Goal: Task Accomplishment & Management: Manage account settings

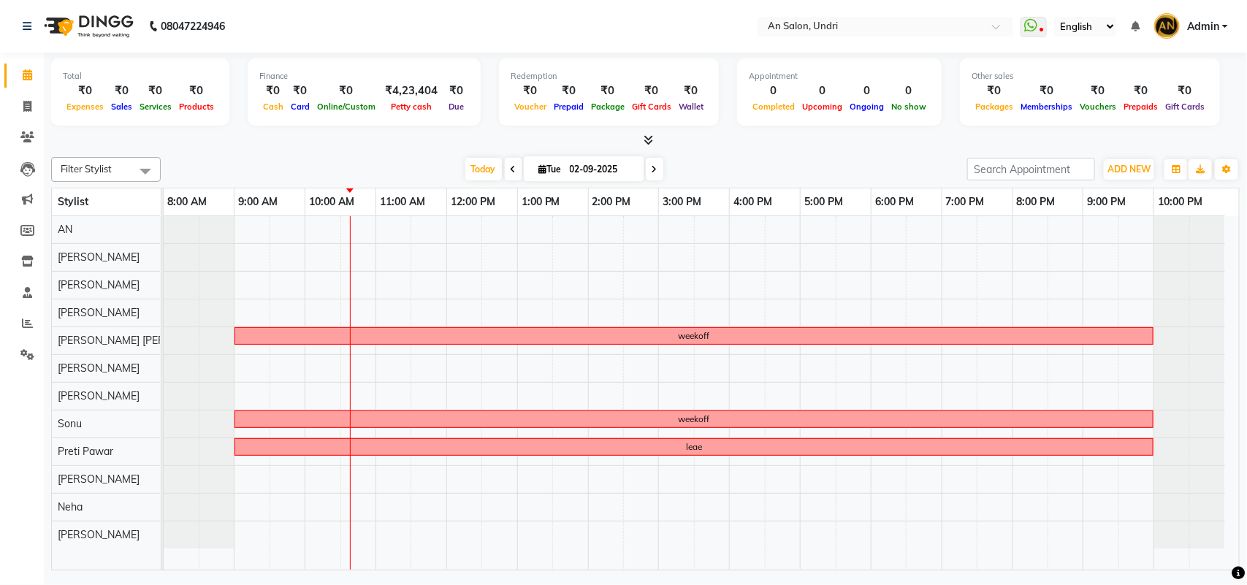
click at [547, 311] on div "weekoff weekoff leae" at bounding box center [702, 393] width 1076 height 354
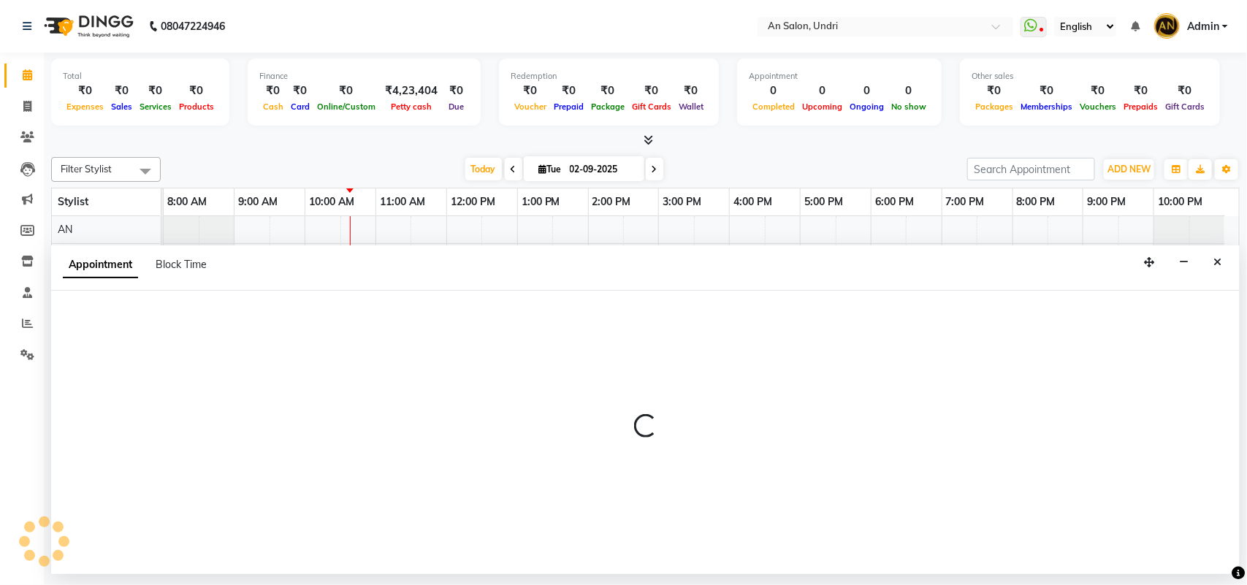
select select "18327"
select select "tentative"
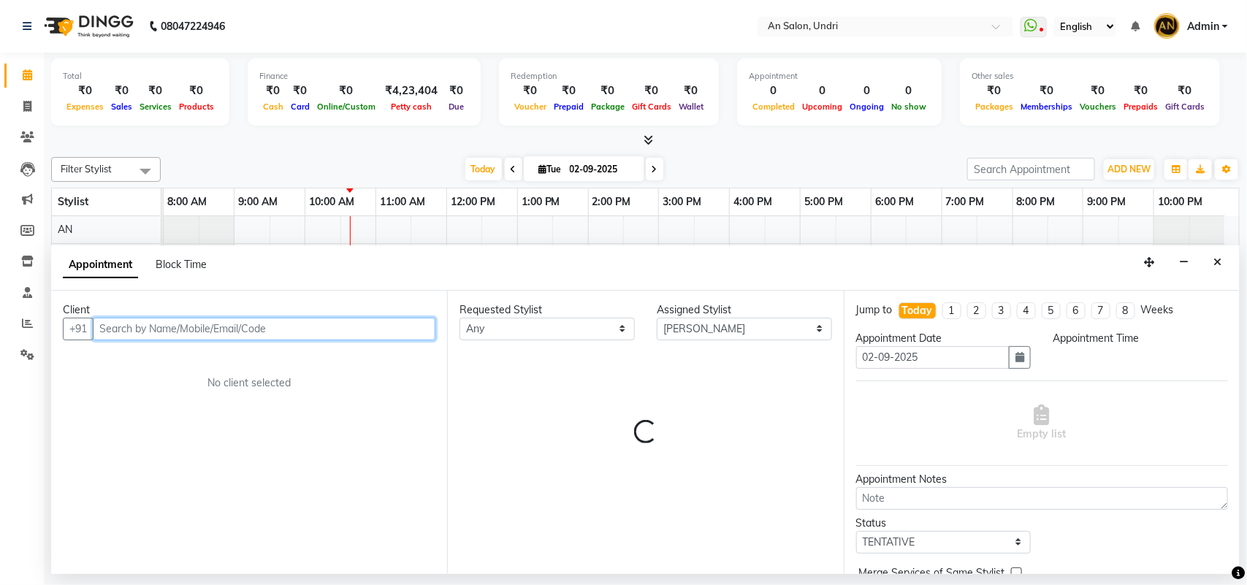
select select "780"
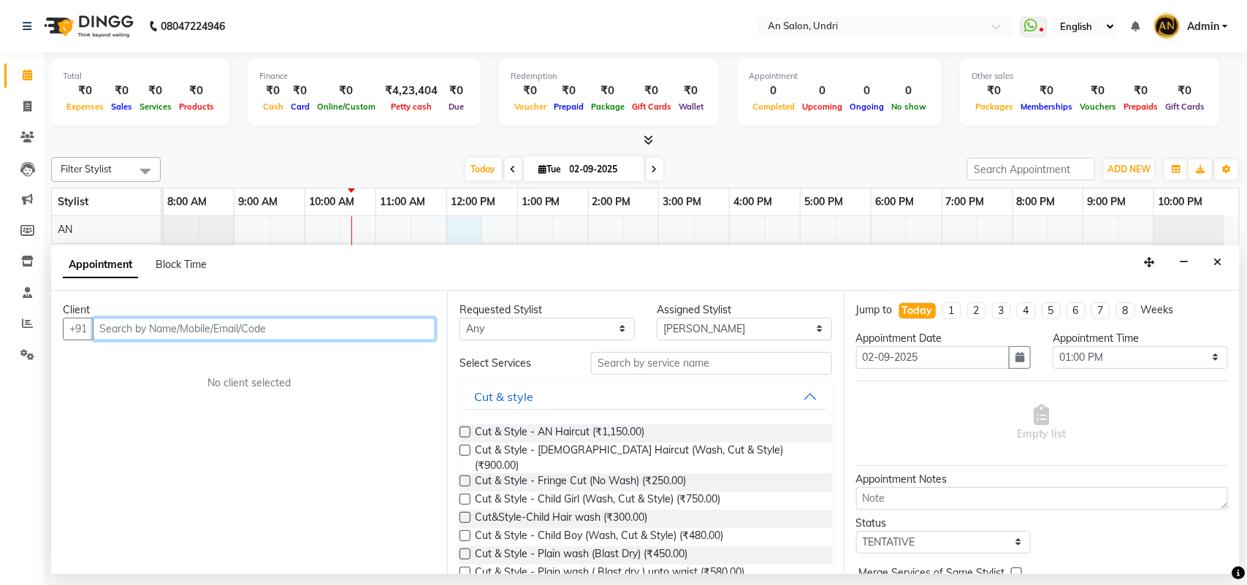
click at [454, 224] on div "weekoff weekoff leae" at bounding box center [702, 393] width 1076 height 354
click at [1224, 258] on button "Close" at bounding box center [1217, 262] width 21 height 23
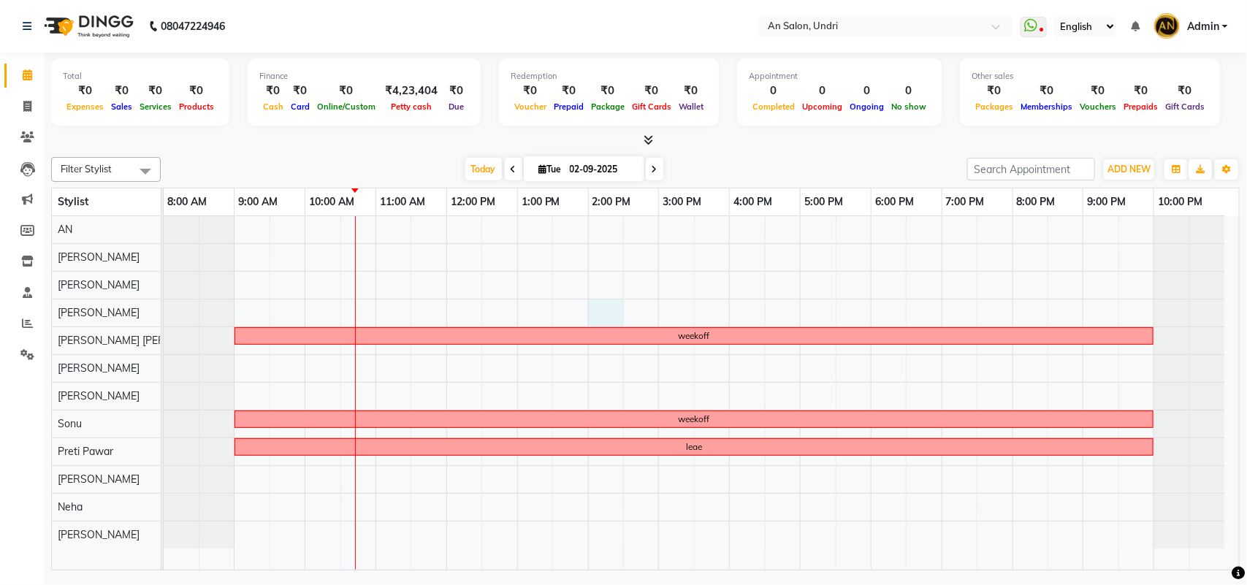
click at [590, 309] on div "weekoff weekoff leae" at bounding box center [702, 393] width 1076 height 354
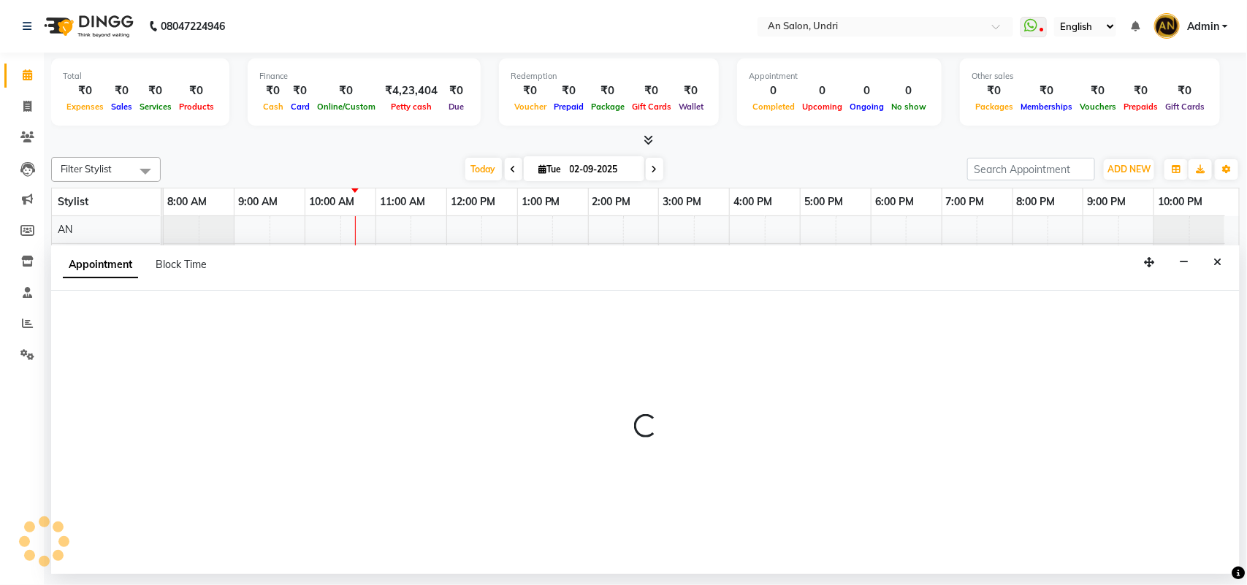
select select "18327"
select select "840"
select select "tentative"
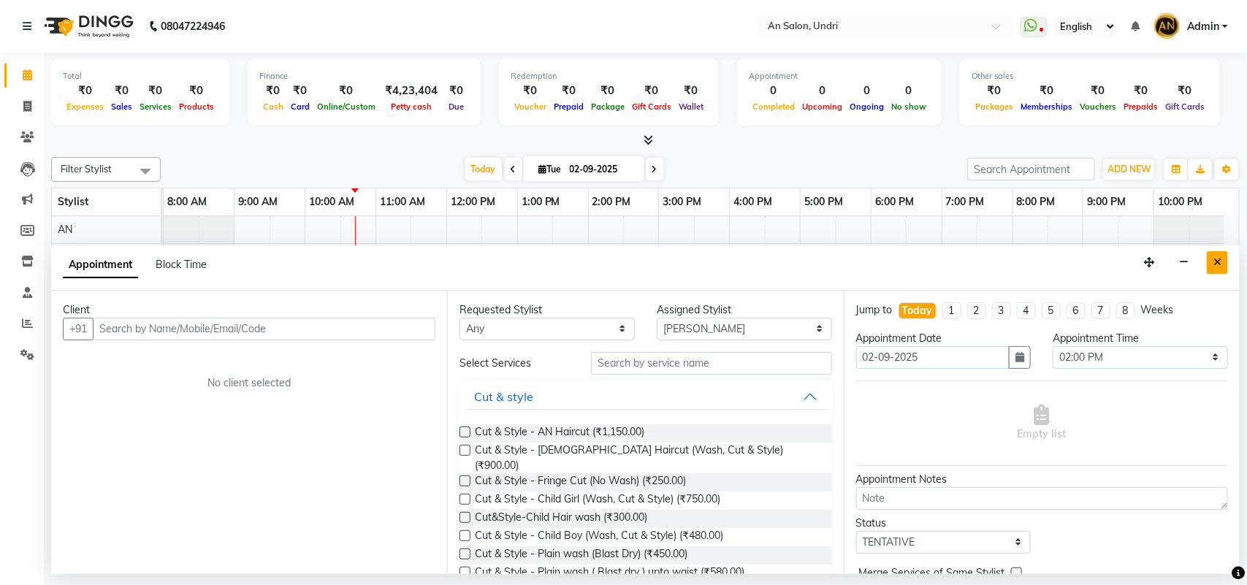
click at [1222, 254] on button "Close" at bounding box center [1217, 262] width 21 height 23
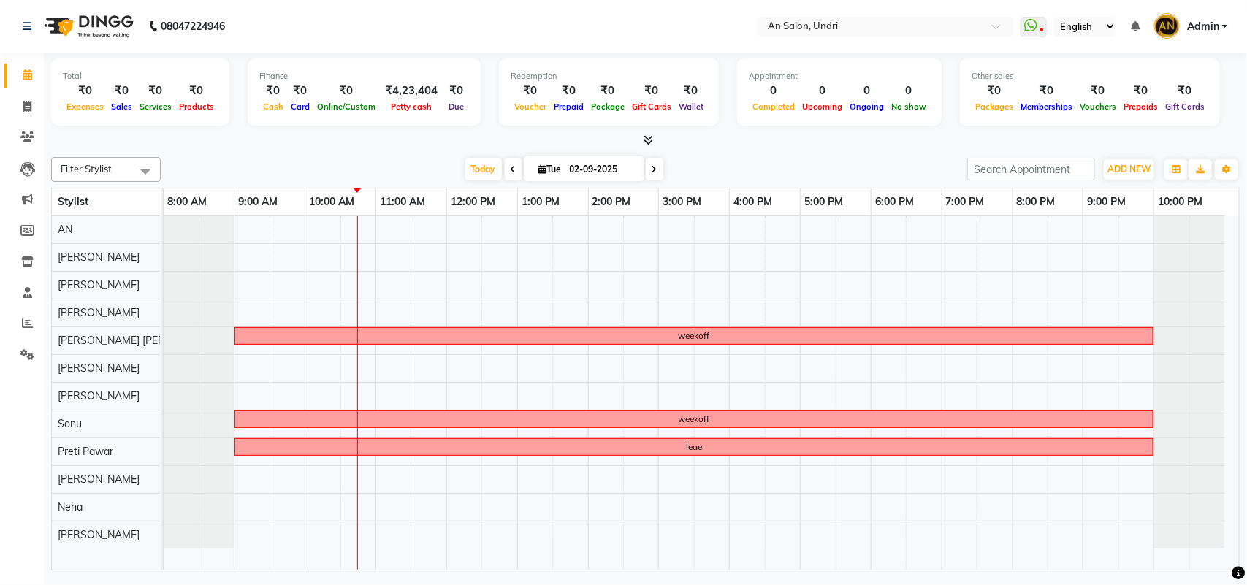
click at [468, 314] on div "weekoff weekoff leae" at bounding box center [702, 393] width 1076 height 354
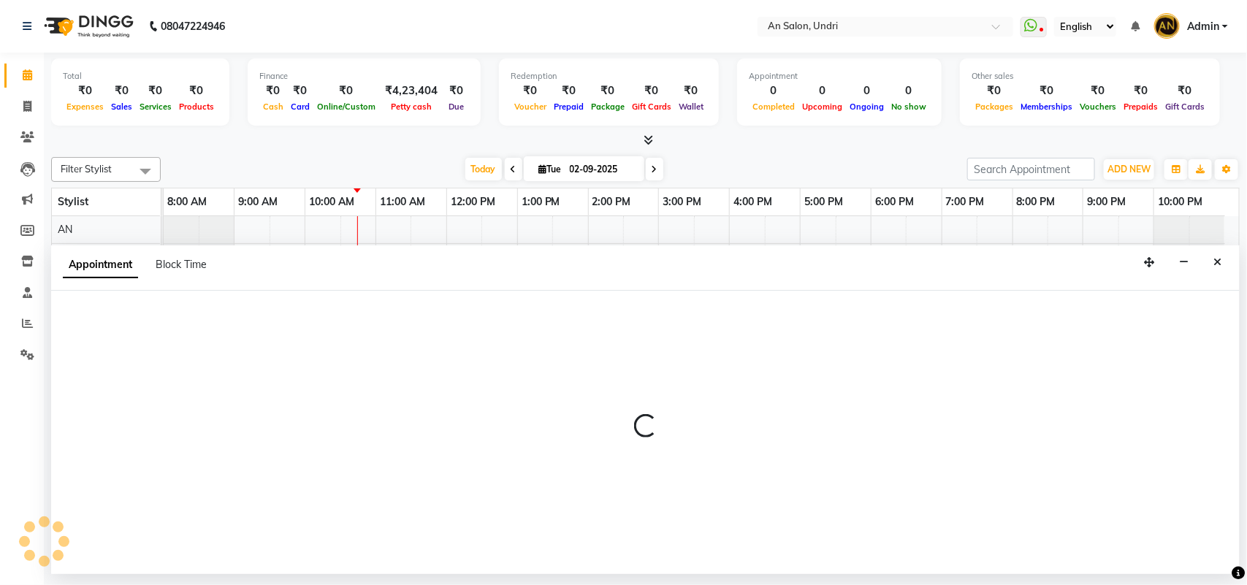
select select "18327"
select select "tentative"
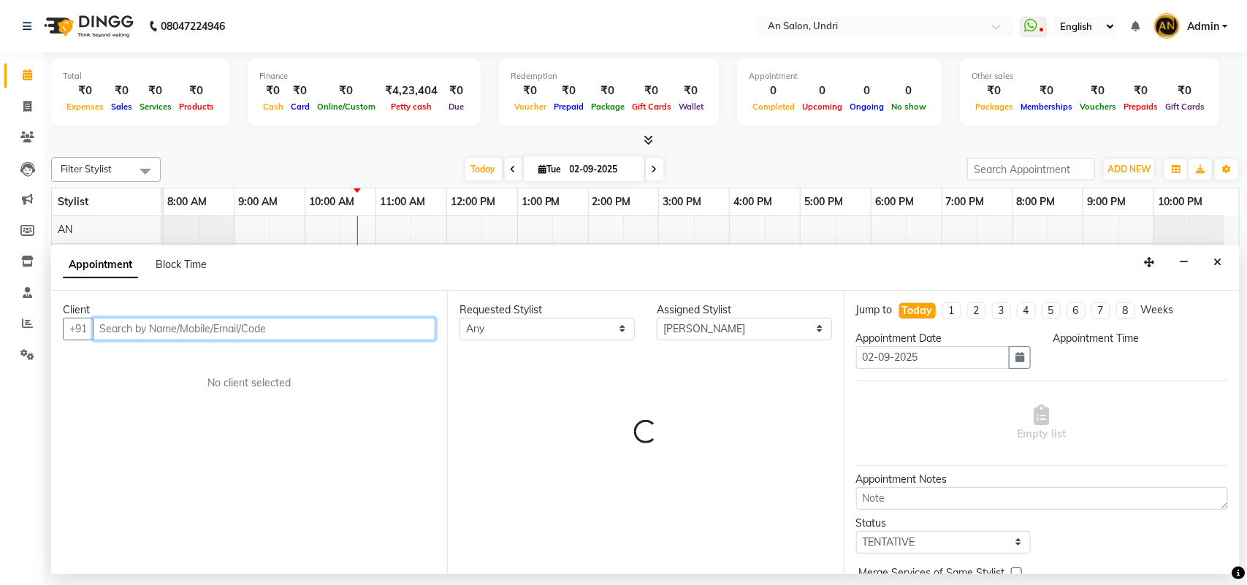
select select "720"
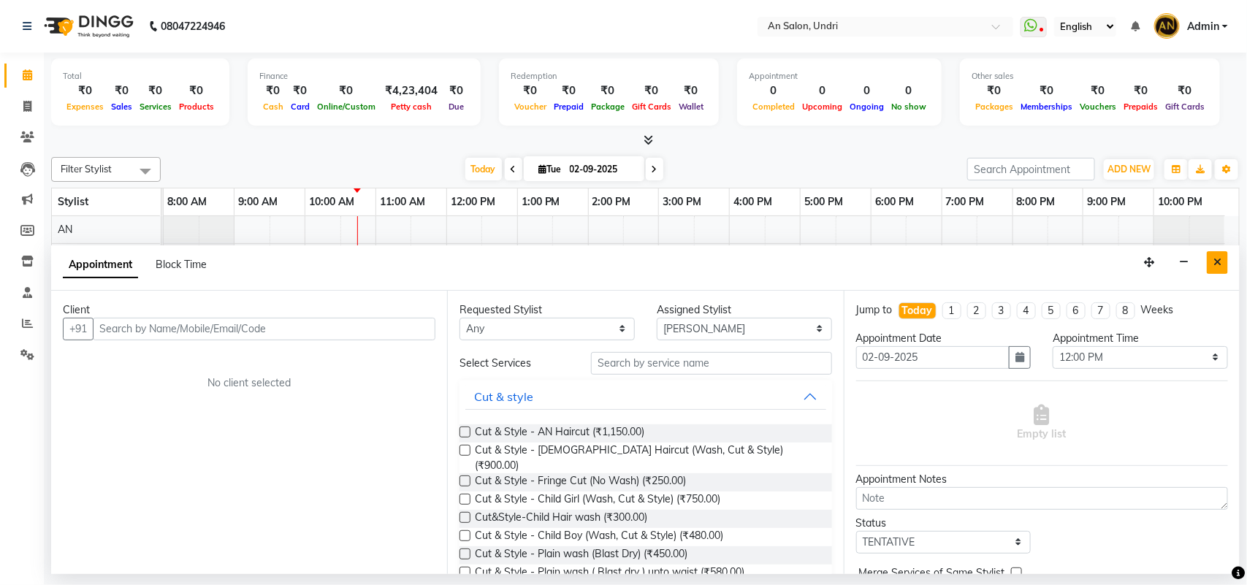
click at [1217, 259] on icon "Close" at bounding box center [1218, 262] width 8 height 10
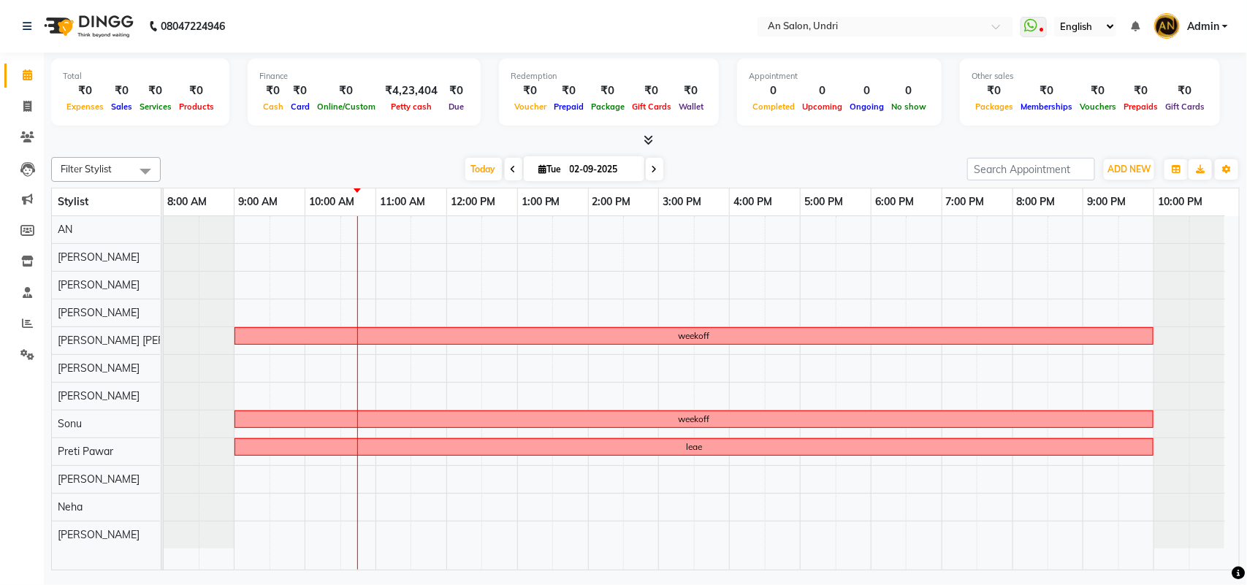
click at [609, 309] on div "weekoff weekoff leae" at bounding box center [702, 393] width 1076 height 354
select select "18327"
select select "tentative"
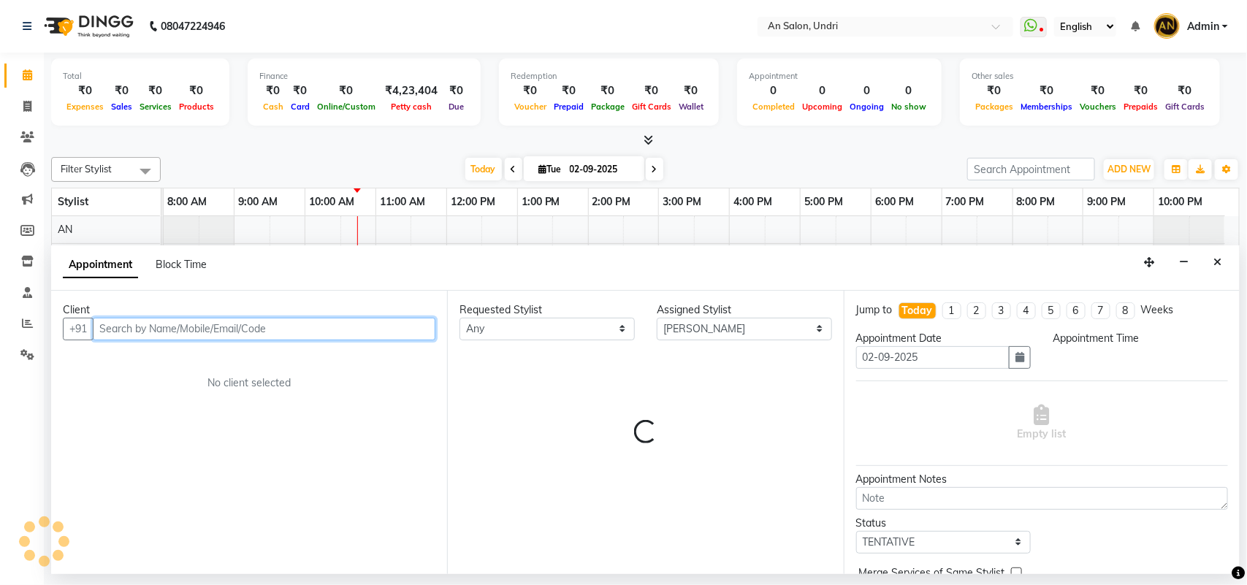
select select "840"
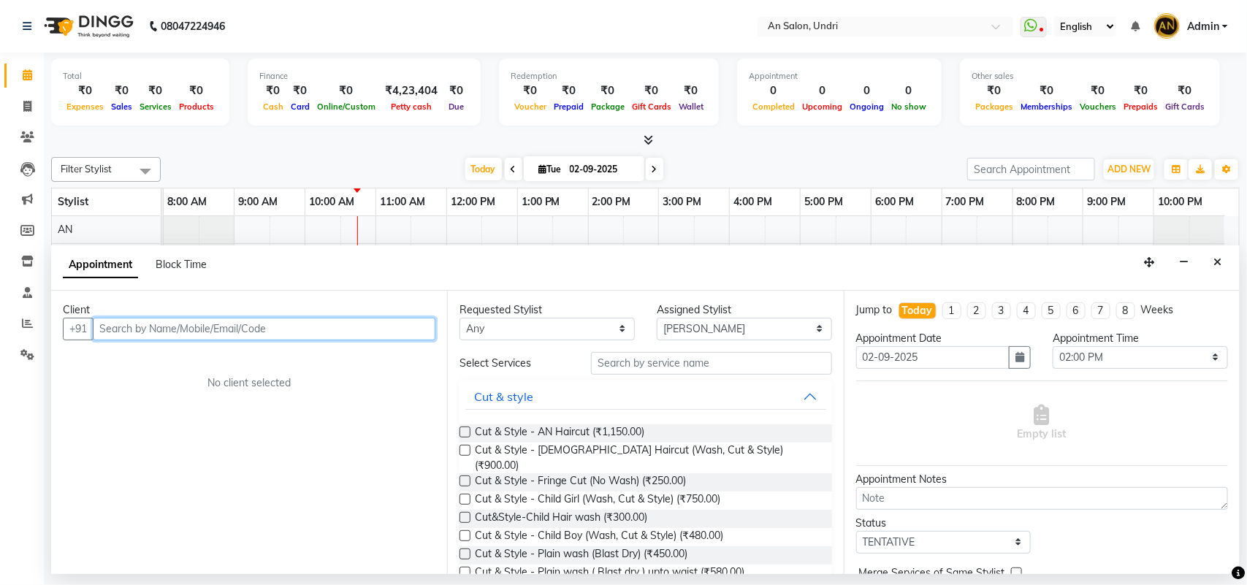
click at [104, 326] on input "text" at bounding box center [264, 329] width 343 height 23
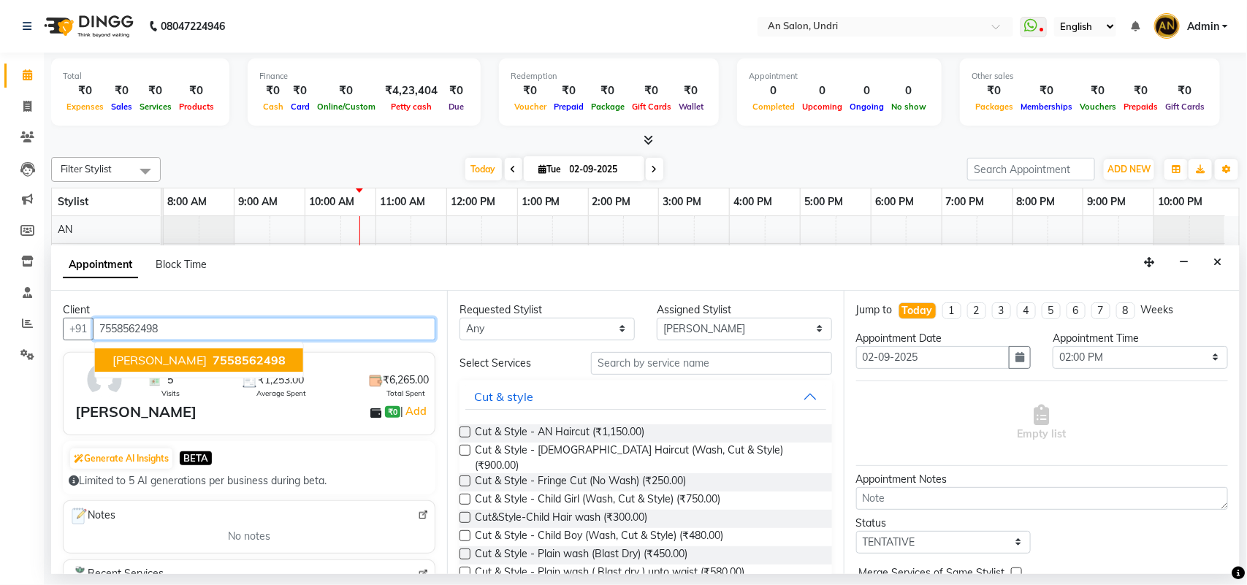
click at [135, 359] on span "[PERSON_NAME]" at bounding box center [160, 360] width 94 height 15
type input "7558562498"
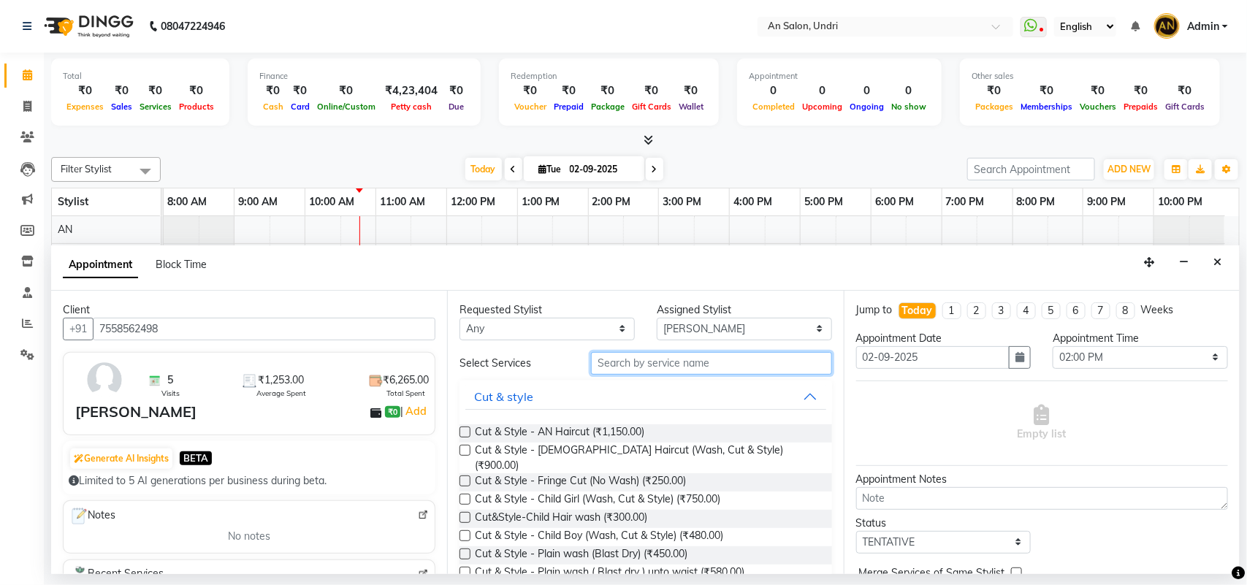
click at [596, 362] on input "text" at bounding box center [711, 363] width 241 height 23
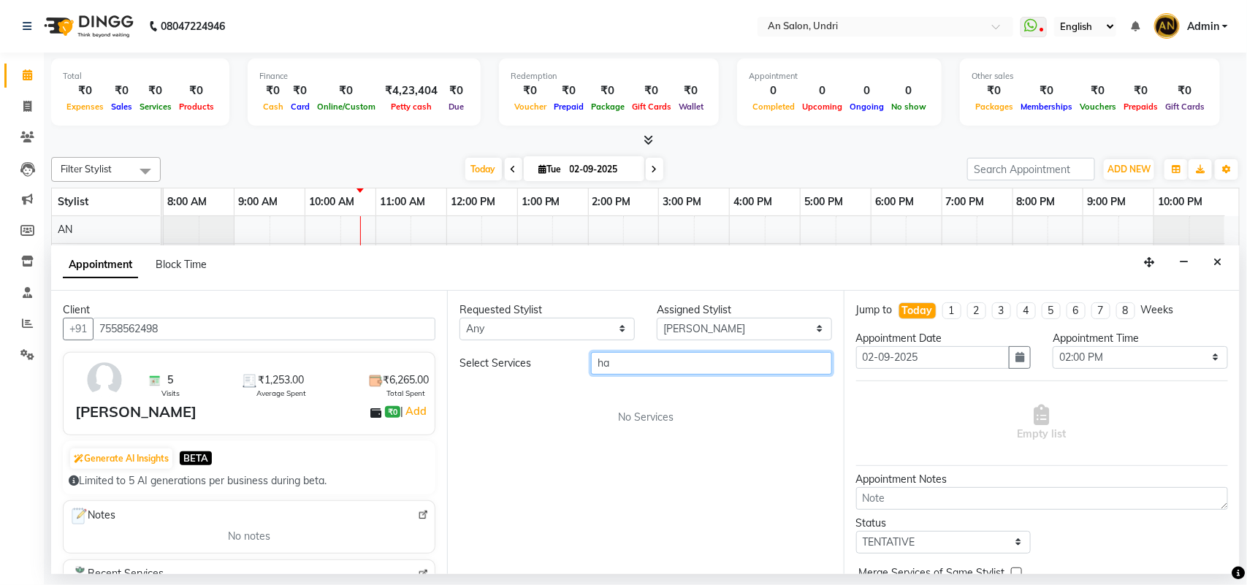
type input "h"
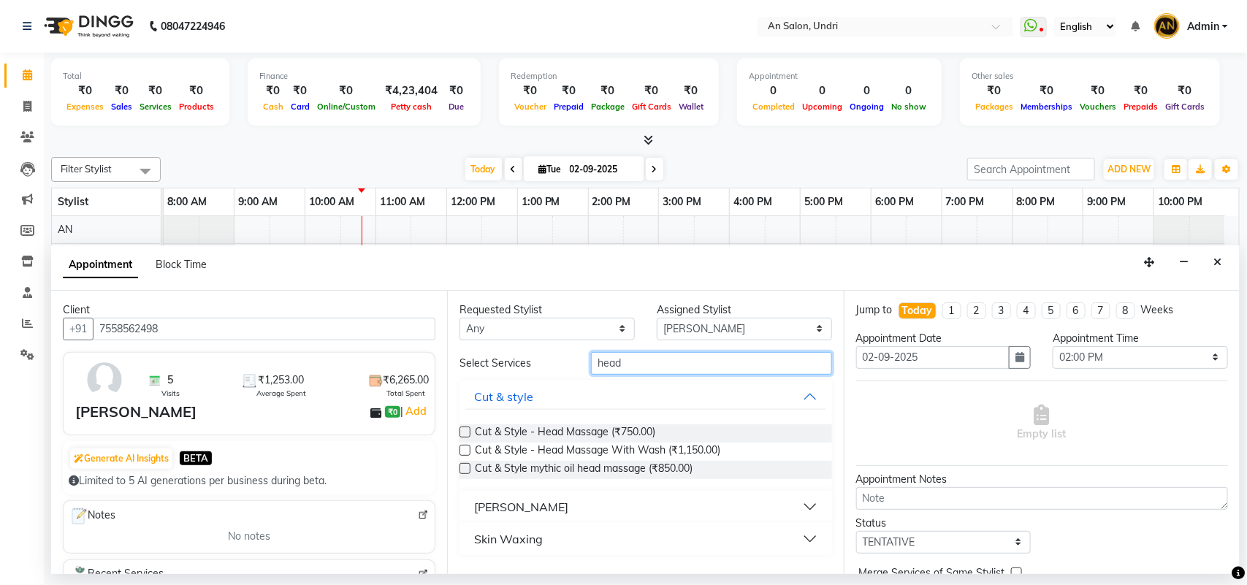
type input "head"
click at [462, 450] on label at bounding box center [465, 450] width 11 height 11
click at [462, 450] on input "checkbox" at bounding box center [464, 451] width 9 height 9
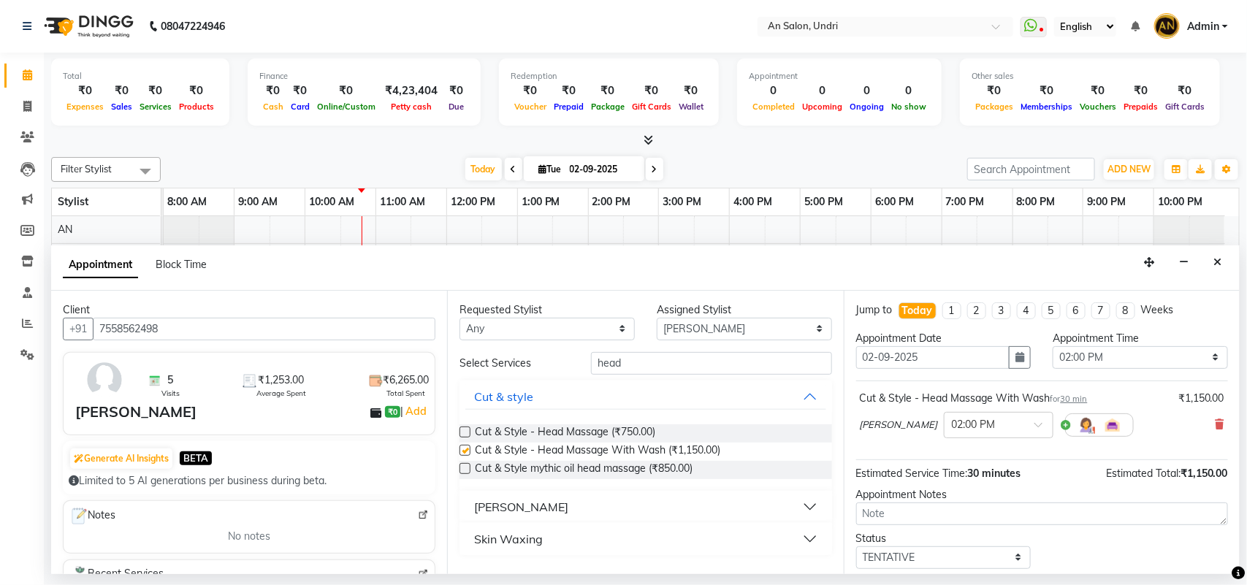
checkbox input "false"
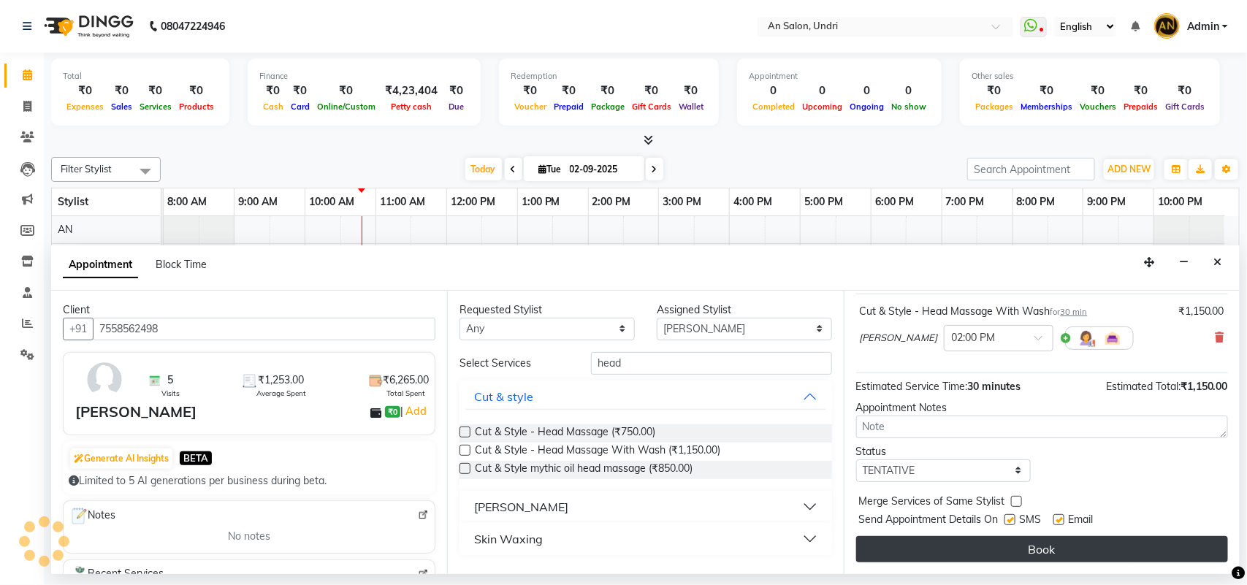
click at [947, 539] on button "Book" at bounding box center [1042, 549] width 372 height 26
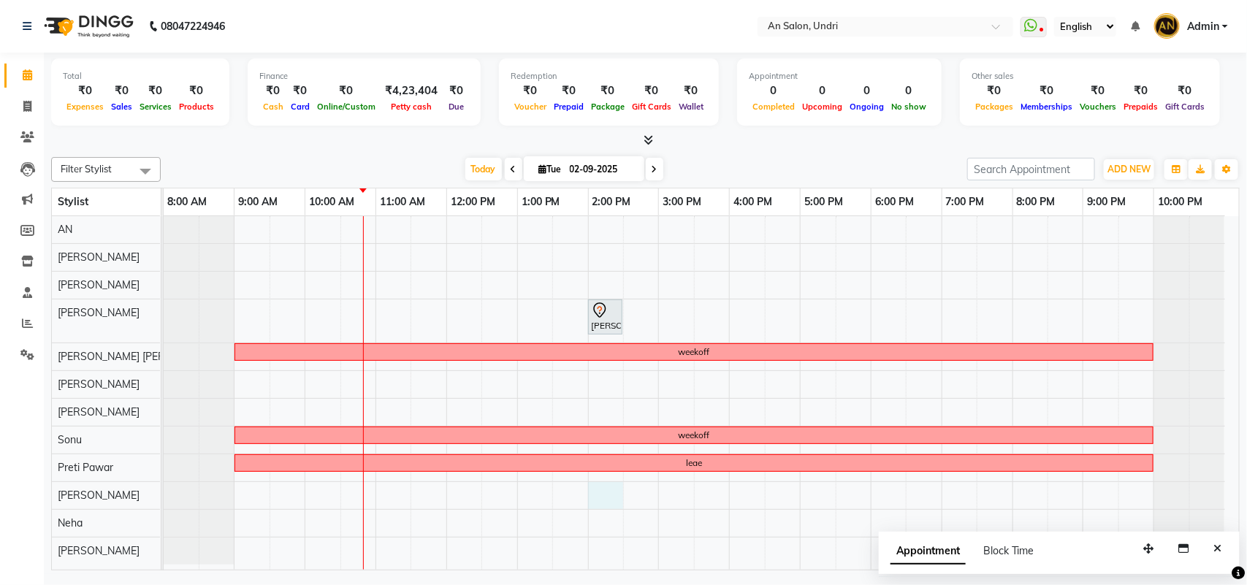
click at [609, 497] on div "[PERSON_NAME], TK01, 02:00 PM-02:30 PM, Cut & Style - Head Massage With Wash we…" at bounding box center [702, 393] width 1076 height 354
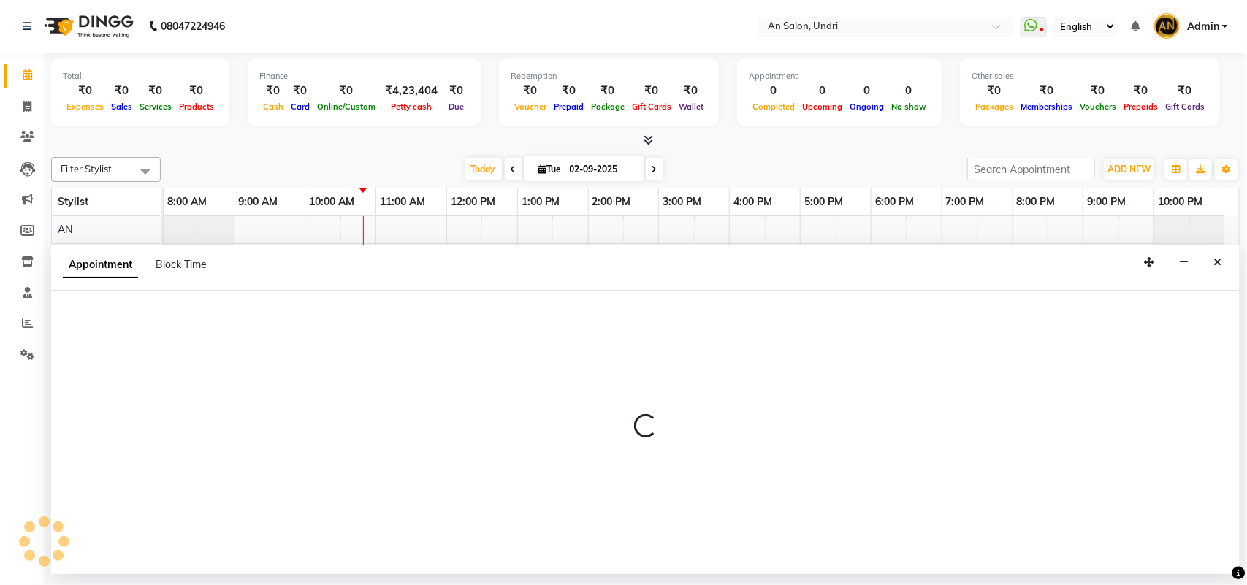
select select "65269"
select select "tentative"
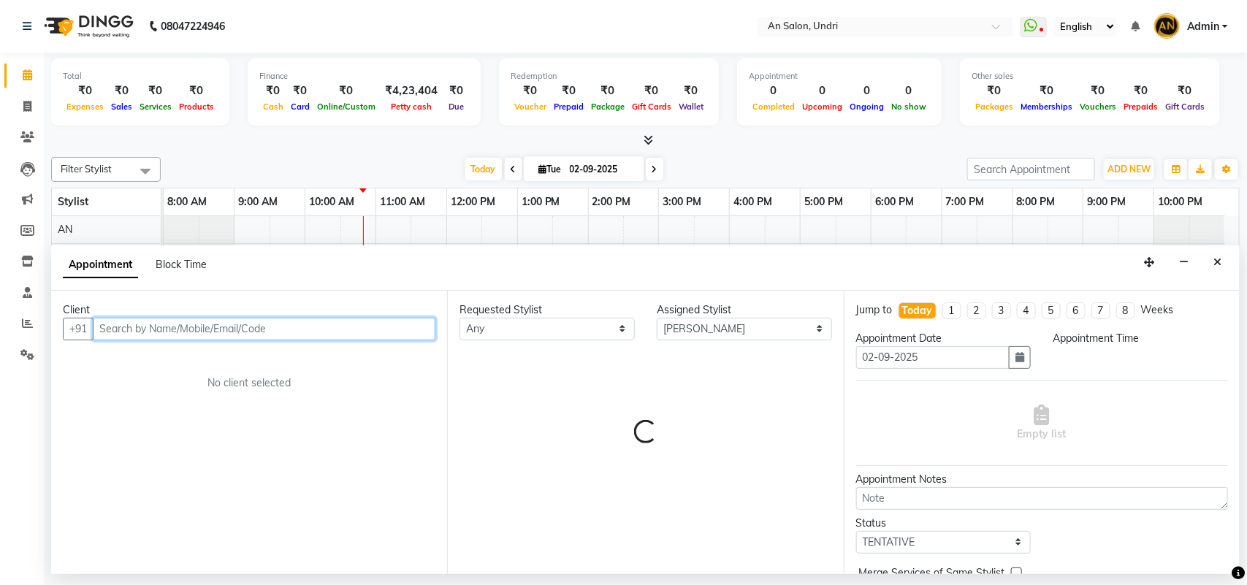
select select "840"
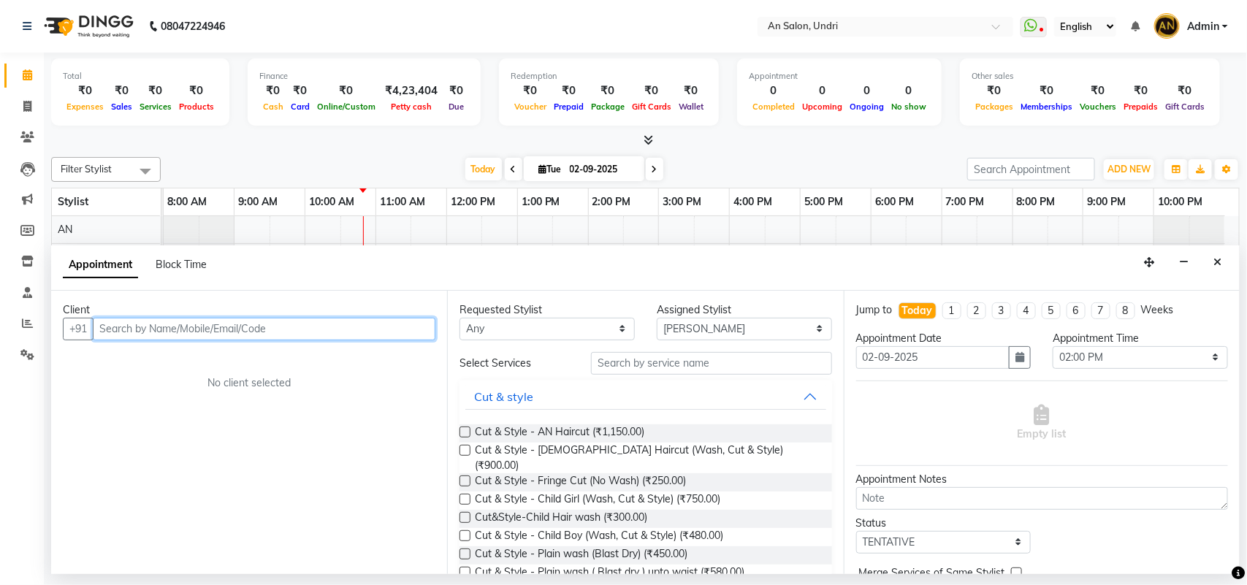
click at [104, 331] on input "text" at bounding box center [264, 329] width 343 height 23
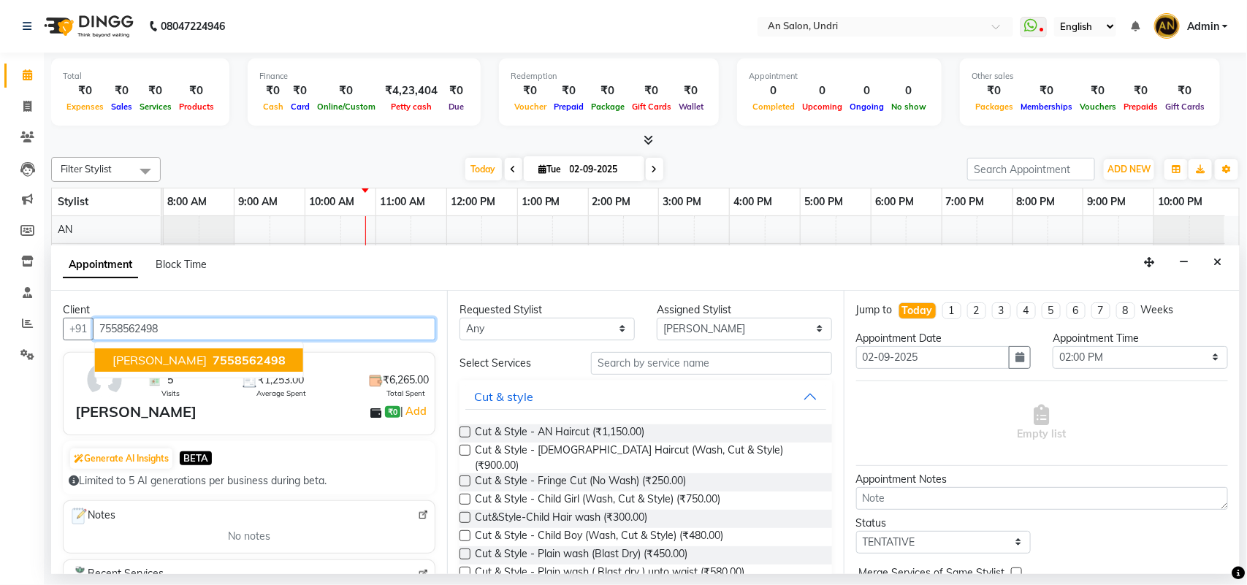
click at [213, 355] on span "7558562498" at bounding box center [249, 360] width 73 height 15
type input "7558562498"
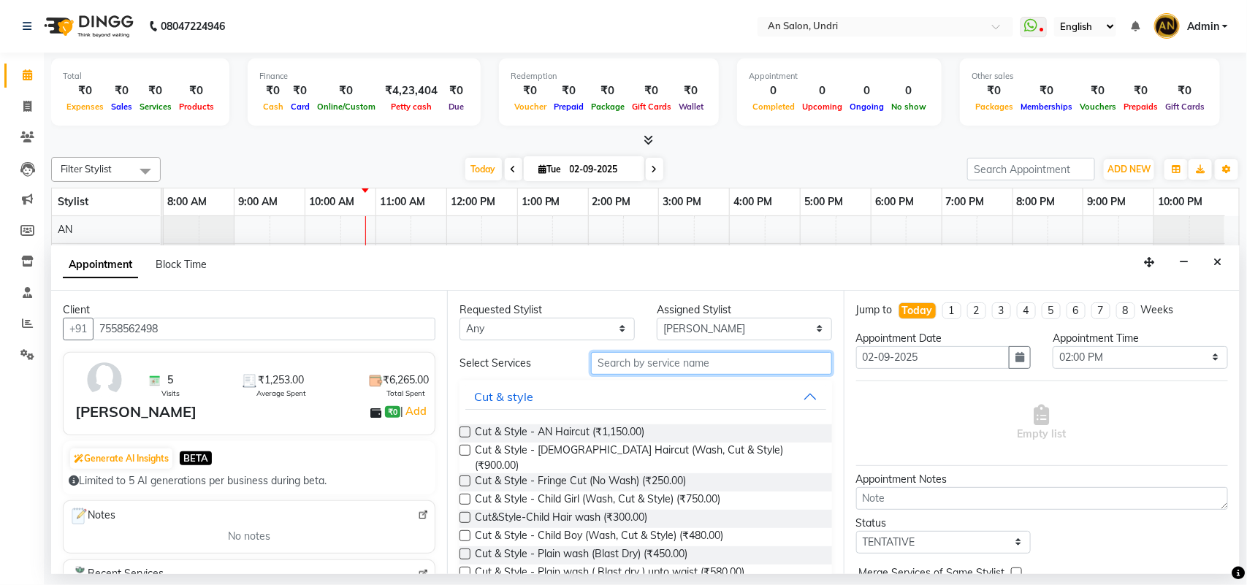
click at [600, 362] on input "text" at bounding box center [711, 363] width 241 height 23
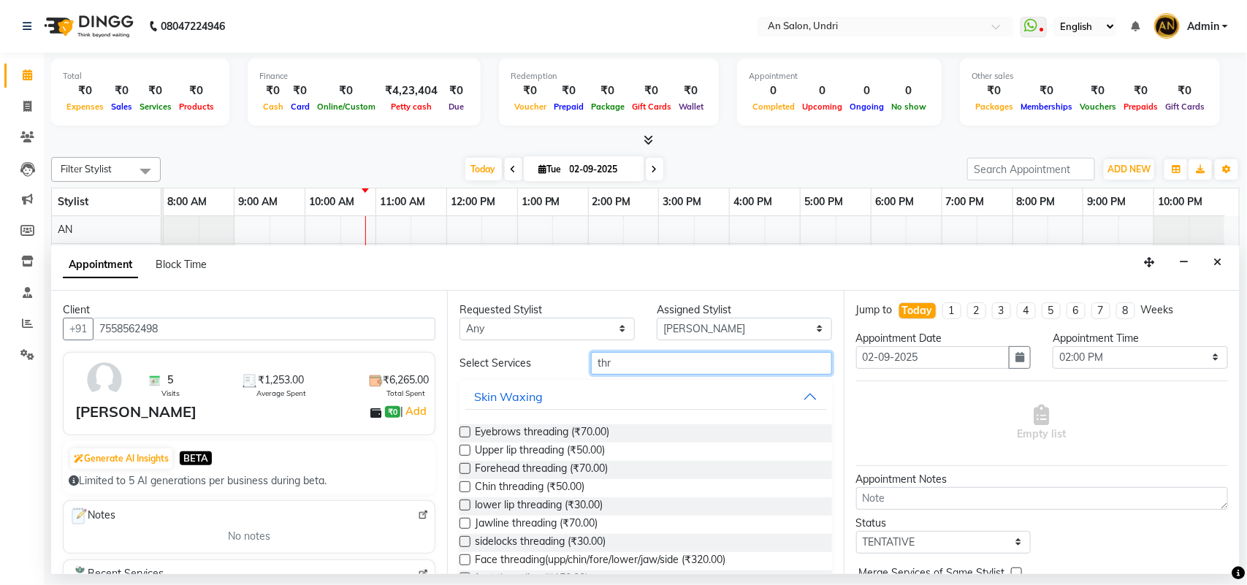
type input "thr"
click at [464, 429] on label at bounding box center [465, 432] width 11 height 11
click at [464, 429] on input "checkbox" at bounding box center [464, 433] width 9 height 9
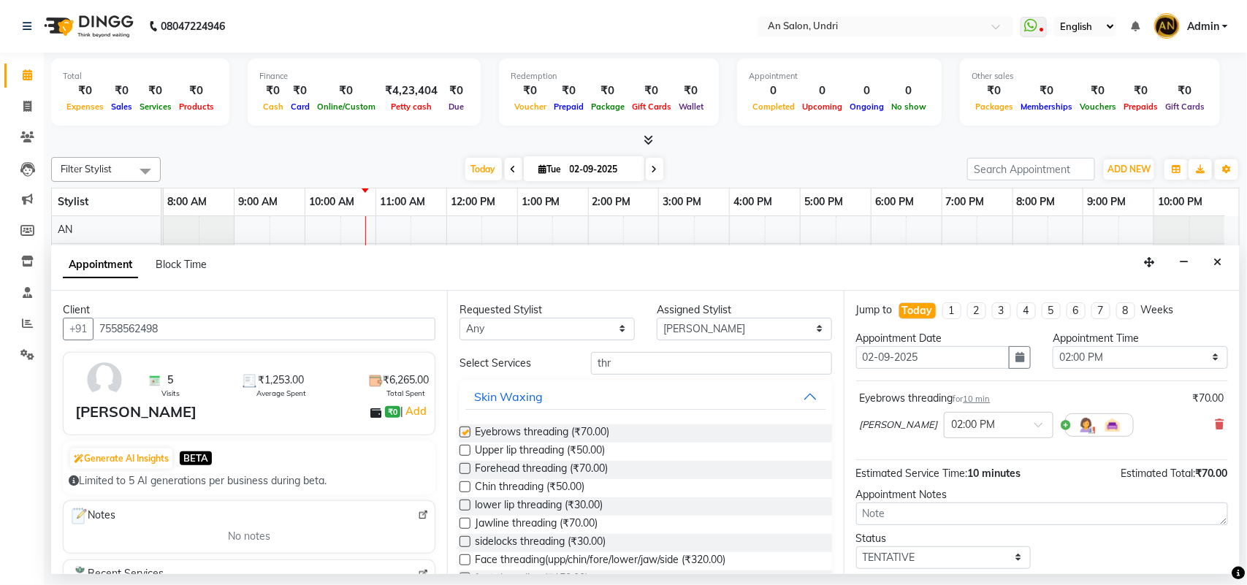
checkbox input "false"
click at [612, 363] on input "thr" at bounding box center [711, 363] width 241 height 23
type input "t"
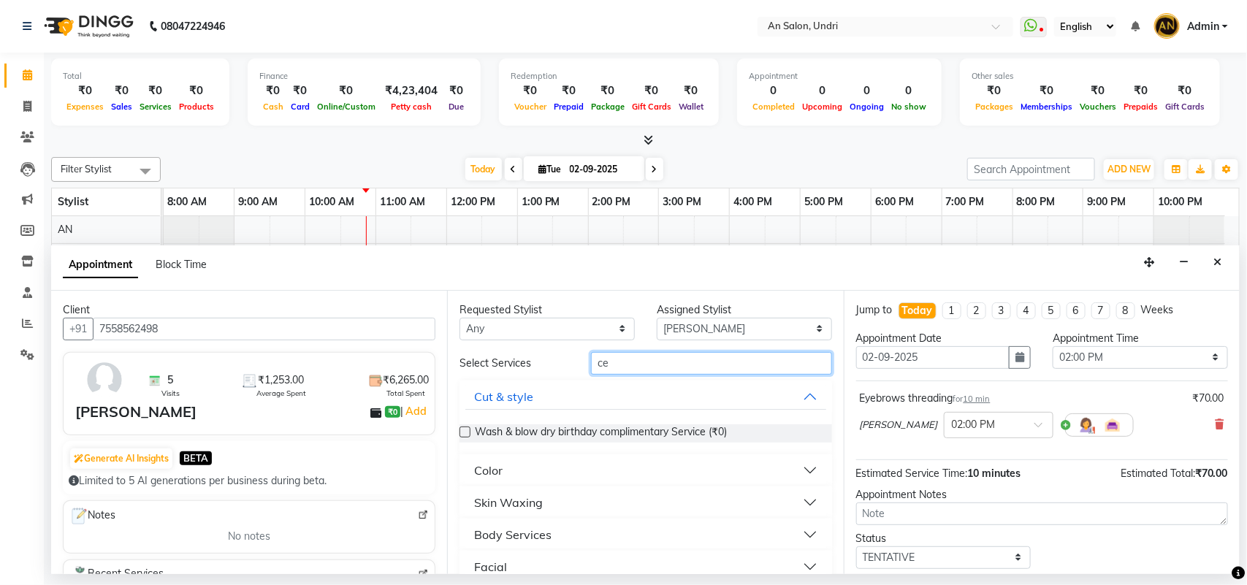
type input "c"
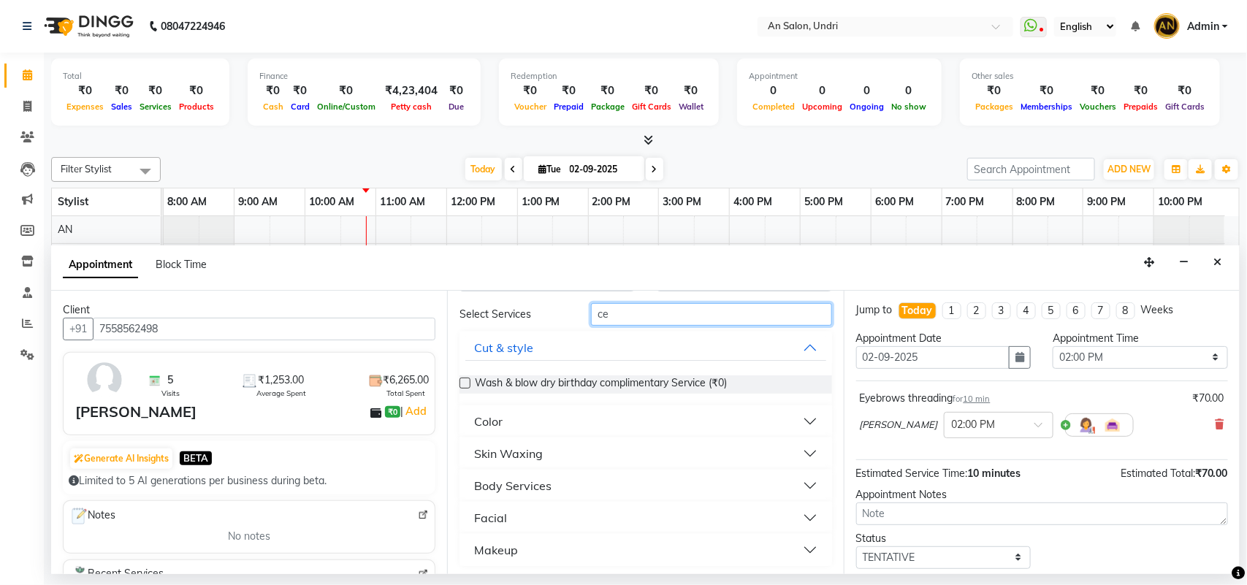
scroll to position [52, 0]
click at [549, 521] on button "Facial" at bounding box center [645, 515] width 360 height 26
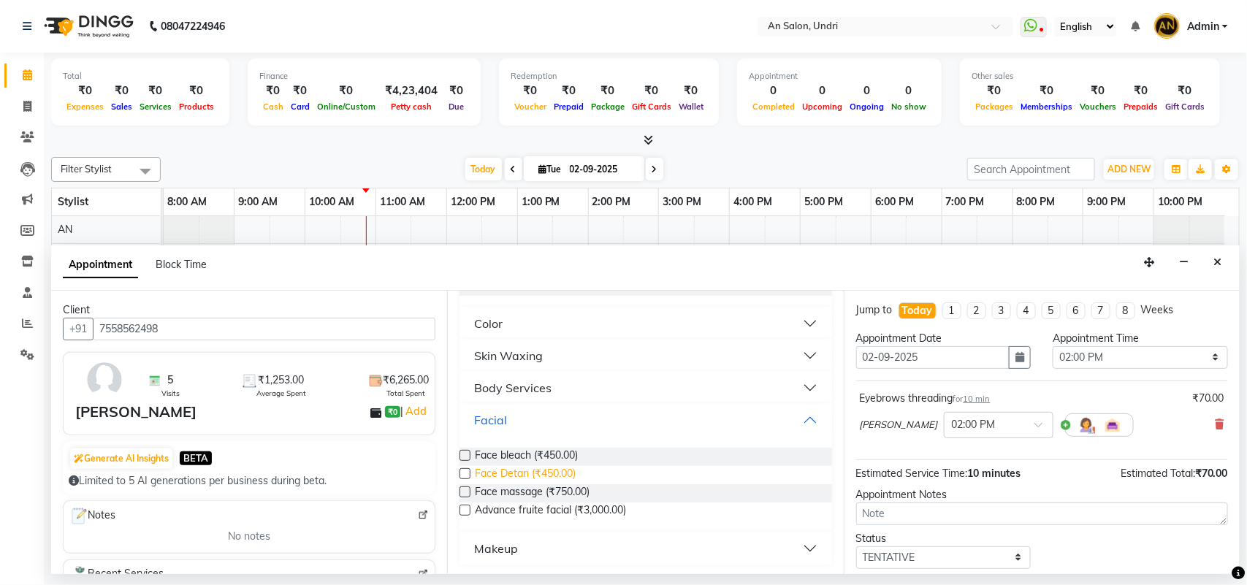
scroll to position [148, 0]
click at [799, 549] on button "Makeup" at bounding box center [645, 547] width 360 height 26
click at [794, 420] on button "Facial" at bounding box center [645, 419] width 360 height 26
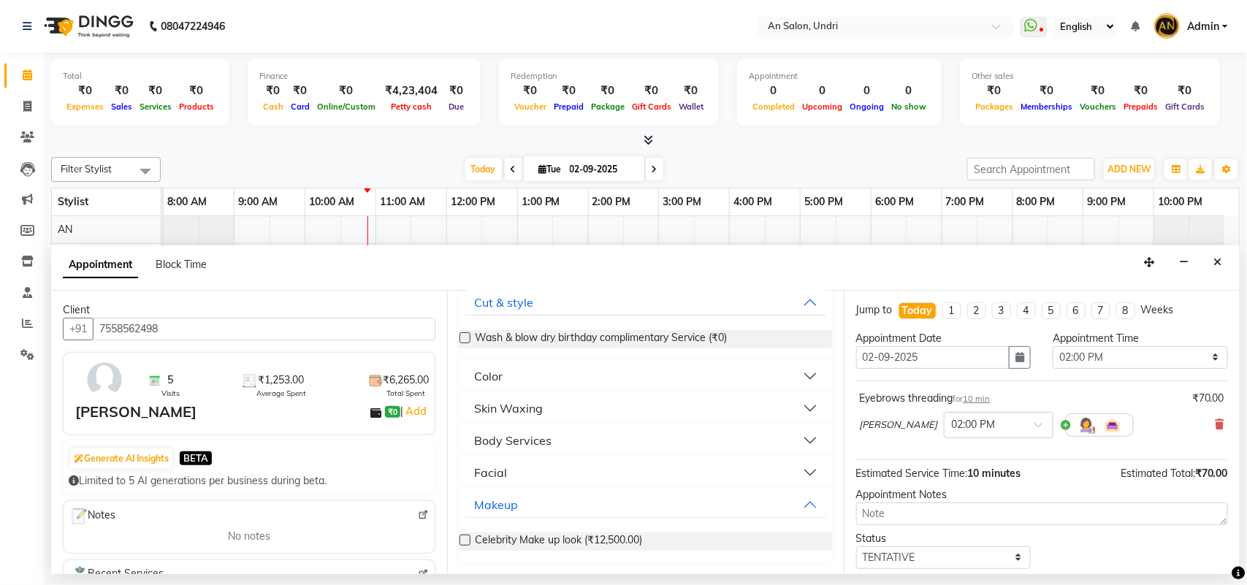
scroll to position [94, 0]
click at [791, 297] on button "Cut & style" at bounding box center [645, 303] width 360 height 26
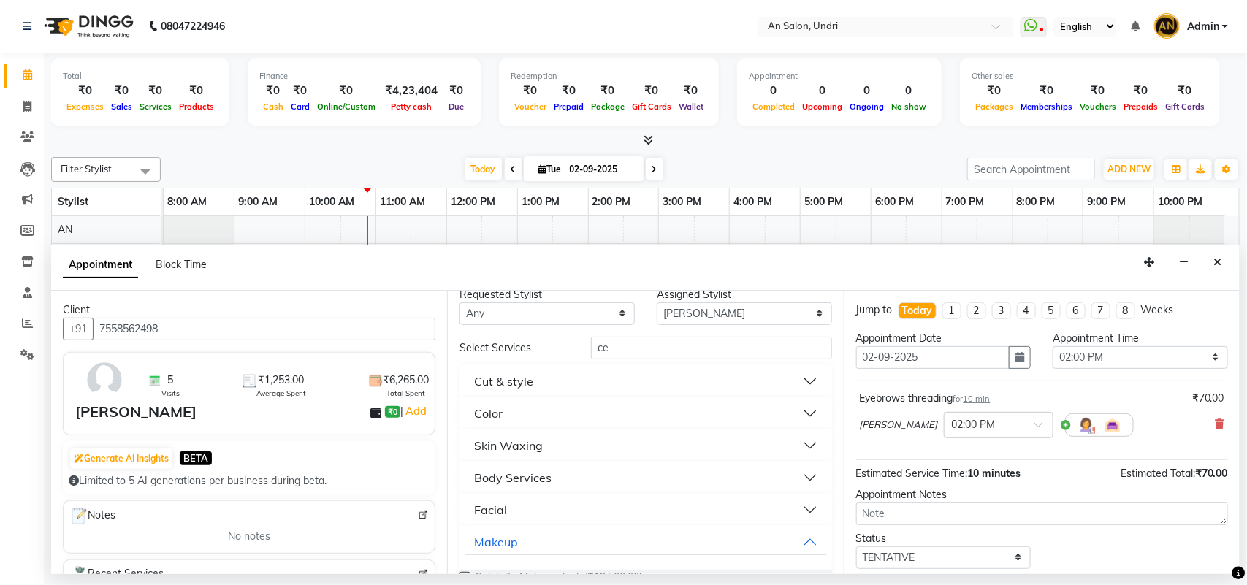
scroll to position [0, 0]
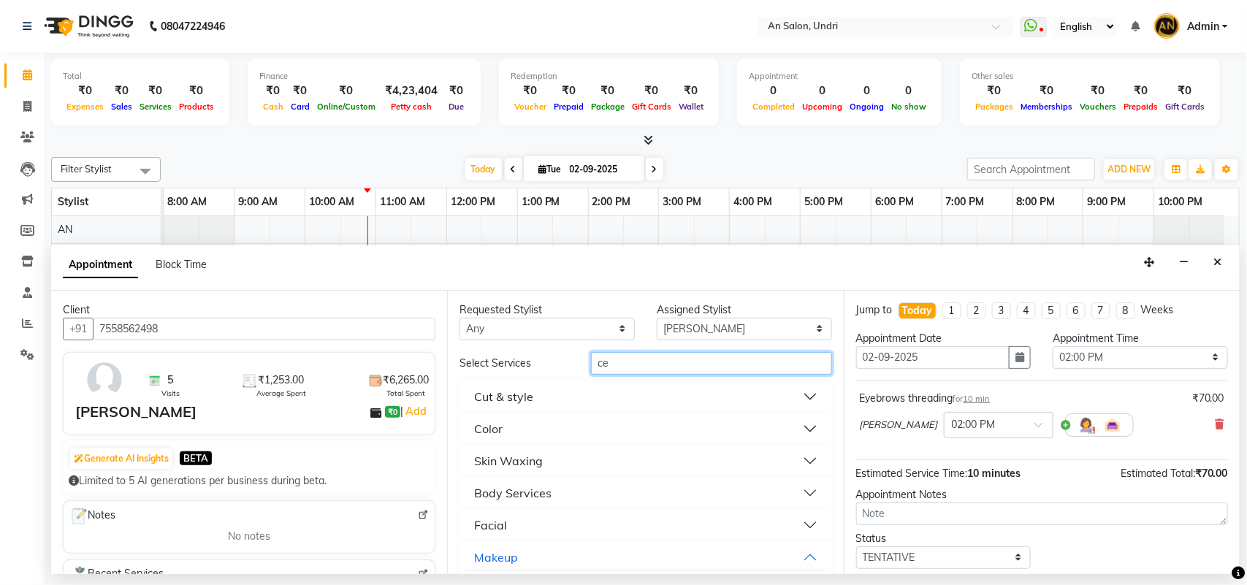
click at [606, 365] on input "ce" at bounding box center [711, 363] width 241 height 23
type input "c"
type input "d"
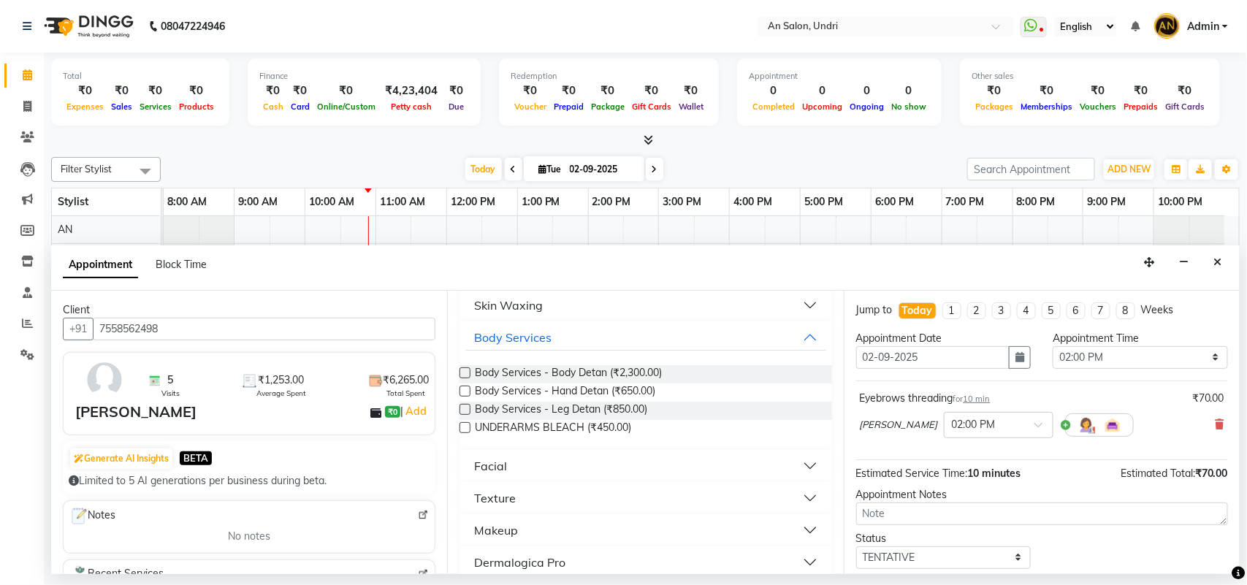
scroll to position [235, 0]
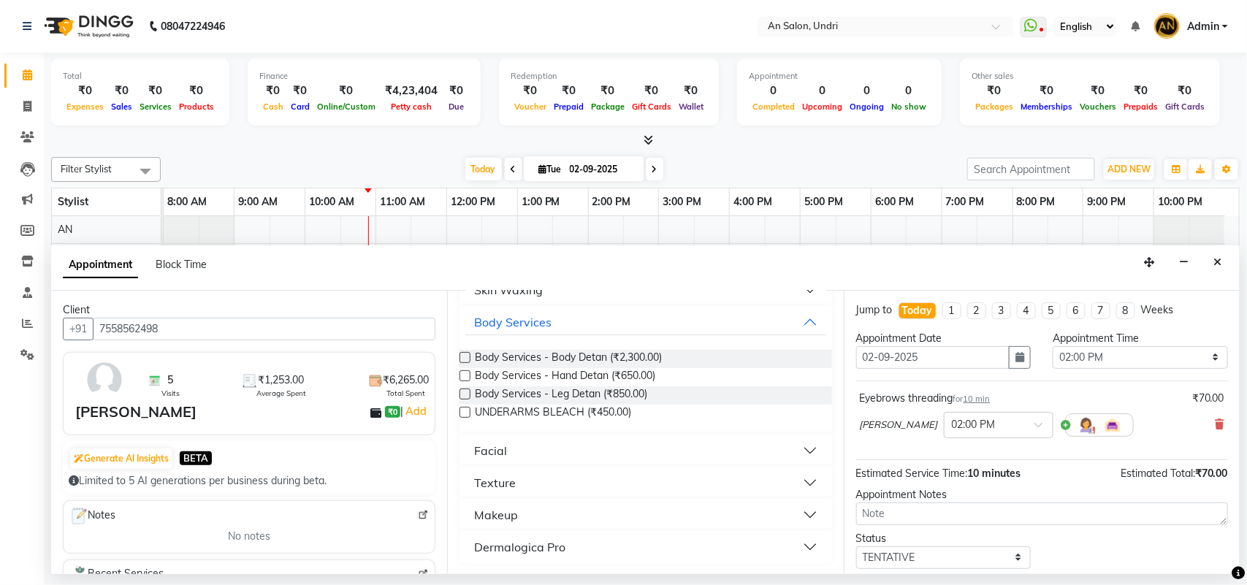
type input "de"
click at [585, 447] on button "Facial" at bounding box center [645, 451] width 360 height 26
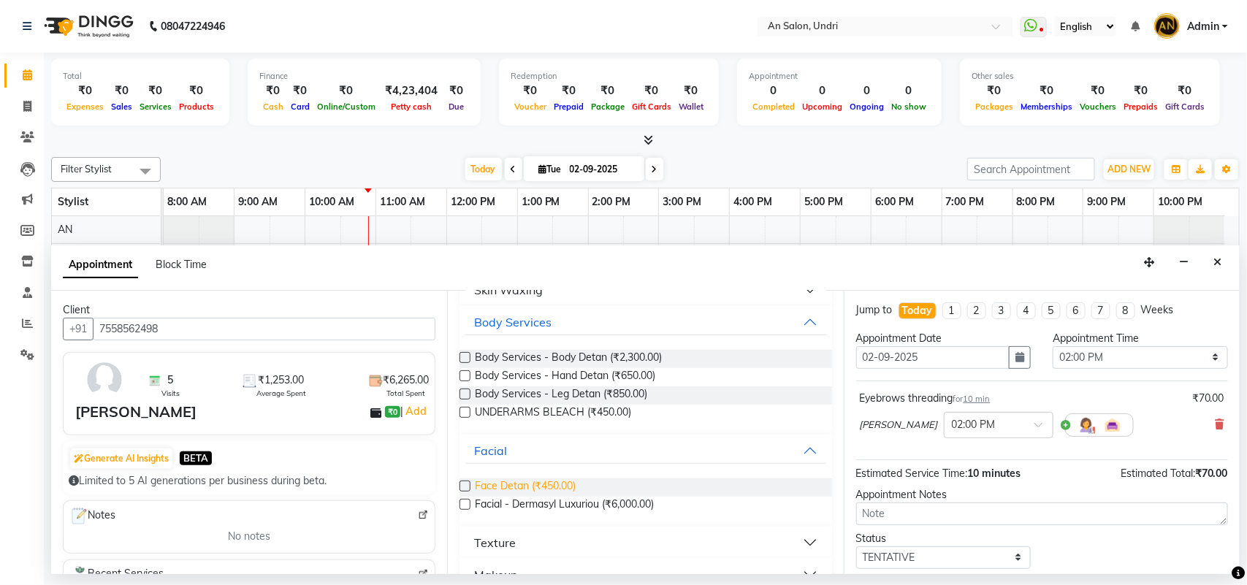
click at [575, 487] on span "Face Detan (₹450.00)" at bounding box center [525, 488] width 101 height 18
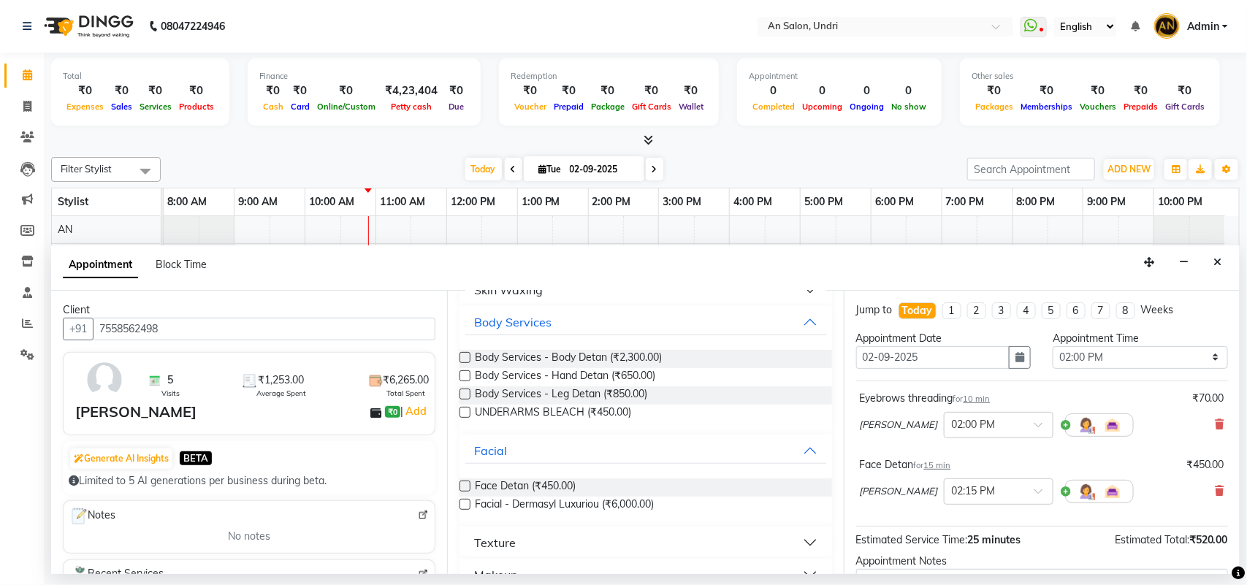
click at [468, 484] on label at bounding box center [465, 486] width 11 height 11
click at [468, 484] on input "checkbox" at bounding box center [464, 487] width 9 height 9
checkbox input "false"
click at [1216, 559] on icon at bounding box center [1220, 557] width 9 height 10
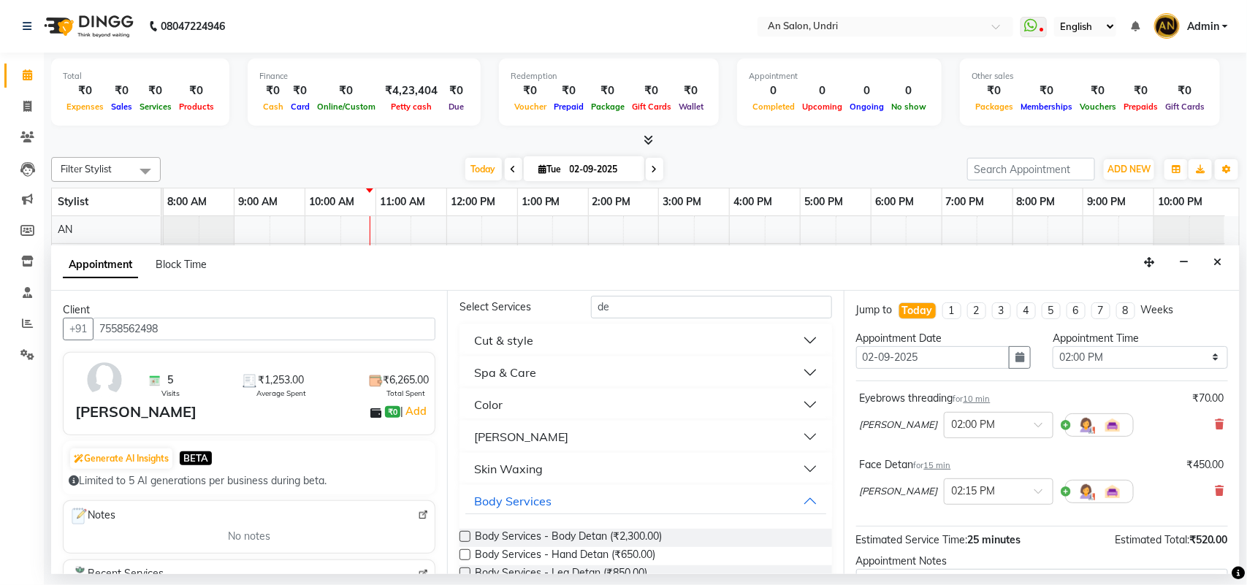
scroll to position [0, 0]
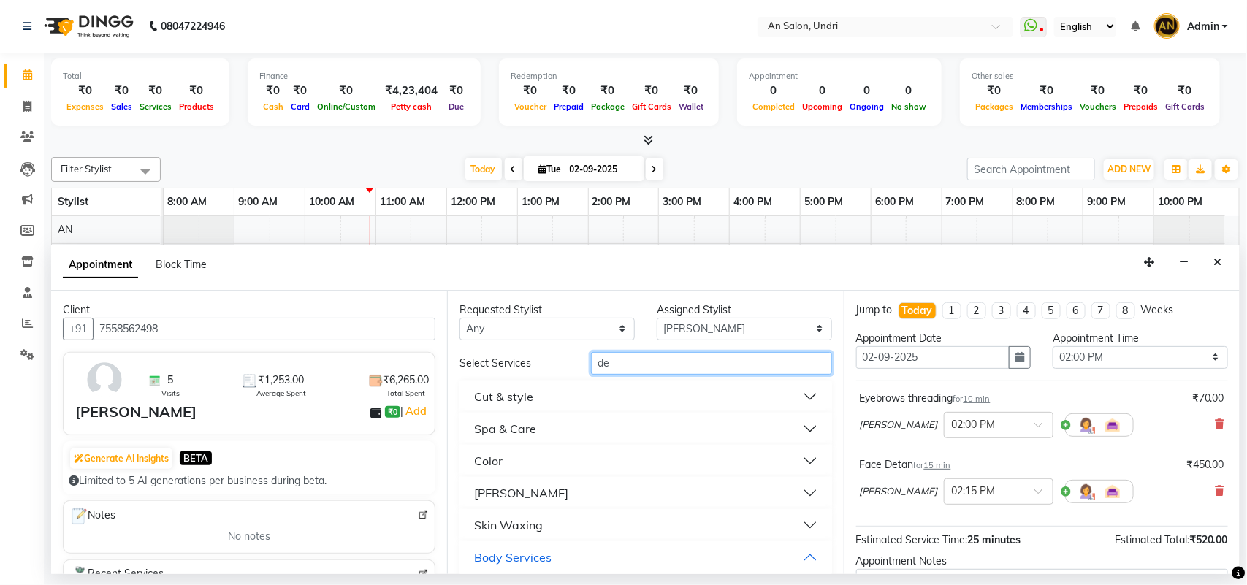
click at [603, 365] on input "de" at bounding box center [711, 363] width 241 height 23
type input "d"
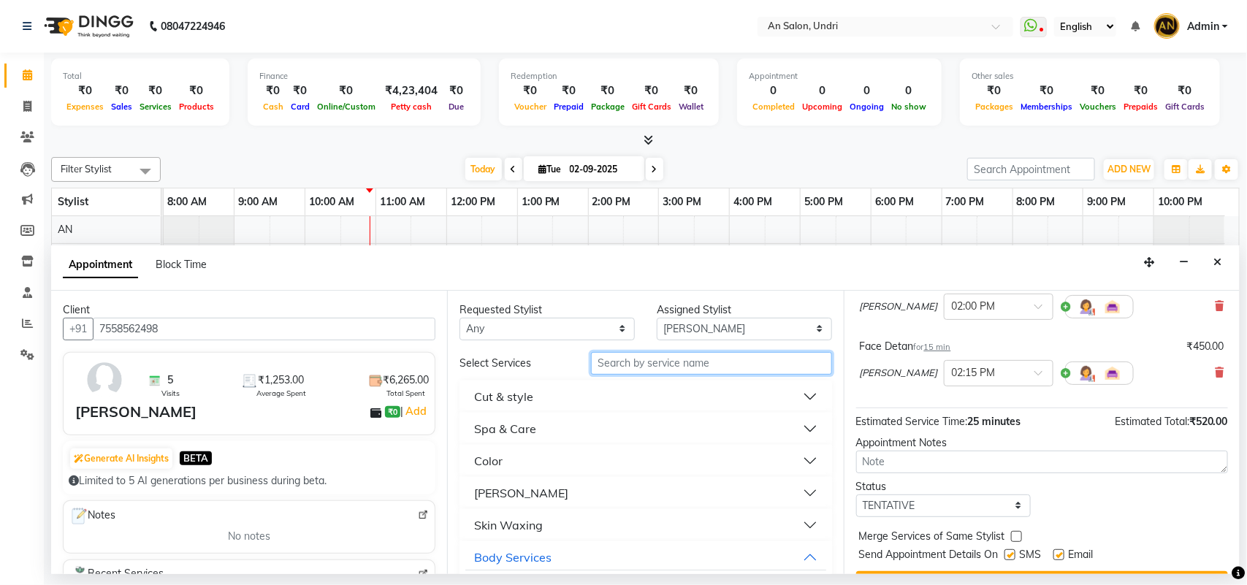
scroll to position [154, 0]
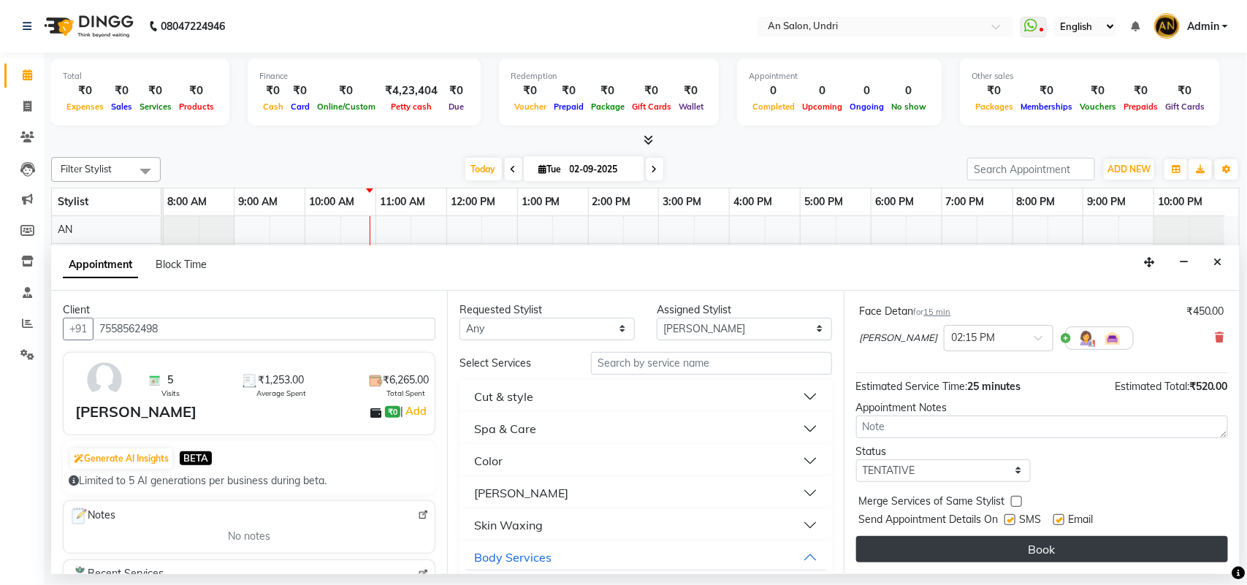
click at [992, 537] on button "Book" at bounding box center [1042, 549] width 372 height 26
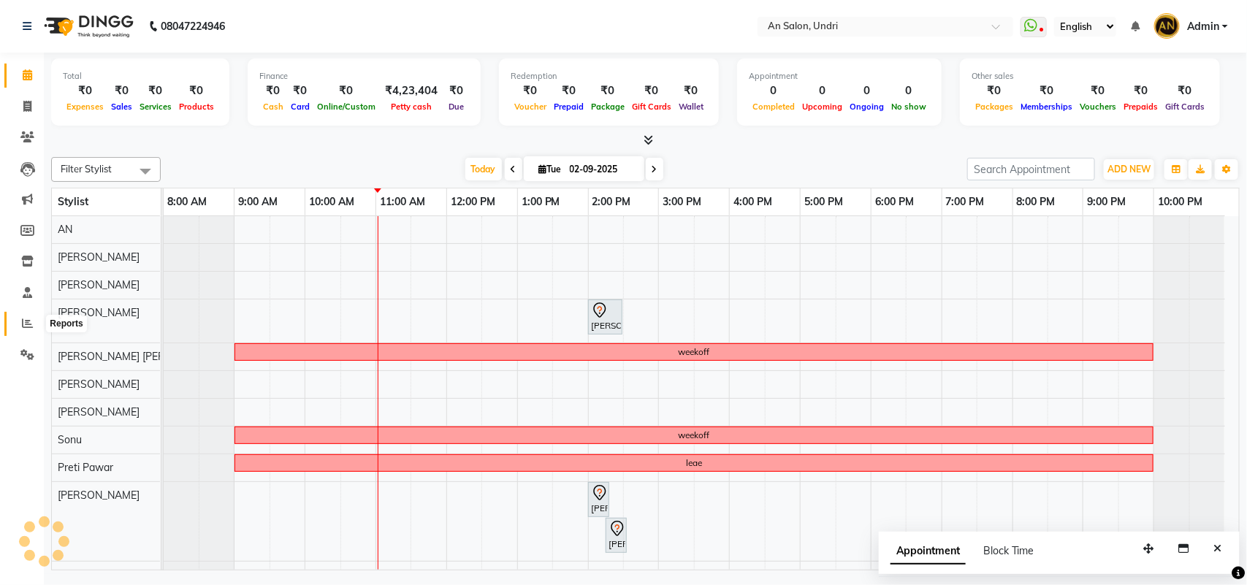
click at [31, 323] on icon at bounding box center [27, 323] width 11 height 11
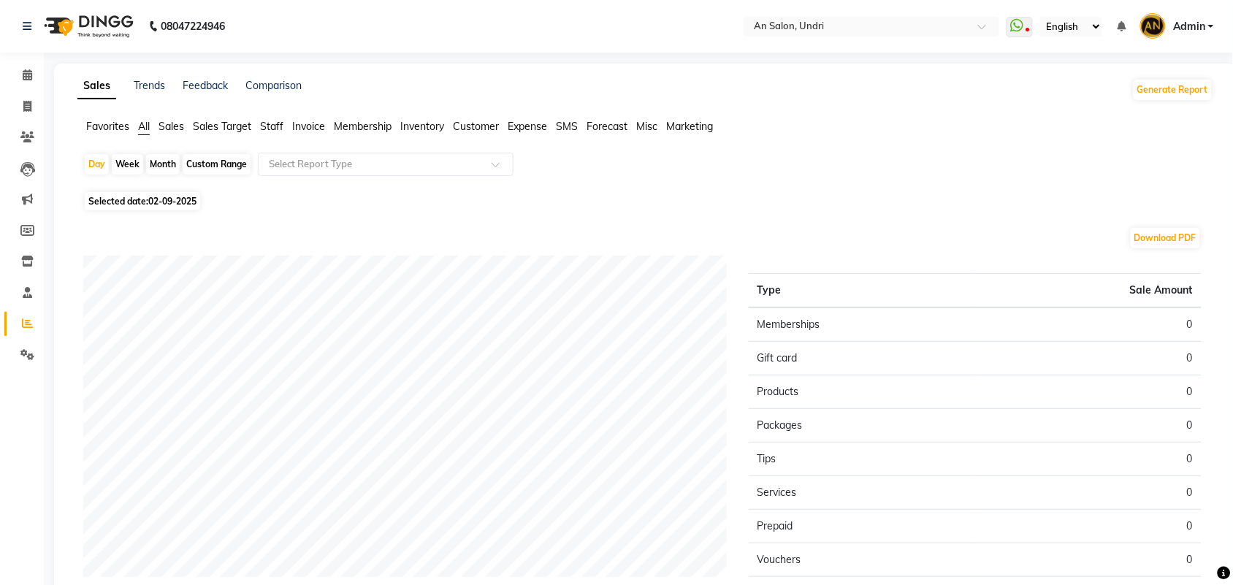
click at [274, 124] on span "Staff" at bounding box center [271, 126] width 23 height 13
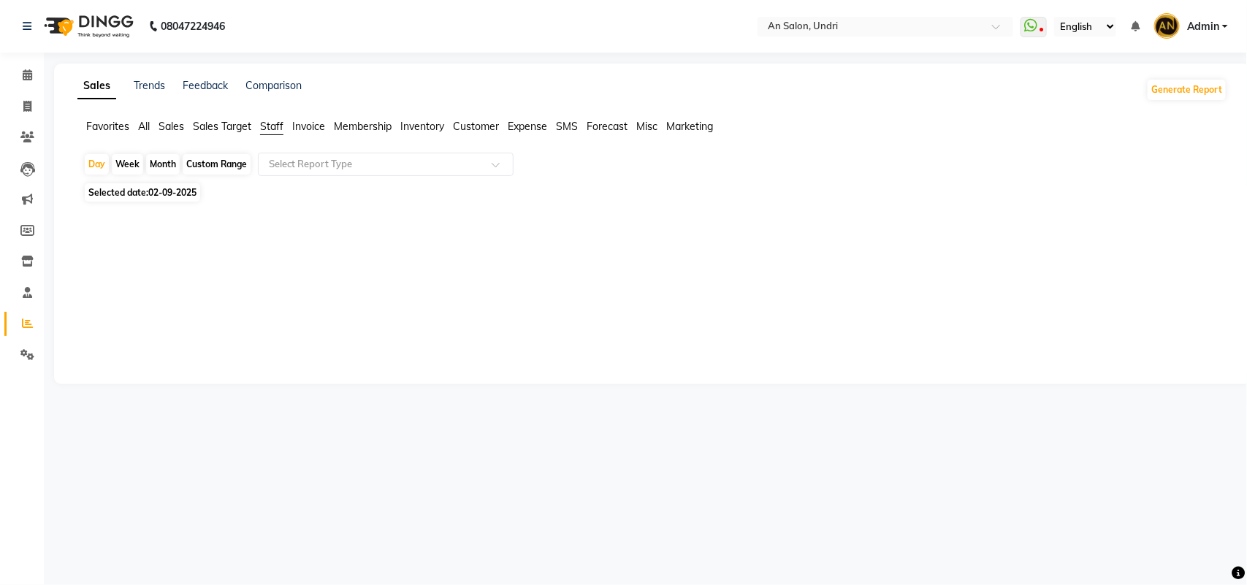
click at [161, 162] on div "Month" at bounding box center [163, 164] width 34 height 20
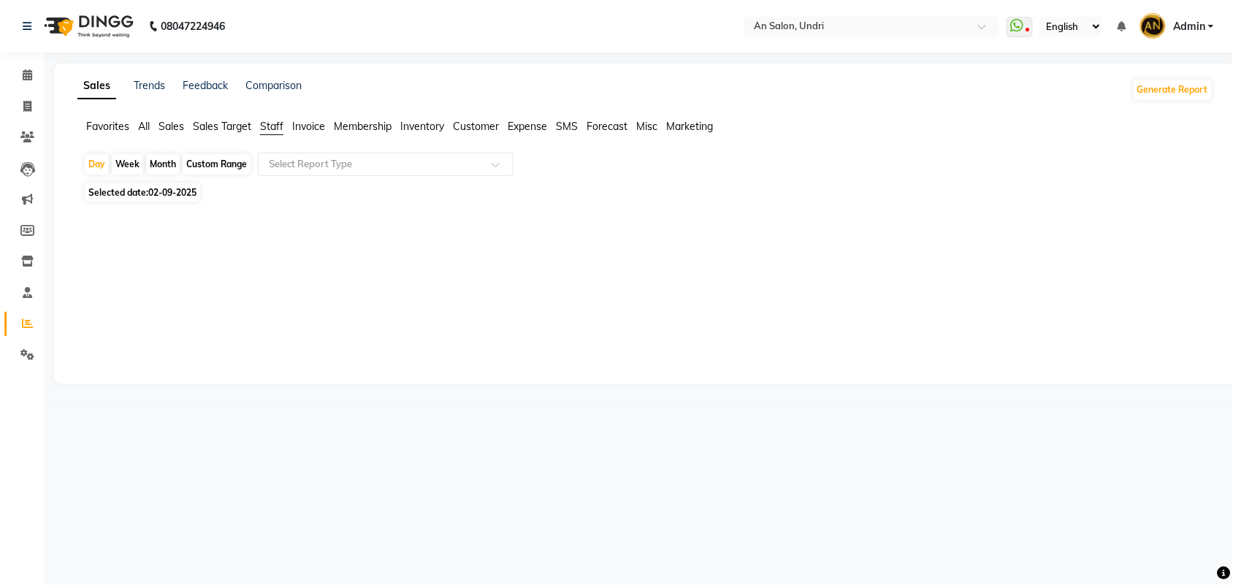
select select "9"
select select "2025"
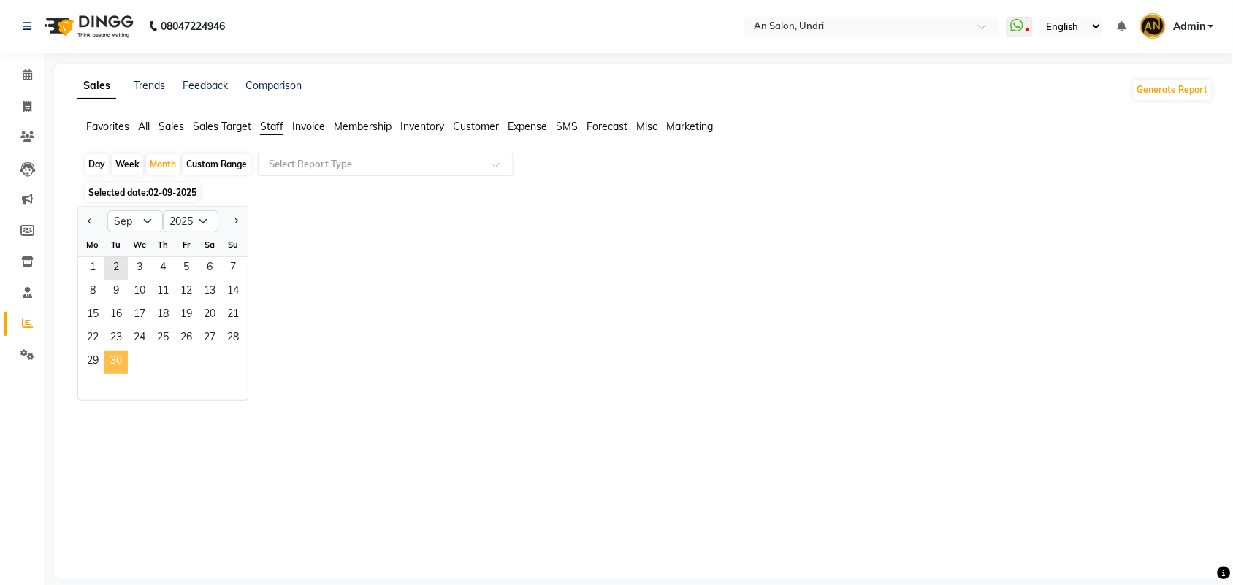
click at [118, 360] on span "30" at bounding box center [115, 362] width 23 height 23
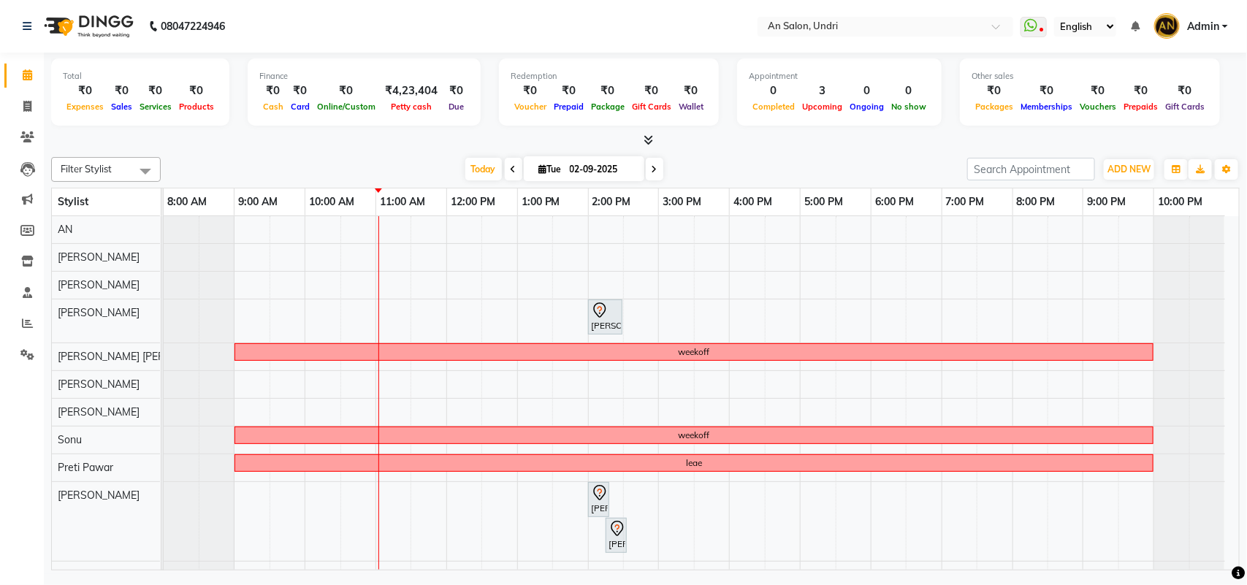
click at [511, 167] on icon at bounding box center [514, 169] width 6 height 9
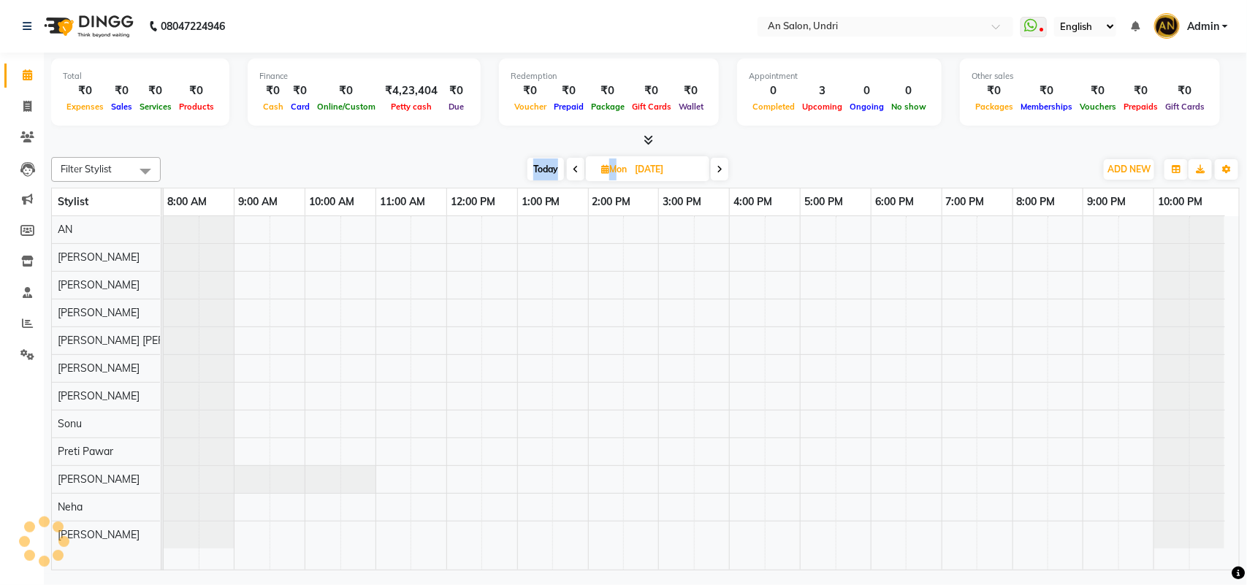
click at [510, 167] on div "[DATE] [DATE]" at bounding box center [628, 170] width 920 height 22
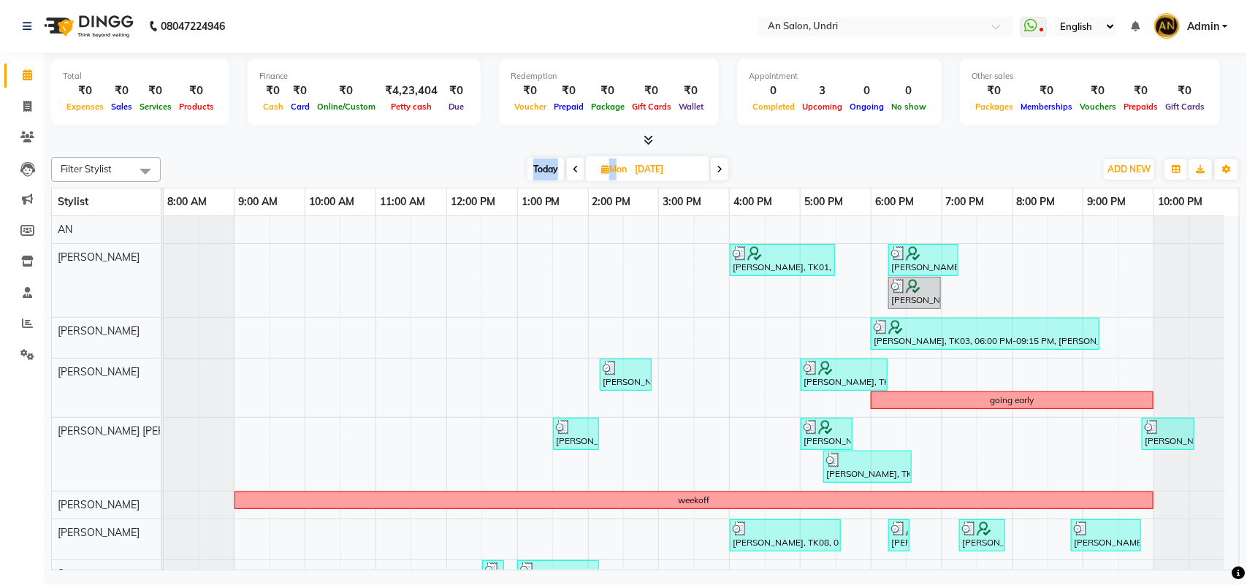
click at [539, 169] on span "Today" at bounding box center [546, 169] width 37 height 23
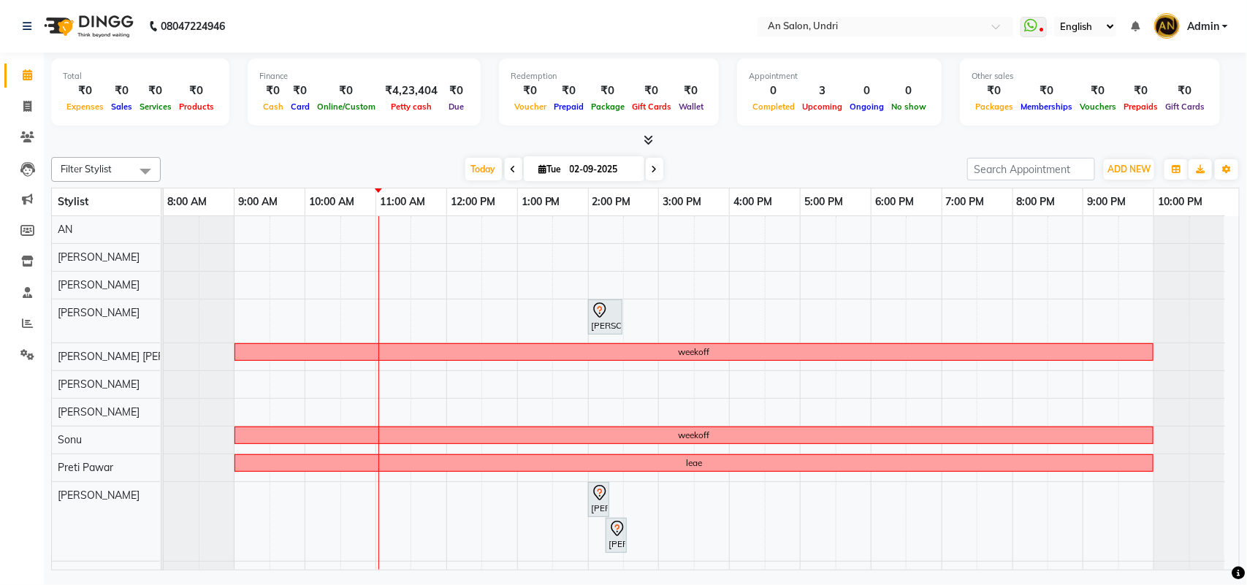
click at [651, 163] on span at bounding box center [655, 169] width 18 height 23
type input "[DATE]"
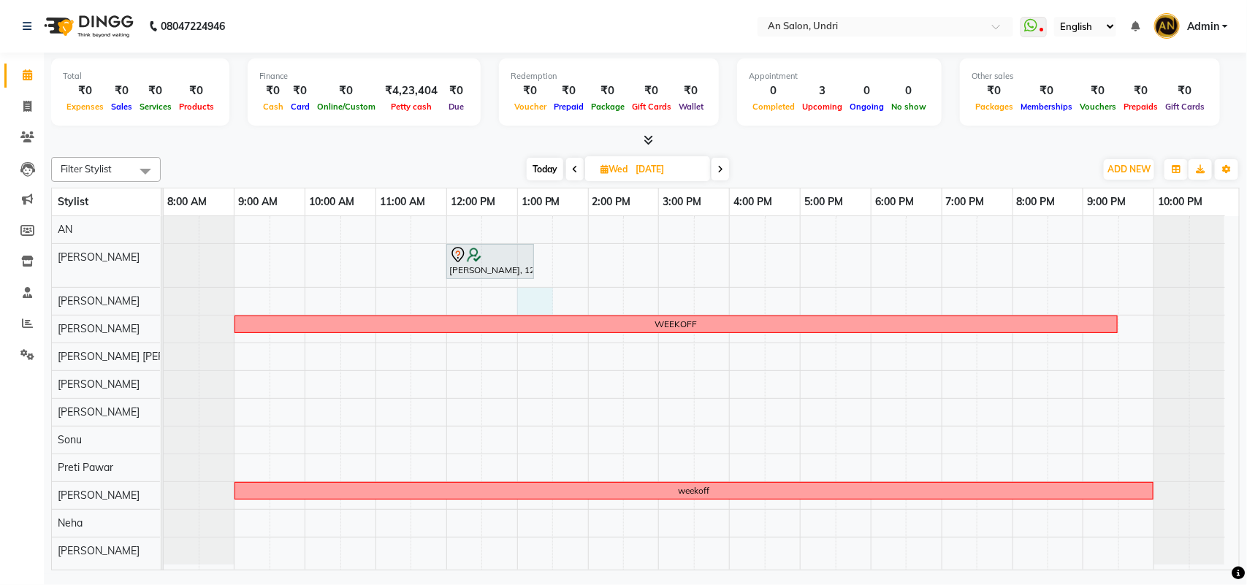
click at [549, 300] on div "[PERSON_NAME], 12:00 PM-01:15 PM, Cut & Style - Wash & Blow-Dry WEEKOFF weekoff" at bounding box center [702, 393] width 1076 height 354
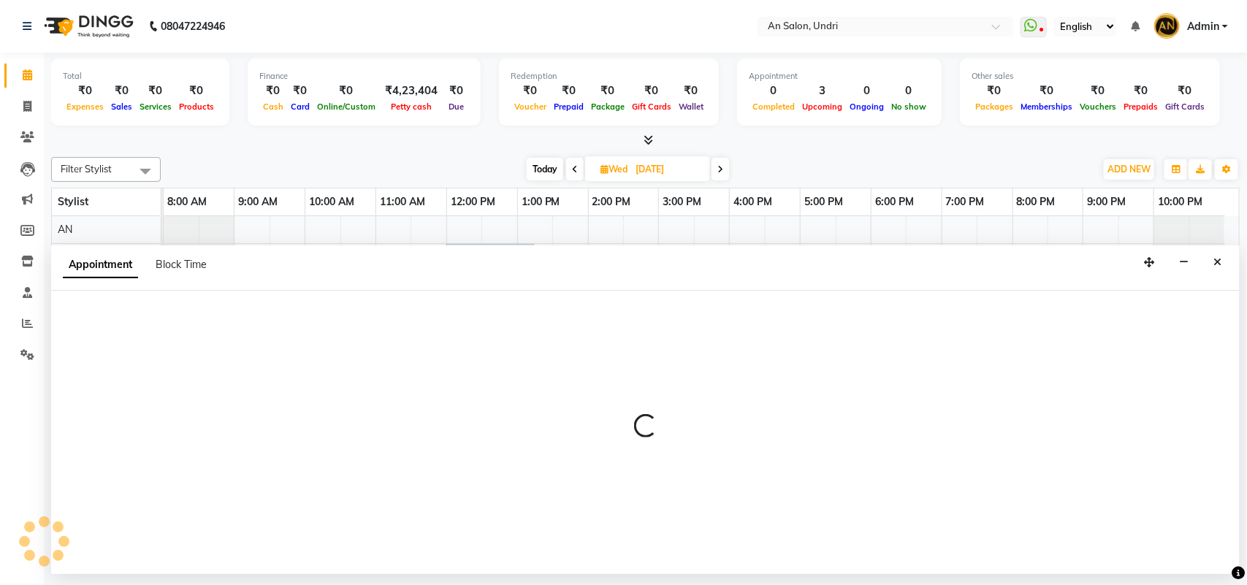
select select "17153"
select select "780"
select select "tentative"
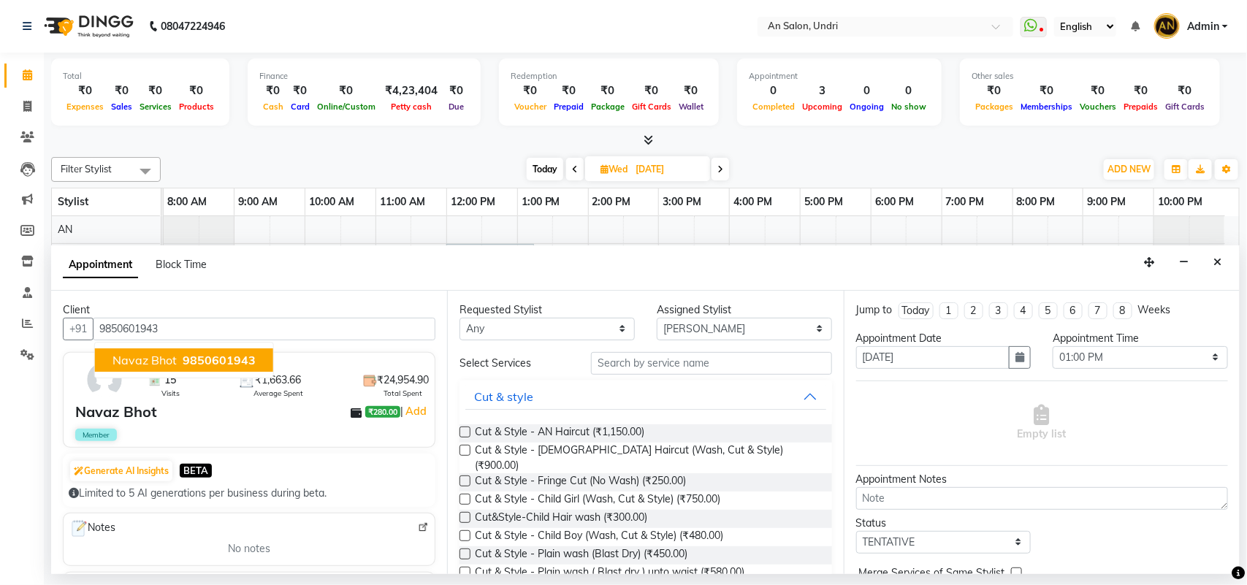
click at [236, 351] on button "Navaz Bhot 9850601943" at bounding box center [184, 360] width 178 height 23
type input "9850601943"
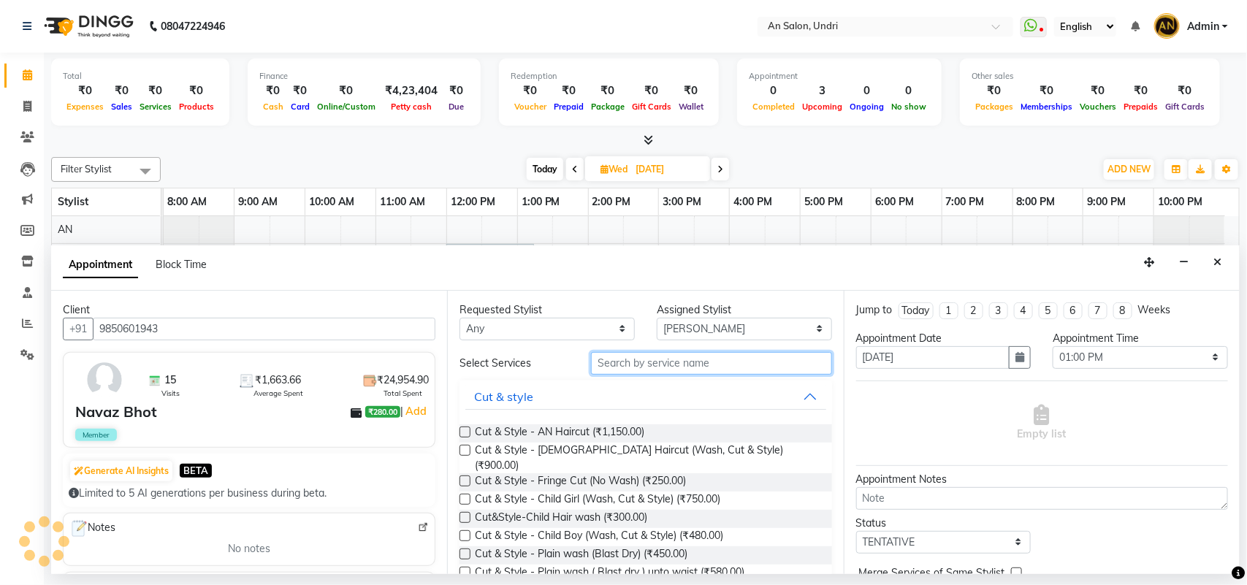
click at [599, 365] on input "text" at bounding box center [711, 363] width 241 height 23
type input "hair"
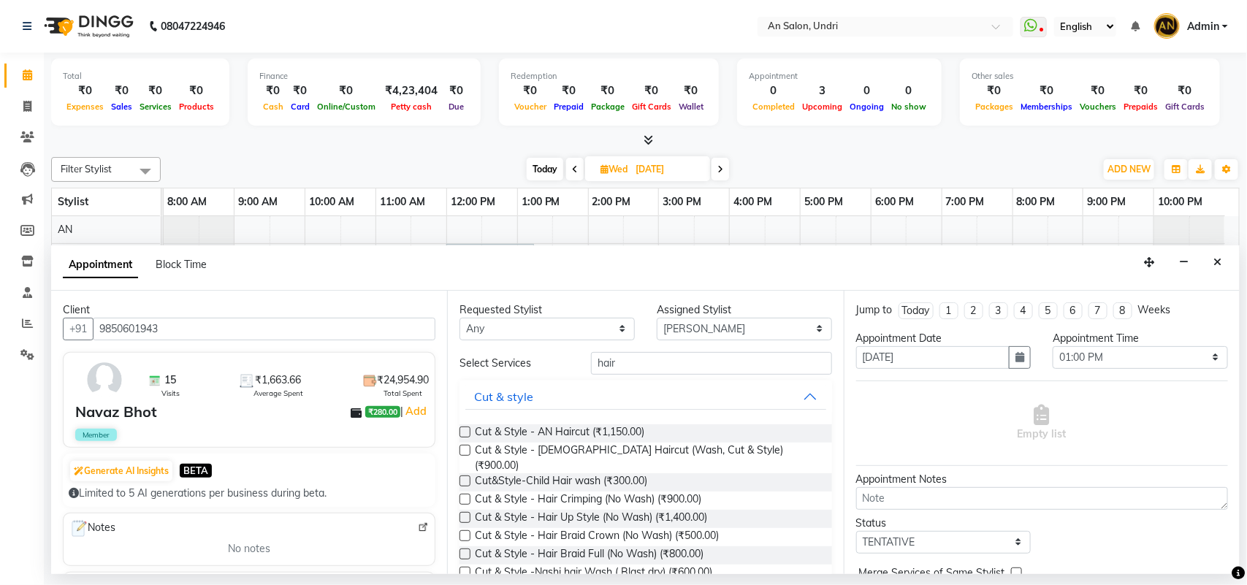
click at [468, 428] on label at bounding box center [465, 432] width 11 height 11
click at [468, 429] on input "checkbox" at bounding box center [464, 433] width 9 height 9
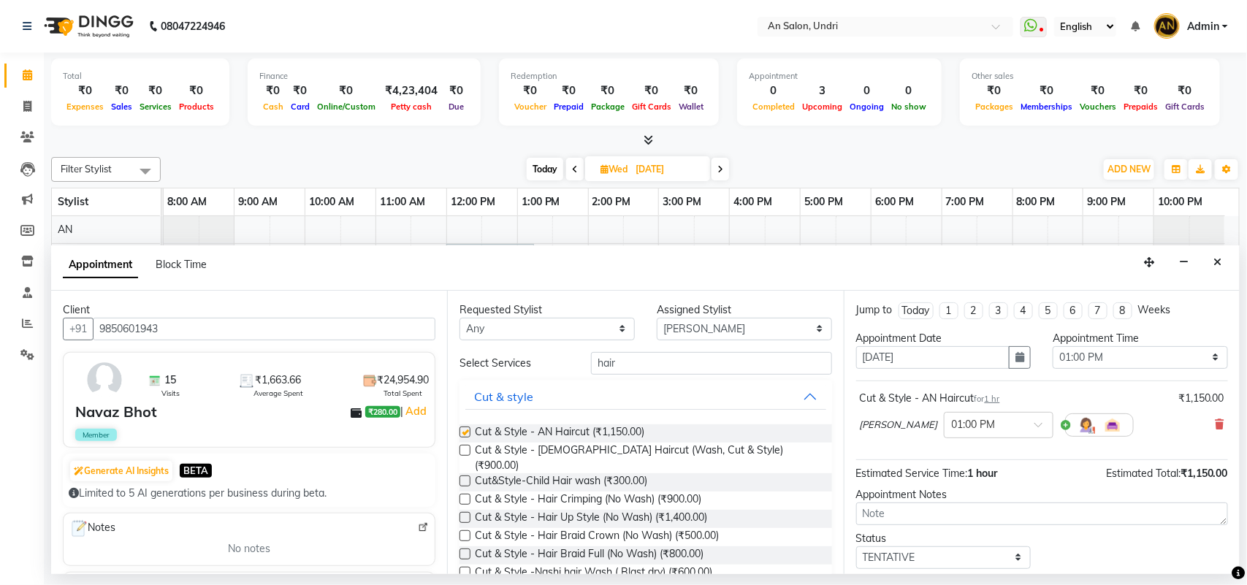
checkbox input "false"
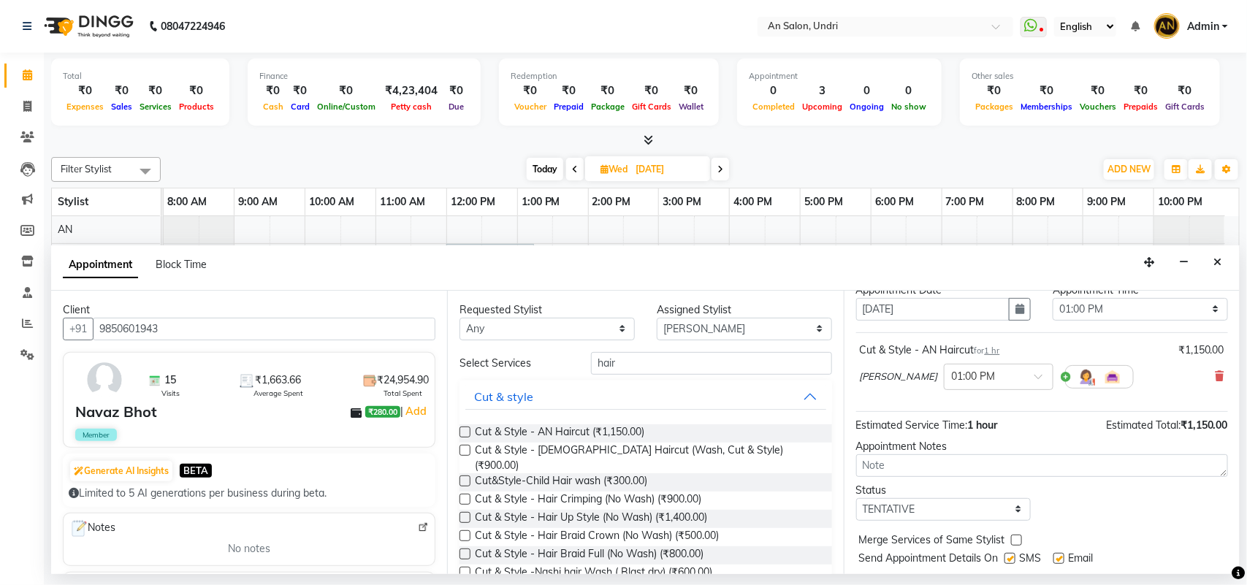
scroll to position [88, 0]
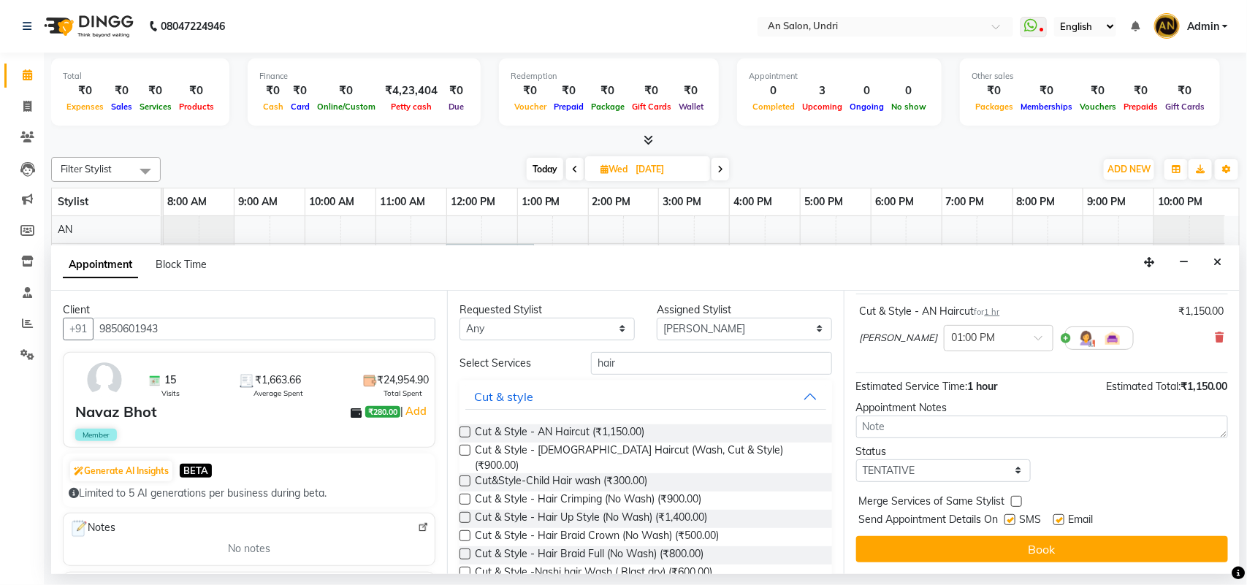
click at [994, 536] on button "Book" at bounding box center [1042, 549] width 372 height 26
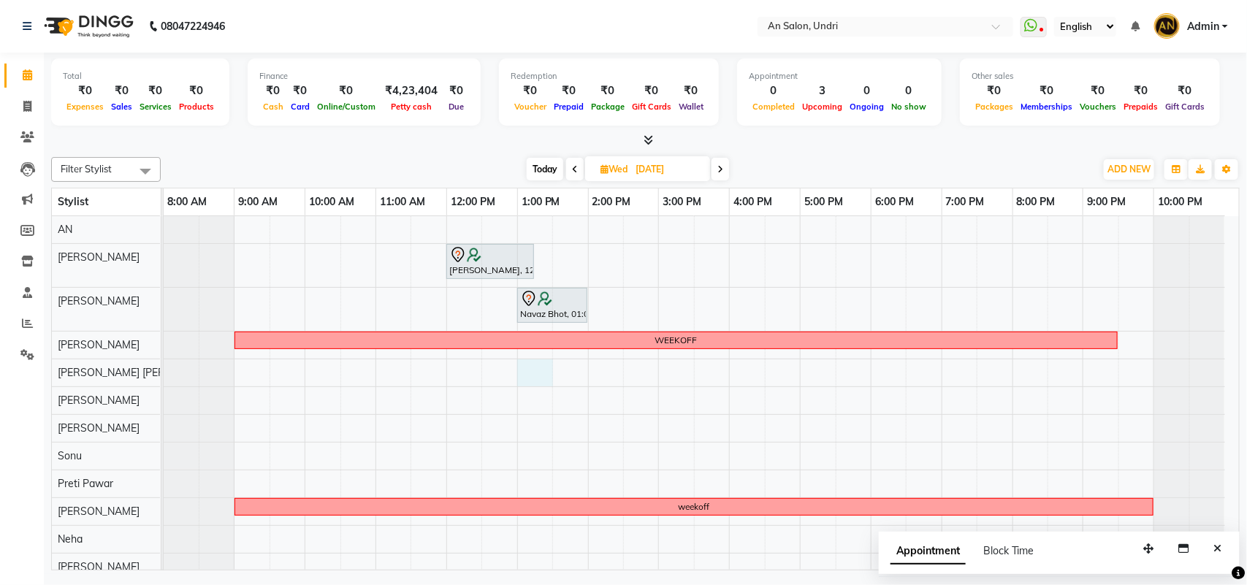
click at [525, 378] on div "[PERSON_NAME], 12:00 PM-01:15 PM, Cut & Style - Wash & Blow-Dry Navaz Bhot, 01:…" at bounding box center [702, 398] width 1076 height 365
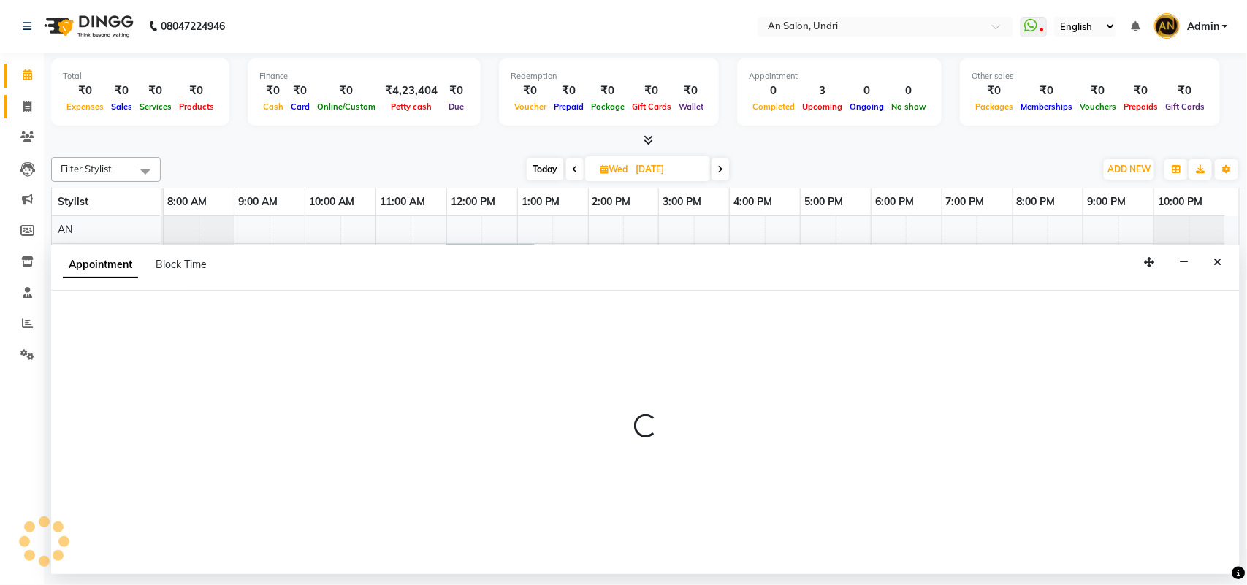
select select "55235"
select select "tentative"
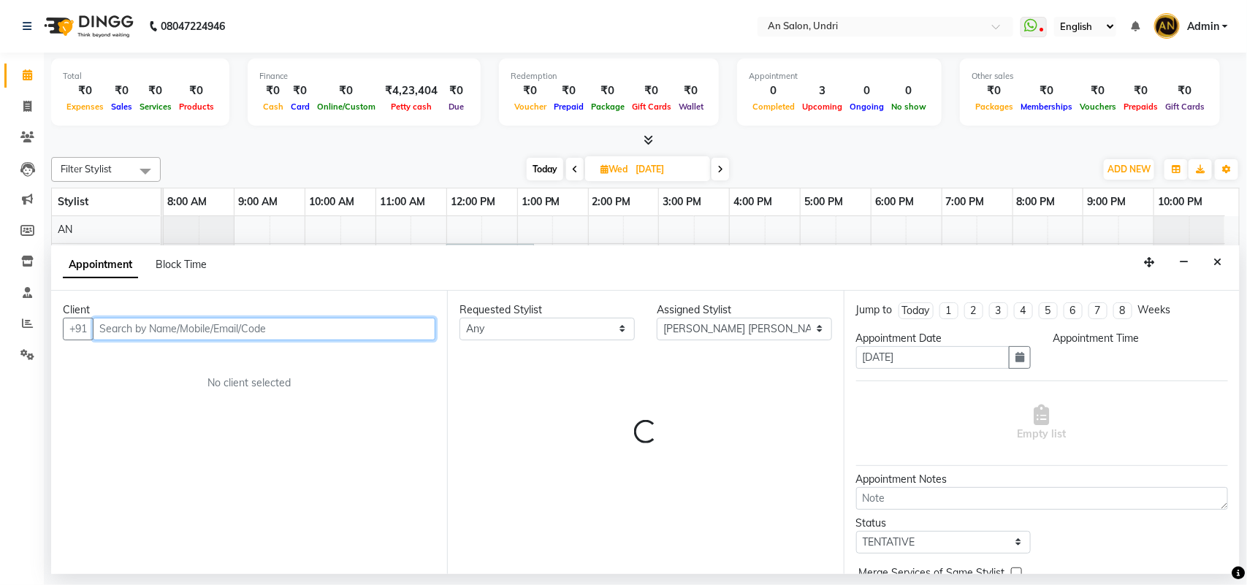
select select "780"
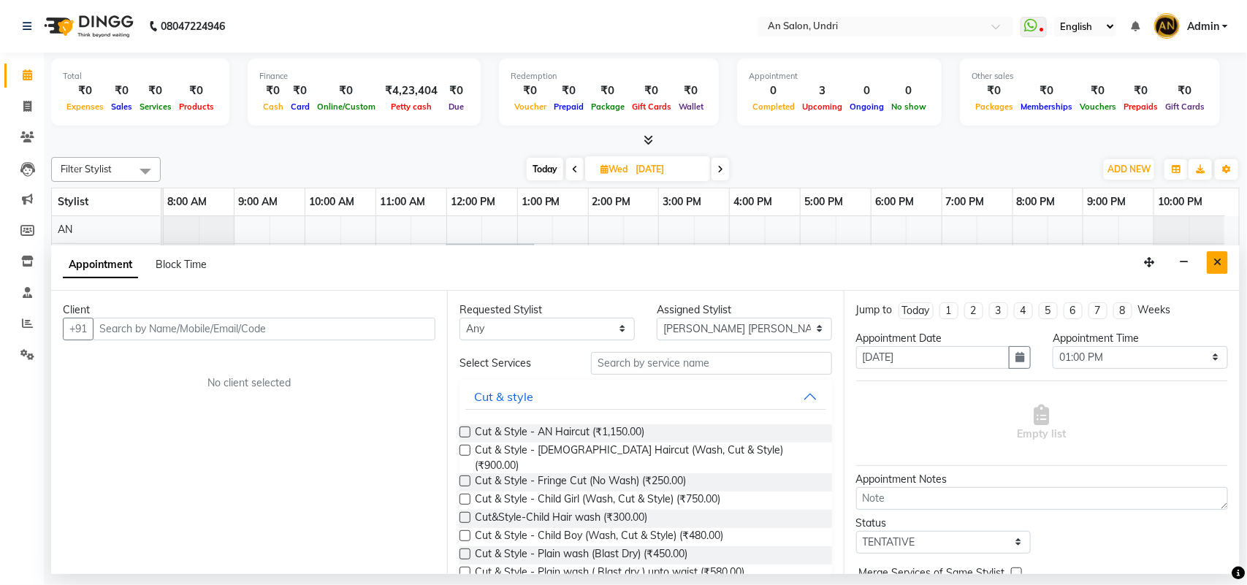
click at [1217, 257] on icon "Close" at bounding box center [1218, 262] width 8 height 10
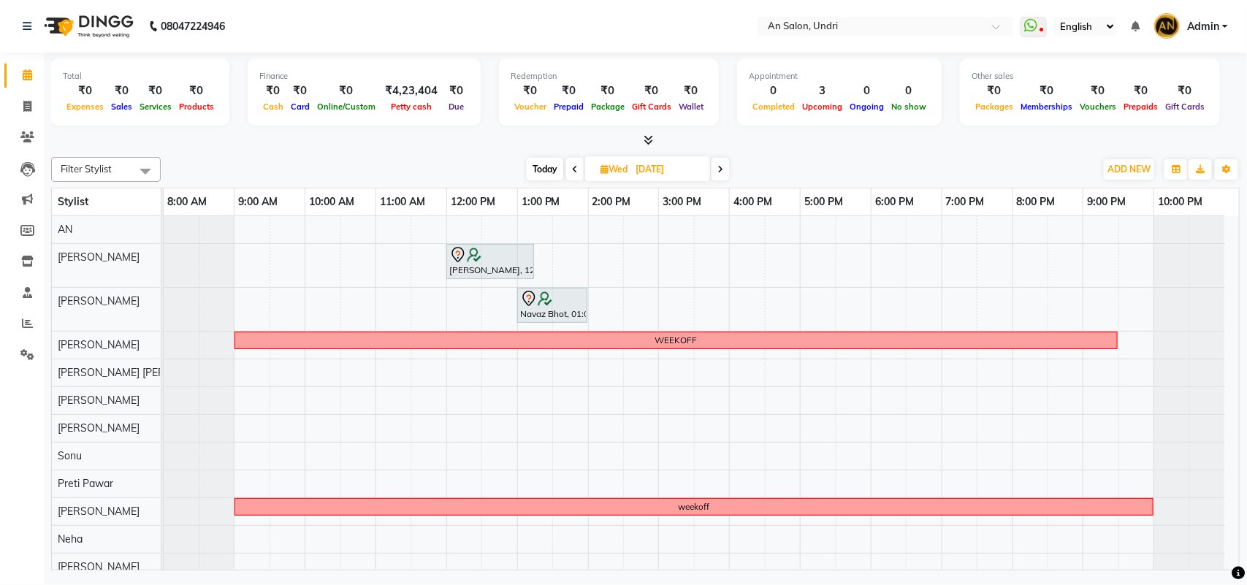
click at [549, 165] on span "Today" at bounding box center [545, 169] width 37 height 23
type input "02-09-2025"
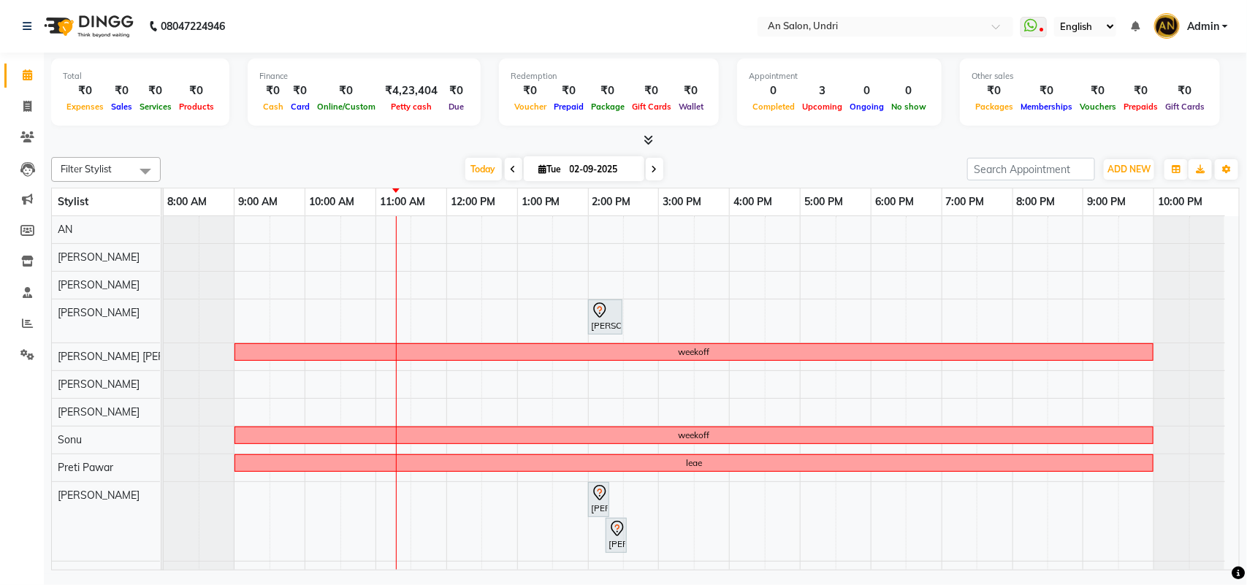
click at [549, 164] on span "Tue" at bounding box center [551, 169] width 30 height 11
select select "9"
select select "2025"
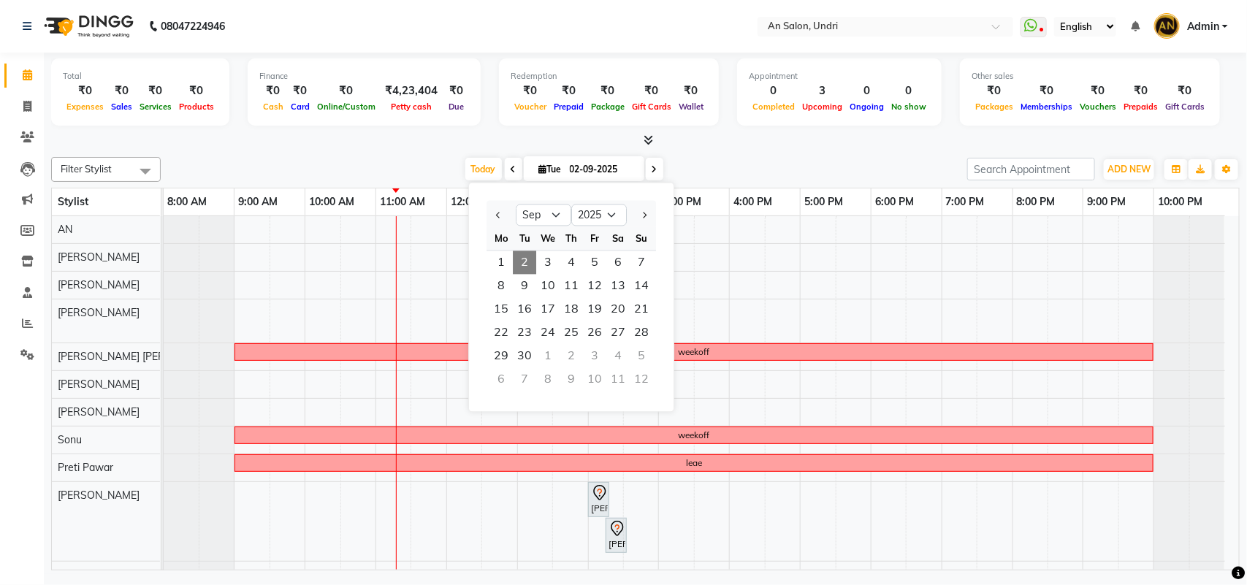
click at [373, 286] on div "[PERSON_NAME], TK01, 02:00 PM-02:30 PM, Cut & Style - Head Massage With Wash we…" at bounding box center [702, 416] width 1076 height 400
select select "17153"
select select "tentative"
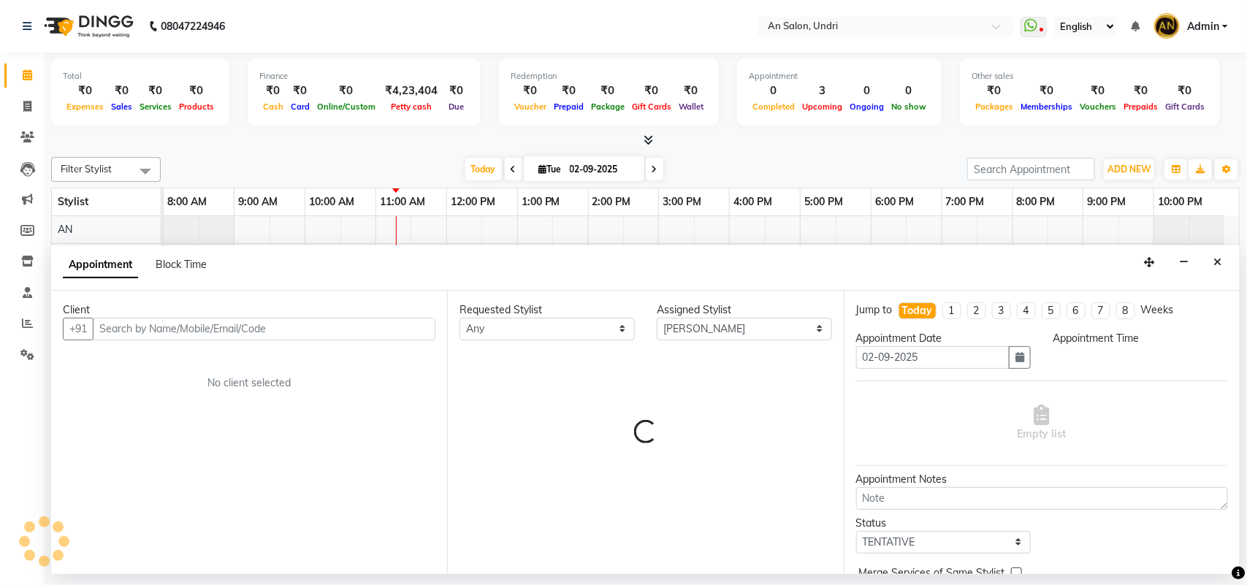
select select "630"
click at [373, 286] on div "Appointment Block Time" at bounding box center [645, 268] width 1189 height 45
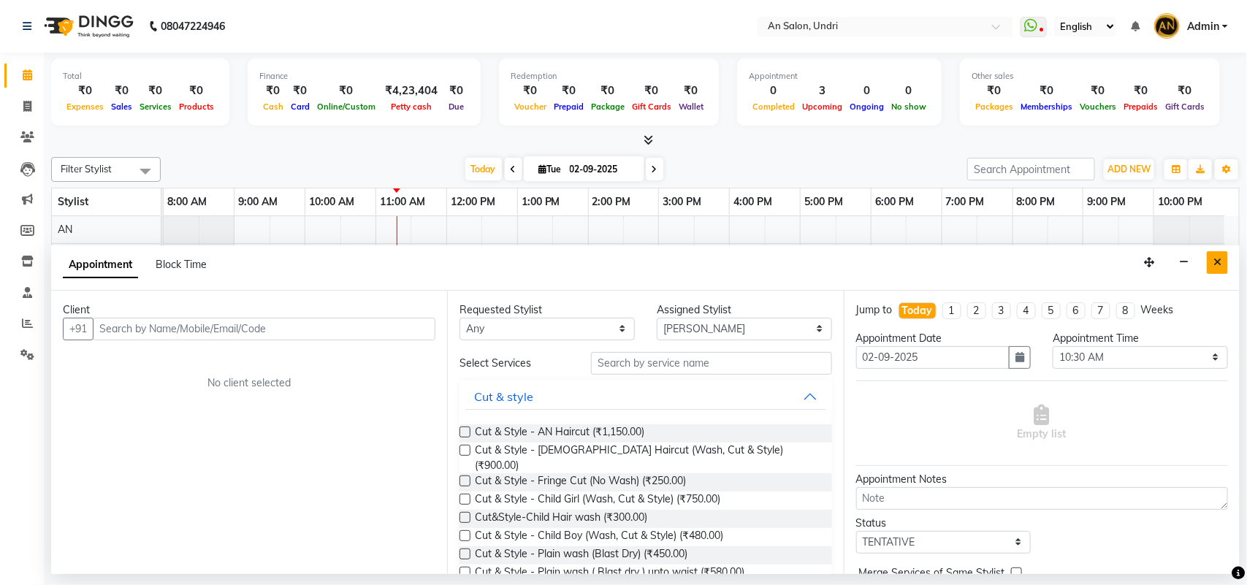
click at [1211, 257] on button "Close" at bounding box center [1217, 262] width 21 height 23
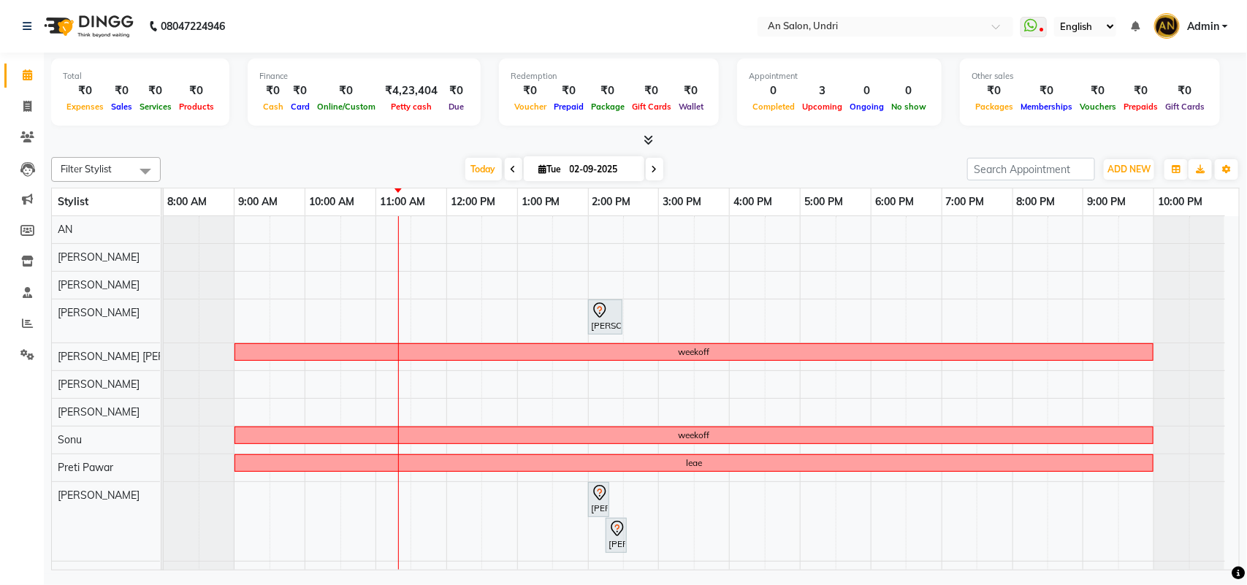
click at [894, 319] on div "[PERSON_NAME], TK01, 02:00 PM-02:30 PM, Cut & Style - Head Massage With Wash we…" at bounding box center [702, 416] width 1076 height 400
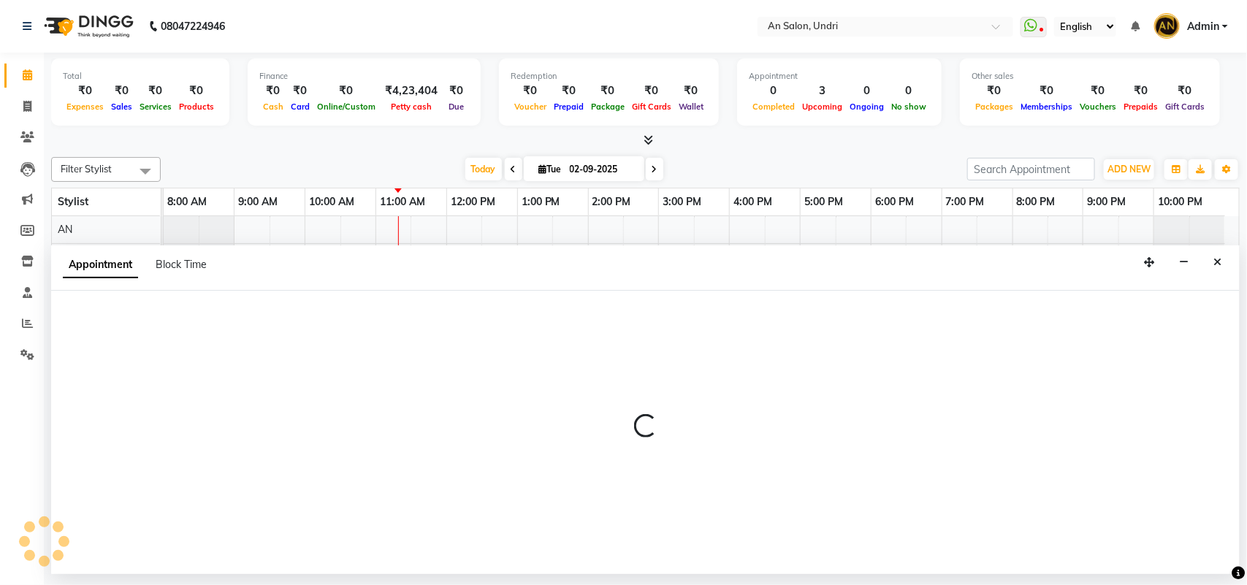
select select "18327"
select select "1080"
select select "tentative"
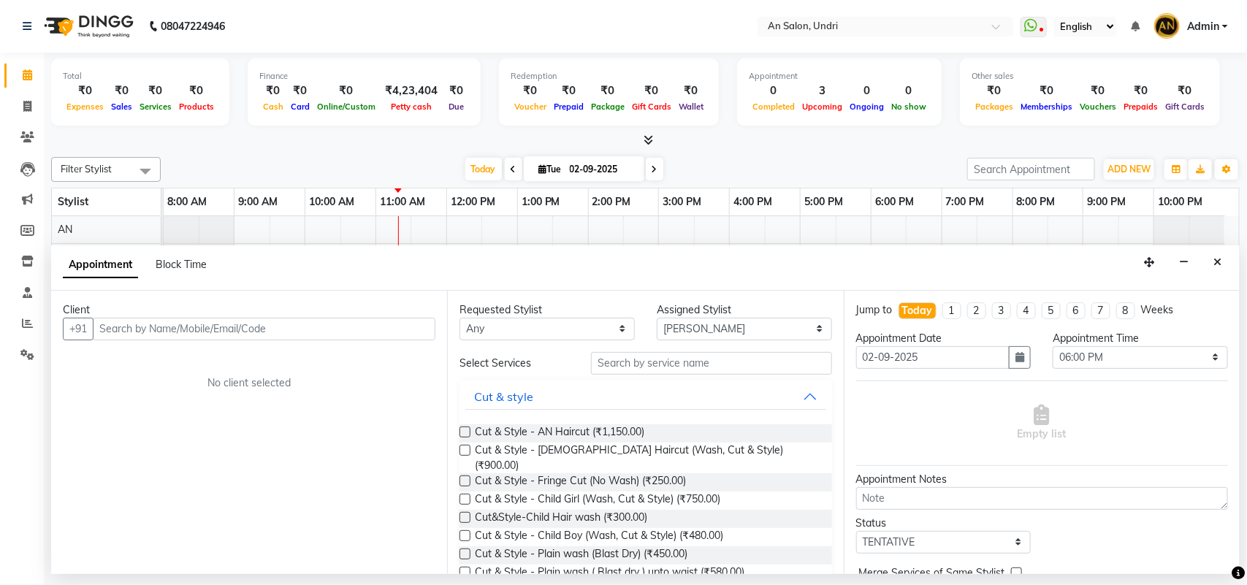
click at [119, 331] on input "text" at bounding box center [264, 329] width 343 height 23
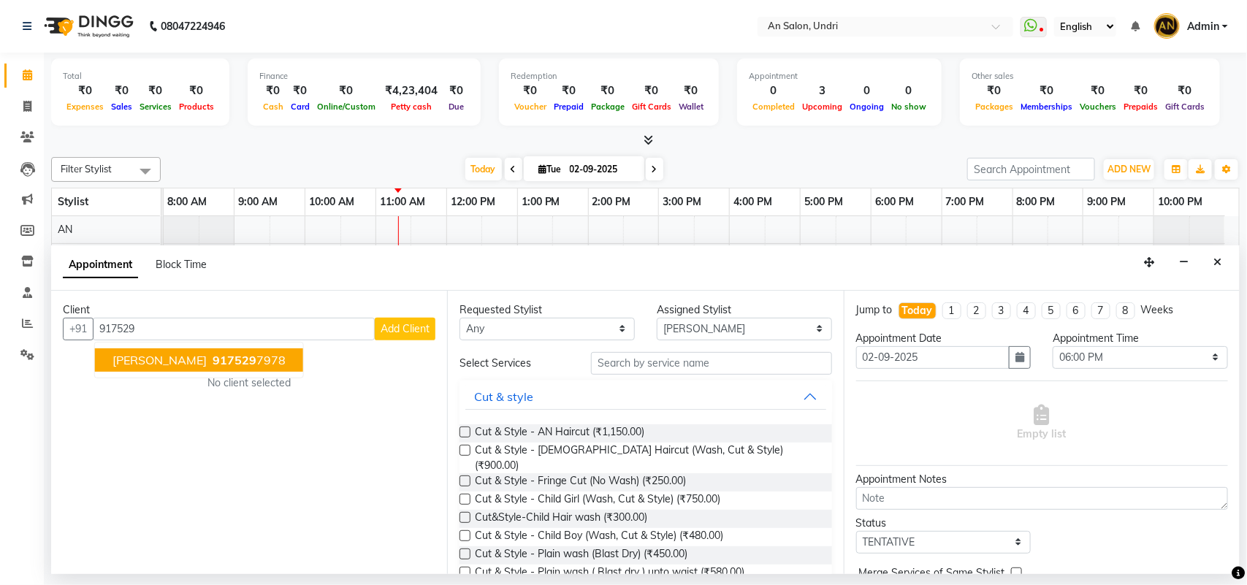
click at [141, 356] on span "[PERSON_NAME]" at bounding box center [160, 360] width 94 height 15
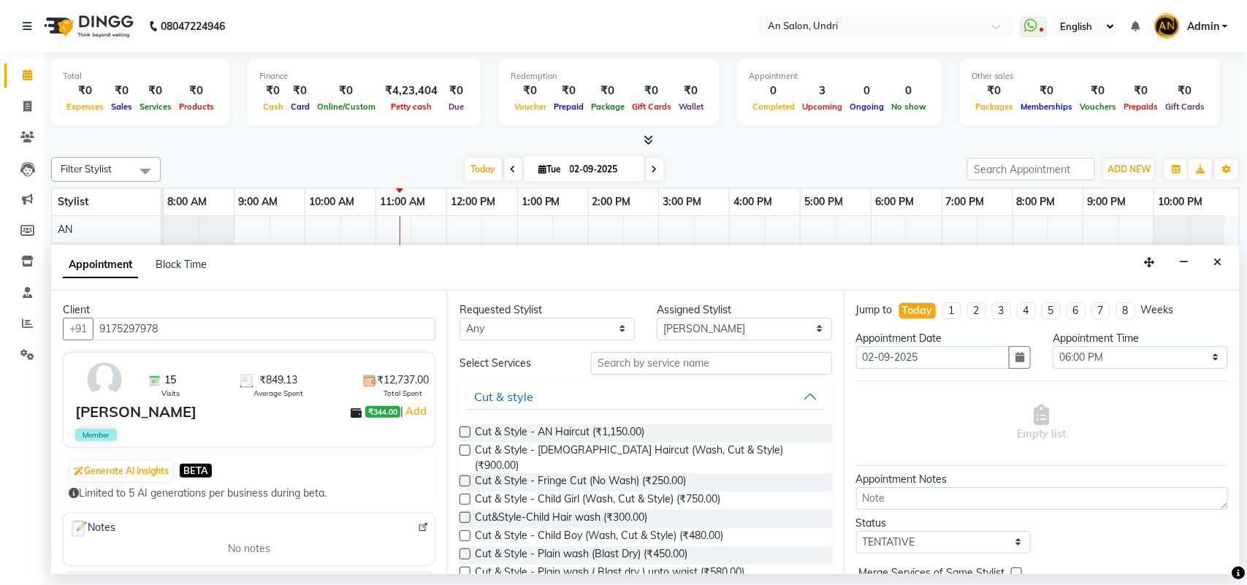
type input "9175297978"
click at [606, 367] on input "text" at bounding box center [711, 363] width 241 height 23
type input "hair"
click at [462, 447] on label at bounding box center [465, 450] width 11 height 11
click at [462, 447] on input "checkbox" at bounding box center [464, 451] width 9 height 9
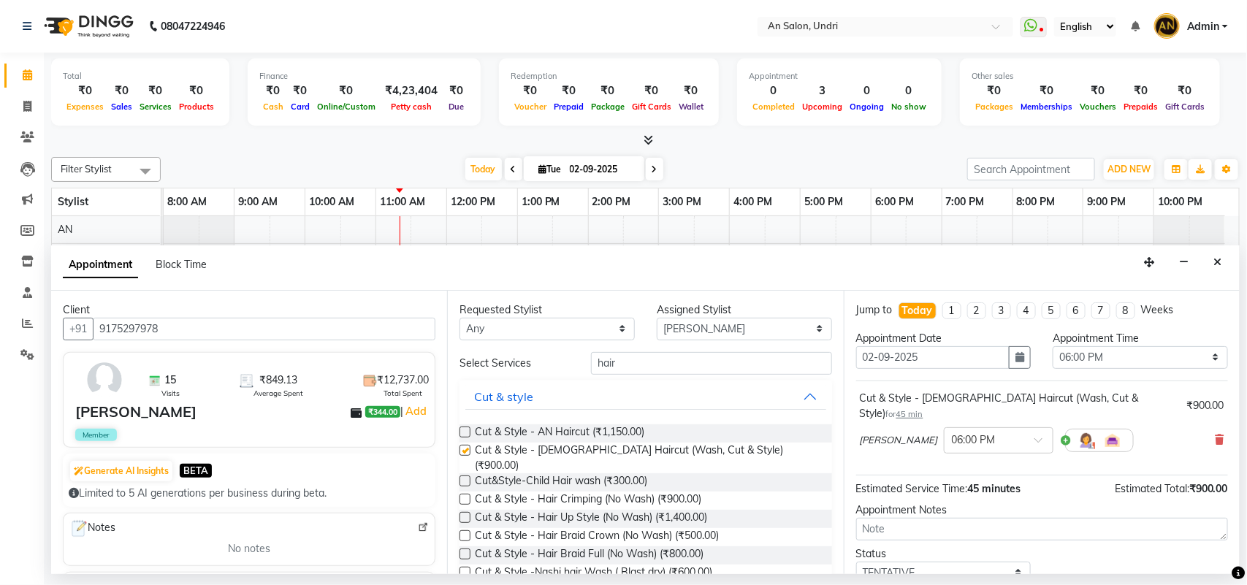
checkbox input "false"
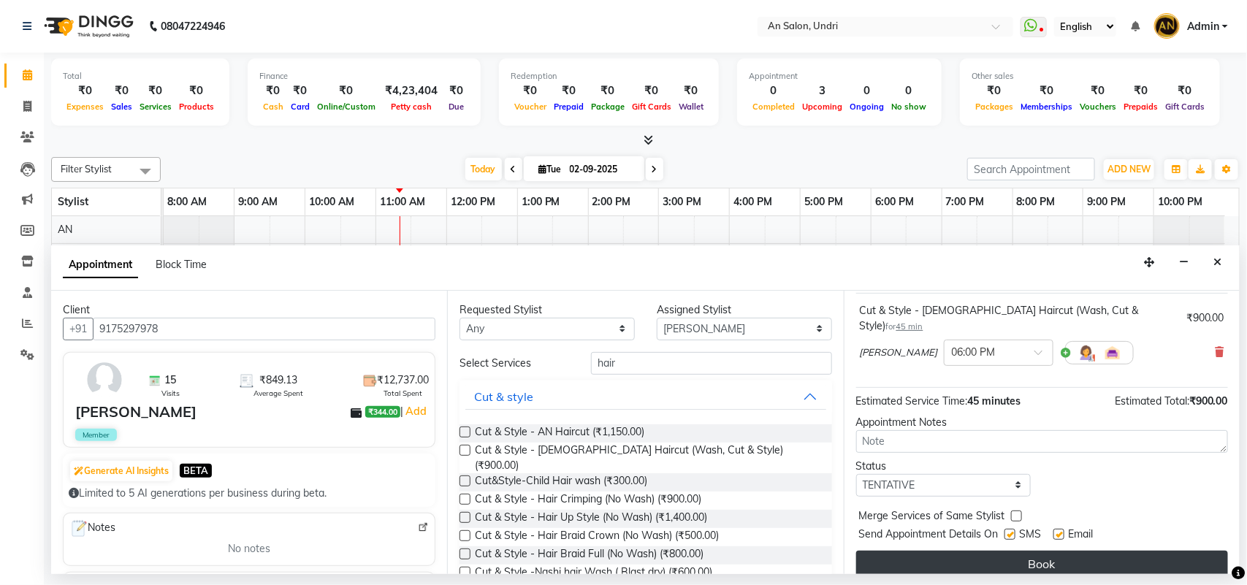
click at [1054, 551] on button "Book" at bounding box center [1042, 564] width 372 height 26
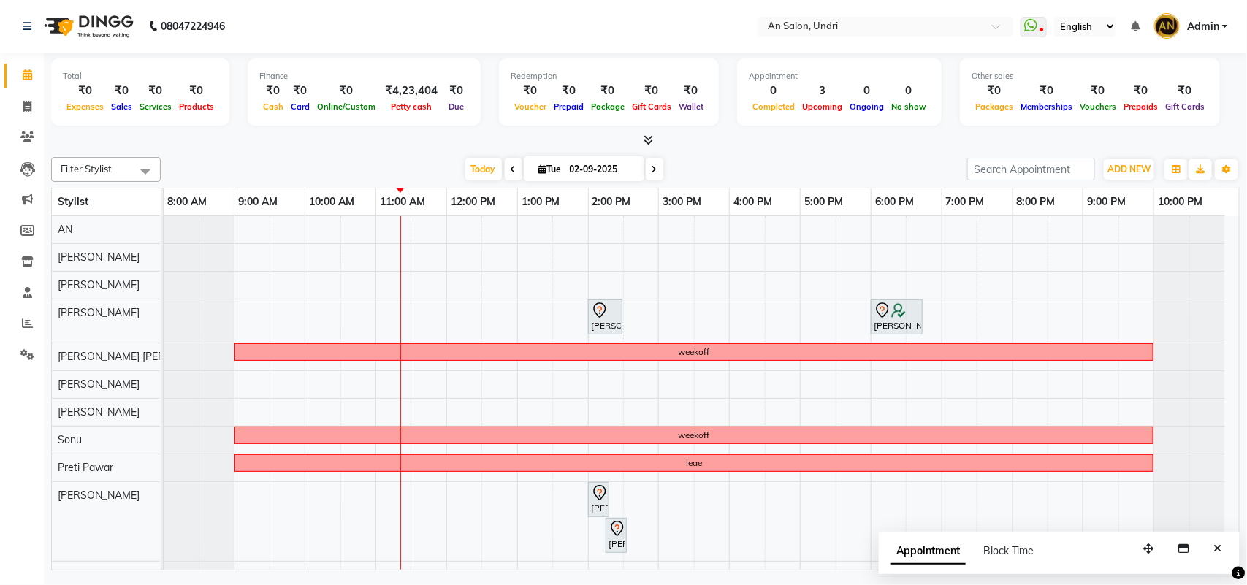
click at [889, 410] on div "[PERSON_NAME], TK01, 02:00 PM-02:30 PM, Cut & Style - Head Massage With Wash Un…" at bounding box center [702, 416] width 1076 height 400
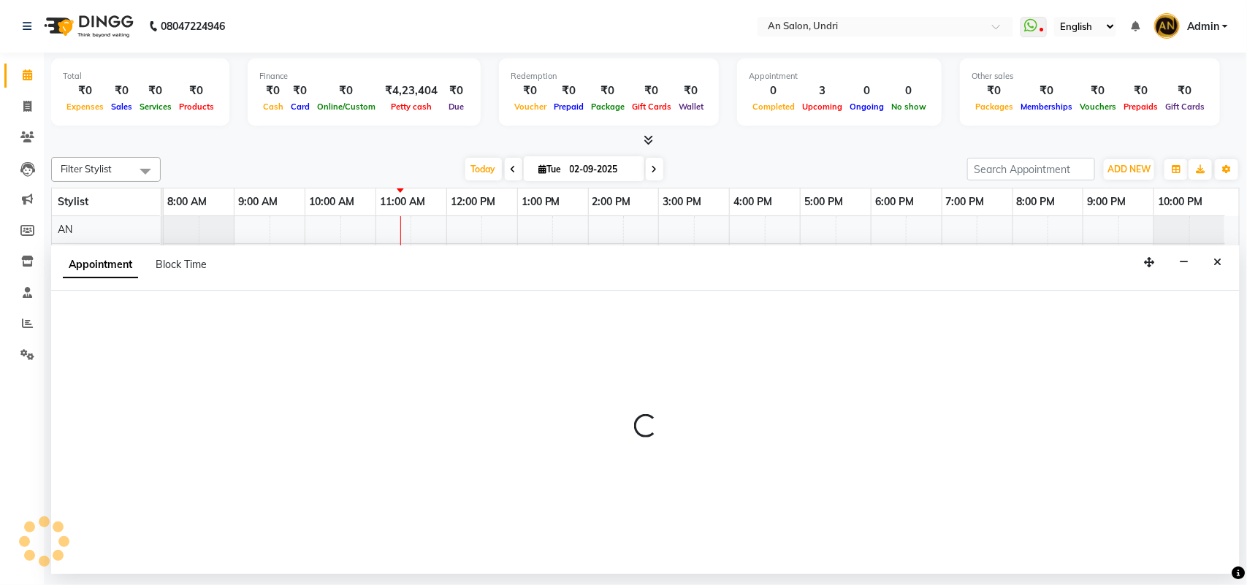
select select "21387"
select select "1080"
select select "tentative"
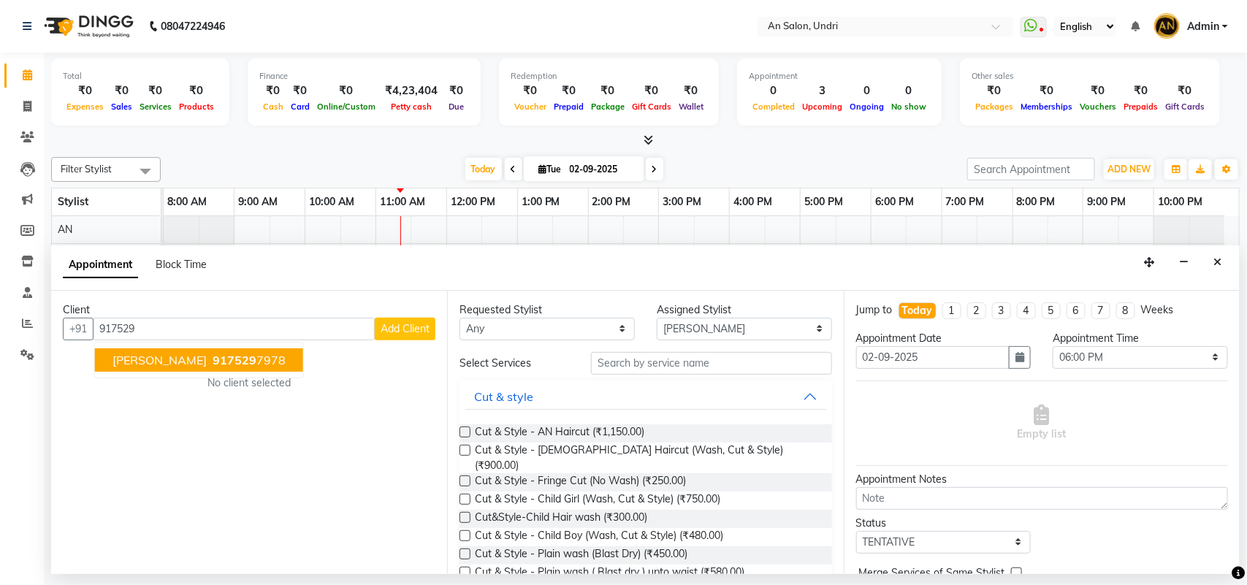
click at [163, 360] on span "[PERSON_NAME]" at bounding box center [160, 360] width 94 height 15
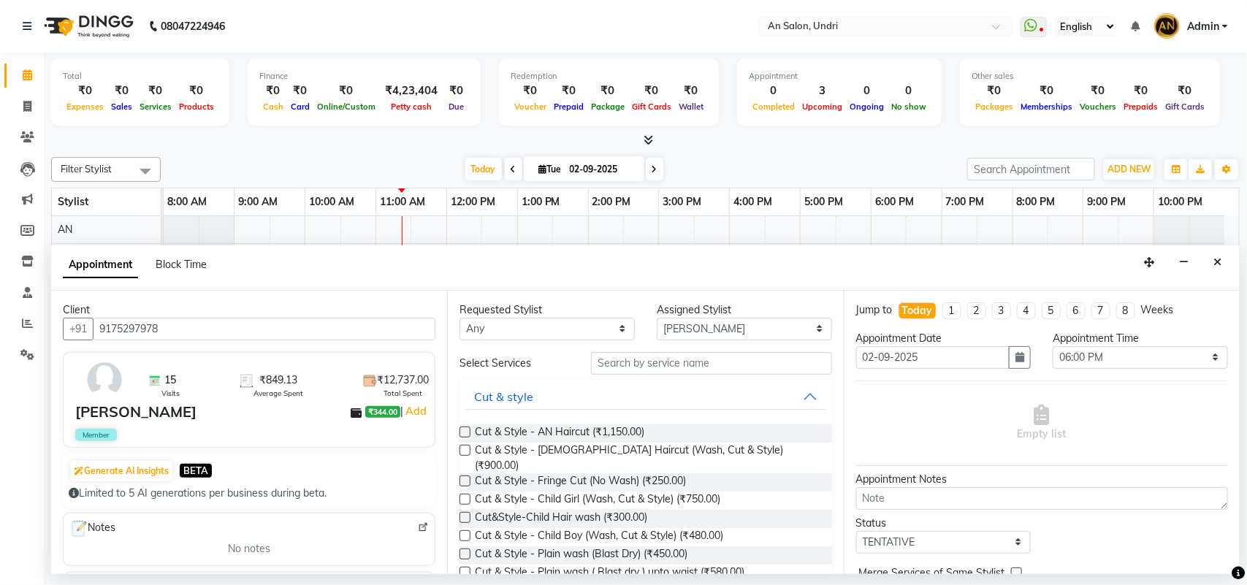
type input "9175297978"
click at [606, 366] on input "text" at bounding box center [711, 363] width 241 height 23
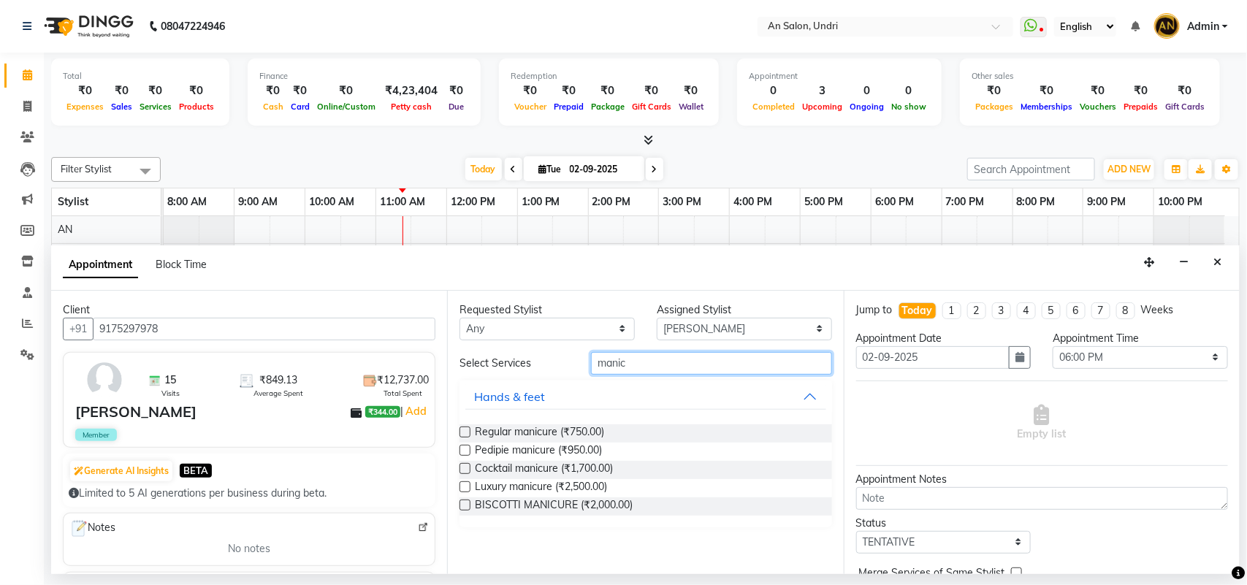
type input "manic"
click at [468, 447] on label at bounding box center [465, 450] width 11 height 11
click at [468, 447] on input "checkbox" at bounding box center [464, 451] width 9 height 9
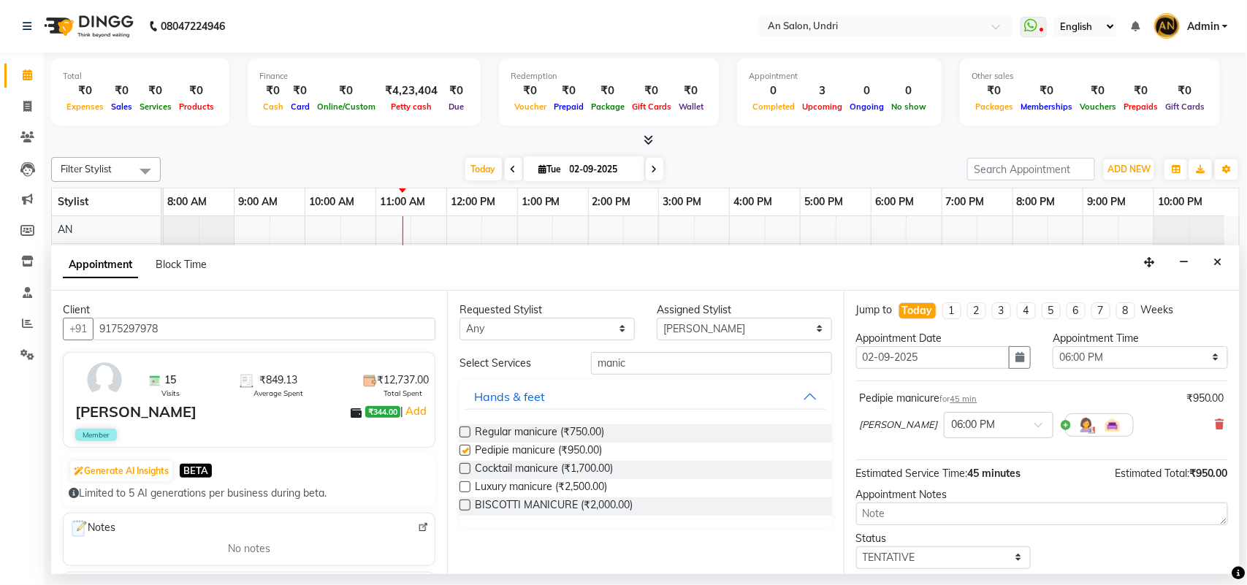
checkbox input "false"
click at [699, 364] on input "manic" at bounding box center [711, 363] width 241 height 23
type input "m"
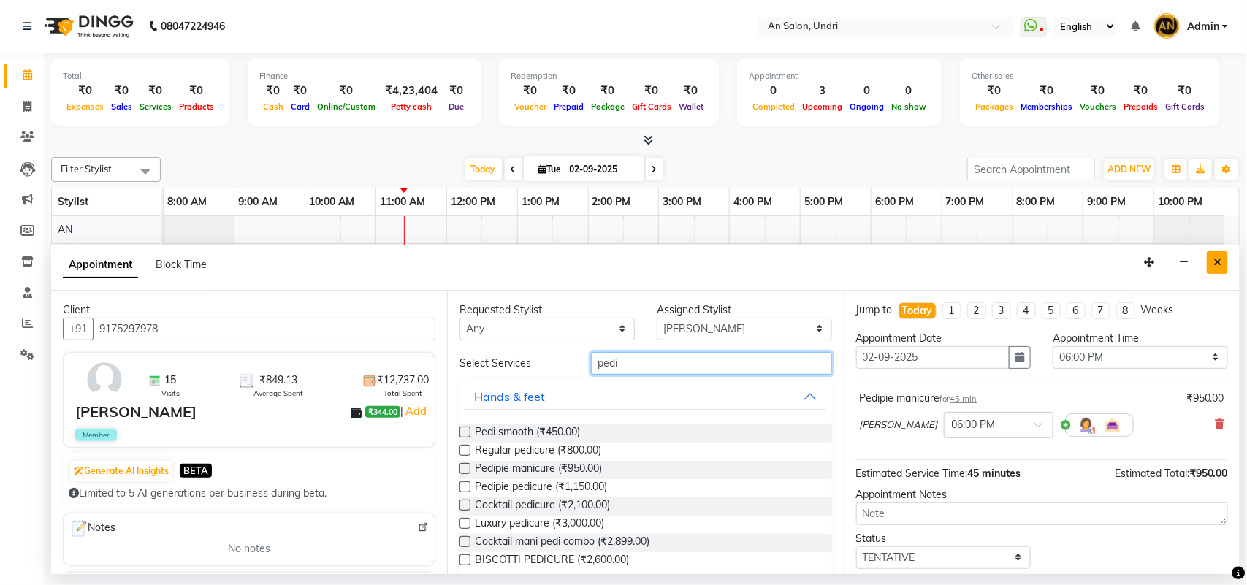
type input "pedi"
click at [1213, 267] on button "Close" at bounding box center [1217, 262] width 21 height 23
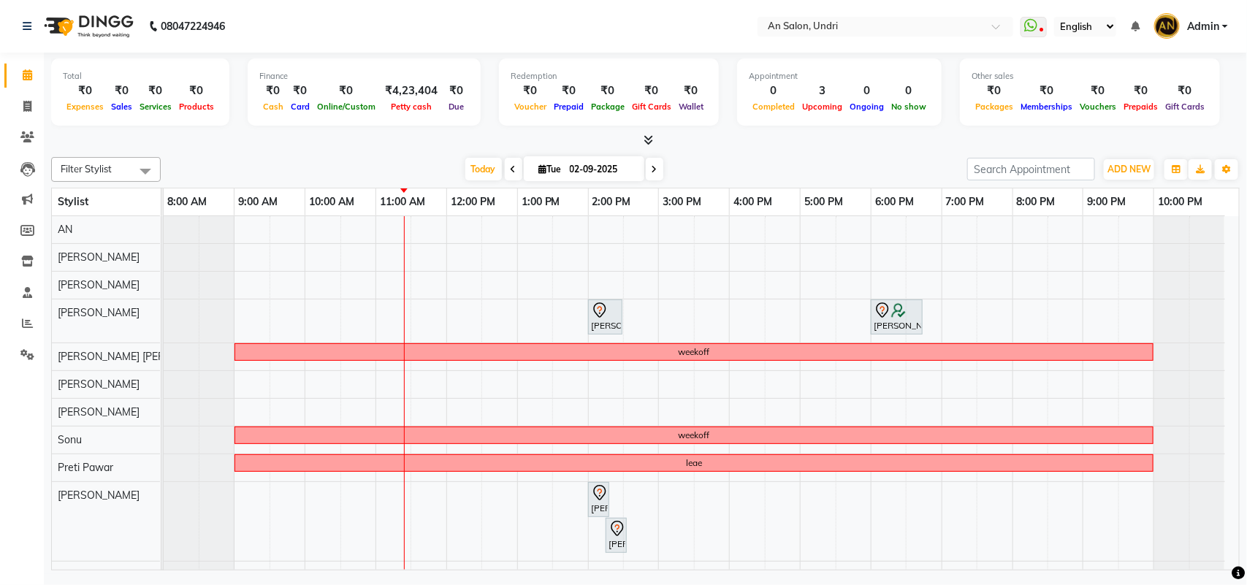
click at [385, 378] on div "[PERSON_NAME], TK01, 02:00 PM-02:30 PM, Cut & Style - Head Massage With Wash Un…" at bounding box center [702, 416] width 1076 height 400
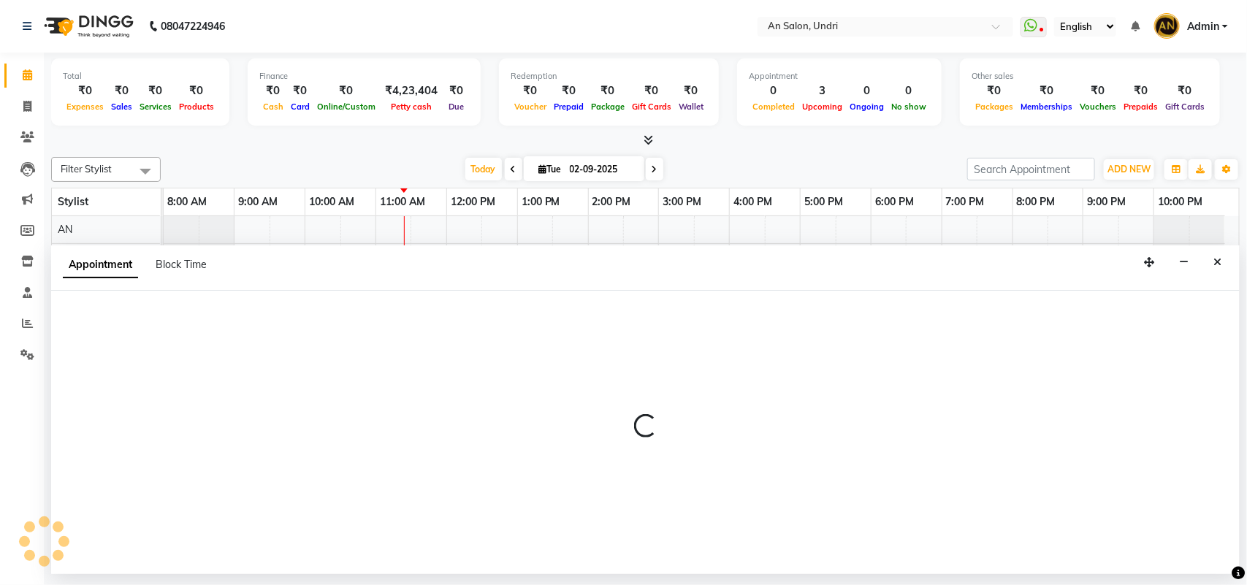
select select "61941"
select select "tentative"
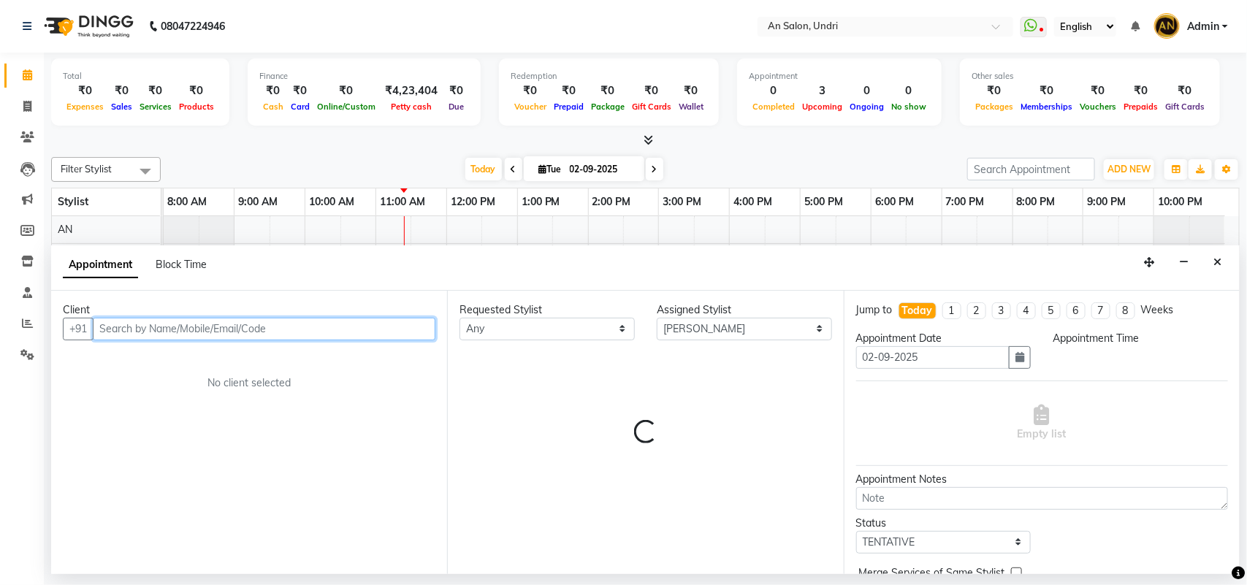
select select "660"
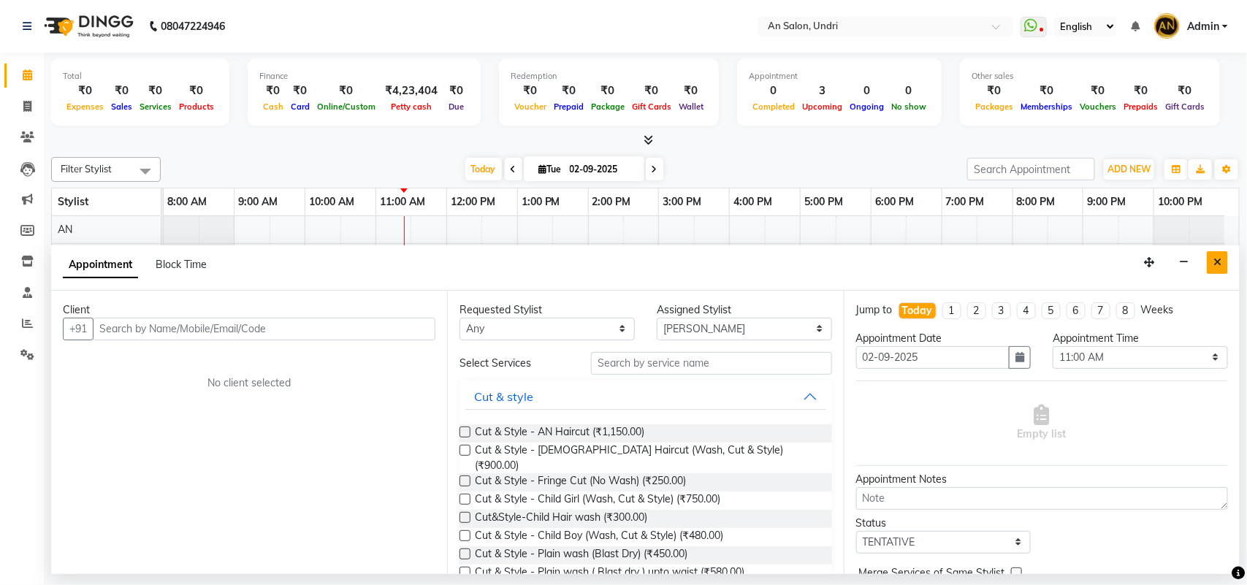
click at [1213, 261] on button "Close" at bounding box center [1217, 262] width 21 height 23
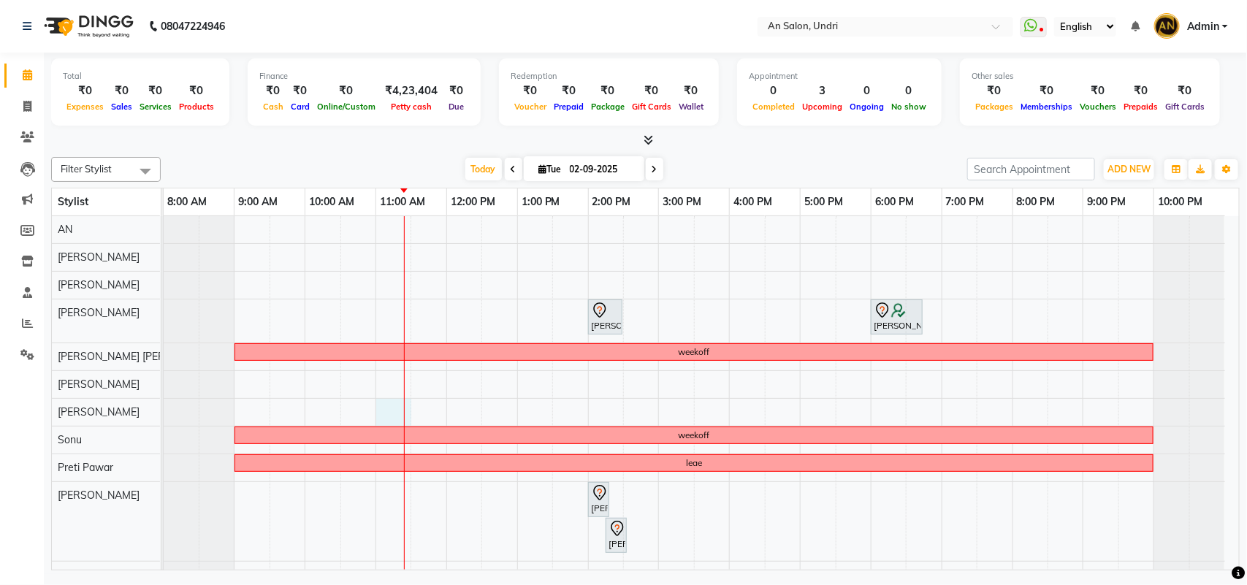
click at [381, 414] on div "[PERSON_NAME], TK01, 02:00 PM-02:30 PM, Cut & Style - Head Massage With Wash Un…" at bounding box center [702, 416] width 1076 height 400
select select "21387"
select select "660"
select select "tentative"
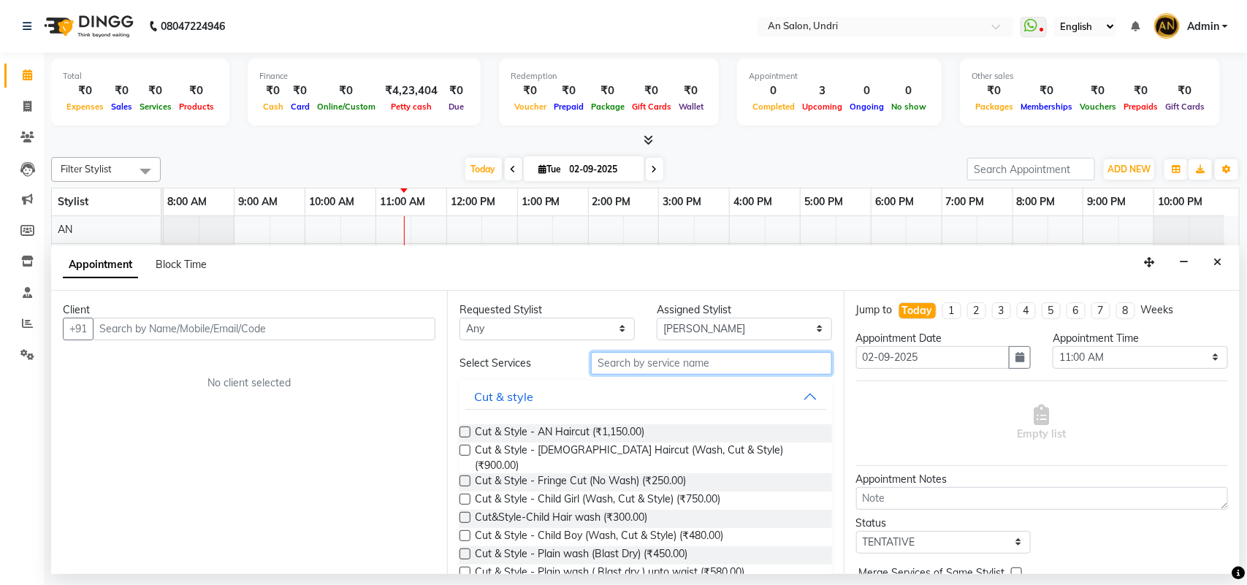
click at [670, 367] on input "text" at bounding box center [711, 363] width 241 height 23
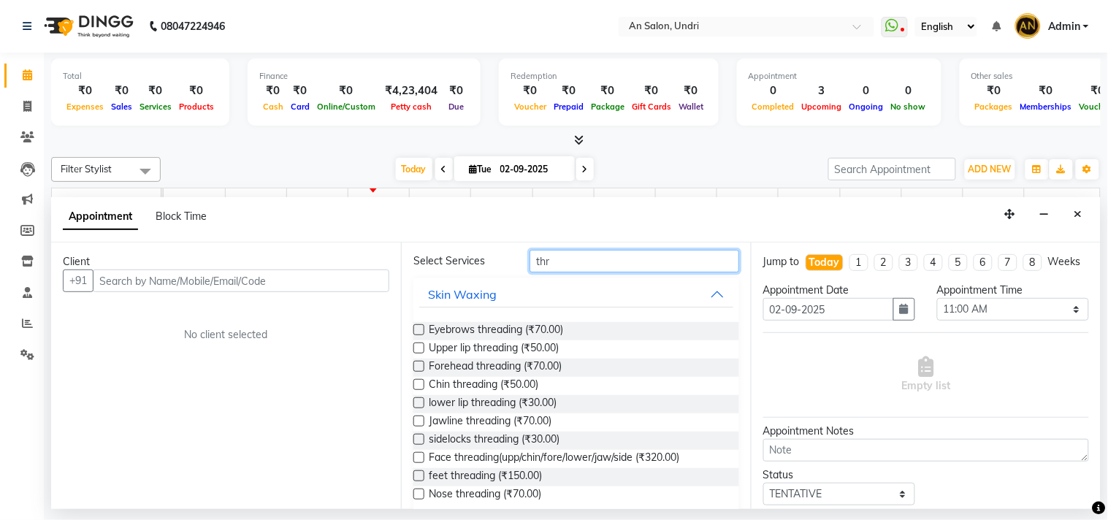
scroll to position [39, 0]
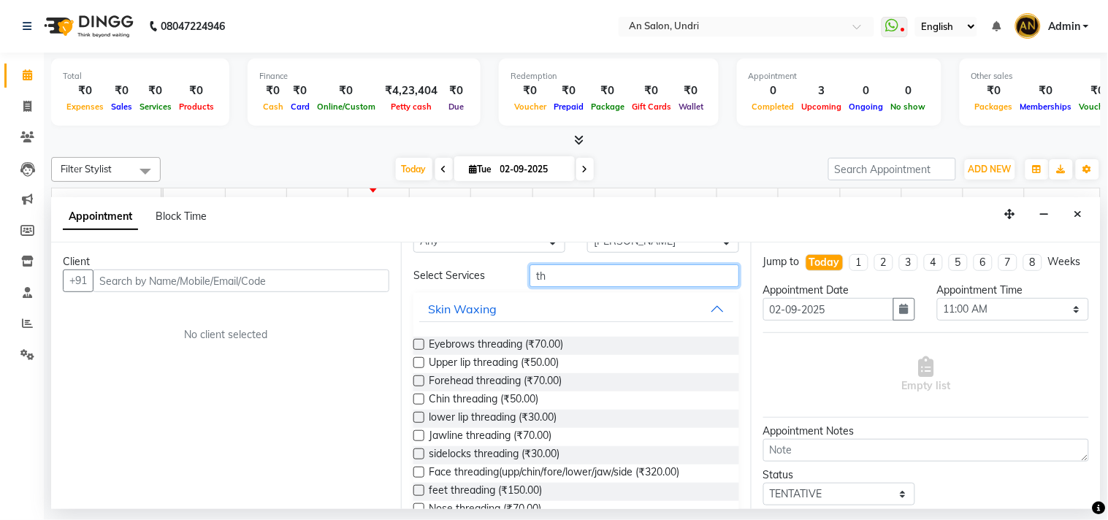
type input "t"
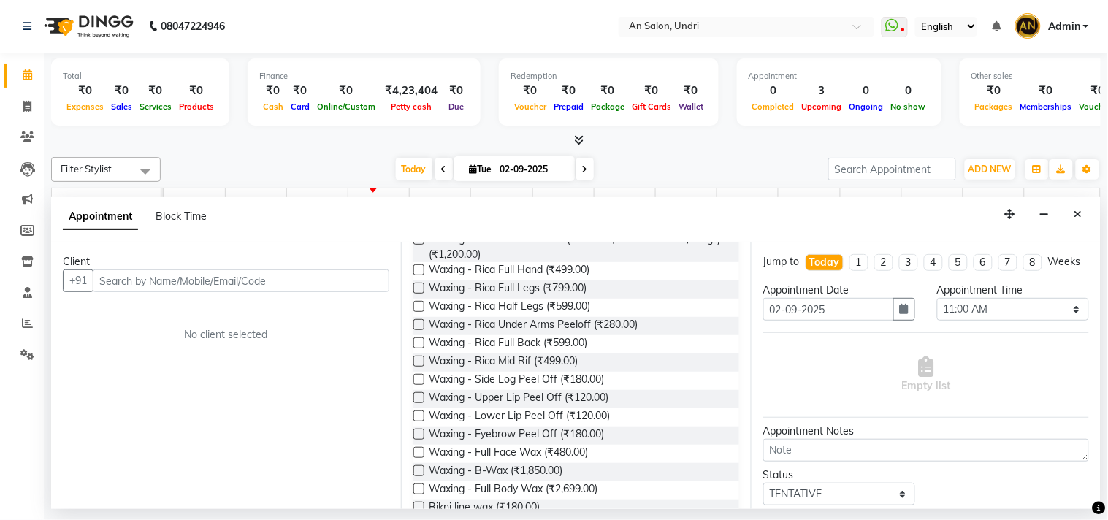
scroll to position [170, 0]
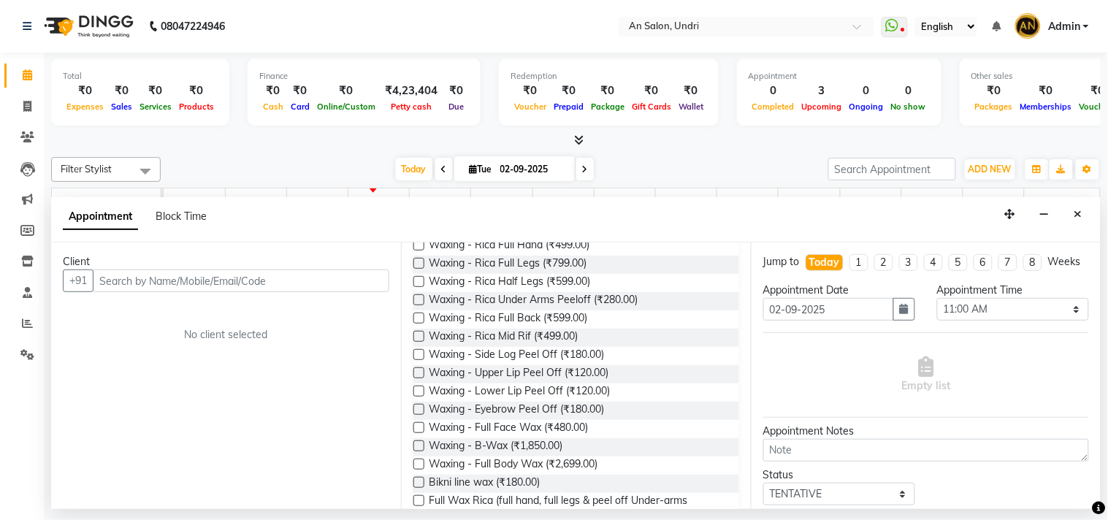
type input "wax"
click at [417, 369] on label at bounding box center [419, 373] width 11 height 11
click at [417, 370] on input "checkbox" at bounding box center [418, 374] width 9 height 9
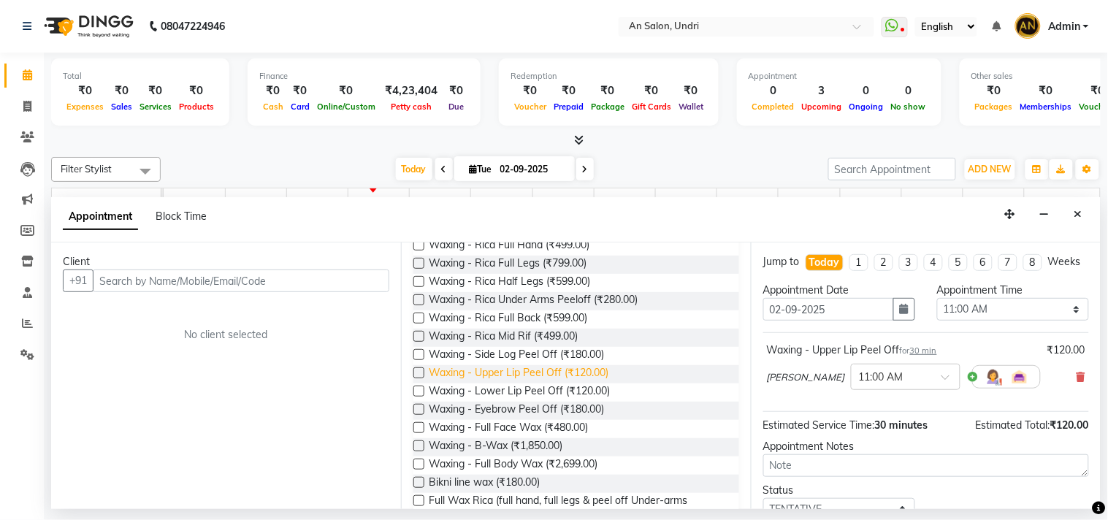
click at [444, 373] on span "Waxing - Upper Lip Peel Off (₹120.00)" at bounding box center [519, 374] width 180 height 18
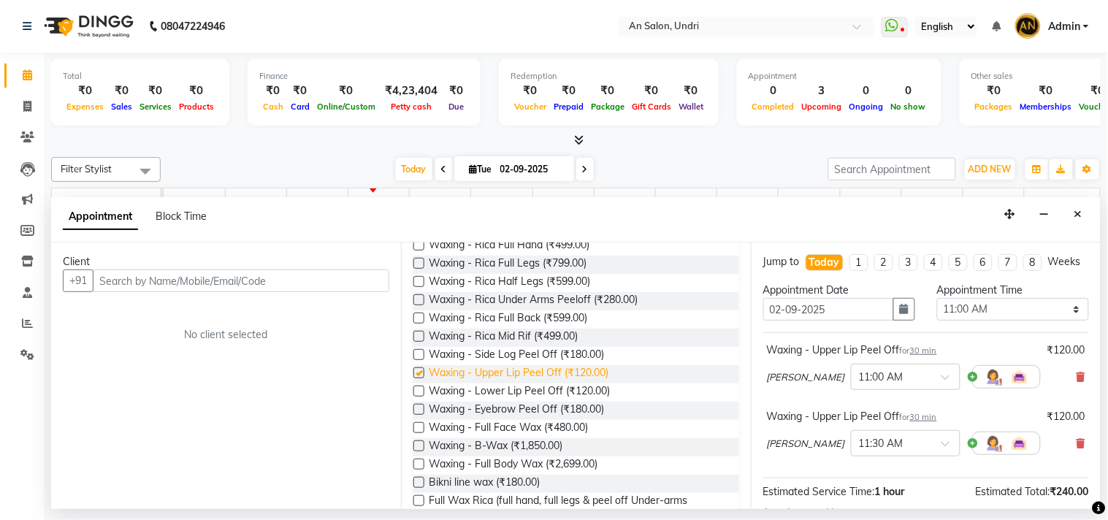
checkbox input "false"
click at [1077, 449] on icon at bounding box center [1081, 443] width 9 height 10
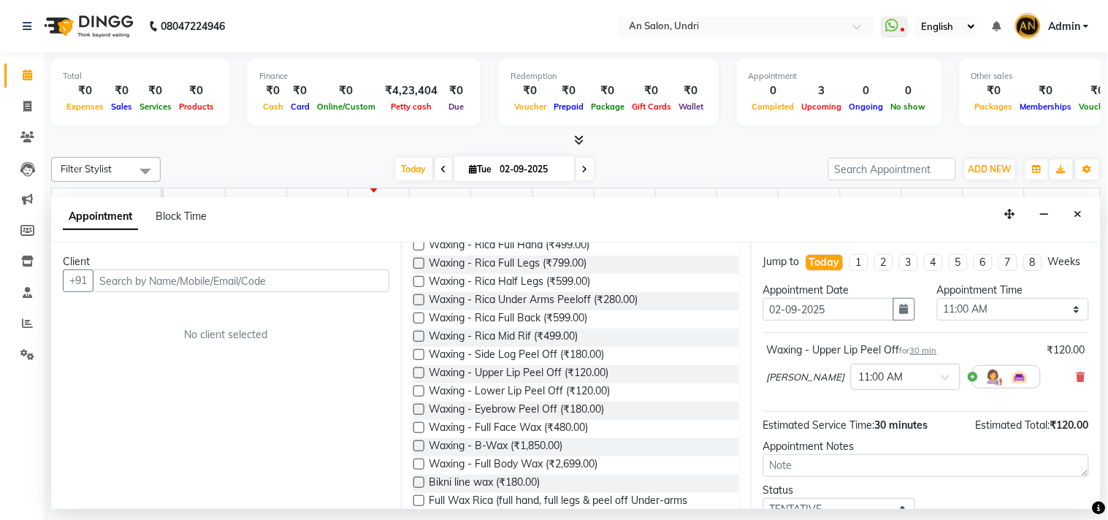
click at [1076, 203] on button "Close" at bounding box center [1078, 214] width 21 height 23
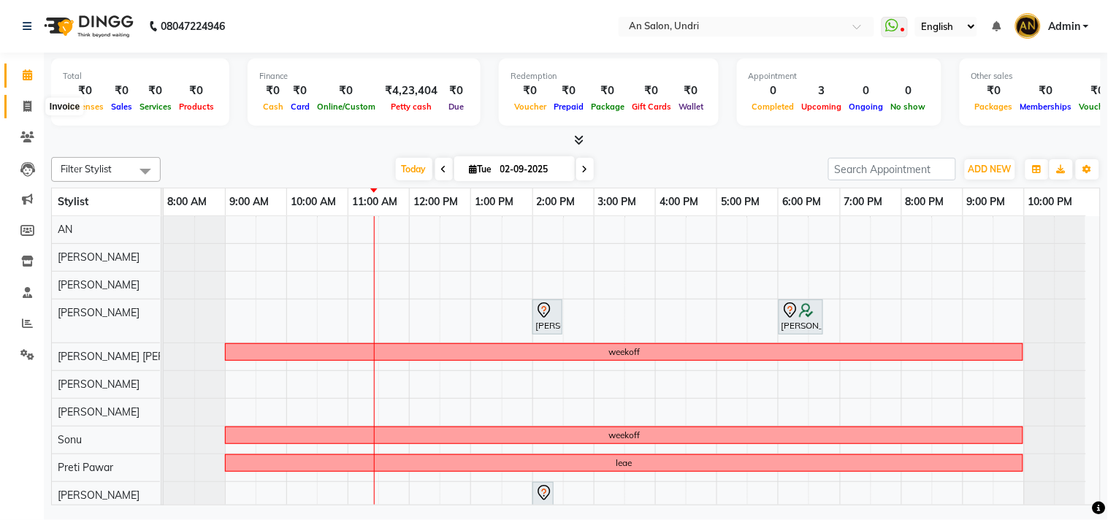
click at [19, 99] on span at bounding box center [28, 107] width 26 height 17
select select "service"
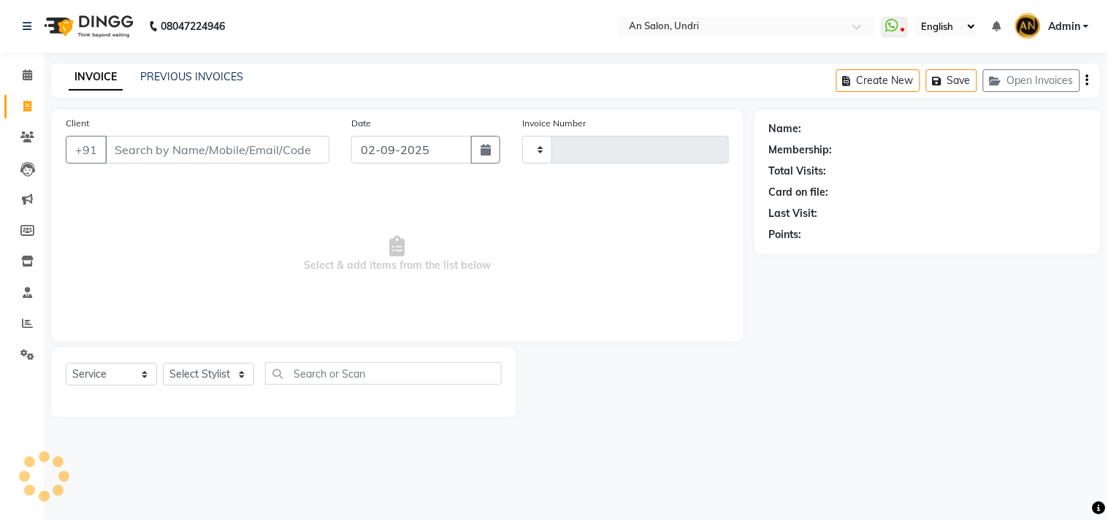
type input "2629"
select select "3639"
click at [120, 148] on input "Client" at bounding box center [217, 150] width 224 height 28
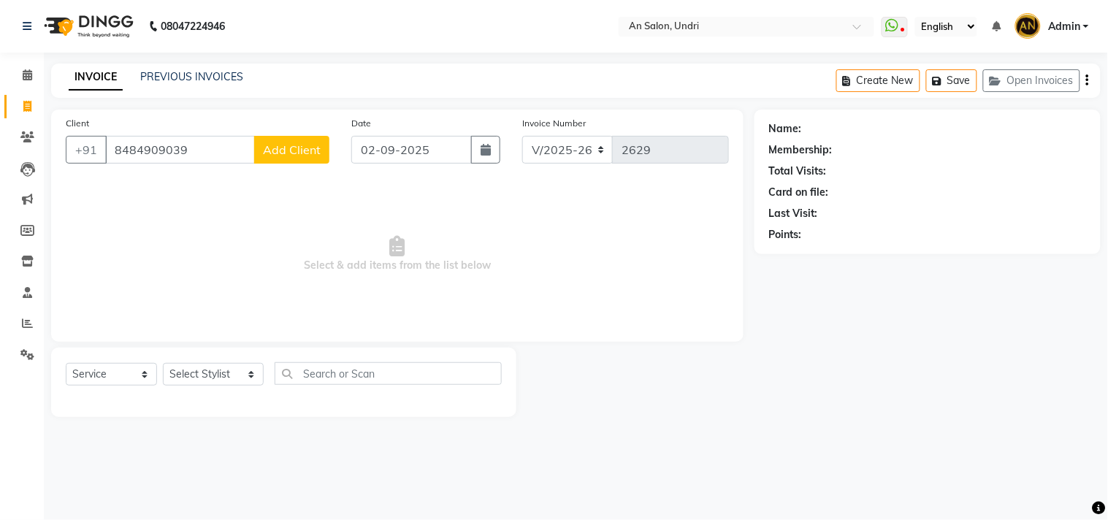
click at [197, 149] on input "8484909039" at bounding box center [180, 150] width 150 height 28
type input "8"
click at [23, 71] on icon at bounding box center [27, 74] width 9 height 11
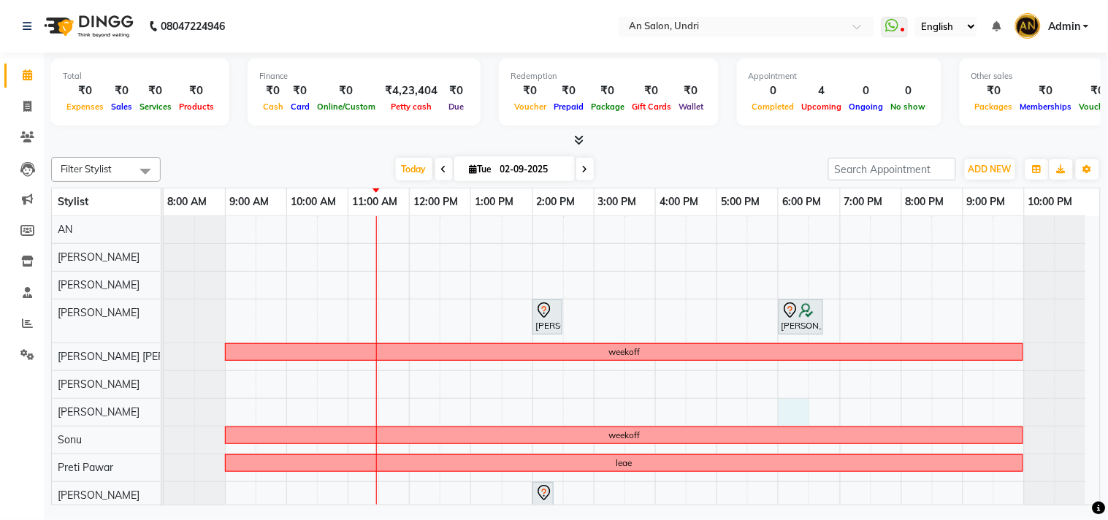
click at [794, 411] on div "[PERSON_NAME], TK01, 02:00 PM-02:30 PM, Cut & Style - Head Massage With Wash Un…" at bounding box center [632, 416] width 937 height 400
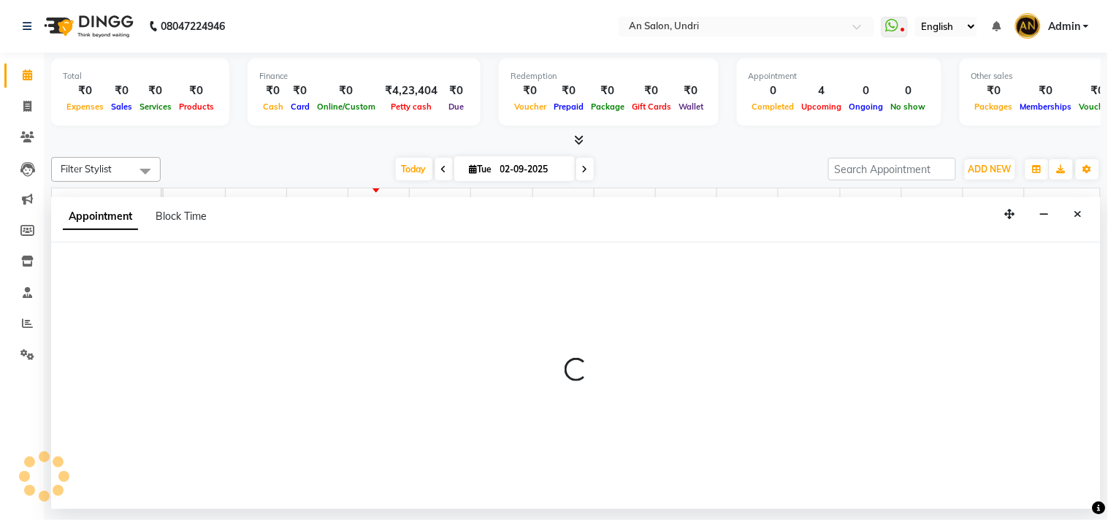
select select "21387"
select select "1080"
select select "tentative"
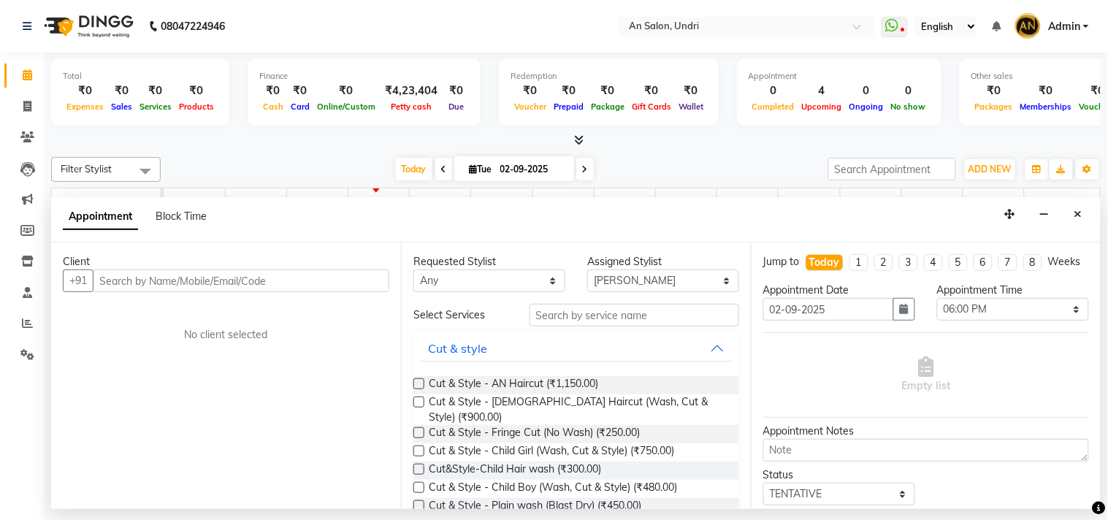
click at [97, 276] on input "text" at bounding box center [241, 281] width 297 height 23
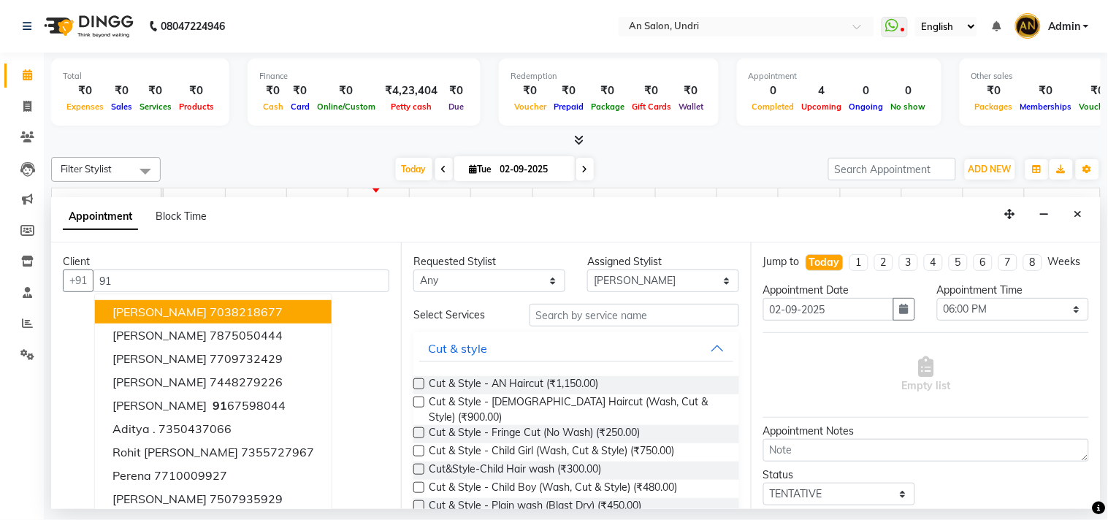
type input "9"
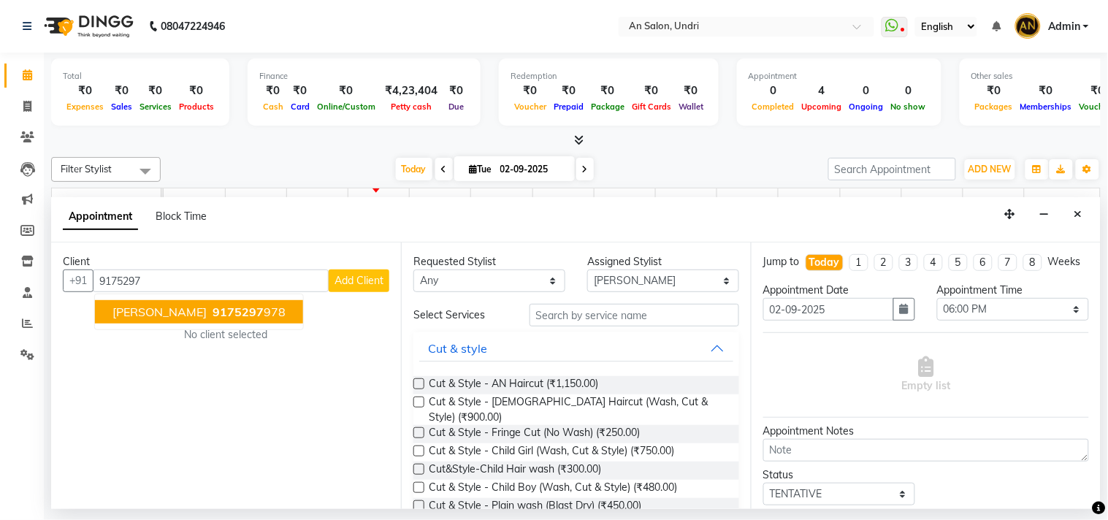
click at [118, 312] on span "[PERSON_NAME]" at bounding box center [160, 312] width 94 height 15
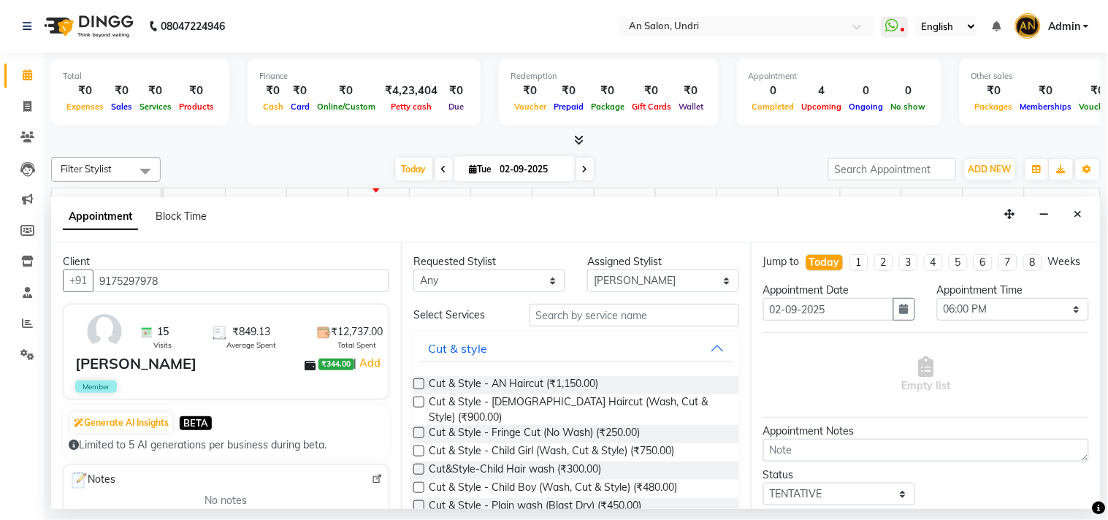
type input "9175297978"
click at [545, 319] on input "text" at bounding box center [635, 315] width 210 height 23
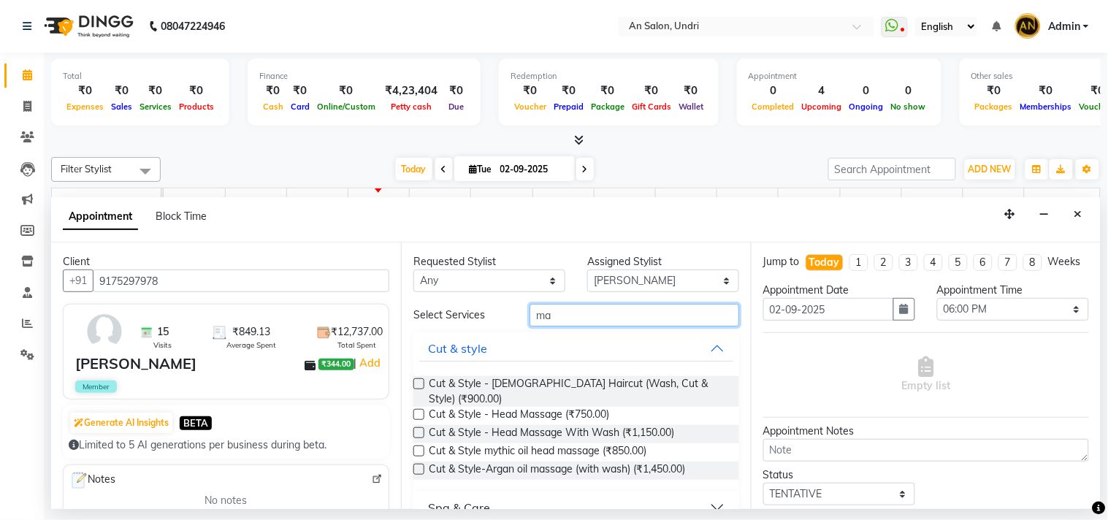
type input "m"
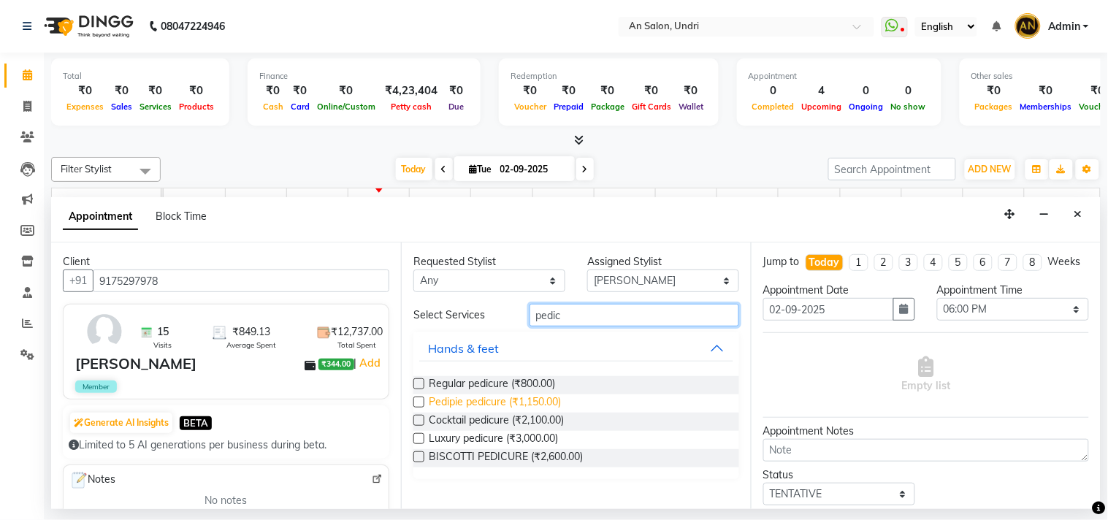
type input "pedic"
click at [491, 398] on span "Pedipie pedicure (₹1,150.00)" at bounding box center [495, 404] width 132 height 18
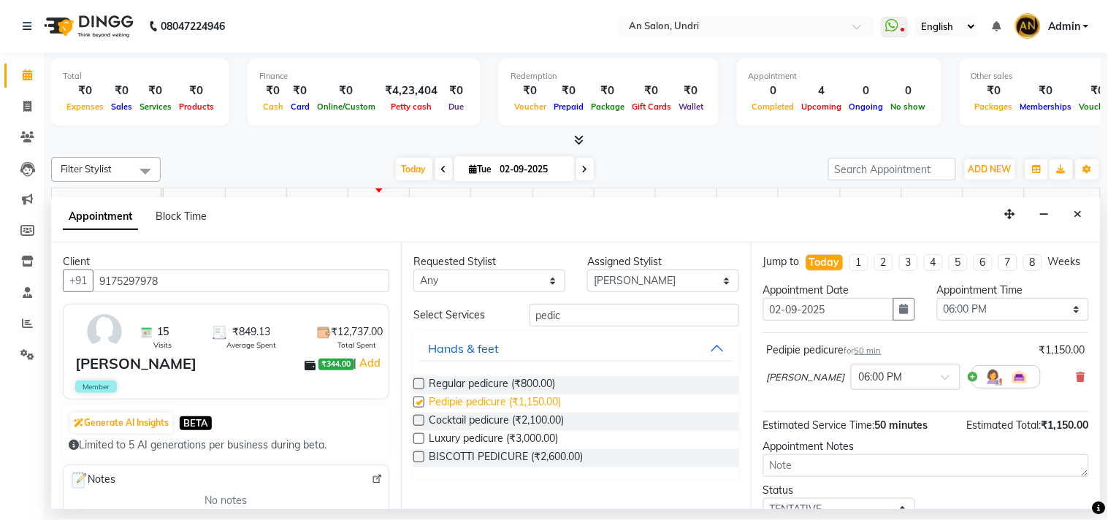
checkbox input "false"
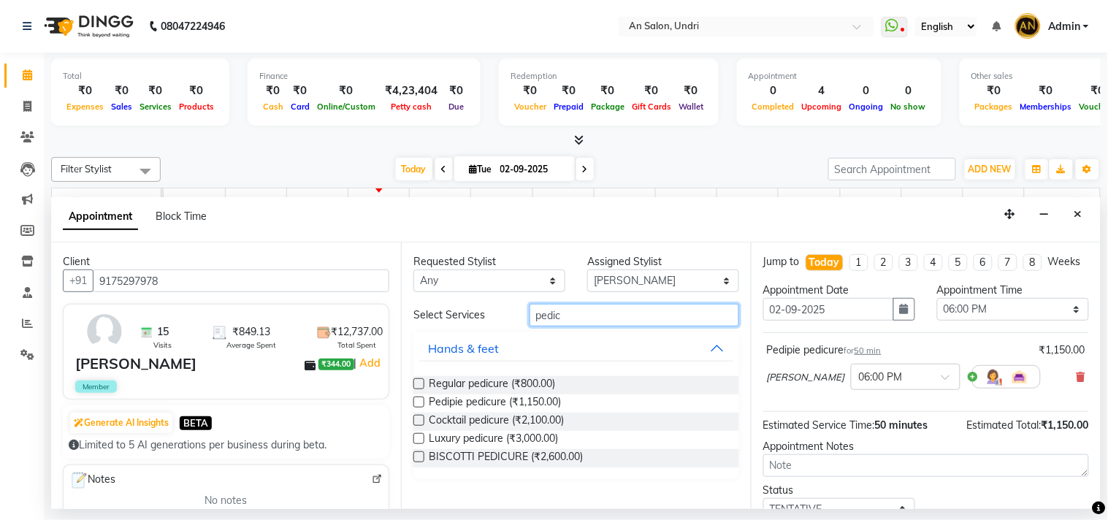
click at [558, 315] on input "pedic" at bounding box center [635, 315] width 210 height 23
type input "p"
type input "MANI"
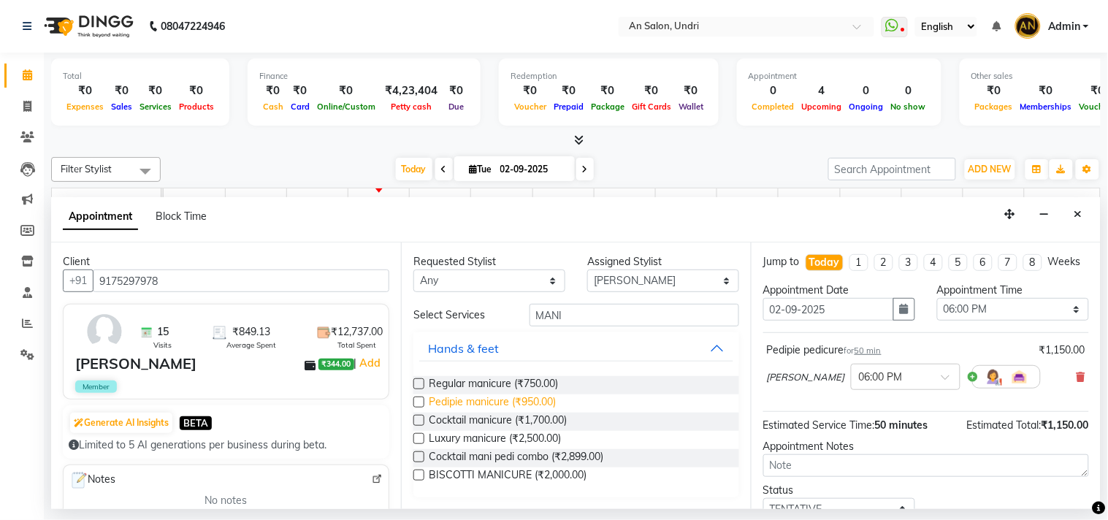
click at [435, 398] on span "Pedipie manicure (₹950.00)" at bounding box center [492, 404] width 127 height 18
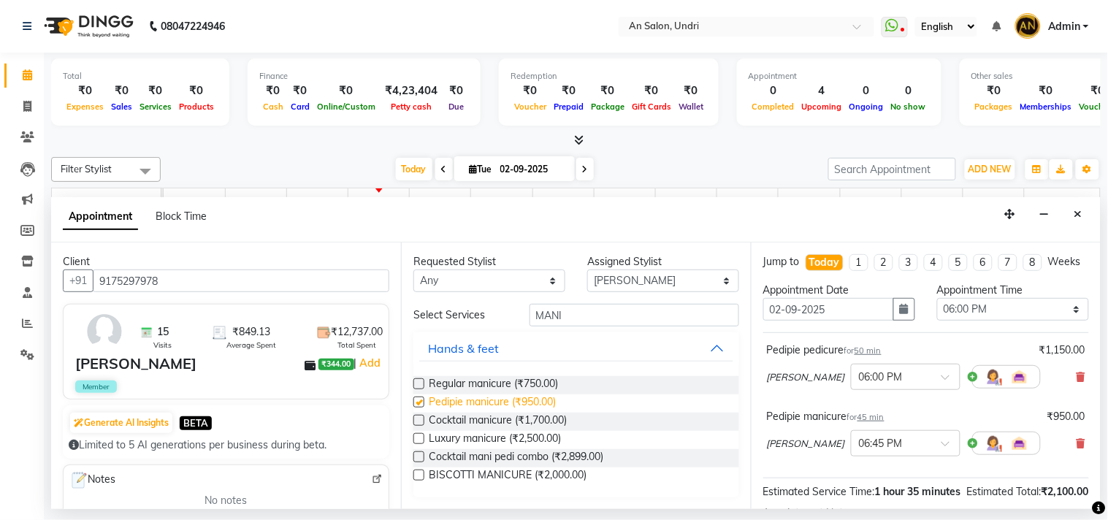
checkbox input "false"
click at [578, 317] on input "MANI" at bounding box center [635, 315] width 210 height 23
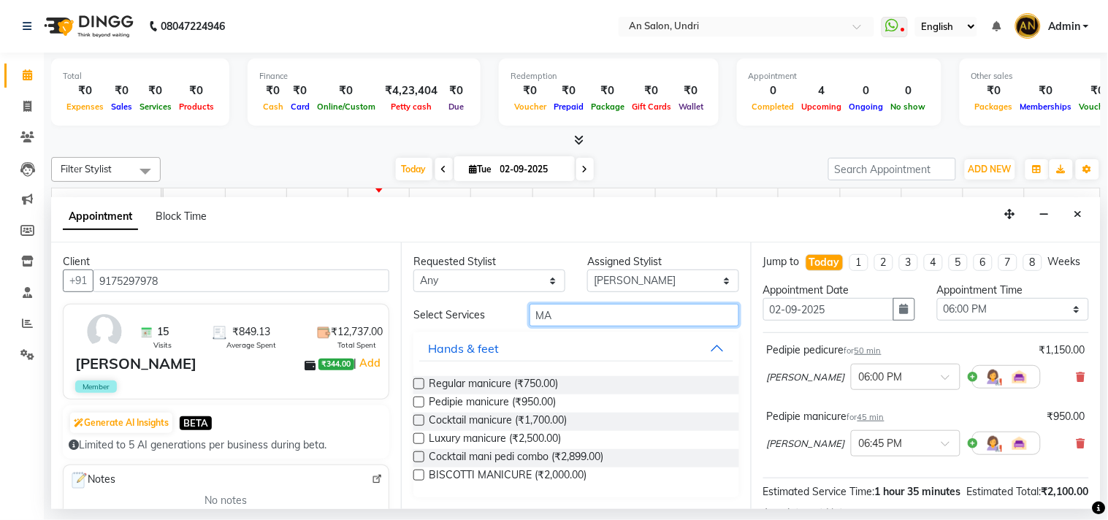
type input "M"
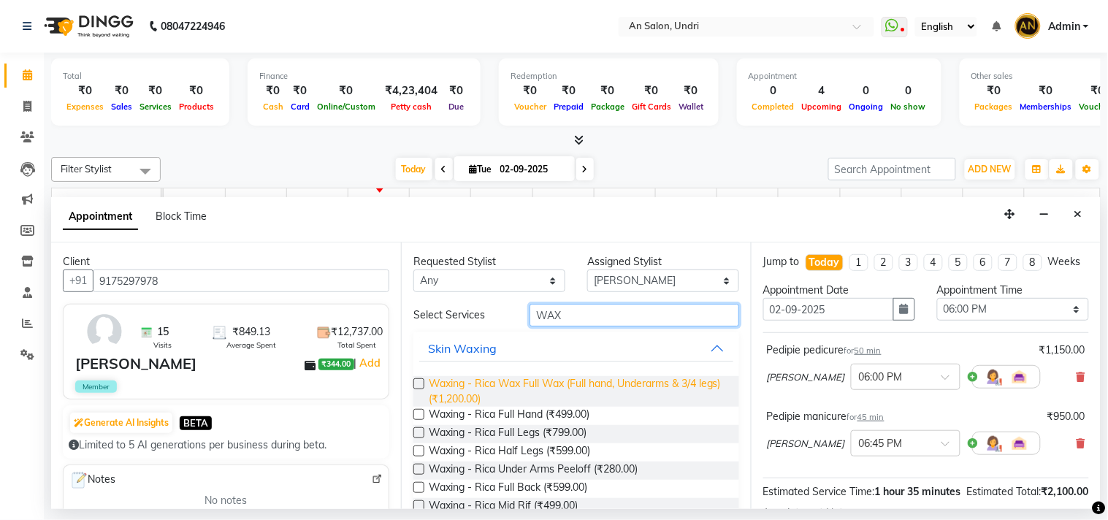
scroll to position [81, 0]
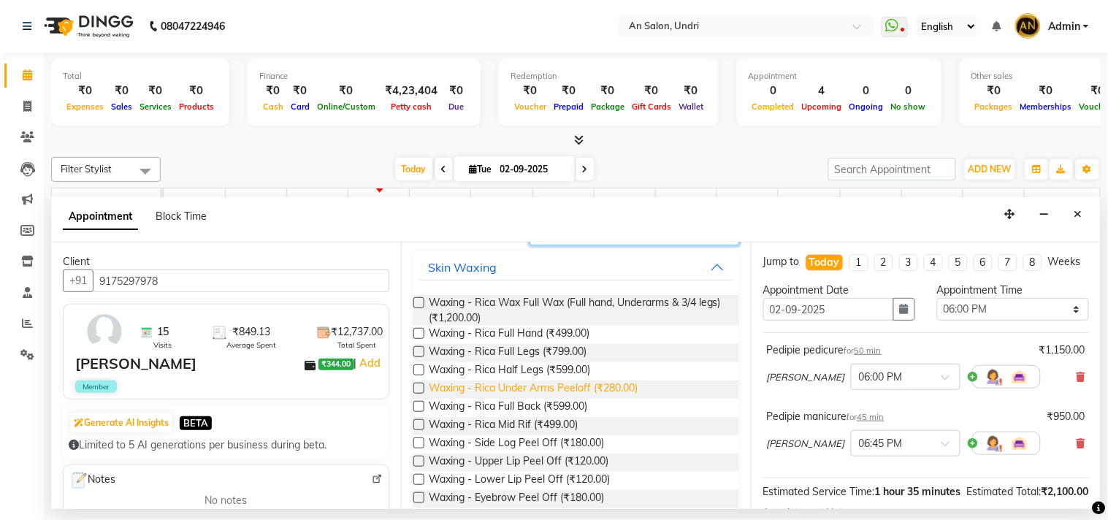
type input "WAX"
click at [563, 387] on span "Waxing - Rica Under Arms Peeloff (₹280.00)" at bounding box center [533, 390] width 209 height 18
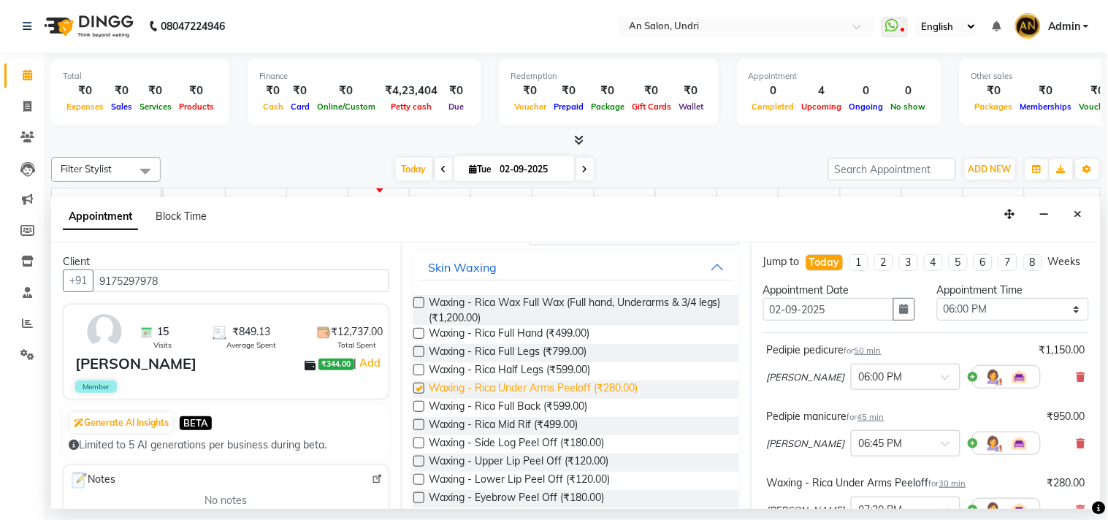
checkbox input "false"
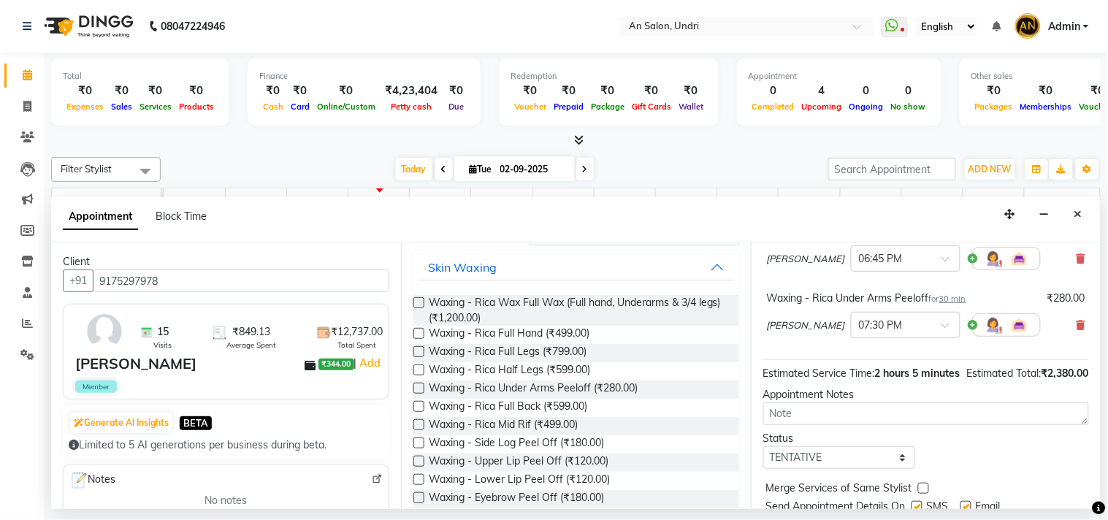
scroll to position [265, 0]
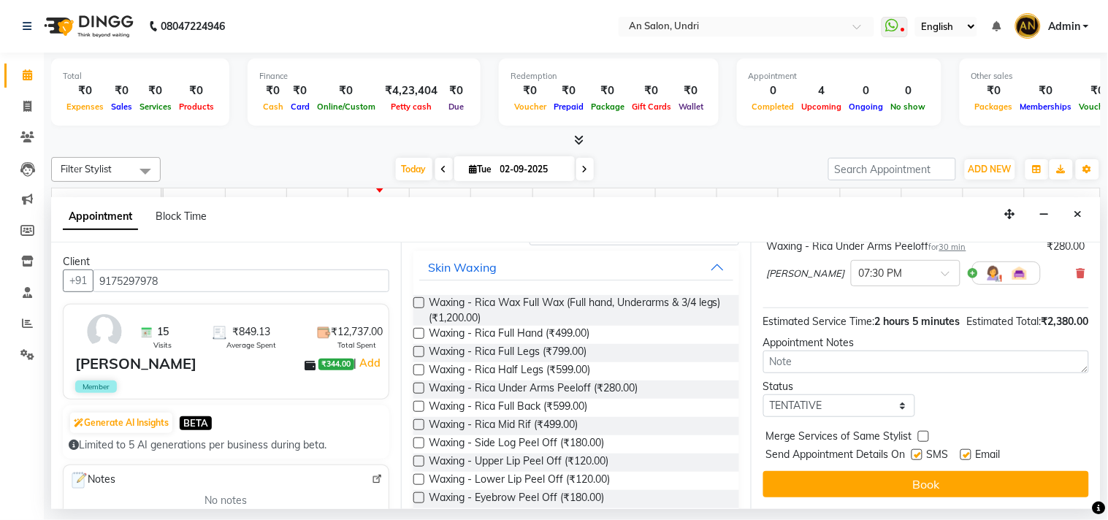
click at [827, 480] on button "Book" at bounding box center [927, 484] width 326 height 26
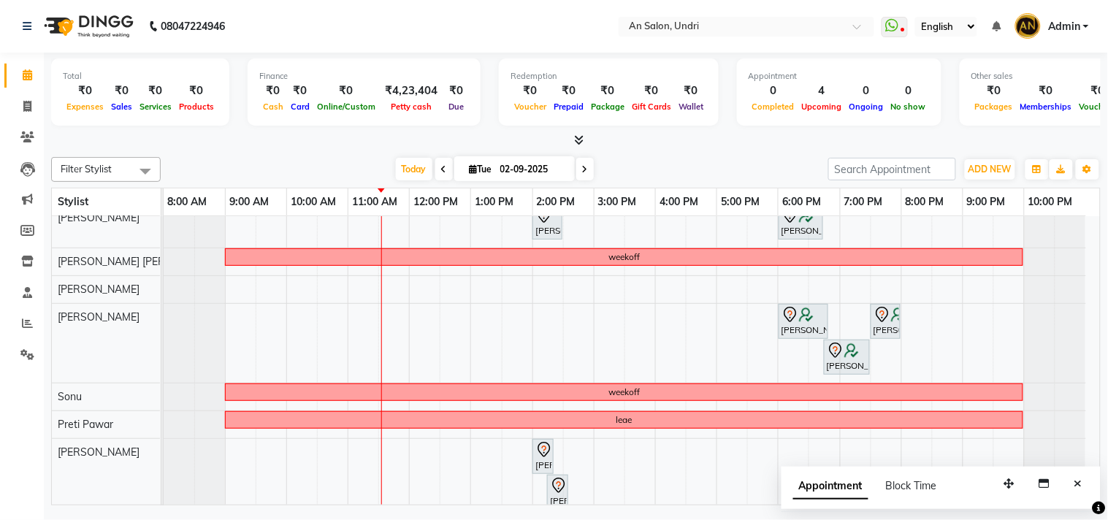
scroll to position [0, 0]
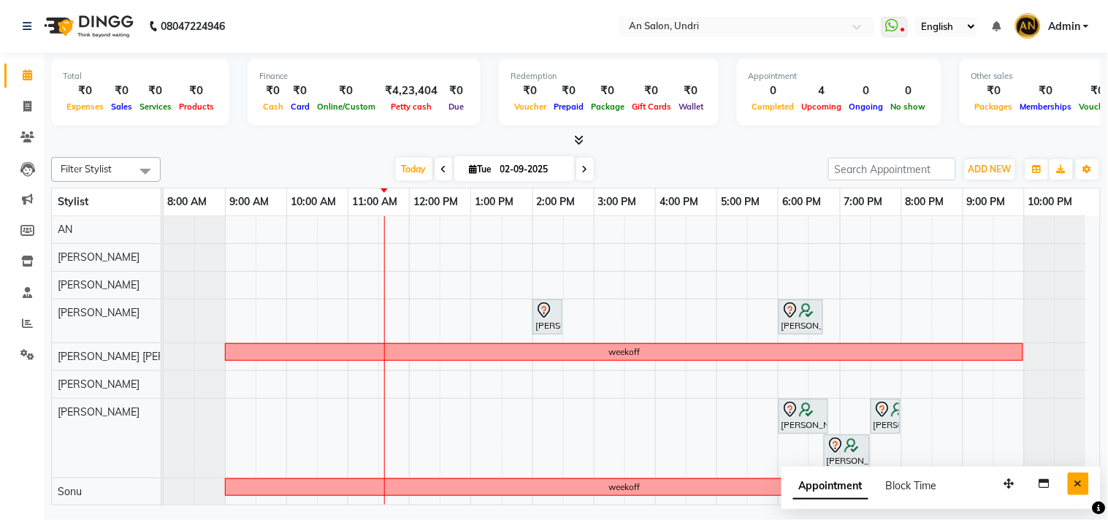
click at [1074, 487] on button "Close" at bounding box center [1078, 484] width 21 height 23
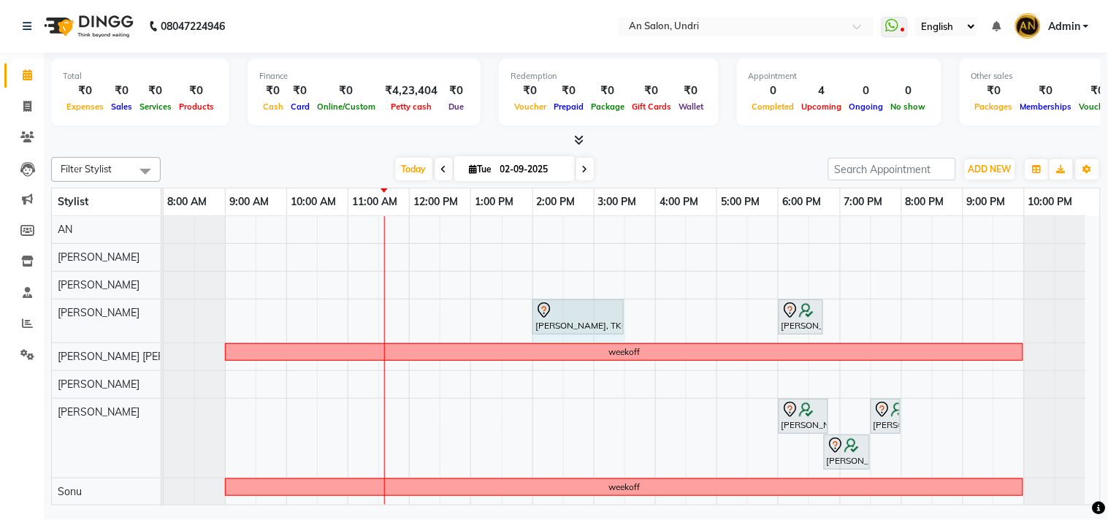
drag, startPoint x: 563, startPoint y: 319, endPoint x: 572, endPoint y: 316, distance: 9.7
click at [164, 318] on div "[PERSON_NAME], TK01, 02:00 PM-02:30 PM, Cut & Style - Head Massage With Wash Un…" at bounding box center [164, 321] width 0 height 43
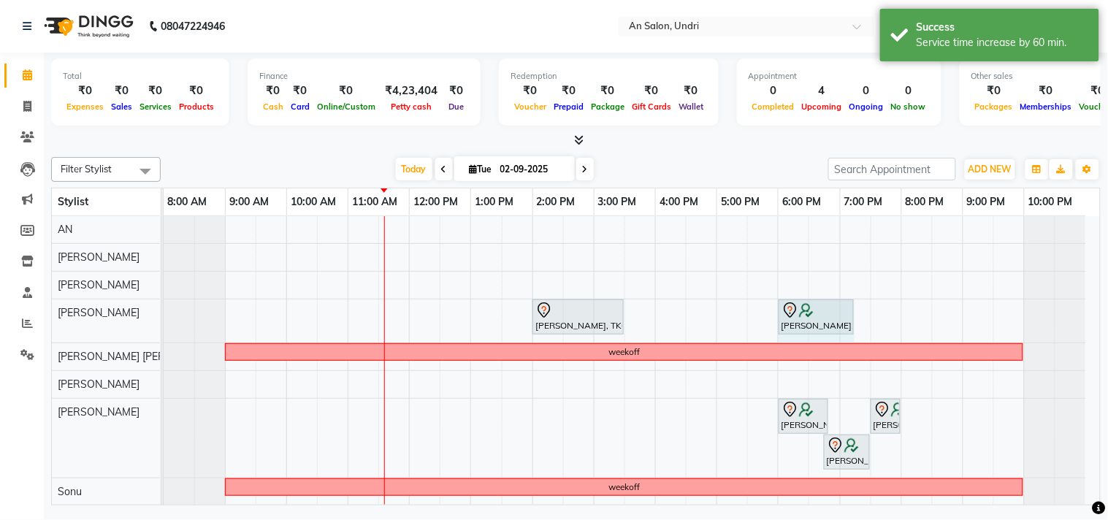
drag, startPoint x: 822, startPoint y: 311, endPoint x: 859, endPoint y: 319, distance: 38.1
click at [859, 319] on div "[PERSON_NAME], TK01, 02:00 PM-03:30 PM, Cut & Style - Head Massage With Wash Un…" at bounding box center [632, 442] width 937 height 452
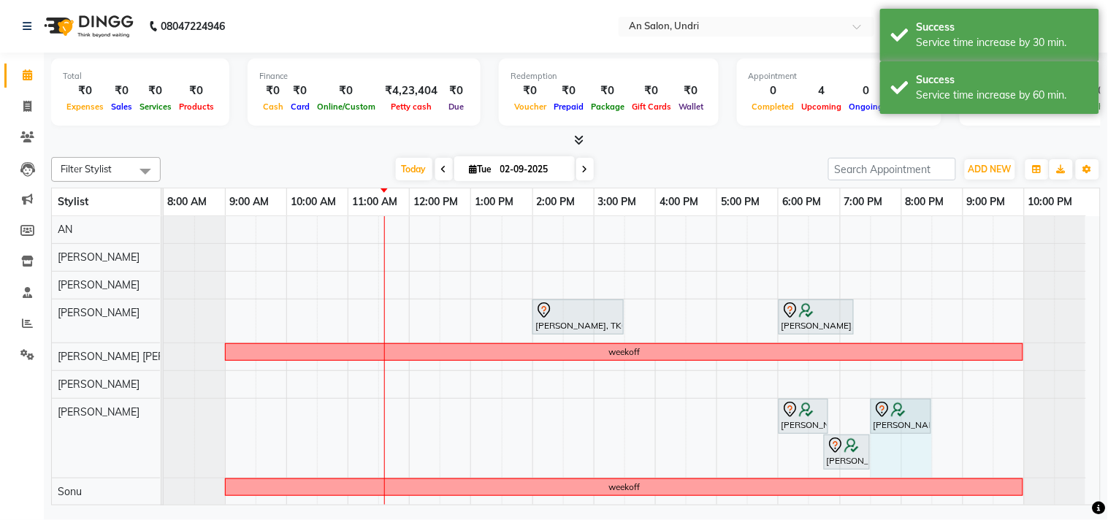
drag, startPoint x: 899, startPoint y: 415, endPoint x: 918, endPoint y: 419, distance: 19.5
click at [164, 419] on div "[PERSON_NAME], TK04, 06:00 PM-06:50 PM, Pedipie pedicure Unati Agrwal, TK04, 07…" at bounding box center [164, 438] width 0 height 79
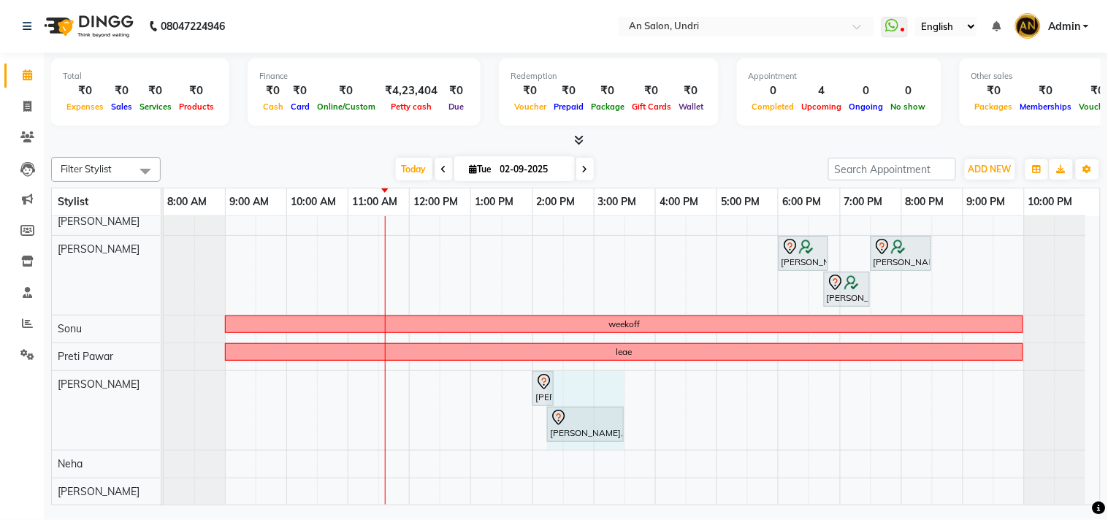
drag, startPoint x: 570, startPoint y: 416, endPoint x: 639, endPoint y: 419, distance: 69.4
click at [639, 419] on div "[PERSON_NAME], TK01, 02:00 PM-03:30 PM, Cut & Style - Head Massage With Wash Un…" at bounding box center [632, 279] width 937 height 452
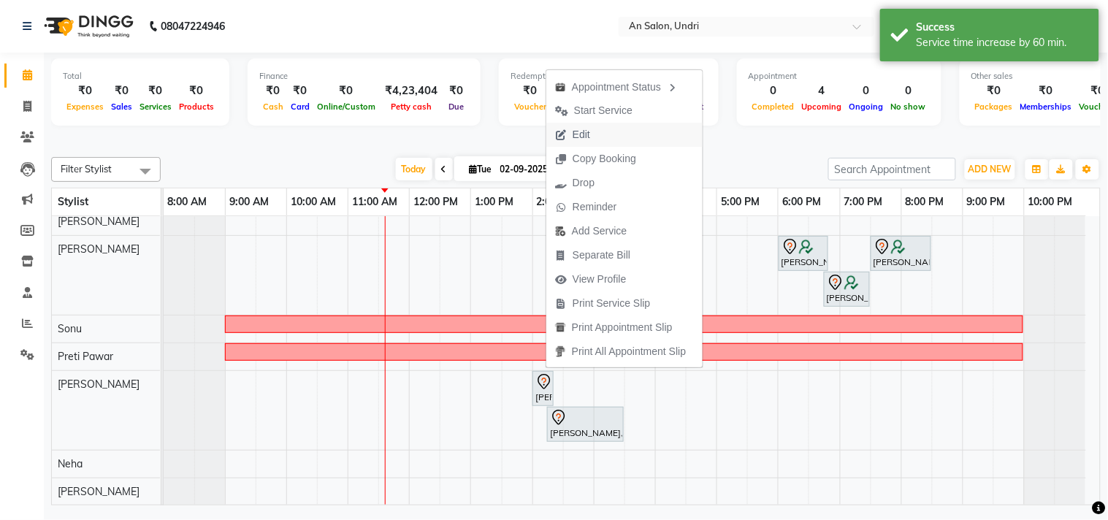
click at [573, 132] on span "Edit" at bounding box center [582, 134] width 18 height 15
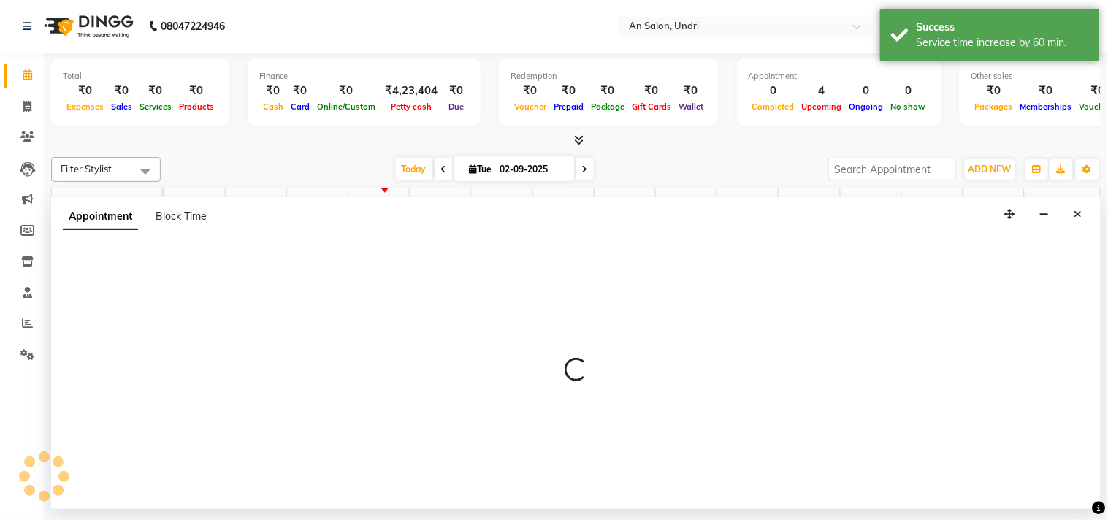
select select "tentative"
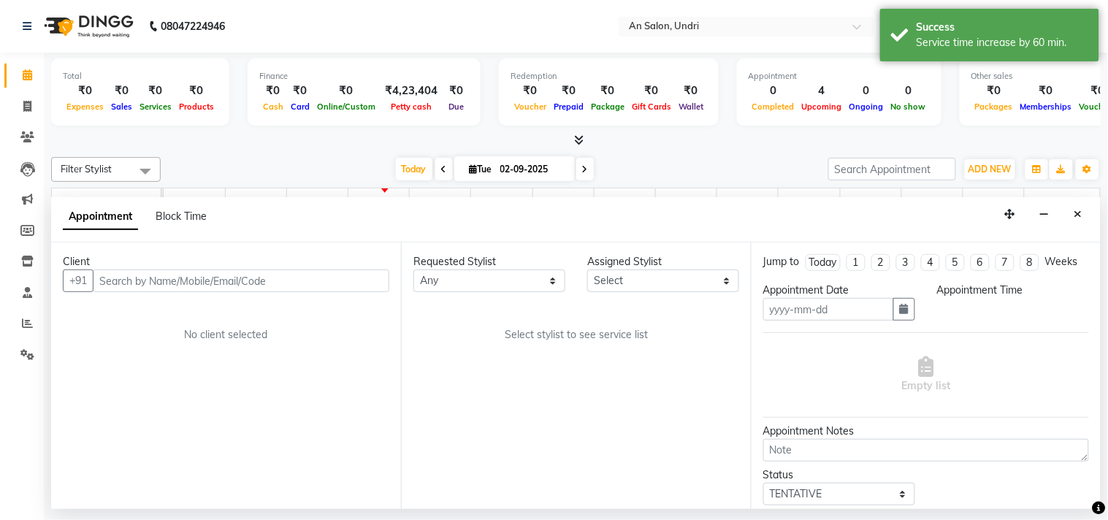
type input "02-09-2025"
select select "840"
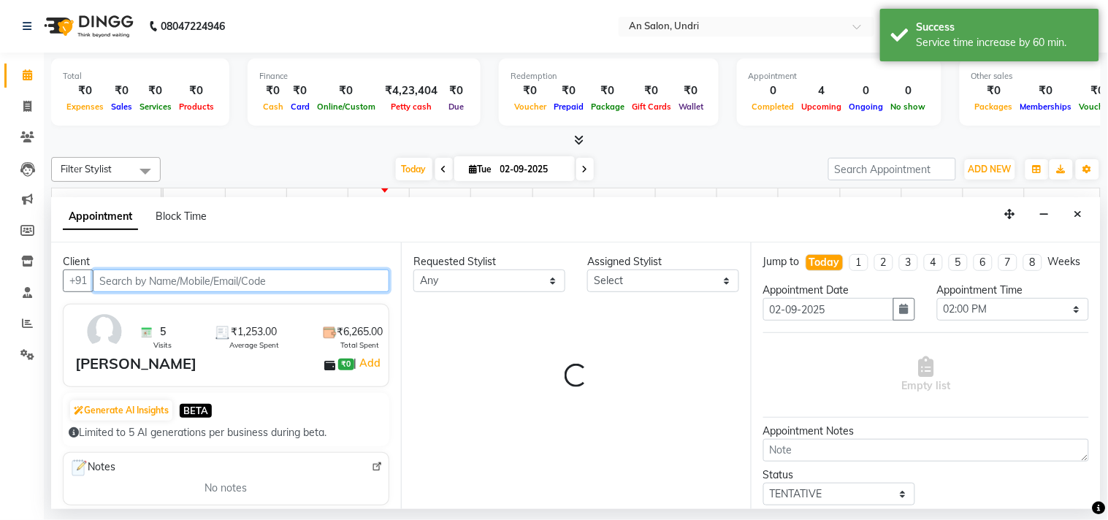
select select "65269"
select select "1476"
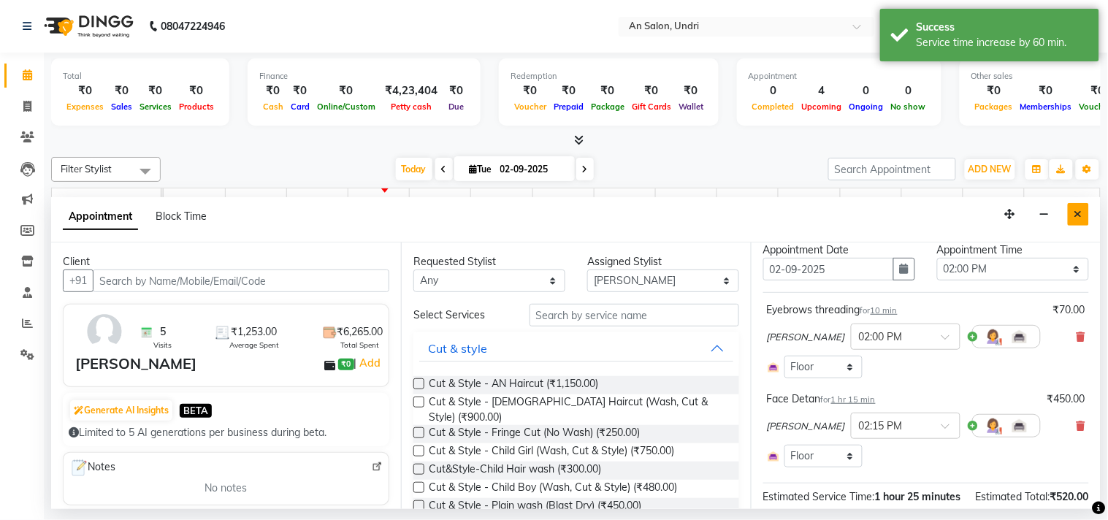
click at [1086, 210] on button "Close" at bounding box center [1078, 214] width 21 height 23
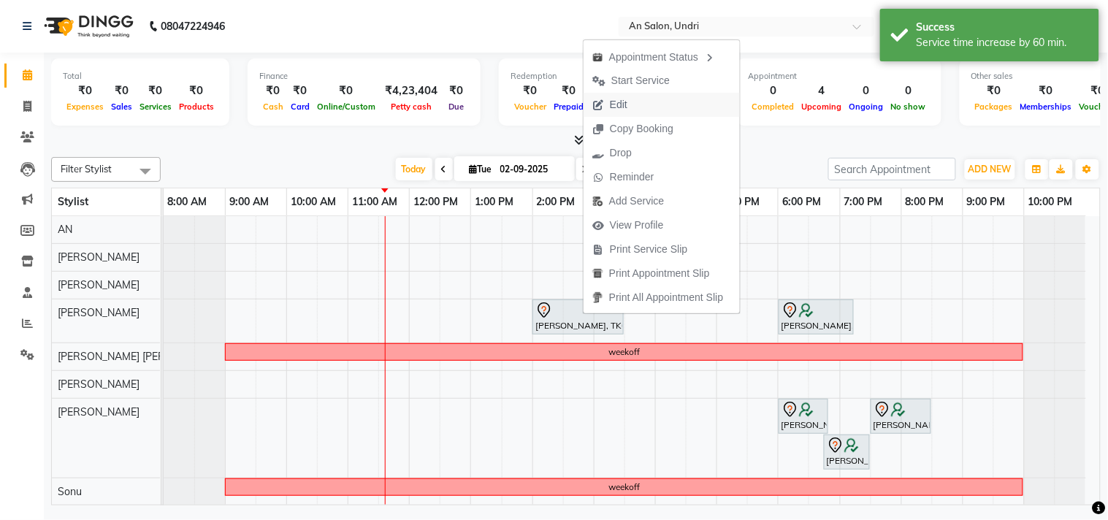
click at [614, 100] on span "Edit" at bounding box center [619, 104] width 18 height 15
select select "tentative"
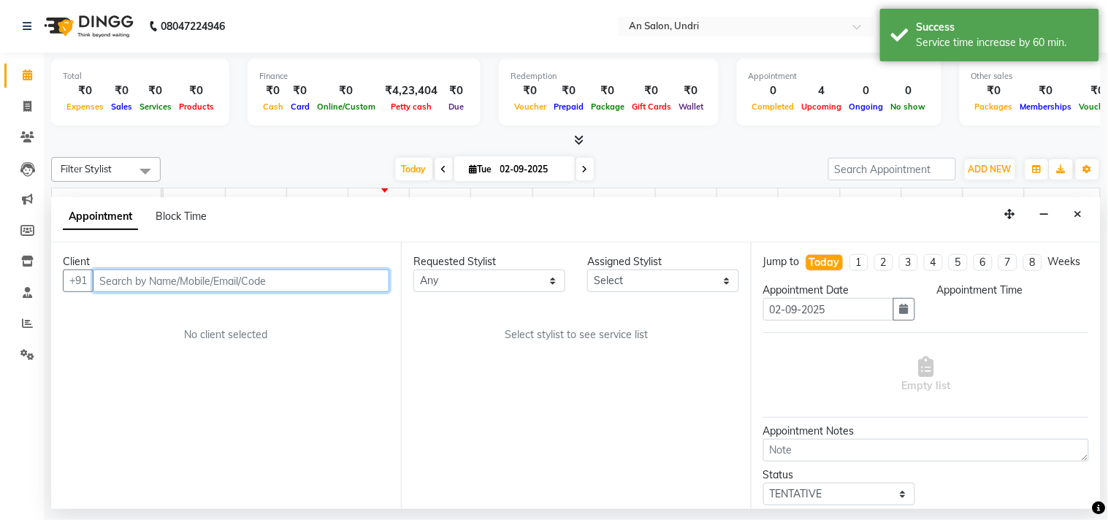
select select "18327"
select select "840"
select select "1476"
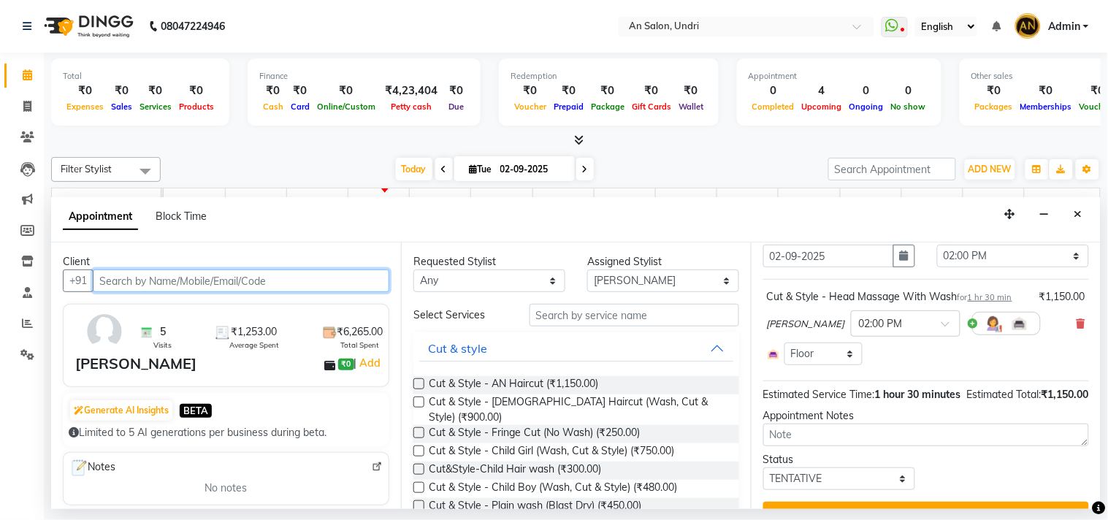
scroll to position [81, 0]
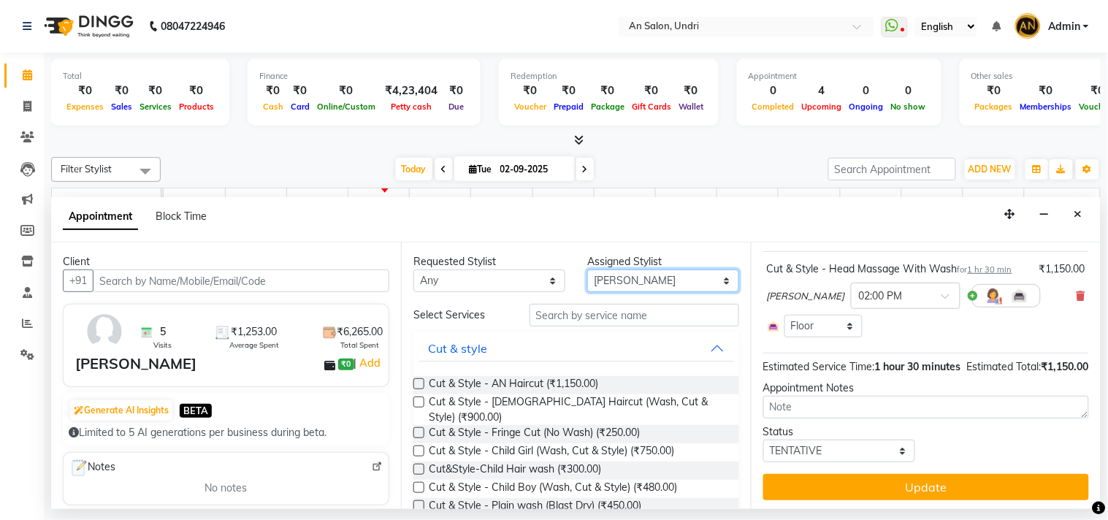
click at [685, 286] on select "Select AN [PERSON_NAME] [PERSON_NAME] [PERSON_NAME] [PERSON_NAME] [PERSON_NAME]…" at bounding box center [663, 281] width 152 height 23
click at [932, 302] on div at bounding box center [906, 294] width 108 height 15
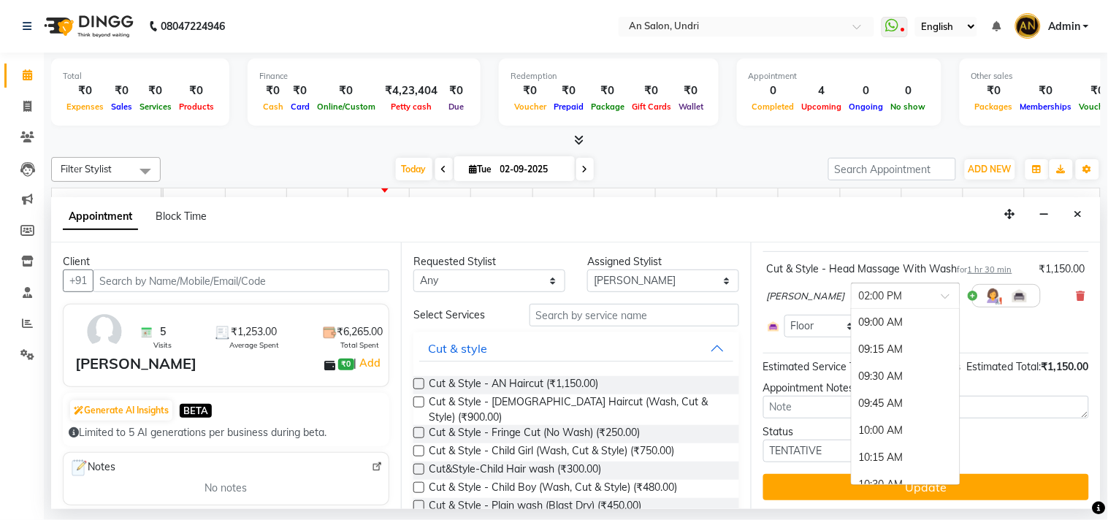
scroll to position [539, 0]
click at [904, 438] on div "03:00 PM" at bounding box center [906, 432] width 108 height 27
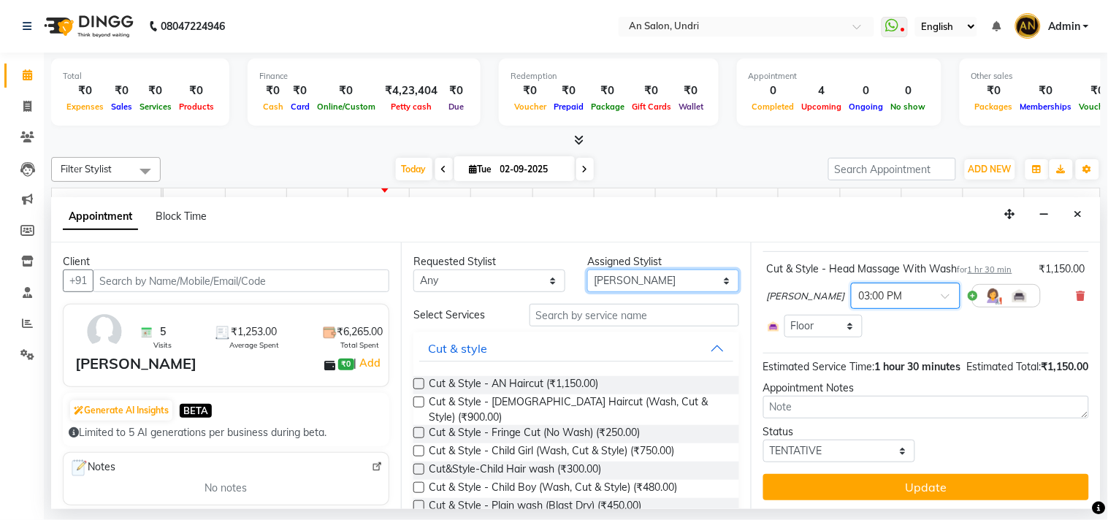
click at [672, 273] on select "Select AN [PERSON_NAME] [PERSON_NAME] [PERSON_NAME] [PERSON_NAME] [PERSON_NAME]…" at bounding box center [663, 281] width 152 height 23
select select "65269"
click at [587, 270] on select "Select AN [PERSON_NAME] [PERSON_NAME] [PERSON_NAME] [PERSON_NAME] [PERSON_NAME]…" at bounding box center [663, 281] width 152 height 23
click at [607, 338] on button "Cut & style" at bounding box center [576, 348] width 314 height 26
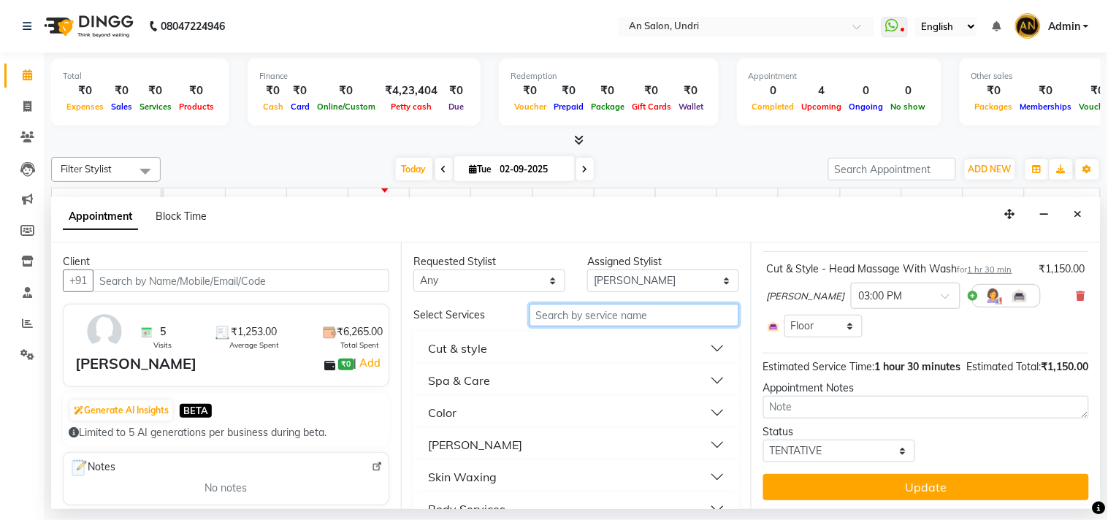
click at [625, 322] on input "text" at bounding box center [635, 315] width 210 height 23
type input "CLEAN"
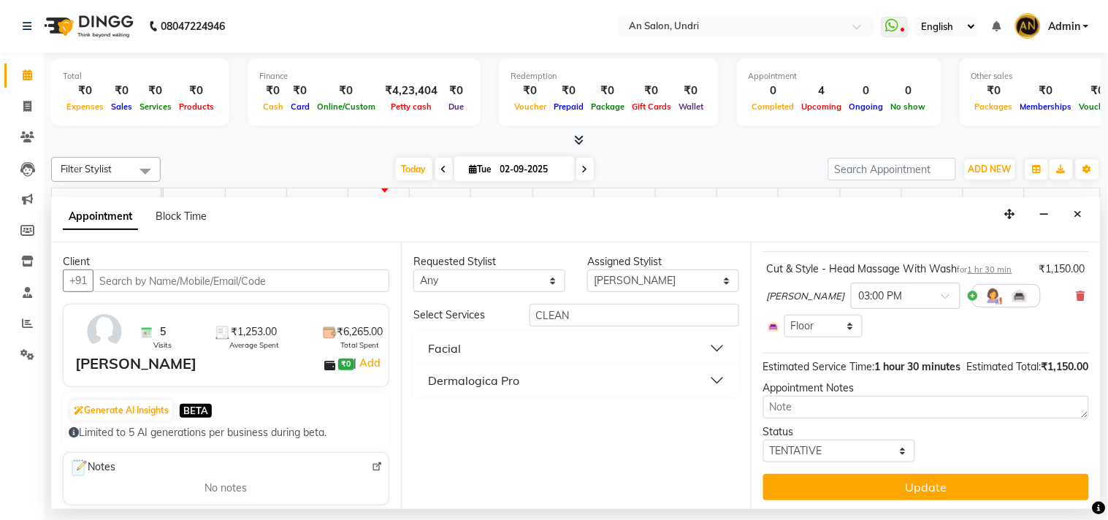
click at [545, 338] on button "Facial" at bounding box center [576, 348] width 314 height 26
click at [502, 378] on span "Clean Up (₹1,350.00)" at bounding box center [478, 385] width 98 height 18
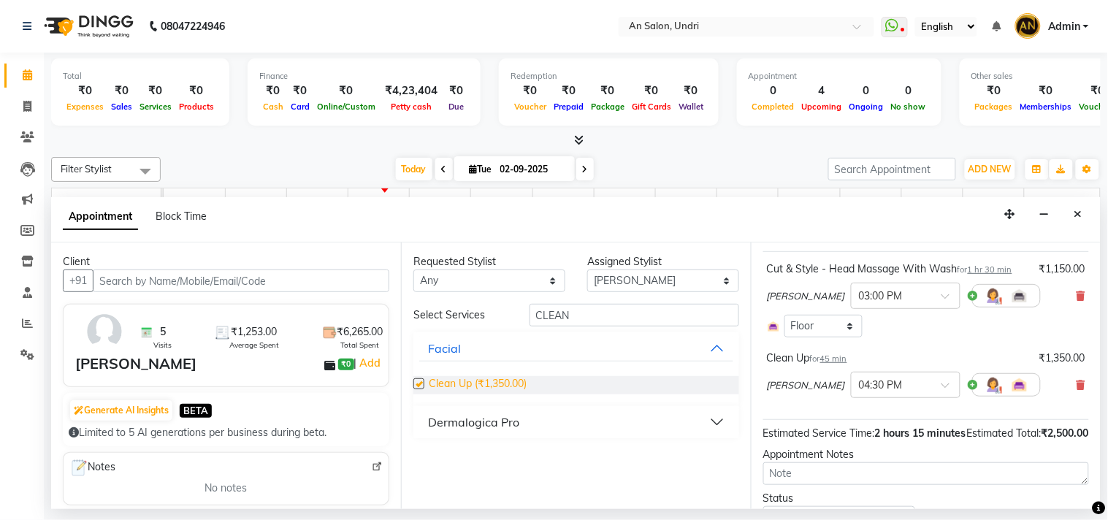
checkbox input "false"
drag, startPoint x: 586, startPoint y: 315, endPoint x: 481, endPoint y: 308, distance: 105.4
click at [481, 308] on div "Select Services CLEAN" at bounding box center [577, 315] width 348 height 23
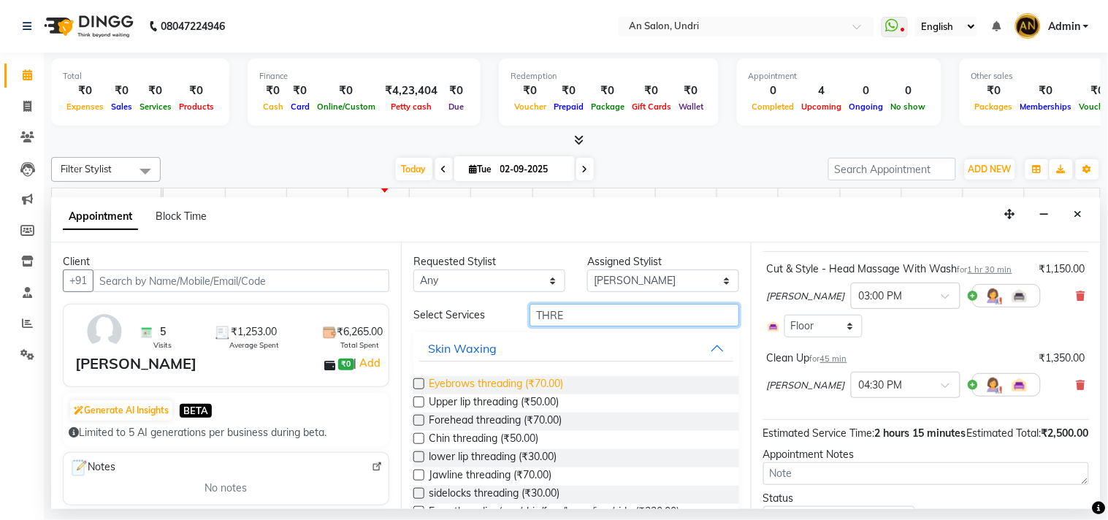
type input "THRE"
click at [499, 387] on span "Eyebrows threading (₹70.00)" at bounding box center [496, 385] width 134 height 18
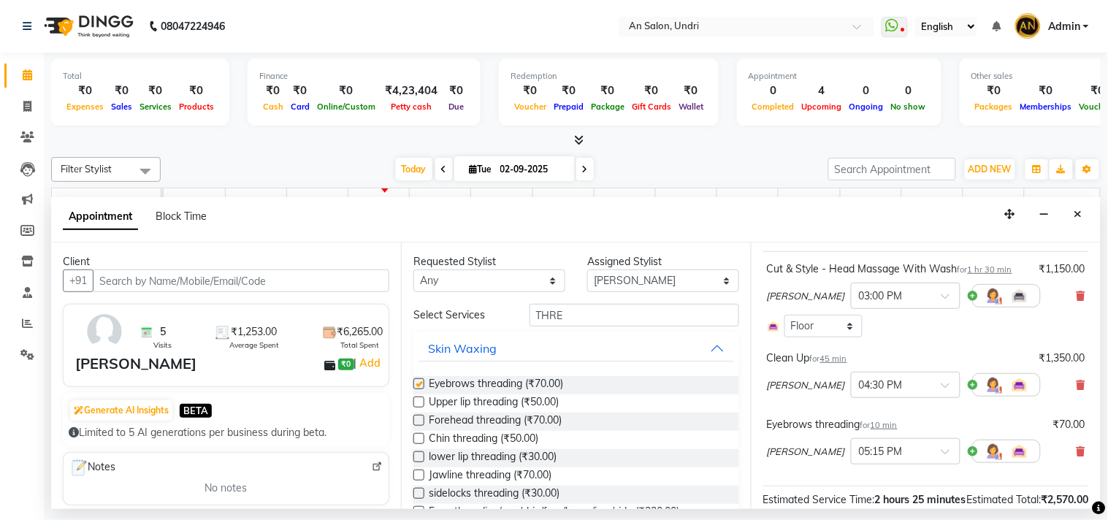
checkbox input "false"
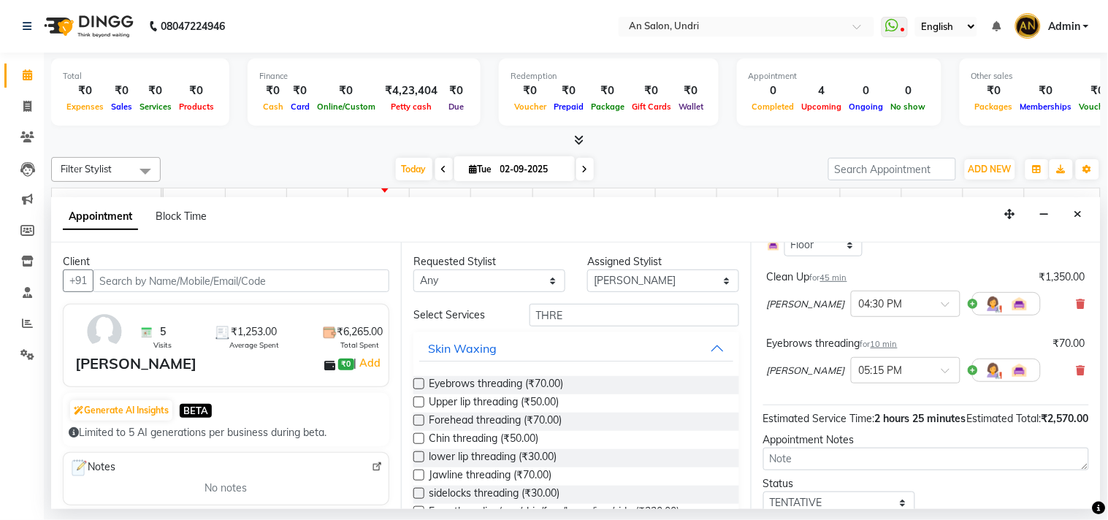
scroll to position [81, 0]
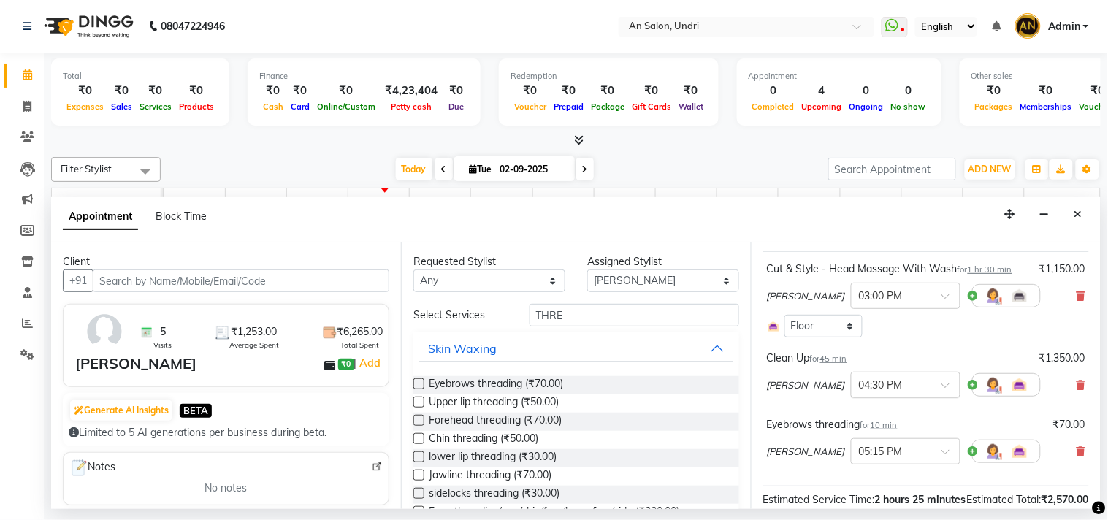
click at [910, 392] on input "text" at bounding box center [891, 383] width 64 height 15
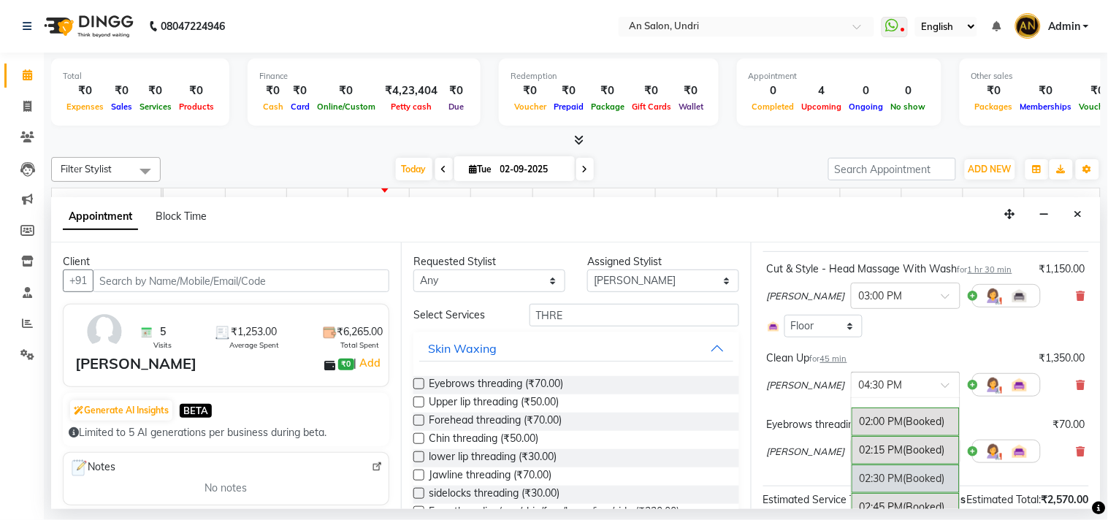
scroll to position [495, 0]
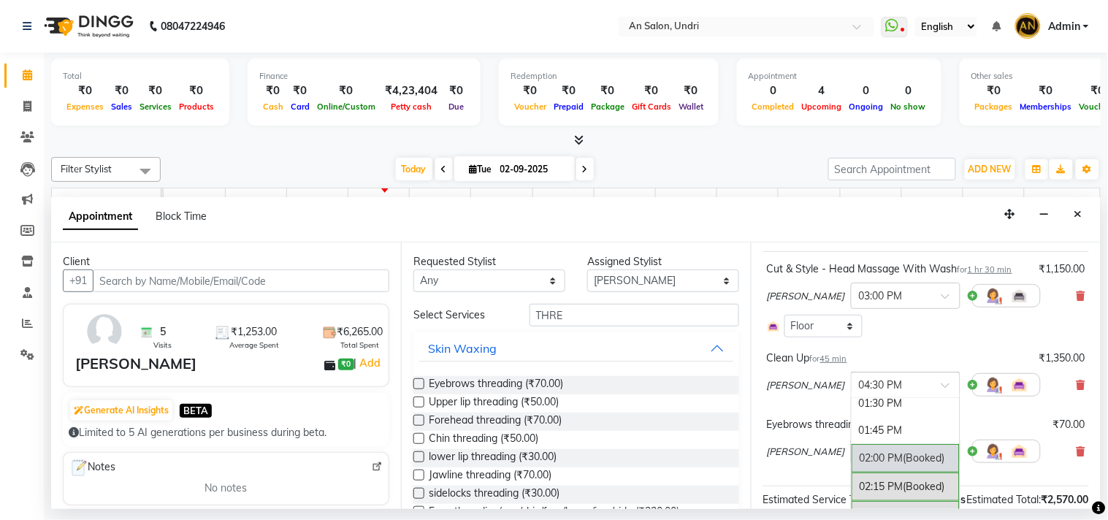
click at [900, 465] on div "02:00 PM (Booked)" at bounding box center [906, 458] width 108 height 28
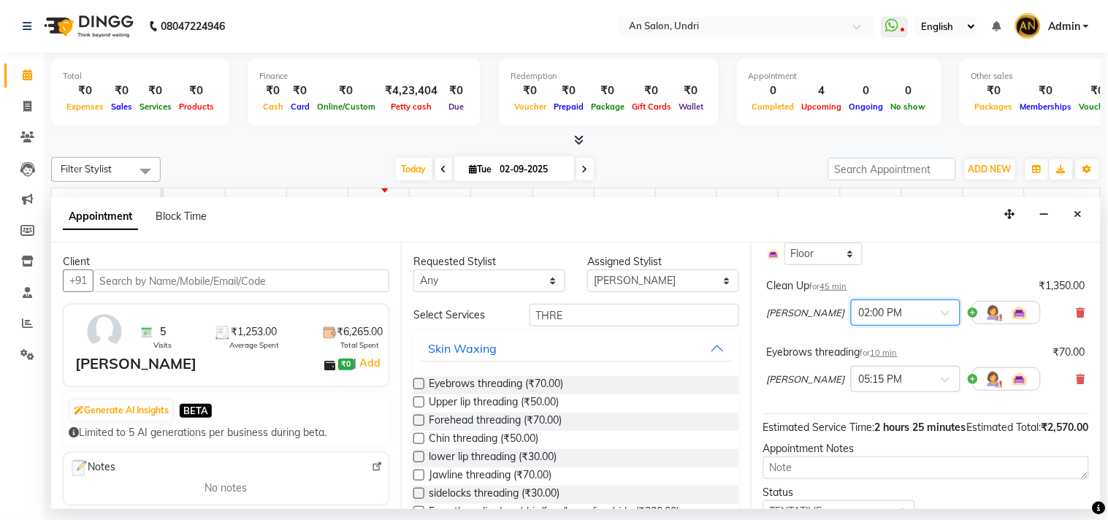
scroll to position [246, 0]
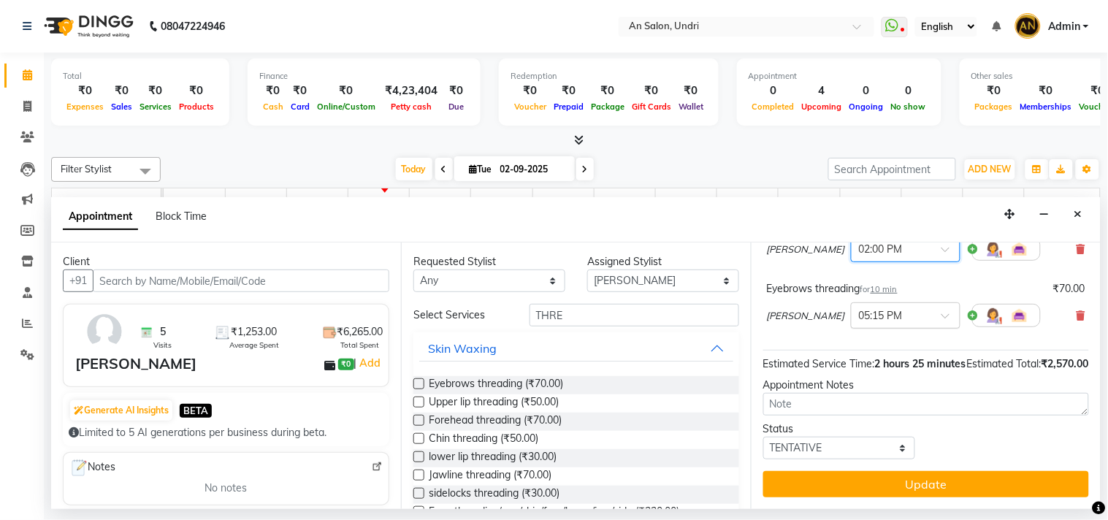
click at [913, 307] on input "text" at bounding box center [891, 314] width 64 height 15
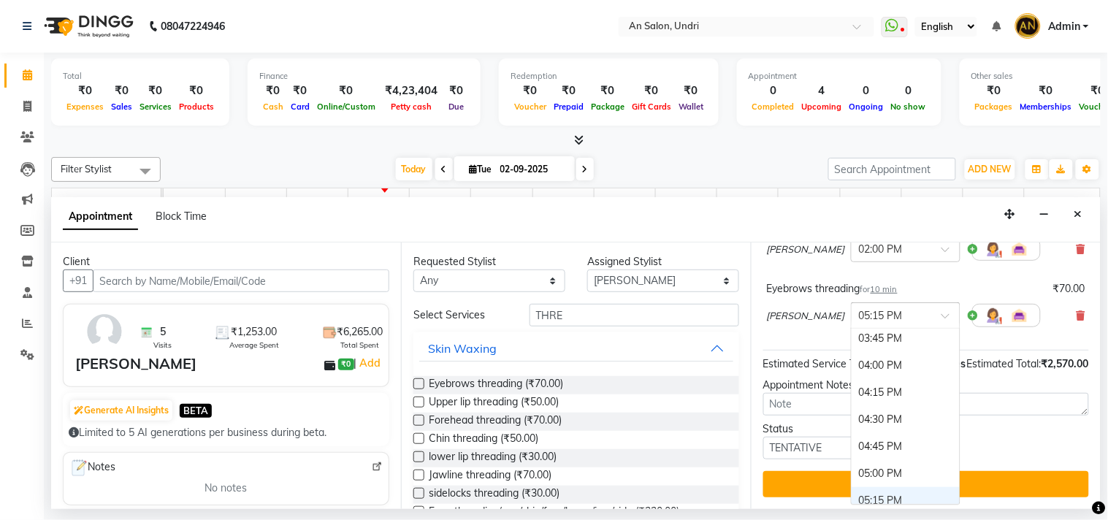
scroll to position [739, 0]
click at [900, 383] on div "04:15 PM" at bounding box center [906, 396] width 108 height 27
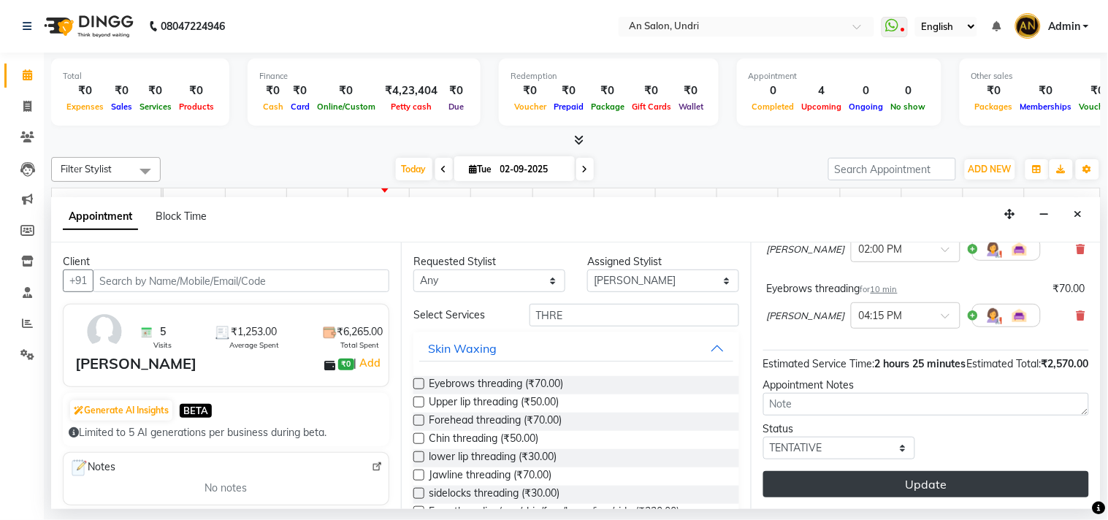
click at [947, 475] on button "Update" at bounding box center [927, 484] width 326 height 26
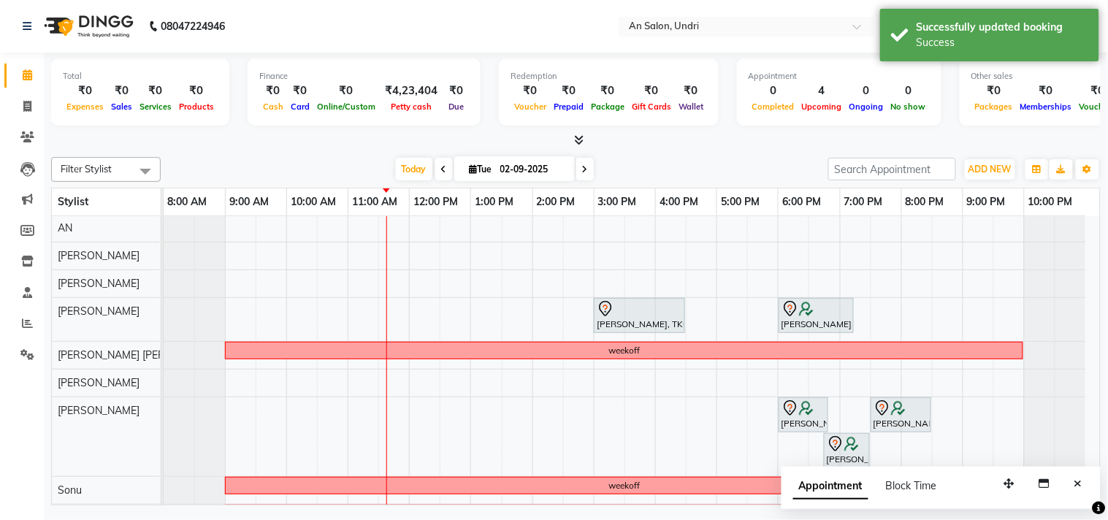
scroll to position [0, 0]
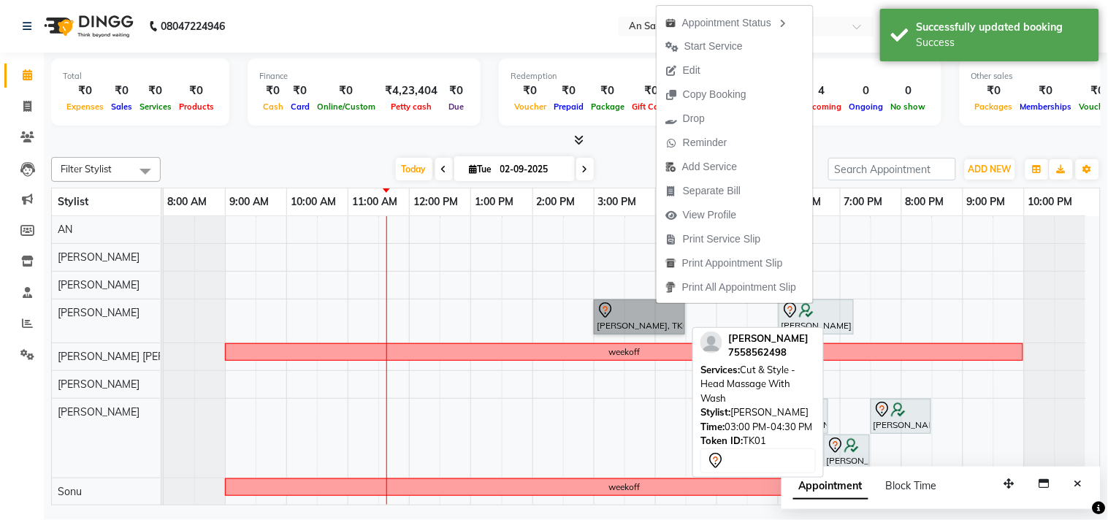
click at [616, 308] on link "[PERSON_NAME], TK01, 03:00 PM-04:30 PM, Cut & Style - Head Massage With Wash" at bounding box center [639, 317] width 91 height 35
select select "7"
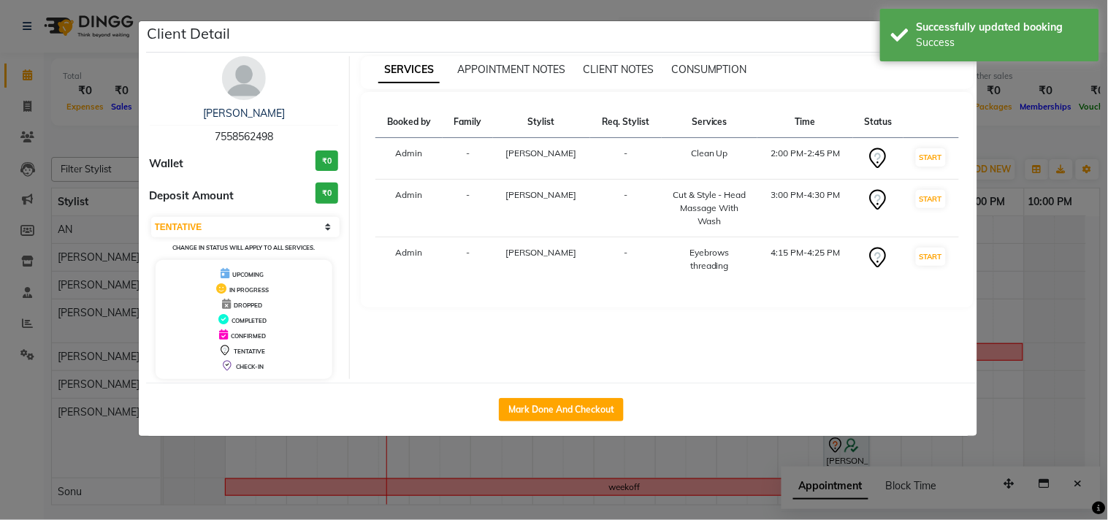
click at [934, 98] on div "Booked by Family Stylist Req. Stylist Services Time Status Admin - [PERSON_NAME…" at bounding box center [667, 200] width 613 height 216
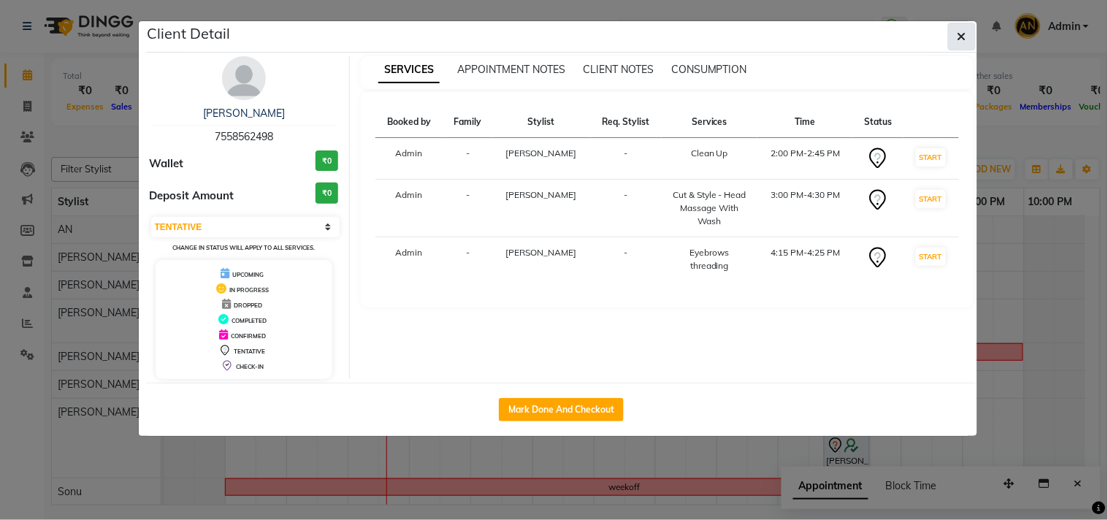
click at [960, 31] on icon "button" at bounding box center [962, 37] width 9 height 12
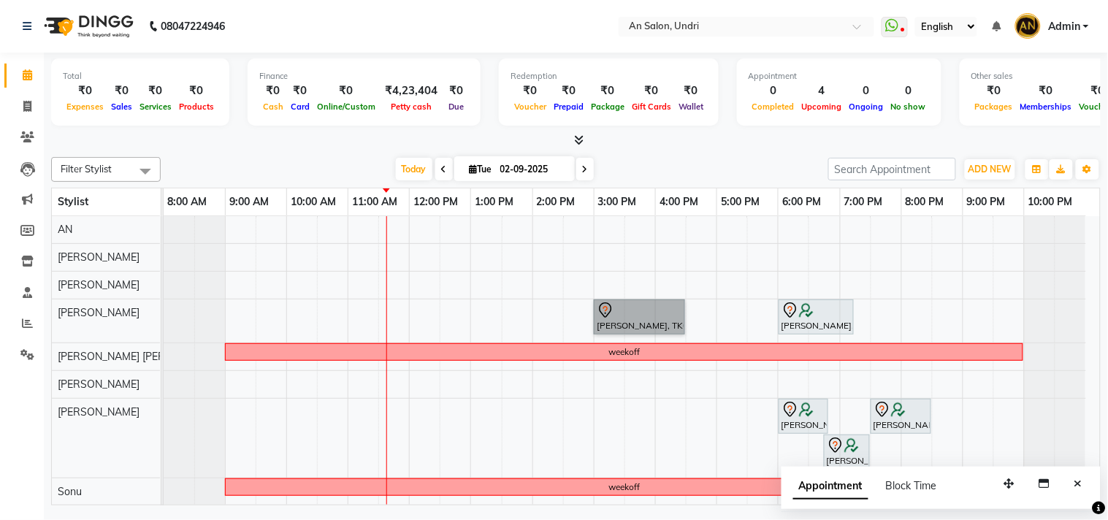
scroll to position [212, 0]
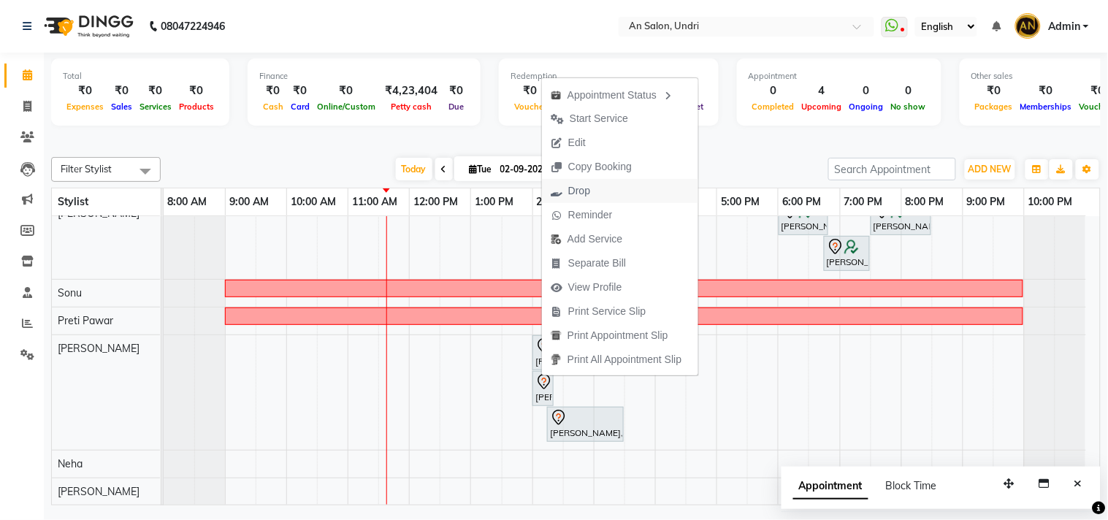
click at [596, 192] on span "Drop" at bounding box center [570, 191] width 57 height 24
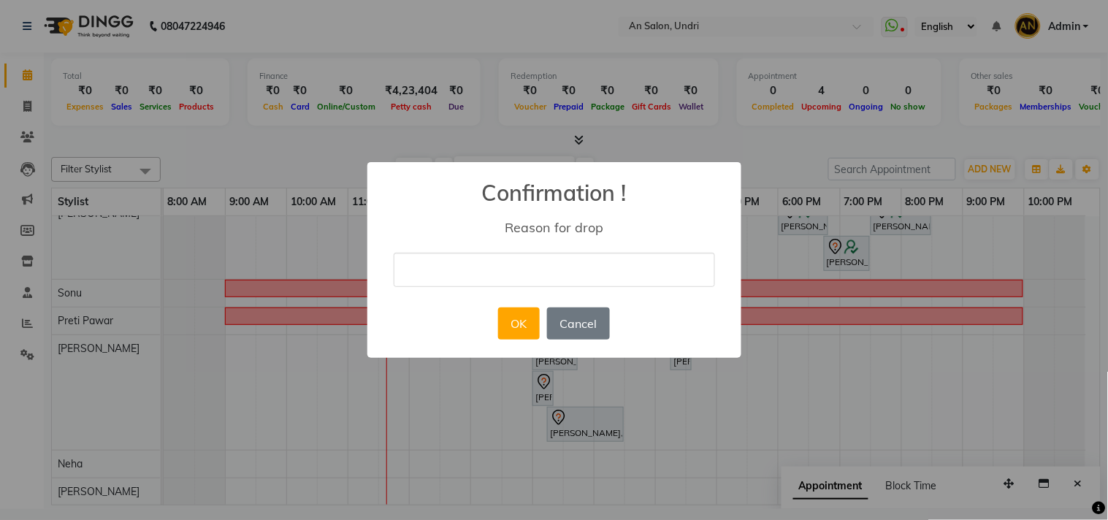
drag, startPoint x: 579, startPoint y: 271, endPoint x: 579, endPoint y: 287, distance: 16.1
click at [579, 271] on input "text" at bounding box center [554, 270] width 321 height 34
type input "cancelled"
click at [526, 321] on button "OK" at bounding box center [519, 324] width 42 height 32
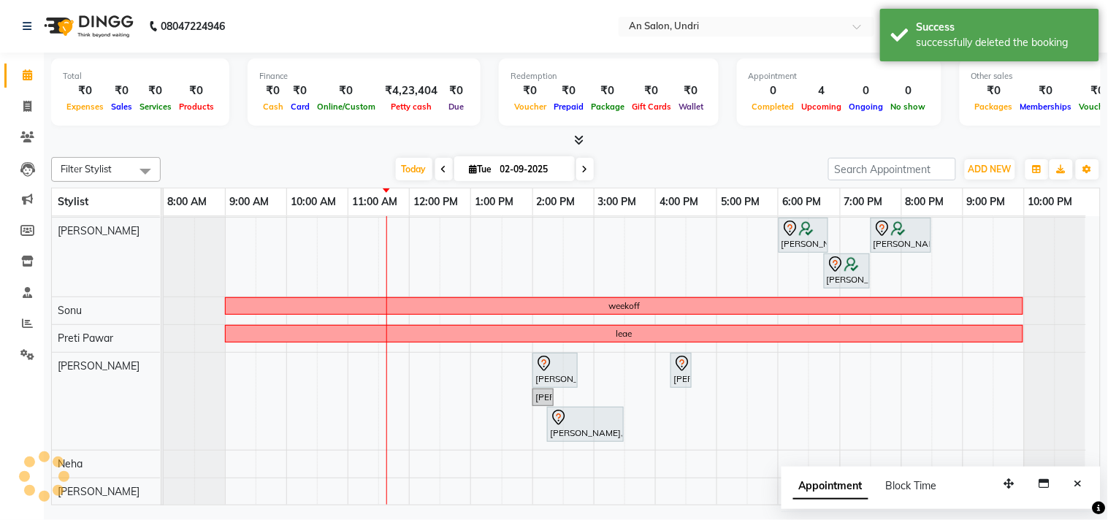
scroll to position [194, 0]
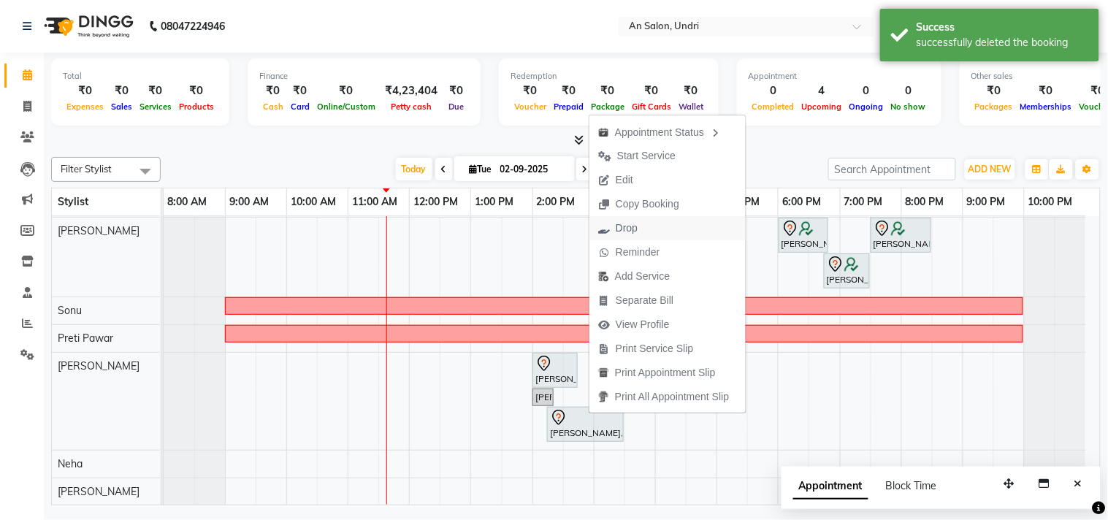
click at [634, 224] on span "Drop" at bounding box center [627, 228] width 22 height 15
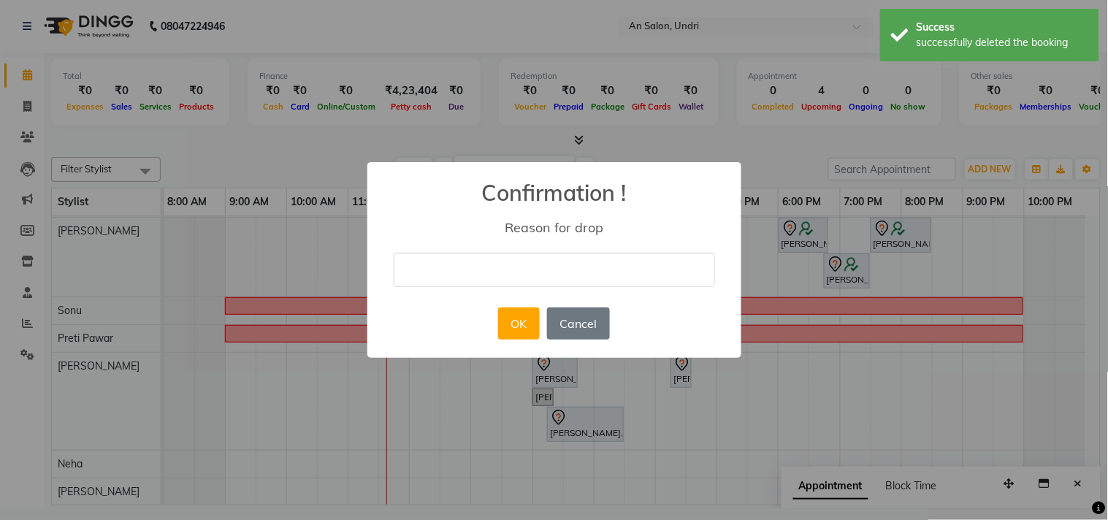
click at [575, 274] on input "text" at bounding box center [554, 270] width 321 height 34
type input "cancelled"
click at [521, 319] on button "OK" at bounding box center [519, 324] width 42 height 32
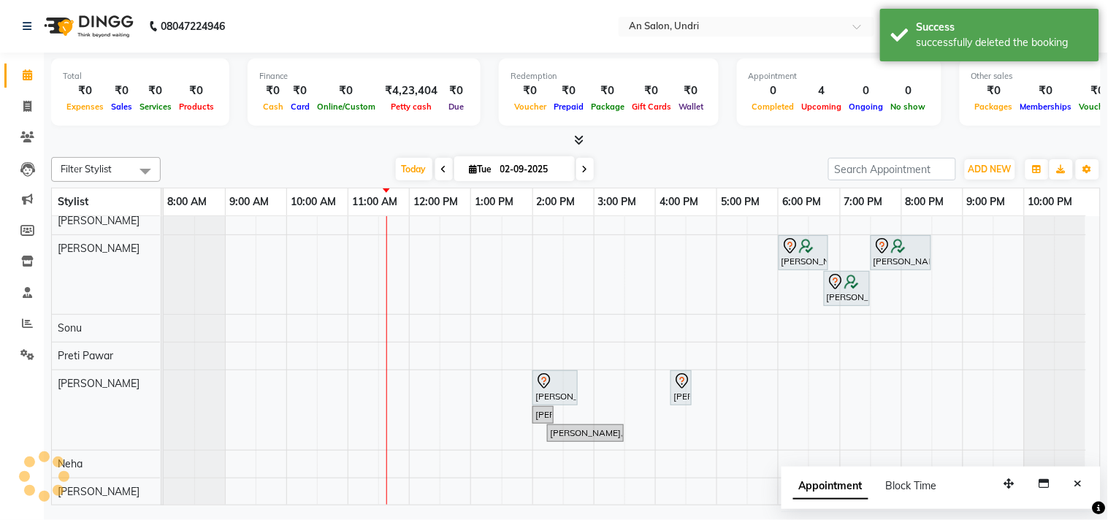
scroll to position [177, 0]
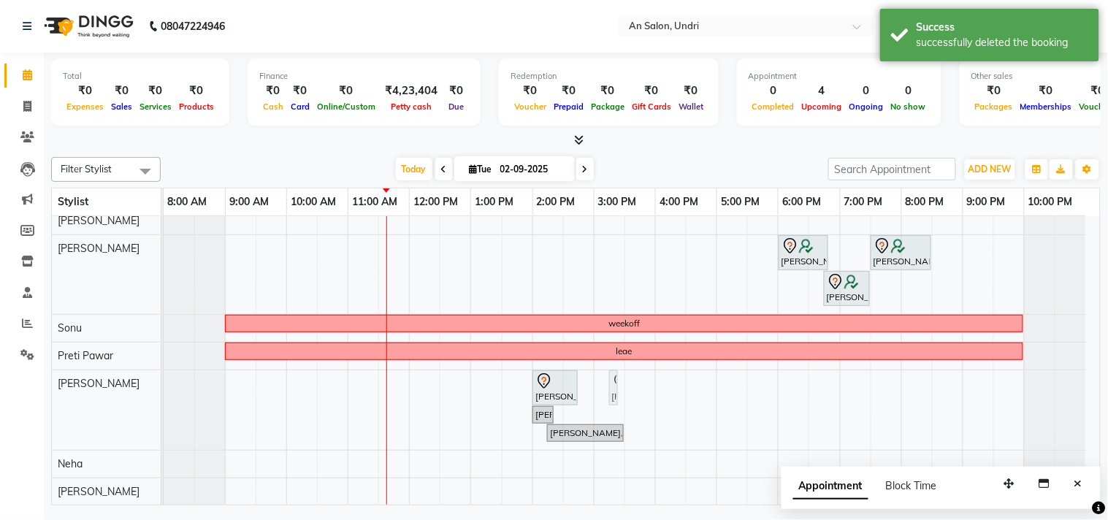
drag, startPoint x: 670, startPoint y: 369, endPoint x: 597, endPoint y: 370, distance: 73.1
click at [597, 370] on div "[PERSON_NAME], TK01, 03:00 PM-04:30 PM, Cut & Style - Head Massage With Wash Un…" at bounding box center [632, 279] width 937 height 453
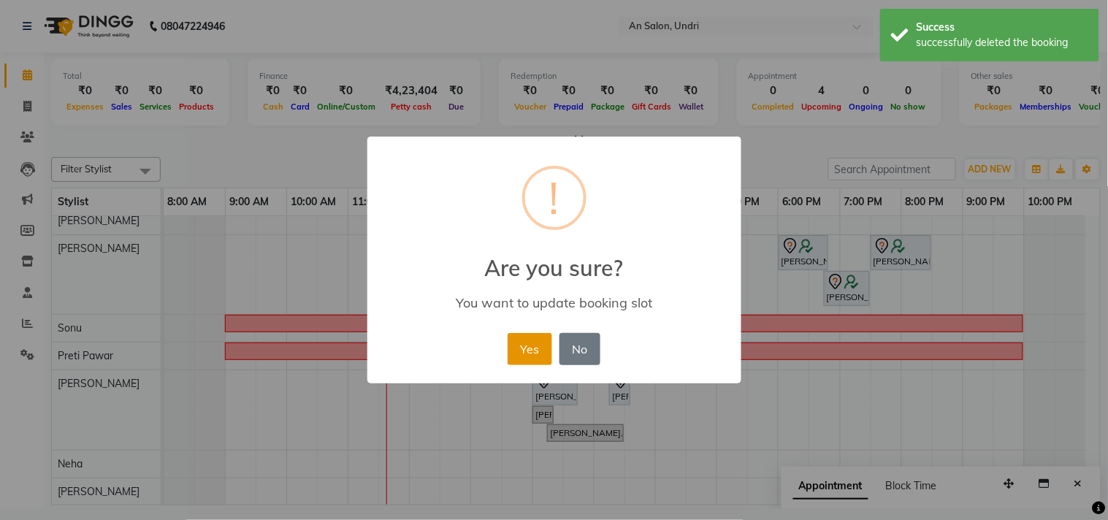
click at [522, 338] on button "Yes" at bounding box center [530, 349] width 45 height 32
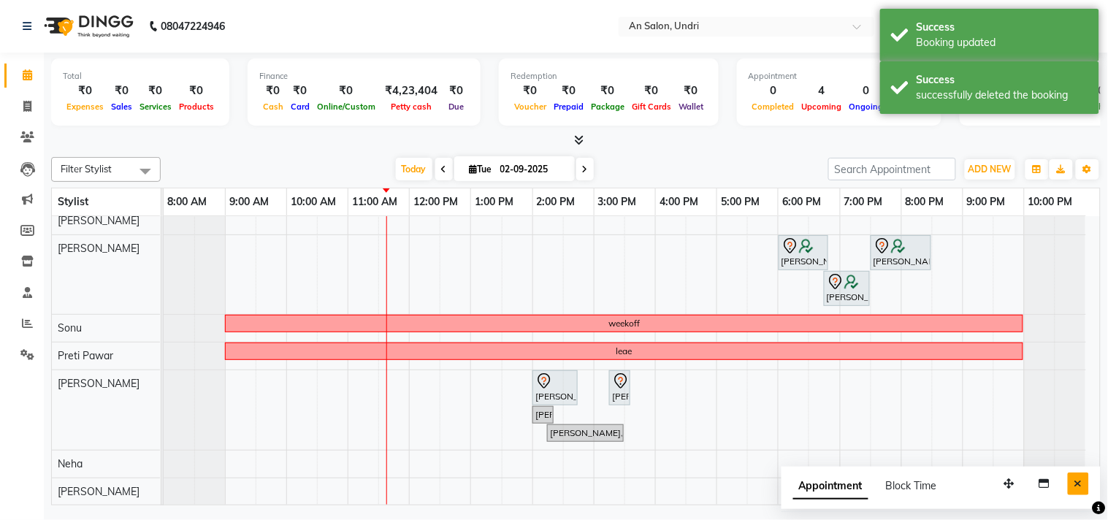
click at [1081, 476] on button "Close" at bounding box center [1078, 484] width 21 height 23
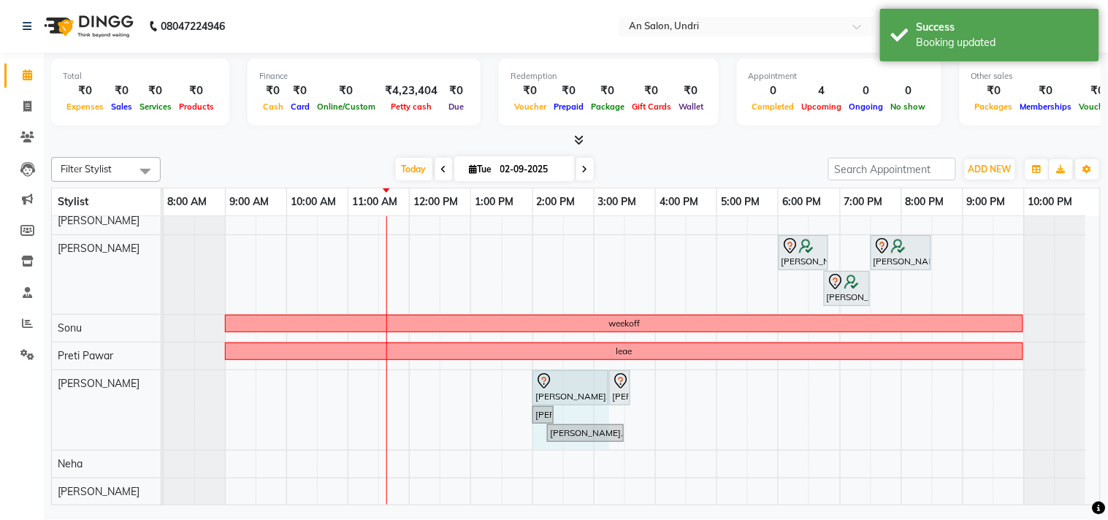
drag, startPoint x: 579, startPoint y: 378, endPoint x: 601, endPoint y: 384, distance: 22.7
click at [164, 384] on div "[PERSON_NAME], TK01, 02:00 PM-02:45 PM, Clean Up [PERSON_NAME], TK01, 03:15 PM-…" at bounding box center [164, 410] width 0 height 80
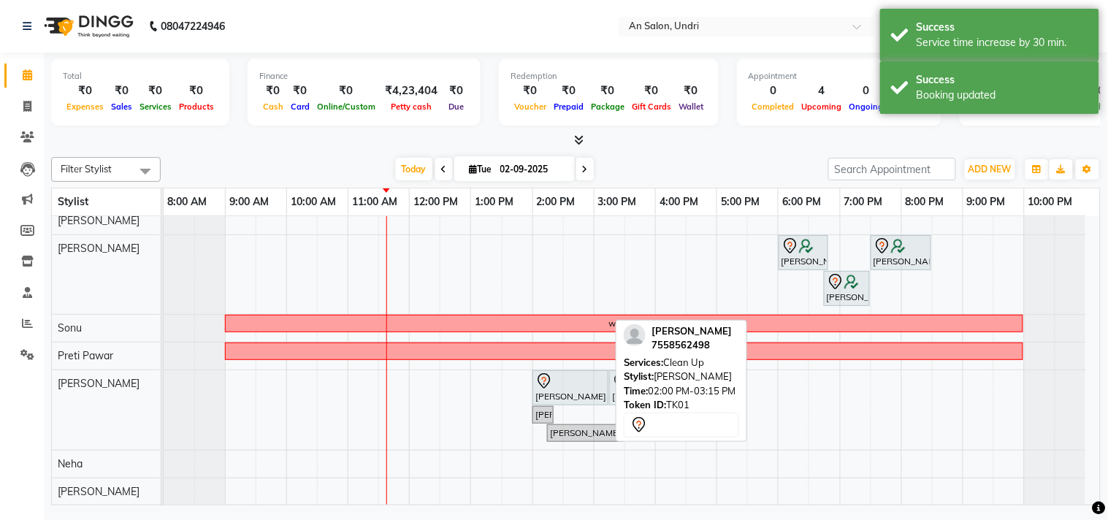
scroll to position [110, 0]
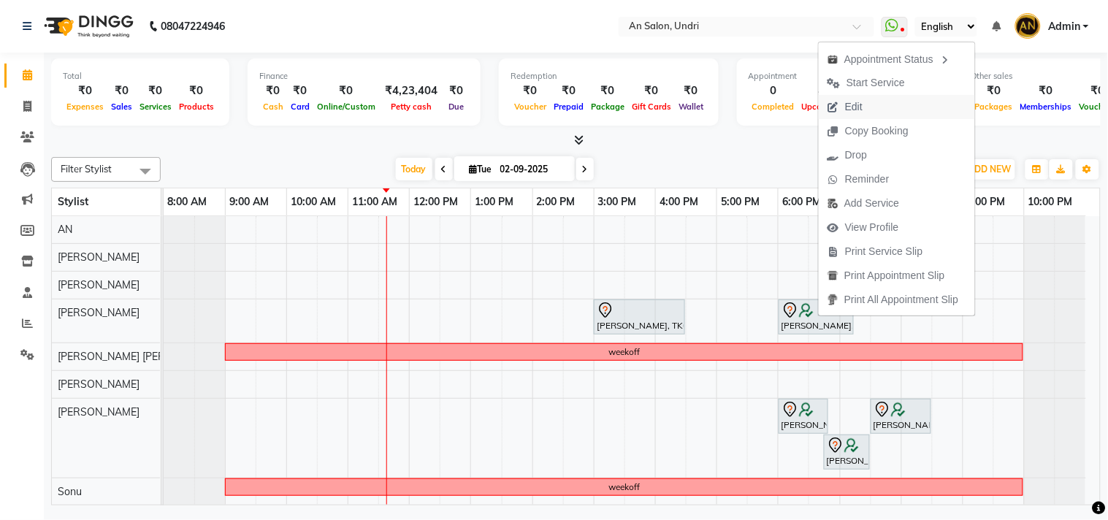
click at [861, 97] on span "Edit" at bounding box center [845, 107] width 53 height 24
select select "tentative"
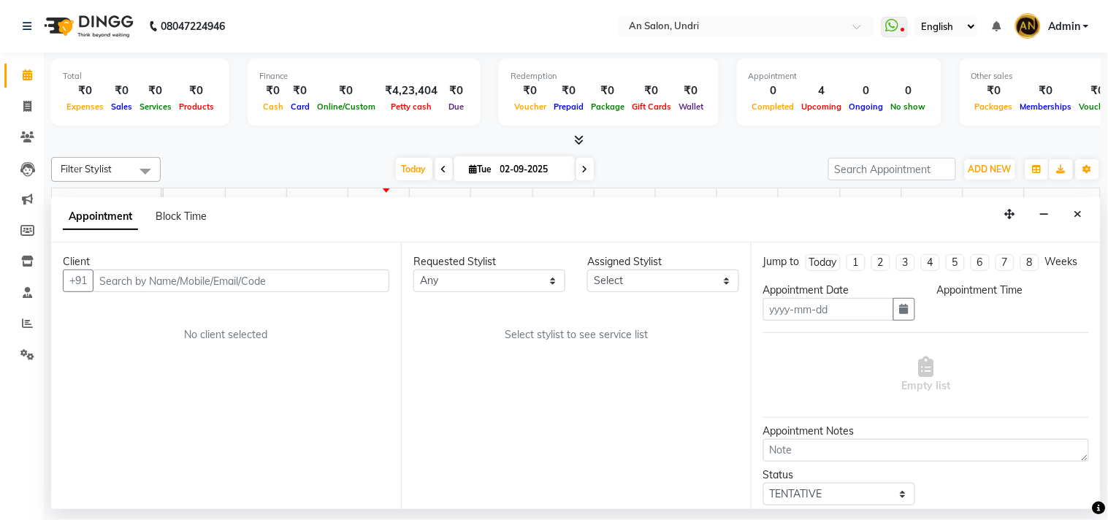
type input "02-09-2025"
select select "18327"
select select "1080"
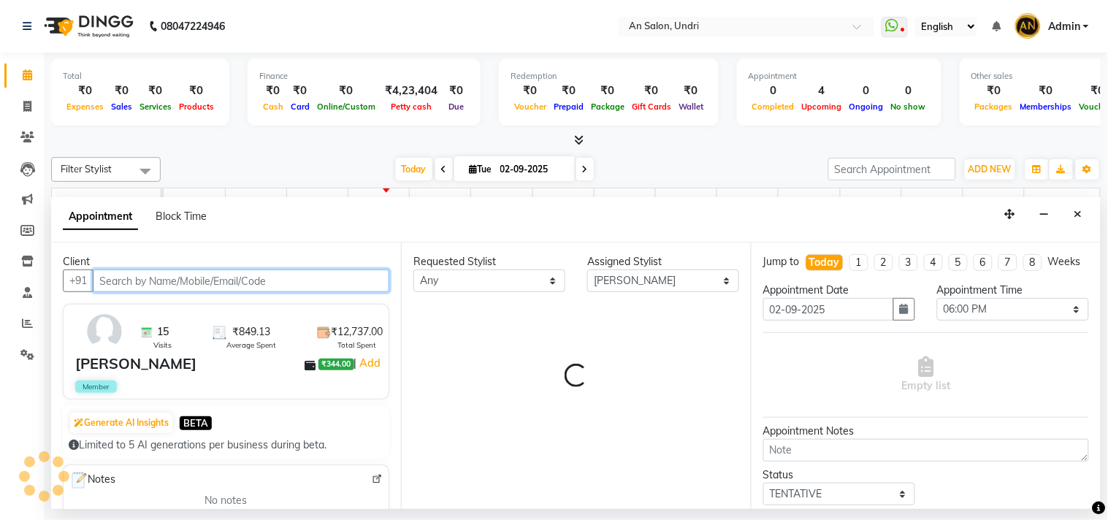
select select "1476"
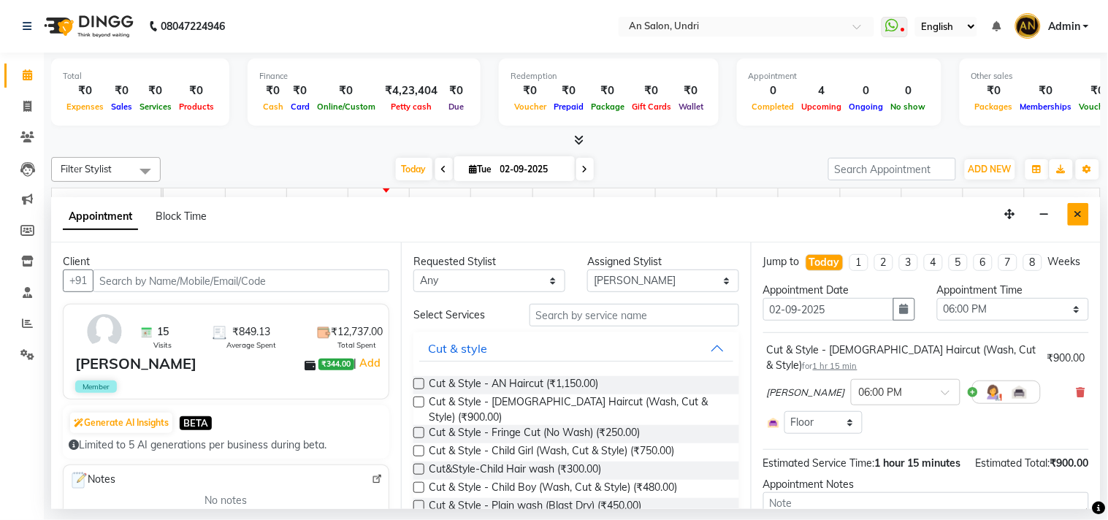
click at [1076, 216] on icon "Close" at bounding box center [1079, 214] width 8 height 10
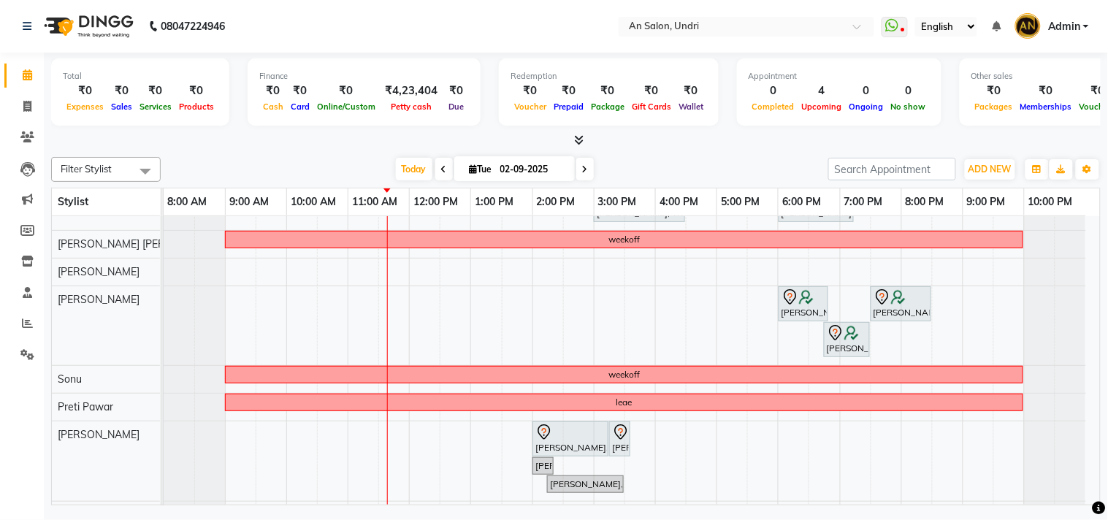
scroll to position [177, 0]
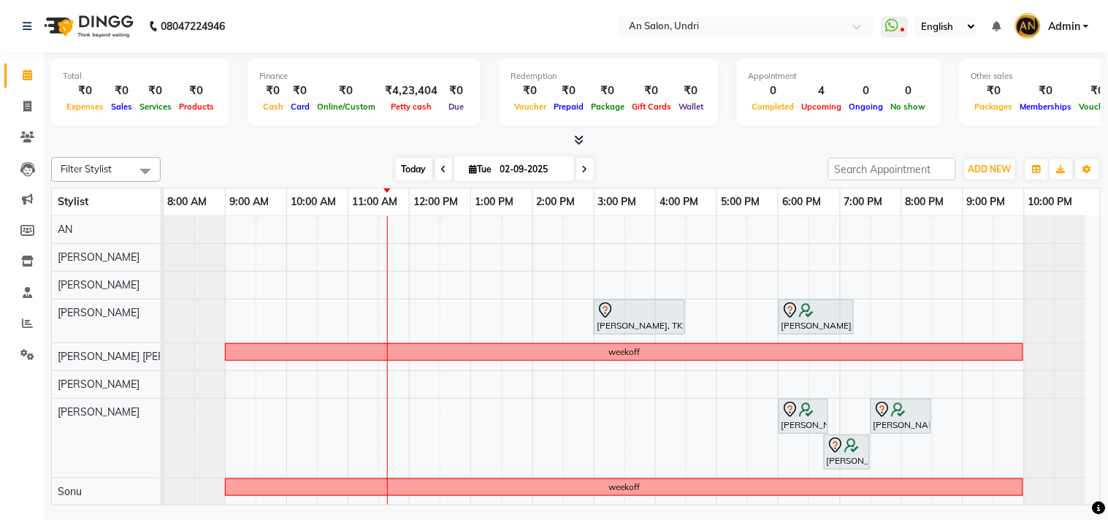
click at [399, 170] on span "Today" at bounding box center [414, 169] width 37 height 23
click at [578, 137] on icon at bounding box center [578, 139] width 9 height 11
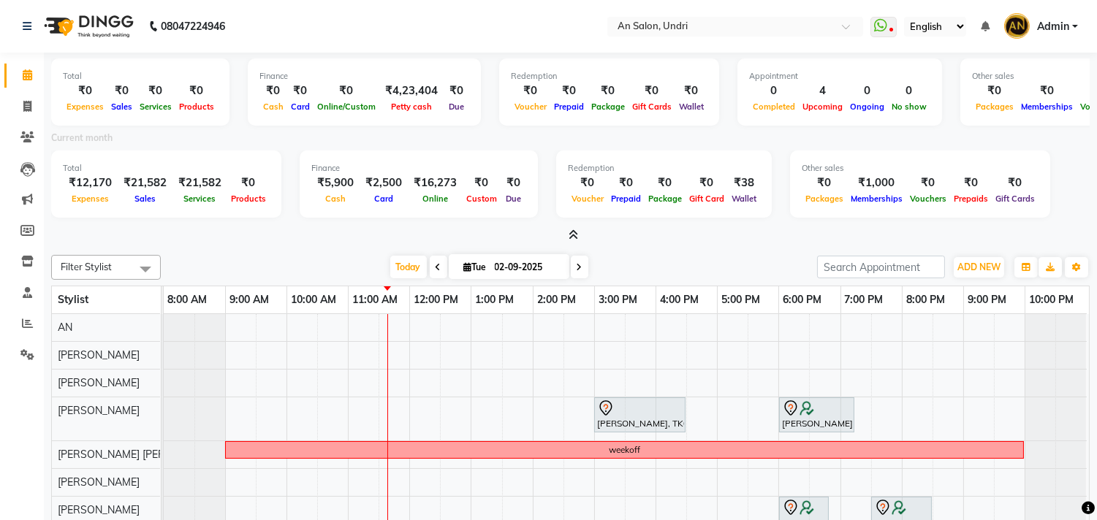
click at [572, 231] on icon at bounding box center [572, 234] width 9 height 11
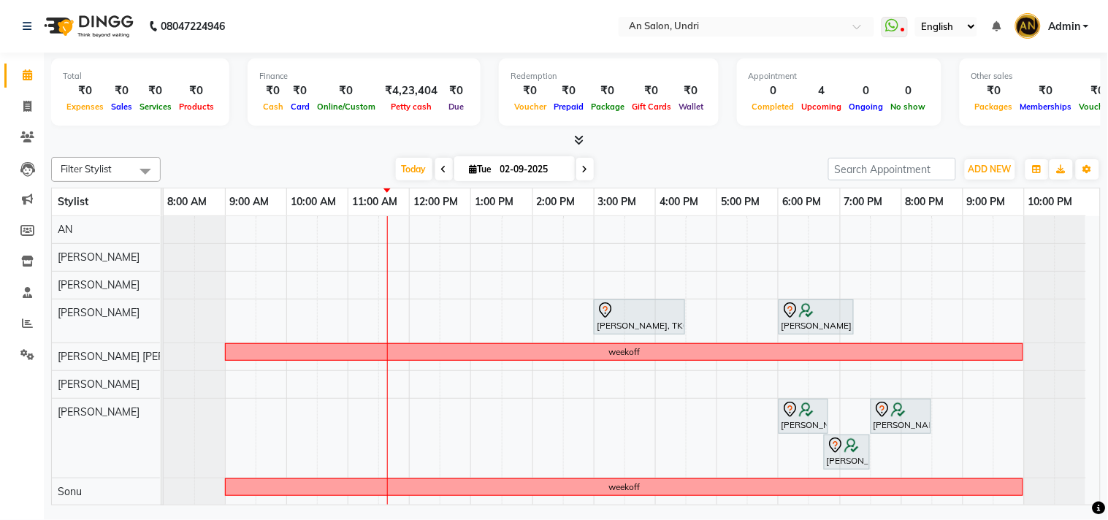
click at [671, 162] on div "[DATE] [DATE]" at bounding box center [494, 170] width 653 height 22
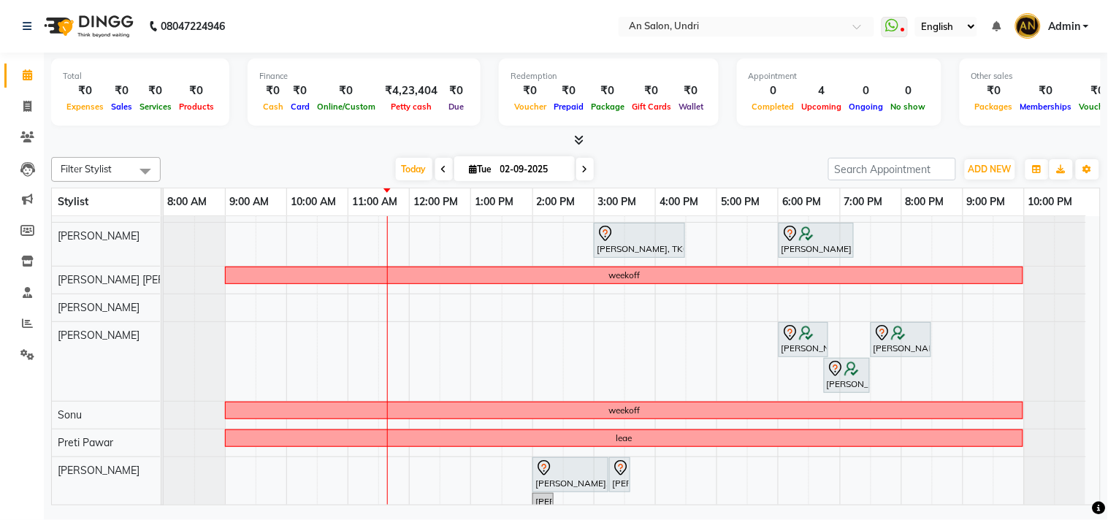
scroll to position [0, 0]
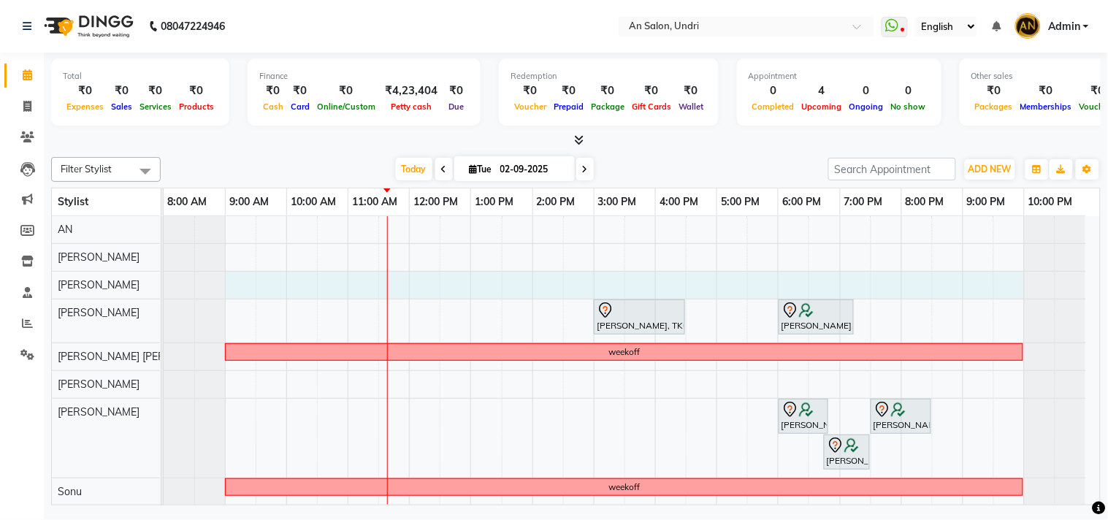
drag, startPoint x: 235, startPoint y: 279, endPoint x: 997, endPoint y: 295, distance: 761.5
click at [1004, 297] on div "[PERSON_NAME], TK01, 03:00 PM-04:30 PM, Cut & Style - Head Massage With Wash Un…" at bounding box center [632, 442] width 937 height 453
select select "17153"
select select "tentative"
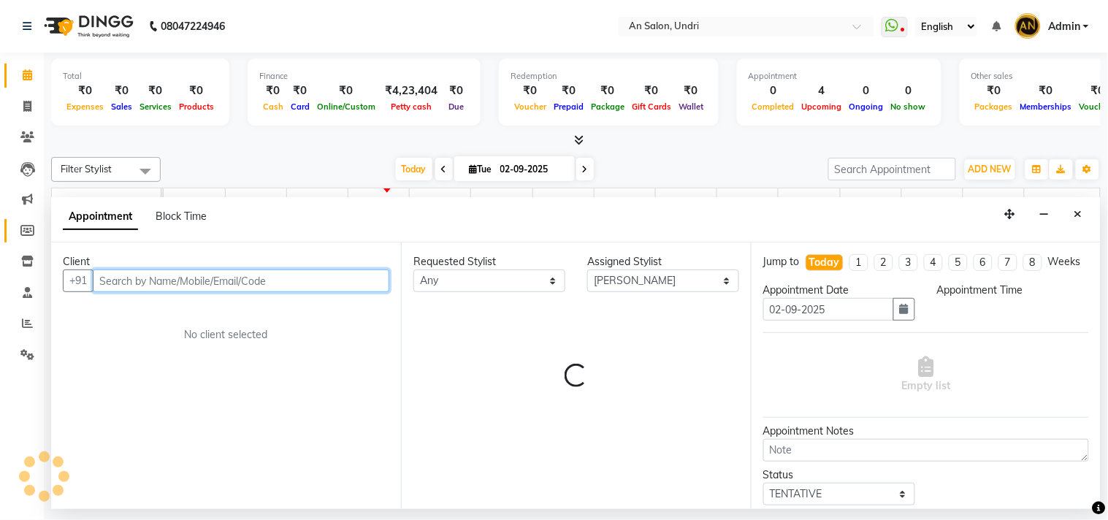
select select "540"
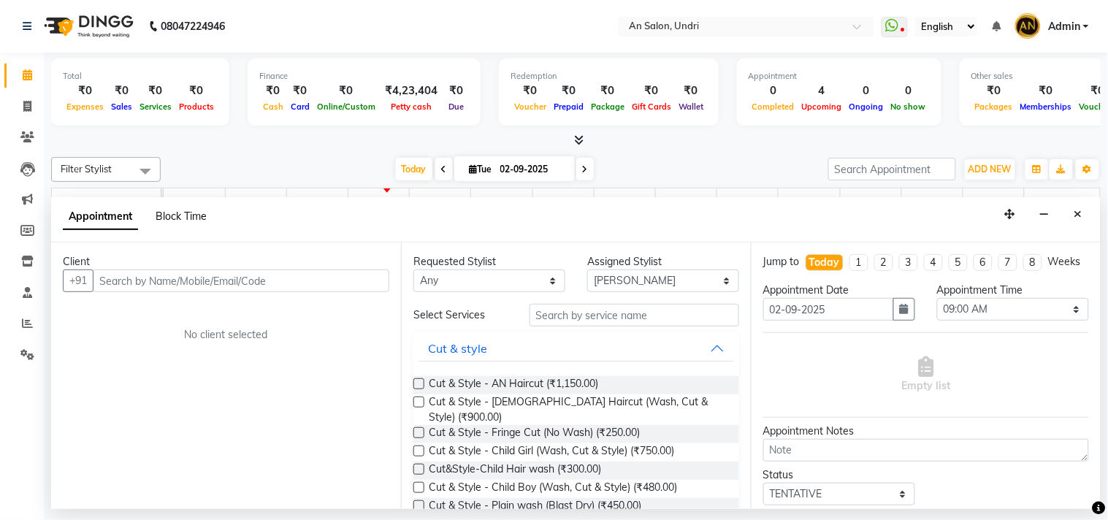
click at [206, 212] on span "Block Time" at bounding box center [181, 216] width 51 height 13
select select "17153"
select select "540"
select select "1320"
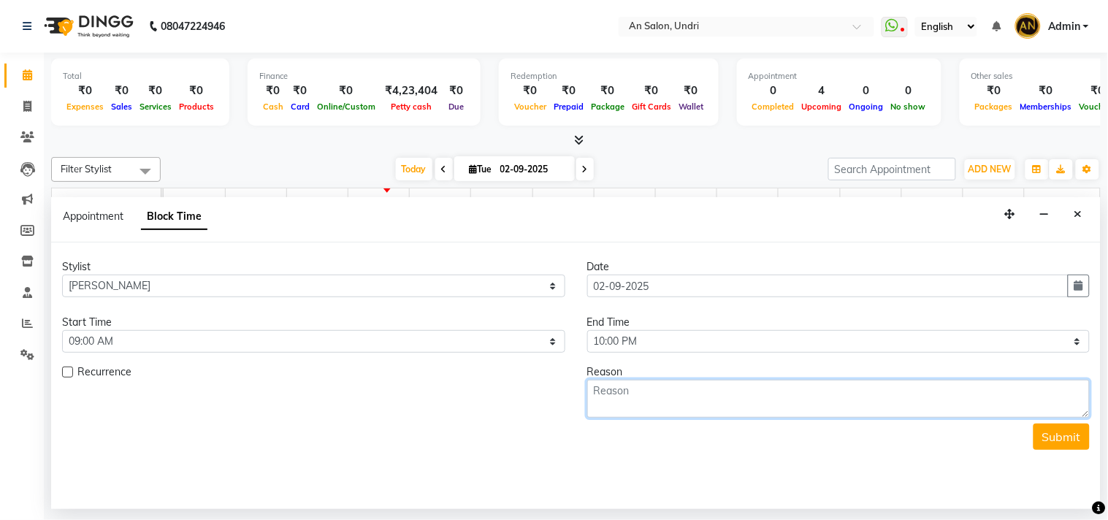
click at [683, 407] on textarea at bounding box center [838, 399] width 503 height 38
type textarea "WEEKOFF"
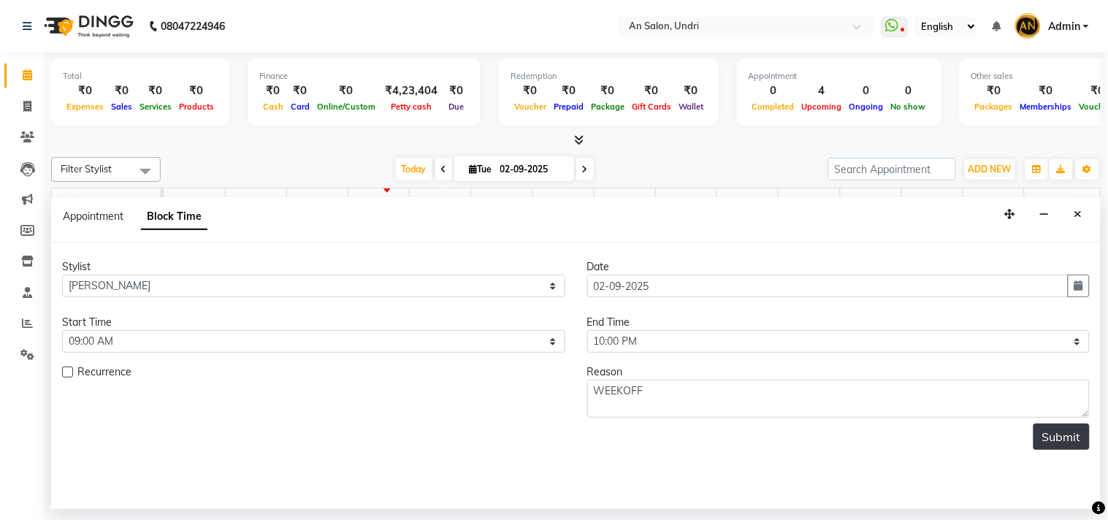
click at [1065, 440] on button "Submit" at bounding box center [1062, 437] width 56 height 26
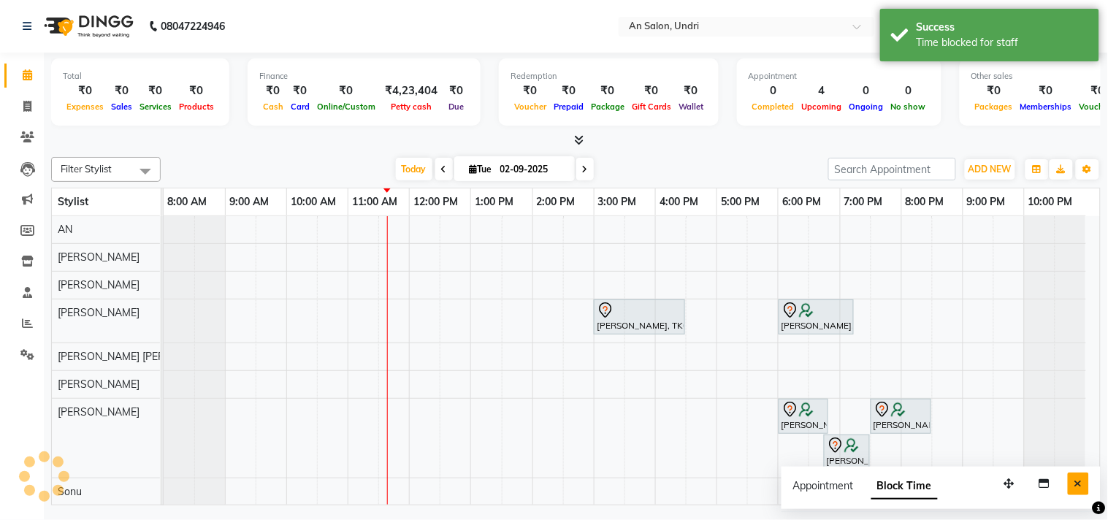
click at [1084, 476] on button "Close" at bounding box center [1078, 484] width 21 height 23
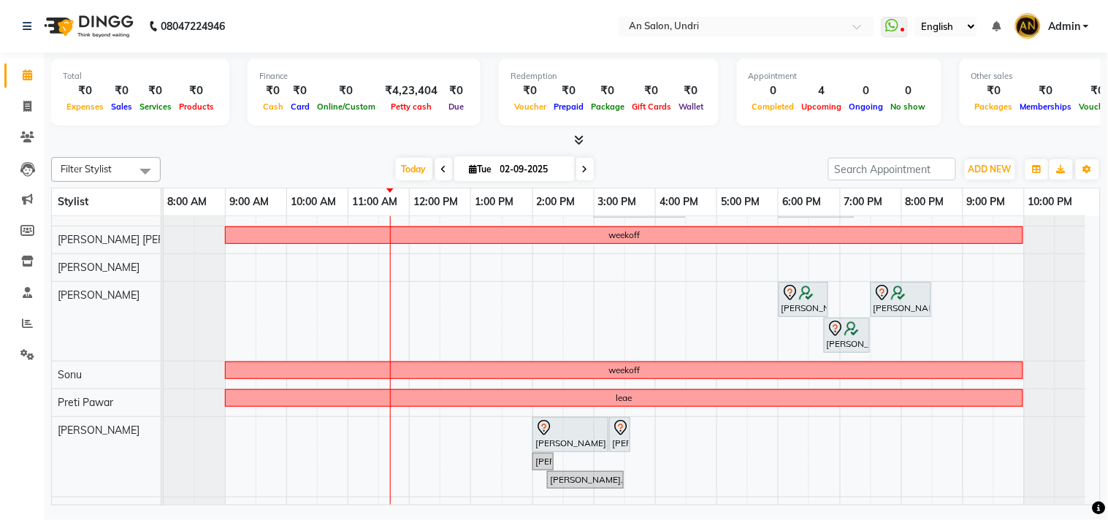
scroll to position [96, 0]
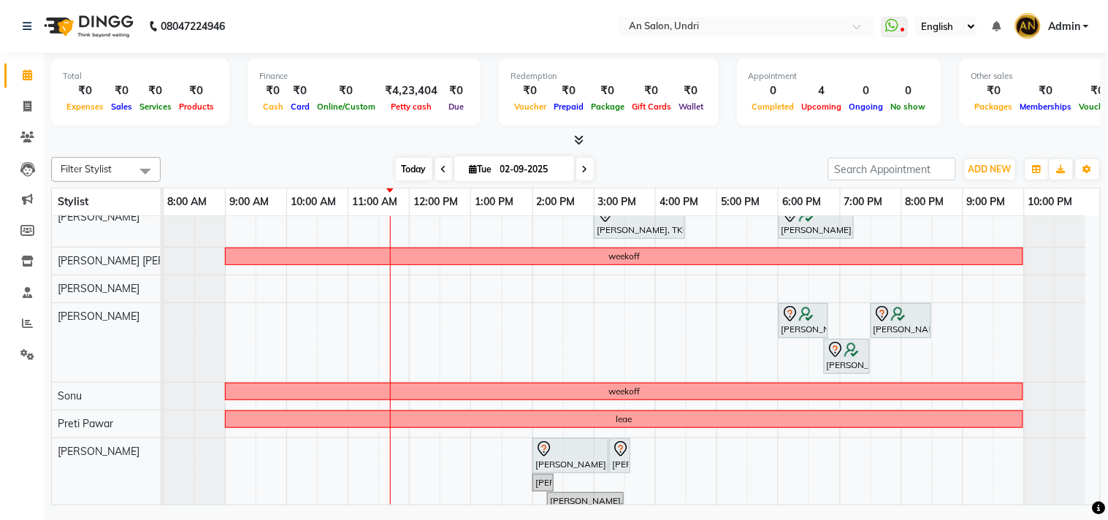
click at [400, 178] on span "Today" at bounding box center [414, 169] width 37 height 23
click at [677, 134] on div at bounding box center [576, 140] width 1050 height 15
click at [412, 166] on span "Today" at bounding box center [414, 169] width 37 height 23
click at [578, 140] on icon at bounding box center [578, 139] width 9 height 11
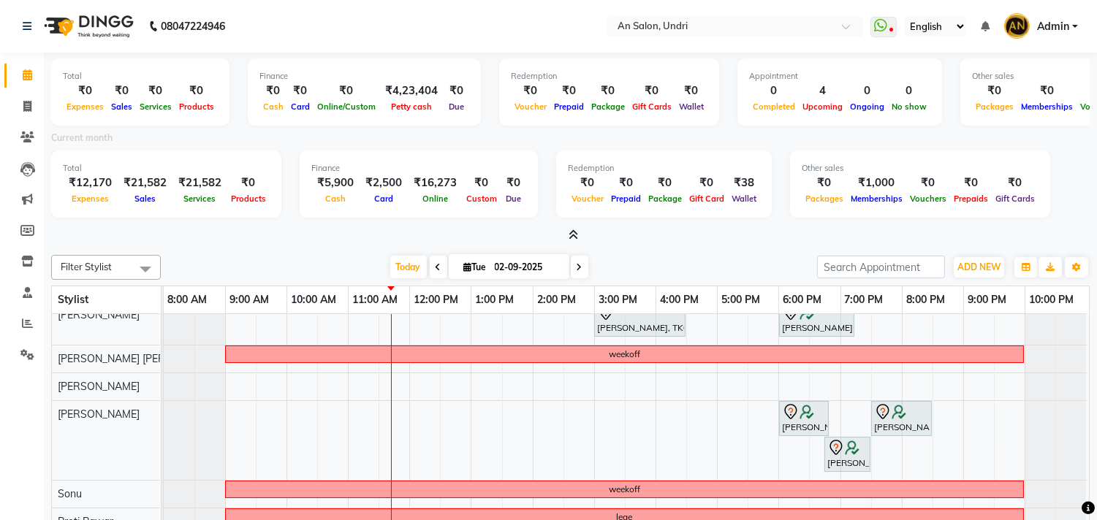
click at [571, 235] on icon at bounding box center [572, 234] width 9 height 11
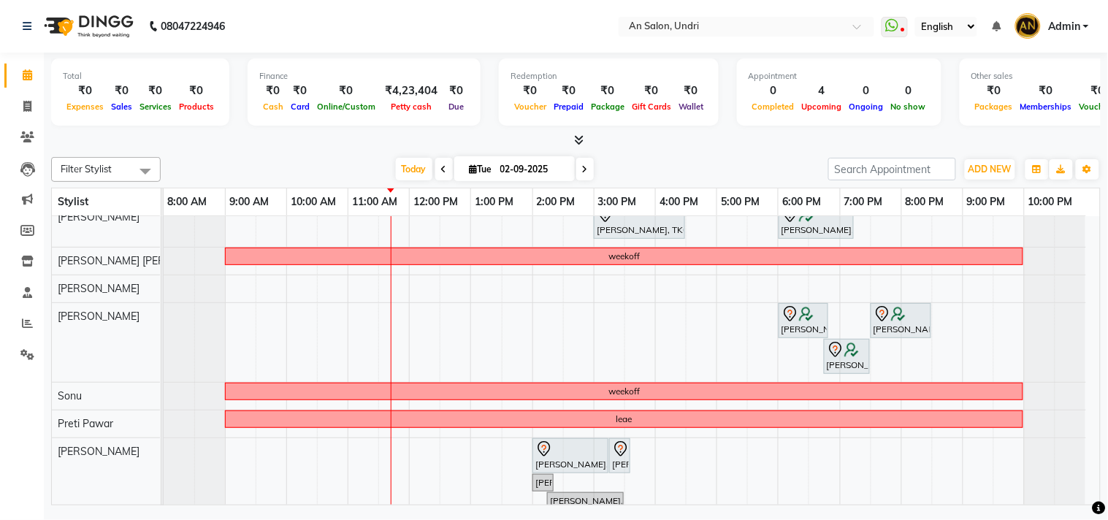
click at [631, 157] on div "Filter Stylist Select All AN [PERSON_NAME] [PERSON_NAME] [PERSON_NAME] [PERSON_…" at bounding box center [576, 169] width 1050 height 25
click at [405, 165] on span "Today" at bounding box center [414, 169] width 37 height 23
click at [579, 139] on icon at bounding box center [578, 139] width 9 height 11
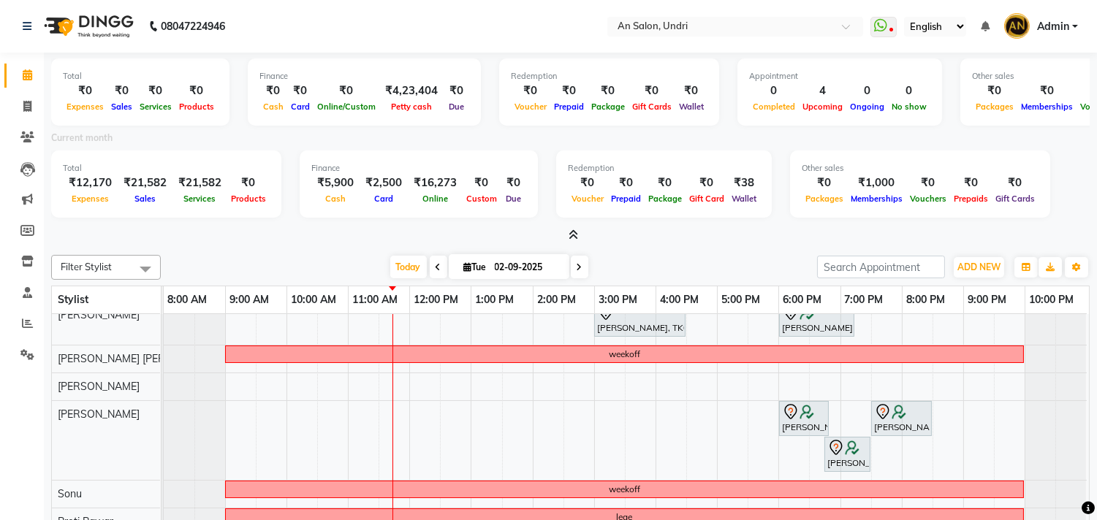
click at [571, 232] on icon at bounding box center [572, 234] width 9 height 11
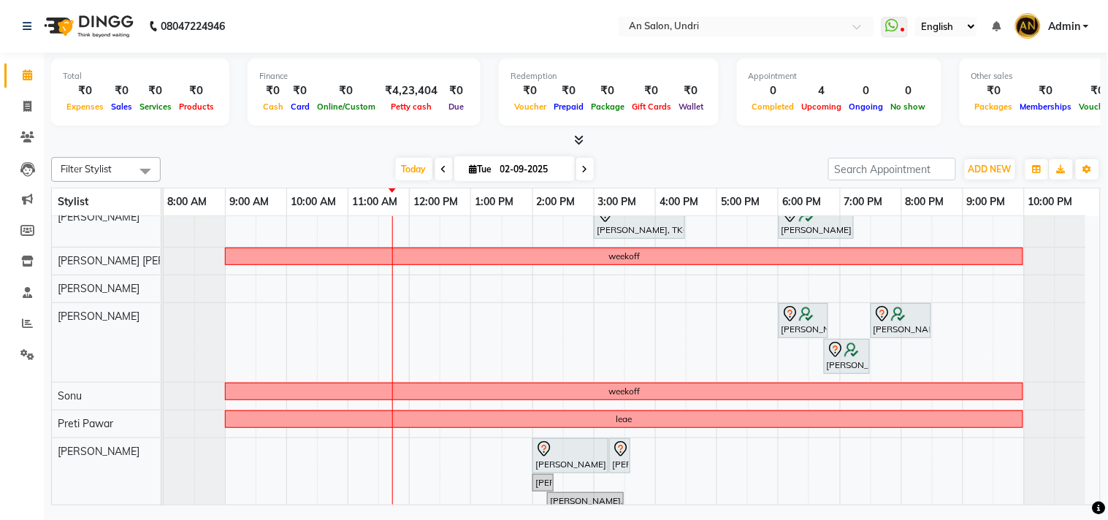
click at [658, 176] on div "[DATE] [DATE]" at bounding box center [494, 170] width 653 height 22
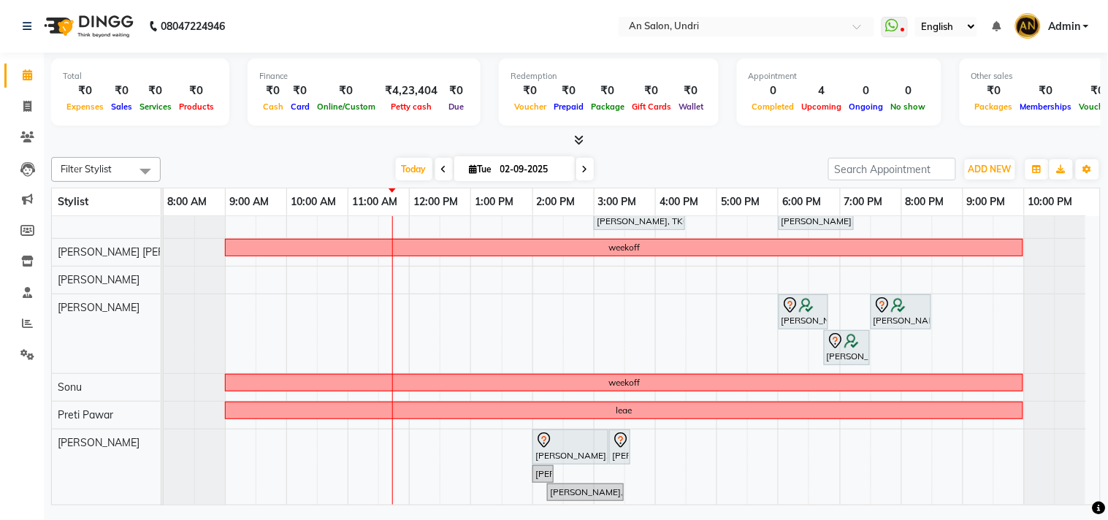
scroll to position [0, 0]
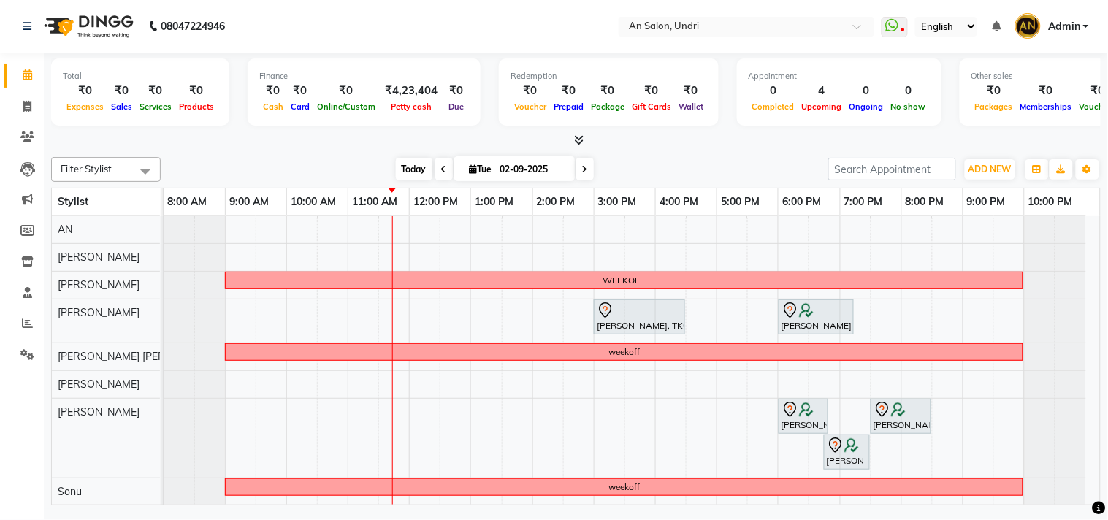
click at [409, 170] on span "Today" at bounding box center [414, 169] width 37 height 23
click at [575, 136] on icon at bounding box center [578, 139] width 9 height 11
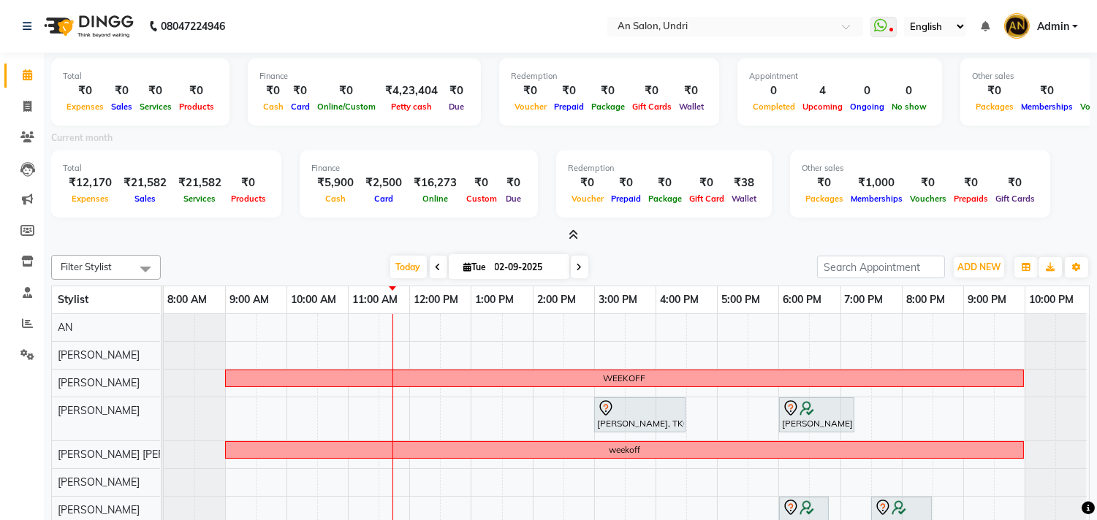
click at [571, 229] on icon at bounding box center [572, 234] width 9 height 11
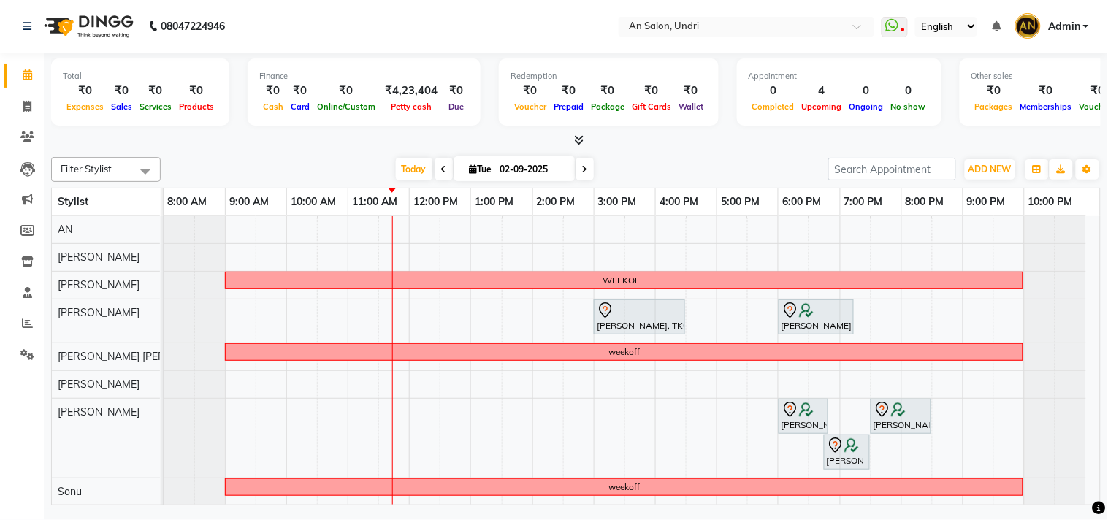
click at [720, 161] on div "[DATE] [DATE]" at bounding box center [494, 170] width 653 height 22
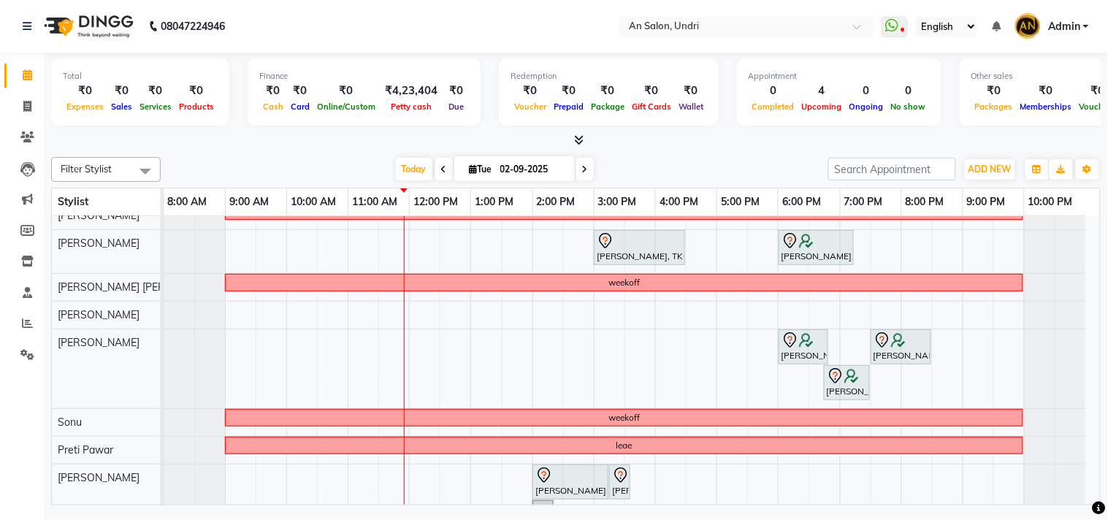
scroll to position [177, 0]
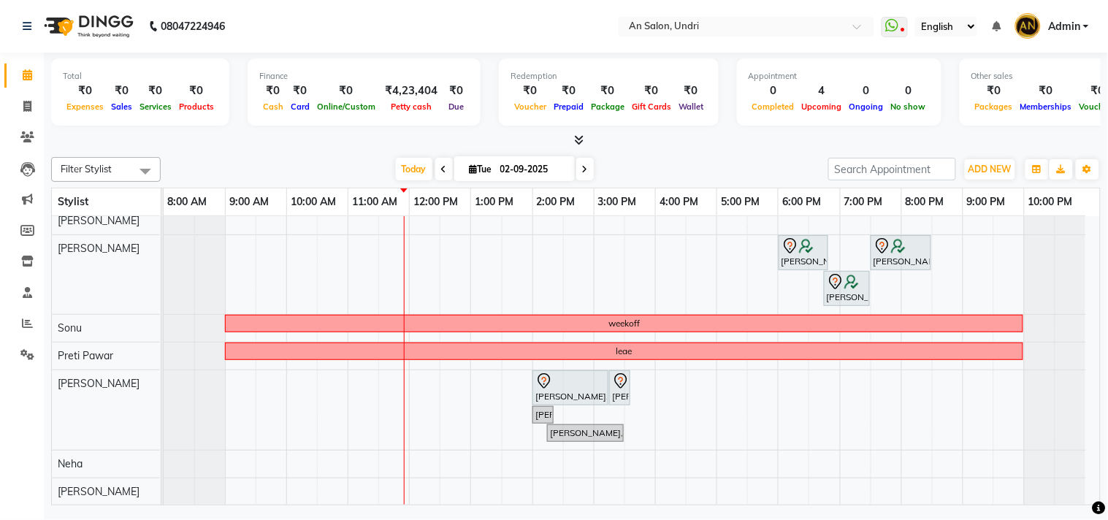
click at [524, 173] on input "02-09-2025" at bounding box center [532, 170] width 73 height 22
select select "9"
select select "2025"
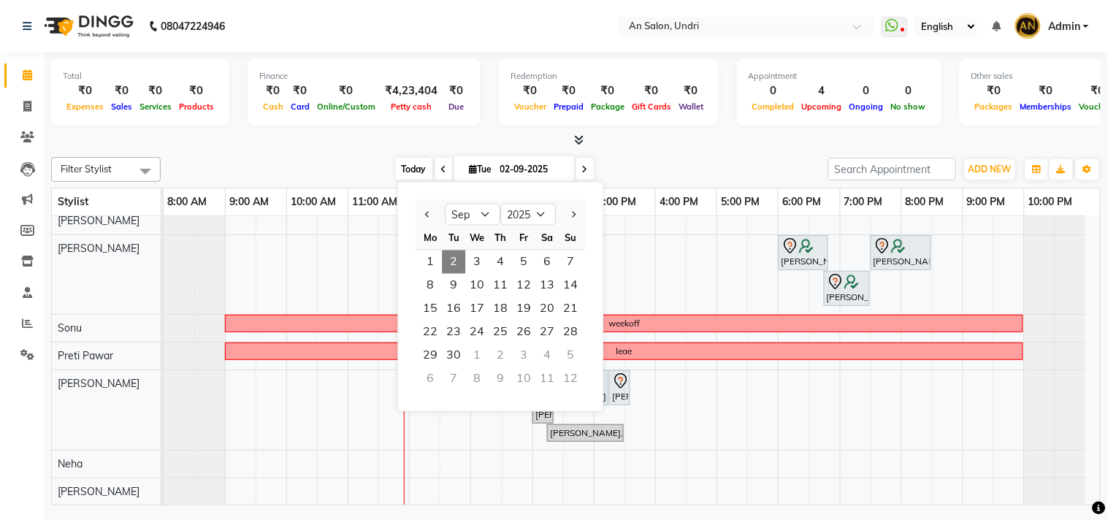
click at [411, 168] on span "Today" at bounding box center [414, 169] width 37 height 23
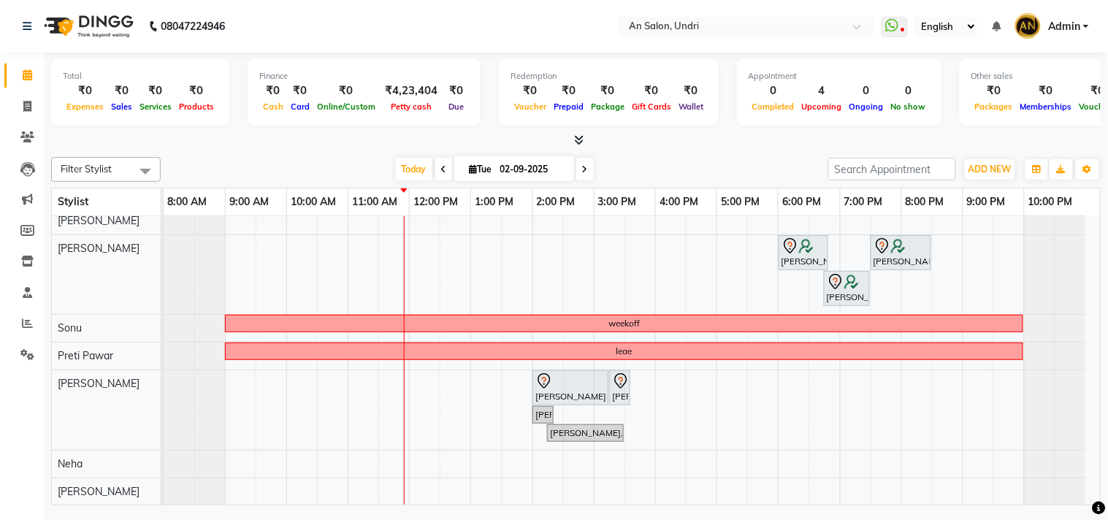
click at [605, 151] on div "Filter Stylist Select All AN [PERSON_NAME] [PERSON_NAME] [PERSON_NAME] [PERSON_…" at bounding box center [576, 328] width 1050 height 354
click at [571, 134] on span at bounding box center [575, 140] width 15 height 15
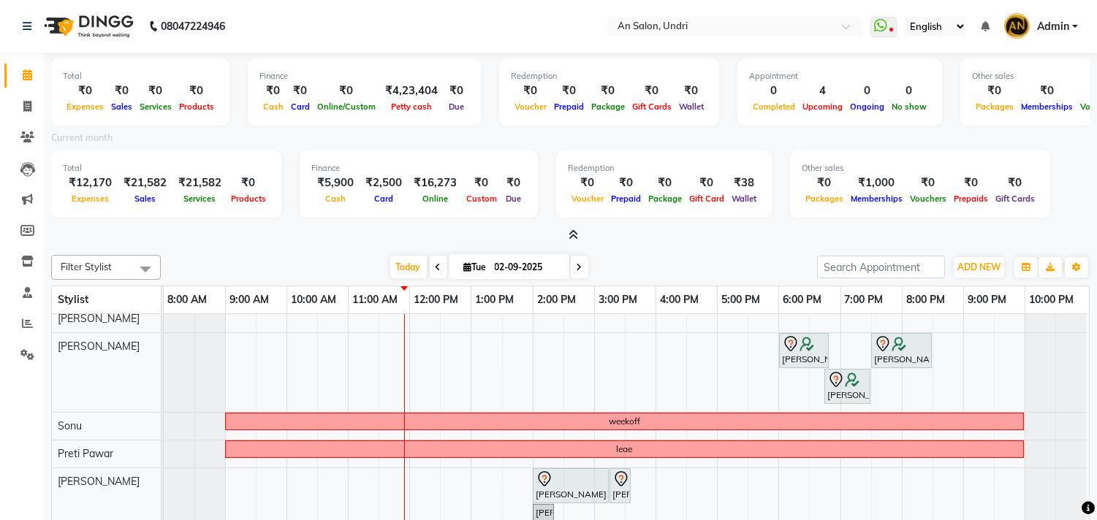
click at [574, 235] on icon at bounding box center [572, 234] width 9 height 11
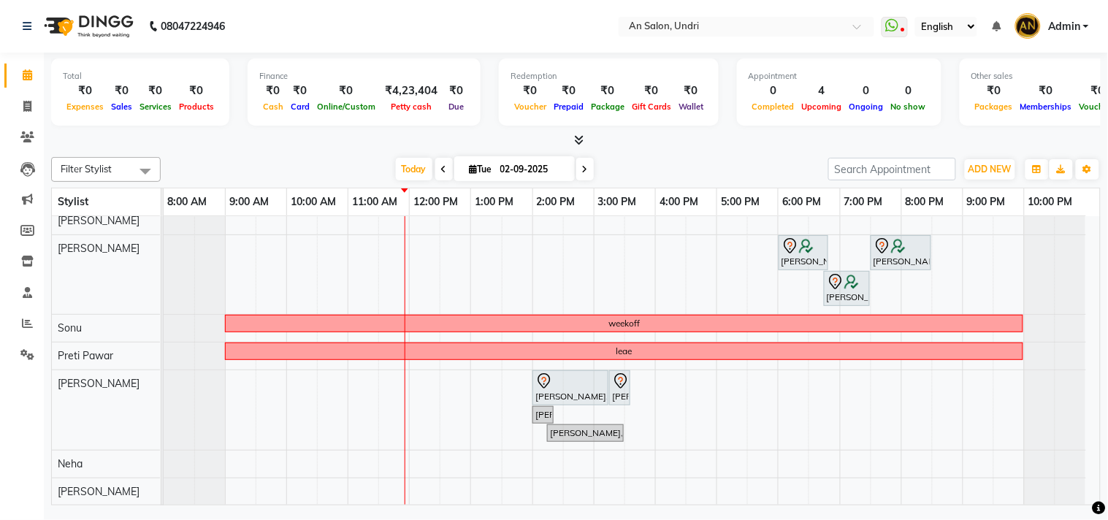
scroll to position [96, 0]
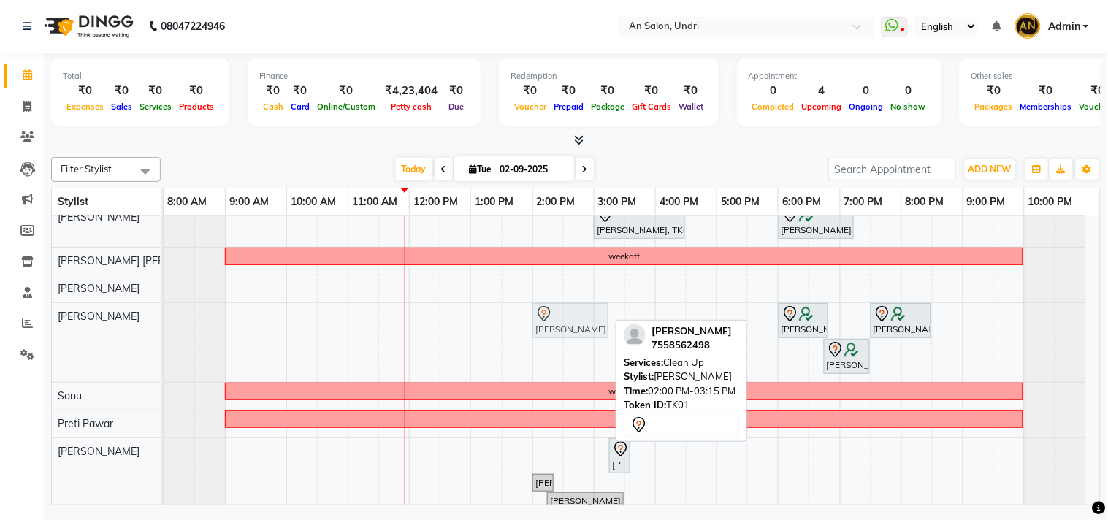
drag, startPoint x: 563, startPoint y: 453, endPoint x: 557, endPoint y: 330, distance: 123.6
click at [557, 330] on tbody "WEEKOFF [PERSON_NAME], TK01, 03:00 PM-04:30 PM, Cut & Style - Head Massage With…" at bounding box center [625, 347] width 923 height 453
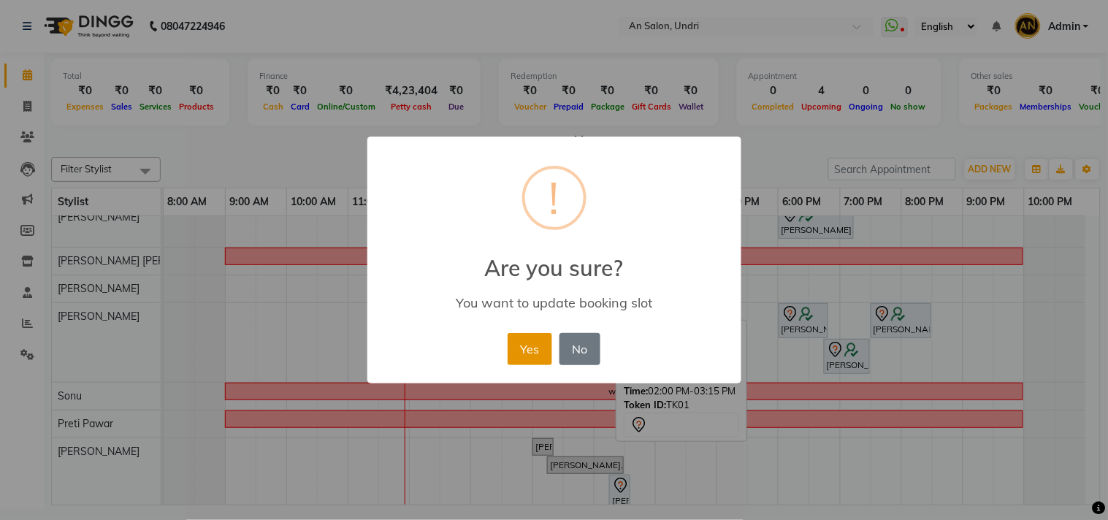
click at [528, 334] on button "Yes" at bounding box center [530, 349] width 45 height 32
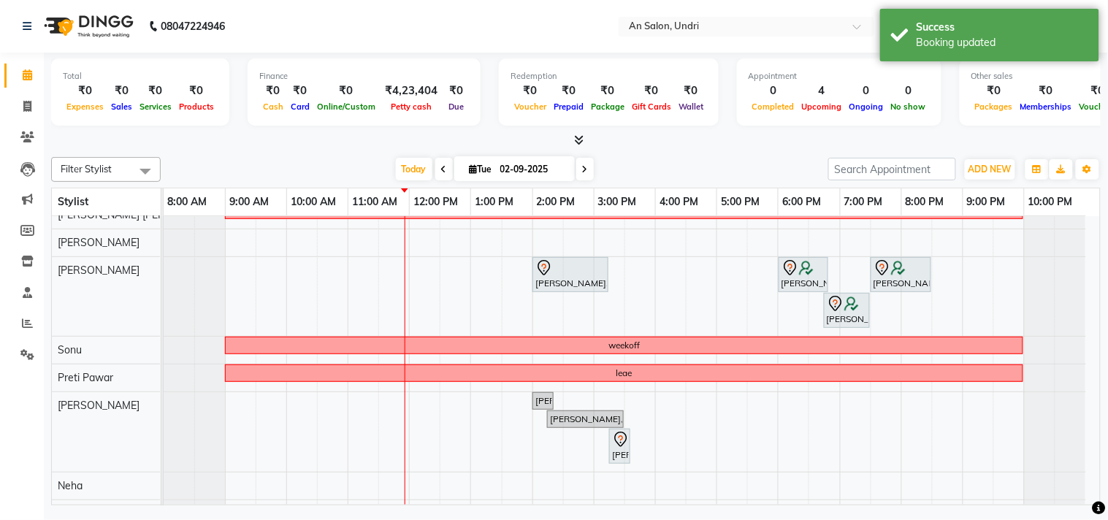
scroll to position [177, 0]
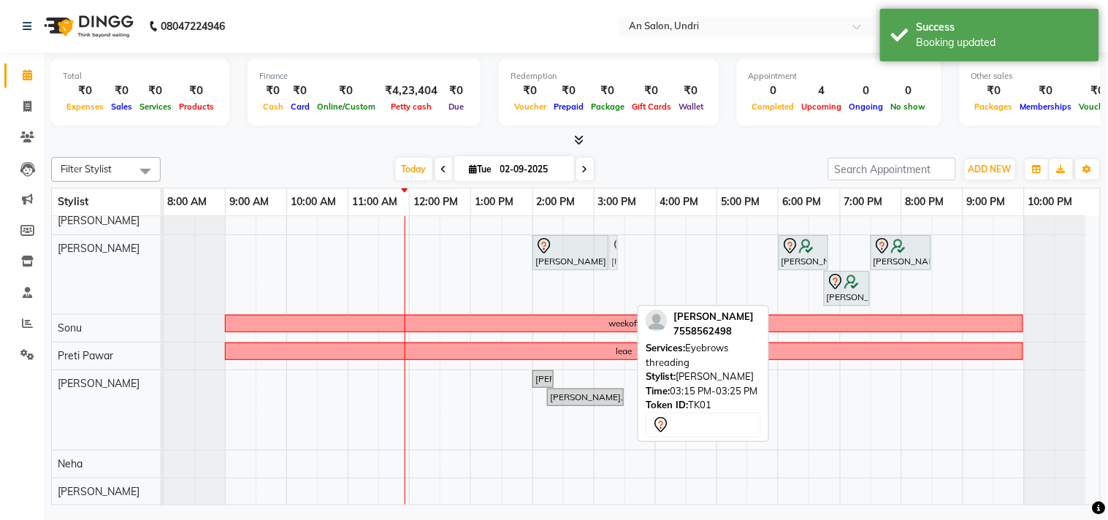
drag, startPoint x: 620, startPoint y: 416, endPoint x: 618, endPoint y: 256, distance: 160.0
click at [618, 256] on tbody "WEEKOFF [PERSON_NAME], TK01, 03:00 PM-04:30 PM, Cut & Style - Head Massage With…" at bounding box center [625, 279] width 923 height 453
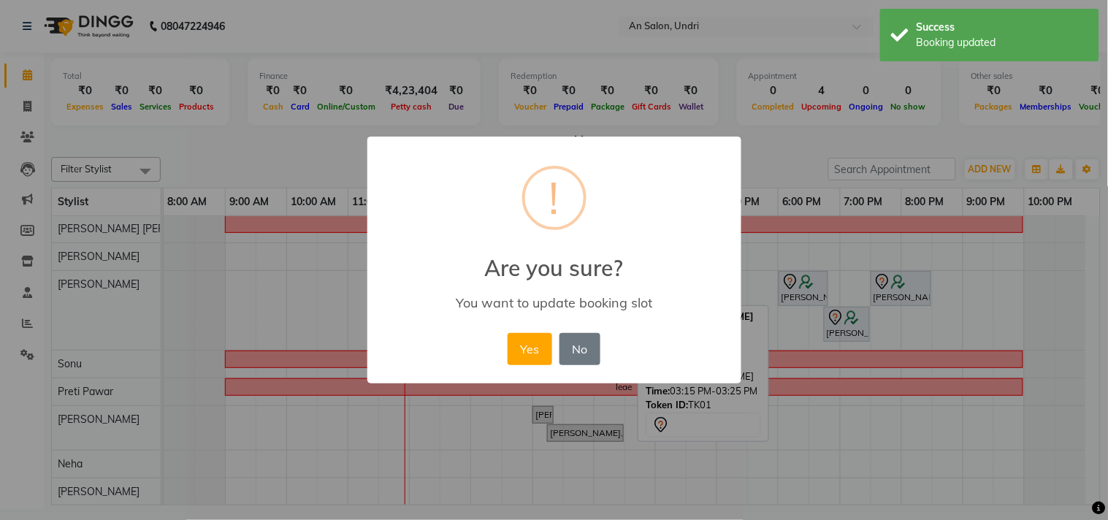
scroll to position [141, 0]
click at [522, 340] on button "Yes" at bounding box center [530, 349] width 45 height 32
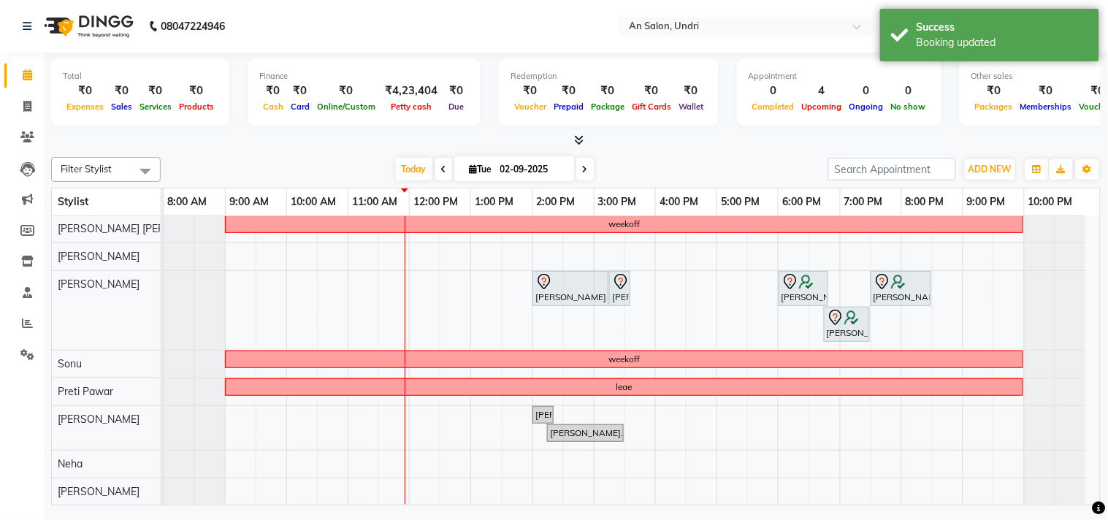
click at [536, 424] on div "WEEKOFF [PERSON_NAME], TK01, 03:00 PM-04:30 PM, Cut & Style - Head Massage With…" at bounding box center [632, 296] width 937 height 417
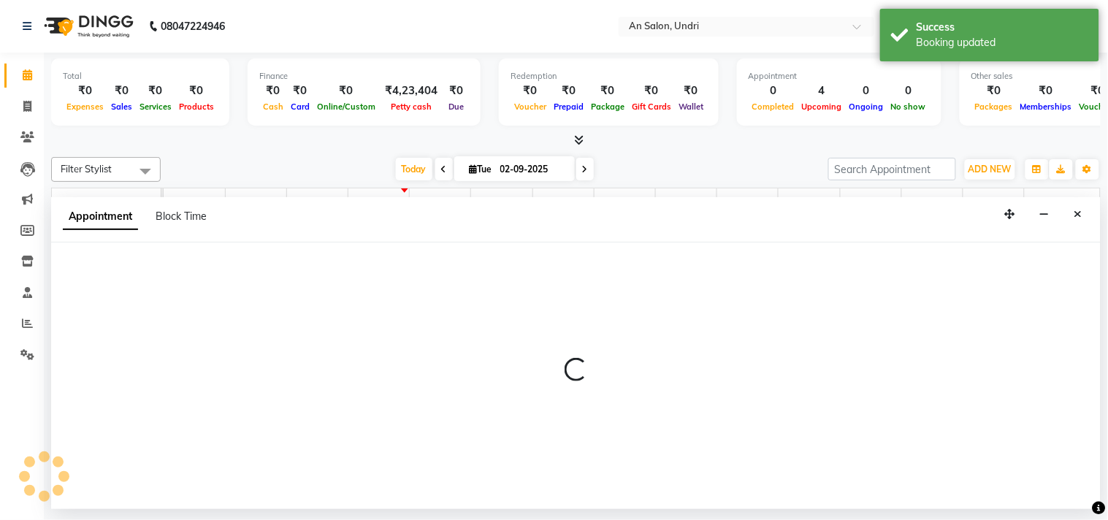
select select "65269"
select select "tentative"
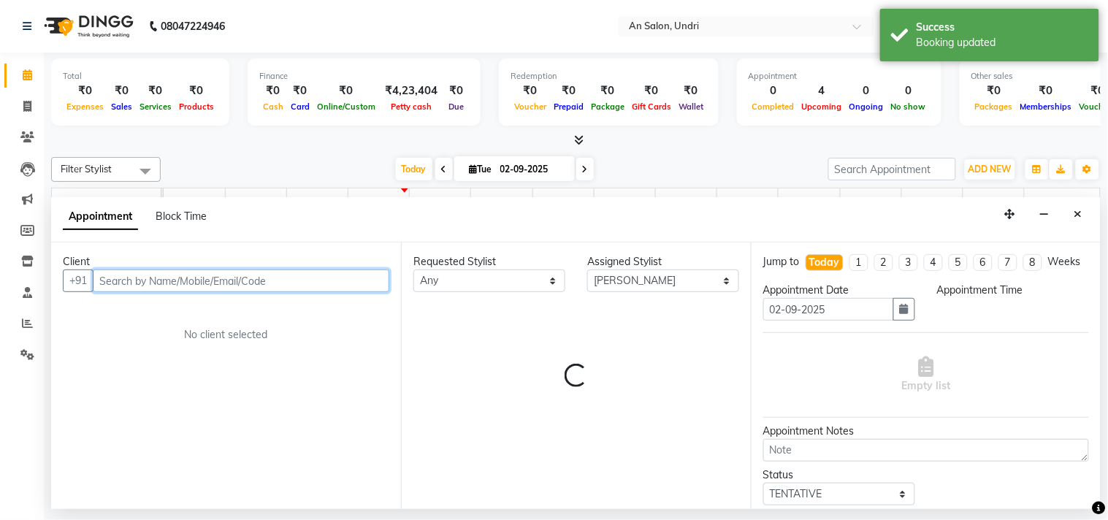
select select "840"
click at [239, 281] on input "text" at bounding box center [241, 281] width 297 height 23
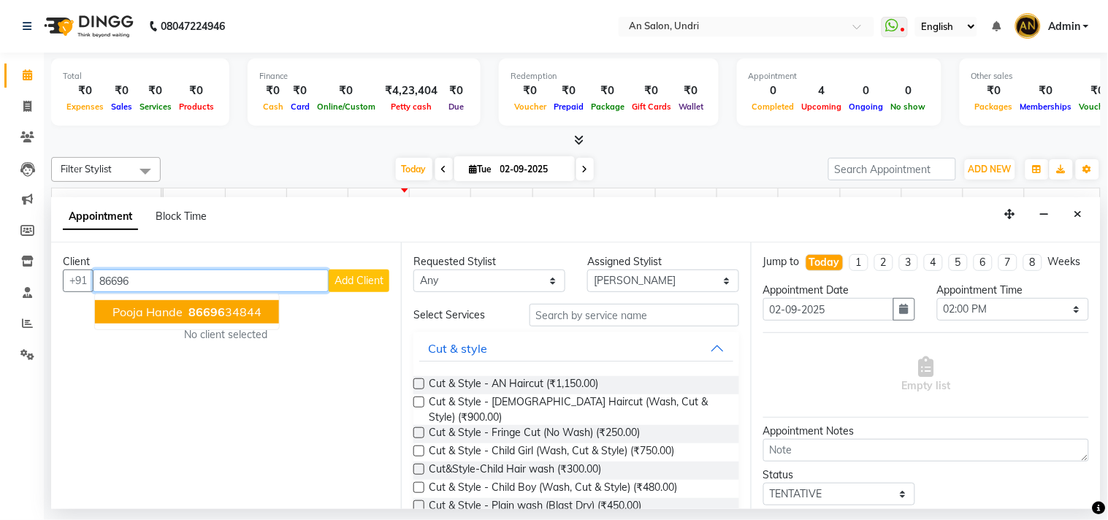
click at [235, 308] on ngb-highlight "86696 34844" at bounding box center [224, 312] width 76 height 15
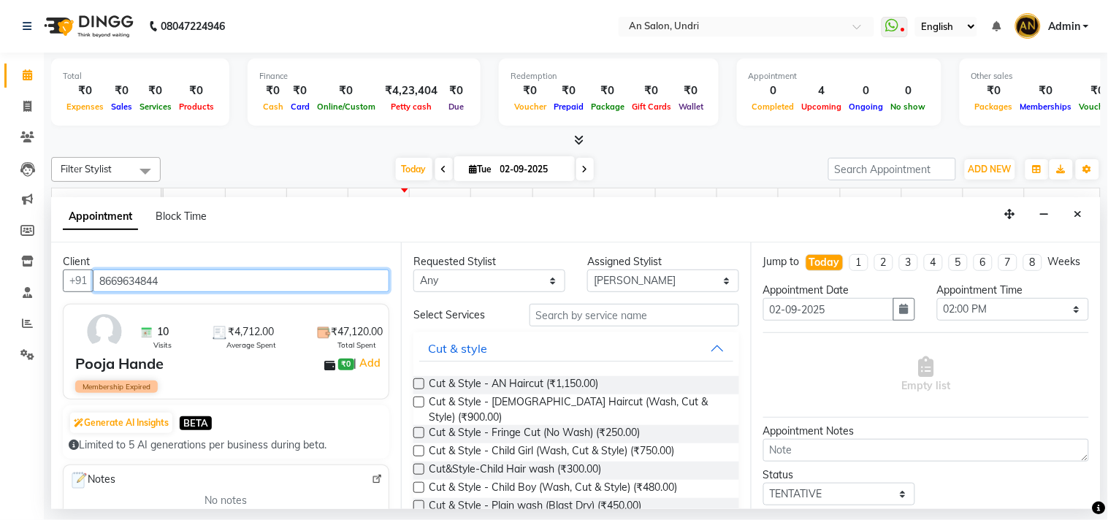
type input "8669634844"
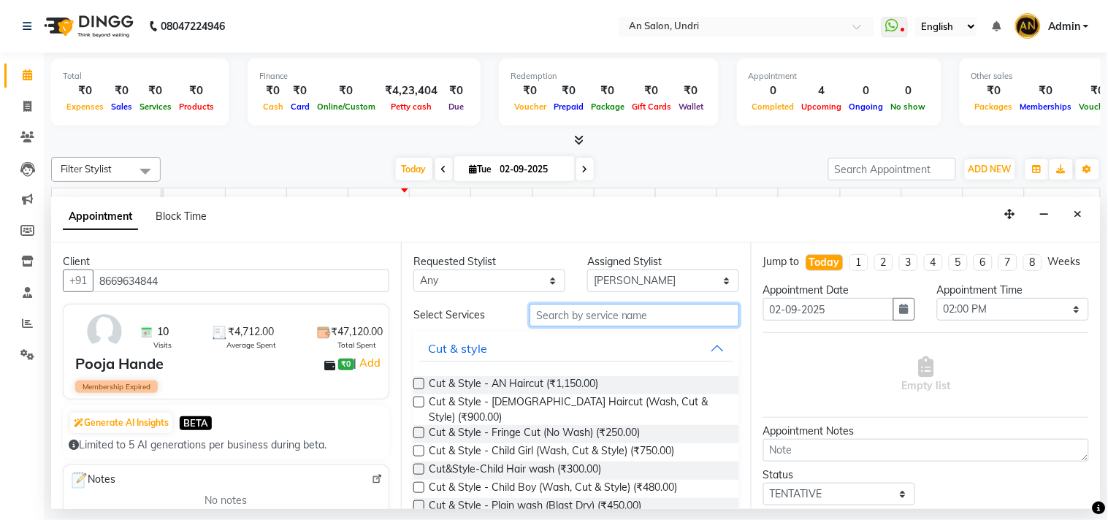
click at [580, 313] on input "text" at bounding box center [635, 315] width 210 height 23
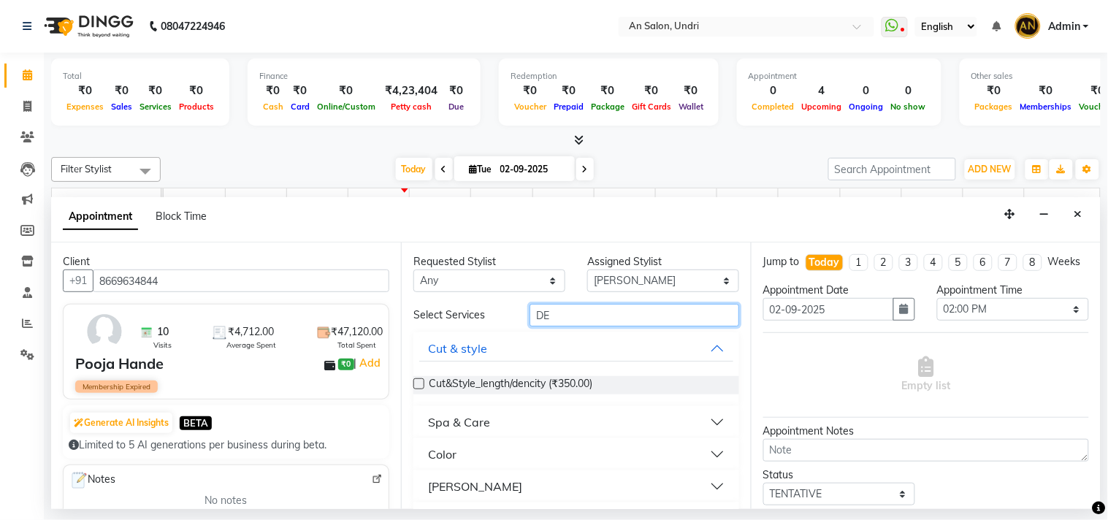
type input "D"
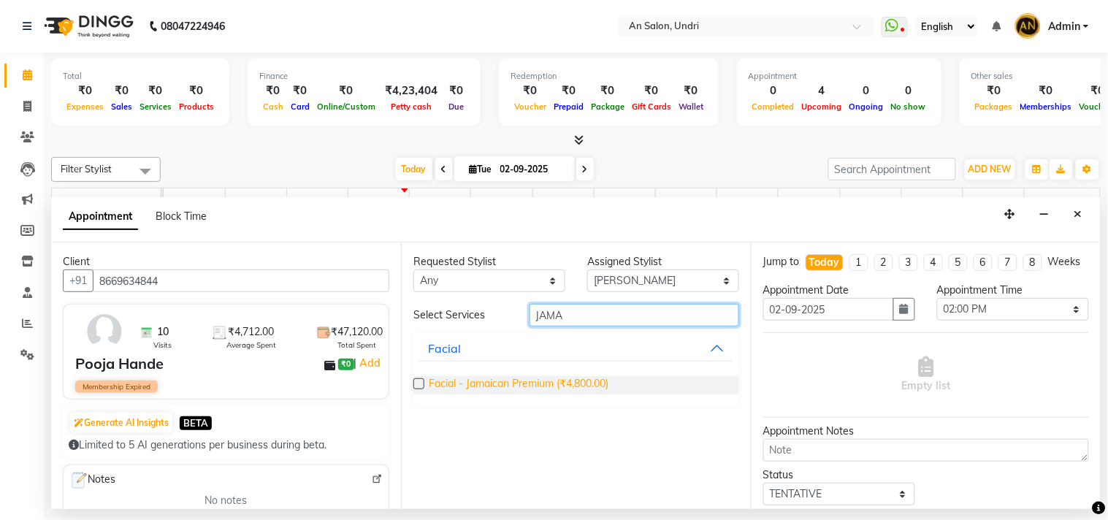
type input "JAMA"
click at [523, 385] on span "Facial - Jamaican Premium (₹4,800.00)" at bounding box center [519, 385] width 180 height 18
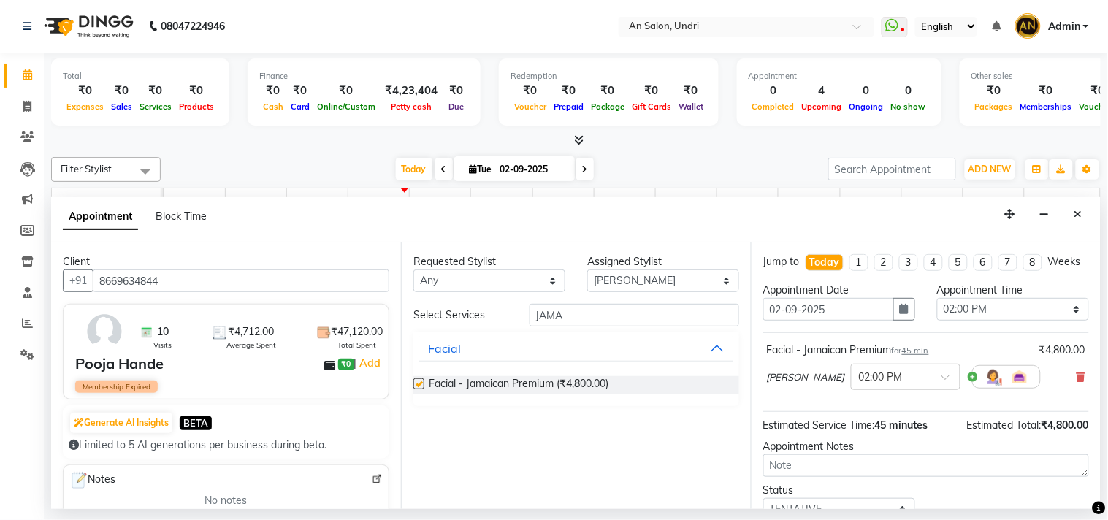
checkbox input "false"
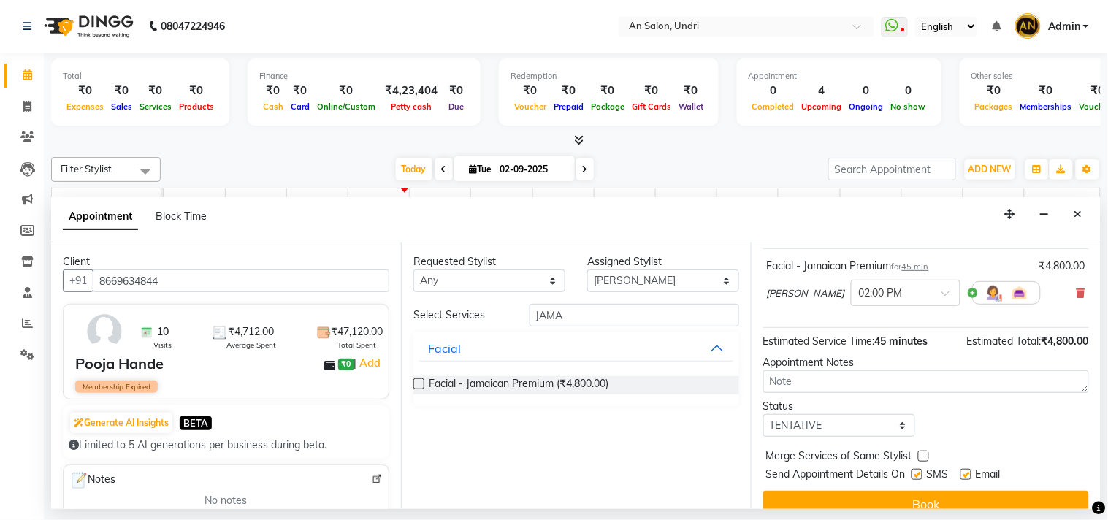
scroll to position [118, 0]
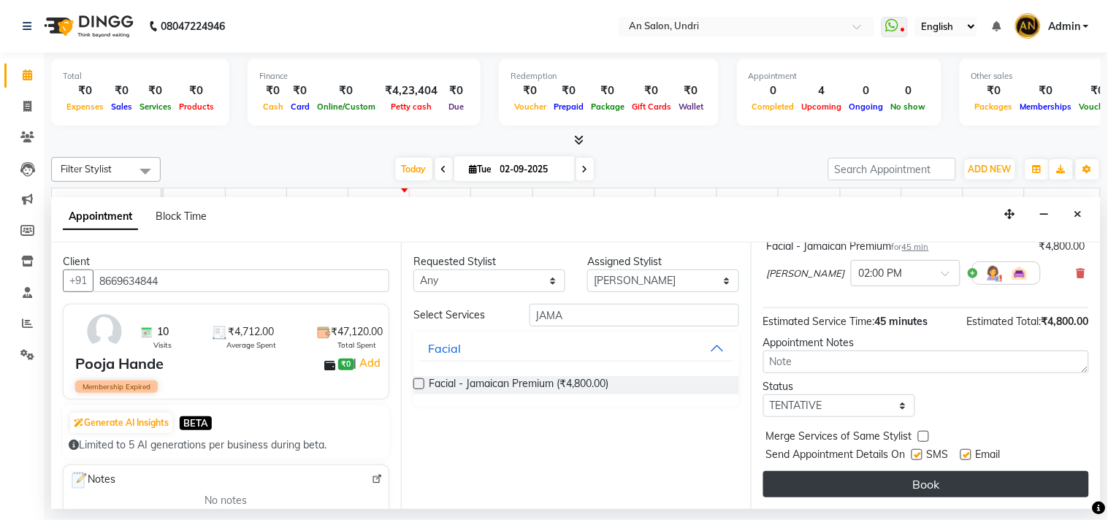
click at [907, 493] on button "Book" at bounding box center [927, 484] width 326 height 26
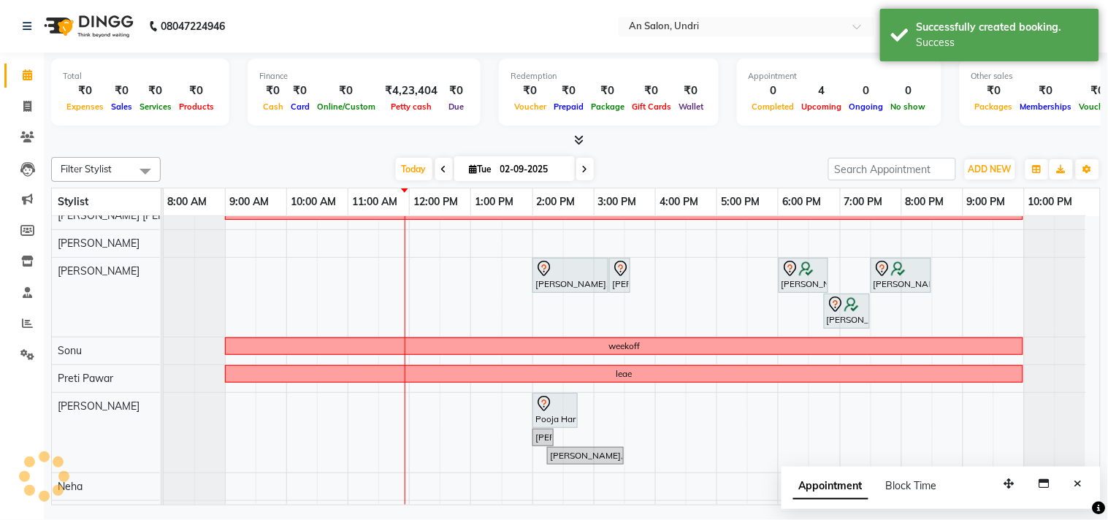
scroll to position [177, 0]
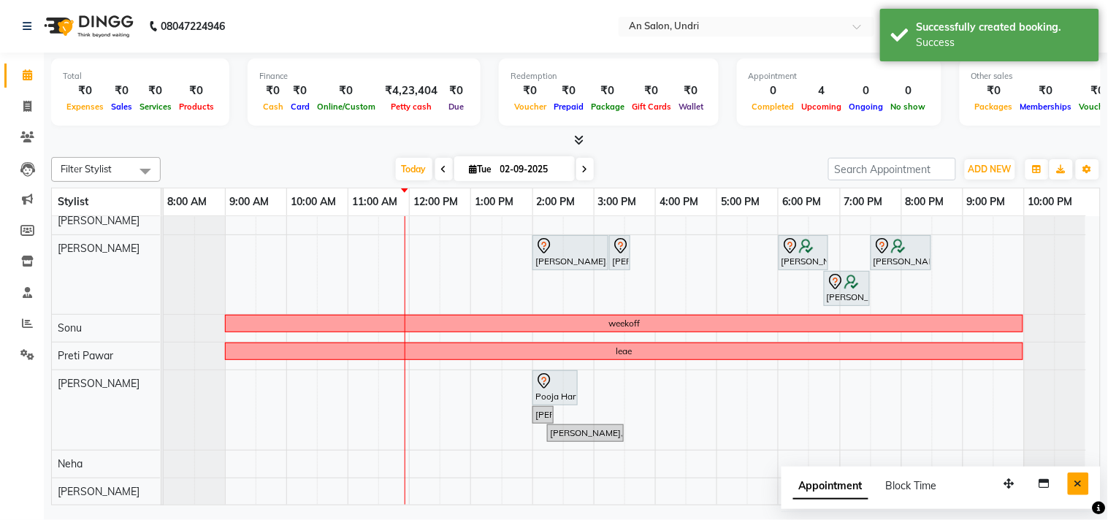
click at [1081, 487] on icon "Close" at bounding box center [1079, 484] width 8 height 10
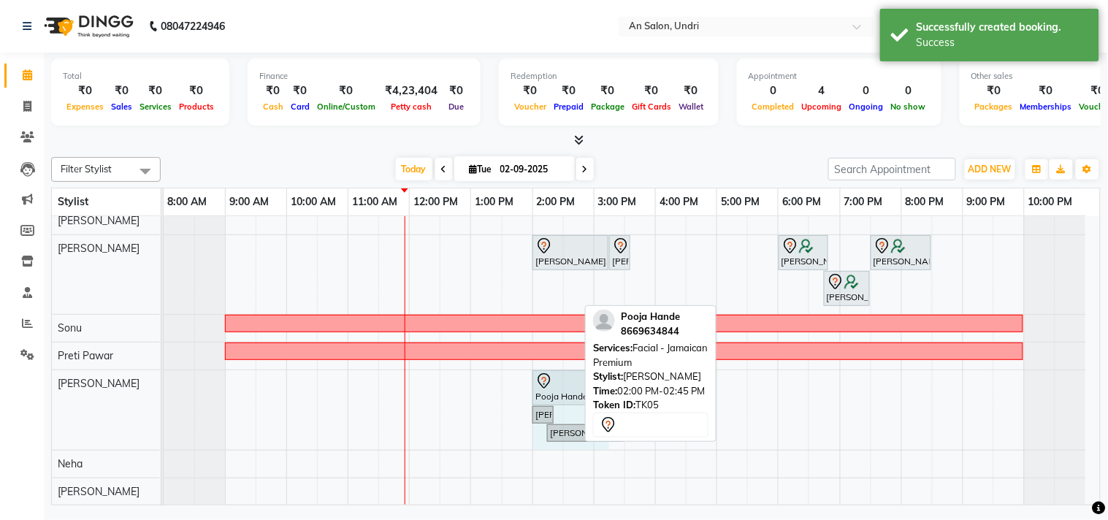
drag, startPoint x: 575, startPoint y: 373, endPoint x: 614, endPoint y: 383, distance: 40.8
click at [614, 383] on div "Filter Stylist Select All AN [PERSON_NAME] [PERSON_NAME] [PERSON_NAME] [PERSON_…" at bounding box center [576, 328] width 1050 height 354
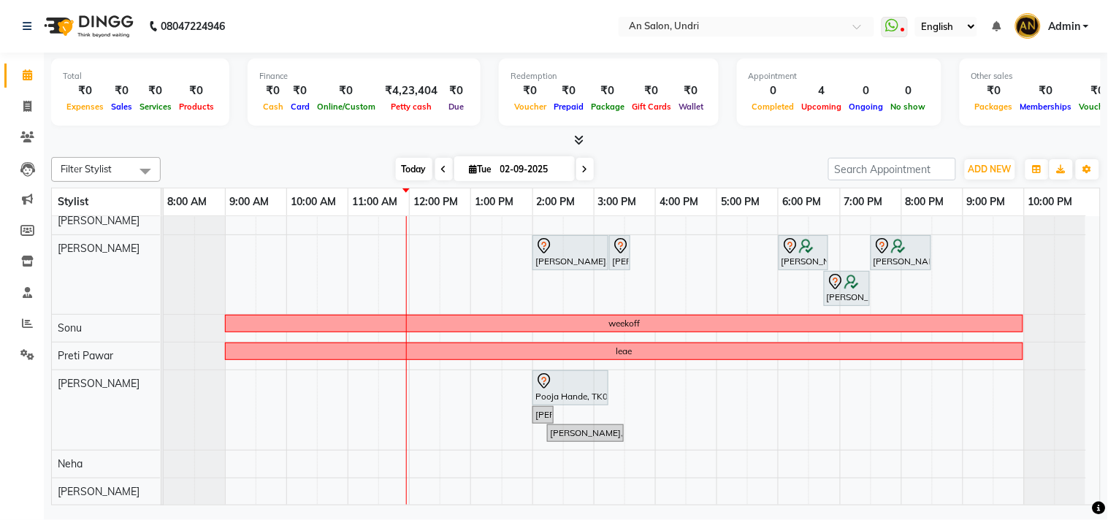
click at [396, 165] on span "Today" at bounding box center [414, 169] width 37 height 23
click at [722, 172] on div "[DATE] [DATE]" at bounding box center [494, 170] width 653 height 22
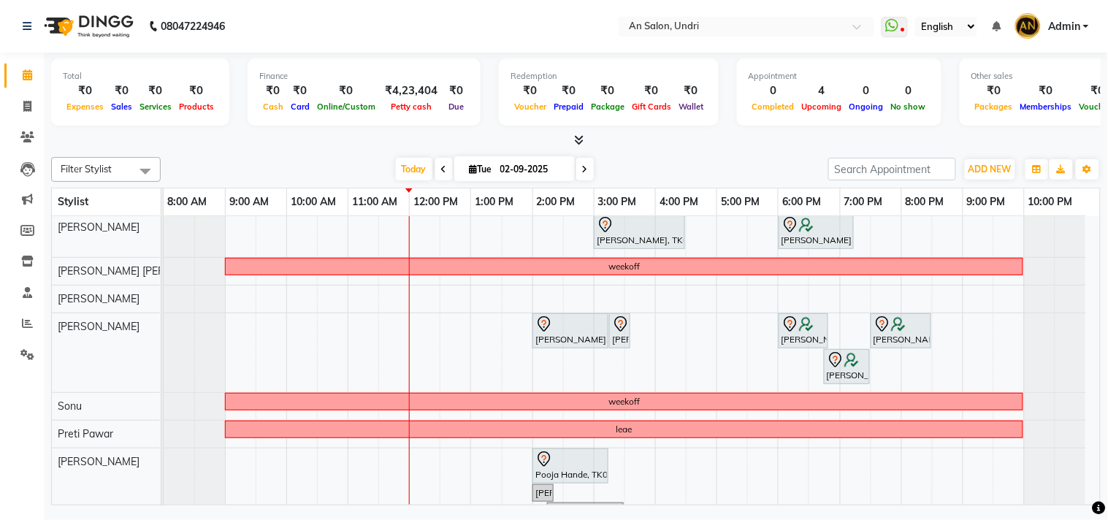
scroll to position [0, 0]
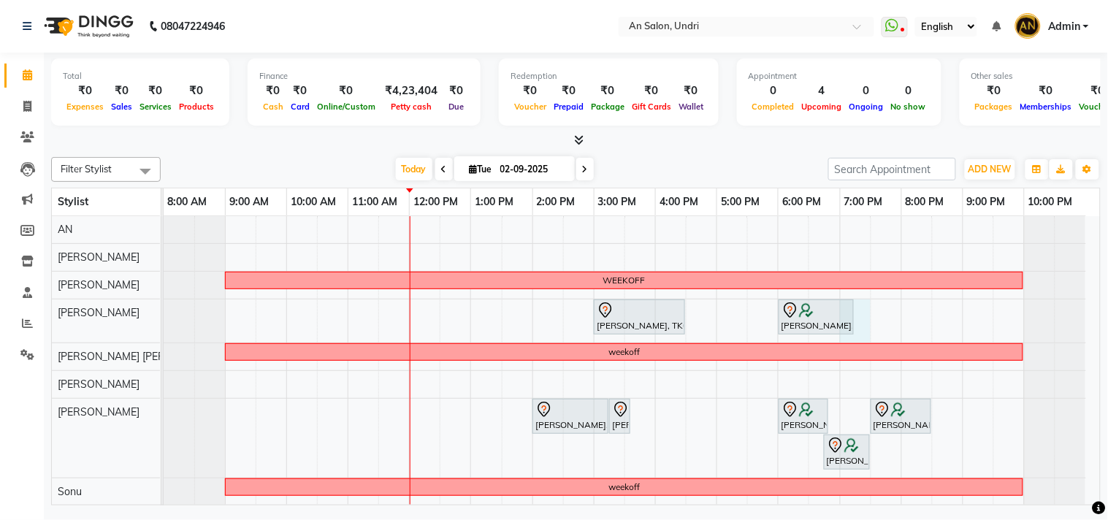
click at [851, 340] on div "WEEKOFF [PERSON_NAME], TK01, 03:00 PM-04:30 PM, Cut & Style - Head Massage With…" at bounding box center [632, 442] width 937 height 453
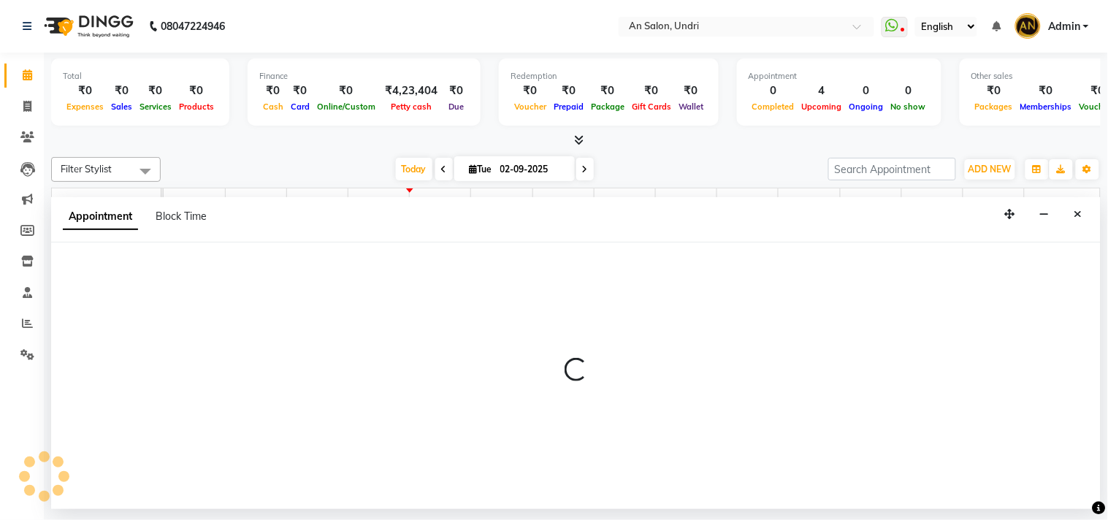
select select "18327"
select select "1140"
select select "tentative"
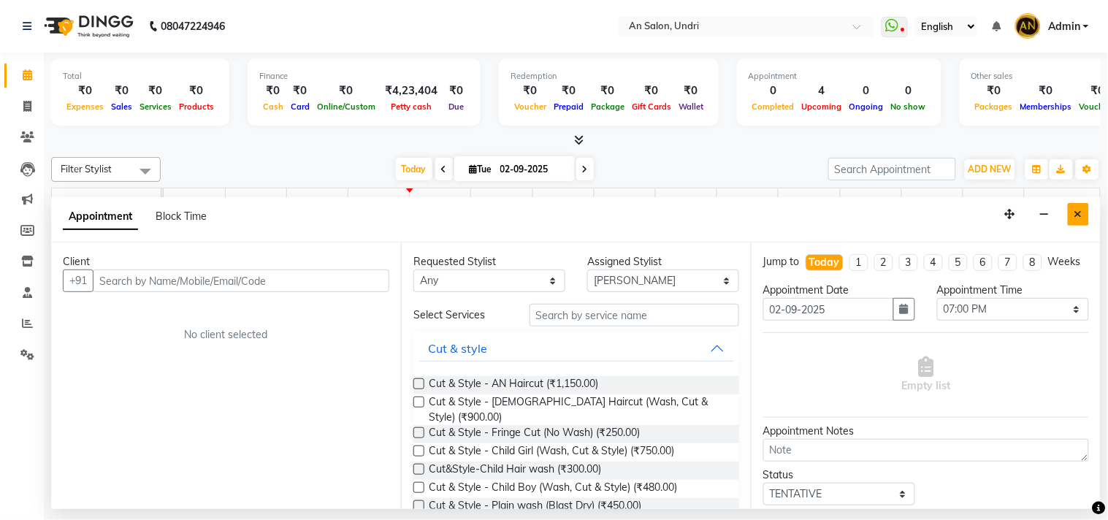
click at [1069, 216] on button "Close" at bounding box center [1078, 214] width 21 height 23
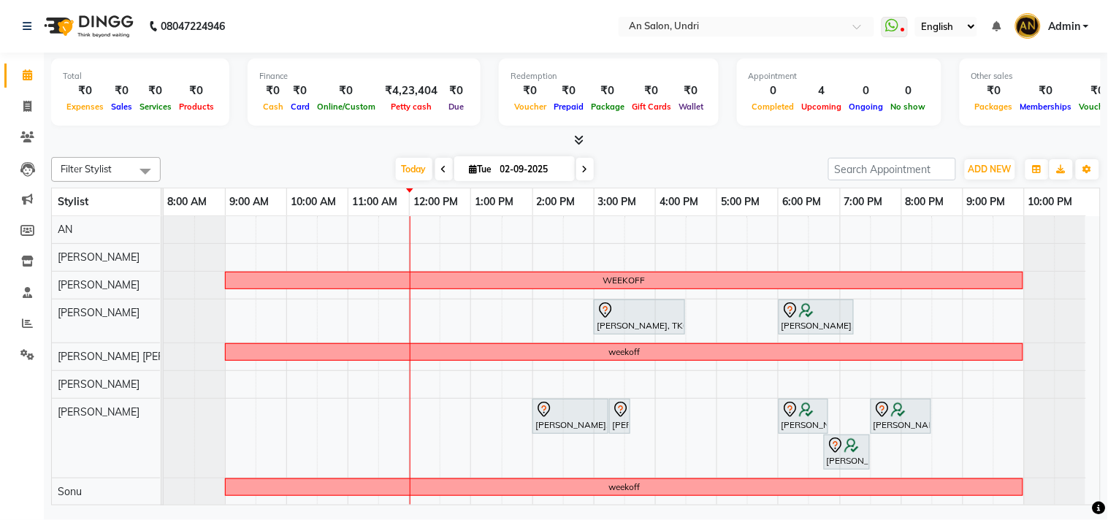
click at [851, 340] on div "WEEKOFF [PERSON_NAME], TK01, 03:00 PM-04:30 PM, Cut & Style - Head Massage With…" at bounding box center [632, 442] width 937 height 453
select select "18327"
select select "1140"
select select "tentative"
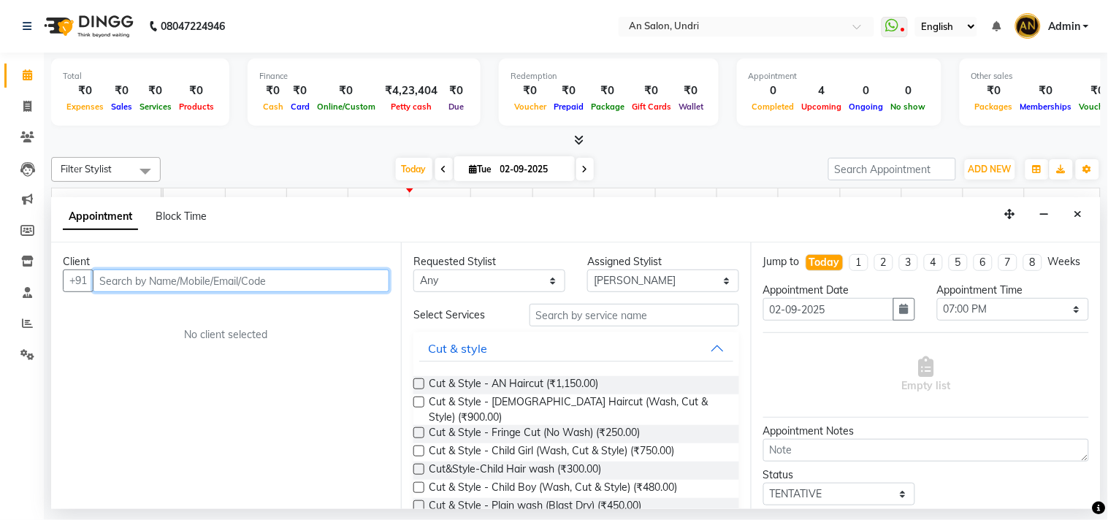
click at [309, 287] on input "text" at bounding box center [241, 281] width 297 height 23
click at [1086, 222] on button "Close" at bounding box center [1078, 214] width 21 height 23
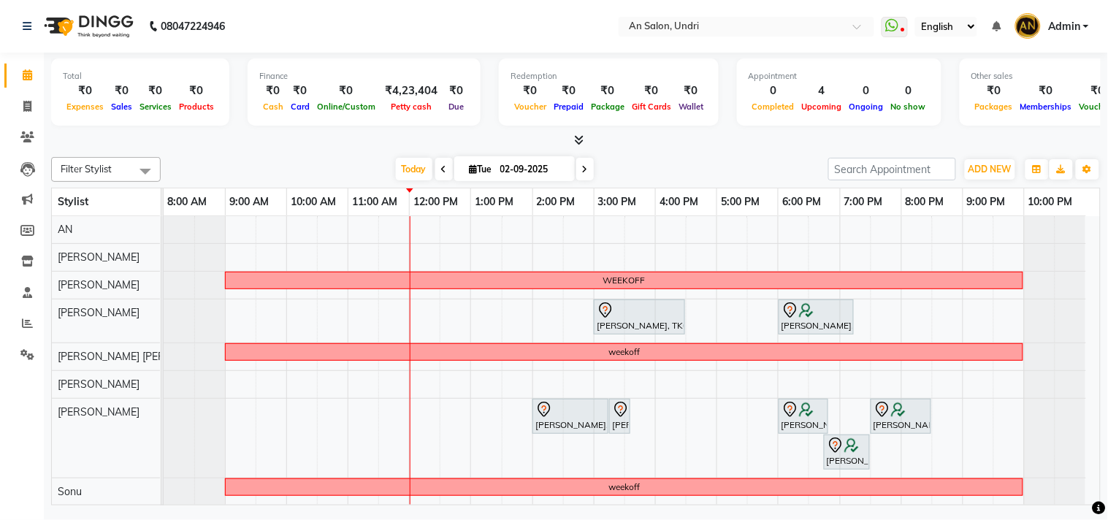
click at [857, 259] on div "WEEKOFF [PERSON_NAME], TK01, 03:00 PM-04:30 PM, Cut & Style - Head Massage With…" at bounding box center [632, 442] width 937 height 453
select select "17154"
select select "tentative"
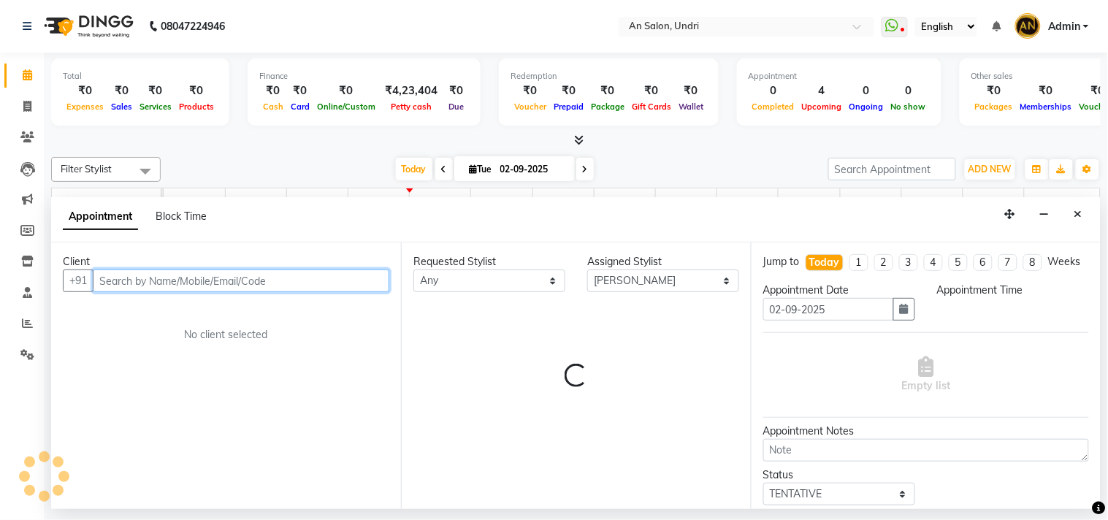
select select "1140"
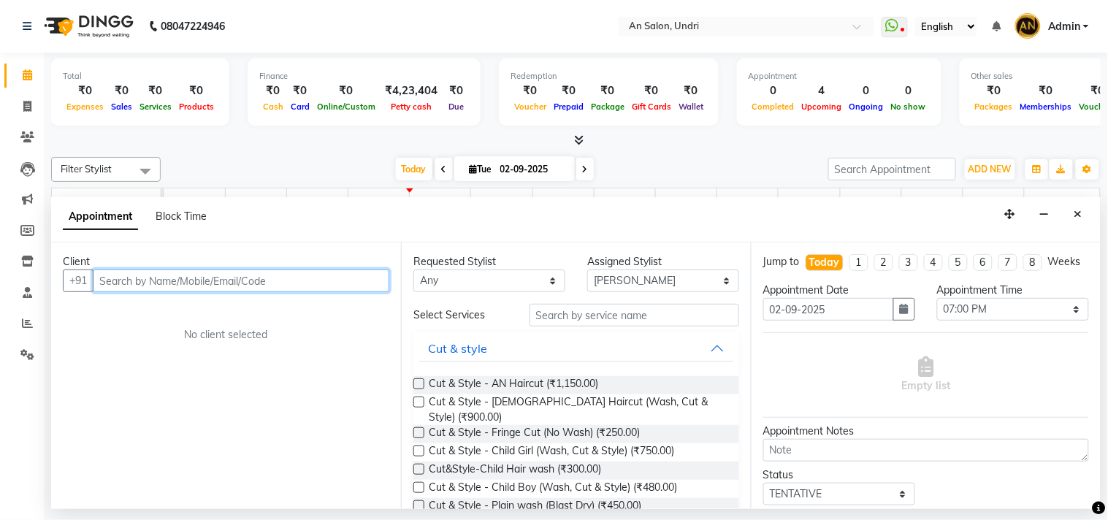
click at [213, 286] on input "text" at bounding box center [241, 281] width 297 height 23
click at [219, 275] on input "text" at bounding box center [241, 281] width 297 height 23
click at [308, 278] on input "text" at bounding box center [241, 281] width 297 height 23
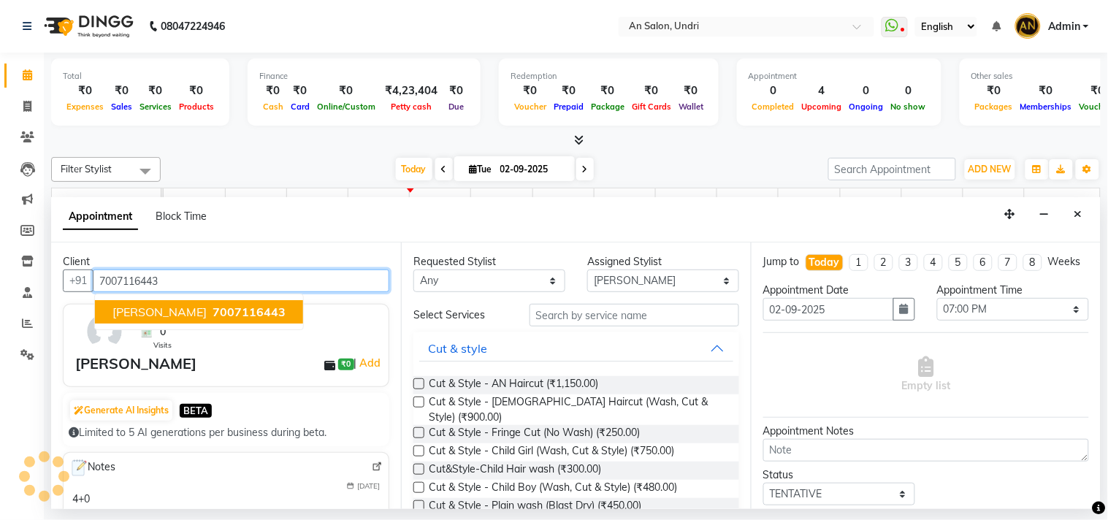
click at [216, 302] on button "[PERSON_NAME] 7007116443" at bounding box center [199, 311] width 208 height 23
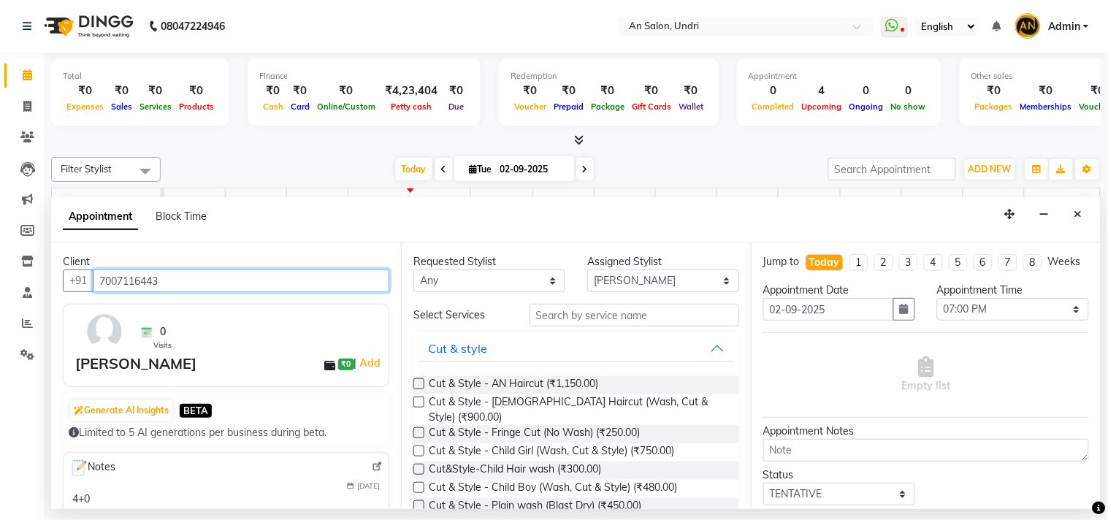
type input "7007116443"
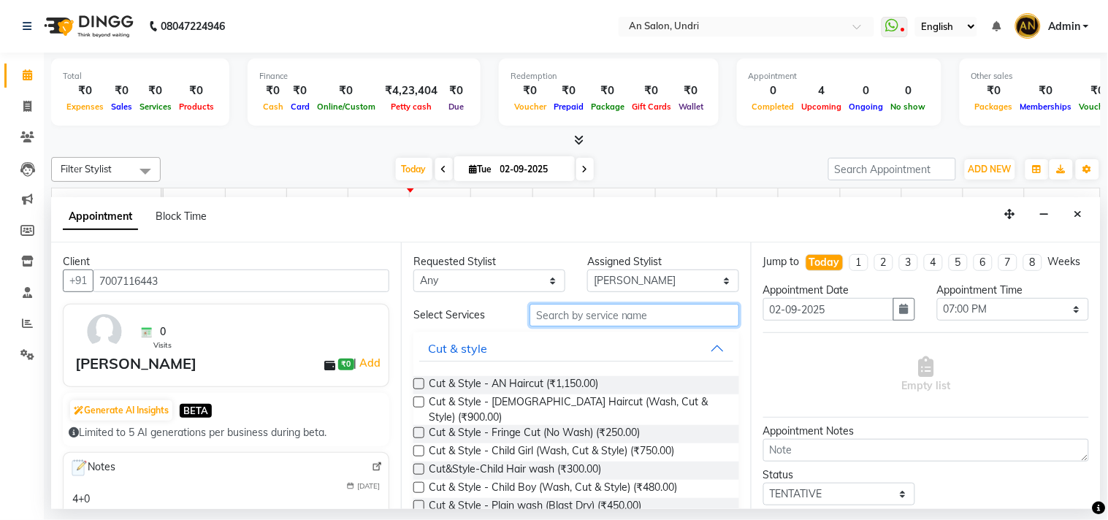
click at [619, 314] on input "text" at bounding box center [635, 315] width 210 height 23
click at [617, 324] on input "text" at bounding box center [635, 315] width 210 height 23
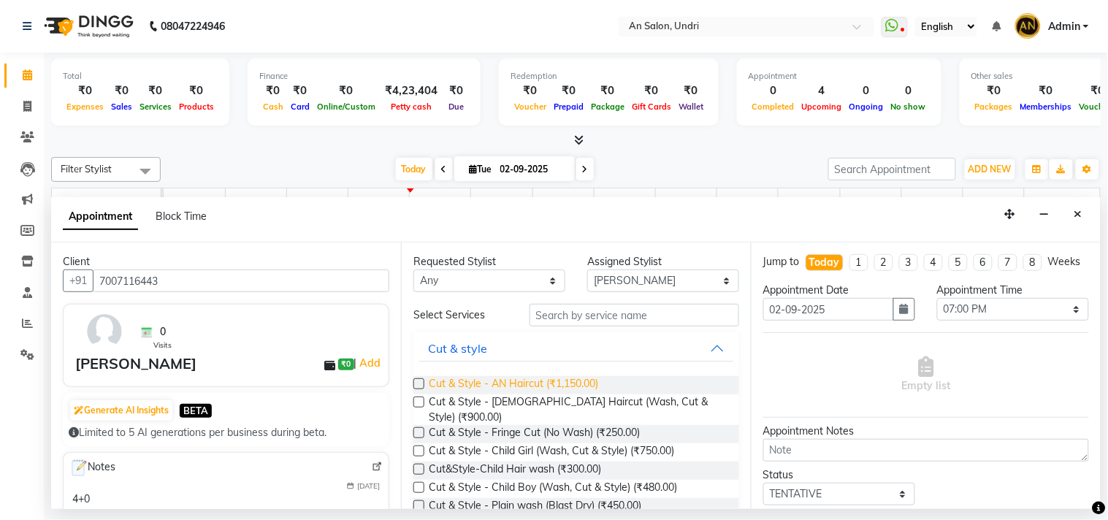
click at [541, 381] on span "Cut & Style - AN Haircut (₹1,150.00)" at bounding box center [514, 385] width 170 height 18
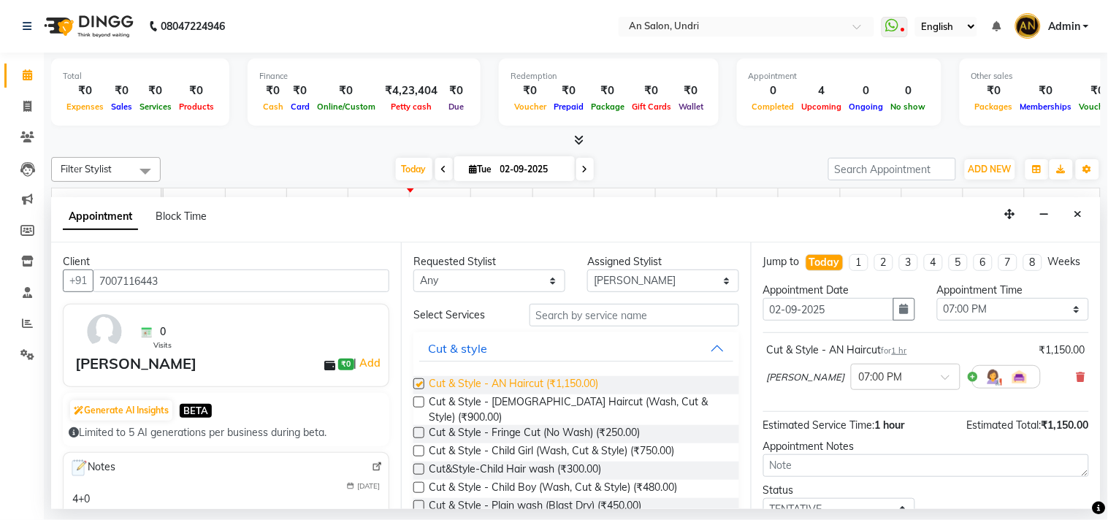
checkbox input "false"
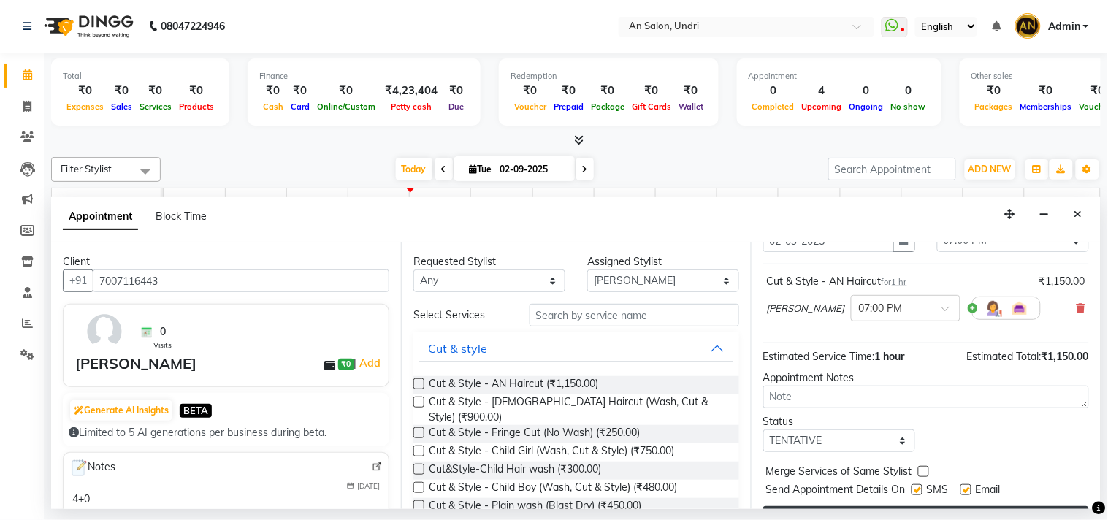
scroll to position [118, 0]
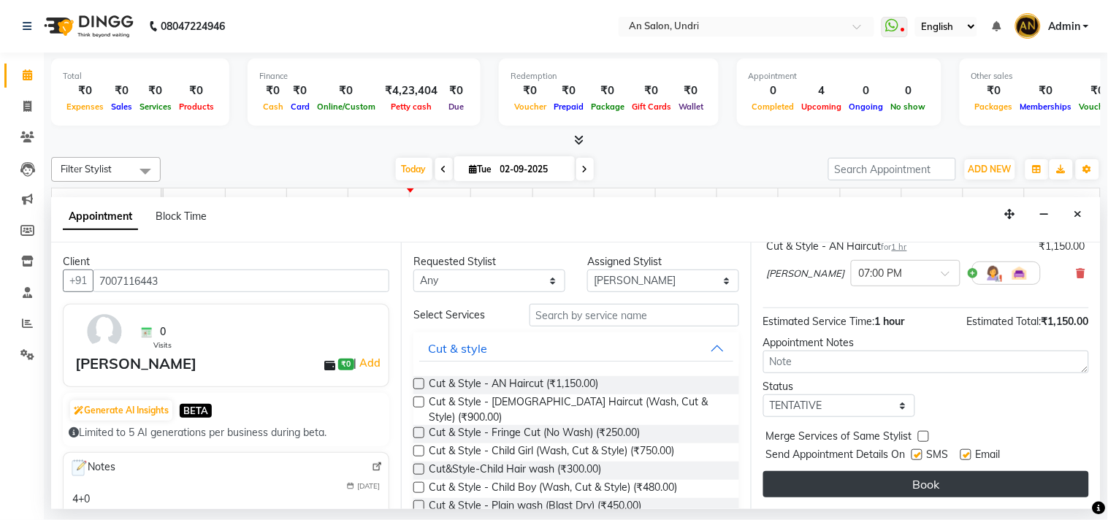
click at [958, 471] on button "Book" at bounding box center [927, 484] width 326 height 26
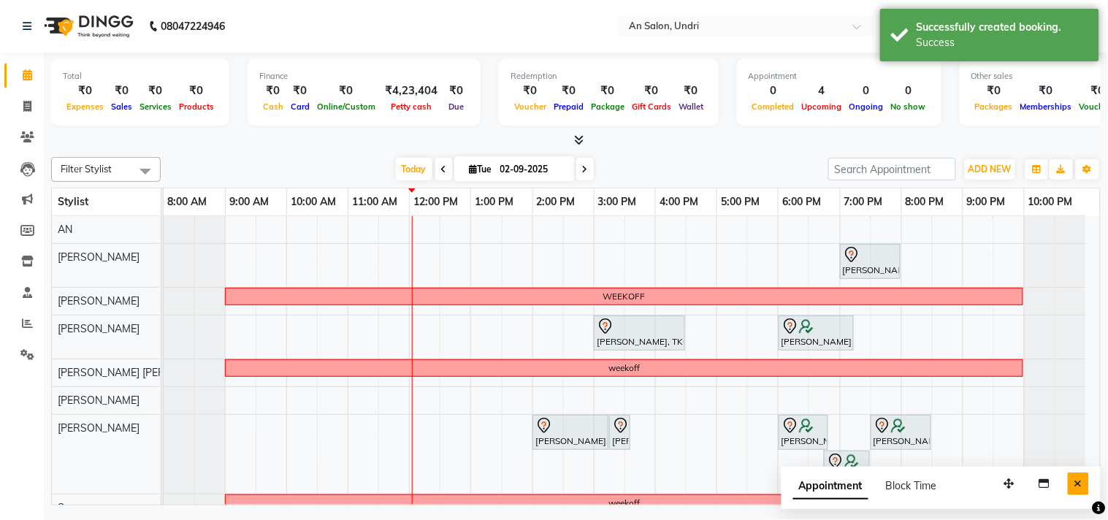
click at [1080, 484] on icon "Close" at bounding box center [1079, 484] width 8 height 10
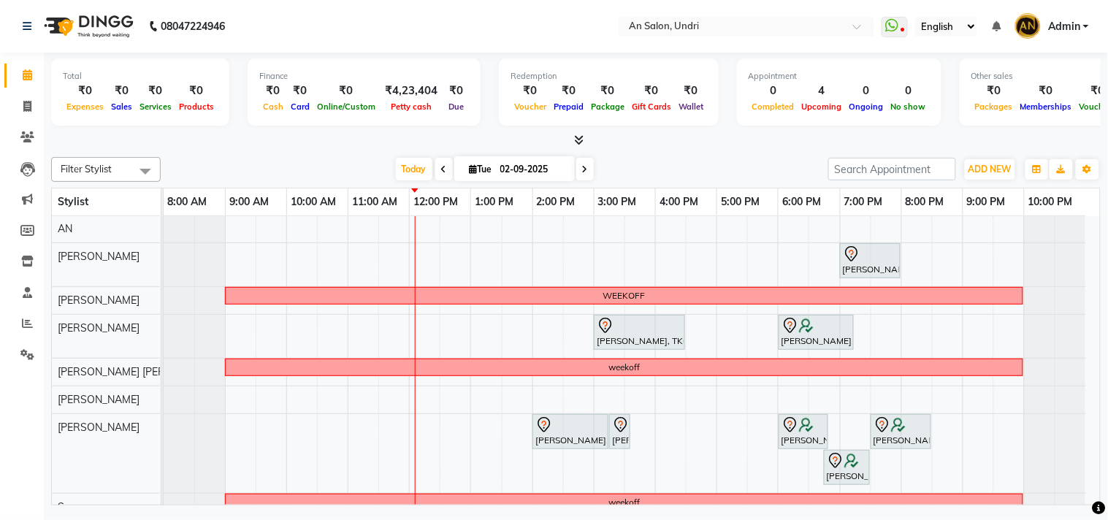
scroll to position [0, 0]
click at [414, 161] on span "Today" at bounding box center [414, 169] width 37 height 23
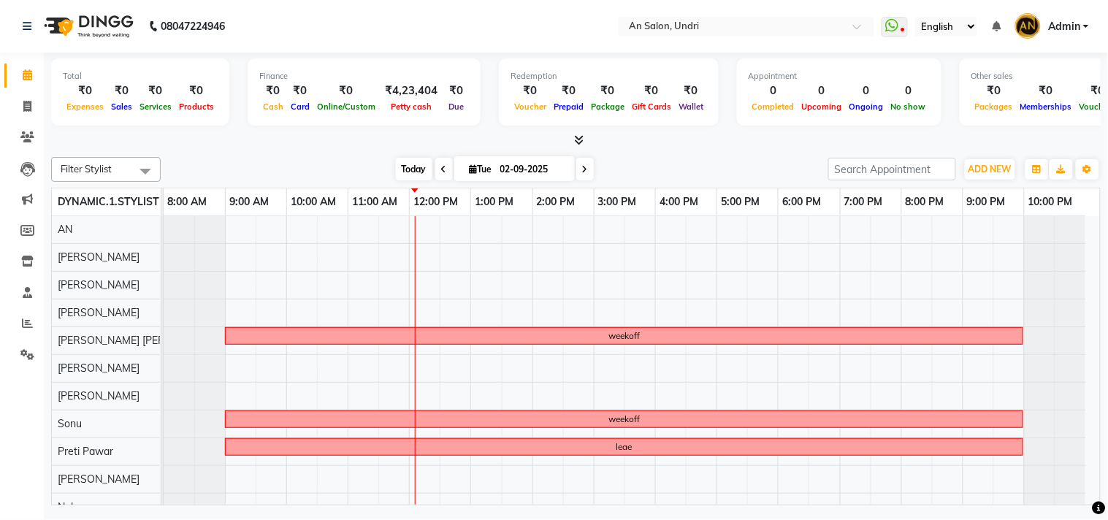
click at [413, 162] on span "Today" at bounding box center [414, 169] width 37 height 23
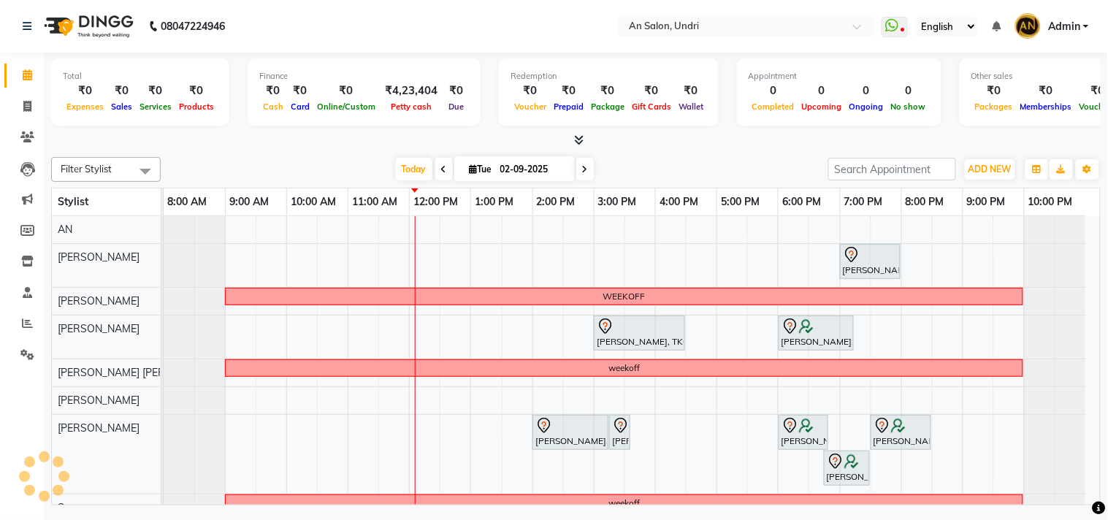
click at [579, 132] on div "Total ₹0 Expenses ₹0 Sales ₹0 Services ₹0 Products Finance ₹0 Cash ₹0 Card ₹0 O…" at bounding box center [576, 101] width 1050 height 96
click at [580, 140] on icon at bounding box center [578, 139] width 9 height 11
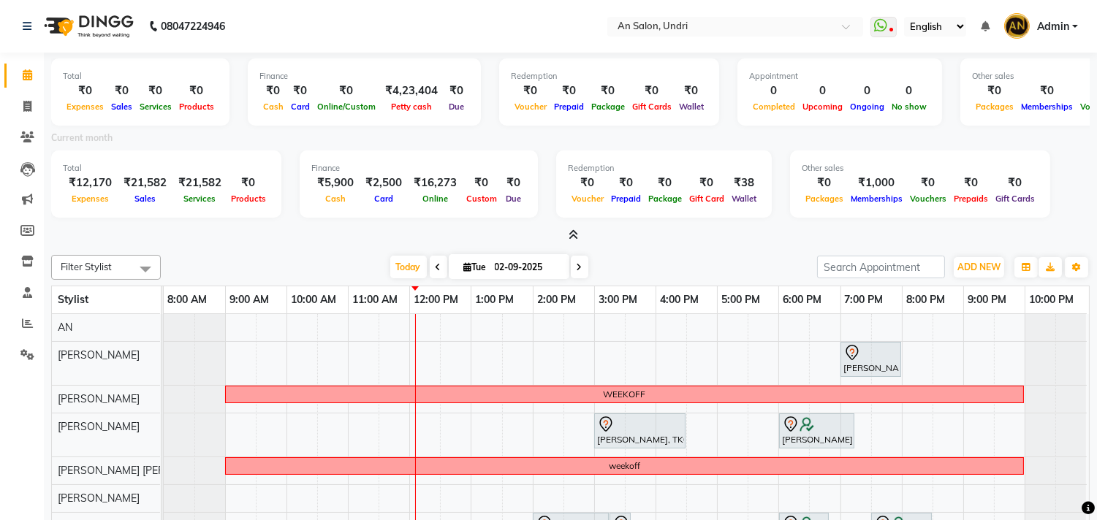
click at [575, 234] on icon at bounding box center [572, 234] width 9 height 11
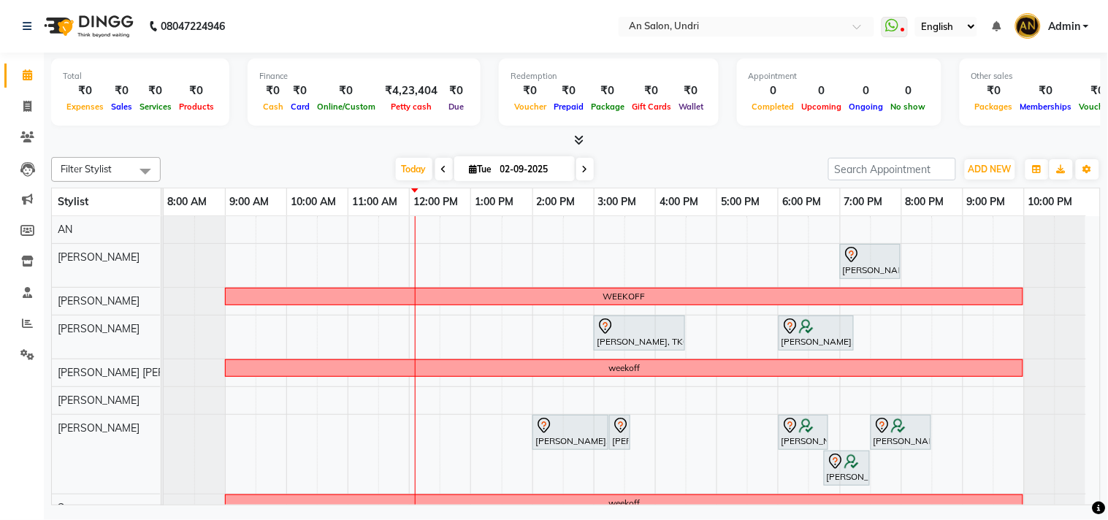
click at [722, 178] on div "[DATE] [DATE]" at bounding box center [494, 170] width 653 height 22
click at [407, 164] on span "Today" at bounding box center [414, 169] width 37 height 23
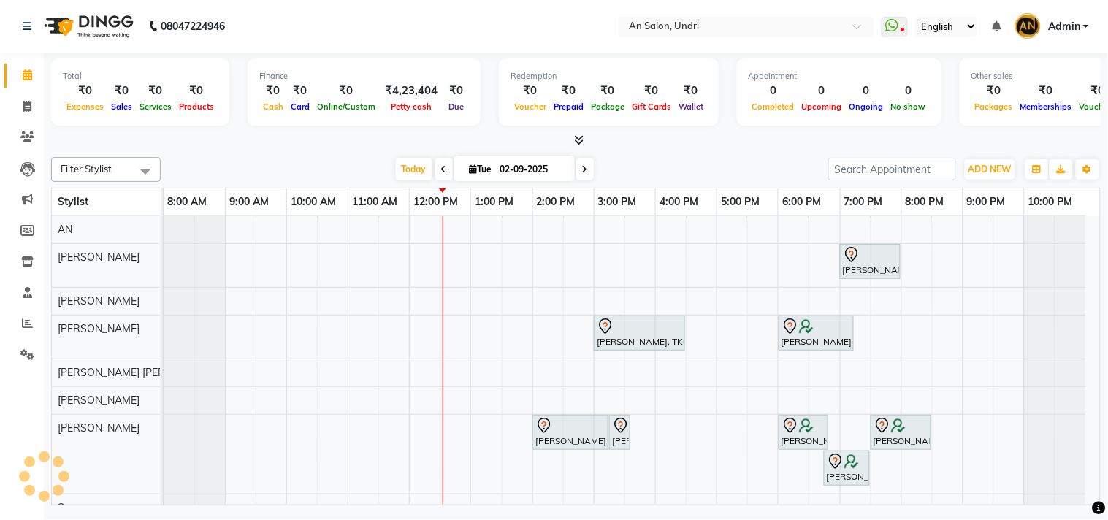
click at [572, 136] on span at bounding box center [575, 140] width 15 height 15
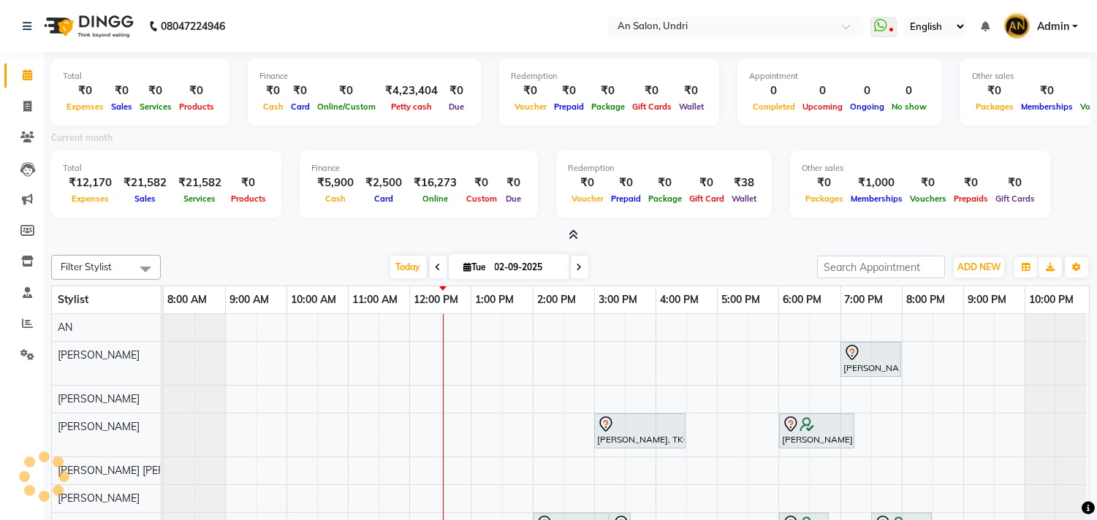
click at [571, 236] on icon at bounding box center [572, 234] width 9 height 11
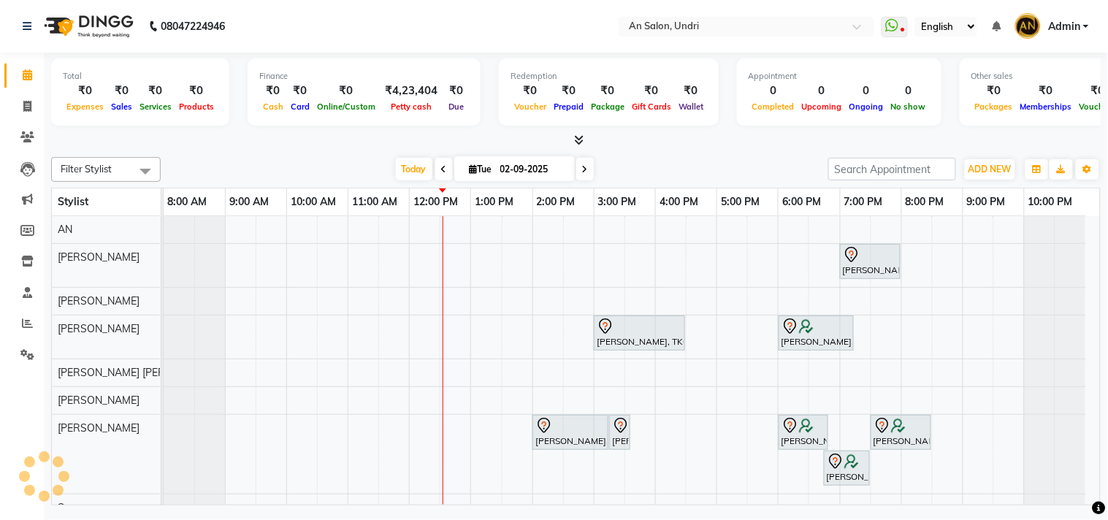
click at [758, 159] on div "[DATE] [DATE]" at bounding box center [494, 170] width 653 height 22
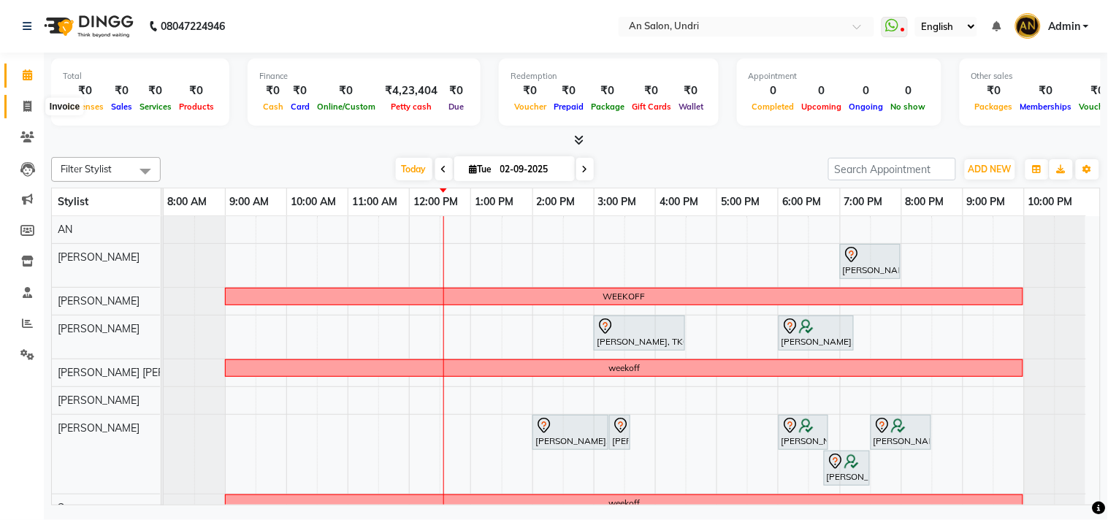
click at [23, 107] on icon at bounding box center [27, 106] width 8 height 11
select select "3639"
select select "service"
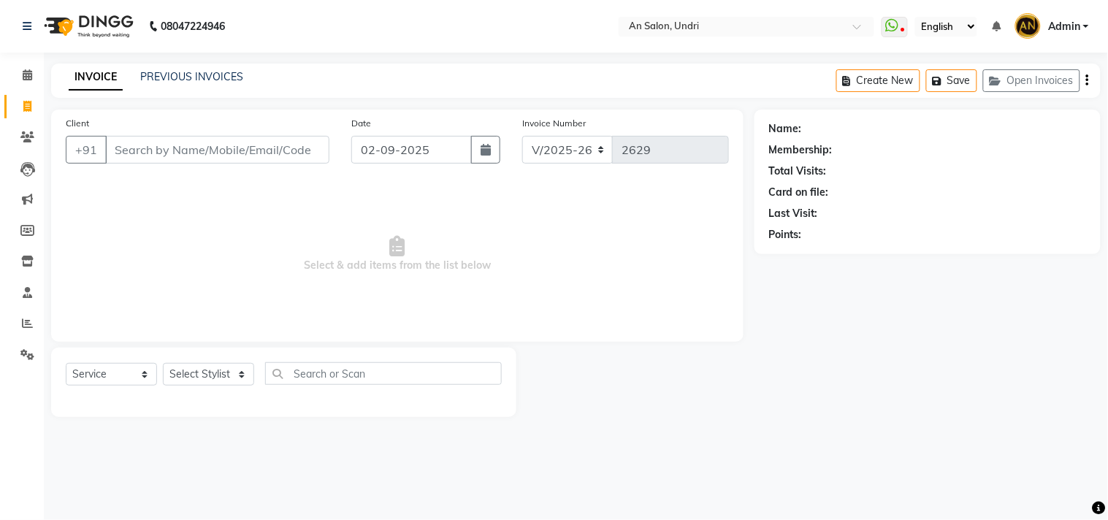
click at [176, 142] on input "Client" at bounding box center [217, 150] width 224 height 28
click at [176, 154] on input "Client" at bounding box center [217, 150] width 224 height 28
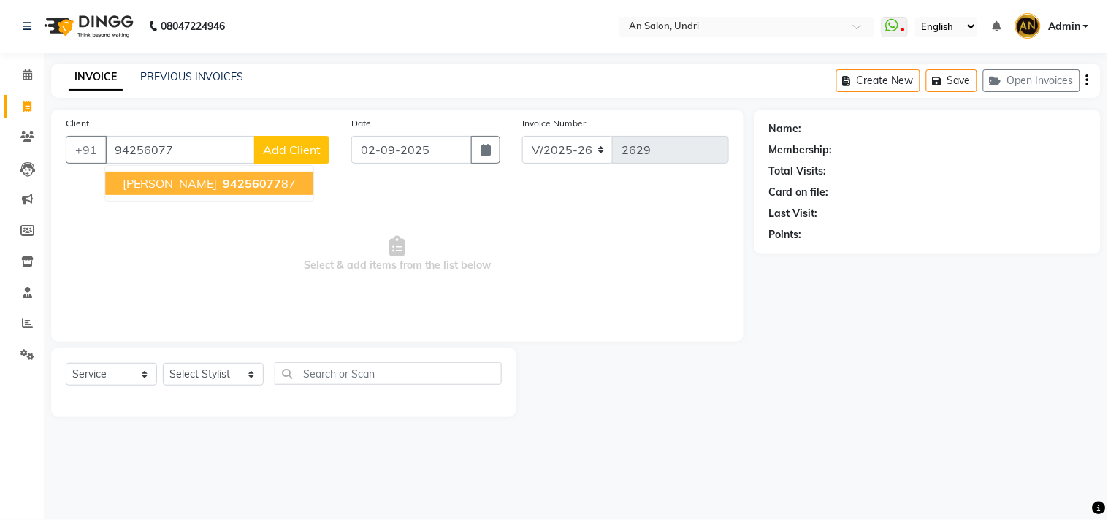
click at [155, 172] on button "Madhu kumar 94256077 87" at bounding box center [209, 183] width 208 height 23
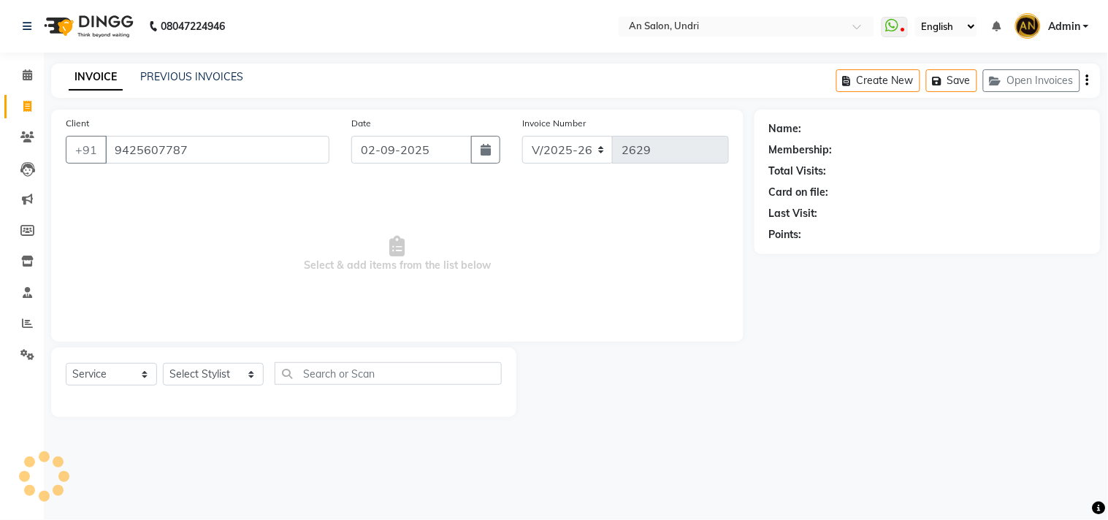
type input "9425607787"
click at [235, 375] on select "Select Stylist AN Anita Rai Anthony Aslam Shaikh Janhavi Jambhulkar Naeem Aktar…" at bounding box center [213, 374] width 101 height 23
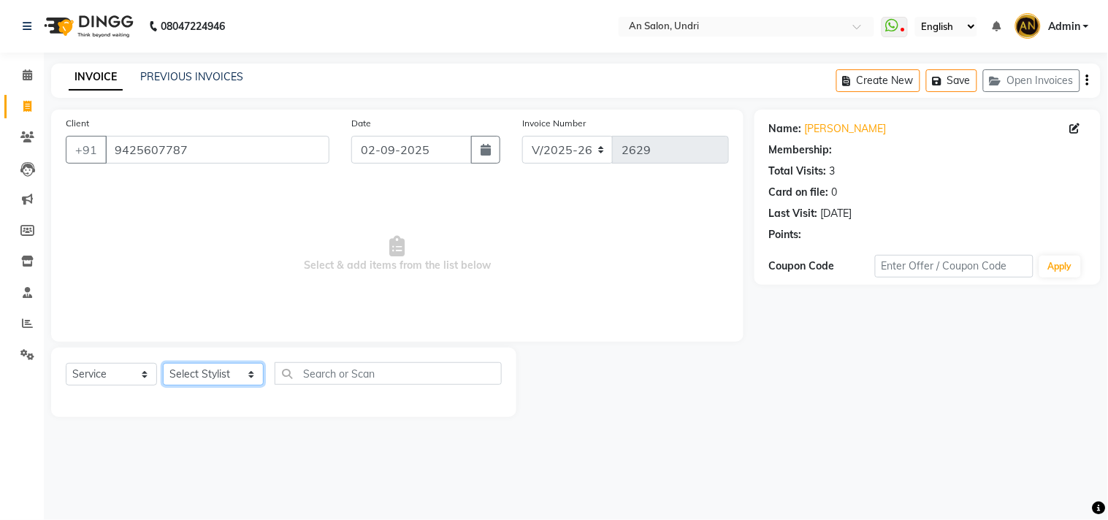
select select "65269"
click at [163, 364] on select "Select Stylist AN Anita Rai Anthony Aslam Shaikh Janhavi Jambhulkar Naeem Aktar…" at bounding box center [213, 374] width 101 height 23
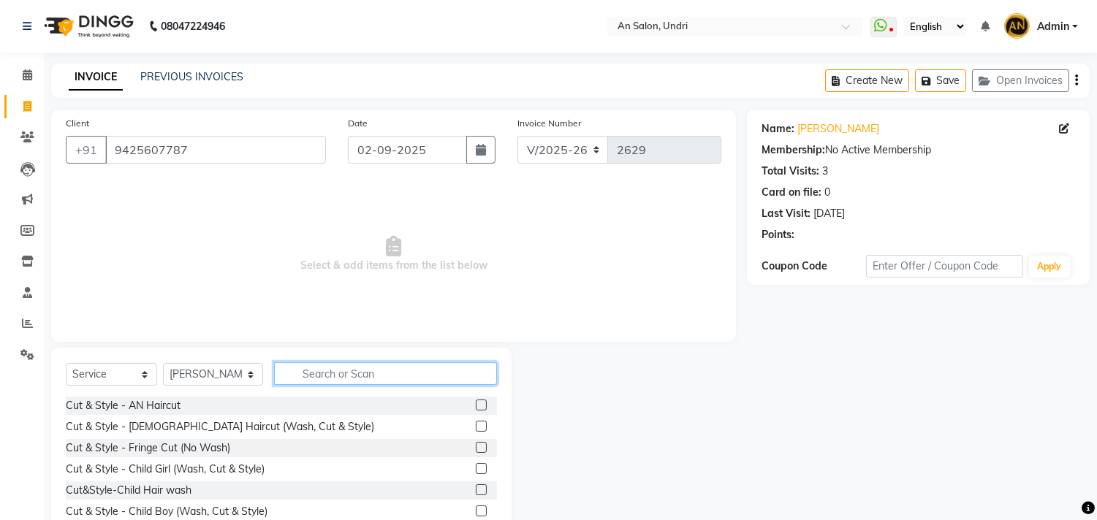
click at [310, 366] on input "text" at bounding box center [385, 373] width 223 height 23
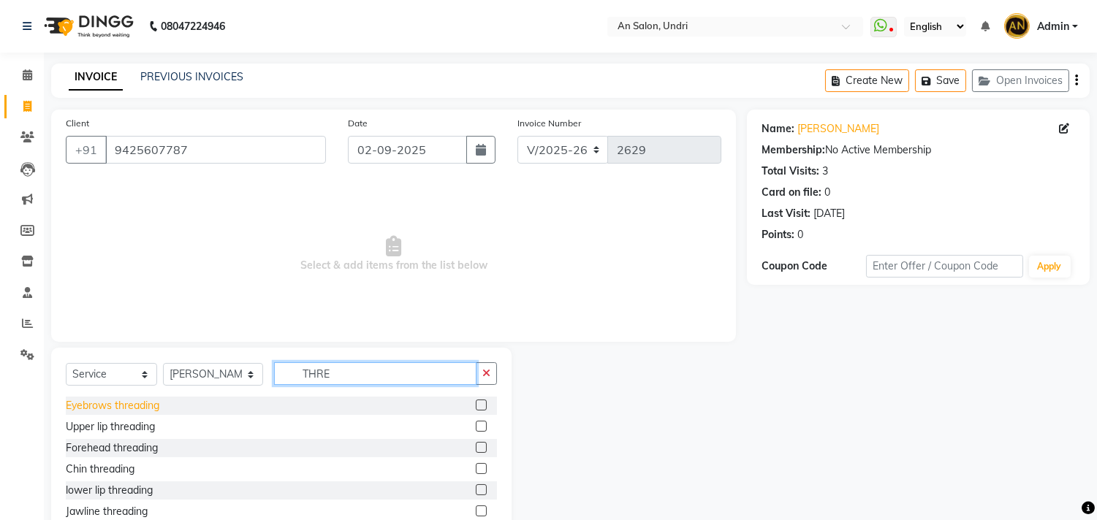
type input "THRE"
click at [144, 408] on div "Eyebrows threading" at bounding box center [113, 405] width 94 height 15
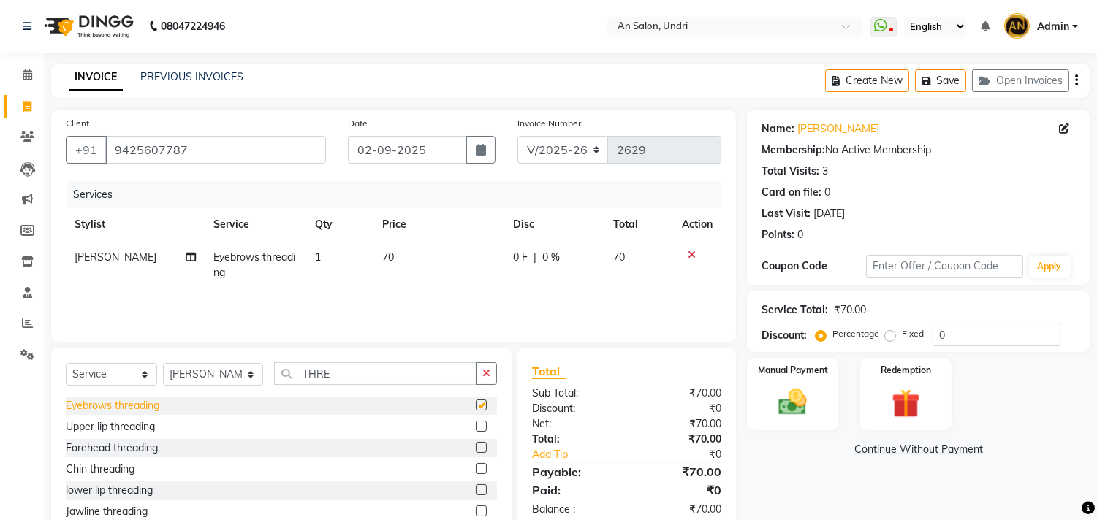
checkbox input "false"
click at [145, 422] on div "Upper lip threading" at bounding box center [110, 426] width 89 height 15
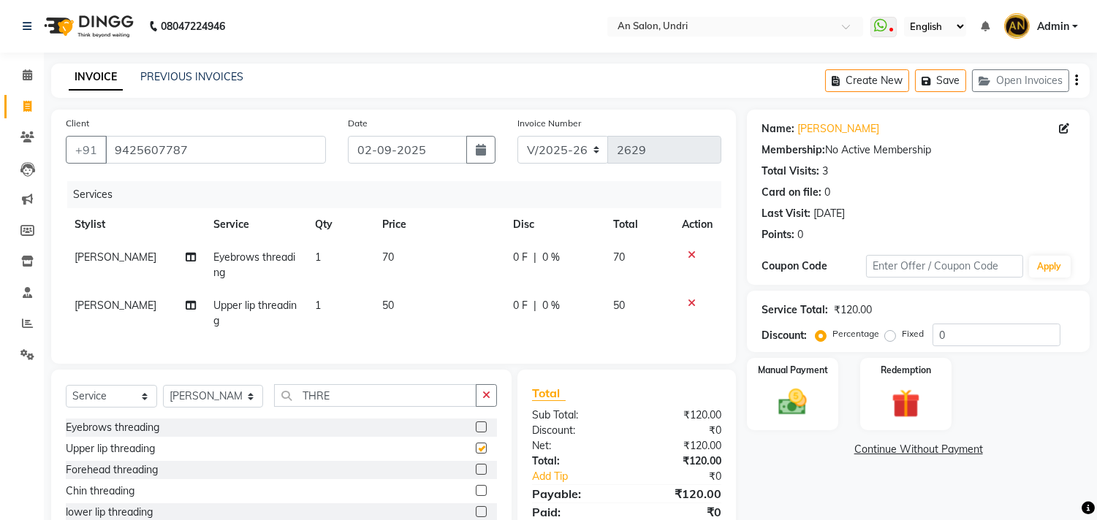
checkbox input "false"
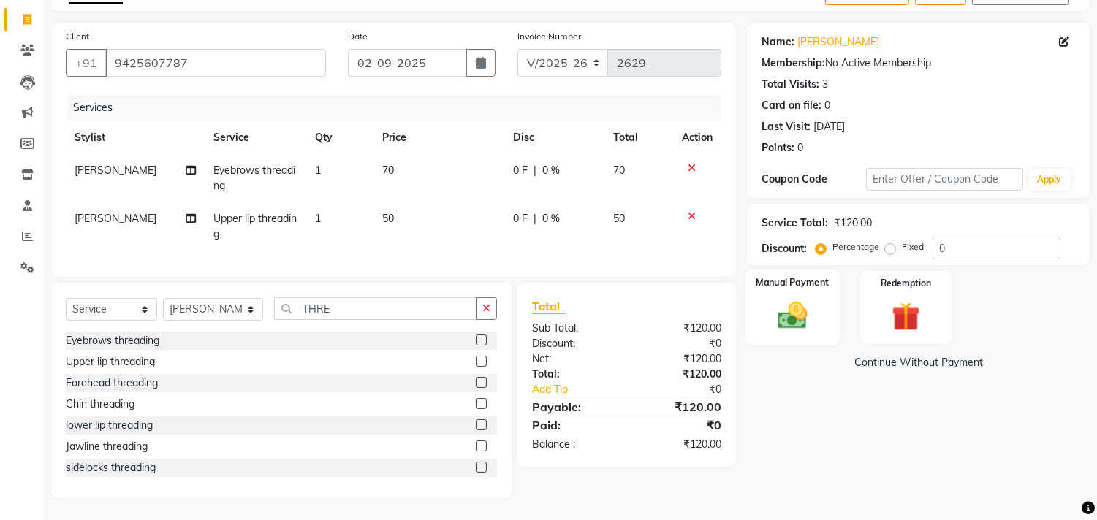
click at [779, 316] on img at bounding box center [793, 316] width 48 height 34
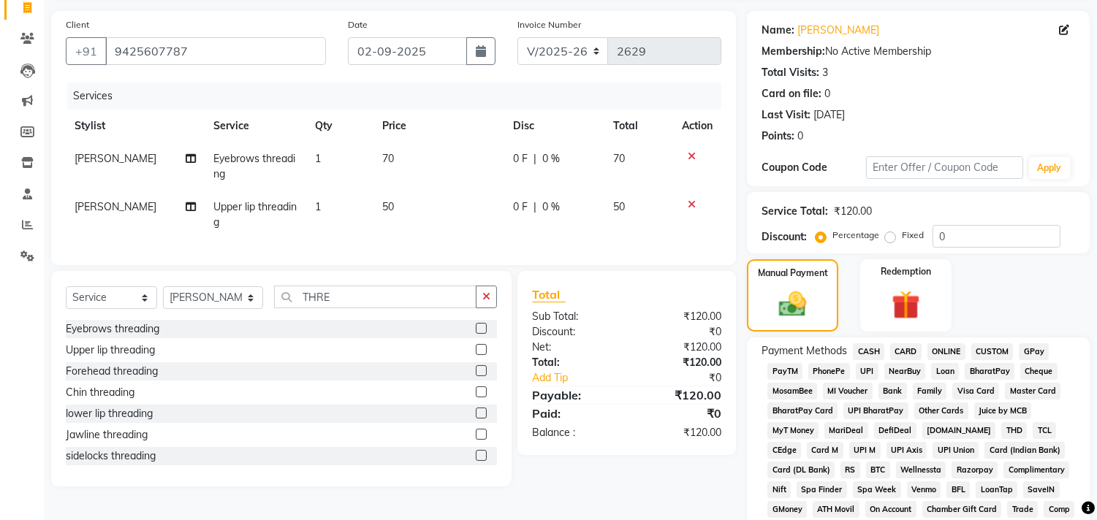
click at [856, 351] on span "CASH" at bounding box center [868, 351] width 31 height 17
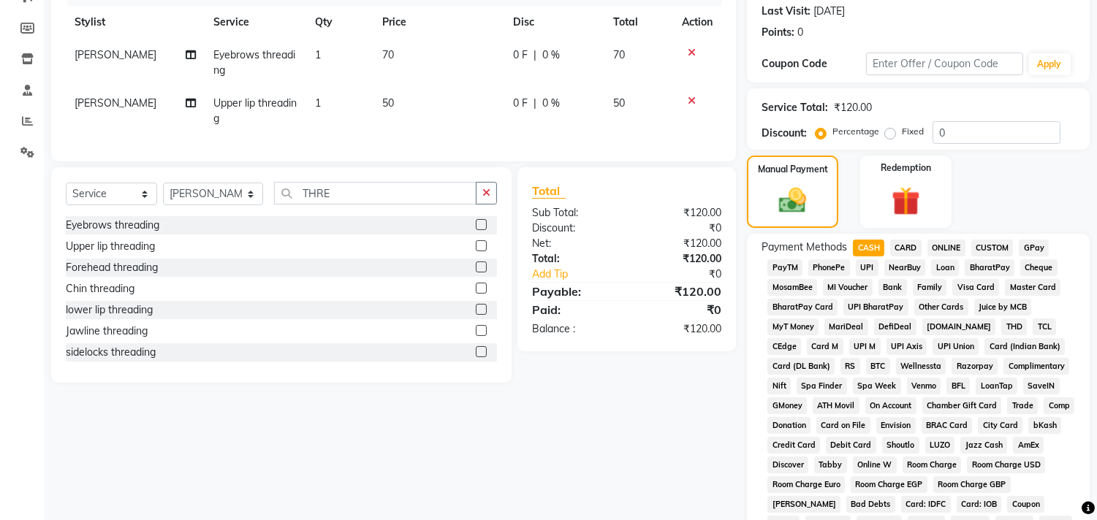
scroll to position [505, 0]
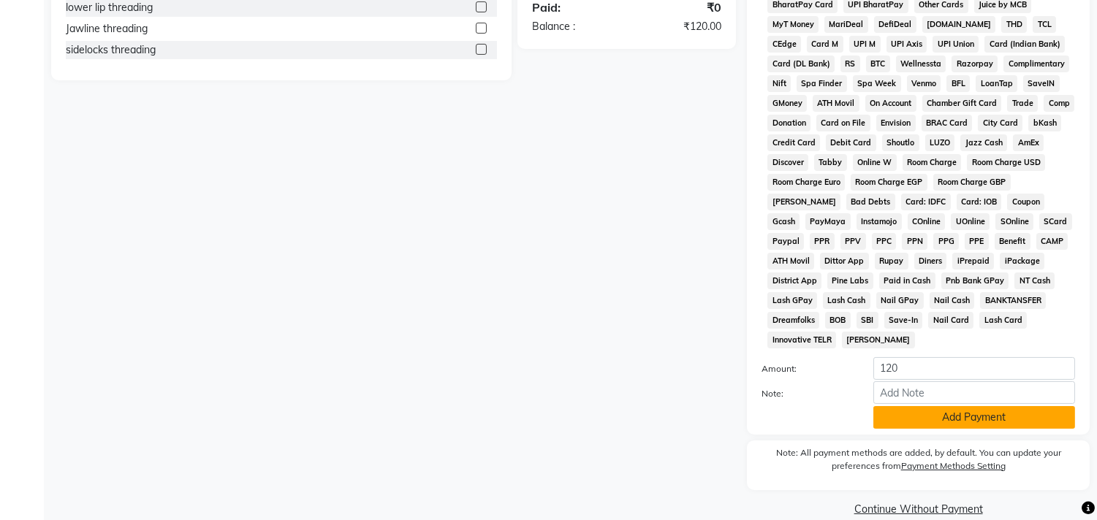
click at [972, 422] on button "Add Payment" at bounding box center [974, 417] width 202 height 23
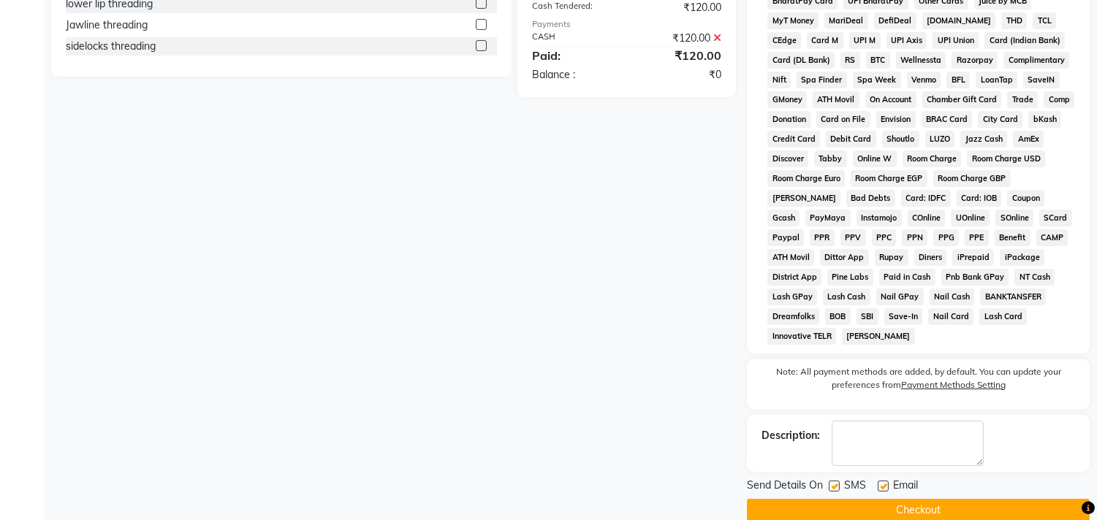
scroll to position [535, 0]
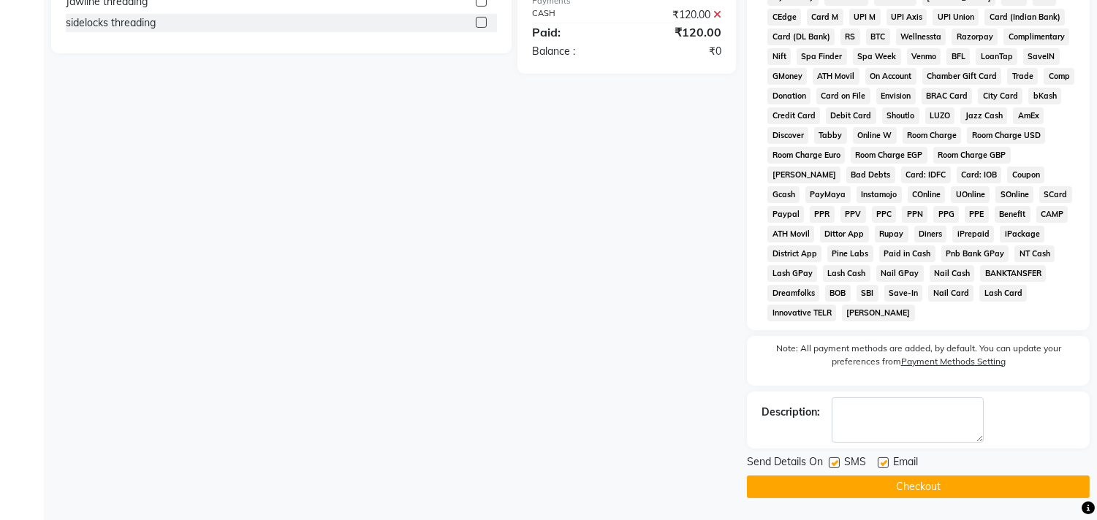
click at [958, 476] on button "Checkout" at bounding box center [918, 487] width 343 height 23
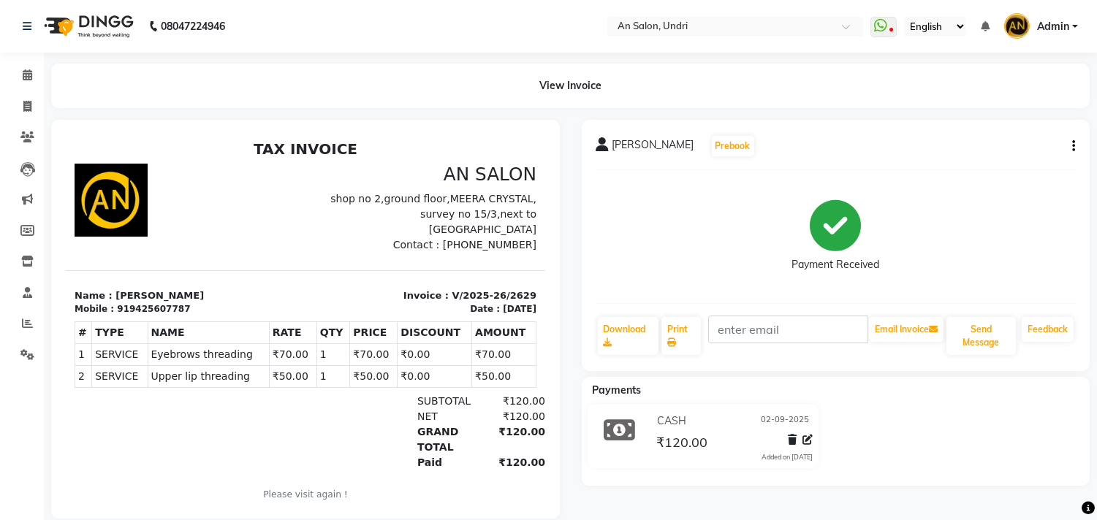
click at [63, 32] on img at bounding box center [87, 26] width 100 height 41
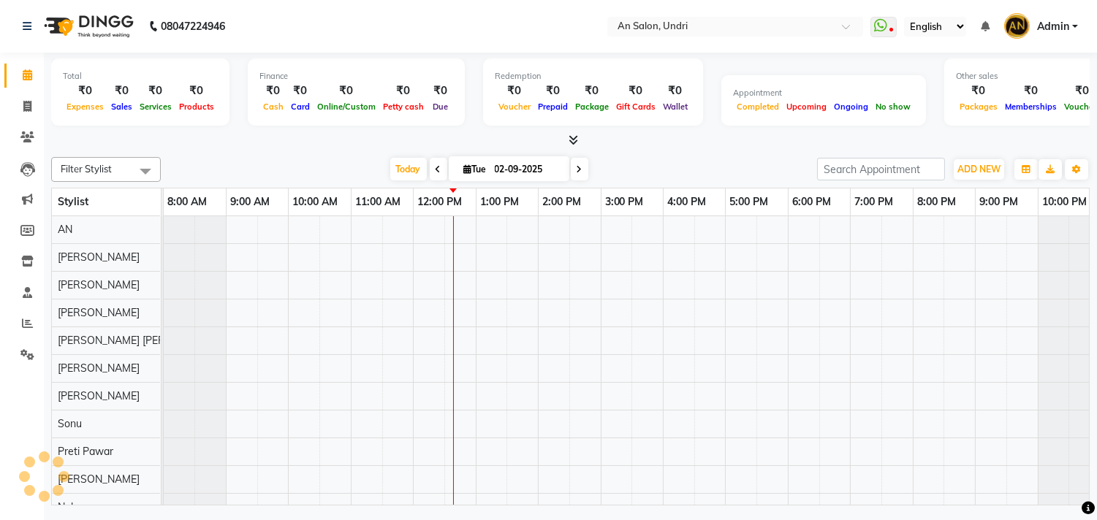
click at [118, 20] on img at bounding box center [87, 26] width 100 height 41
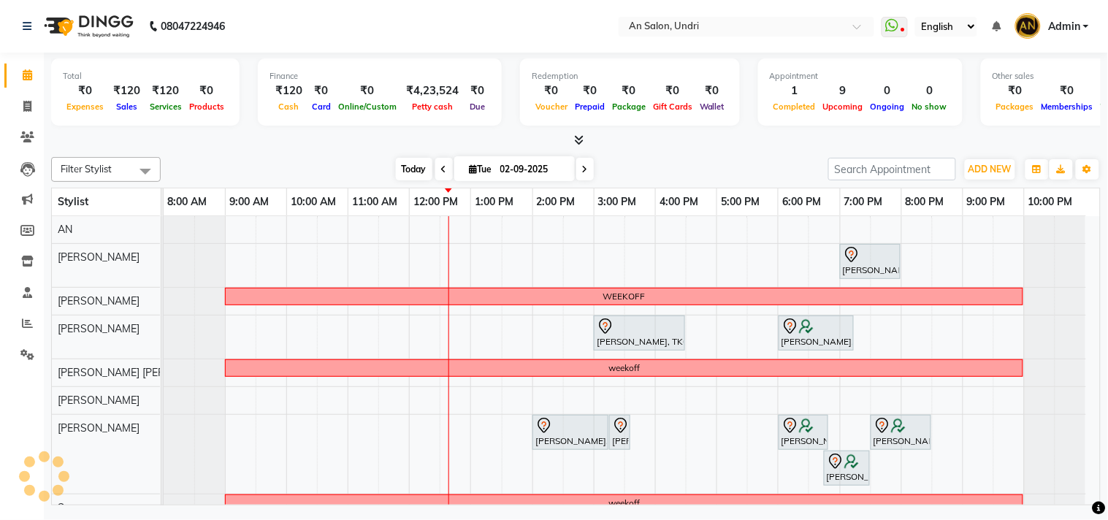
click at [400, 165] on span "Today" at bounding box center [414, 169] width 37 height 23
click at [20, 118] on li "Invoice" at bounding box center [22, 106] width 44 height 31
click at [24, 108] on icon at bounding box center [27, 106] width 8 height 11
select select "service"
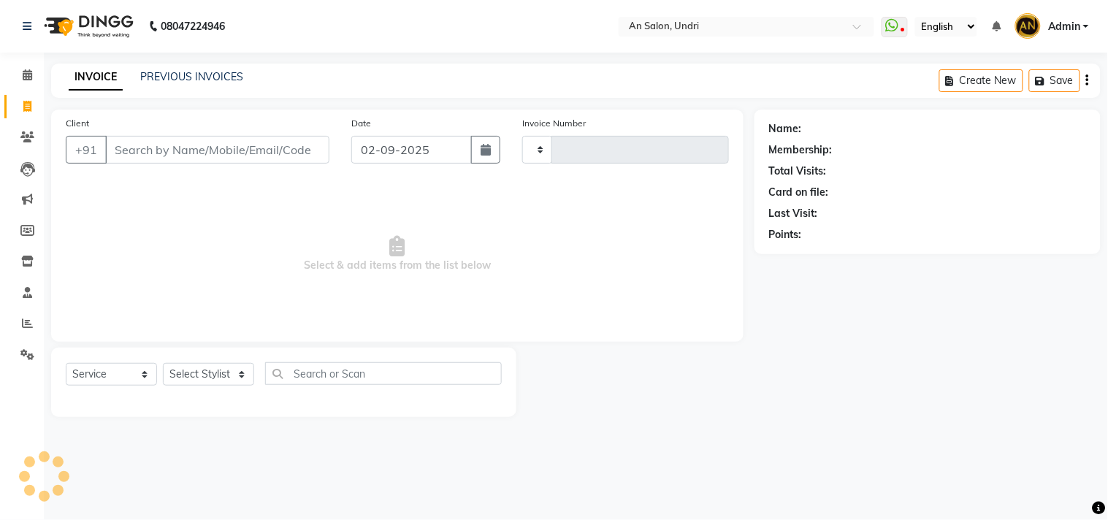
type input "2630"
select select "3639"
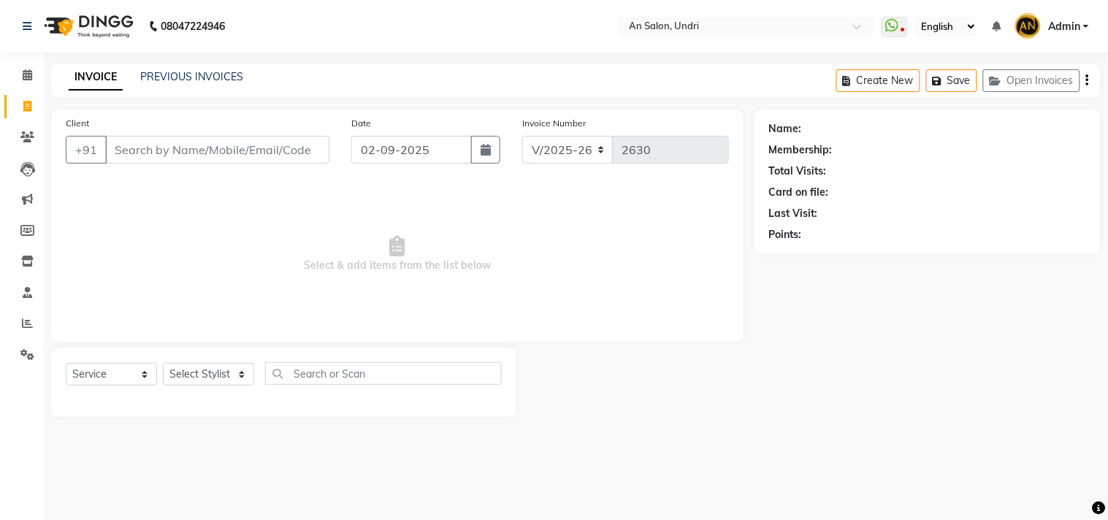
click at [94, 20] on img at bounding box center [87, 26] width 100 height 41
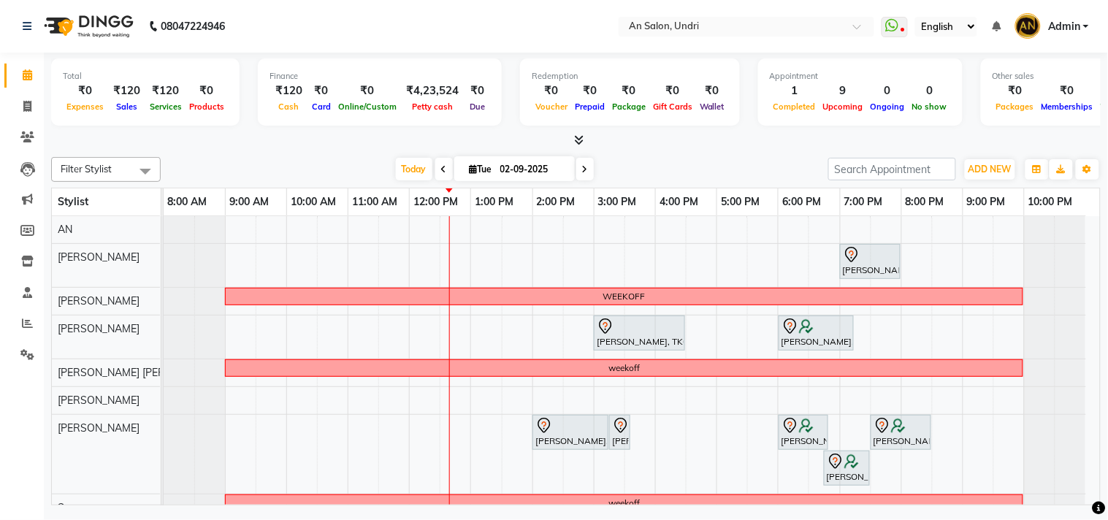
click at [29, 249] on li "Inventory" at bounding box center [22, 261] width 44 height 31
click at [27, 259] on icon at bounding box center [27, 261] width 12 height 11
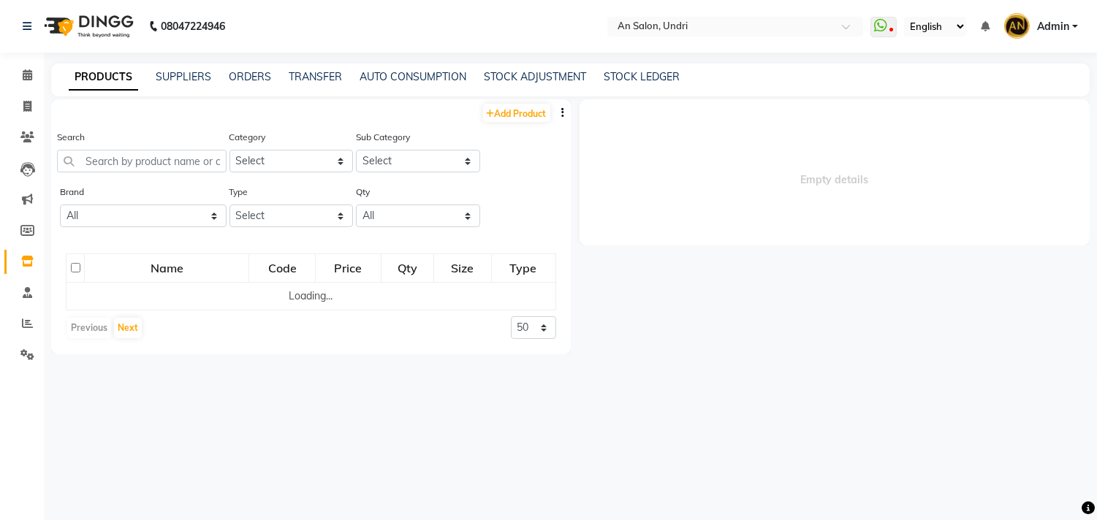
select select
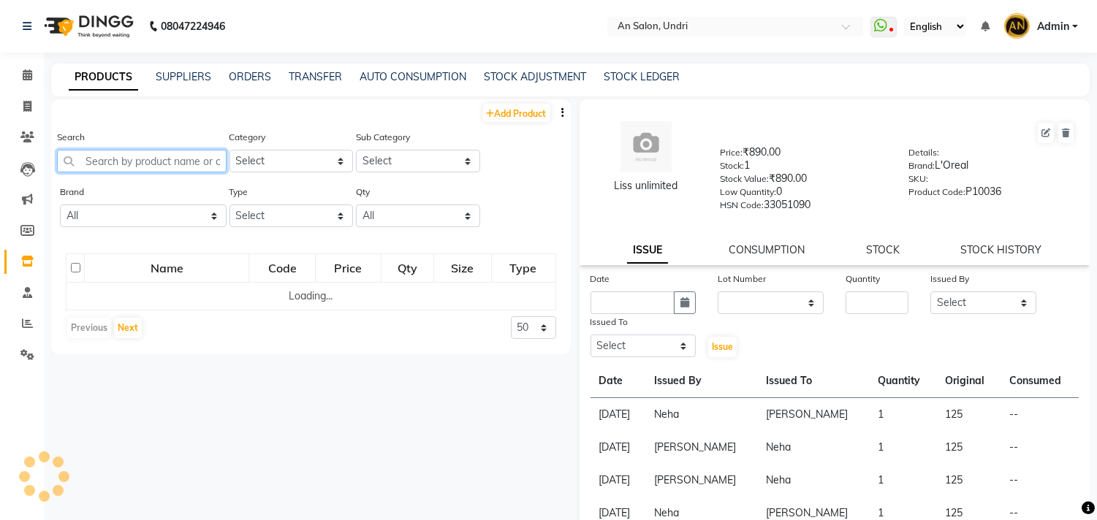
click at [143, 158] on input "text" at bounding box center [142, 161] width 170 height 23
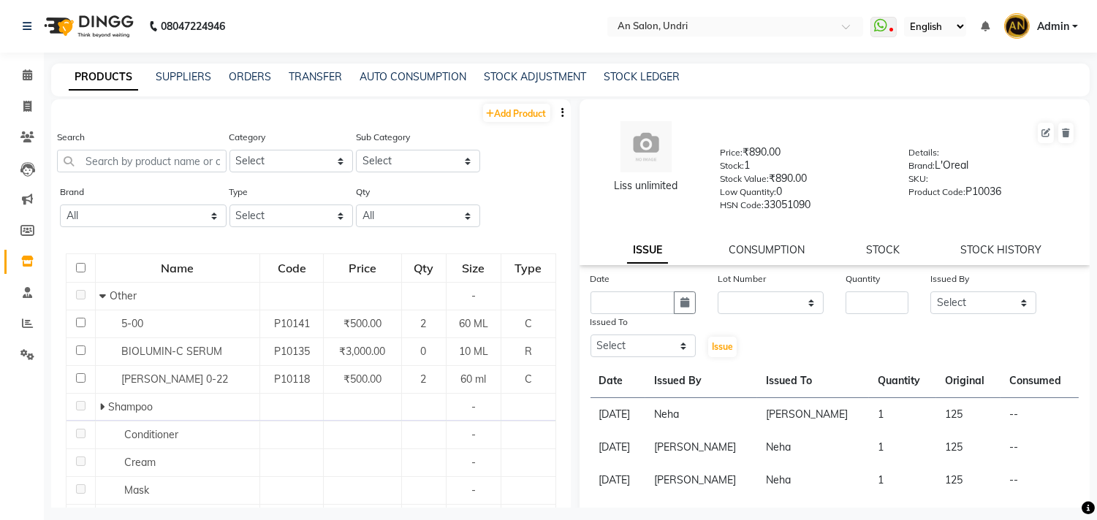
click at [168, 173] on div "Search" at bounding box center [142, 156] width 170 height 55
click at [175, 164] on input "text" at bounding box center [142, 161] width 170 height 23
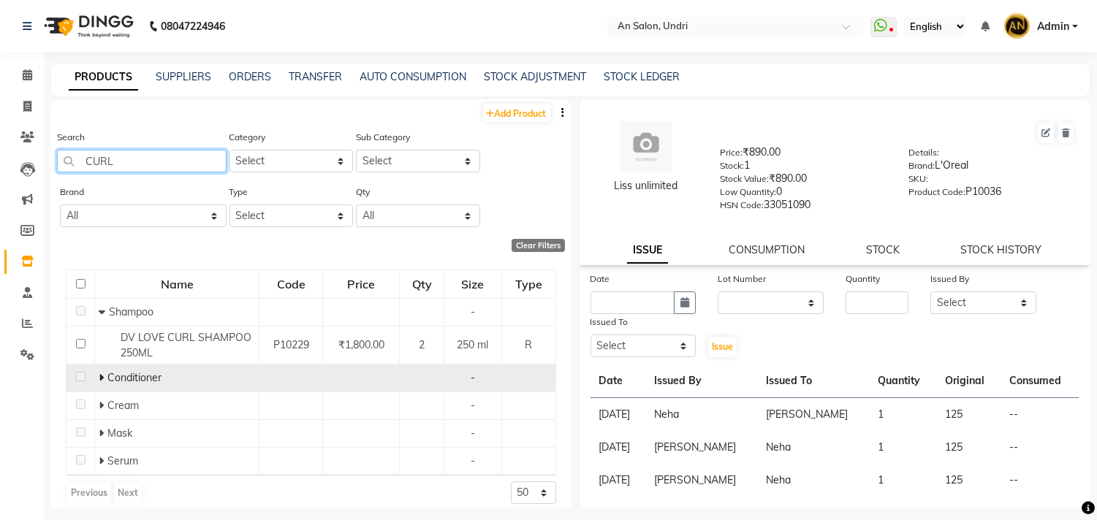
type input "CURL"
click at [113, 378] on span "Conditioner" at bounding box center [134, 377] width 54 height 13
click at [99, 381] on icon at bounding box center [101, 378] width 5 height 10
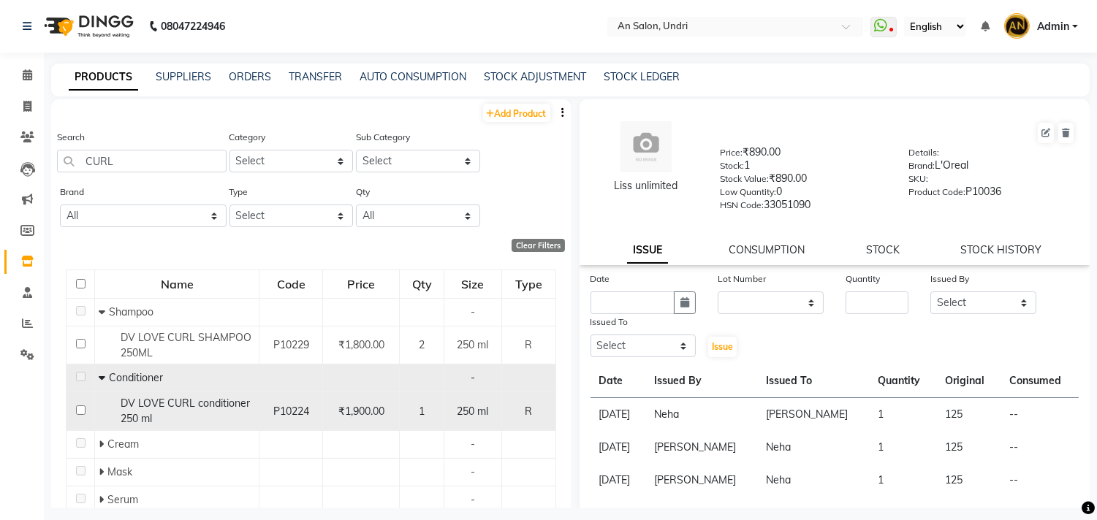
click at [214, 398] on span "DV LOVE CURL conditioner 250 ml" at bounding box center [185, 411] width 129 height 28
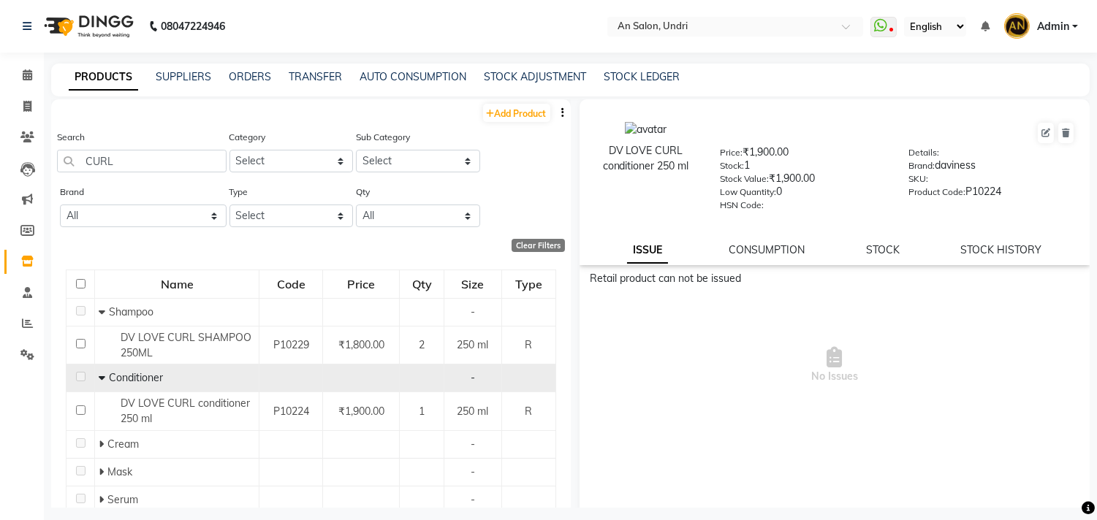
click at [864, 241] on div "DV LOVE CURL conditioner 250 ml Price: ₹1,900.00 Stock: 1 Stock Value: ₹1,900.0…" at bounding box center [834, 182] width 511 height 166
click at [866, 249] on link "STOCK" at bounding box center [883, 249] width 34 height 13
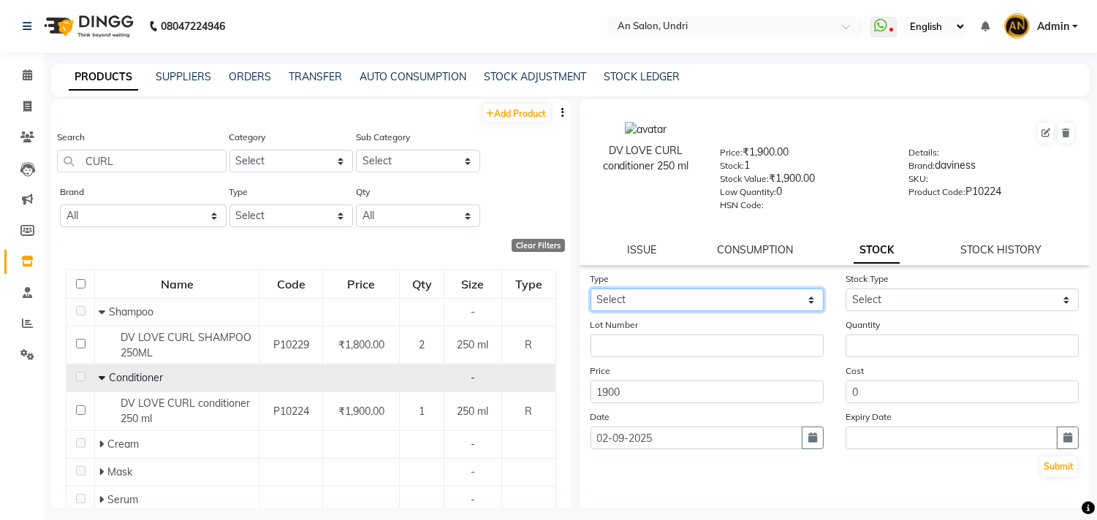
click at [700, 305] on select "Select In Out" at bounding box center [706, 300] width 233 height 23
select select "in"
click at [590, 289] on select "Select In Out" at bounding box center [706, 300] width 233 height 23
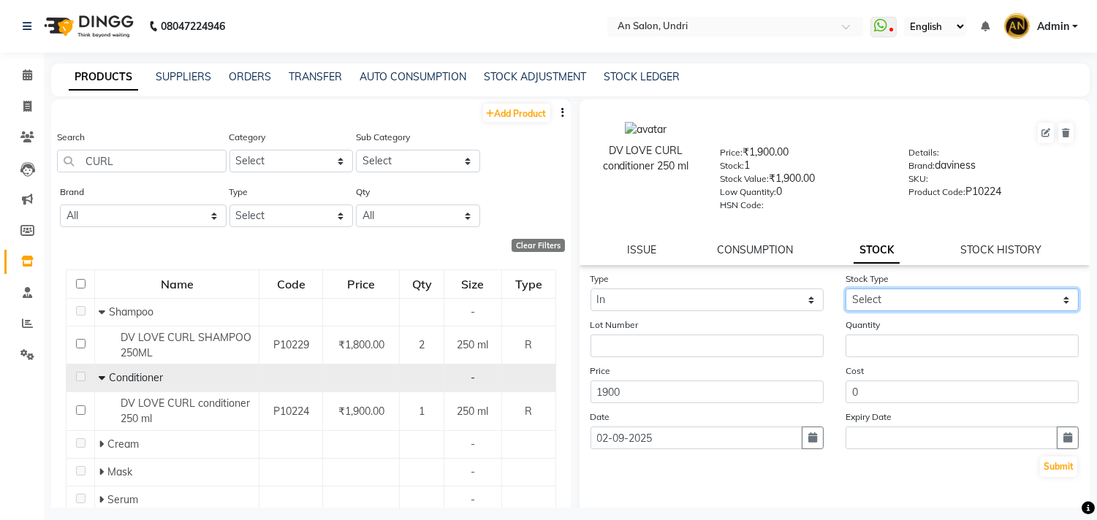
click at [915, 296] on select "Select New Stock Adjustment Return Other" at bounding box center [961, 300] width 233 height 23
select select "new stock"
click at [845, 289] on select "Select New Stock Adjustment Return Other" at bounding box center [961, 300] width 233 height 23
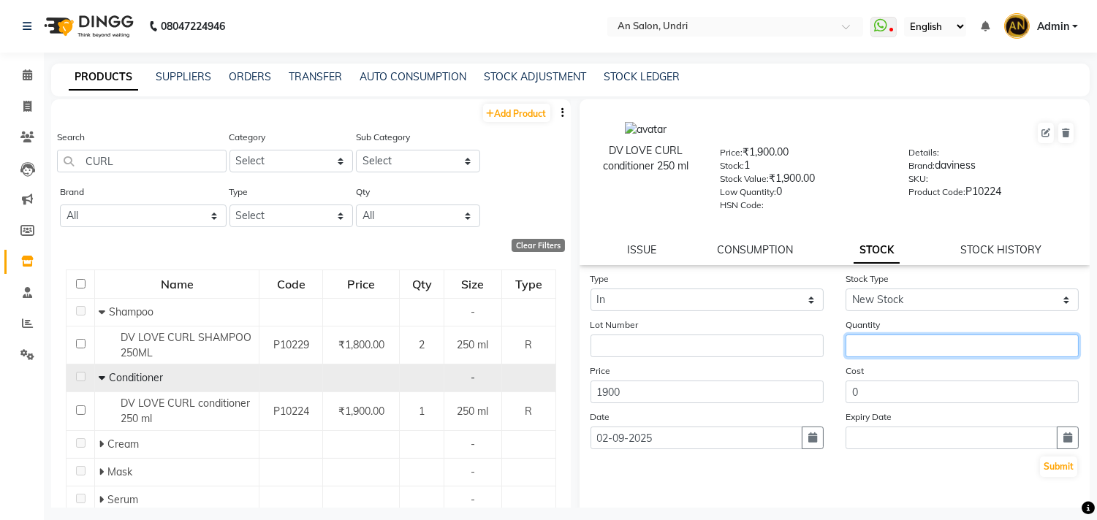
click at [878, 352] on input "number" at bounding box center [961, 346] width 233 height 23
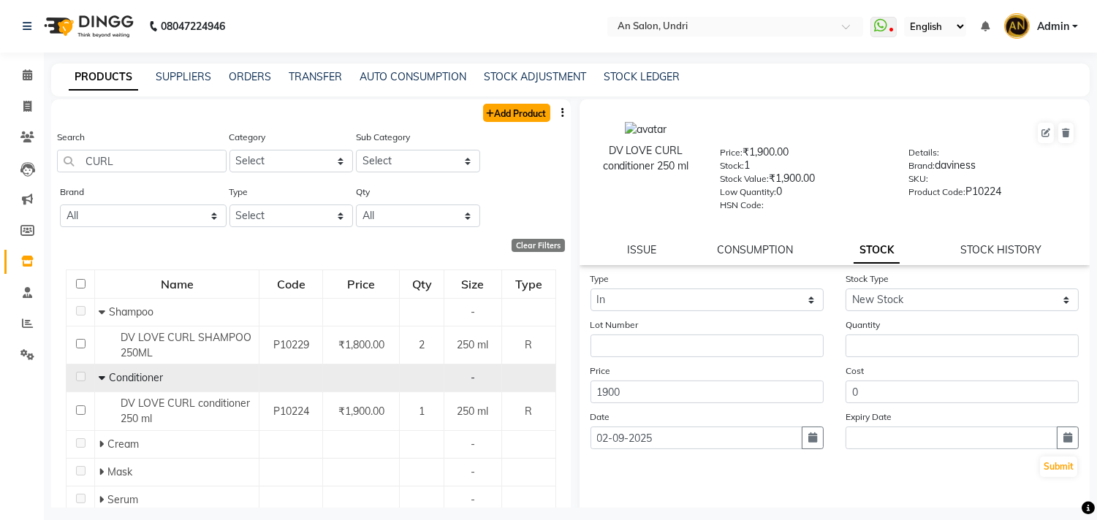
click at [493, 112] on link "Add Product" at bounding box center [516, 113] width 67 height 18
select select "true"
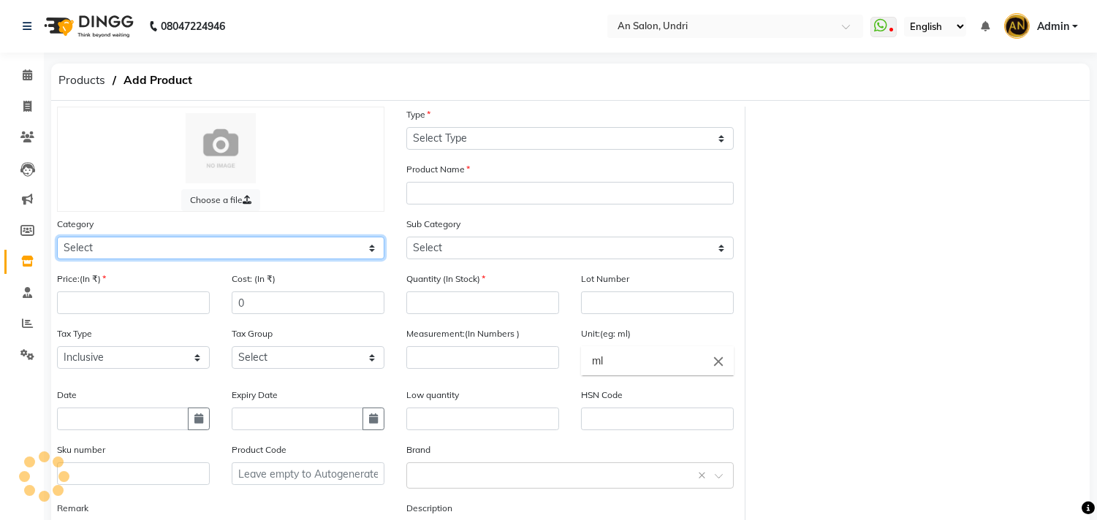
click at [163, 243] on select "Select Hair Skin Makeup Personal Care Appliances Beard Waxing Disposable Thread…" at bounding box center [220, 248] width 327 height 23
click at [119, 248] on select "Select Hair Skin Makeup Personal Care Appliances Beard Waxing Disposable Thread…" at bounding box center [220, 248] width 327 height 23
select select "1100"
click at [57, 237] on select "Select Hair Skin Makeup Personal Care Appliances Beard Waxing Disposable Thread…" at bounding box center [220, 248] width 327 height 23
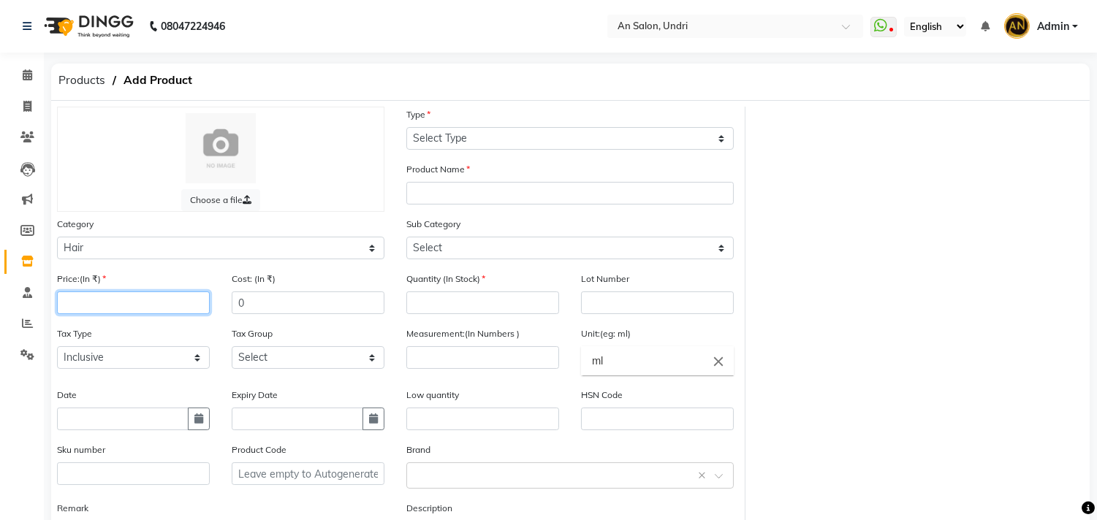
click at [141, 311] on input "number" at bounding box center [133, 303] width 153 height 23
type input "2100"
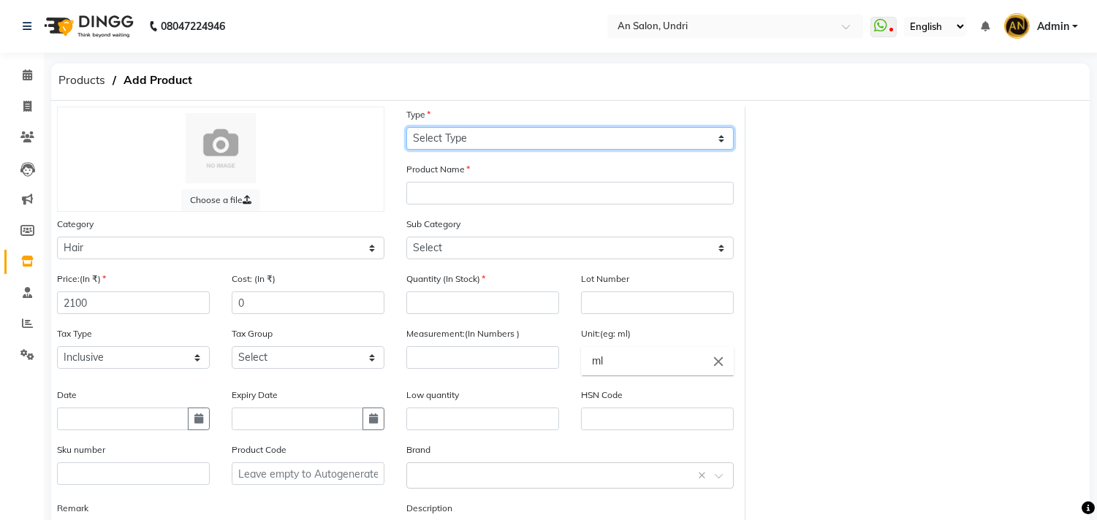
click at [517, 137] on select "Select Type Both Retail Consumable" at bounding box center [569, 138] width 327 height 23
click at [406, 127] on select "Select Type Both Retail Consumable" at bounding box center [569, 138] width 327 height 23
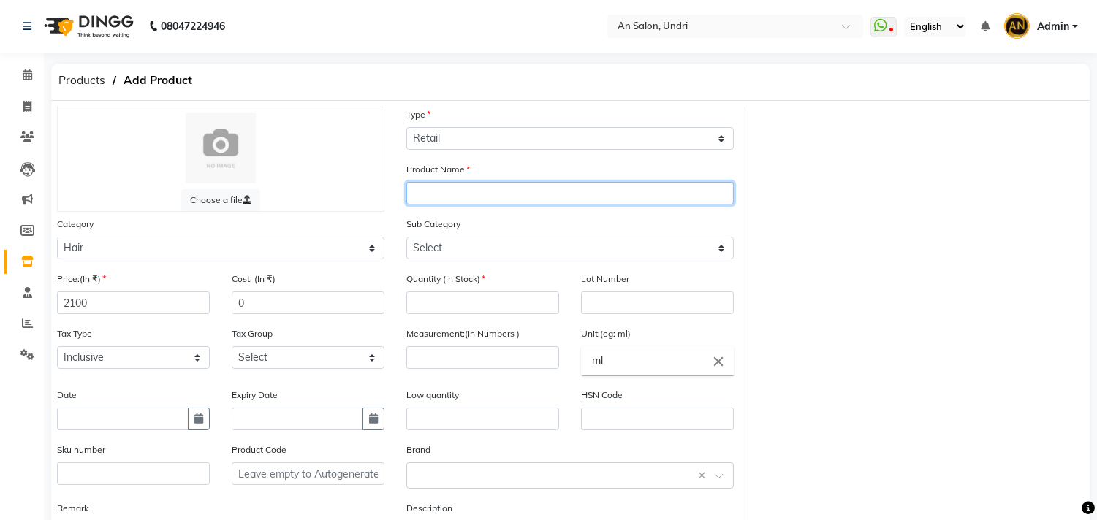
click at [514, 196] on input "text" at bounding box center [569, 193] width 327 height 23
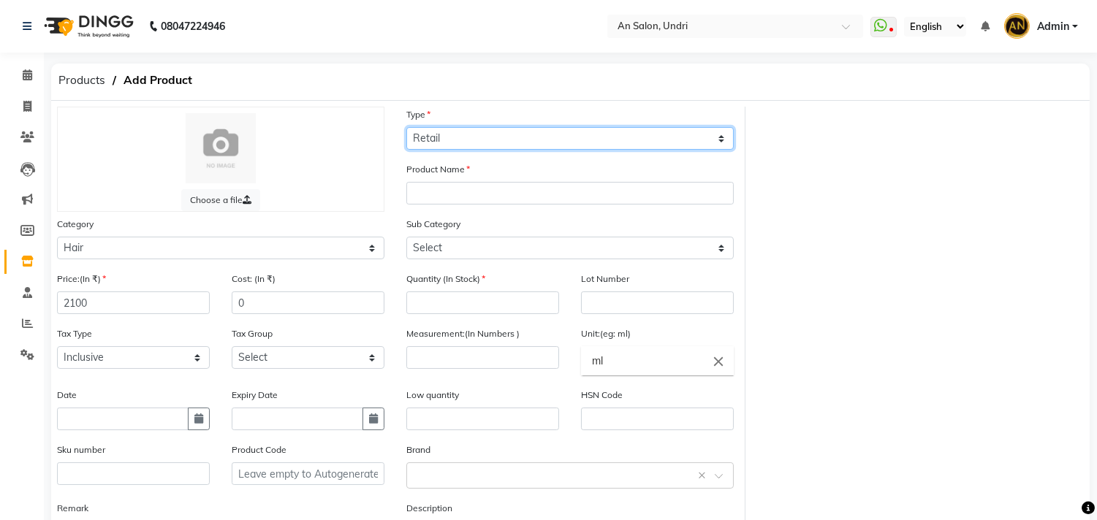
click at [530, 142] on select "Select Type Both Retail Consumable" at bounding box center [569, 138] width 327 height 23
select select "B"
click at [406, 127] on select "Select Type Both Retail Consumable" at bounding box center [569, 138] width 327 height 23
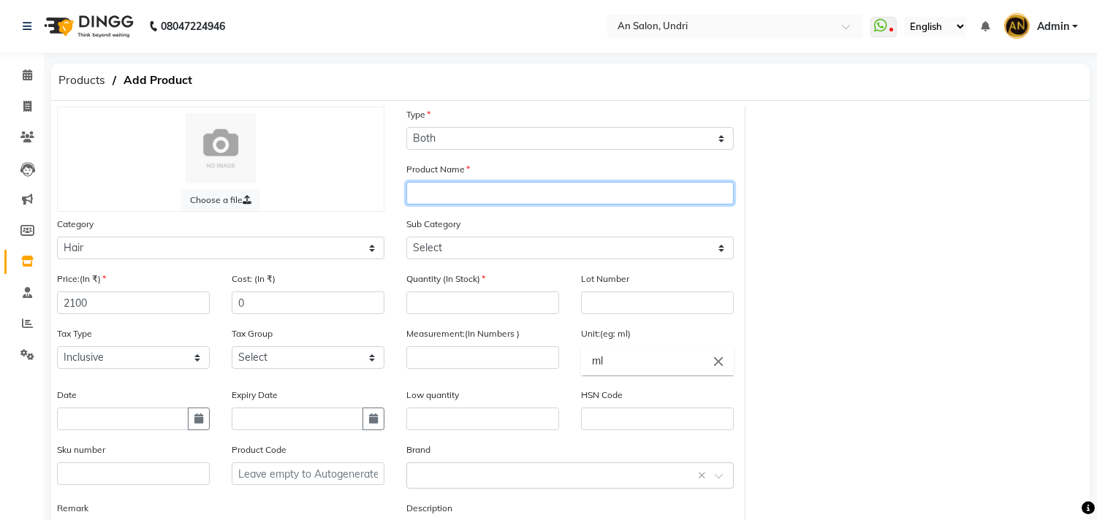
click at [517, 183] on input "text" at bounding box center [569, 193] width 327 height 23
type input "l"
type input "DV LOVE CURL CONDITIONER 250ML 2100"
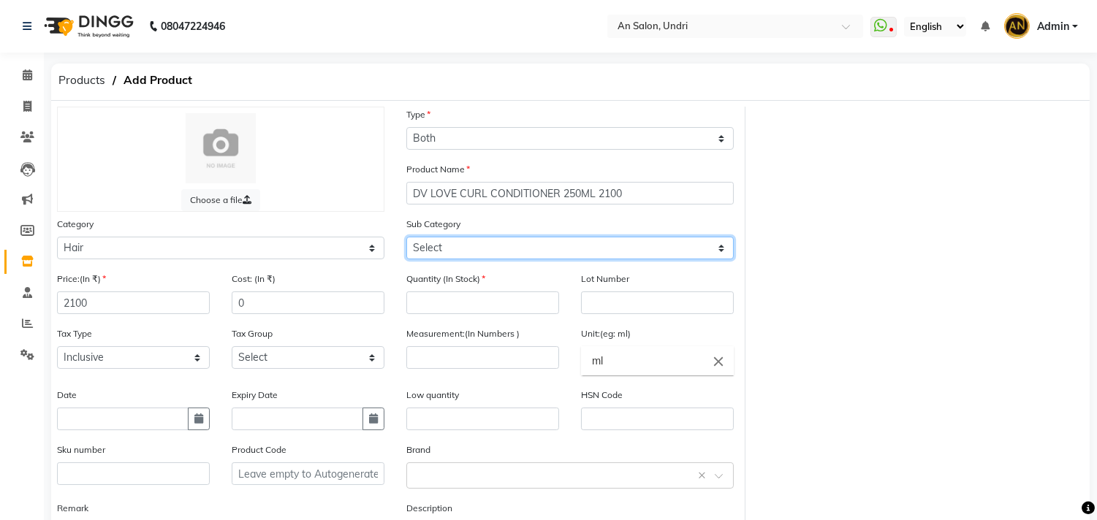
click at [456, 250] on select "Select Shampoo Conditioner Cream Mask Oil Serum Color Appliances Treatment Styl…" at bounding box center [569, 248] width 327 height 23
select select "1102"
click at [406, 237] on select "Select Shampoo Conditioner Cream Mask Oil Serum Color Appliances Treatment Styl…" at bounding box center [569, 248] width 327 height 23
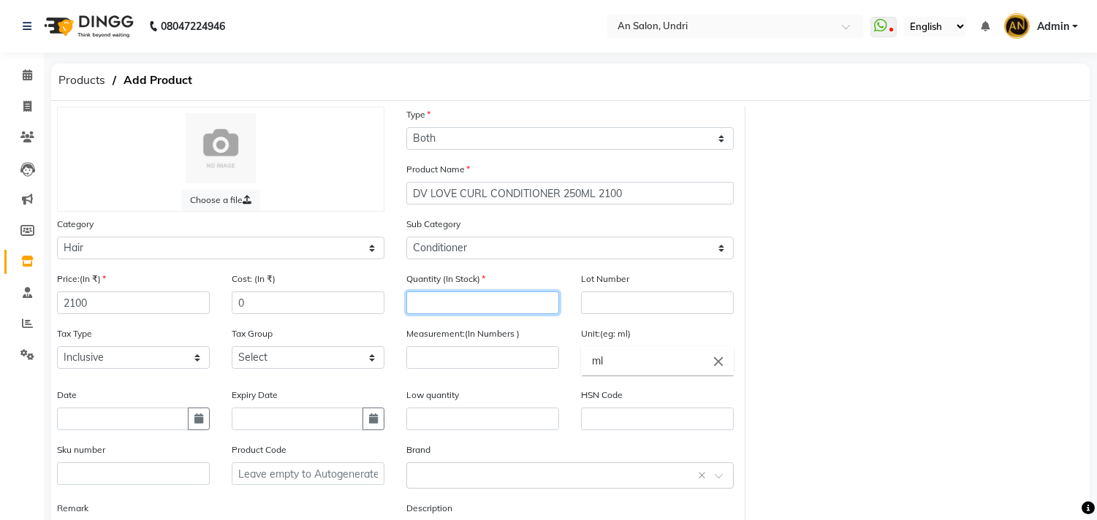
drag, startPoint x: 456, startPoint y: 256, endPoint x: 453, endPoint y: 305, distance: 49.0
click at [453, 305] on input "number" at bounding box center [482, 303] width 153 height 23
type input "2"
click at [469, 368] on input "number" at bounding box center [482, 357] width 153 height 23
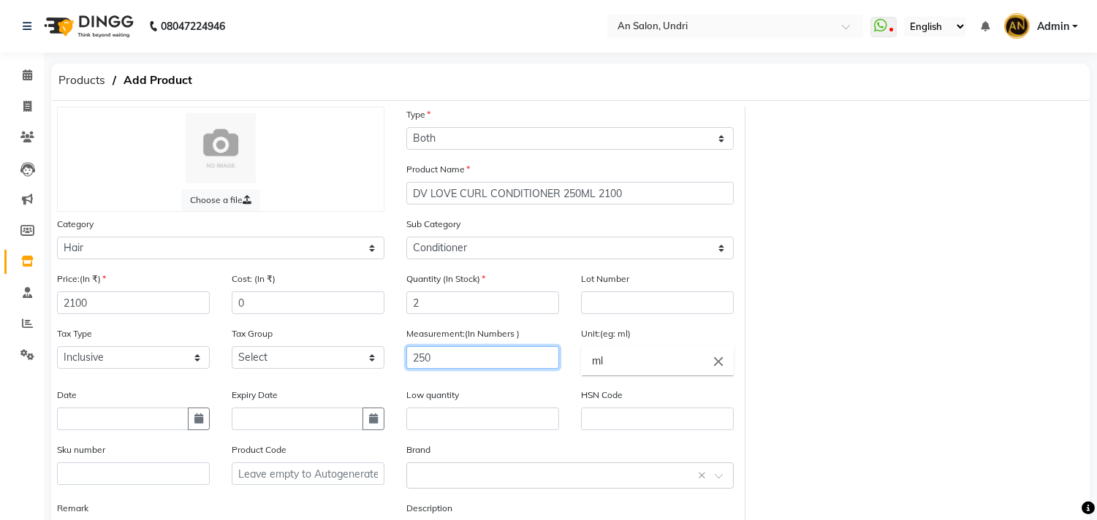
scroll to position [121, 0]
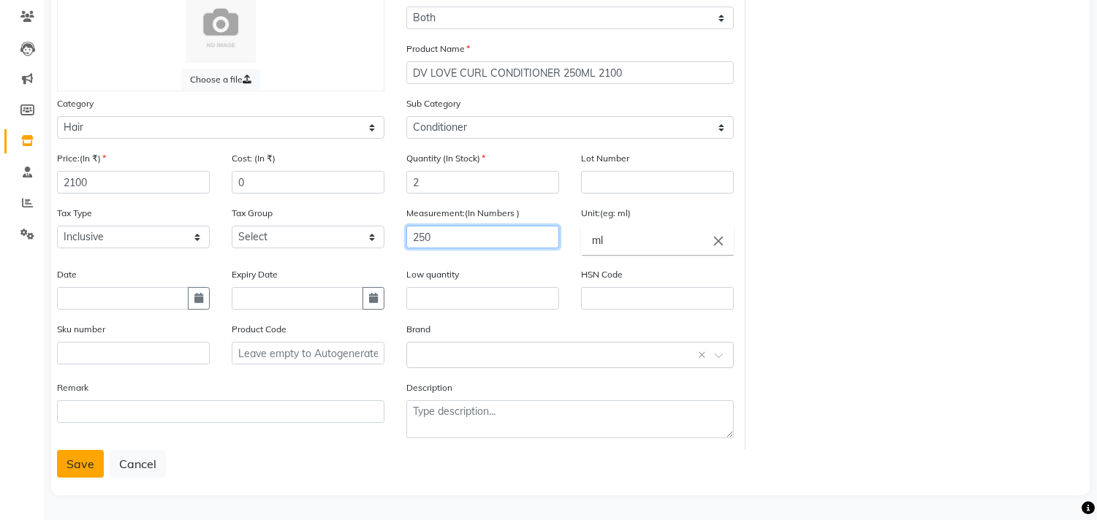
type input "250"
click at [90, 458] on button "Save" at bounding box center [80, 464] width 47 height 28
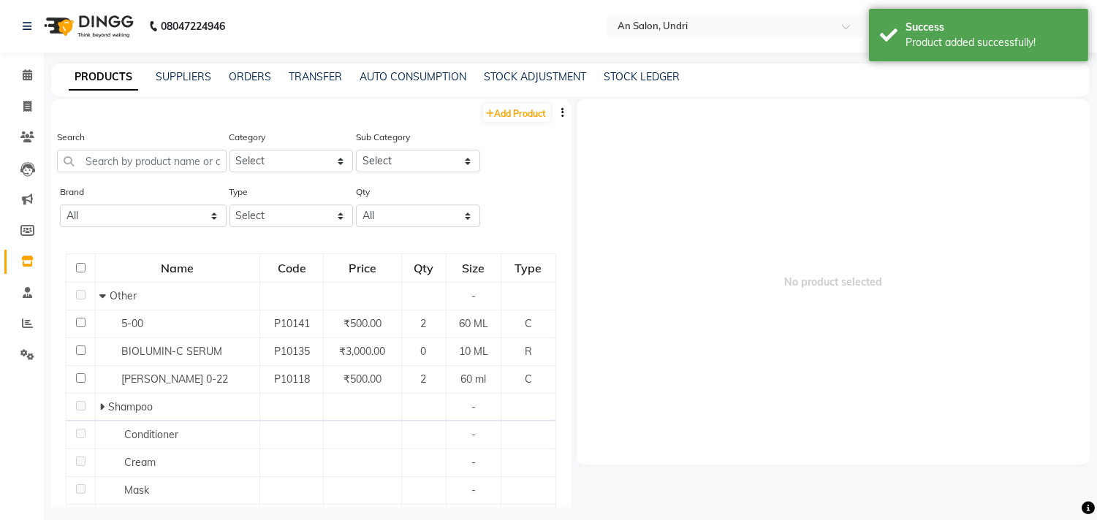
click at [115, 12] on img at bounding box center [87, 26] width 100 height 41
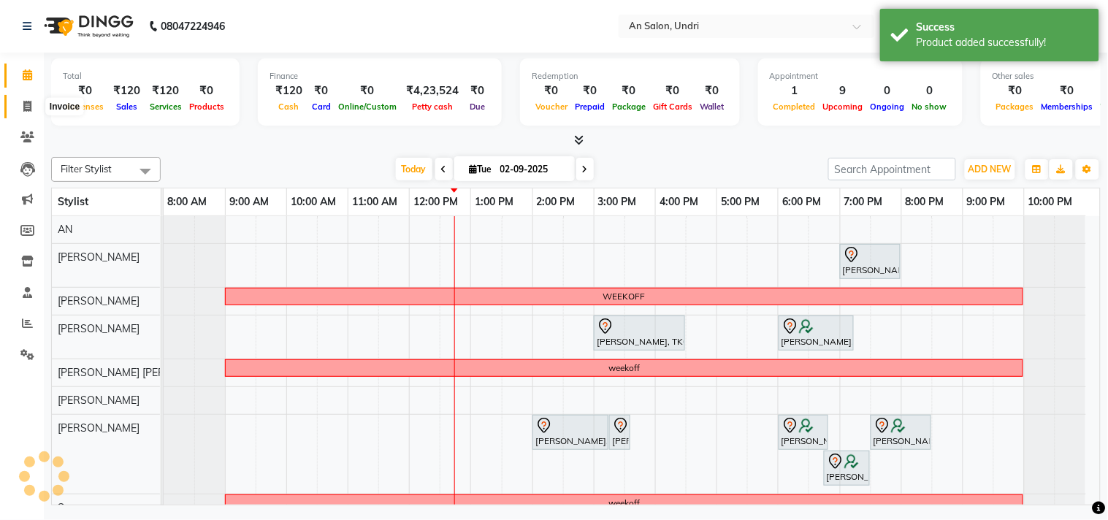
click at [27, 102] on icon at bounding box center [27, 106] width 8 height 11
select select "service"
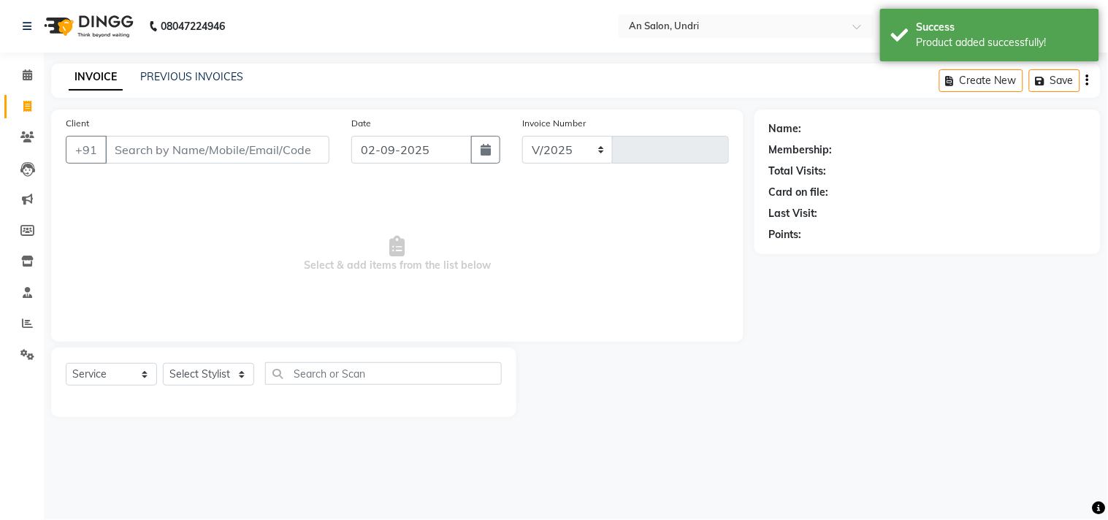
select select "3639"
type input "2630"
click at [24, 267] on icon at bounding box center [27, 261] width 12 height 11
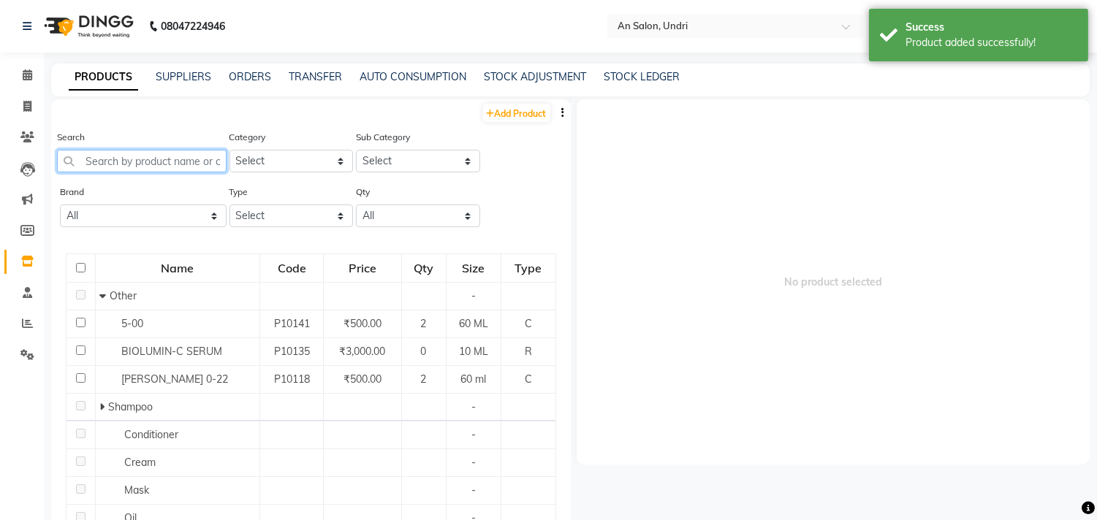
click at [140, 159] on input "text" at bounding box center [142, 161] width 170 height 23
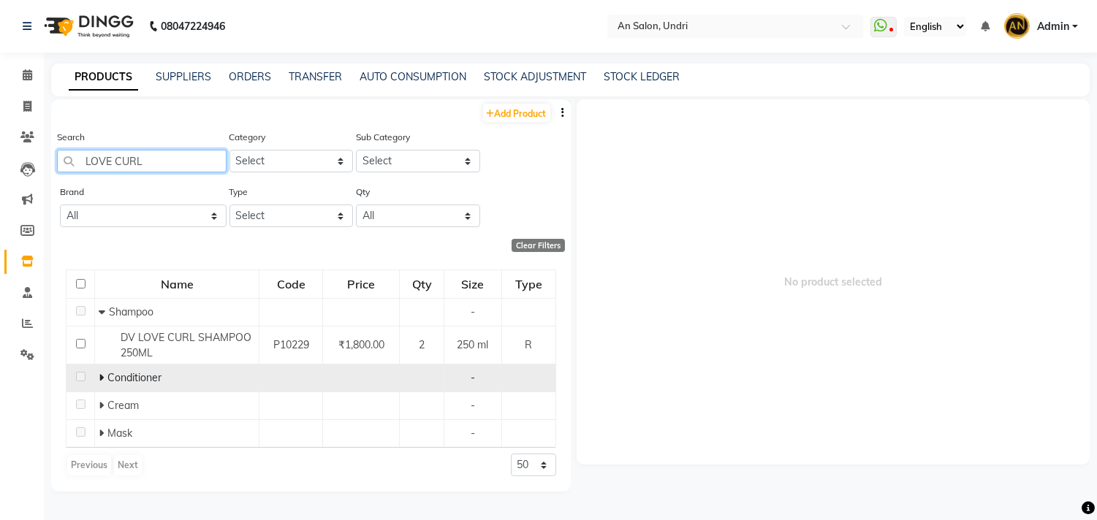
type input "LOVE CURL"
click at [102, 381] on icon at bounding box center [101, 378] width 5 height 10
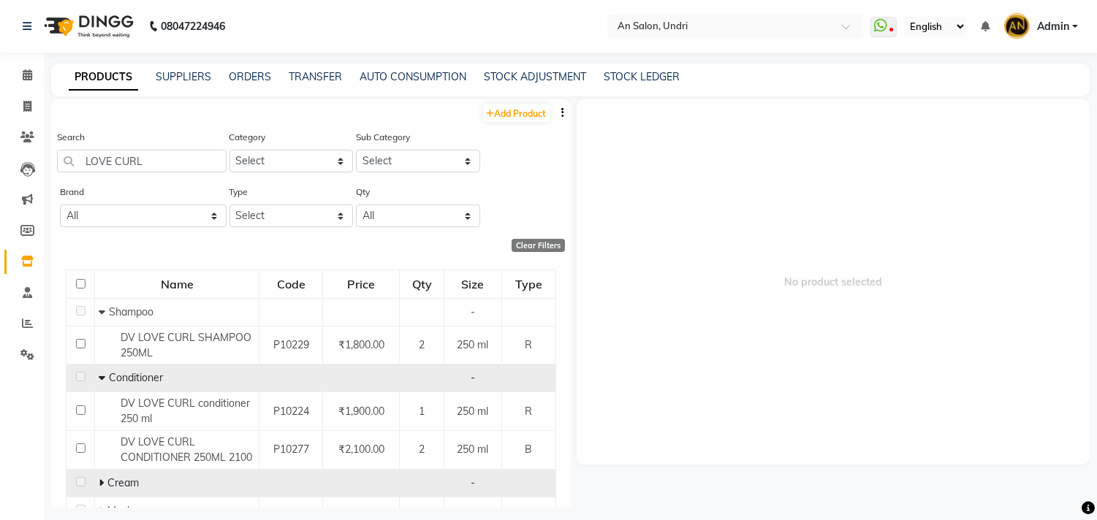
click at [96, 477] on td "Cream" at bounding box center [177, 483] width 164 height 28
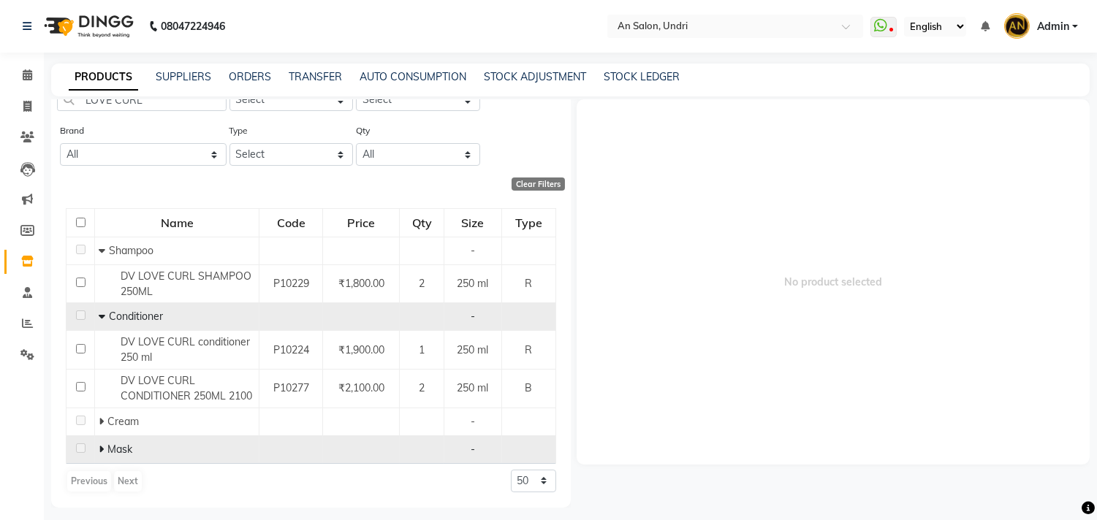
click at [104, 449] on span at bounding box center [103, 449] width 9 height 13
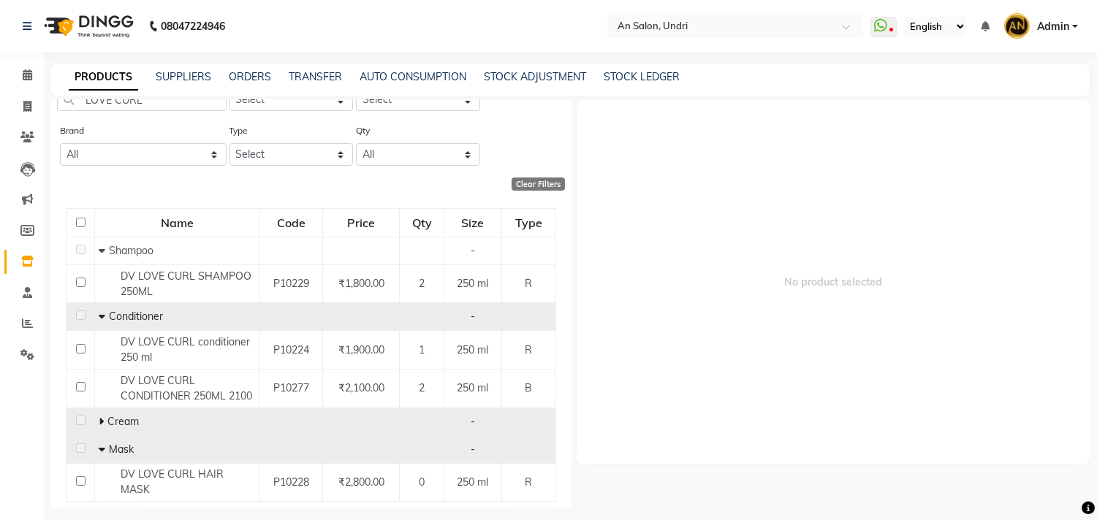
click at [104, 421] on span at bounding box center [103, 421] width 9 height 13
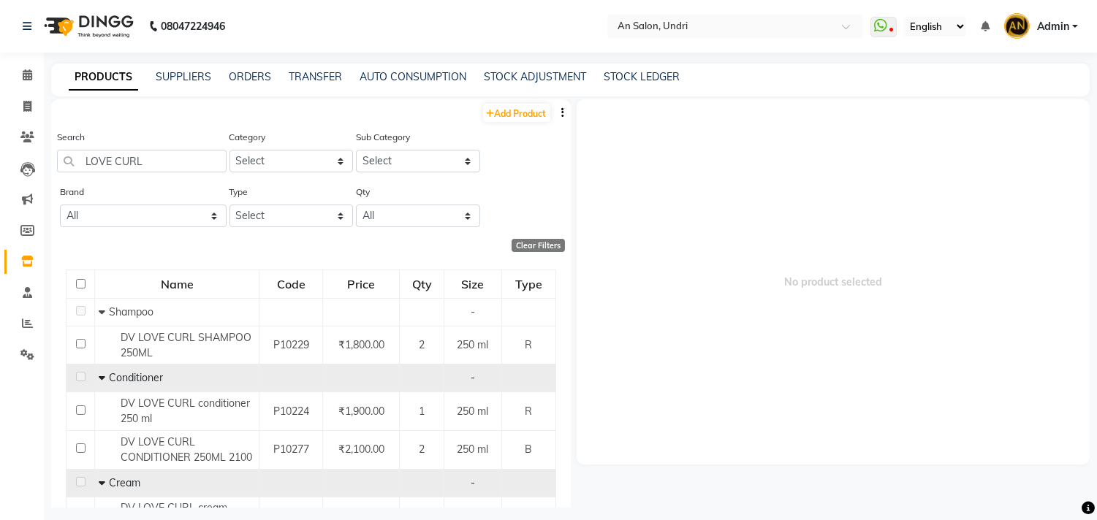
scroll to position [128, 0]
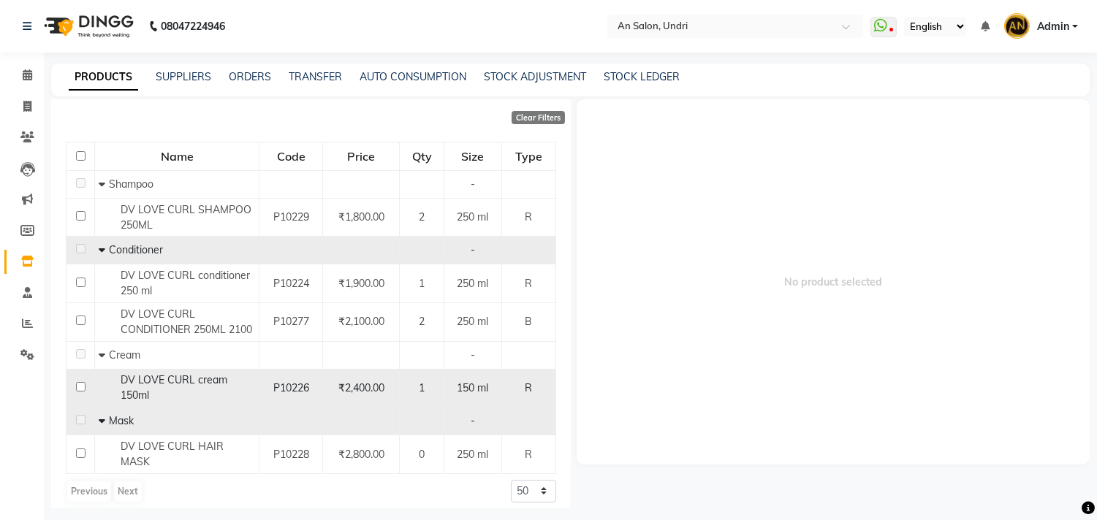
click at [164, 389] on div "DV LOVE CURL cream 150ml" at bounding box center [177, 388] width 156 height 31
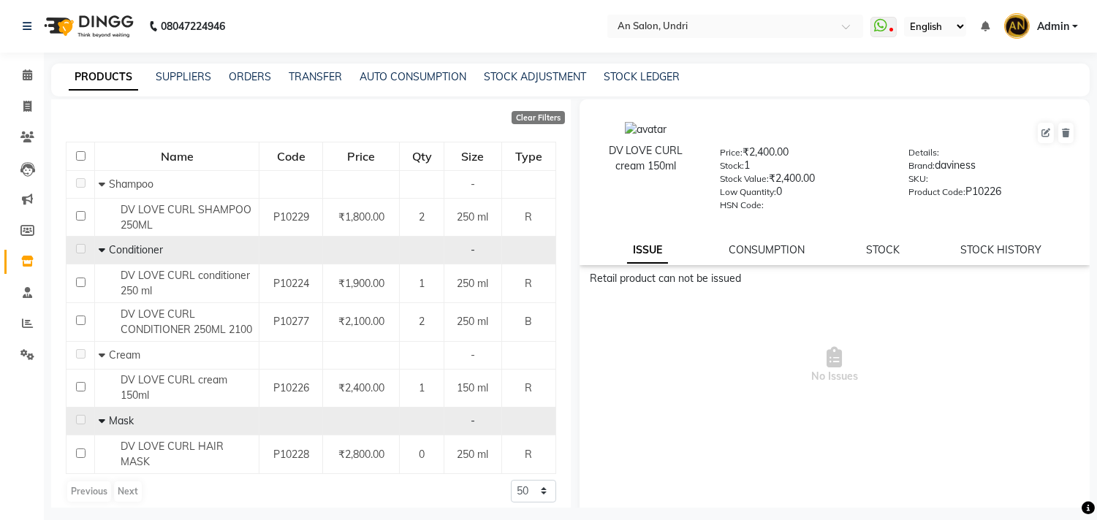
click at [879, 241] on div "DV LOVE CURL cream 150ml Price: ₹2,400.00 Stock: 1 Stock Value: ₹2,400.00 Low Q…" at bounding box center [834, 182] width 511 height 166
click at [878, 244] on link "STOCK" at bounding box center [883, 249] width 34 height 13
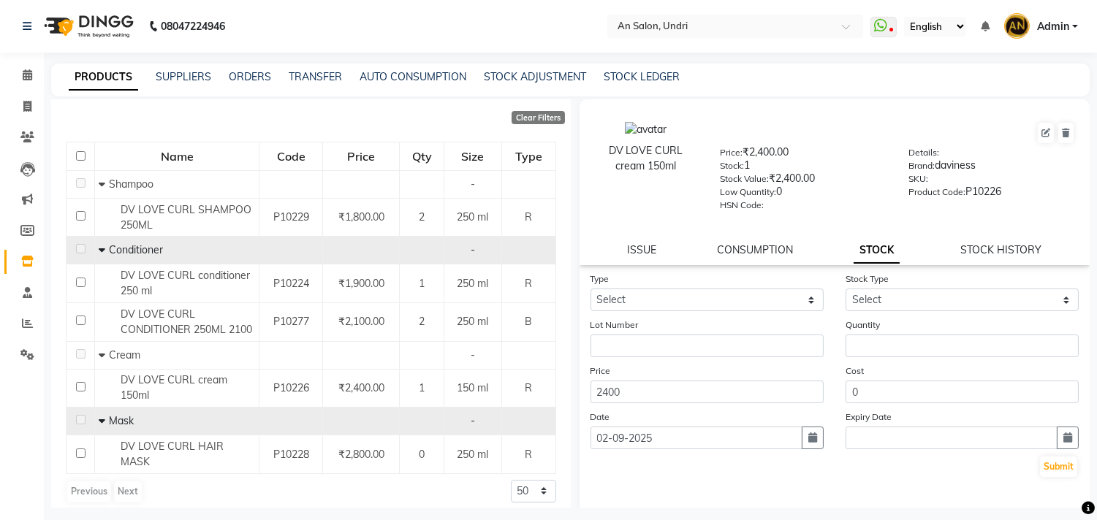
click at [704, 298] on div "Type Select In Out" at bounding box center [706, 291] width 255 height 40
click at [704, 298] on select "Select In Out" at bounding box center [706, 300] width 233 height 23
select select "out"
click at [590, 289] on select "Select In Out" at bounding box center [706, 300] width 233 height 23
select select
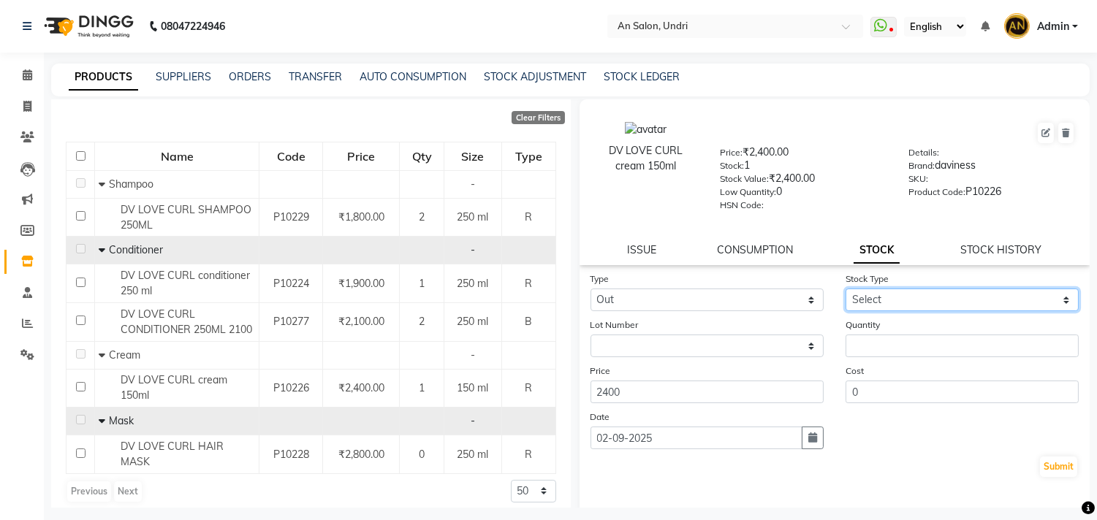
click at [895, 302] on select "Select Internal Use Damaged Expired Adjustment Return Other" at bounding box center [961, 300] width 233 height 23
select select "internal use"
click at [845, 289] on select "Select Internal Use Damaged Expired Adjustment Return Other" at bounding box center [961, 300] width 233 height 23
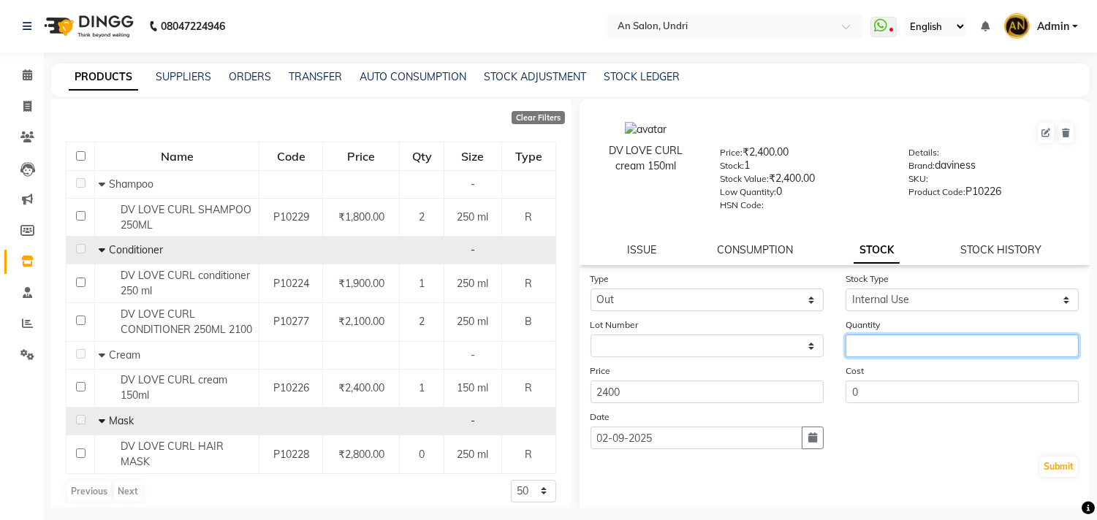
click at [889, 342] on input "number" at bounding box center [961, 346] width 233 height 23
type input "0"
type input "1"
click at [1043, 462] on button "Submit" at bounding box center [1058, 467] width 37 height 20
select select
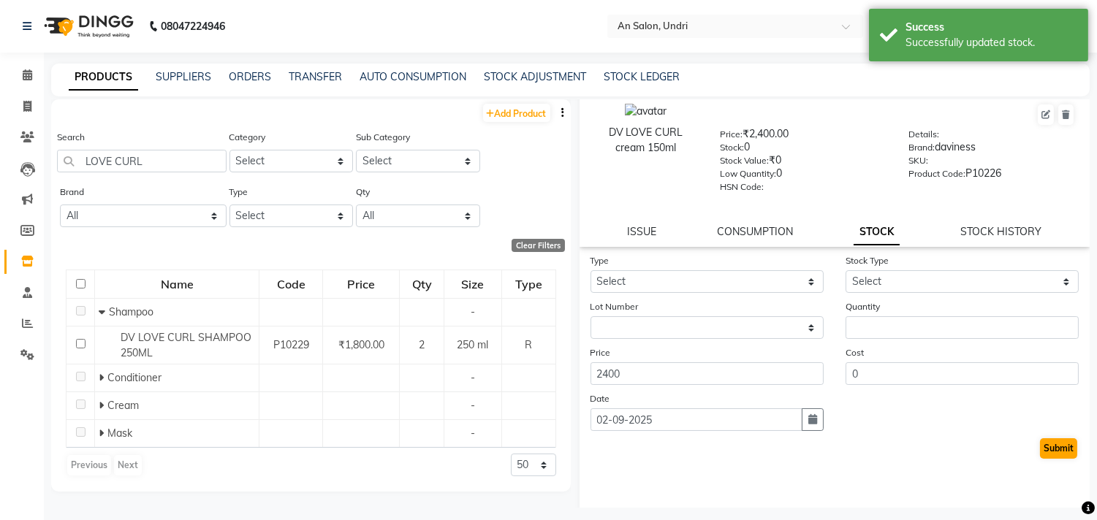
scroll to position [0, 0]
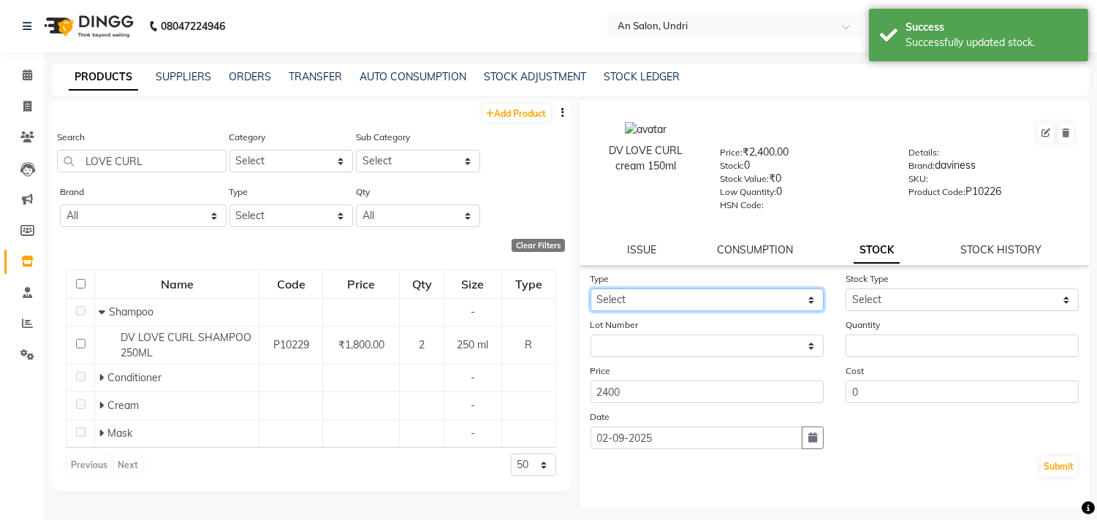
drag, startPoint x: 720, startPoint y: 296, endPoint x: 712, endPoint y: 309, distance: 15.4
click at [720, 296] on select "Select In Out" at bounding box center [706, 300] width 233 height 23
select select "in"
click at [590, 289] on select "Select In Out" at bounding box center [706, 300] width 233 height 23
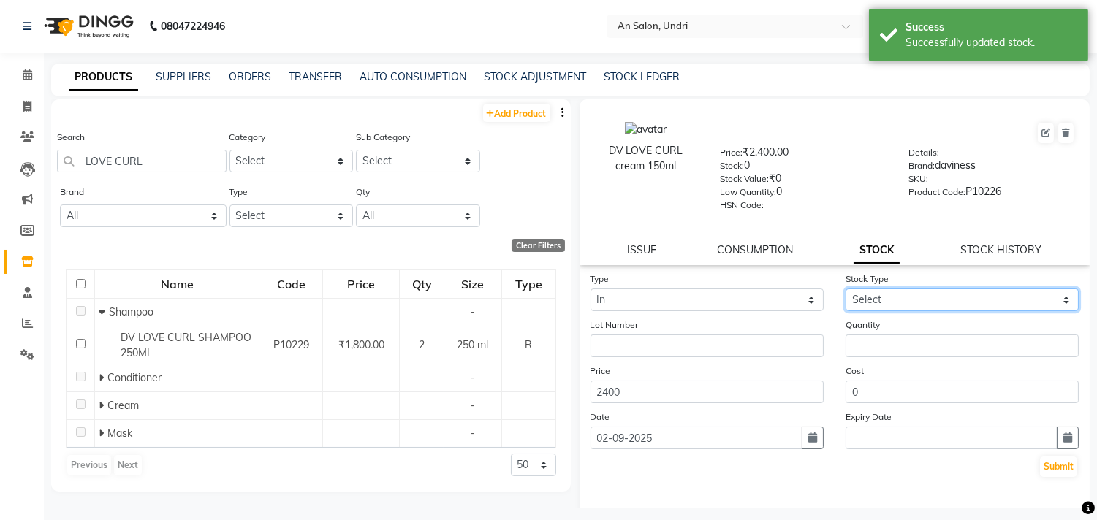
click at [933, 292] on select "Select New Stock Adjustment Return Other" at bounding box center [961, 300] width 233 height 23
select select "new stock"
click at [845, 289] on select "Select New Stock Adjustment Return Other" at bounding box center [961, 300] width 233 height 23
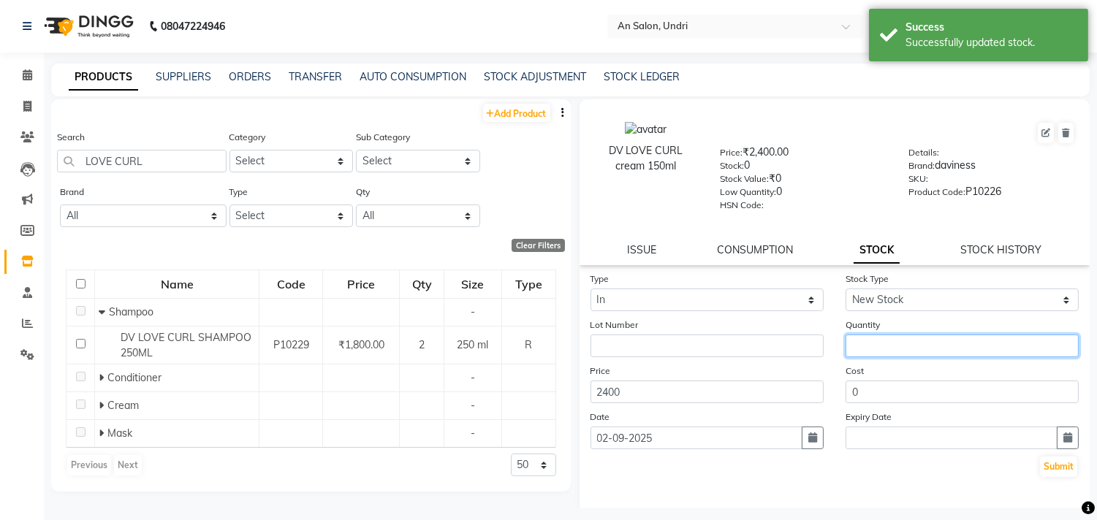
click at [928, 339] on input "number" at bounding box center [961, 346] width 233 height 23
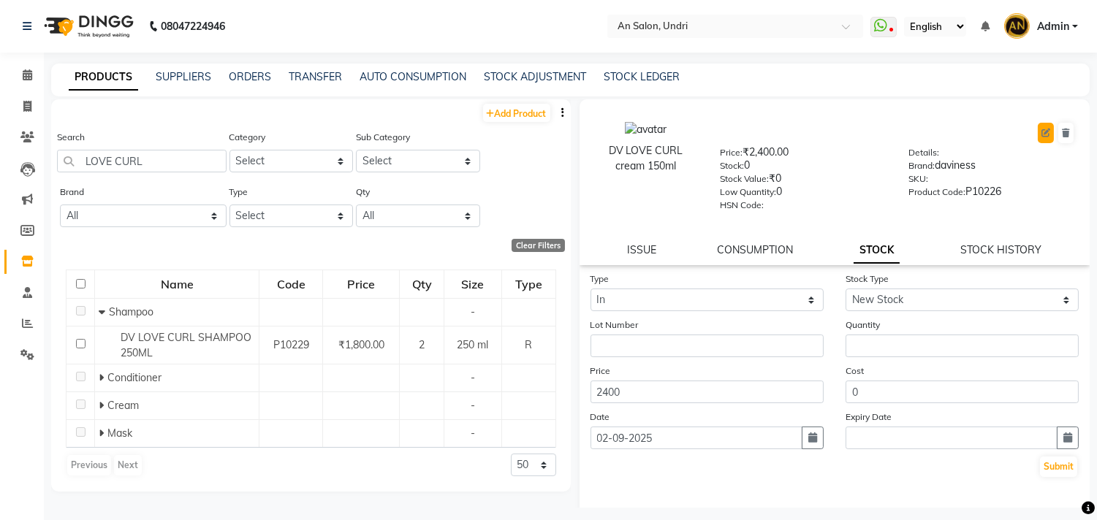
click at [1041, 135] on icon at bounding box center [1045, 133] width 9 height 9
select select "R"
select select "true"
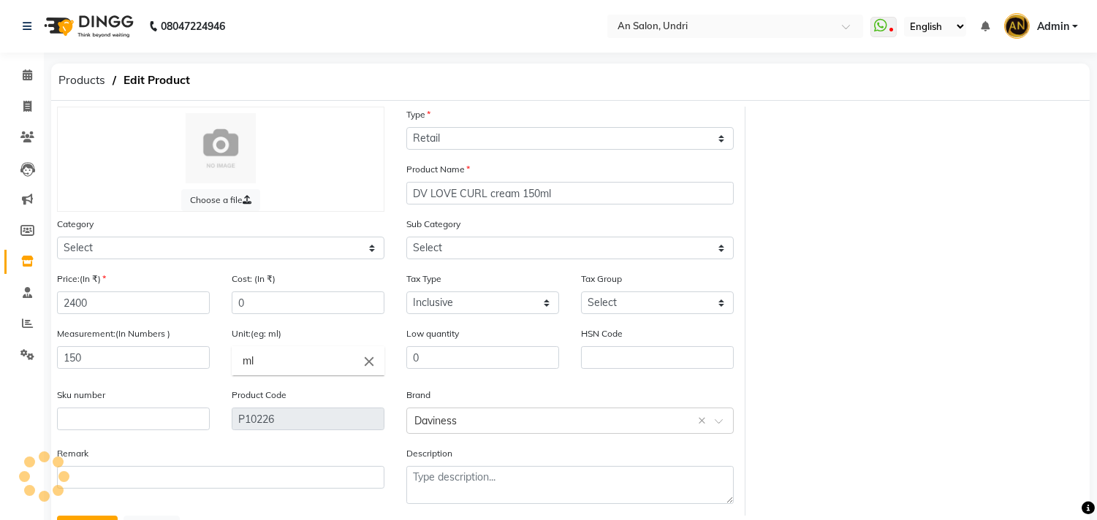
select select "1100"
select select "1103"
click at [155, 309] on input "2400" at bounding box center [133, 303] width 153 height 23
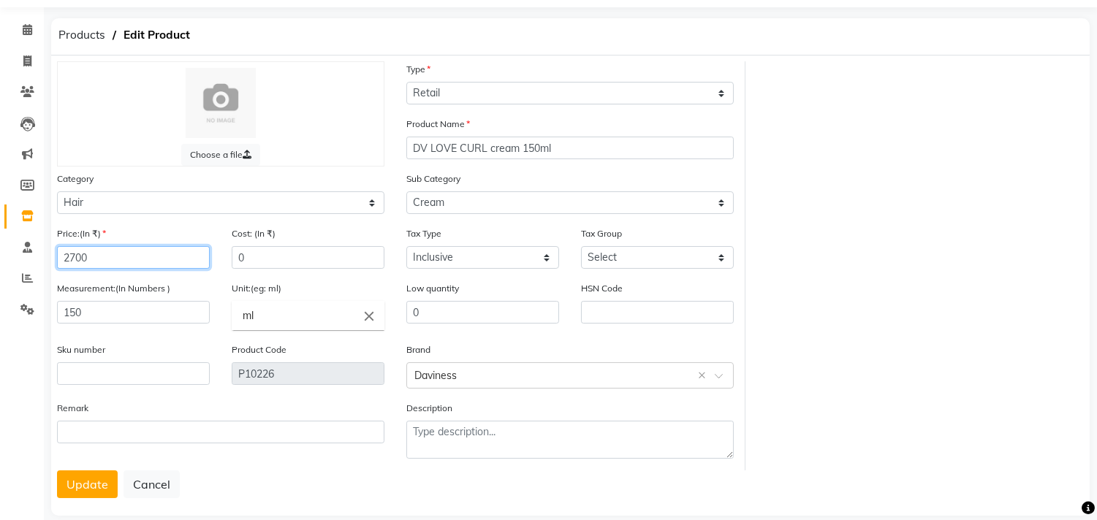
scroll to position [66, 0]
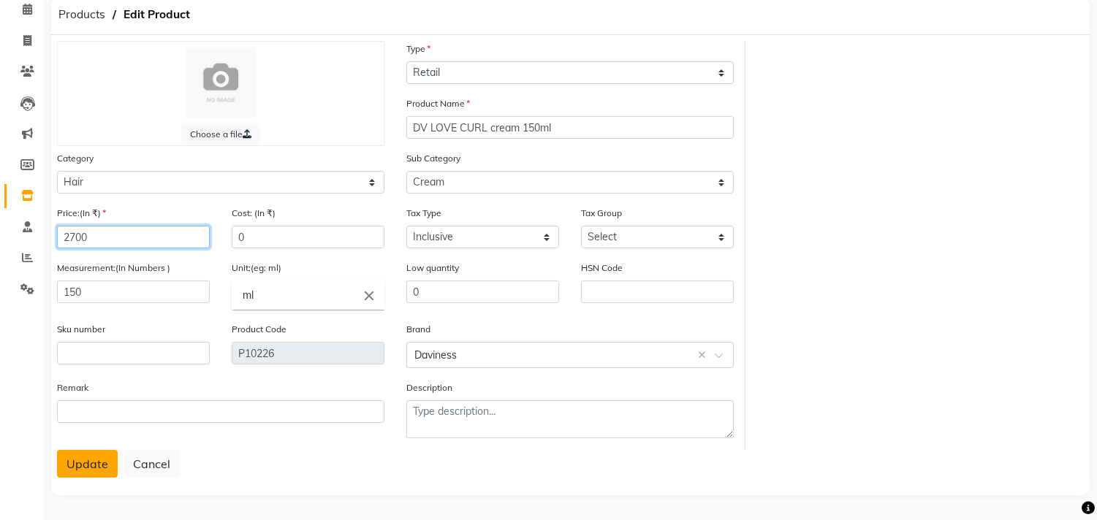
type input "2700"
click at [103, 465] on button "Update" at bounding box center [87, 464] width 61 height 28
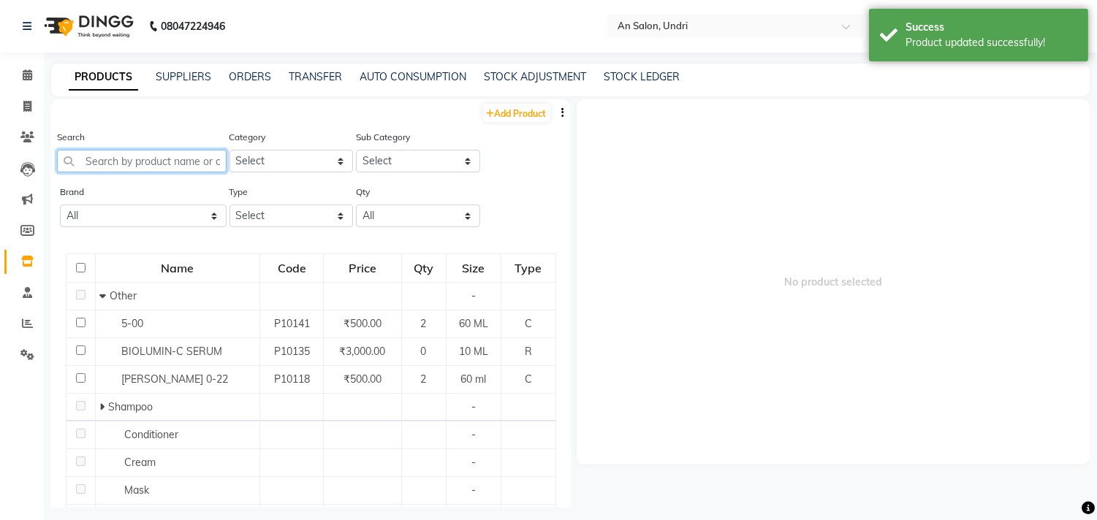
click at [154, 156] on input "text" at bounding box center [142, 161] width 170 height 23
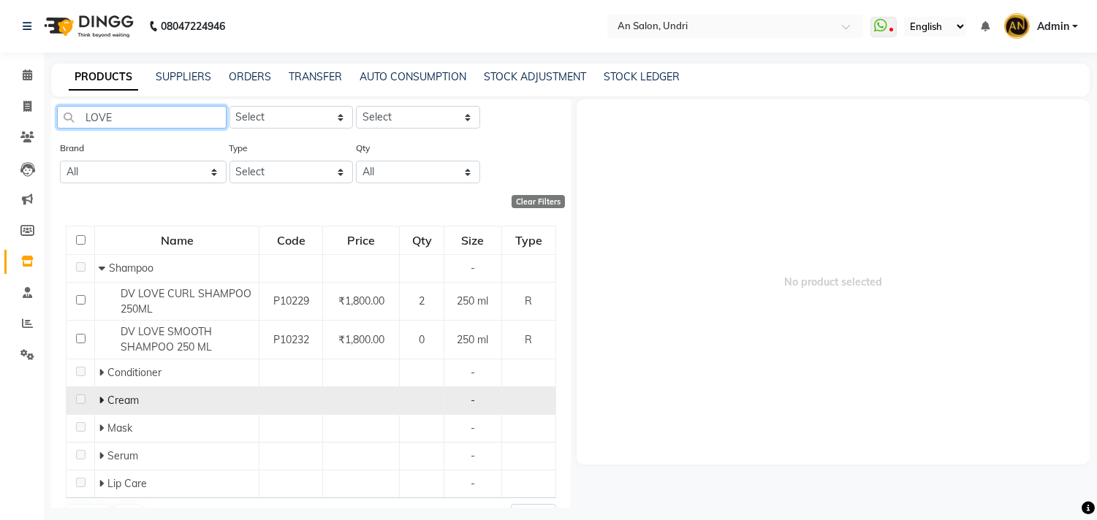
scroll to position [79, 0]
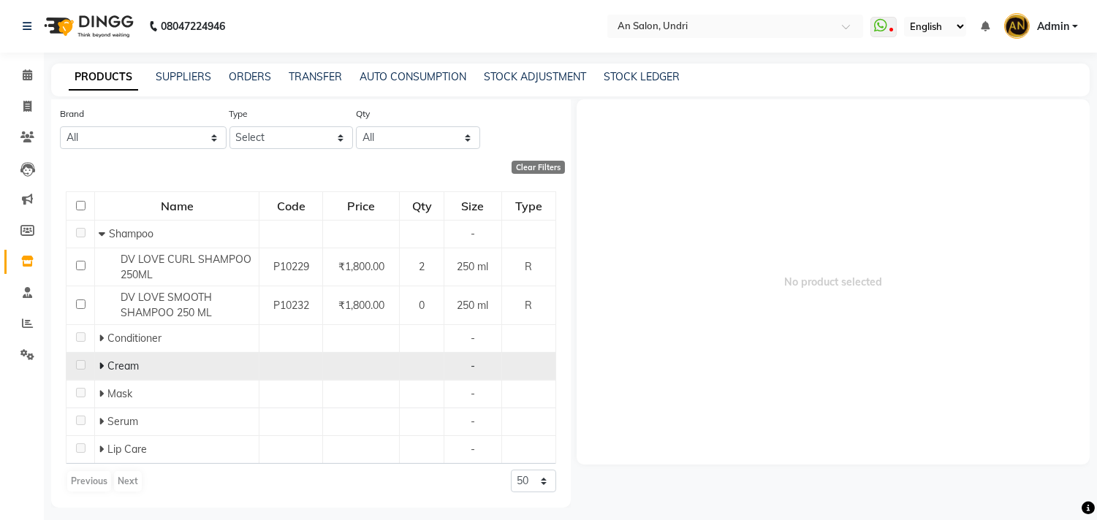
type input "LOVE"
click at [96, 362] on td "Cream" at bounding box center [177, 367] width 164 height 28
click at [103, 362] on span at bounding box center [103, 365] width 9 height 13
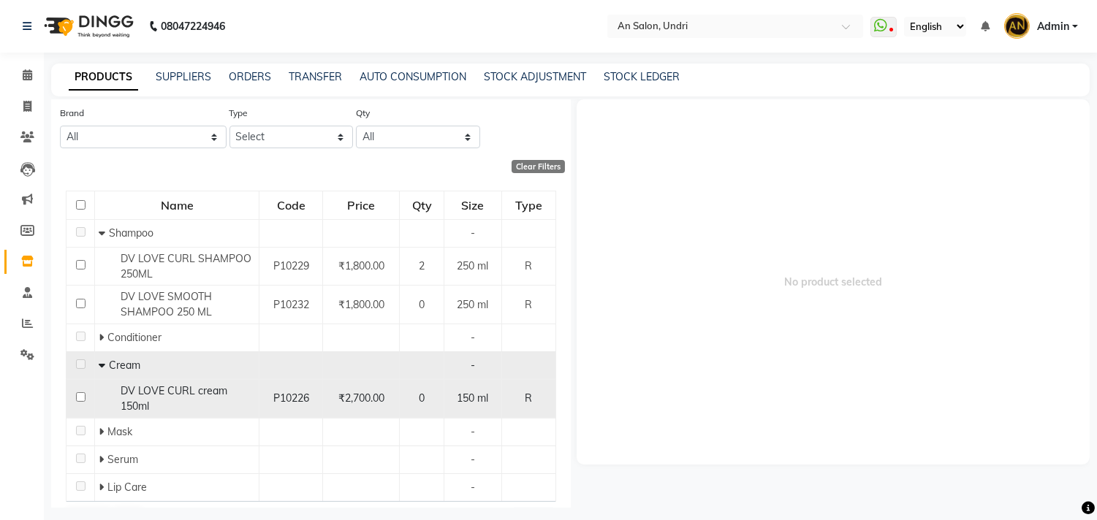
click at [323, 389] on td "₹2,700.00" at bounding box center [361, 399] width 77 height 39
click at [355, 411] on td "₹2,700.00" at bounding box center [361, 399] width 77 height 39
click at [199, 411] on div "DV LOVE CURL cream 150ml" at bounding box center [177, 399] width 156 height 31
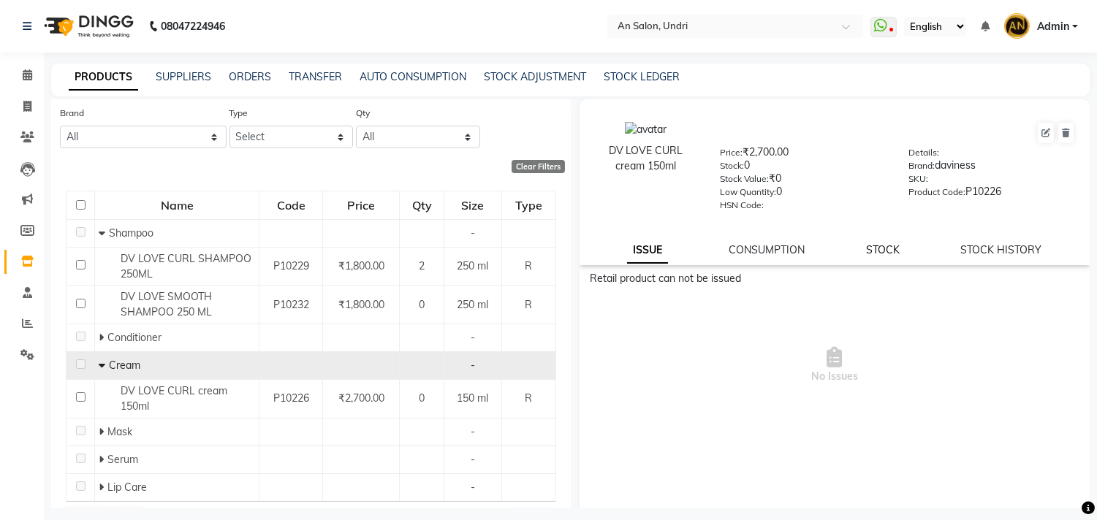
click at [880, 254] on link "STOCK" at bounding box center [883, 249] width 34 height 13
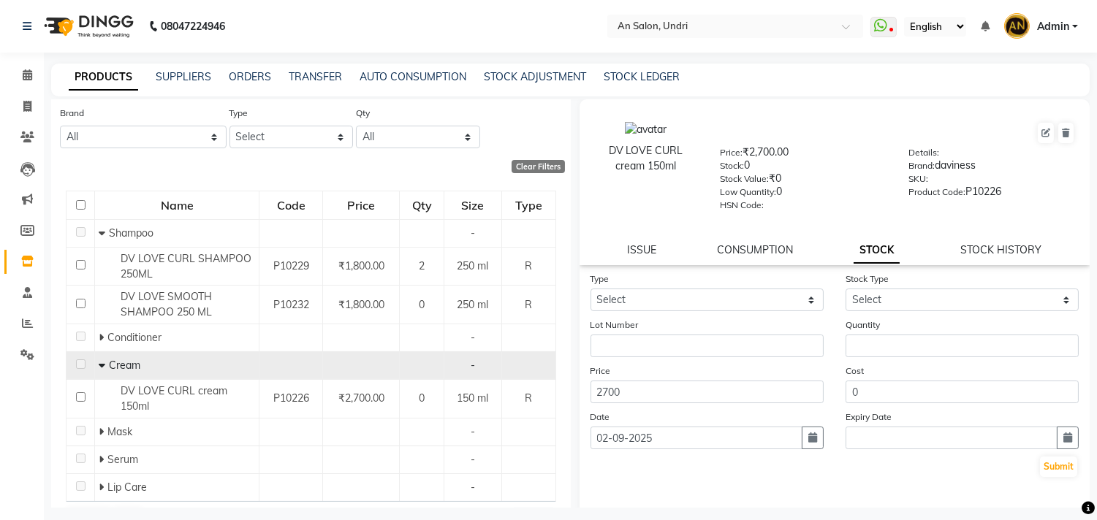
drag, startPoint x: 658, startPoint y: 281, endPoint x: 648, endPoint y: 302, distance: 24.2
click at [653, 289] on div "Type Select In Out" at bounding box center [706, 291] width 255 height 40
click at [648, 302] on select "Select In Out" at bounding box center [706, 300] width 233 height 23
select select "in"
click at [590, 289] on select "Select In Out" at bounding box center [706, 300] width 233 height 23
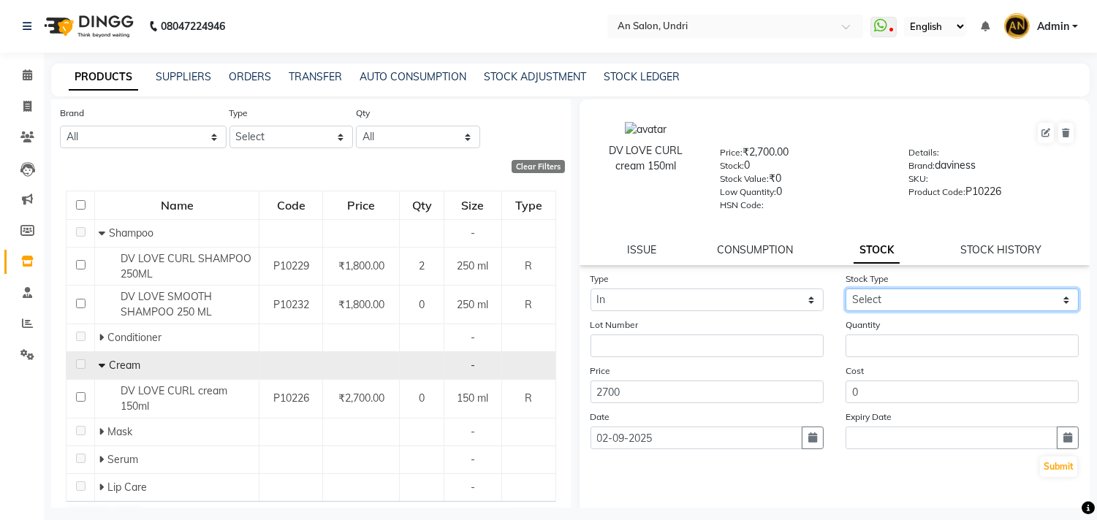
click at [873, 305] on select "Select New Stock Adjustment Return Other" at bounding box center [961, 300] width 233 height 23
select select "new stock"
click at [845, 289] on select "Select New Stock Adjustment Return Other" at bounding box center [961, 300] width 233 height 23
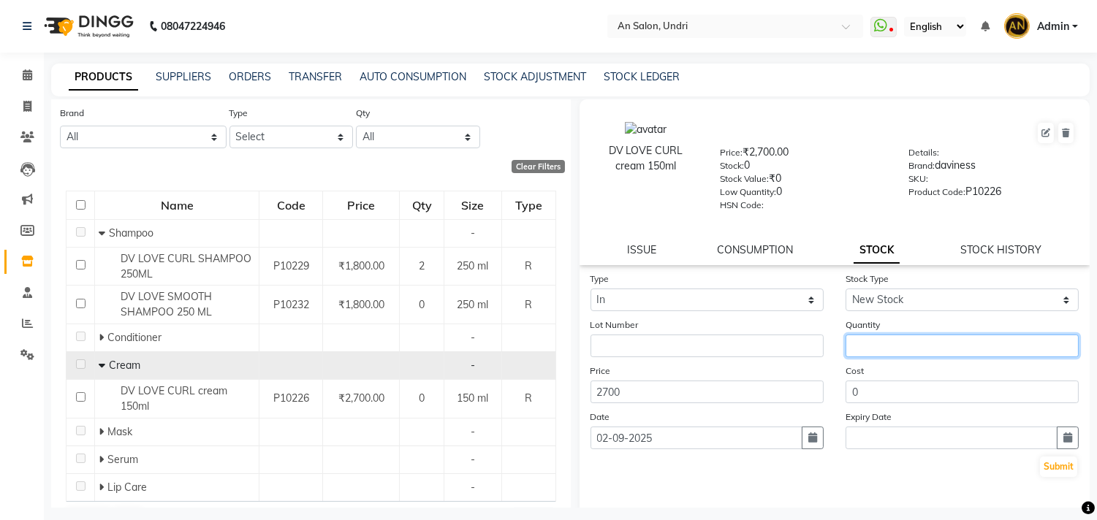
click at [880, 339] on input "number" at bounding box center [961, 346] width 233 height 23
type input "2"
click at [1043, 468] on button "Submit" at bounding box center [1058, 467] width 37 height 20
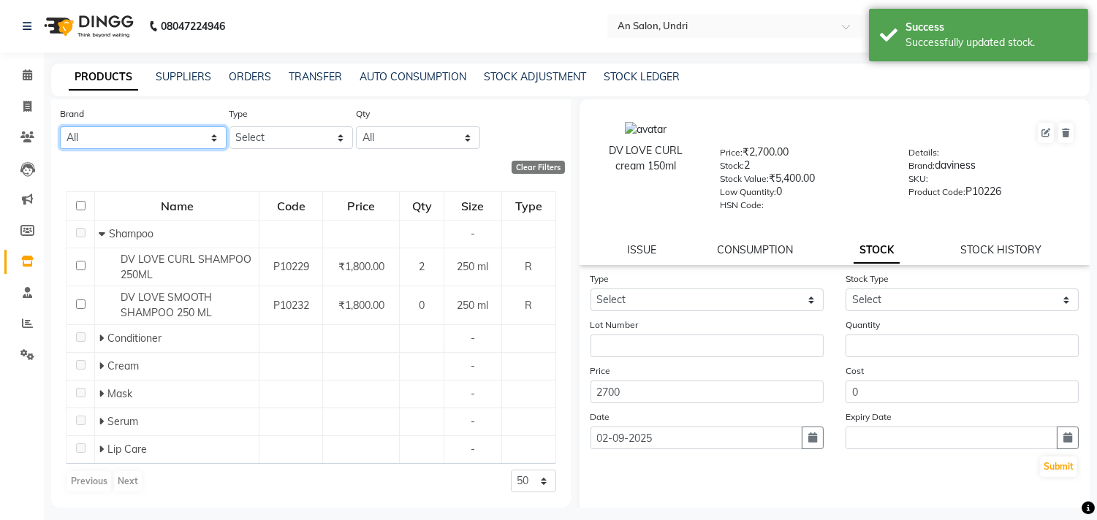
drag, startPoint x: 114, startPoint y: 130, endPoint x: 99, endPoint y: 133, distance: 14.9
click at [99, 133] on select "All Amazon Beardo Cvpro Daviness Dermalagica Dermalogica Dermolagica Dot & Key …" at bounding box center [143, 137] width 167 height 23
click at [237, 173] on div "Add Product Search LOVE Category Select Hair Skin Makeup Personal Care Applianc…" at bounding box center [311, 264] width 520 height 487
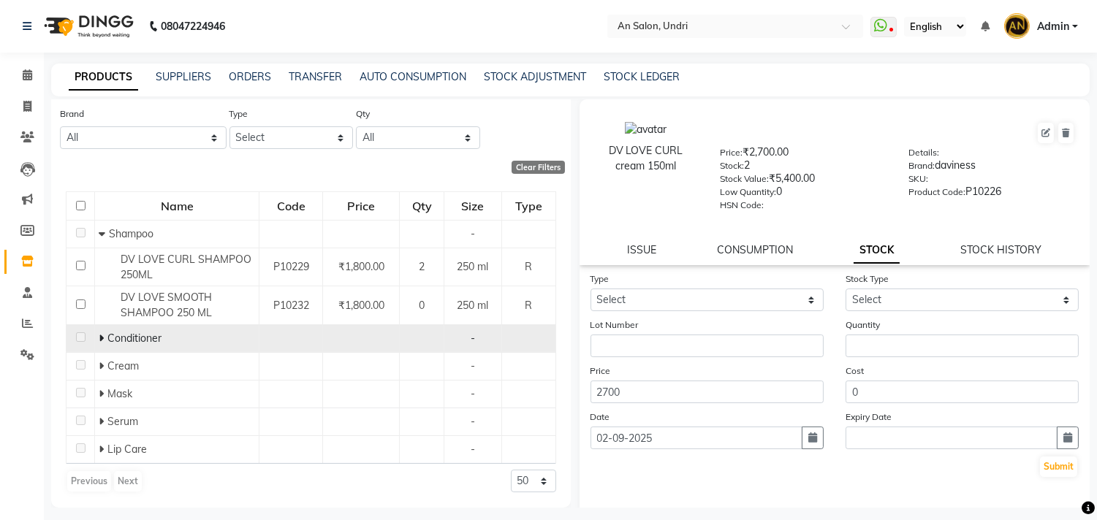
click at [104, 338] on span at bounding box center [103, 338] width 9 height 13
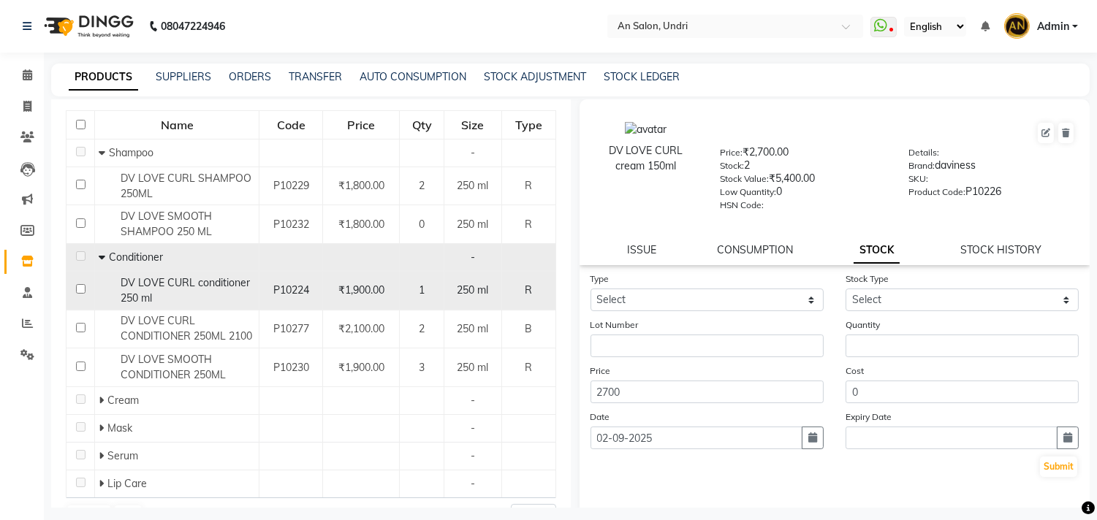
scroll to position [161, 0]
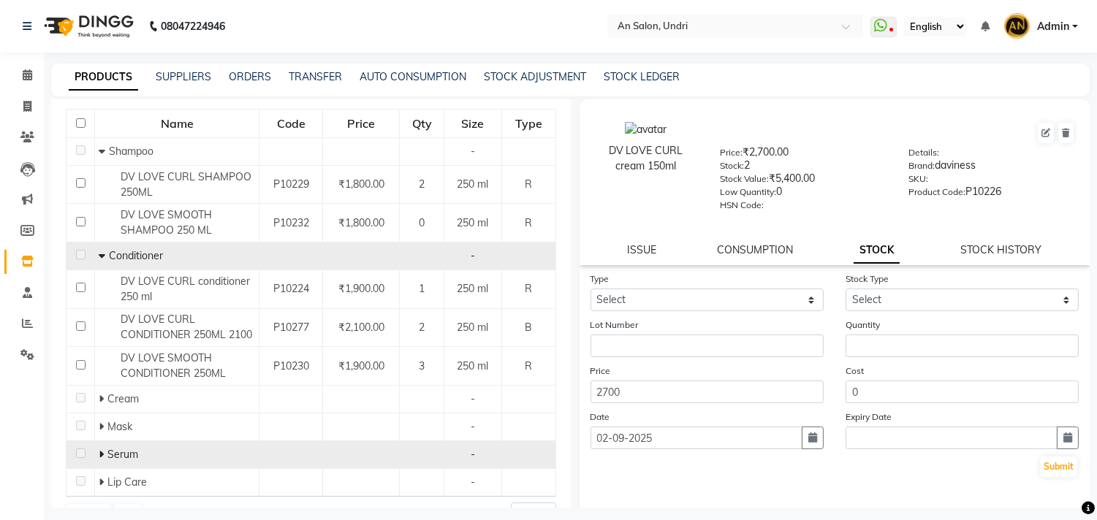
drag, startPoint x: 318, startPoint y: 376, endPoint x: 376, endPoint y: 449, distance: 93.6
click at [376, 449] on tbody "Shampoo - DV LOVE CURL SHAMPOO 250ML P10229 ₹1,800.00 2 250 ml R DV LOVE SMOOTH…" at bounding box center [311, 316] width 490 height 359
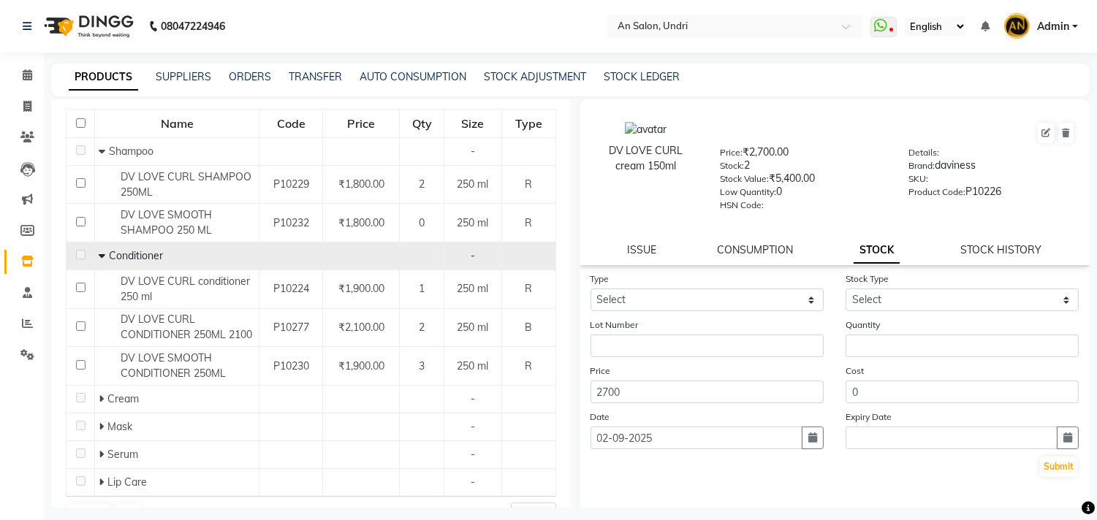
click at [644, 483] on div "Type Select In Out Stock Type Select New Stock Adjustment Return Other Lot Numb…" at bounding box center [834, 417] width 511 height 292
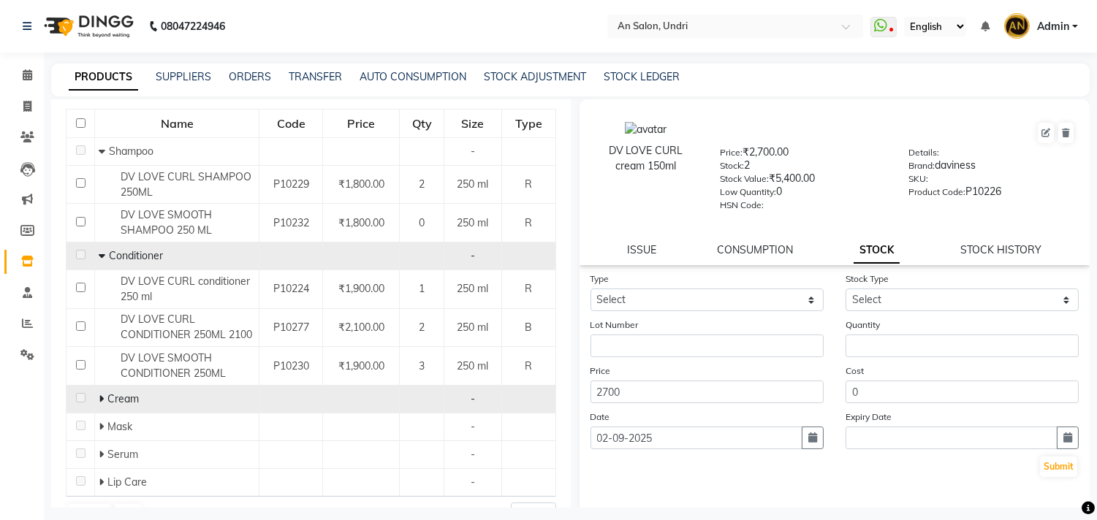
click at [99, 398] on icon at bounding box center [101, 399] width 5 height 10
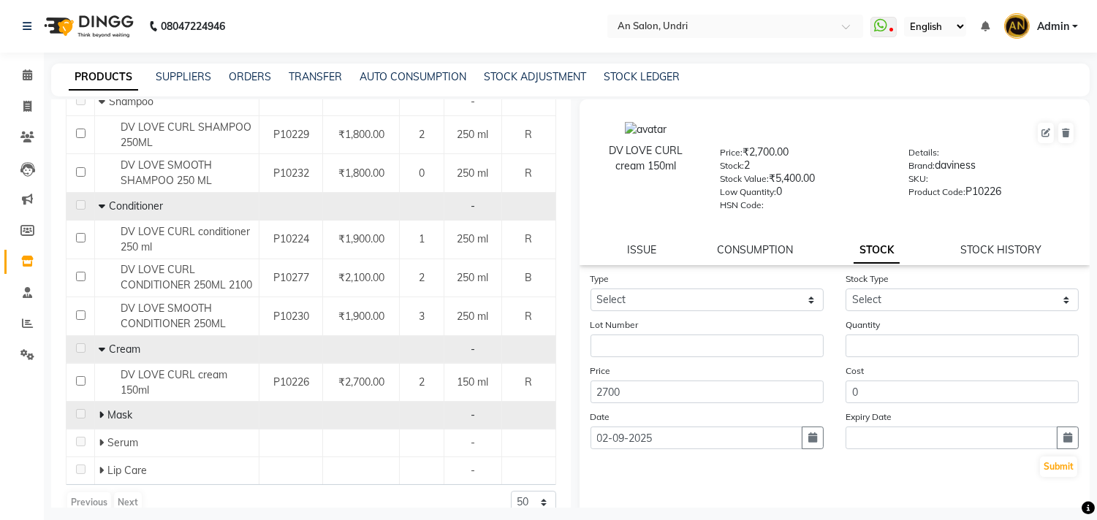
scroll to position [232, 0]
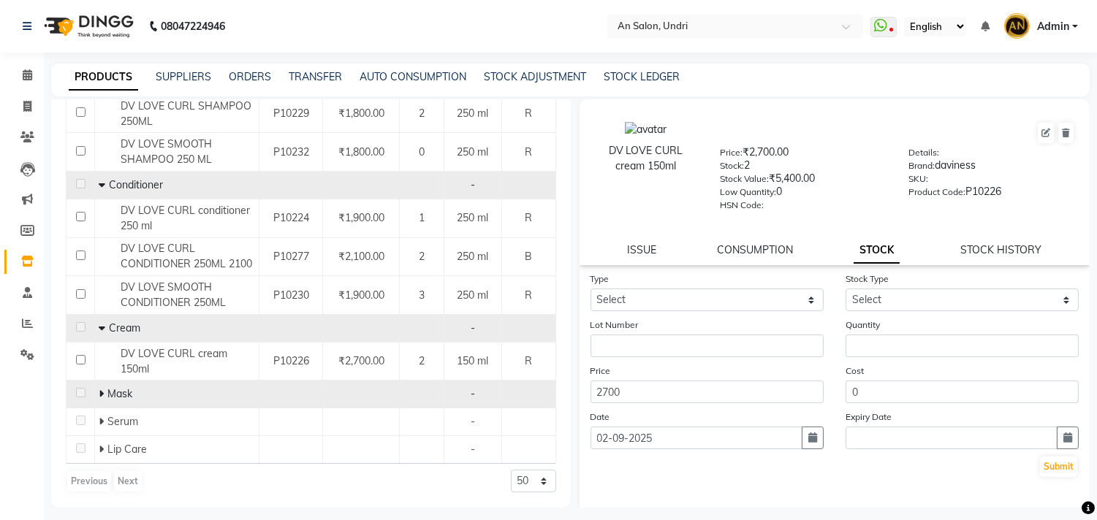
click at [99, 392] on icon at bounding box center [101, 394] width 5 height 10
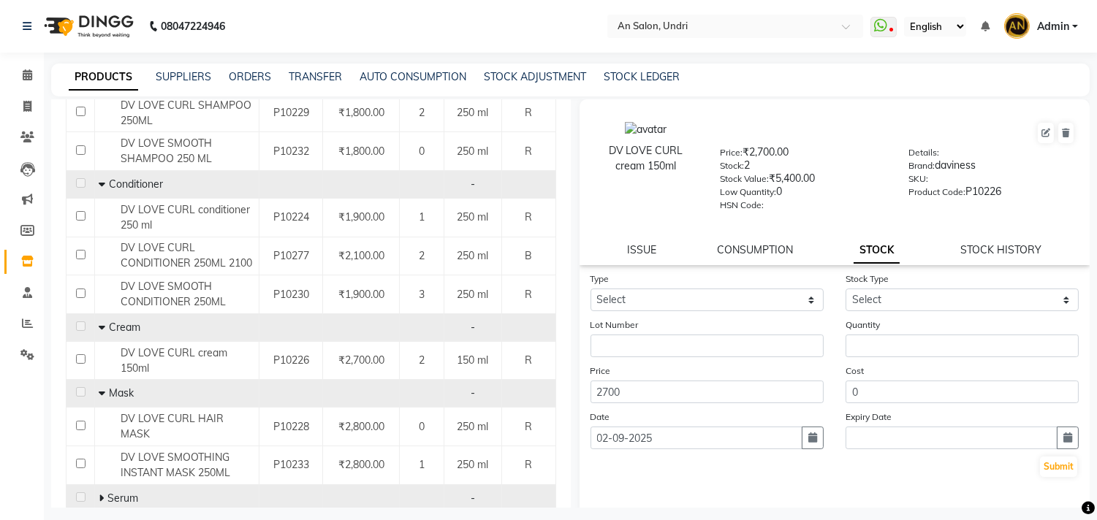
click at [99, 493] on icon at bounding box center [101, 498] width 5 height 10
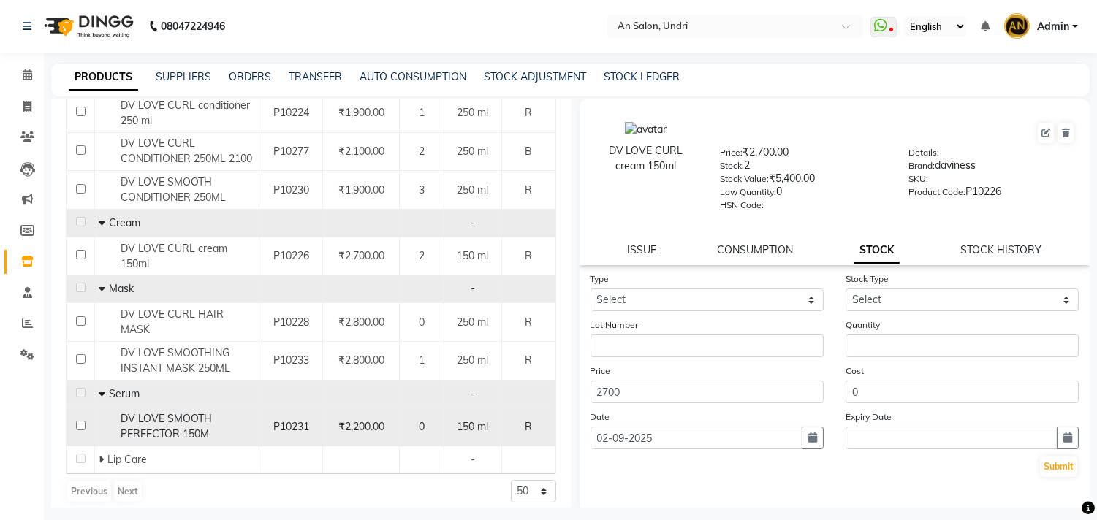
scroll to position [338, 0]
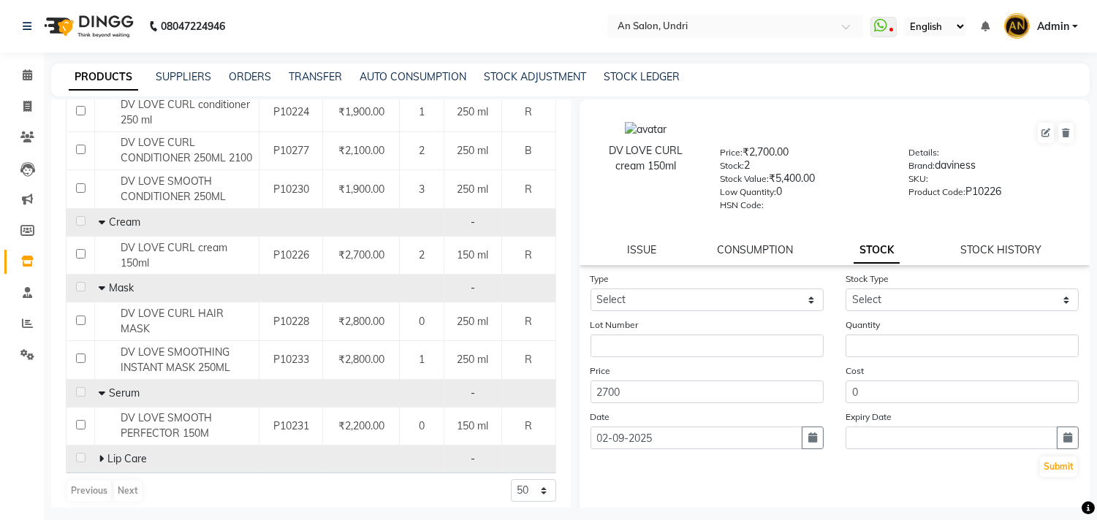
click at [107, 452] on span "Lip Care" at bounding box center [126, 458] width 39 height 13
click at [100, 454] on icon at bounding box center [101, 459] width 5 height 10
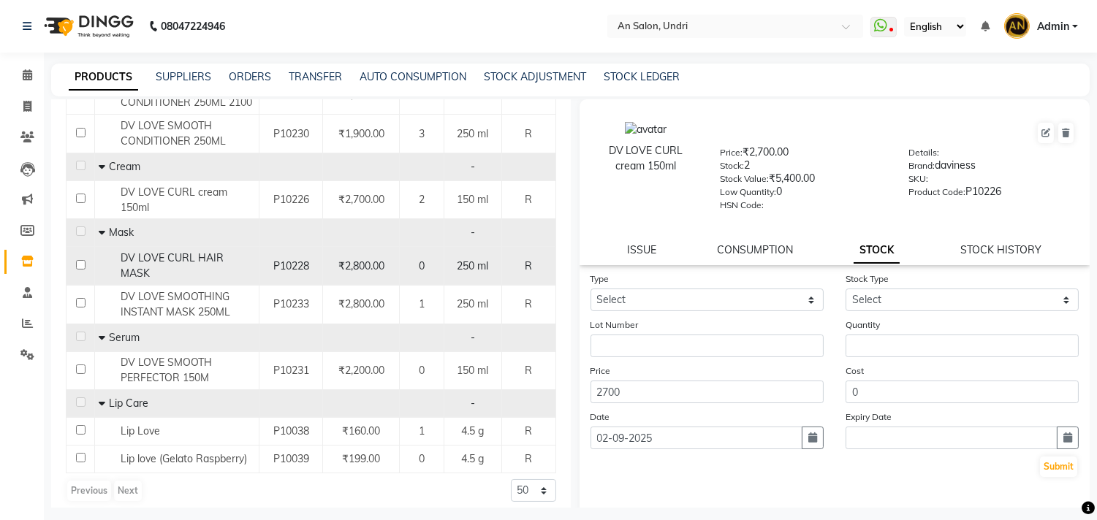
scroll to position [0, 0]
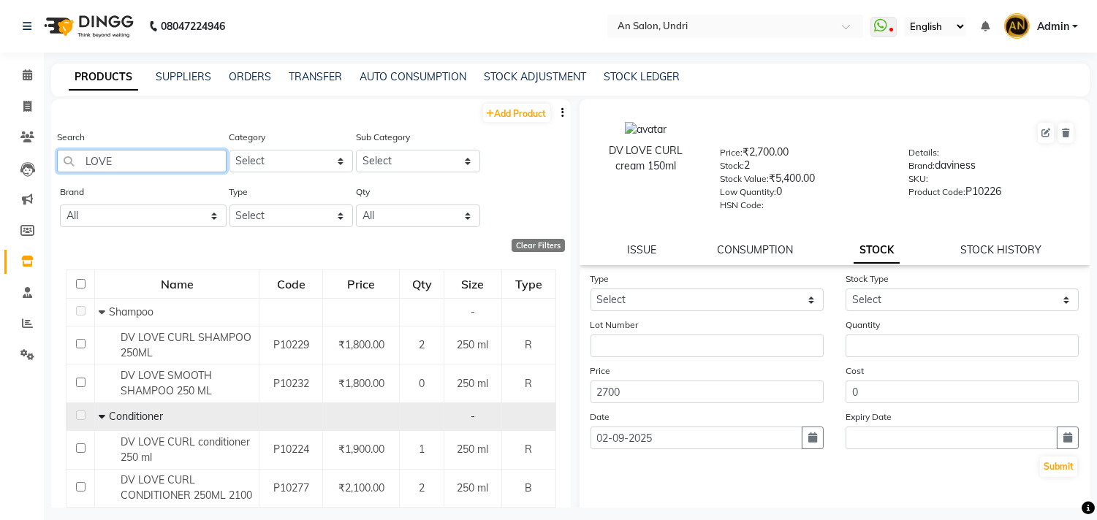
click at [175, 166] on input "LOVE" at bounding box center [142, 161] width 170 height 23
type input "L"
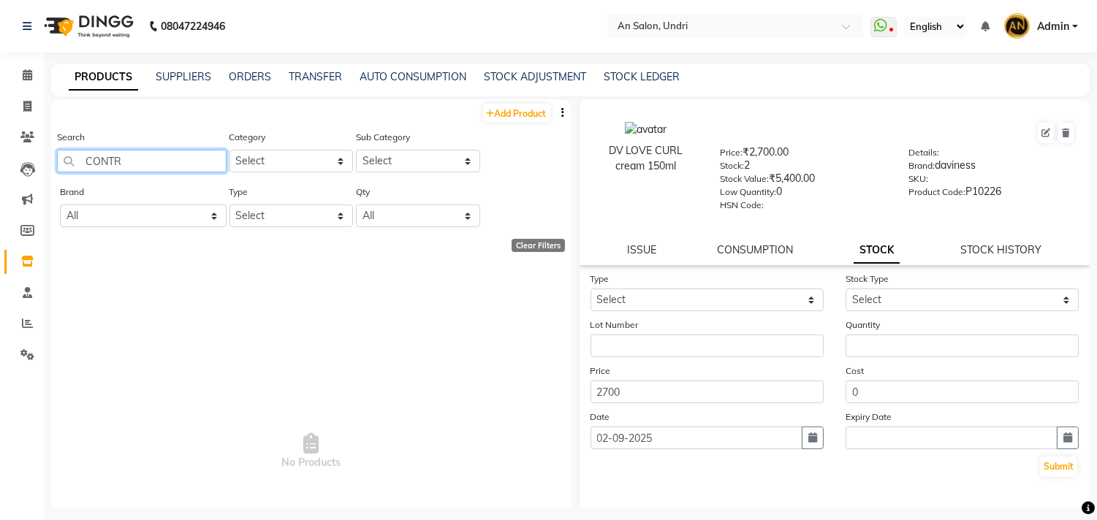
click at [128, 157] on input "CONTR" at bounding box center [142, 161] width 170 height 23
type input "C"
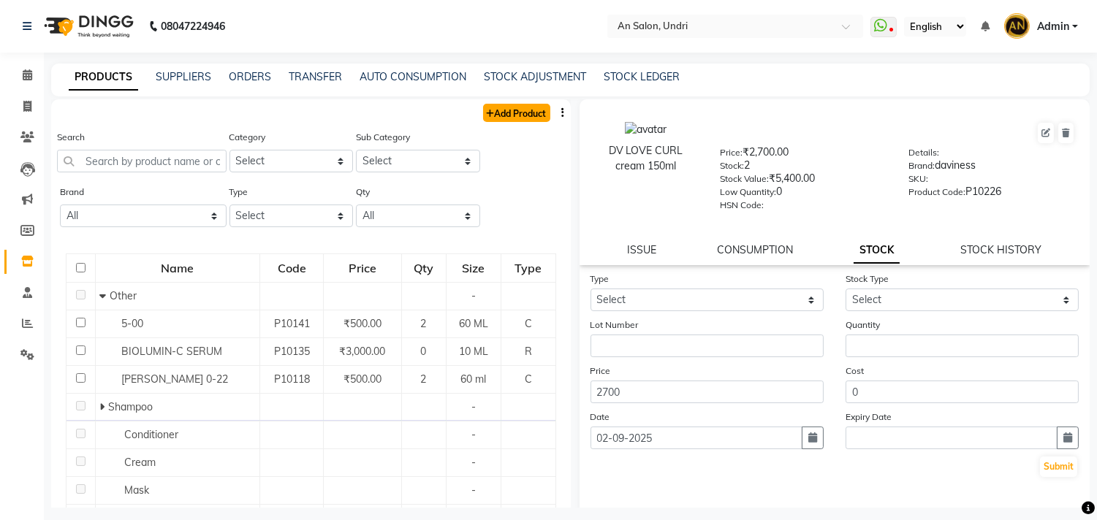
click at [503, 111] on link "Add Product" at bounding box center [516, 113] width 67 height 18
select select "true"
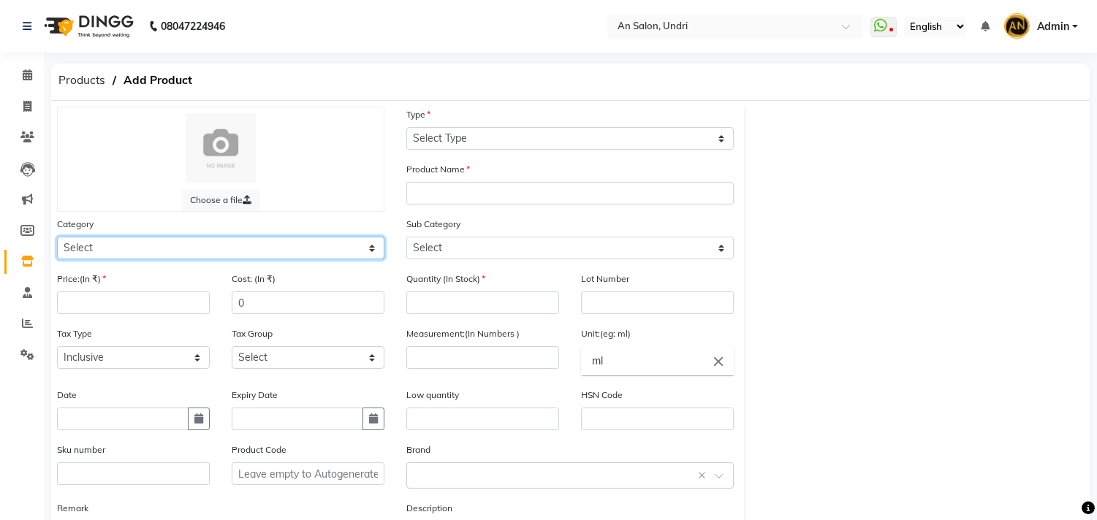
click at [124, 241] on select "Select Hair Skin Makeup Personal Care Appliances Beard Waxing Disposable Thread…" at bounding box center [220, 248] width 327 height 23
select select "1100"
click at [57, 237] on select "Select Hair Skin Makeup Personal Care Appliances Beard Waxing Disposable Thread…" at bounding box center [220, 248] width 327 height 23
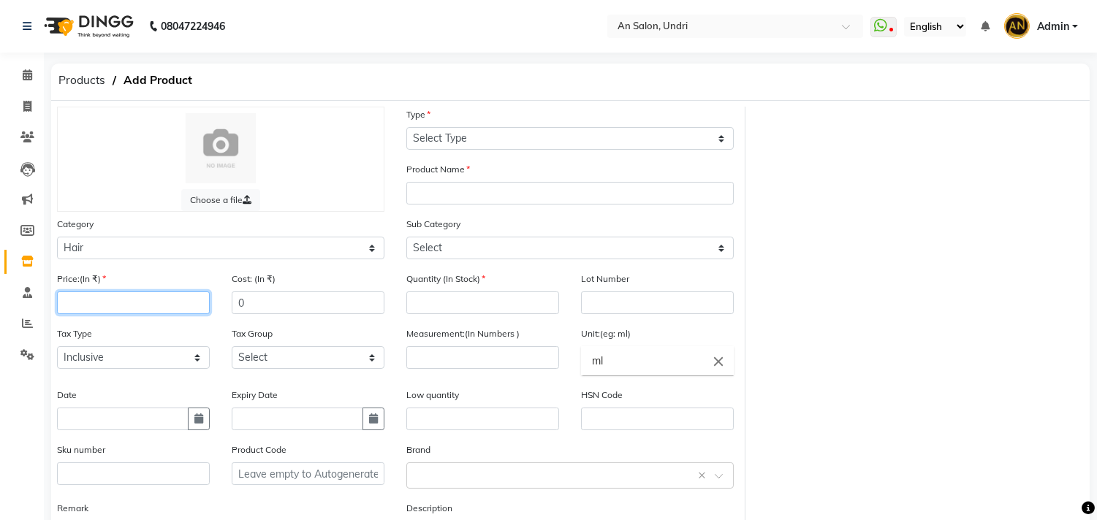
click at [118, 305] on input "number" at bounding box center [133, 303] width 153 height 23
type input "2500"
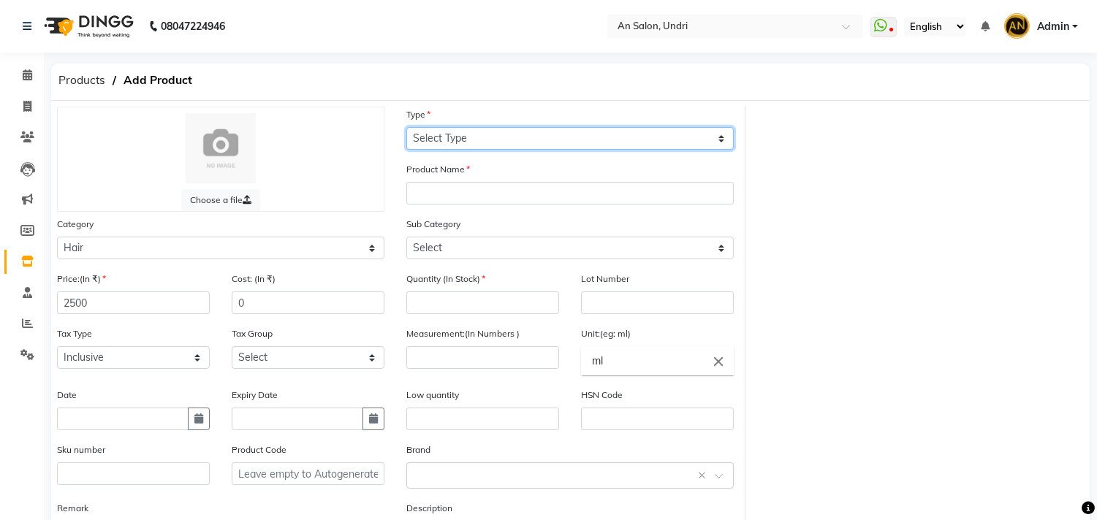
click at [485, 142] on select "Select Type Both Retail Consumable" at bounding box center [569, 138] width 327 height 23
click at [406, 127] on select "Select Type Both Retail Consumable" at bounding box center [569, 138] width 327 height 23
click at [471, 139] on select "Select Type Both Retail Consumable" at bounding box center [569, 138] width 327 height 23
select select "B"
click at [406, 127] on select "Select Type Both Retail Consumable" at bounding box center [569, 138] width 327 height 23
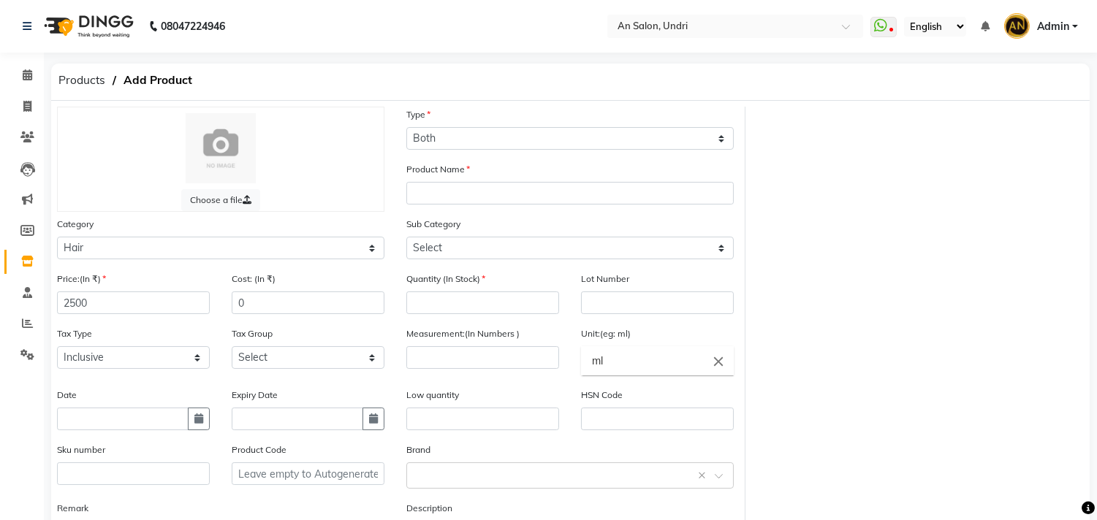
click at [450, 180] on div "Product Name" at bounding box center [569, 182] width 327 height 43
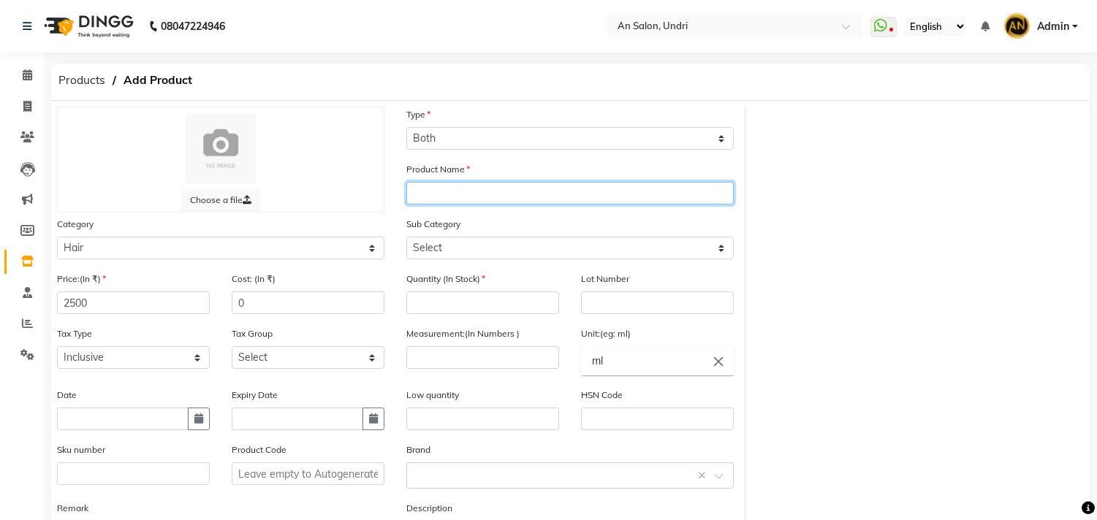
click at [453, 193] on input "text" at bounding box center [569, 193] width 327 height 23
click at [453, 195] on input "DV LOVECURL" at bounding box center [569, 193] width 327 height 23
click at [460, 197] on input "DV LOVECURL" at bounding box center [569, 193] width 327 height 23
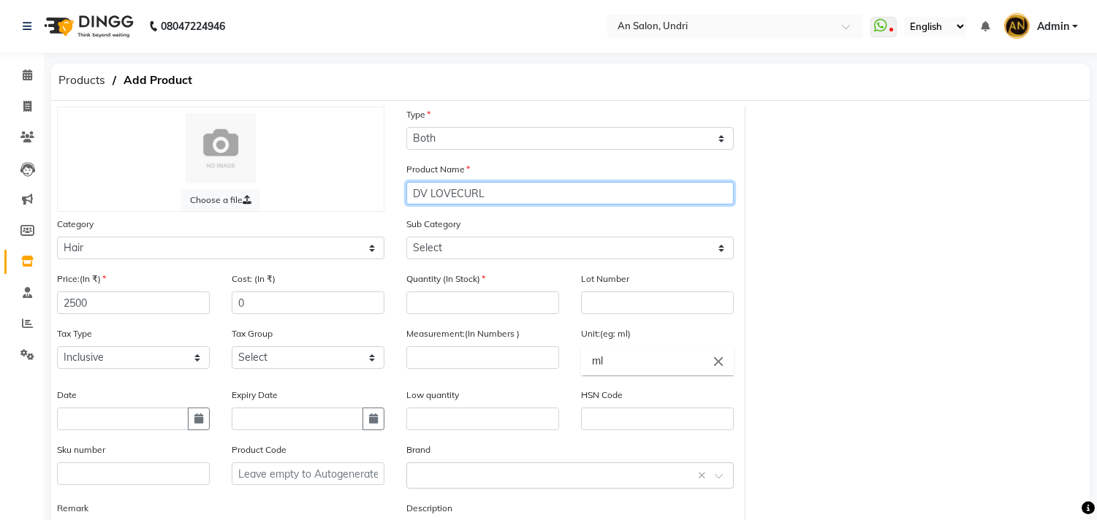
click at [457, 196] on input "DV LOVECURL" at bounding box center [569, 193] width 327 height 23
click at [523, 195] on input "DV LOVE CURL" at bounding box center [569, 193] width 327 height 23
type input "DV LOVE CURL CONTROLLER 150ML"
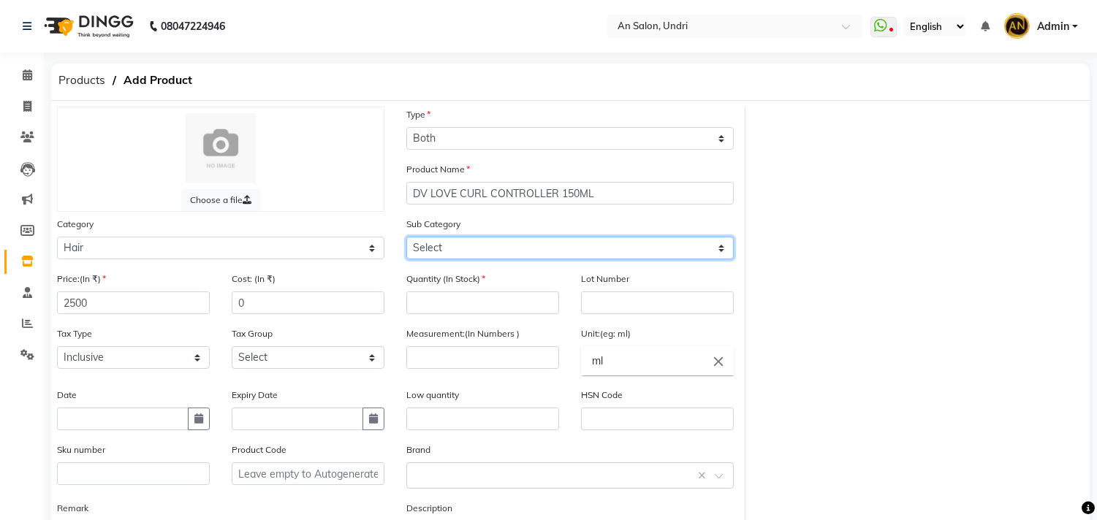
click at [470, 247] on select "Select Shampoo Conditioner Cream Mask Oil Serum Color Appliances Treatment Styl…" at bounding box center [569, 248] width 327 height 23
select select "1106"
click at [406, 237] on select "Select Shampoo Conditioner Cream Mask Oil Serum Color Appliances Treatment Styl…" at bounding box center [569, 248] width 327 height 23
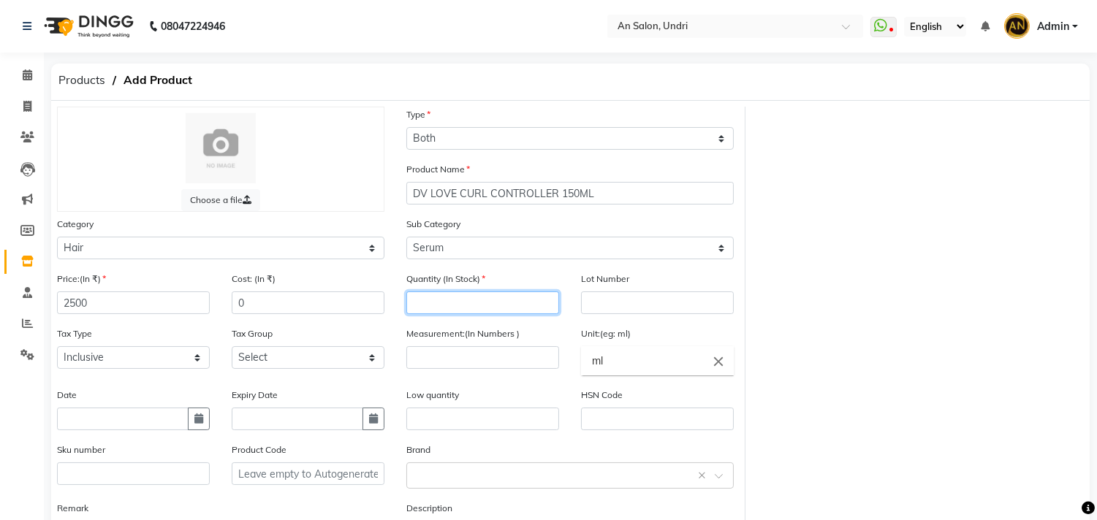
click at [494, 298] on input "number" at bounding box center [482, 303] width 153 height 23
click at [466, 314] on input "number" at bounding box center [482, 303] width 153 height 23
type input "2"
click at [487, 368] on input "number" at bounding box center [482, 357] width 153 height 23
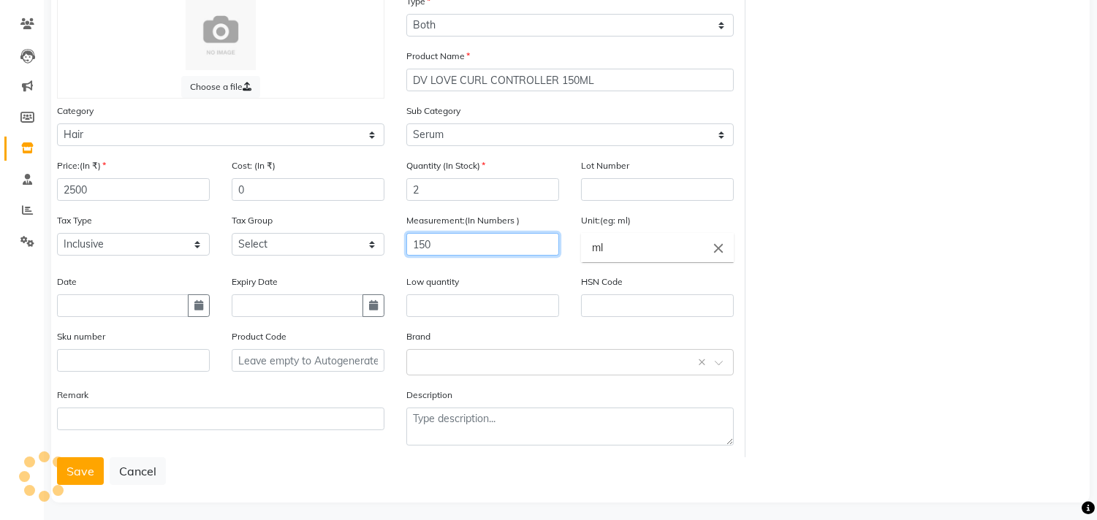
scroll to position [121, 0]
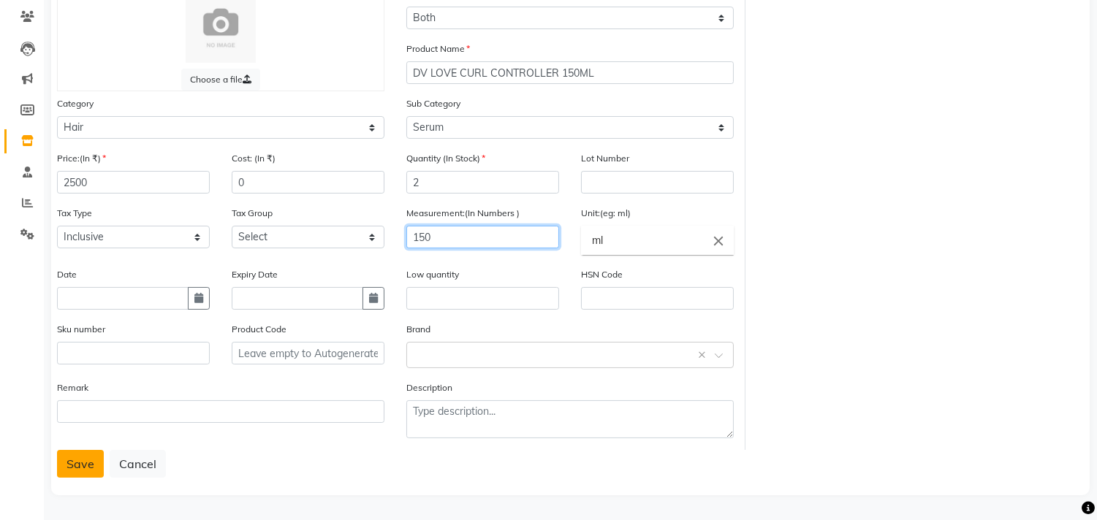
type input "150"
click at [77, 463] on button "Save" at bounding box center [80, 464] width 47 height 28
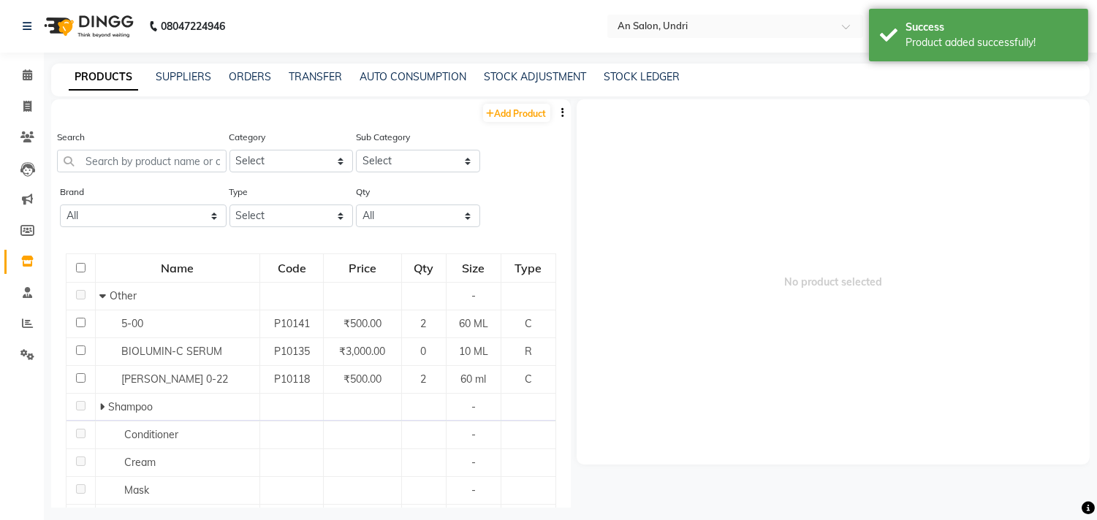
click at [104, 18] on img at bounding box center [87, 26] width 100 height 41
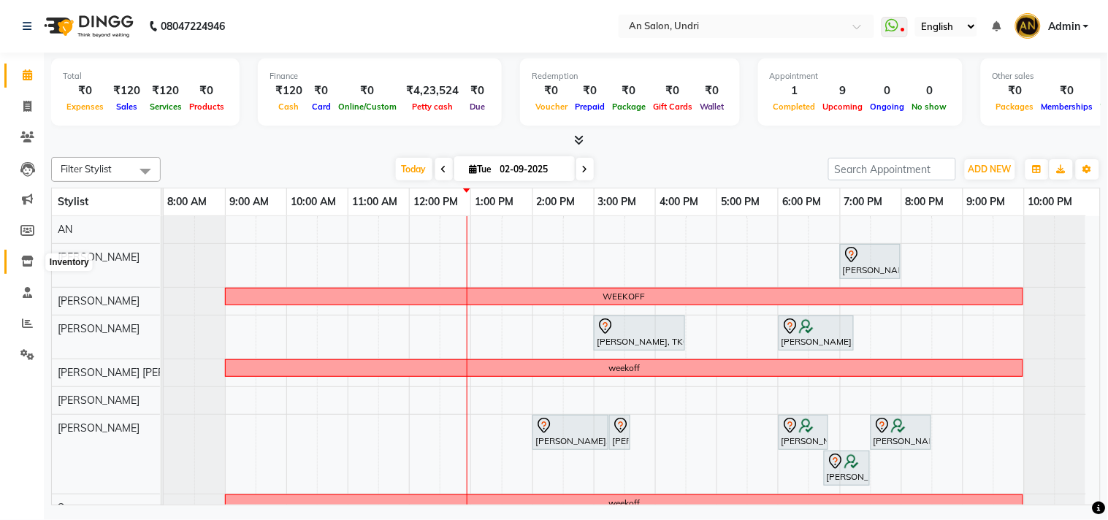
click at [24, 254] on span at bounding box center [28, 262] width 26 height 17
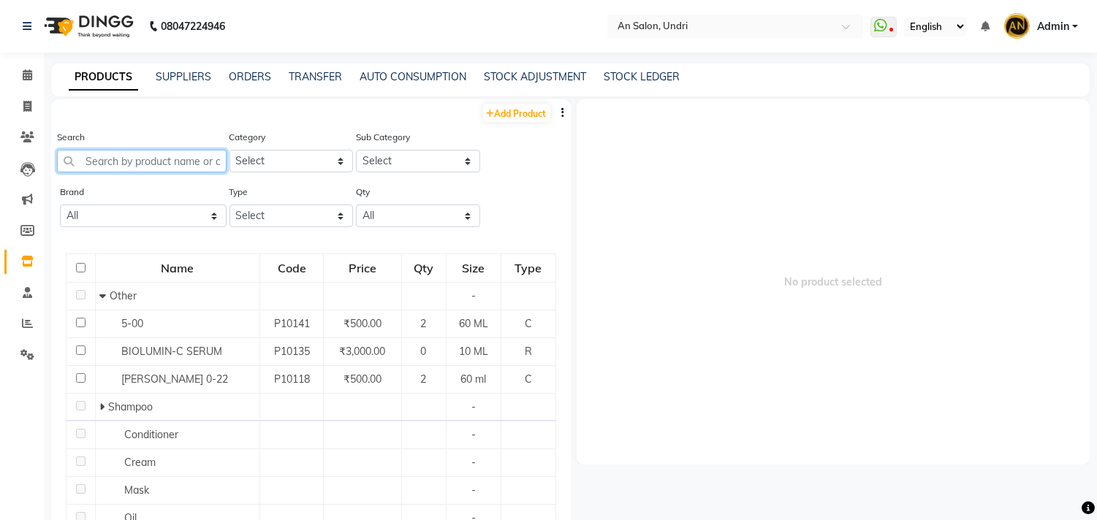
click at [123, 157] on input "text" at bounding box center [142, 161] width 170 height 23
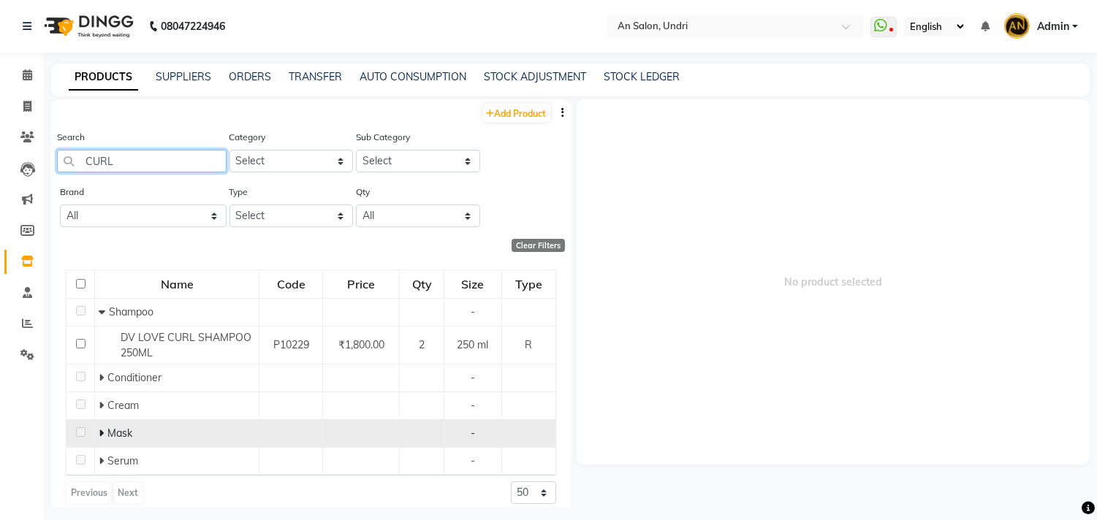
type input "CURL"
click at [100, 433] on icon at bounding box center [101, 433] width 5 height 10
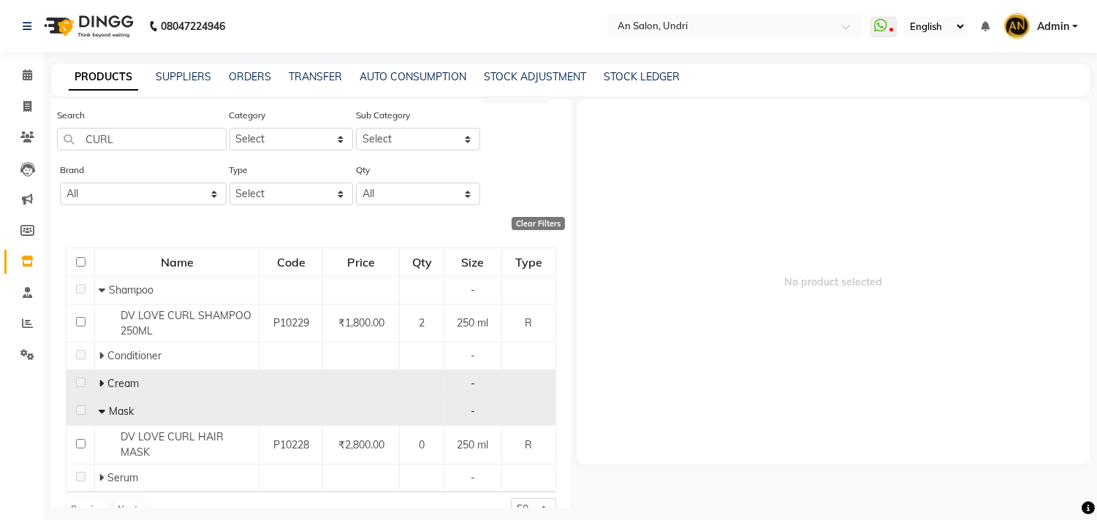
scroll to position [40, 0]
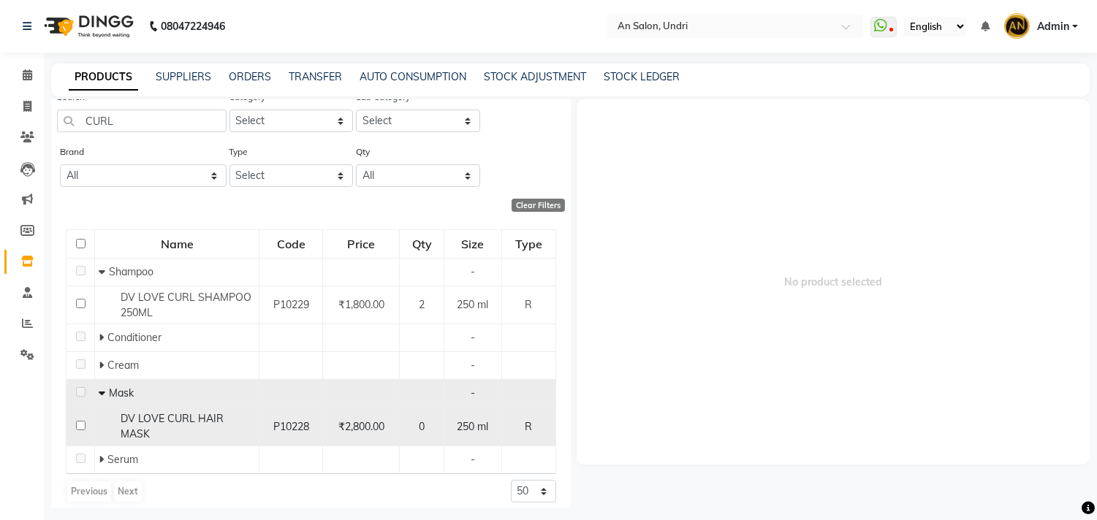
click at [355, 420] on span "₹2,800.00" at bounding box center [361, 426] width 46 height 13
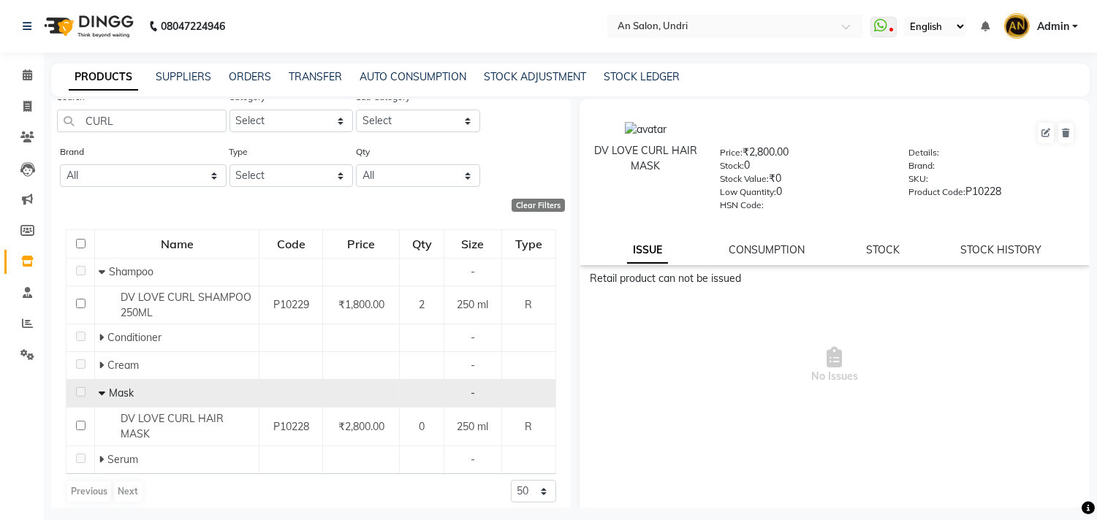
click at [896, 250] on div "ISSUE CONSUMPTION STOCK STOCK HISTORY" at bounding box center [835, 250] width 476 height 15
click at [879, 248] on link "STOCK" at bounding box center [883, 249] width 34 height 13
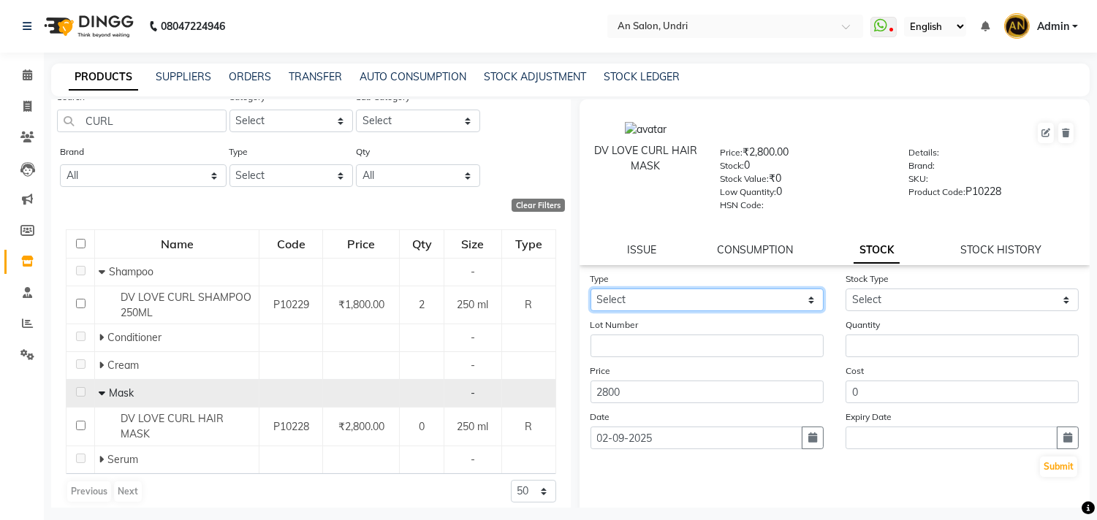
click at [682, 305] on select "Select In Out" at bounding box center [706, 300] width 233 height 23
select select "in"
click at [590, 289] on select "Select In Out" at bounding box center [706, 300] width 233 height 23
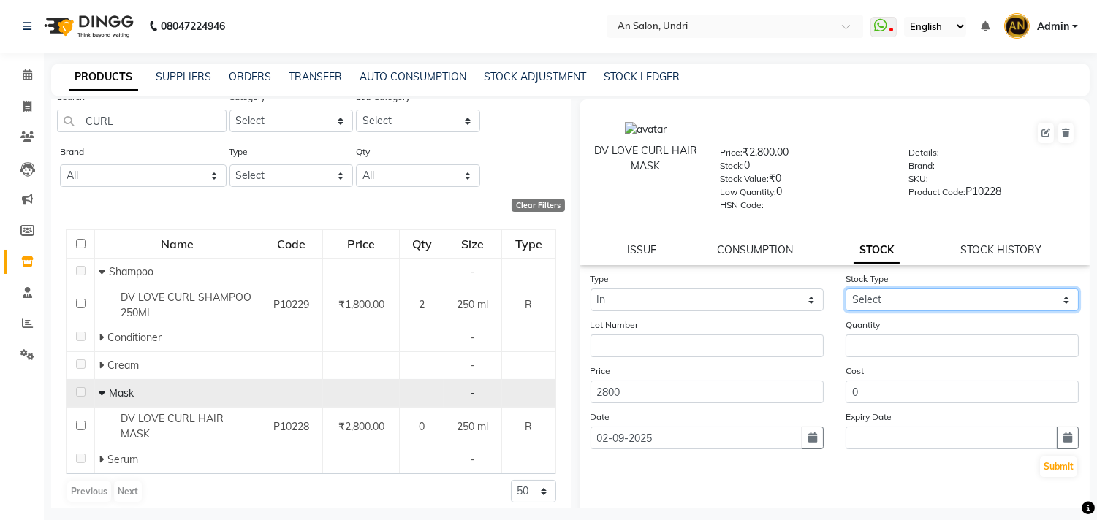
click at [878, 289] on select "Select New Stock Adjustment Return Other" at bounding box center [961, 300] width 233 height 23
select select "new stock"
click at [845, 289] on select "Select New Stock Adjustment Return Other" at bounding box center [961, 300] width 233 height 23
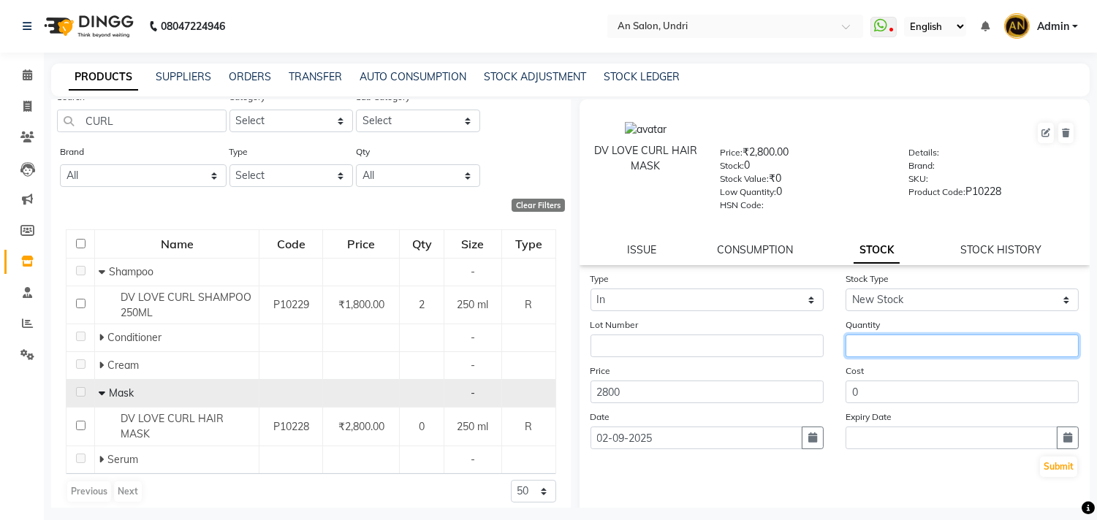
click at [889, 347] on input "number" at bounding box center [961, 346] width 233 height 23
click at [867, 346] on input "number" at bounding box center [961, 346] width 233 height 23
click at [851, 355] on input "number" at bounding box center [961, 346] width 233 height 23
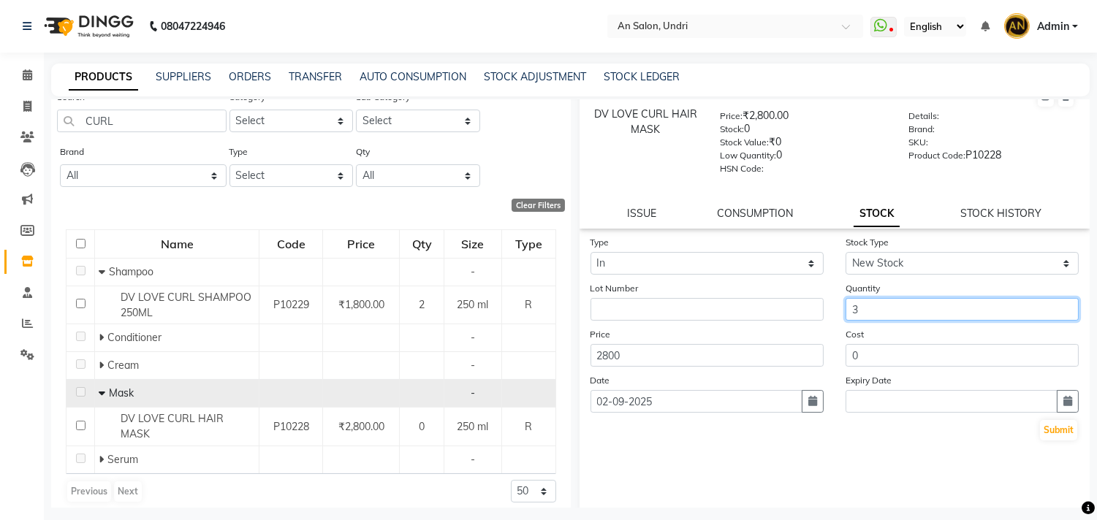
scroll to position [56, 0]
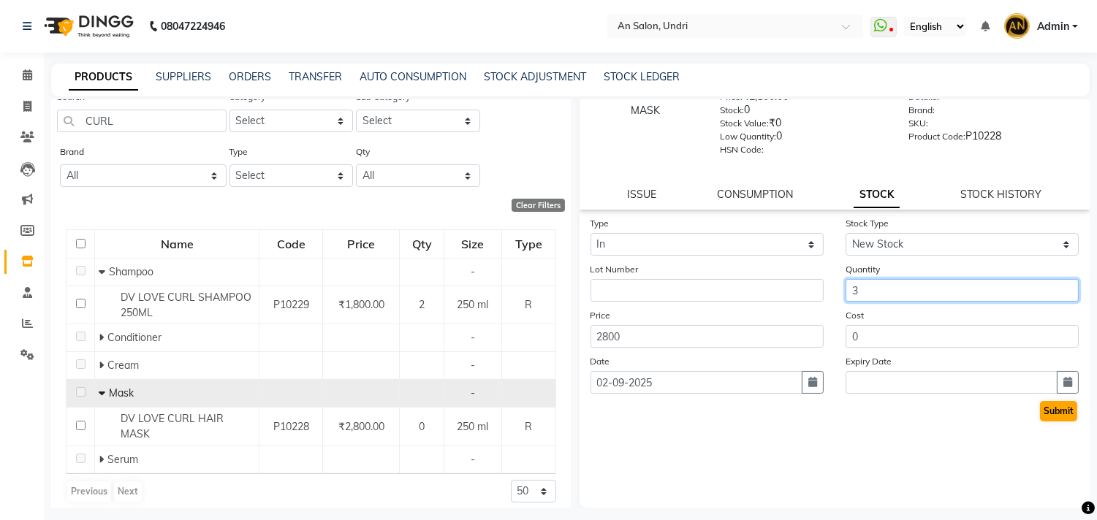
type input "3"
click at [1043, 406] on button "Submit" at bounding box center [1058, 411] width 37 height 20
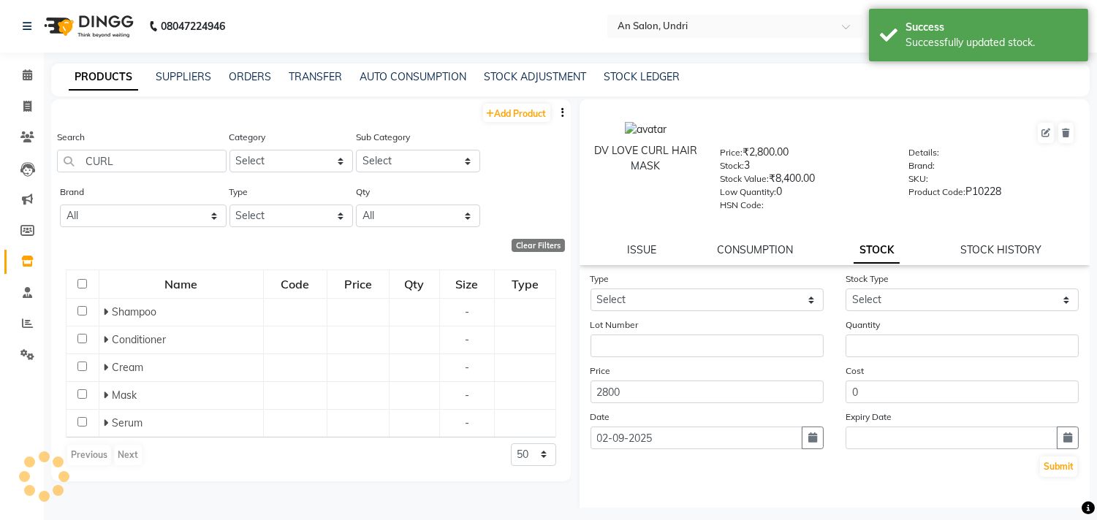
scroll to position [0, 0]
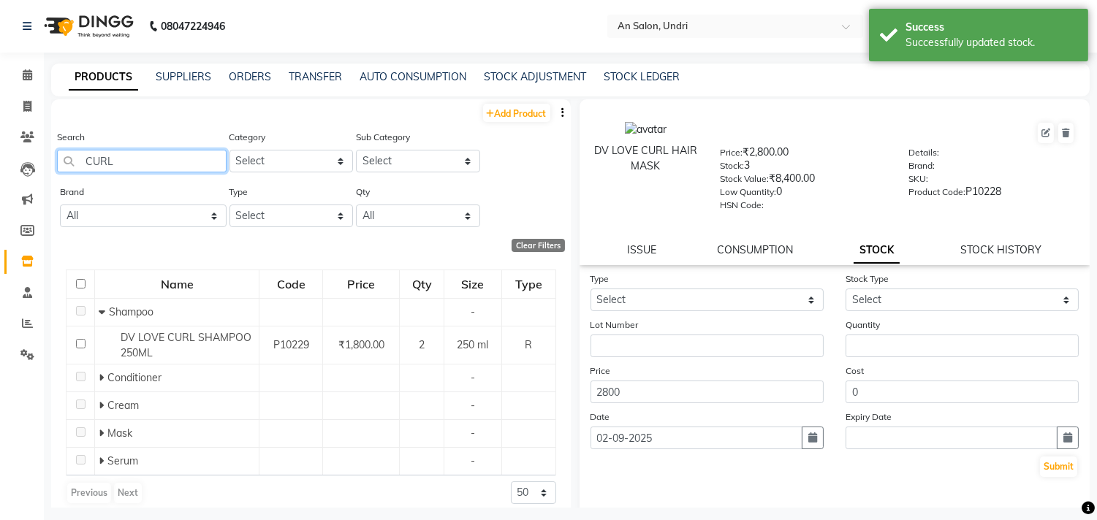
drag, startPoint x: 119, startPoint y: 157, endPoint x: 82, endPoint y: 158, distance: 37.3
click at [82, 158] on input "CURL" at bounding box center [142, 161] width 170 height 23
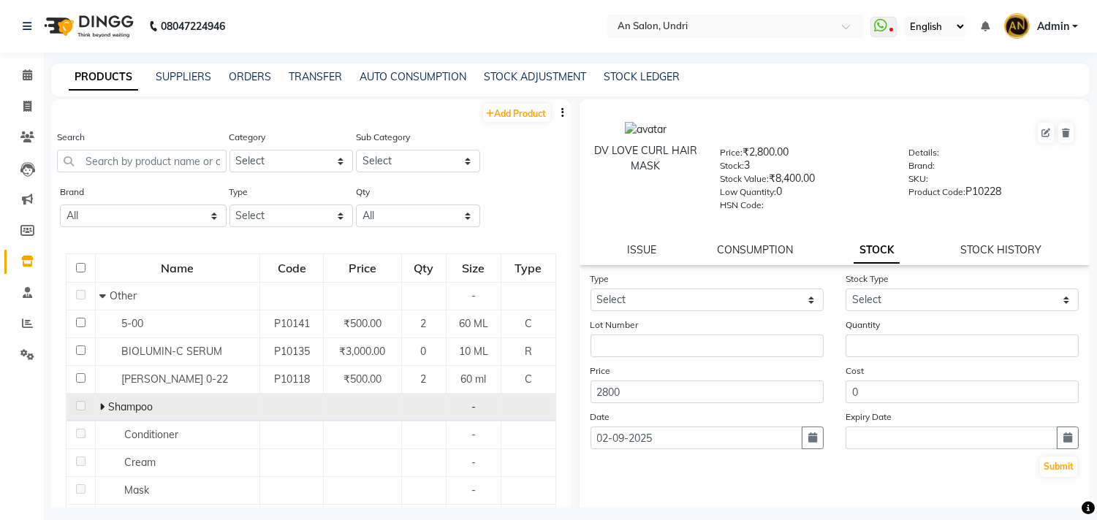
click at [102, 402] on span at bounding box center [101, 406] width 5 height 13
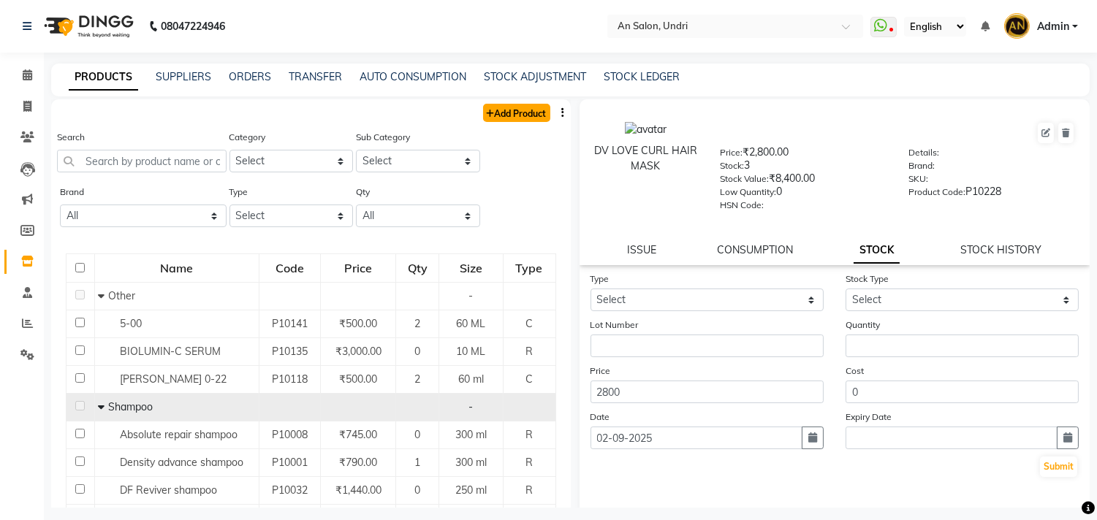
click at [494, 120] on link "Add Product" at bounding box center [516, 113] width 67 height 18
select select "true"
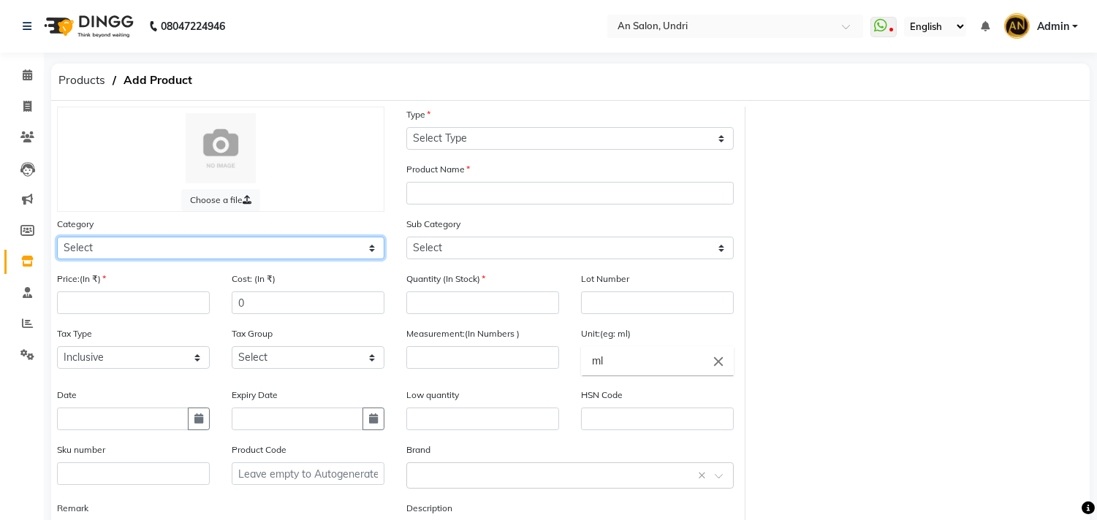
click at [178, 252] on select "Select Hair Skin Makeup Personal Care Appliances Beard Waxing Disposable Thread…" at bounding box center [220, 248] width 327 height 23
select select "1100"
click at [57, 237] on select "Select Hair Skin Makeup Personal Care Appliances Beard Waxing Disposable Thread…" at bounding box center [220, 248] width 327 height 23
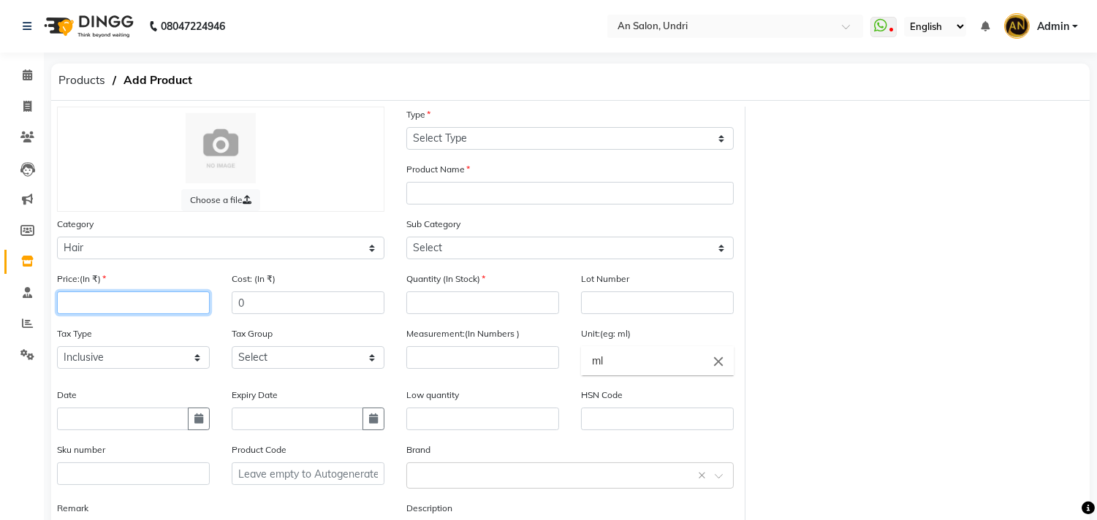
click at [115, 305] on input "number" at bounding box center [133, 303] width 153 height 23
type input "2000"
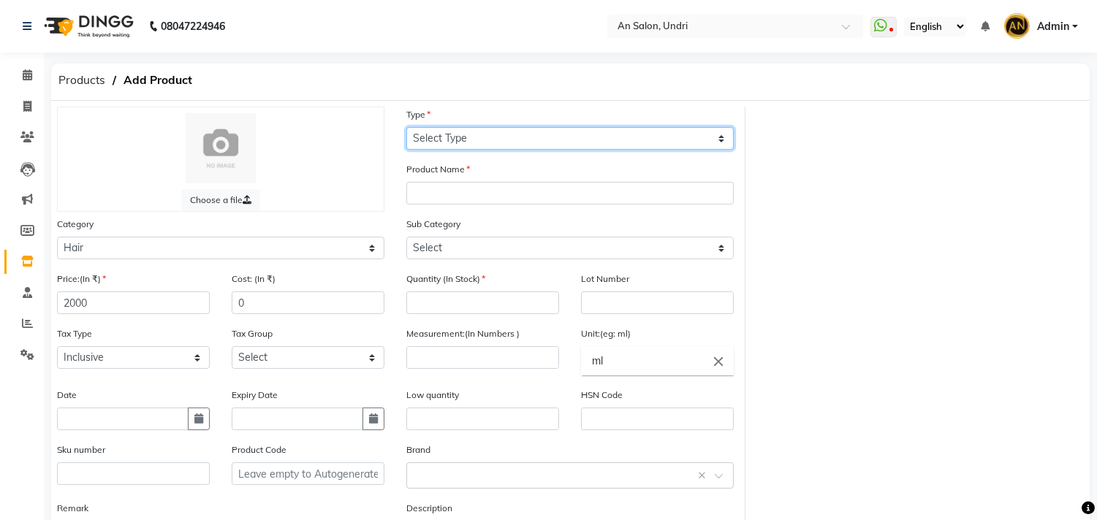
click at [572, 139] on select "Select Type Both Retail Consumable" at bounding box center [569, 138] width 327 height 23
select select "R"
click at [406, 127] on select "Select Type Both Retail Consumable" at bounding box center [569, 138] width 327 height 23
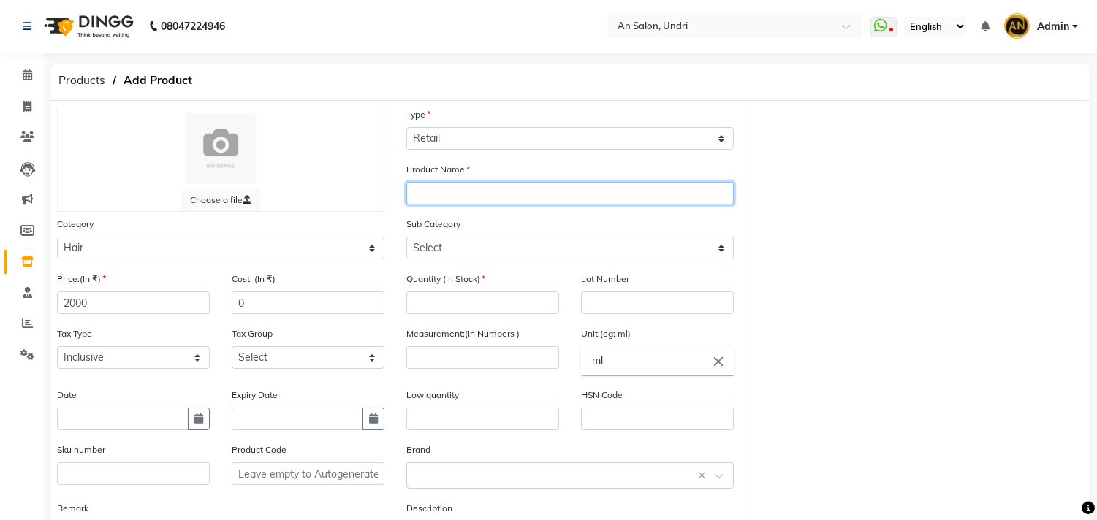
click at [522, 192] on input "text" at bounding box center [569, 193] width 327 height 23
type input "DV LOVE CURL SHAMPOO NEW 250ML"
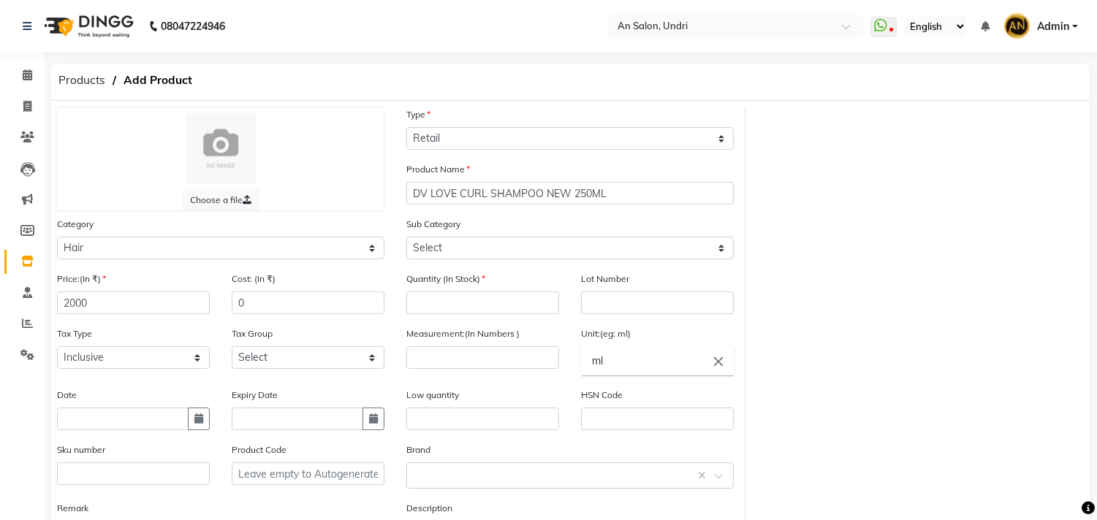
click at [495, 260] on div "Sub Category Select Shampoo Conditioner Cream Mask Oil Serum Color Appliances T…" at bounding box center [569, 243] width 349 height 55
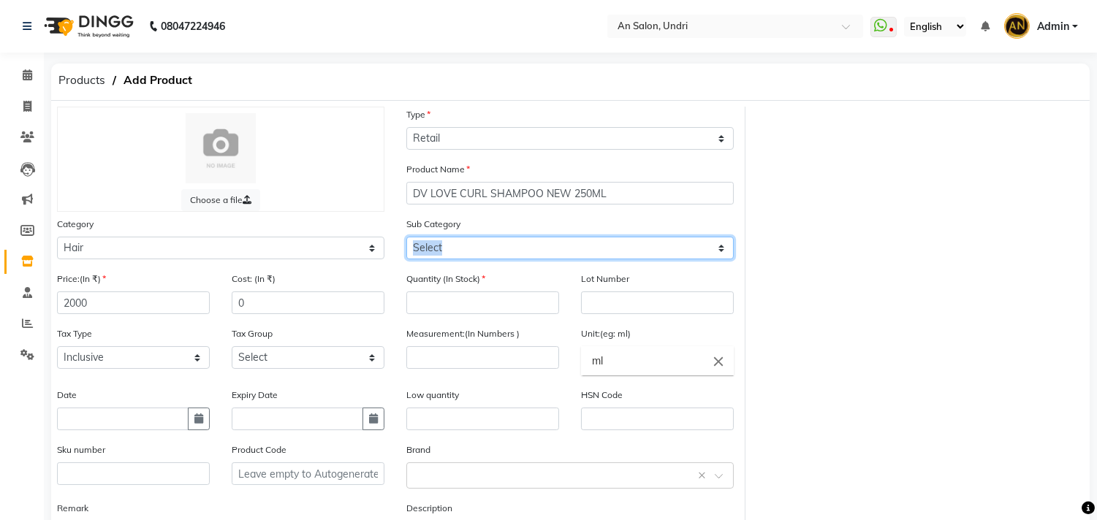
click at [499, 247] on select "Select Shampoo Conditioner Cream Mask Oil Serum Color Appliances Treatment Styl…" at bounding box center [569, 248] width 327 height 23
select select "1101"
click at [406, 237] on select "Select Shampoo Conditioner Cream Mask Oil Serum Color Appliances Treatment Styl…" at bounding box center [569, 248] width 327 height 23
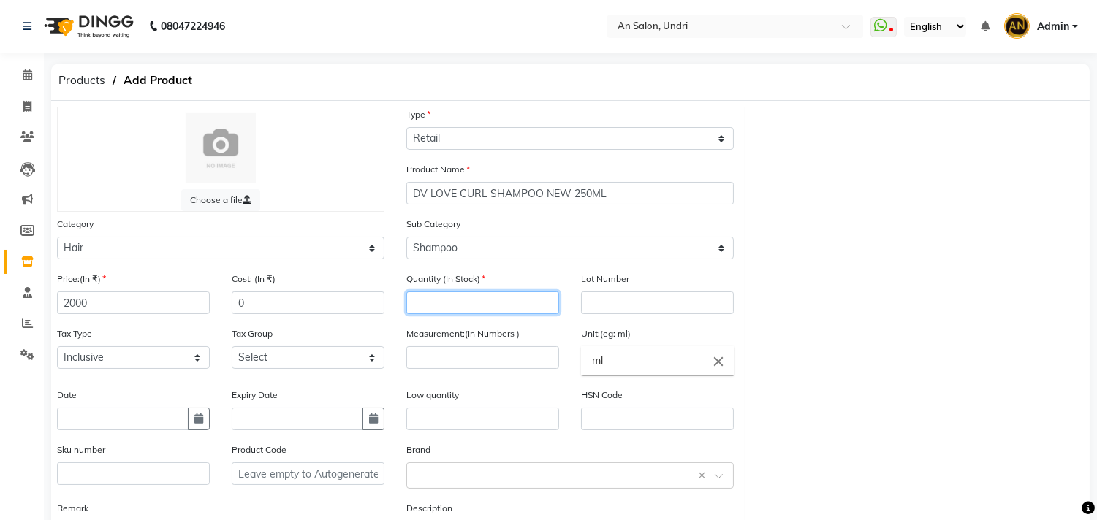
click at [475, 300] on input "number" at bounding box center [482, 303] width 153 height 23
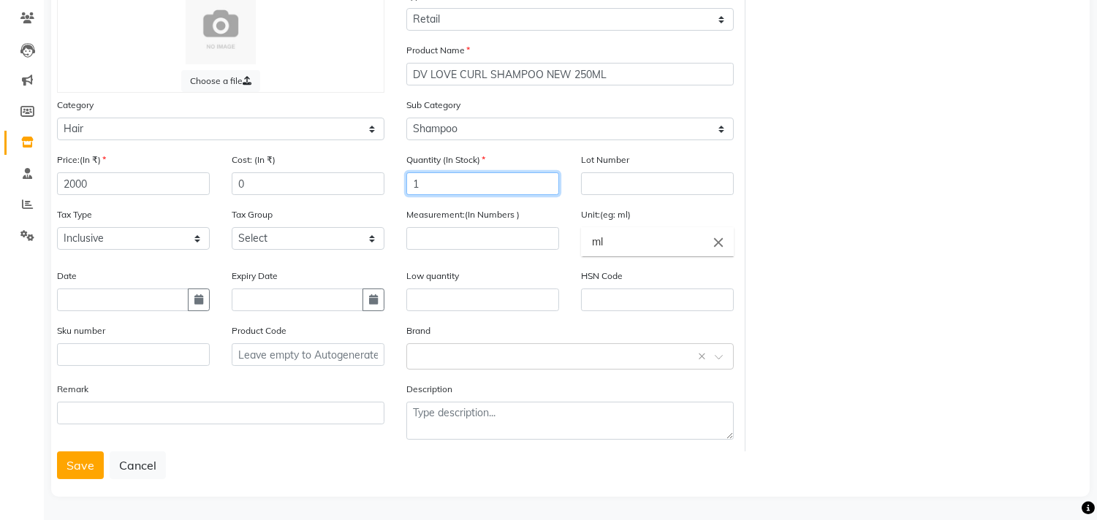
scroll to position [121, 0]
type input "1"
click at [71, 466] on button "Save" at bounding box center [80, 464] width 47 height 28
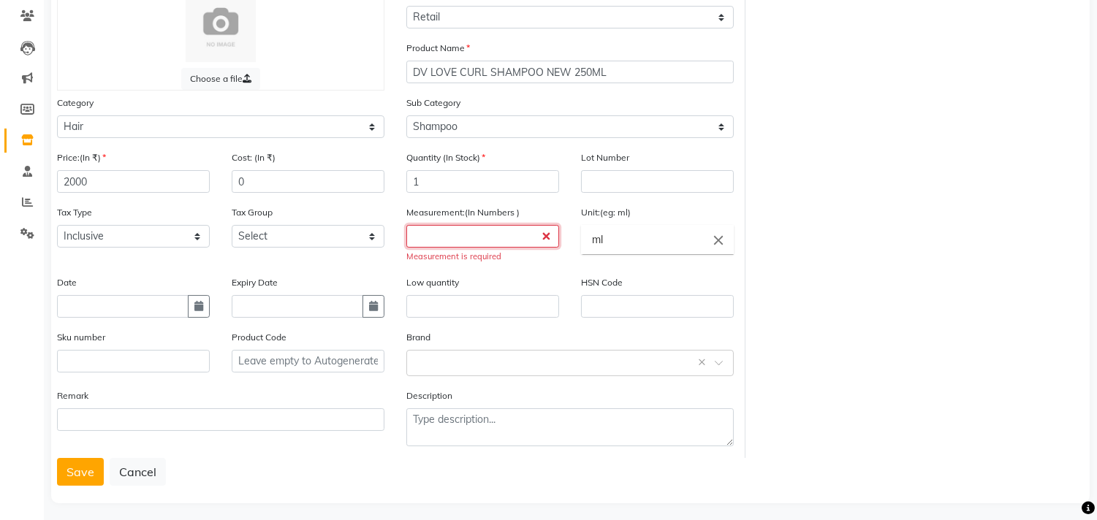
click at [469, 232] on input "number" at bounding box center [482, 236] width 153 height 23
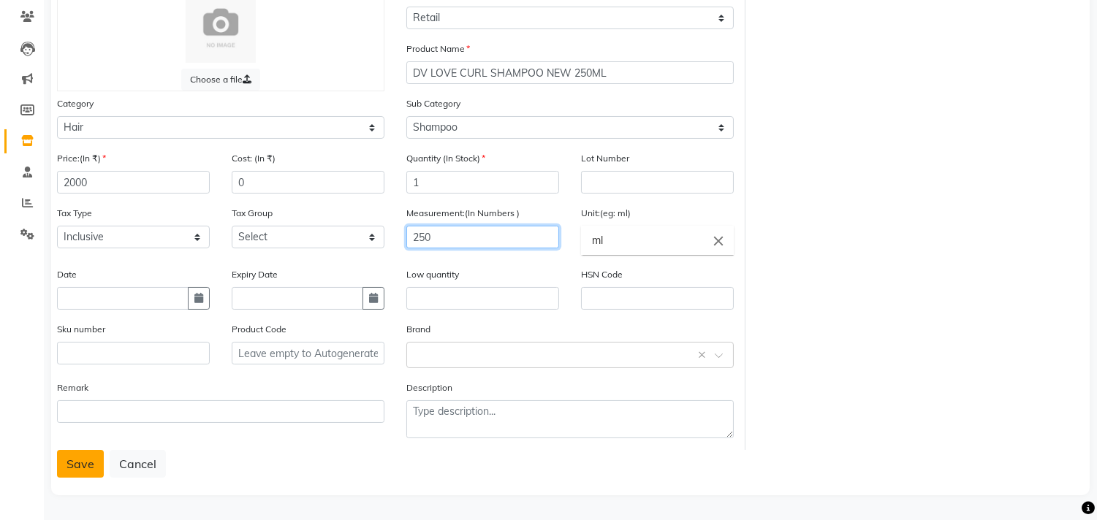
type input "250"
click at [61, 459] on button "Save" at bounding box center [80, 464] width 47 height 28
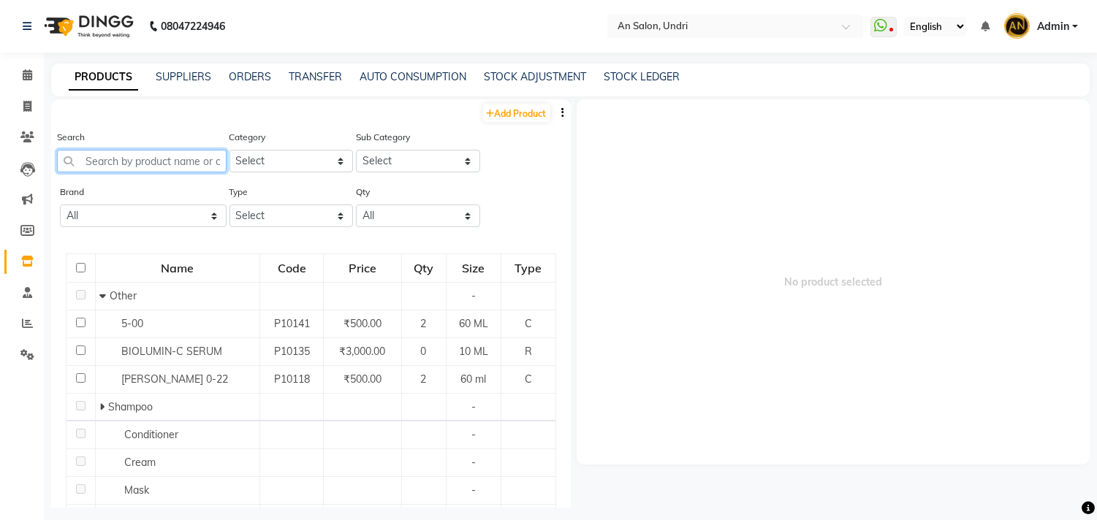
click at [210, 159] on input "text" at bounding box center [142, 161] width 170 height 23
click at [180, 158] on input "text" at bounding box center [142, 161] width 170 height 23
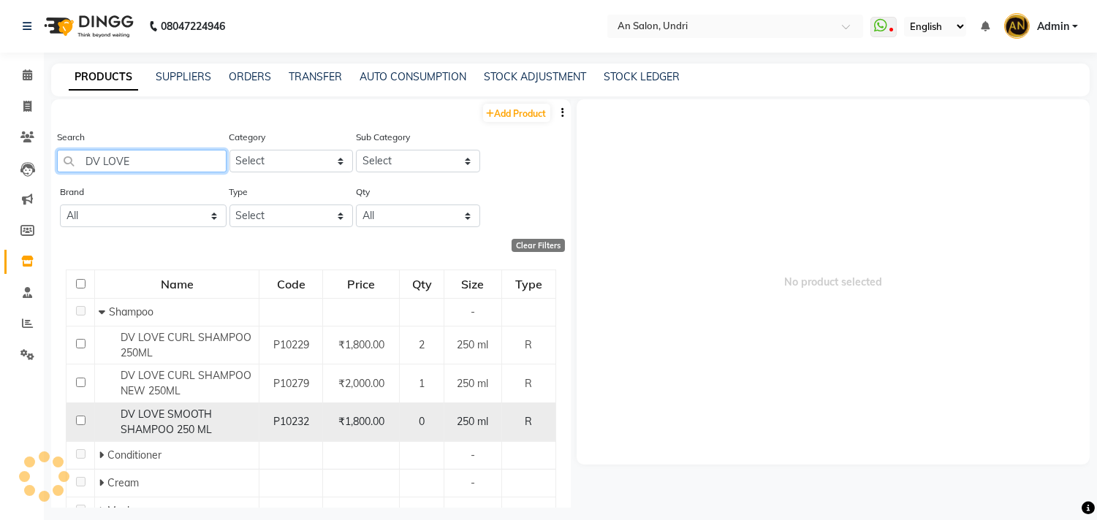
type input "DV LOVE"
click at [181, 425] on span "DV LOVE SMOOTH SHAMPOO 250 ML" at bounding box center [166, 422] width 91 height 28
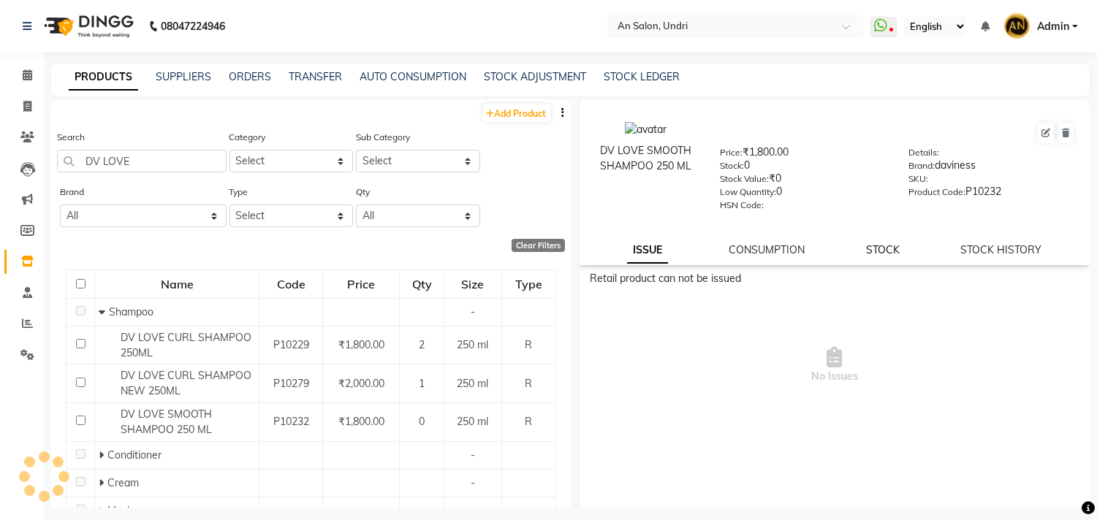
click at [875, 250] on link "STOCK" at bounding box center [883, 249] width 34 height 13
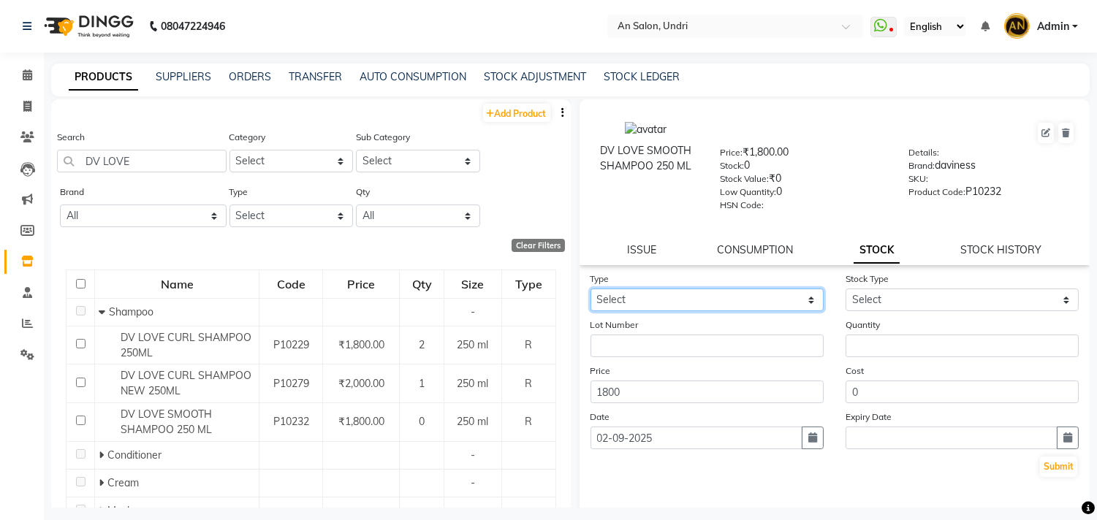
click at [689, 300] on select "Select In Out" at bounding box center [706, 300] width 233 height 23
select select "in"
click at [590, 289] on select "Select In Out" at bounding box center [706, 300] width 233 height 23
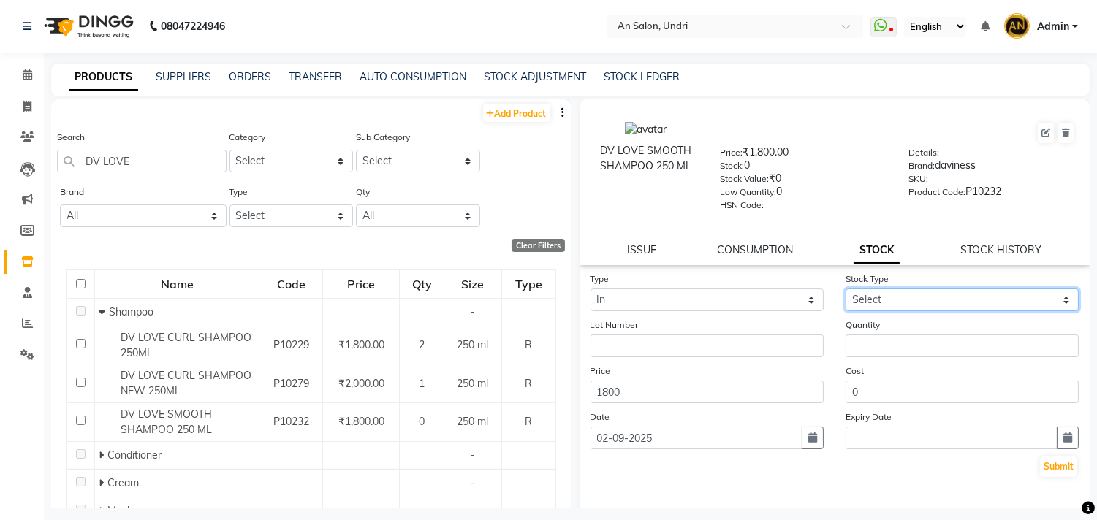
drag, startPoint x: 967, startPoint y: 297, endPoint x: 961, endPoint y: 305, distance: 9.8
click at [967, 297] on select "Select New Stock Adjustment Return Other" at bounding box center [961, 300] width 233 height 23
select select "new stock"
click at [845, 289] on select "Select New Stock Adjustment Return Other" at bounding box center [961, 300] width 233 height 23
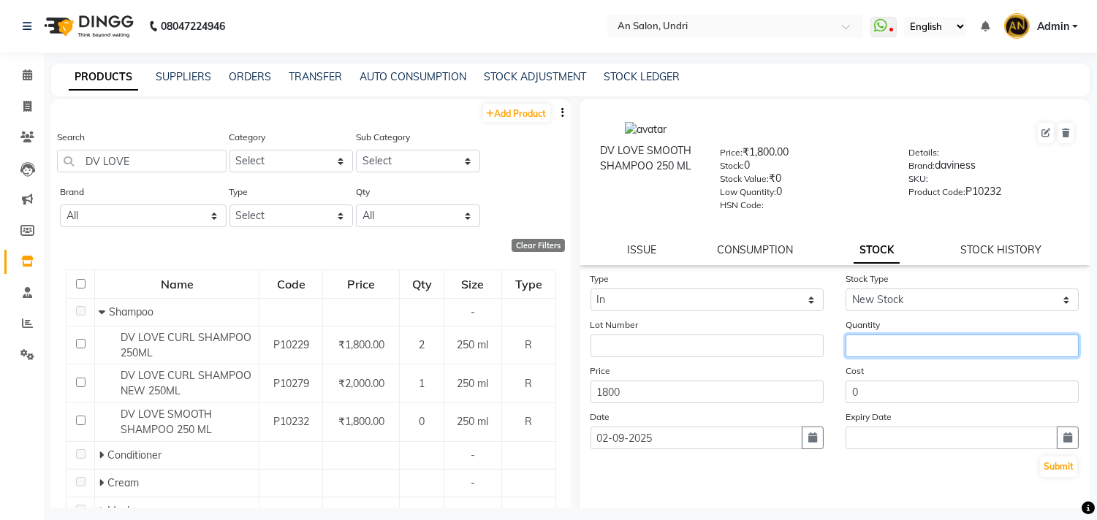
click at [919, 337] on input "number" at bounding box center [961, 346] width 233 height 23
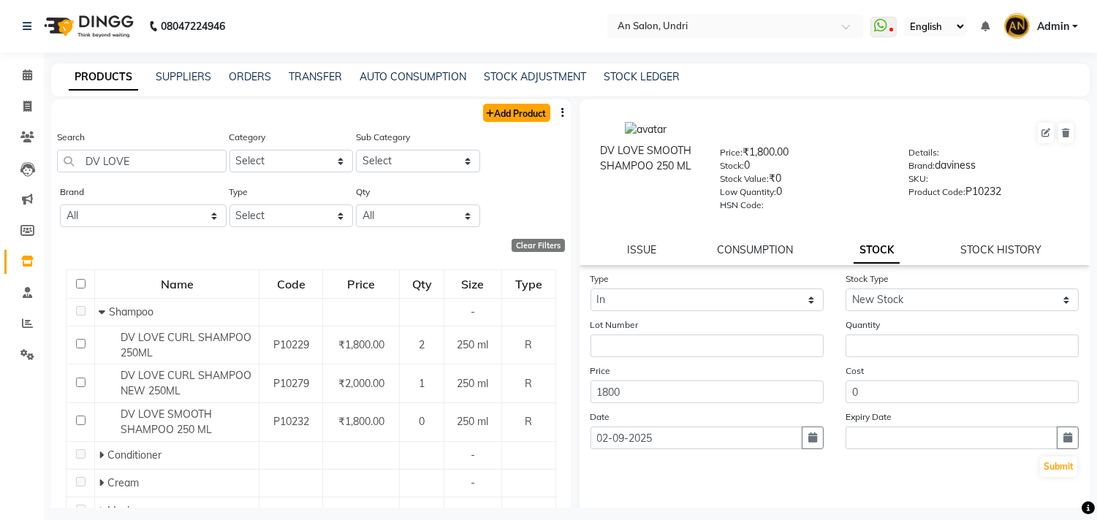
click at [484, 112] on link "Add Product" at bounding box center [516, 113] width 67 height 18
select select "true"
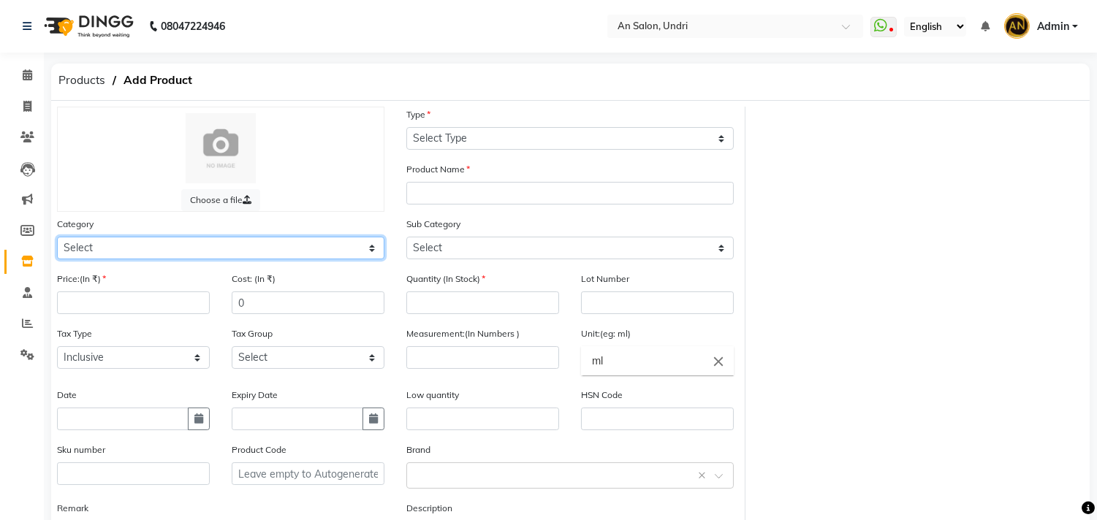
click at [145, 251] on select "Select Hair Skin Makeup Personal Care Appliances Beard Waxing Disposable Thread…" at bounding box center [220, 248] width 327 height 23
select select "1100"
click at [57, 237] on select "Select Hair Skin Makeup Personal Care Appliances Beard Waxing Disposable Thread…" at bounding box center [220, 248] width 327 height 23
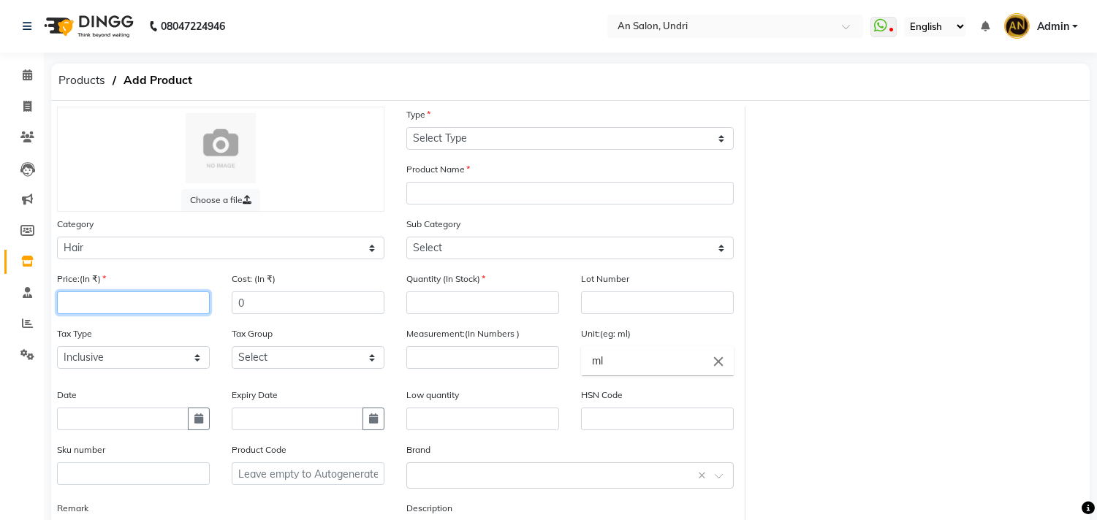
click at [96, 301] on input "number" at bounding box center [133, 303] width 153 height 23
type input "2000"
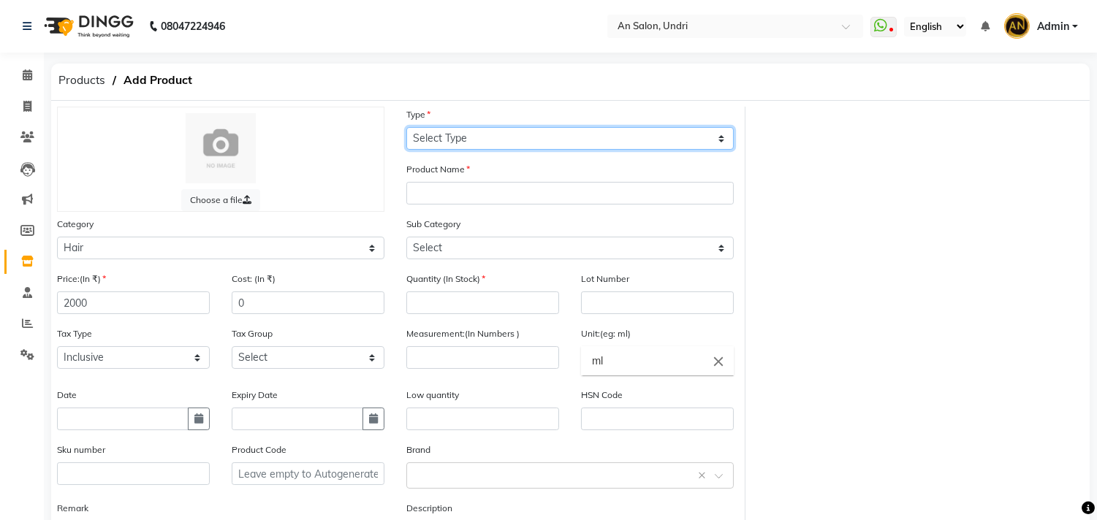
click at [457, 134] on select "Select Type Both Retail Consumable" at bounding box center [569, 138] width 327 height 23
select select "B"
click at [406, 127] on select "Select Type Both Retail Consumable" at bounding box center [569, 138] width 327 height 23
click at [472, 139] on select "Select Type Both Retail Consumable" at bounding box center [569, 138] width 327 height 23
click at [406, 127] on select "Select Type Both Retail Consumable" at bounding box center [569, 138] width 327 height 23
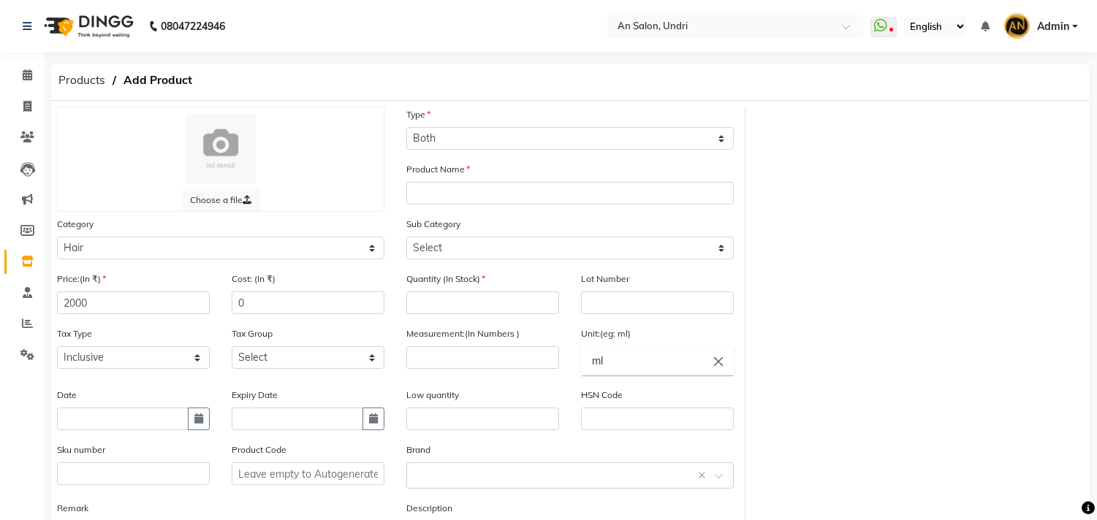
click at [470, 180] on div "Product Name" at bounding box center [569, 182] width 327 height 43
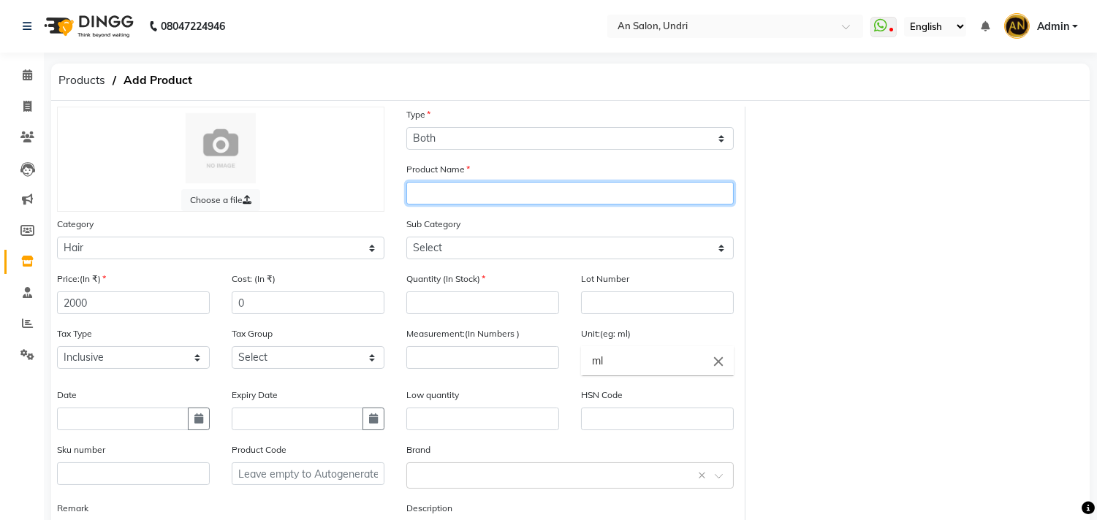
click at [473, 183] on input "text" at bounding box center [569, 193] width 327 height 23
click at [487, 186] on input "text" at bounding box center [569, 193] width 327 height 23
click at [638, 191] on input "DV SMOOTH SHAMPOO 250ML" at bounding box center [569, 193] width 327 height 23
click at [609, 196] on input "DV SMOOTH SHAMPOO 250ML" at bounding box center [569, 193] width 327 height 23
type input "DV SMOOTH SHAMPOO 250ML"
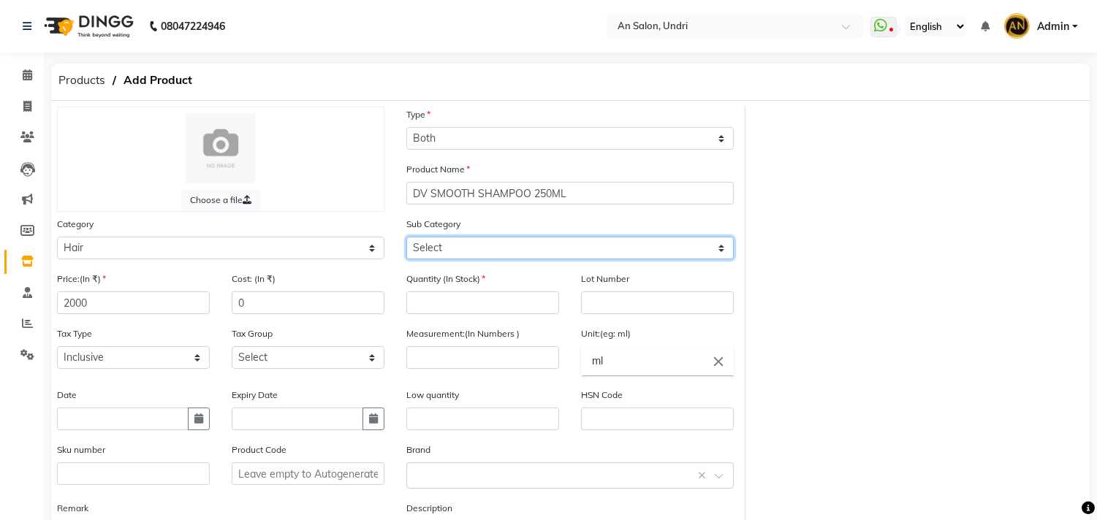
drag, startPoint x: 582, startPoint y: 240, endPoint x: 571, endPoint y: 256, distance: 19.7
click at [582, 240] on select "Select Shampoo Conditioner Cream Mask Oil Serum Color Appliances Treatment Styl…" at bounding box center [569, 248] width 327 height 23
select select "1101"
click at [406, 237] on select "Select Shampoo Conditioner Cream Mask Oil Serum Color Appliances Treatment Styl…" at bounding box center [569, 248] width 327 height 23
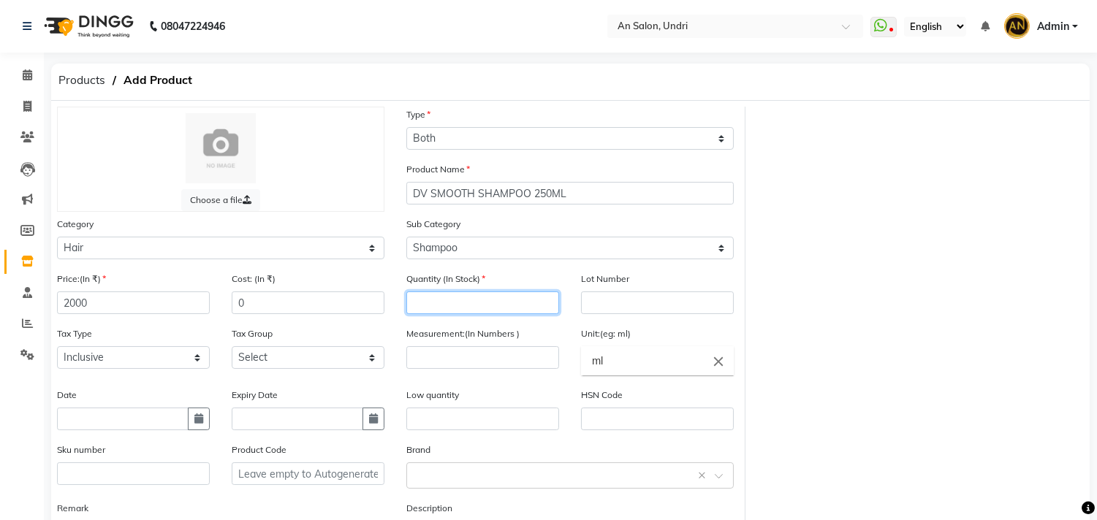
click at [504, 298] on input "number" at bounding box center [482, 303] width 153 height 23
type input "3"
click at [492, 360] on input "number" at bounding box center [482, 357] width 153 height 23
type input "0"
type input "250"
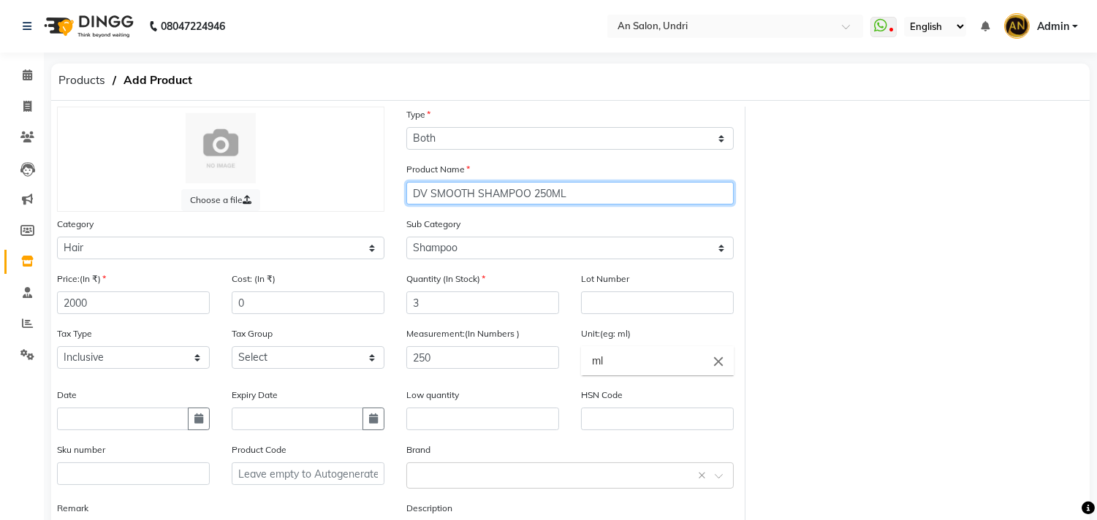
click at [604, 198] on input "DV SMOOTH SHAMPOO 250ML" at bounding box center [569, 193] width 327 height 23
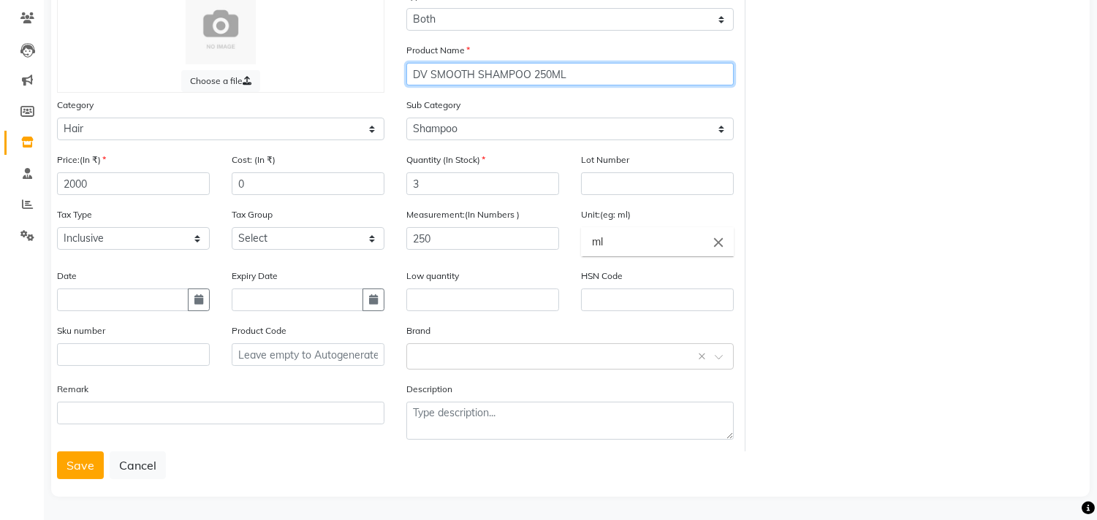
scroll to position [121, 0]
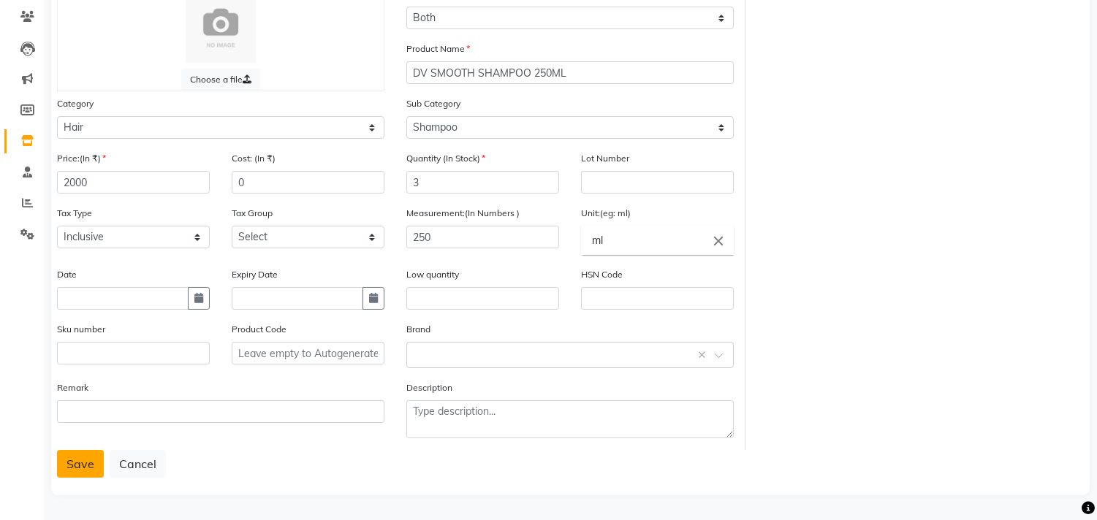
click at [79, 457] on button "Save" at bounding box center [80, 464] width 47 height 28
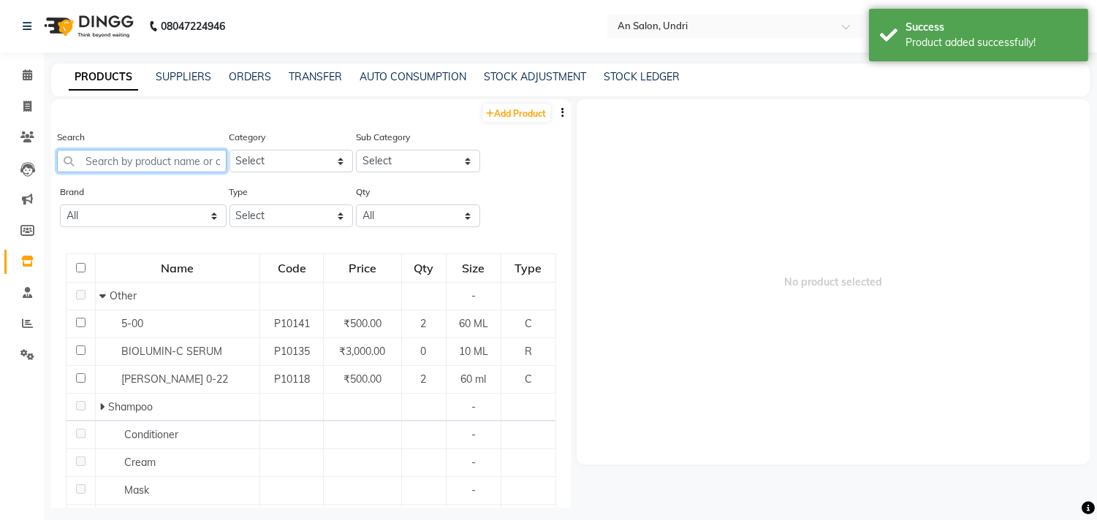
click at [151, 156] on input "text" at bounding box center [142, 161] width 170 height 23
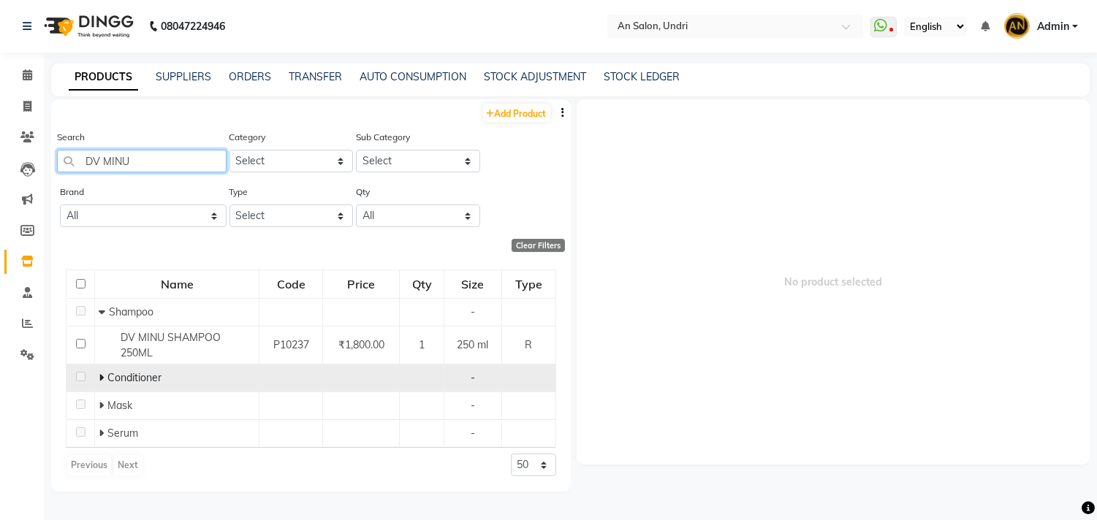
type input "DV MINU"
click at [99, 373] on icon at bounding box center [101, 378] width 5 height 10
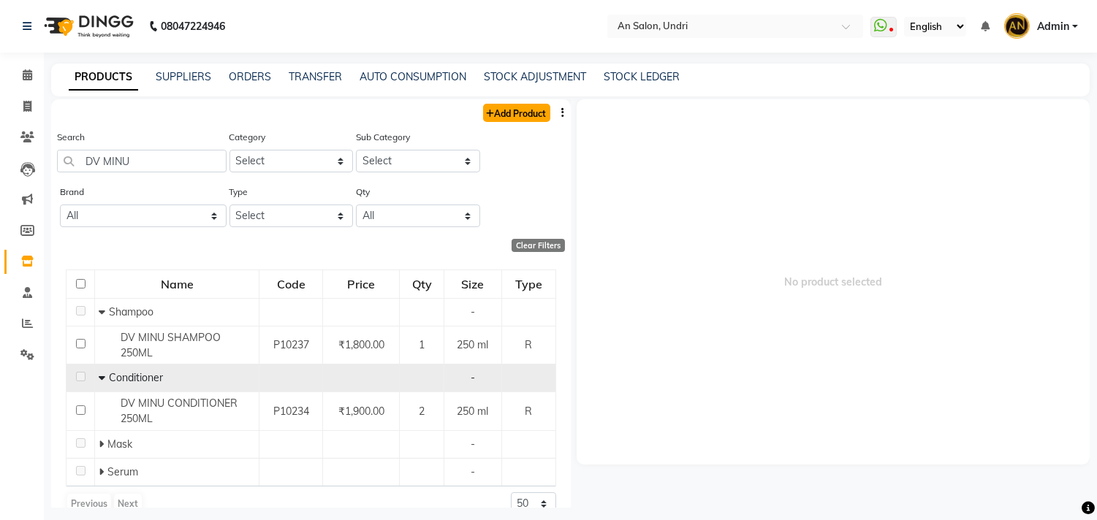
click at [507, 104] on link "Add Product" at bounding box center [516, 113] width 67 height 18
select select "true"
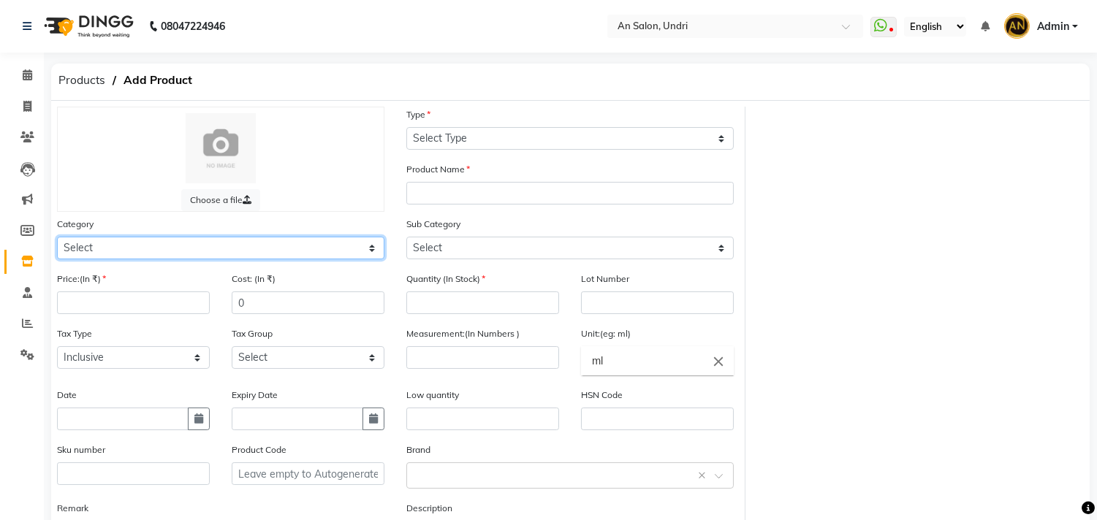
click at [229, 245] on select "Select Hair Skin Makeup Personal Care Appliances Beard Waxing Disposable Thread…" at bounding box center [220, 248] width 327 height 23
select select "1100"
click at [57, 237] on select "Select Hair Skin Makeup Personal Care Appliances Beard Waxing Disposable Thread…" at bounding box center [220, 248] width 327 height 23
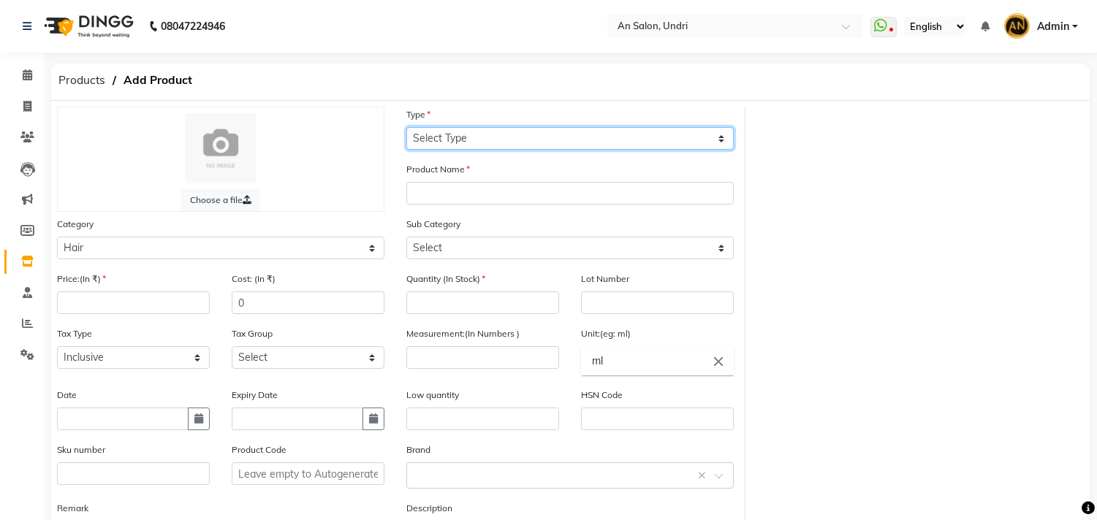
click at [498, 141] on select "Select Type Both Retail Consumable" at bounding box center [569, 138] width 327 height 23
select select "B"
click at [406, 127] on select "Select Type Both Retail Consumable" at bounding box center [569, 138] width 327 height 23
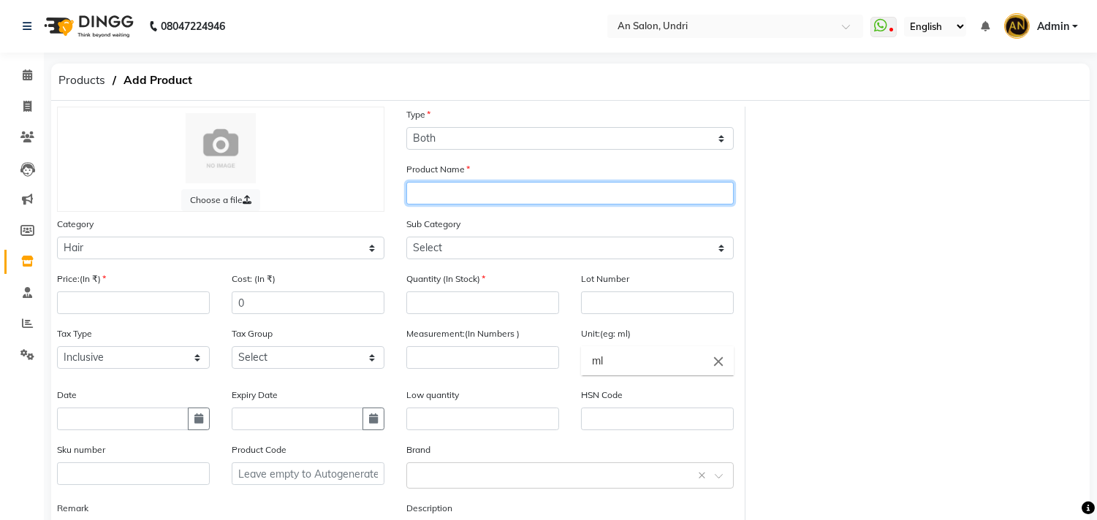
click at [481, 190] on input "text" at bounding box center [569, 193] width 327 height 23
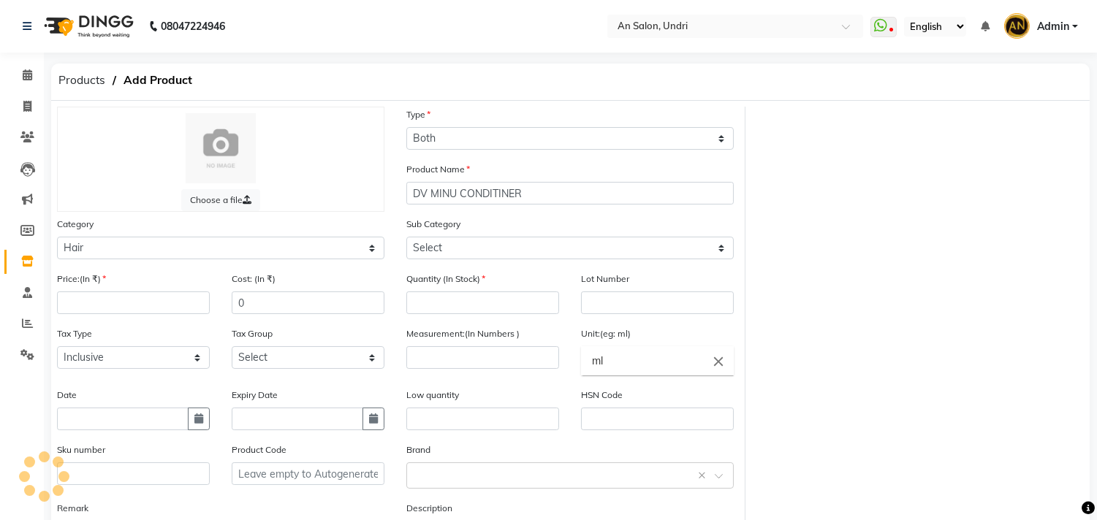
click at [579, 178] on div "Product Name DV MINU CONDITINER" at bounding box center [569, 182] width 327 height 43
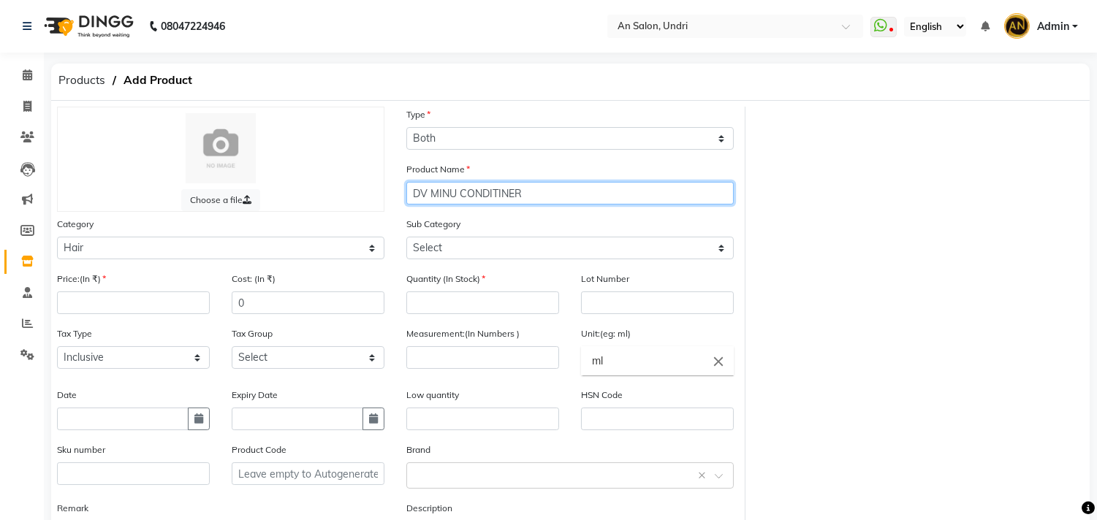
click at [565, 191] on input "DV MINU CONDITINER" at bounding box center [569, 193] width 327 height 23
type input "DV MINU CONDITINER 250 ML"
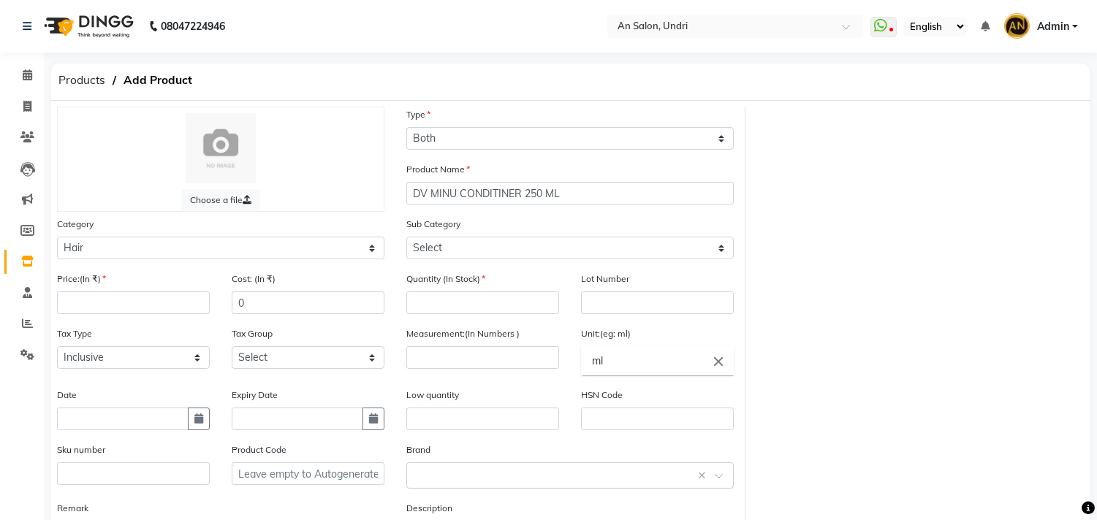
click at [552, 224] on div "Sub Category Select Shampoo Conditioner Cream Mask Oil Serum Color Appliances T…" at bounding box center [569, 237] width 327 height 43
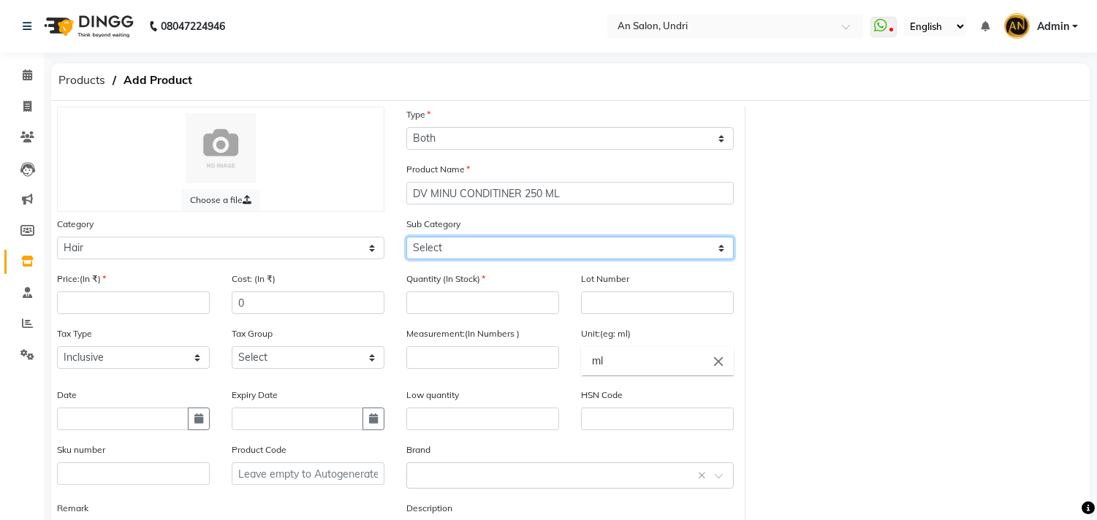
click at [548, 254] on select "Select Shampoo Conditioner Cream Mask Oil Serum Color Appliances Treatment Styl…" at bounding box center [569, 248] width 327 height 23
select select "1102"
click at [406, 237] on select "Select Shampoo Conditioner Cream Mask Oil Serum Color Appliances Treatment Styl…" at bounding box center [569, 248] width 327 height 23
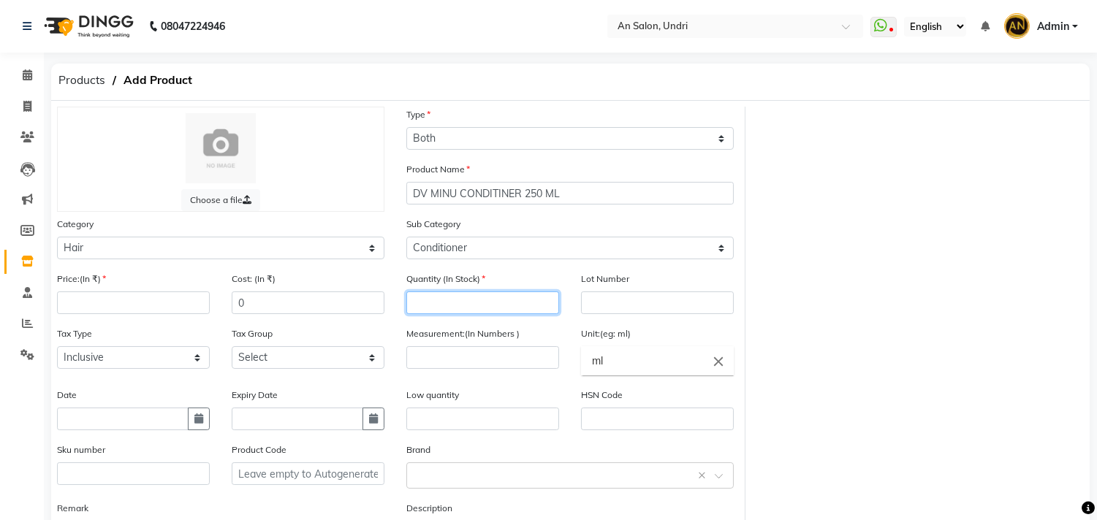
click at [501, 313] on input "number" at bounding box center [482, 303] width 153 height 23
type input "2"
click at [482, 361] on input "number" at bounding box center [482, 357] width 153 height 23
type input "250"
click at [680, 359] on input "ml" at bounding box center [657, 360] width 153 height 29
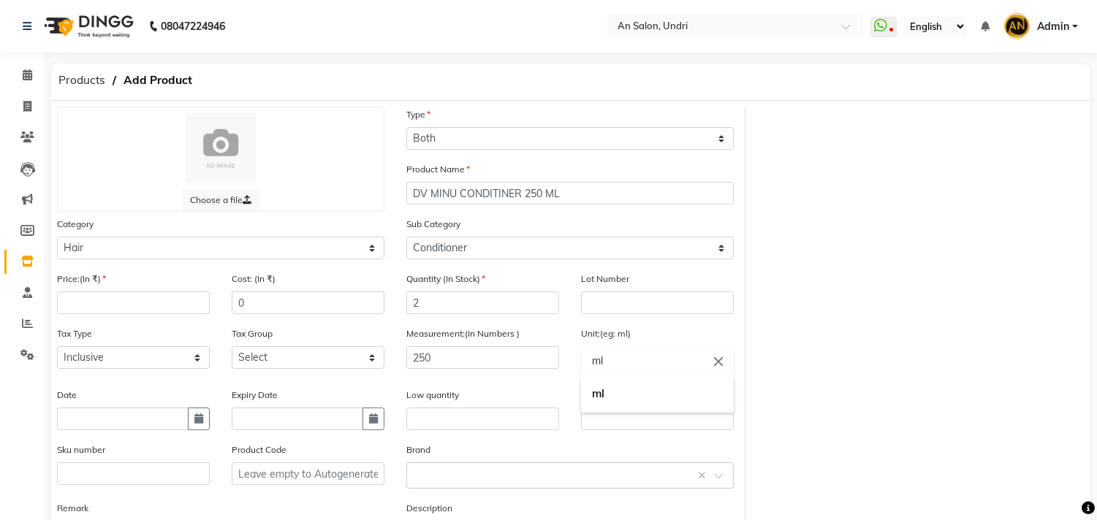
click at [910, 323] on div at bounding box center [548, 260] width 1097 height 520
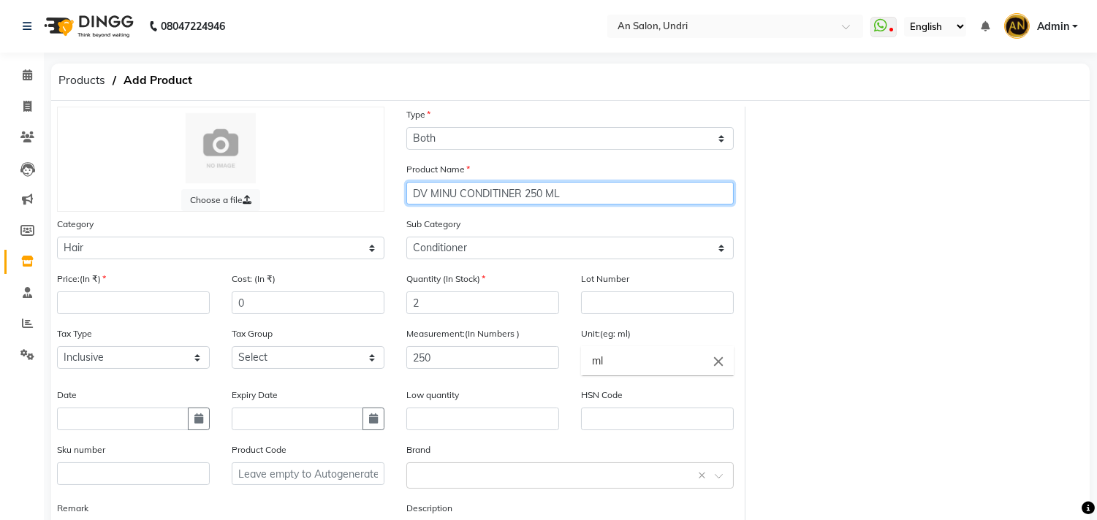
click at [530, 190] on input "DV MINU CONDITINER 250 ML" at bounding box center [569, 193] width 327 height 23
click at [523, 199] on input "DV MINU CONDITINER 250 ML" at bounding box center [569, 193] width 327 height 23
type input "DV MINU CONDITINER NEW 250 ML"
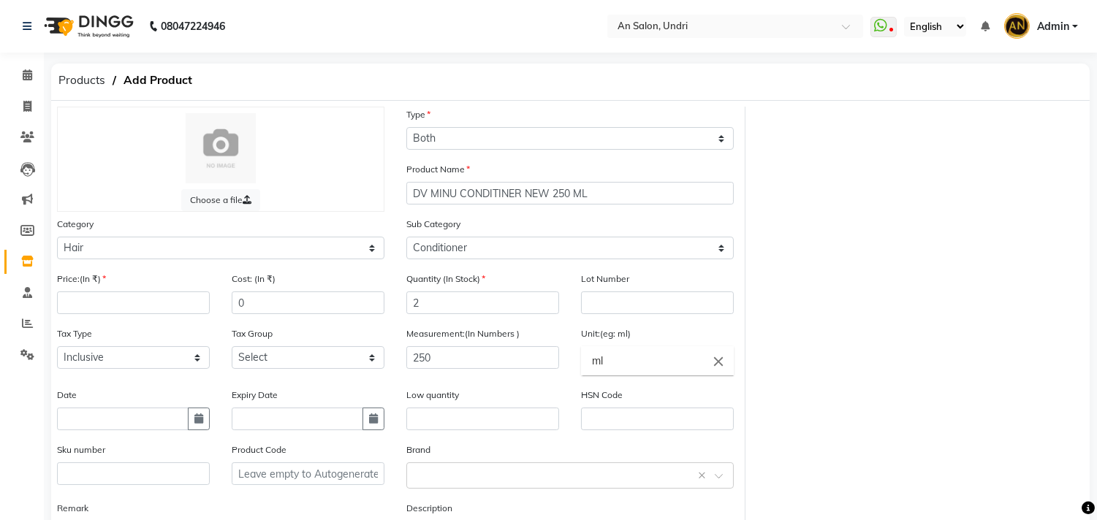
click at [581, 223] on div "Sub Category Select Shampoo Conditioner Cream Mask Oil Serum Color Appliances T…" at bounding box center [569, 237] width 327 height 43
click at [165, 316] on div "Price:(In ₹)" at bounding box center [133, 298] width 175 height 55
click at [173, 308] on input "number" at bounding box center [133, 303] width 153 height 23
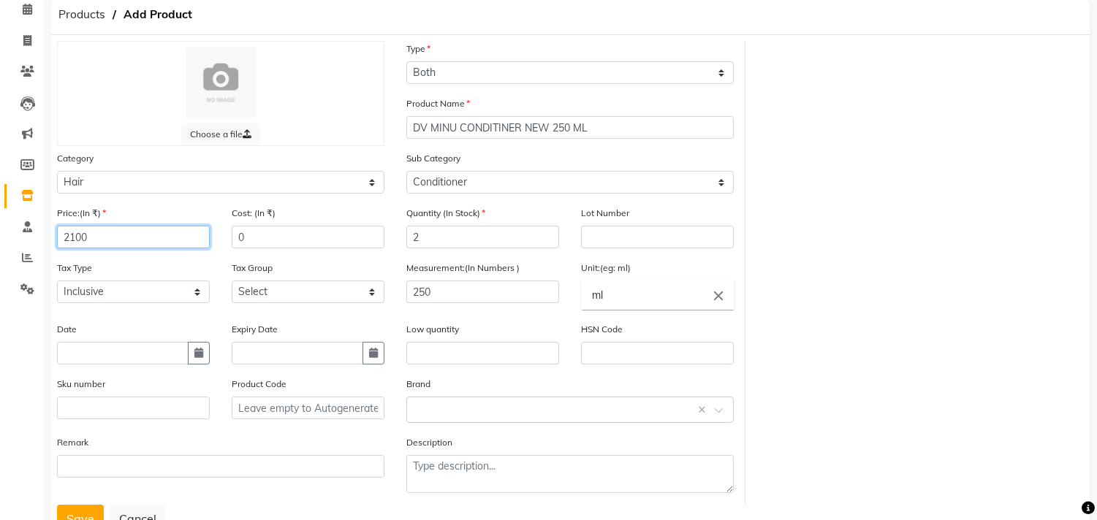
scroll to position [121, 0]
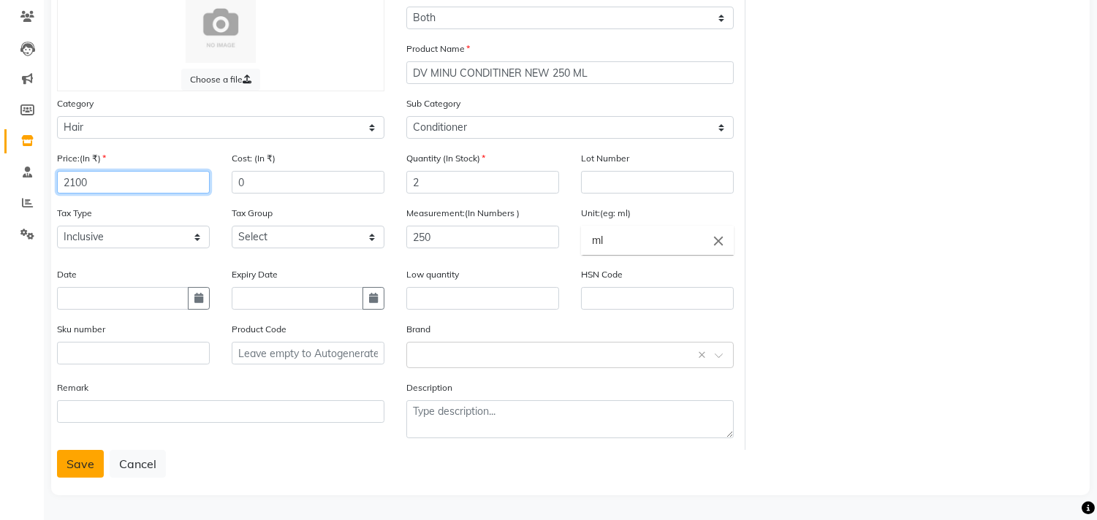
type input "2100"
click at [68, 458] on button "Save" at bounding box center [80, 464] width 47 height 28
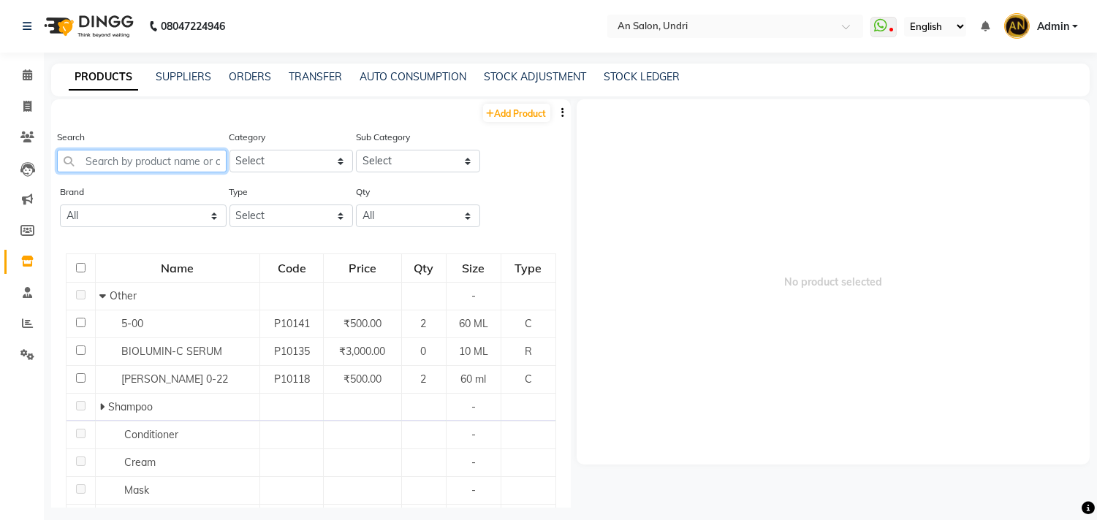
click at [143, 172] on input "text" at bounding box center [142, 161] width 170 height 23
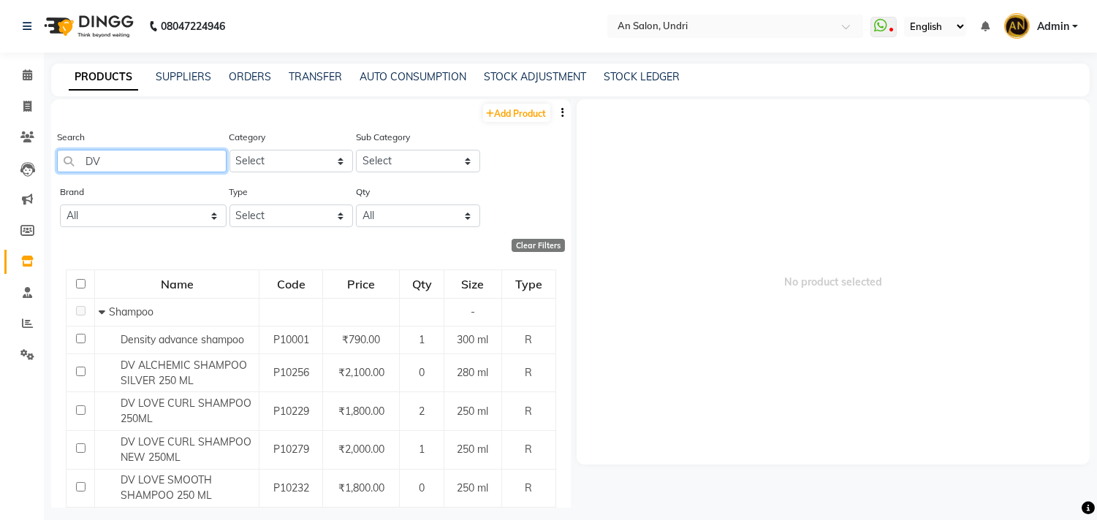
click at [119, 154] on input "DV" at bounding box center [142, 161] width 170 height 23
type input "D"
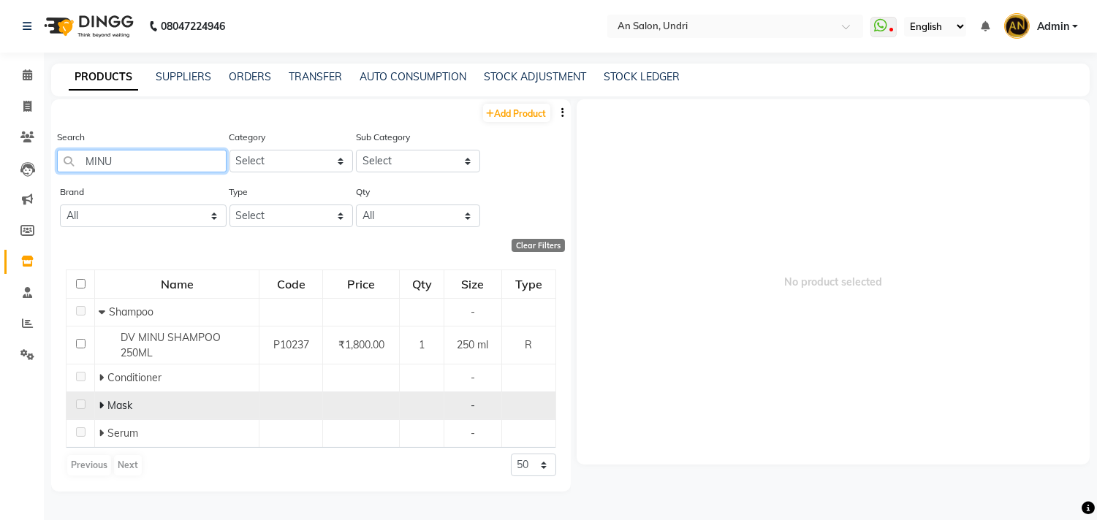
type input "MINU"
click at [99, 400] on icon at bounding box center [101, 405] width 5 height 10
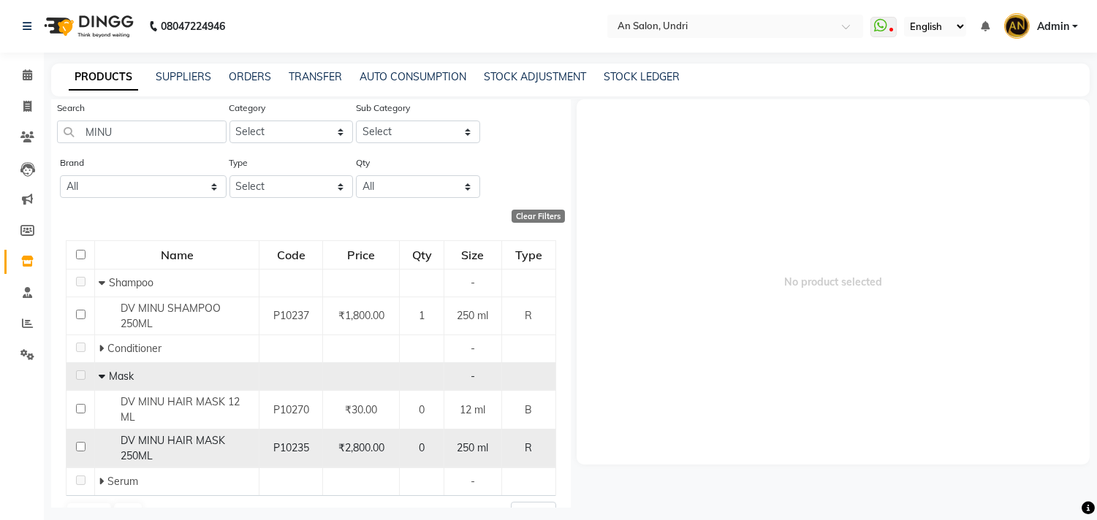
scroll to position [51, 0]
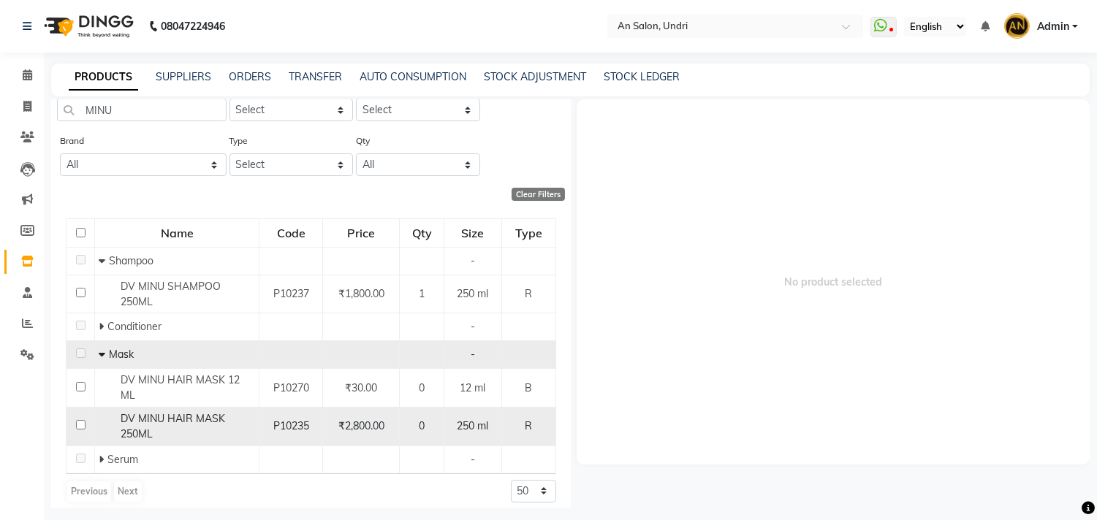
click at [331, 425] on td "₹2,800.00" at bounding box center [361, 427] width 77 height 39
click at [347, 408] on td "₹2,800.00" at bounding box center [361, 427] width 77 height 39
click at [351, 419] on span "₹2,800.00" at bounding box center [361, 425] width 46 height 13
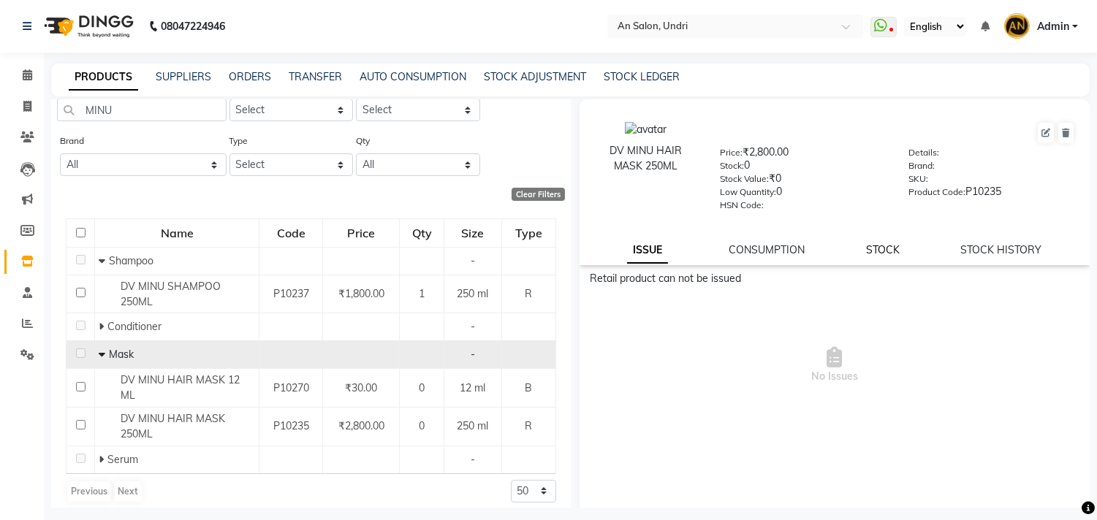
click at [875, 254] on link "STOCK" at bounding box center [883, 249] width 34 height 13
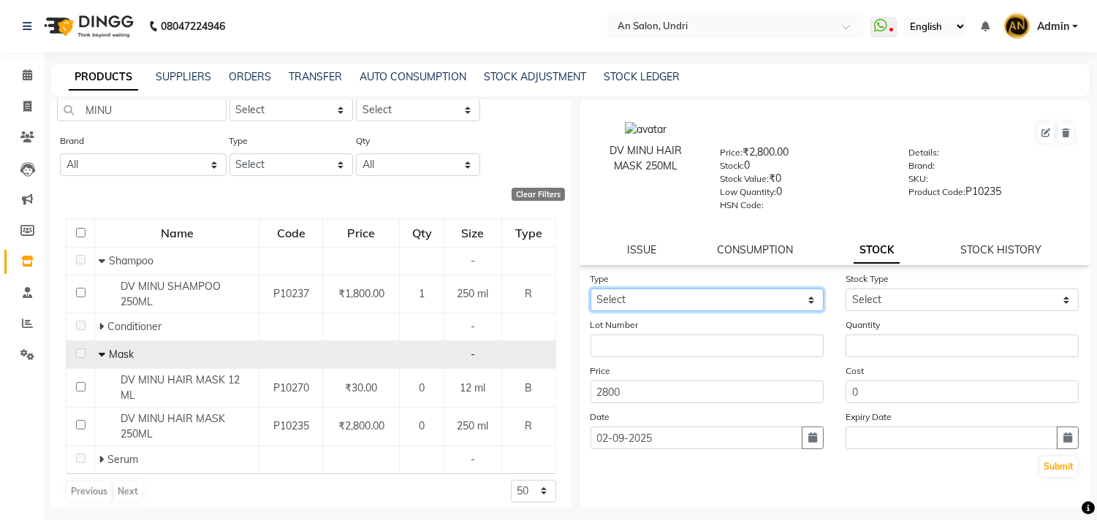
click at [718, 297] on select "Select In Out" at bounding box center [706, 300] width 233 height 23
select select "in"
click at [590, 289] on select "Select In Out" at bounding box center [706, 300] width 233 height 23
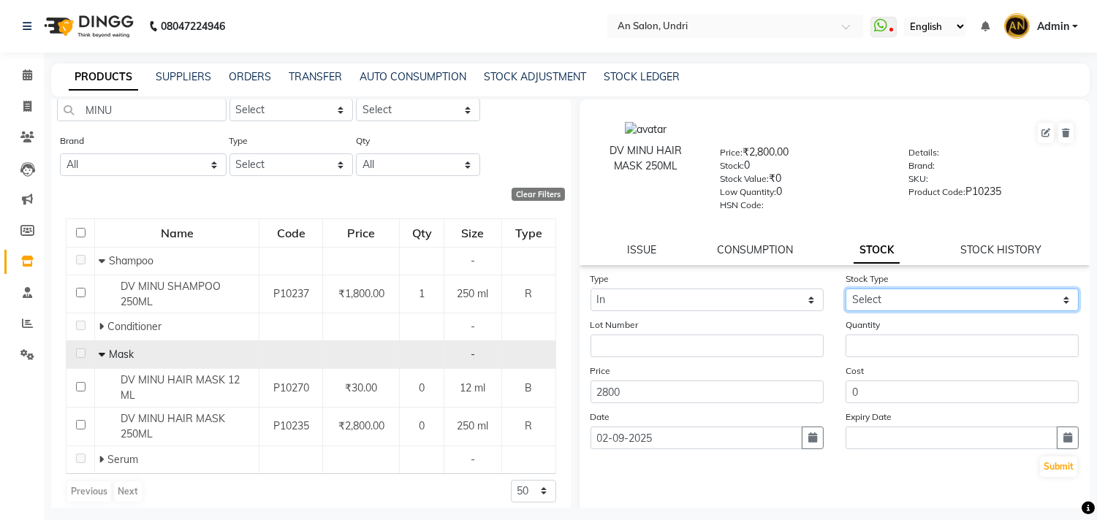
click at [899, 304] on select "Select New Stock Adjustment Return Other" at bounding box center [961, 300] width 233 height 23
select select "new stock"
click at [845, 289] on select "Select New Stock Adjustment Return Other" at bounding box center [961, 300] width 233 height 23
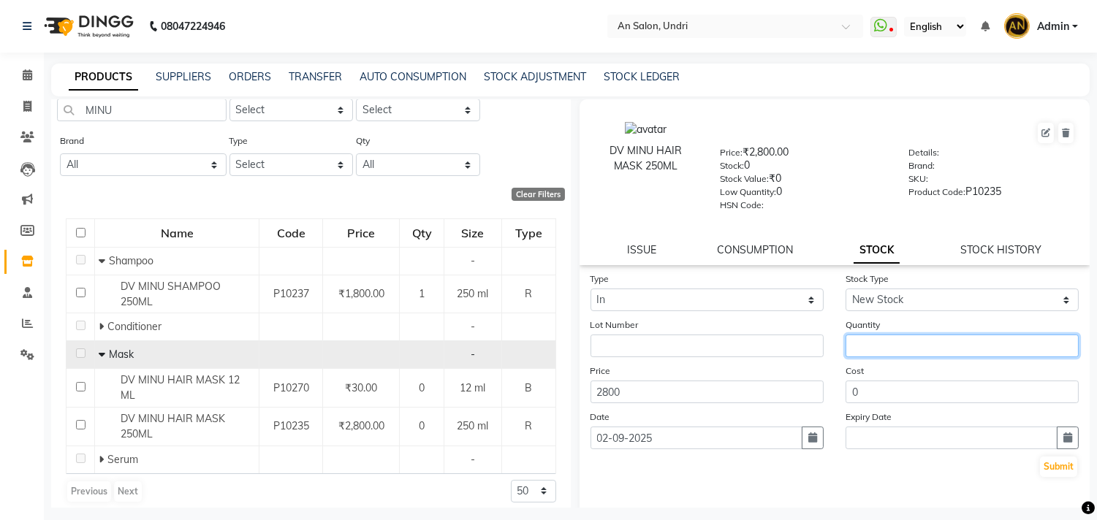
click at [885, 339] on input "number" at bounding box center [961, 346] width 233 height 23
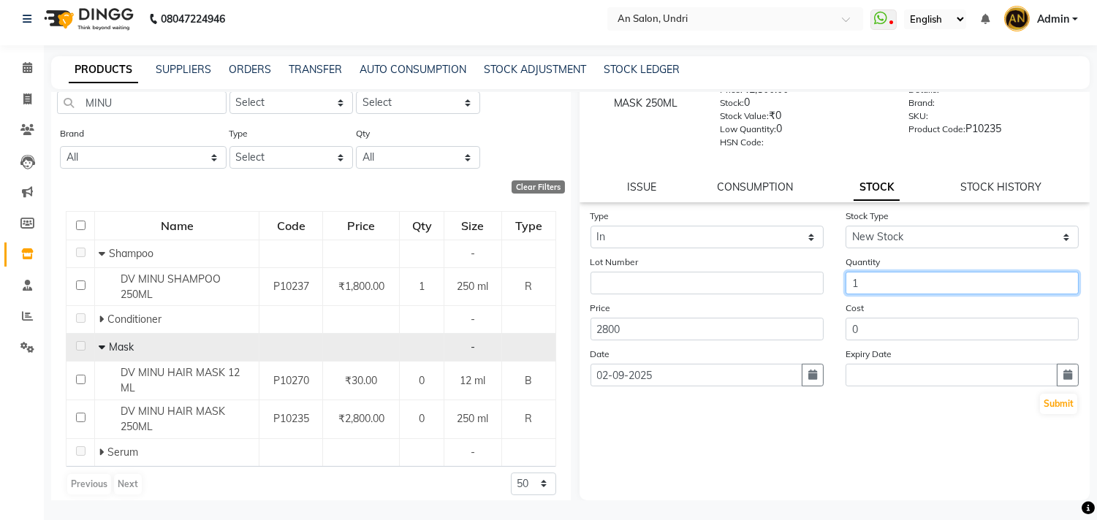
scroll to position [9, 0]
type input "1"
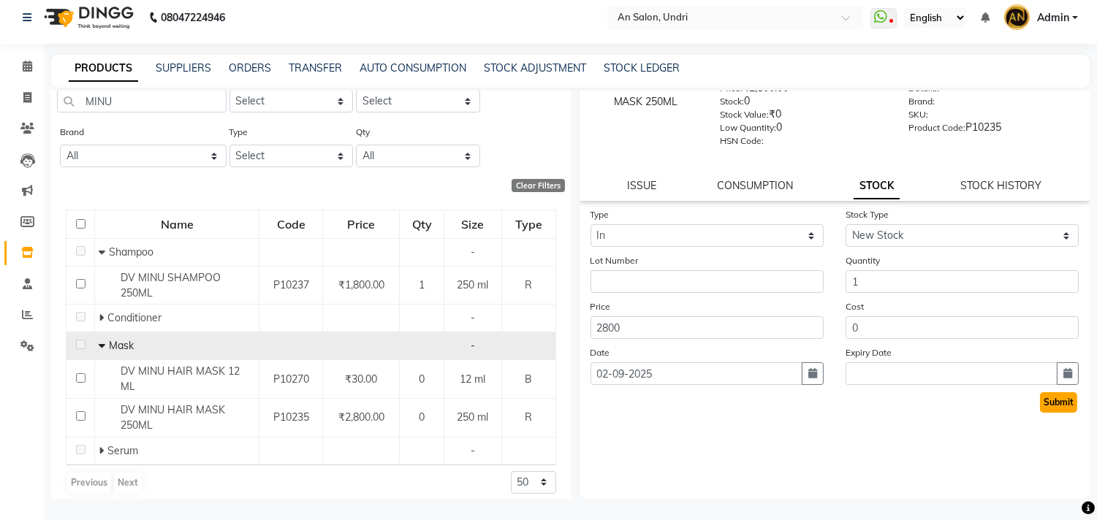
click at [1049, 405] on button "Submit" at bounding box center [1058, 402] width 37 height 20
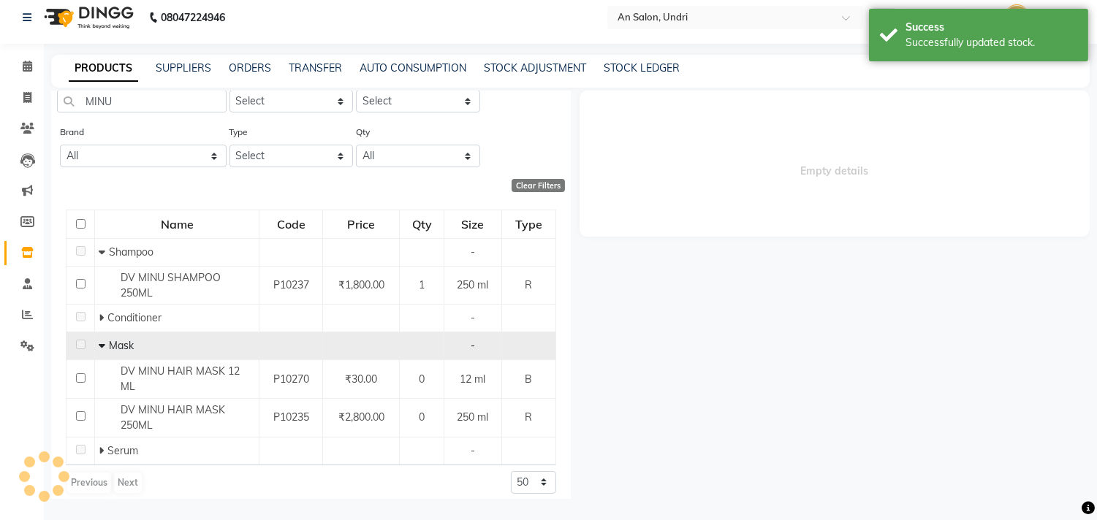
scroll to position [0, 0]
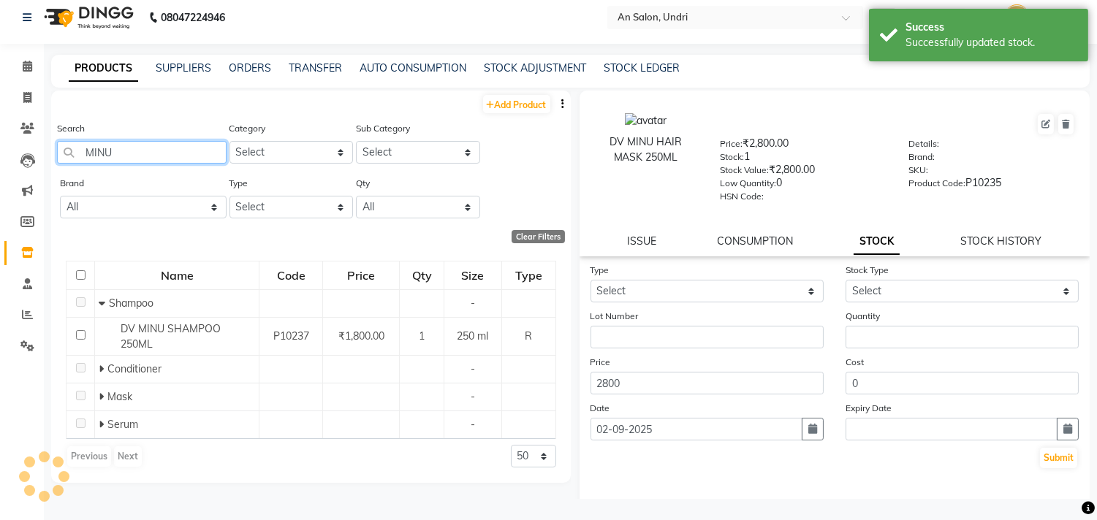
drag, startPoint x: 174, startPoint y: 152, endPoint x: 77, endPoint y: 151, distance: 97.2
click at [77, 151] on input "MINU" at bounding box center [142, 152] width 170 height 23
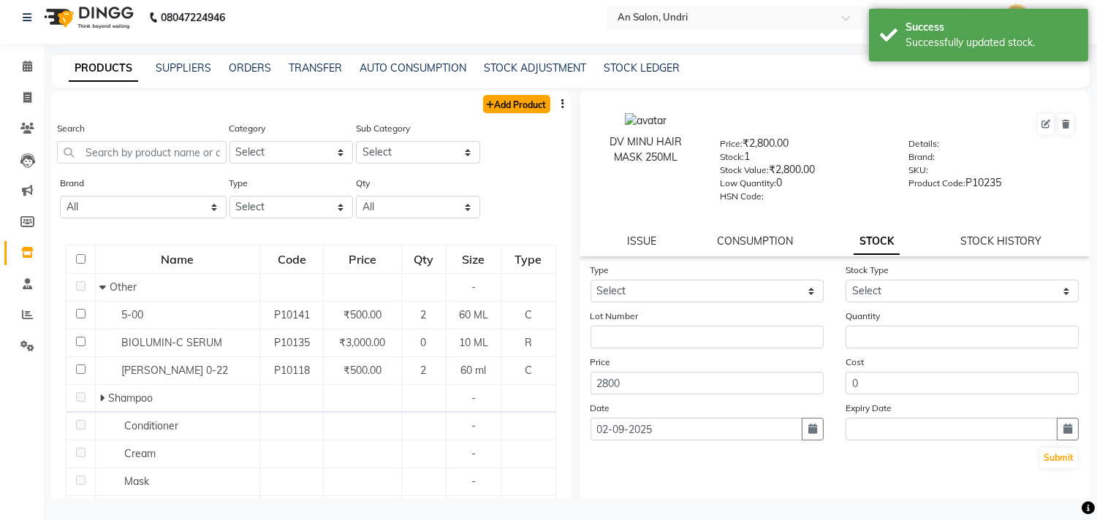
click at [507, 110] on link "Add Product" at bounding box center [516, 104] width 67 height 18
select select "true"
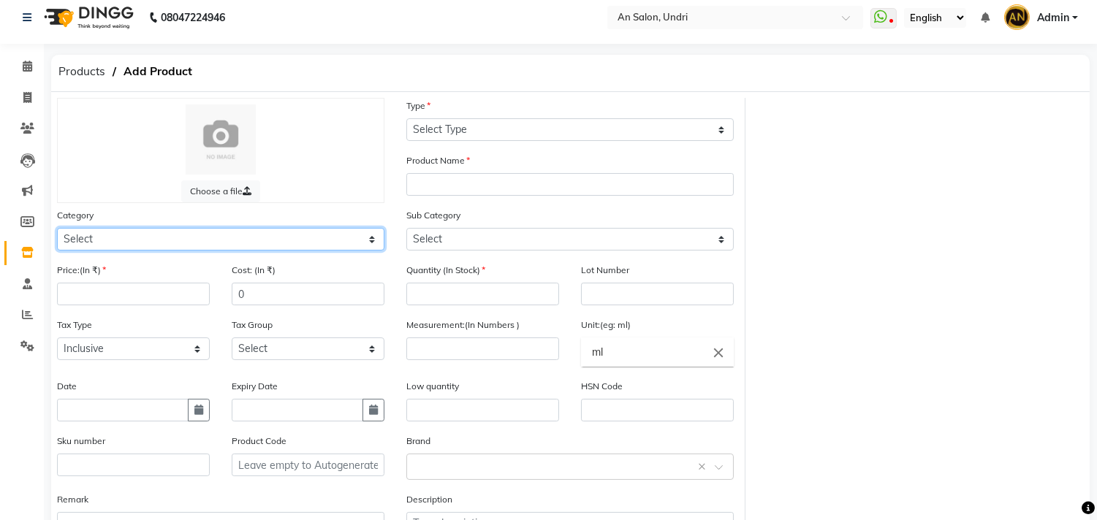
click at [92, 245] on select "Select Hair Skin Makeup Personal Care Appliances Beard Waxing Disposable Thread…" at bounding box center [220, 239] width 327 height 23
select select "1100"
click at [57, 228] on select "Select Hair Skin Makeup Personal Care Appliances Beard Waxing Disposable Thread…" at bounding box center [220, 239] width 327 height 23
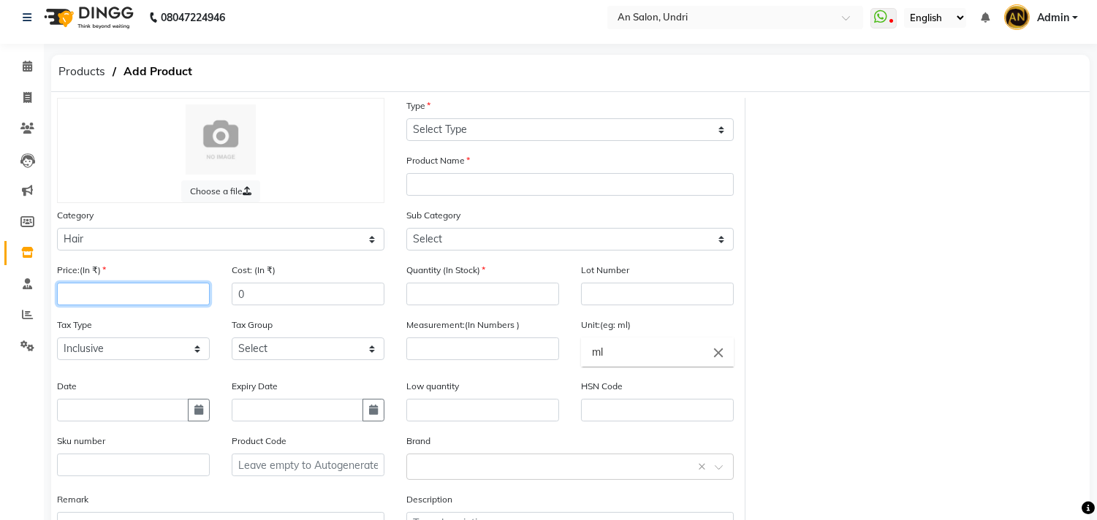
click at [107, 293] on input "number" at bounding box center [133, 294] width 153 height 23
type input "3100"
click at [530, 148] on div "Type Select Type Both Retail Consumable" at bounding box center [569, 125] width 349 height 55
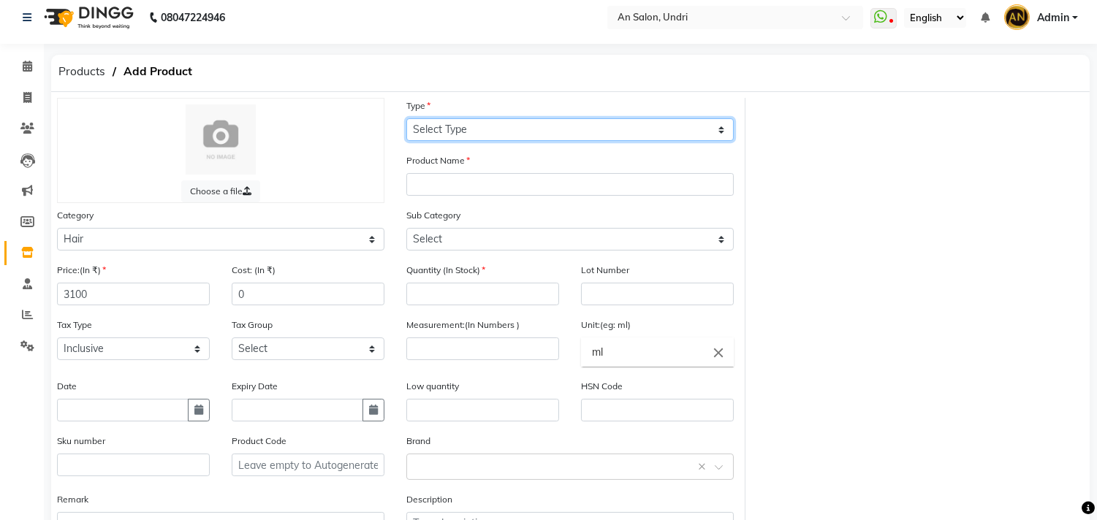
click at [534, 133] on select "Select Type Both Retail Consumable" at bounding box center [569, 129] width 327 height 23
select select "B"
click at [406, 118] on select "Select Type Both Retail Consumable" at bounding box center [569, 129] width 327 height 23
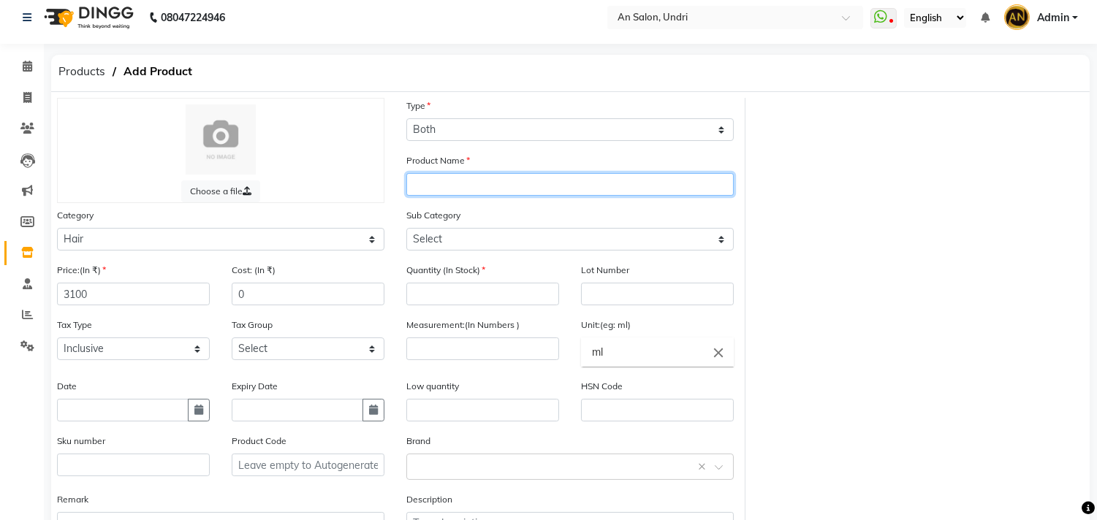
click at [443, 178] on input "text" at bounding box center [569, 184] width 327 height 23
type input "DV MINU HAIR MASK 250ML"
click at [455, 262] on div "Quantity (In Stock)" at bounding box center [482, 283] width 153 height 43
click at [485, 224] on div "Sub Category Select Shampoo Conditioner Cream Mask Oil Serum Color Appliances T…" at bounding box center [569, 229] width 327 height 43
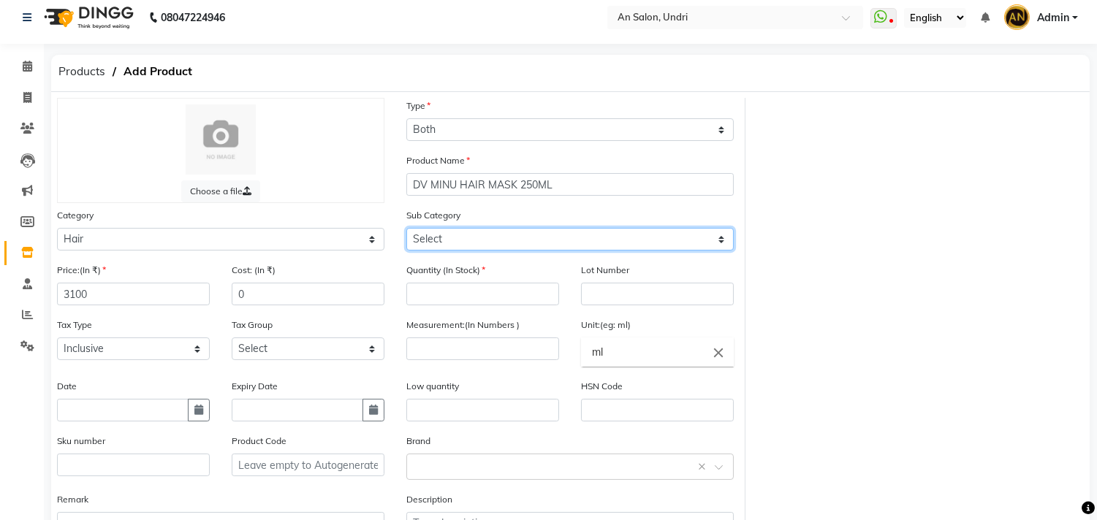
click at [469, 248] on select "Select Shampoo Conditioner Cream Mask Oil Serum Color Appliances Treatment Styl…" at bounding box center [569, 239] width 327 height 23
select select "1104"
click at [406, 228] on select "Select Shampoo Conditioner Cream Mask Oil Serum Color Appliances Treatment Styl…" at bounding box center [569, 239] width 327 height 23
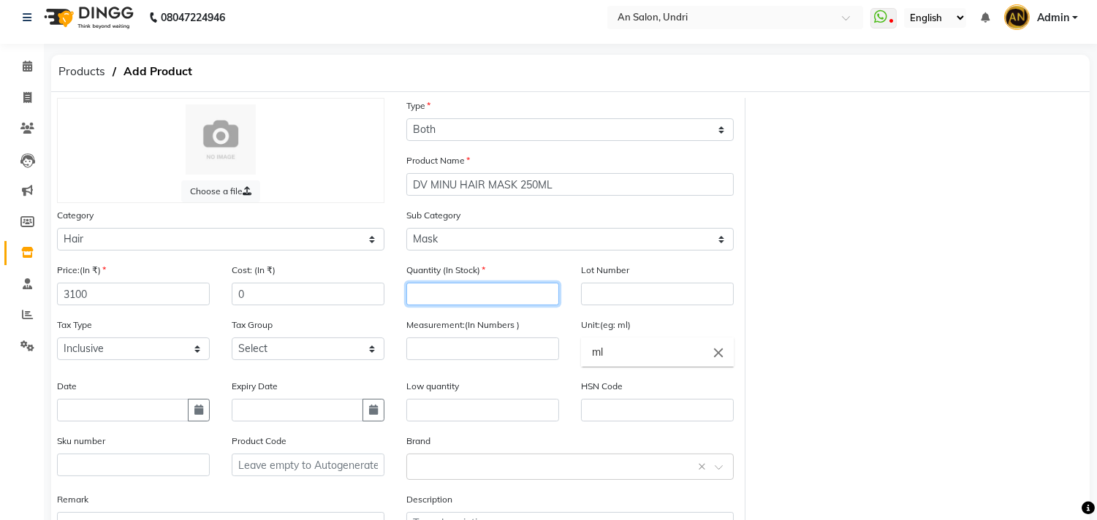
click at [505, 289] on input "number" at bounding box center [482, 294] width 153 height 23
type input "2"
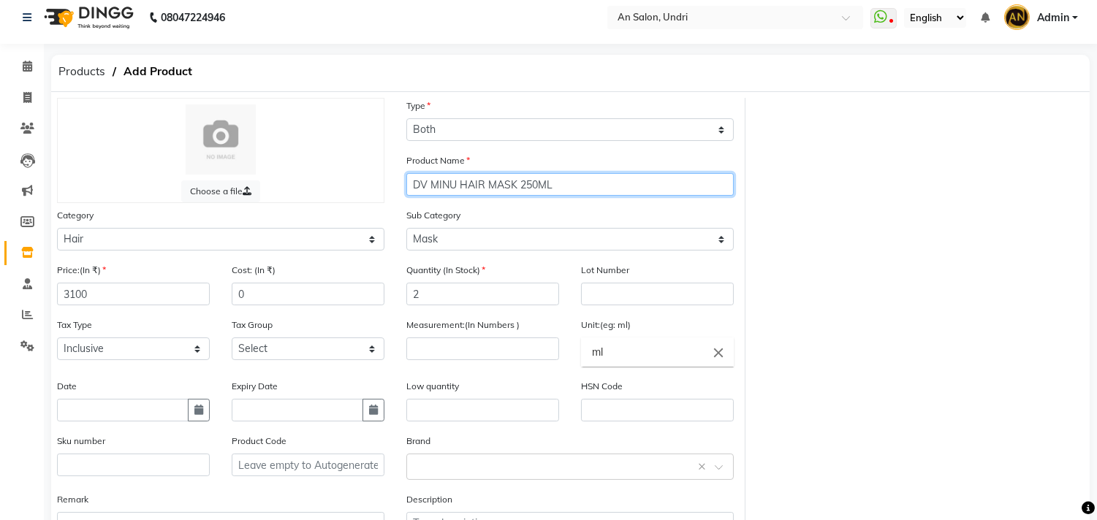
click at [517, 185] on input "DV MINU HAIR MASK 250ML" at bounding box center [569, 184] width 327 height 23
click at [484, 186] on input "DV MINU HAIR MASK 250ML" at bounding box center [569, 184] width 327 height 23
type input "DV MINU HAIR NEW MASK 250ML"
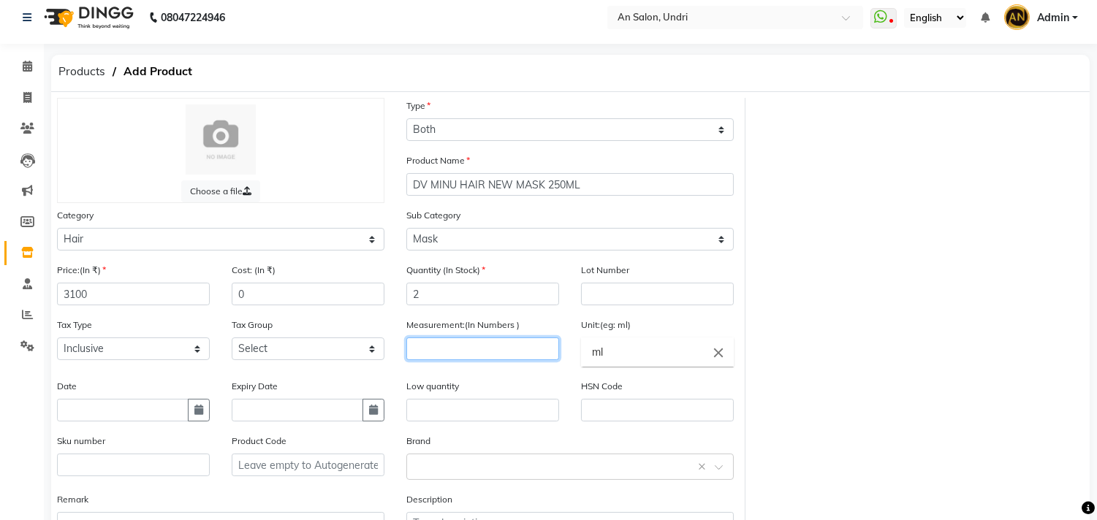
click at [493, 358] on input "number" at bounding box center [482, 349] width 153 height 23
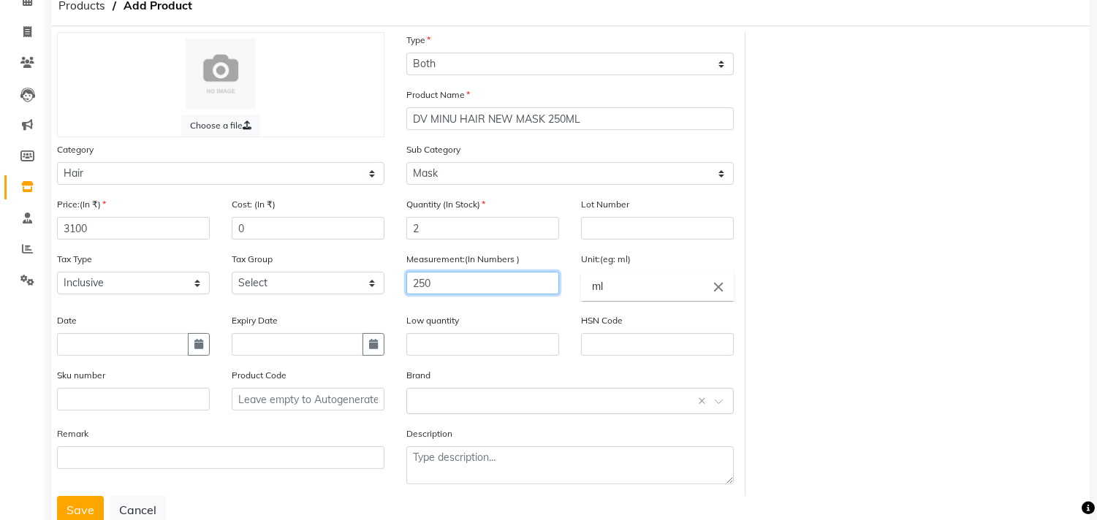
scroll to position [121, 0]
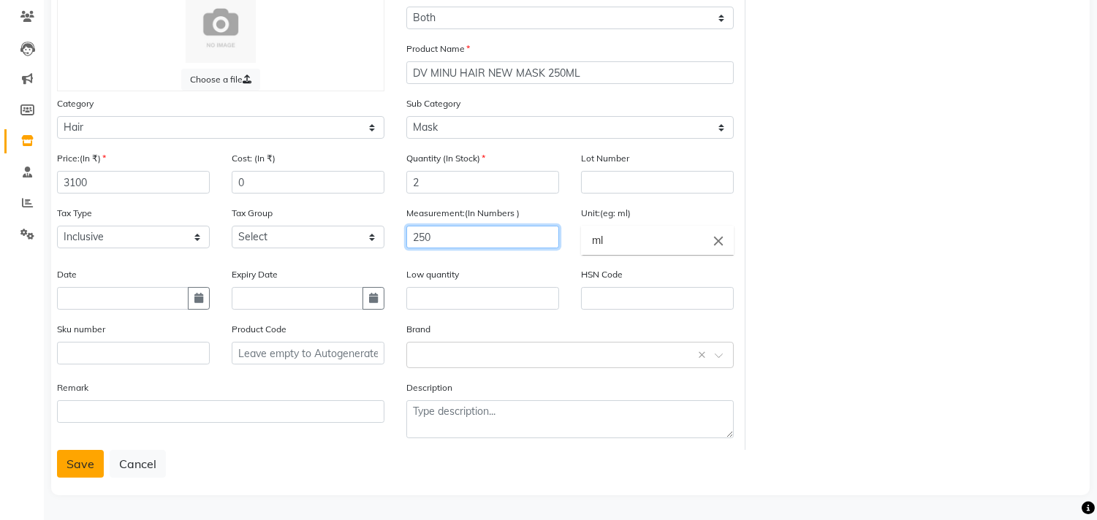
type input "250"
click at [67, 458] on button "Save" at bounding box center [80, 464] width 47 height 28
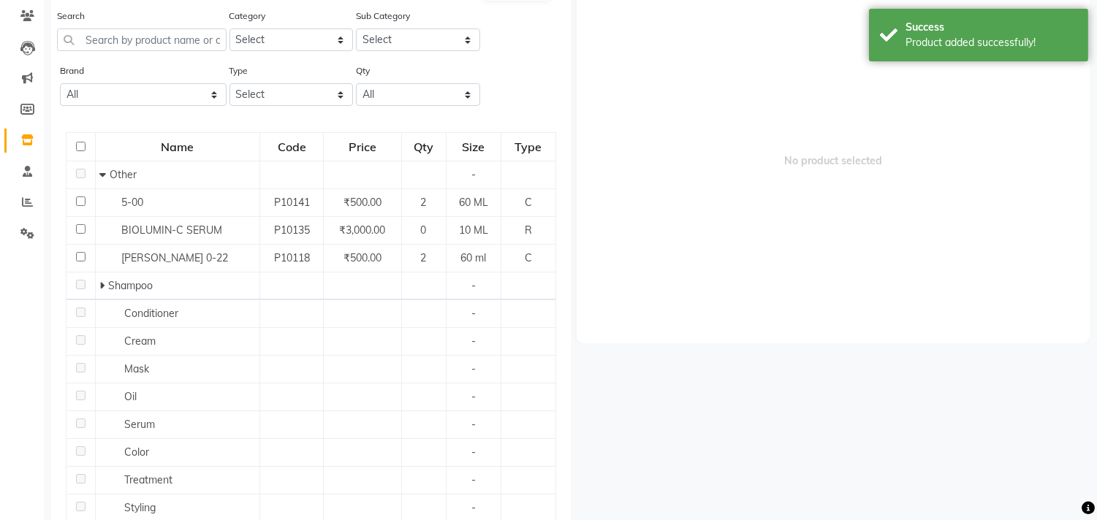
scroll to position [9, 0]
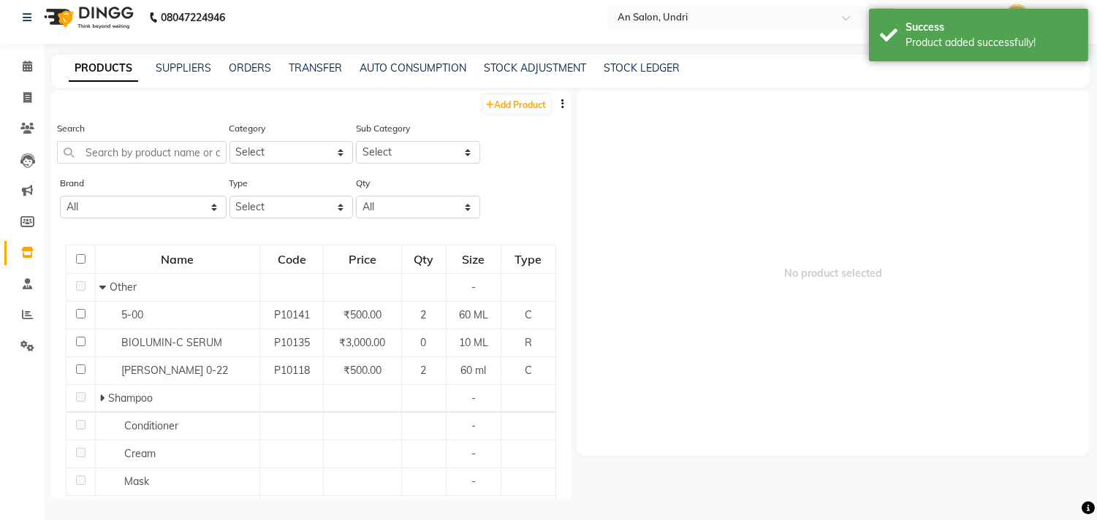
click at [122, 34] on img at bounding box center [87, 17] width 100 height 41
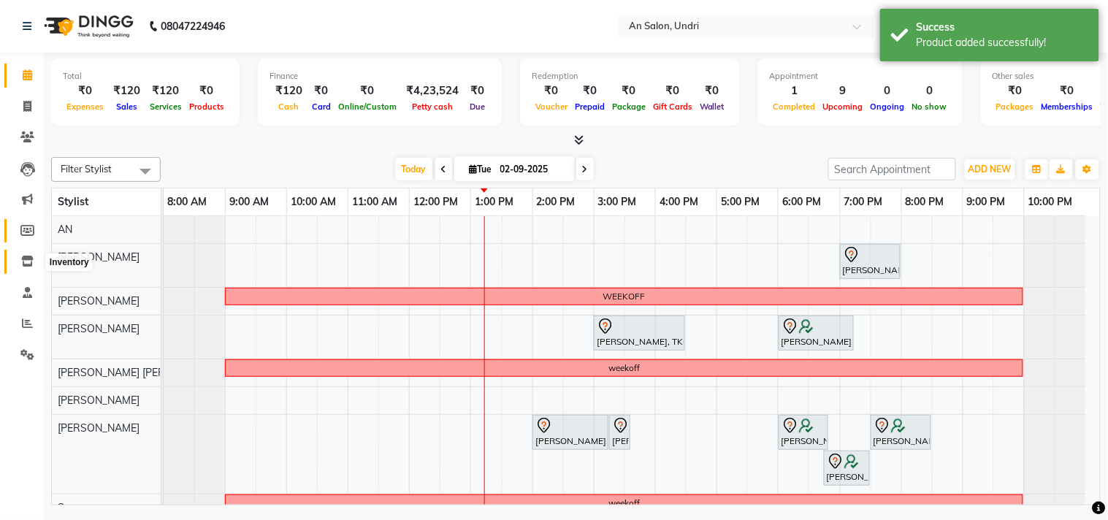
click at [26, 259] on icon at bounding box center [27, 261] width 12 height 11
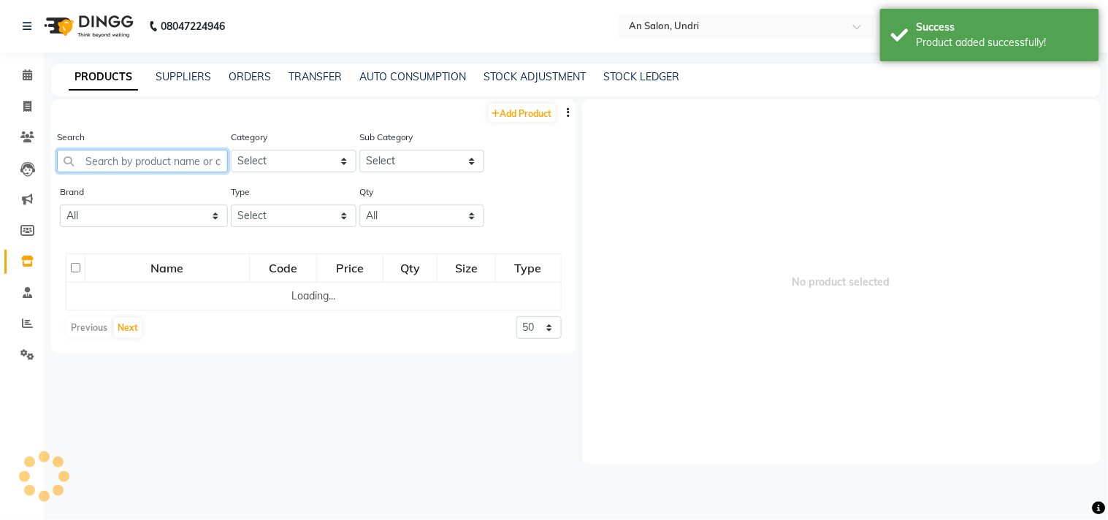
click at [118, 170] on input "text" at bounding box center [142, 161] width 171 height 23
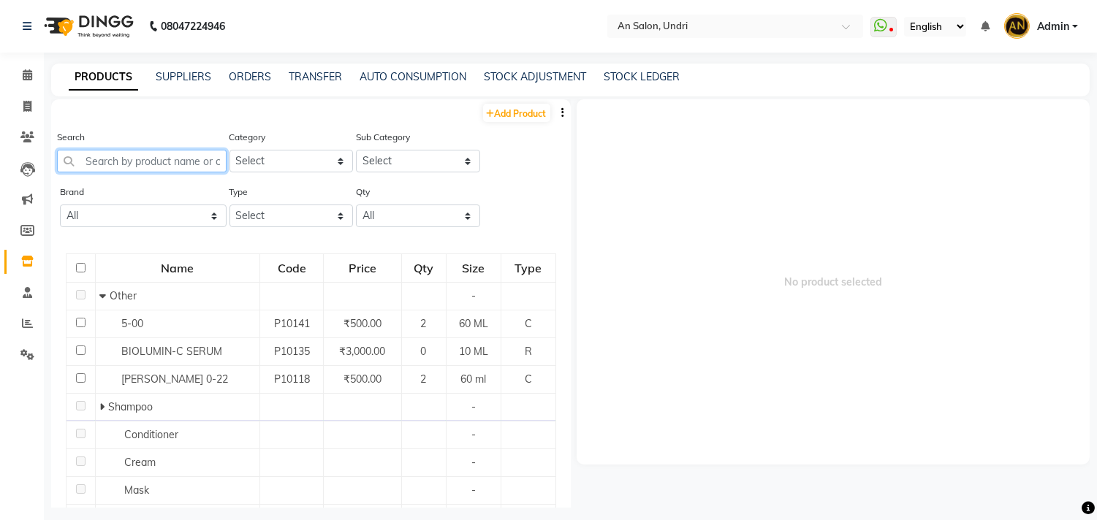
click at [177, 161] on input "text" at bounding box center [142, 161] width 170 height 23
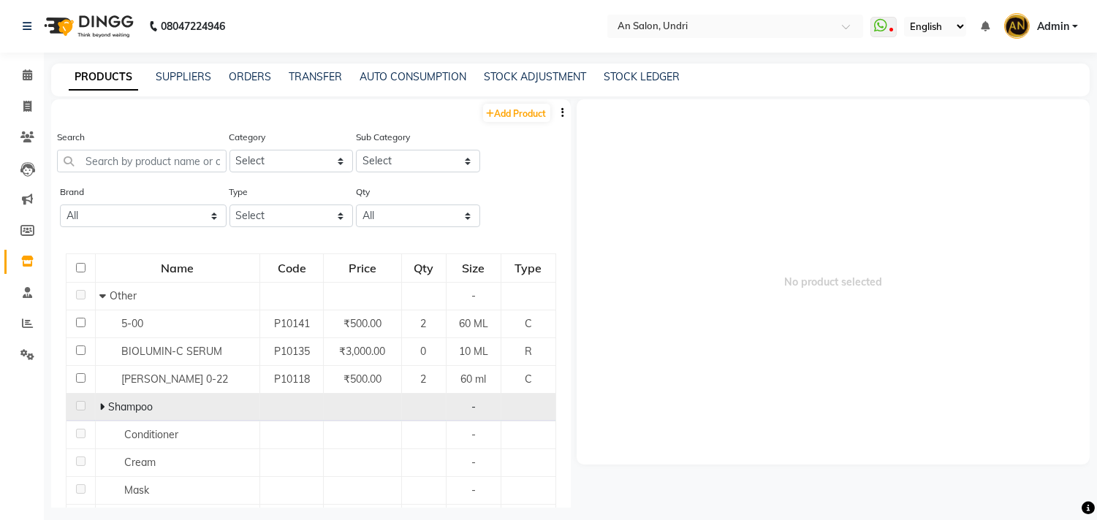
click at [105, 409] on span at bounding box center [103, 406] width 9 height 13
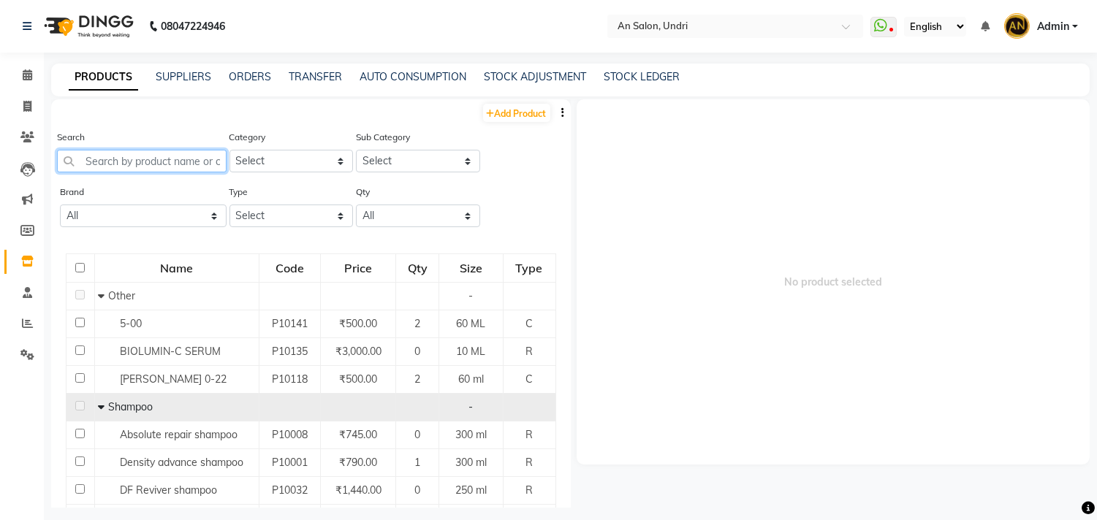
click at [132, 156] on input "text" at bounding box center [142, 161] width 170 height 23
click at [537, 113] on link "Add Product" at bounding box center [516, 113] width 67 height 18
select select "true"
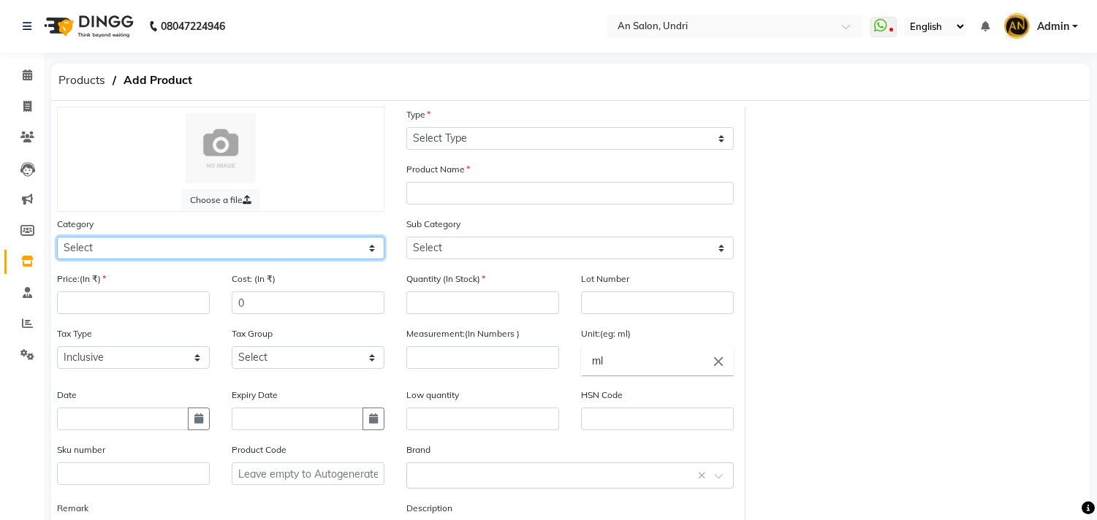
click at [208, 240] on select "Select Hair Skin Makeup Personal Care Appliances Beard Waxing Disposable Thread…" at bounding box center [220, 248] width 327 height 23
select select "1100"
click at [57, 237] on select "Select Hair Skin Makeup Personal Care Appliances Beard Waxing Disposable Thread…" at bounding box center [220, 248] width 327 height 23
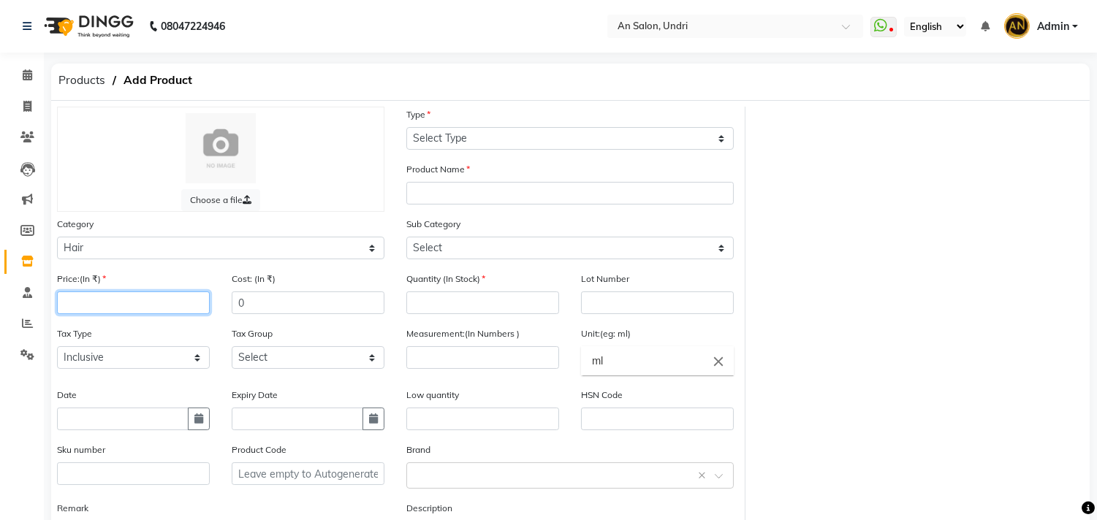
click at [86, 311] on input "number" at bounding box center [133, 303] width 153 height 23
type input "2000"
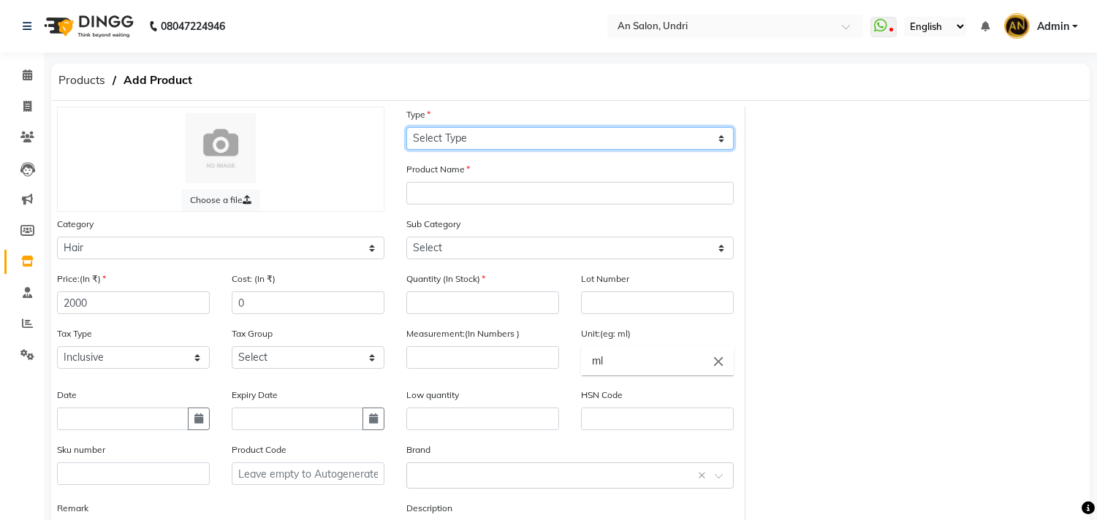
click at [479, 134] on select "Select Type Both Retail Consumable" at bounding box center [569, 138] width 327 height 23
select select "B"
click at [406, 127] on select "Select Type Both Retail Consumable" at bounding box center [569, 138] width 327 height 23
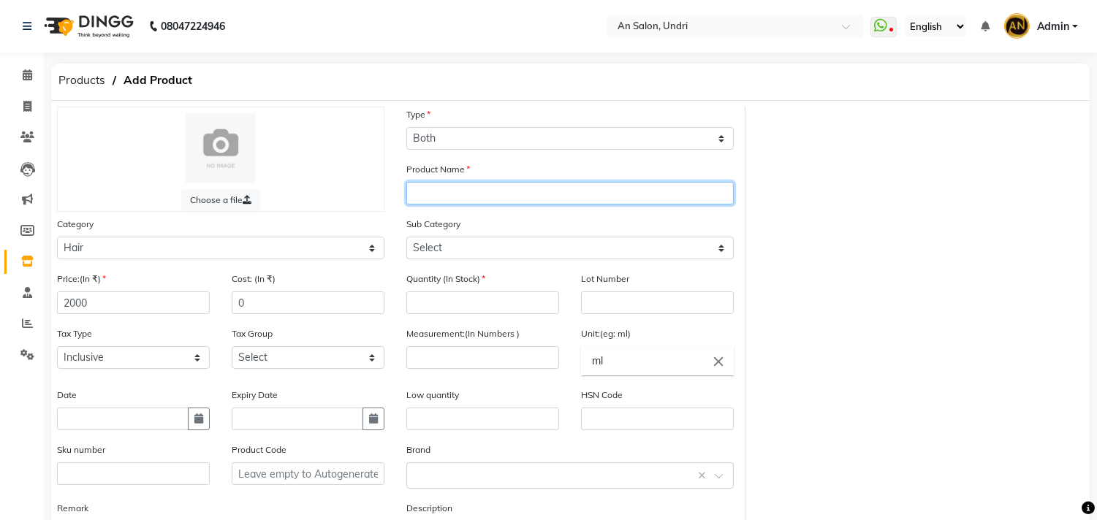
click at [452, 189] on input "text" at bounding box center [569, 193] width 327 height 23
type input "DV MINU SHAMPOO NEW 250 ML"
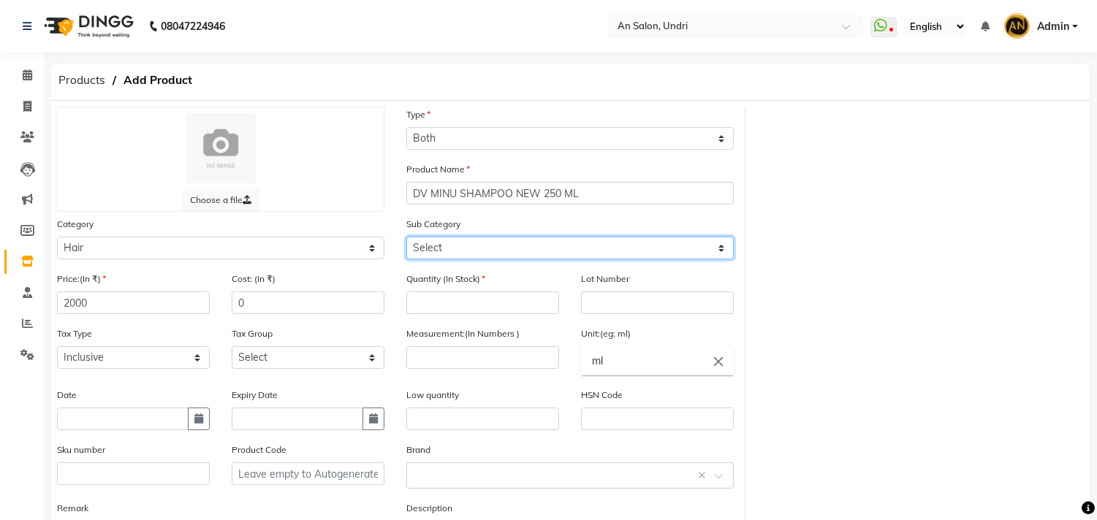
click at [485, 251] on select "Select Shampoo Conditioner Cream Mask Oil Serum Color Appliances Treatment Styl…" at bounding box center [569, 248] width 327 height 23
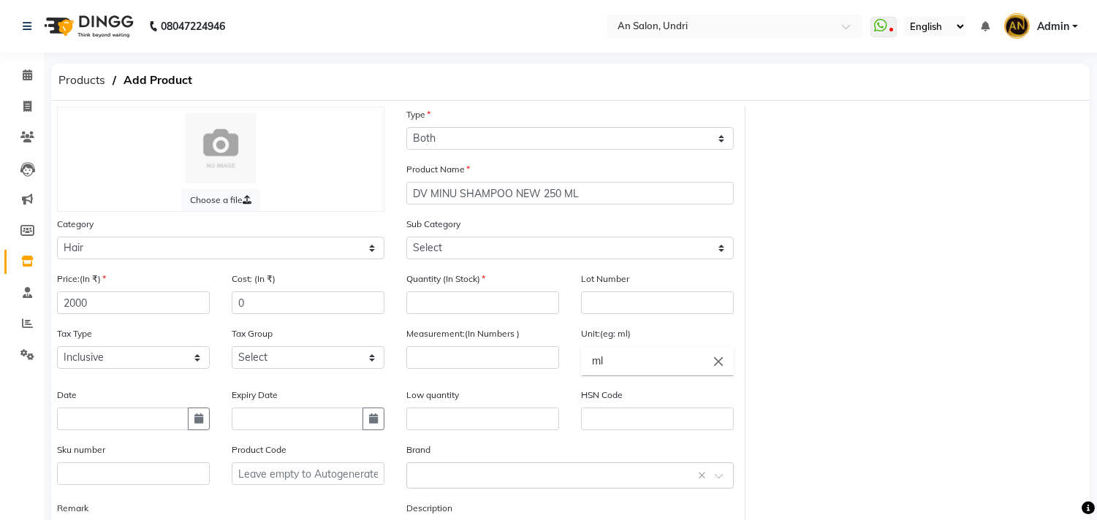
click at [907, 356] on div "Choose a file Type Select Type Both Retail Consumable Product Name DV MINU SHAM…" at bounding box center [570, 339] width 1049 height 464
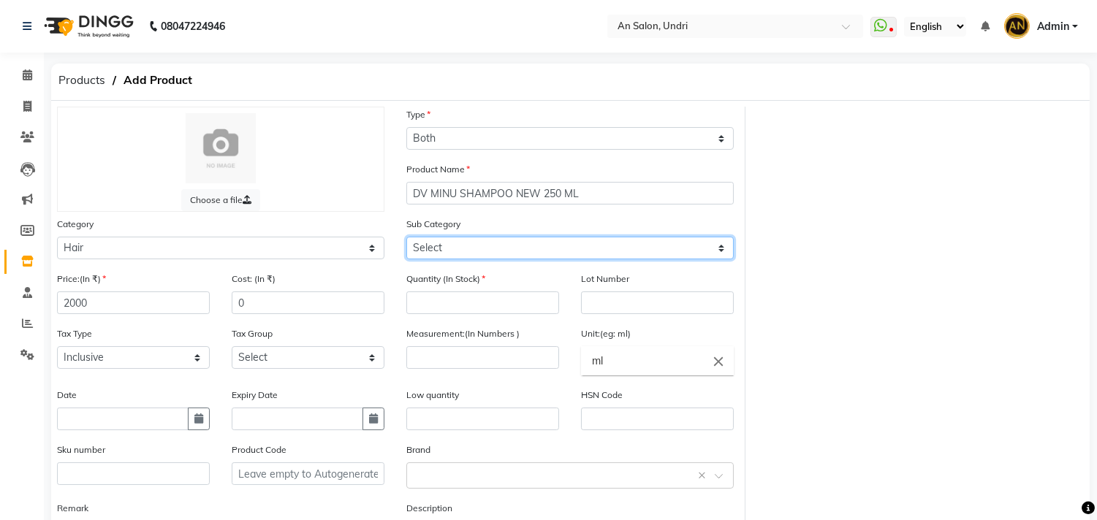
click at [611, 253] on select "Select Shampoo Conditioner Cream Mask Oil Serum Color Appliances Treatment Styl…" at bounding box center [569, 248] width 327 height 23
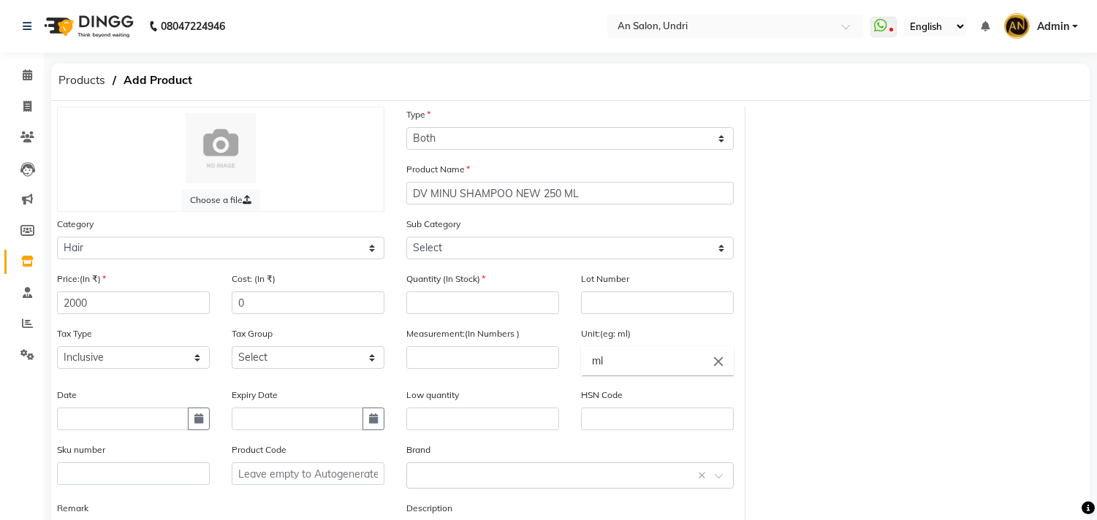
click at [881, 319] on div "Choose a file Type Select Type Both Retail Consumable Product Name DV MINU SHAM…" at bounding box center [570, 339] width 1049 height 464
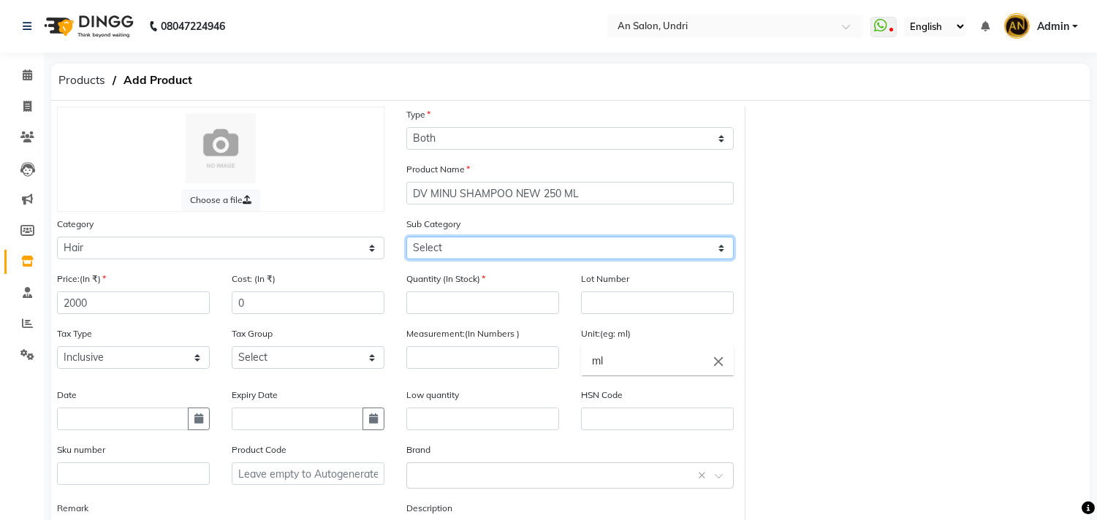
click at [603, 240] on select "Select Shampoo Conditioner Cream Mask Oil Serum Color Appliances Treatment Styl…" at bounding box center [569, 248] width 327 height 23
select select "1101"
click at [406, 237] on select "Select Shampoo Conditioner Cream Mask Oil Serum Color Appliances Treatment Styl…" at bounding box center [569, 248] width 327 height 23
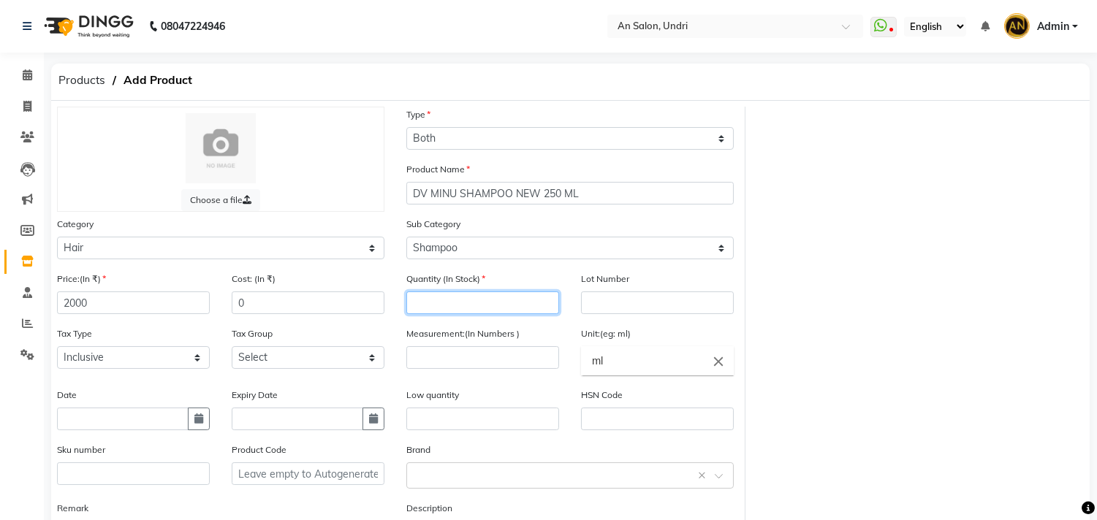
click at [493, 302] on input "number" at bounding box center [482, 303] width 153 height 23
type input "3"
click at [505, 349] on input "number" at bounding box center [482, 357] width 153 height 23
type input "250"
click at [831, 275] on div "Choose a file Type Select Type Both Retail Consumable Product Name DV MINU SHAM…" at bounding box center [570, 339] width 1049 height 464
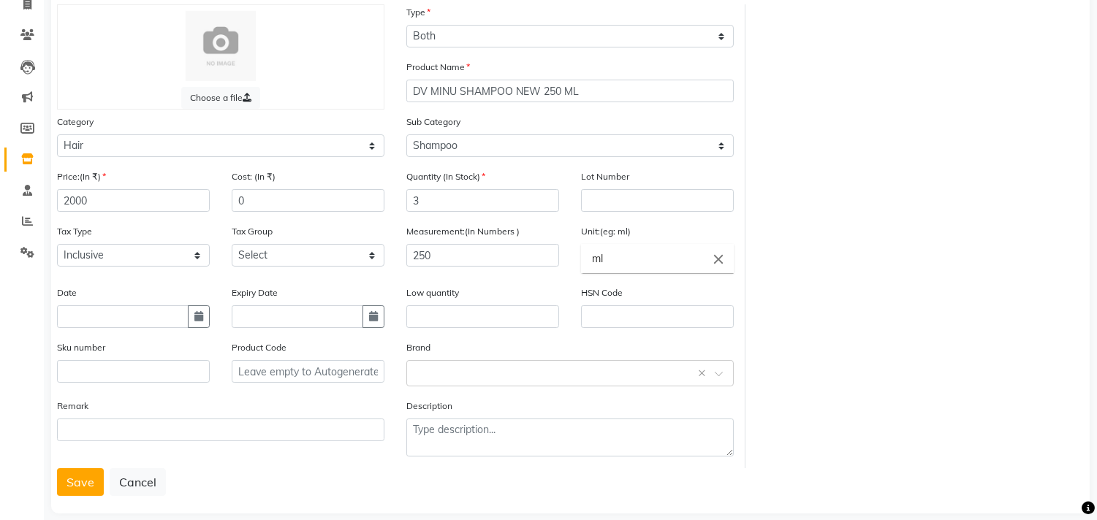
scroll to position [121, 0]
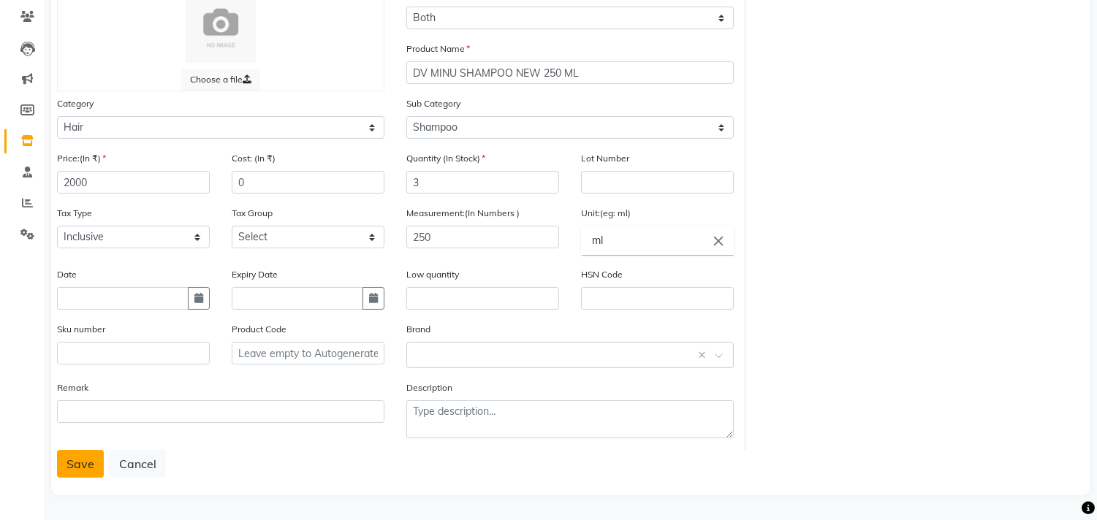
click at [74, 461] on button "Save" at bounding box center [80, 464] width 47 height 28
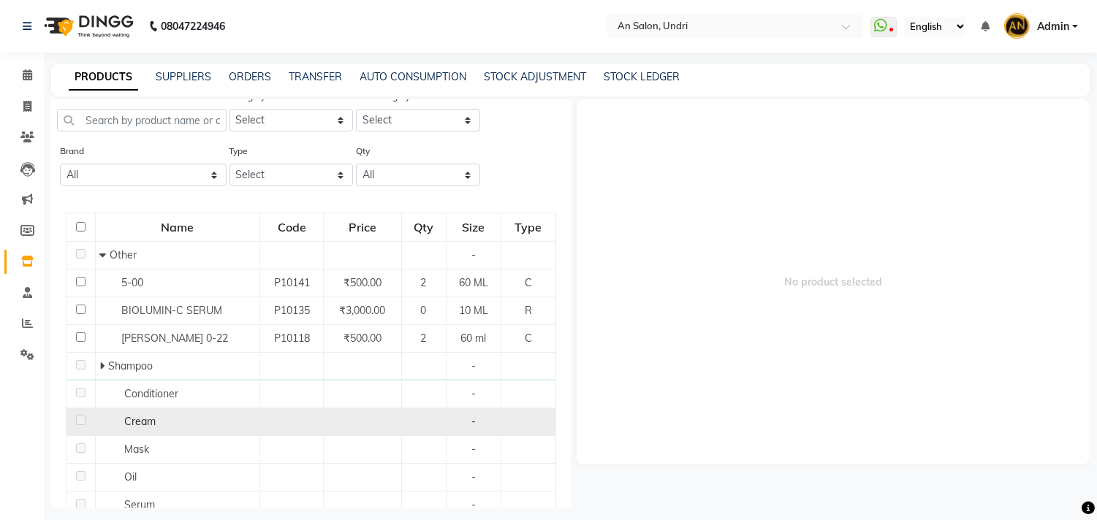
scroll to position [81, 0]
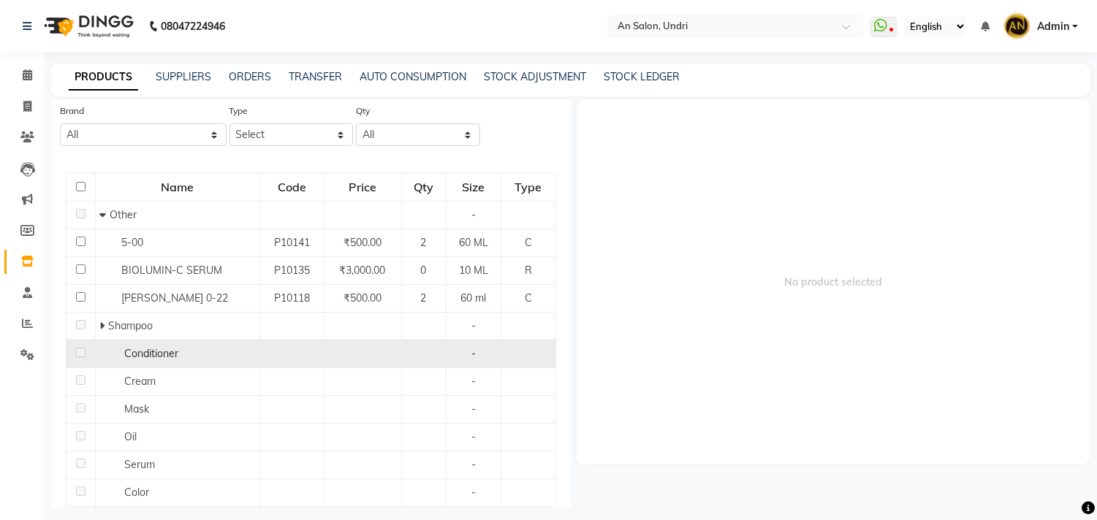
click at [132, 349] on span "Conditioner" at bounding box center [151, 353] width 54 height 13
click at [153, 354] on span "Conditioner" at bounding box center [151, 353] width 54 height 13
click at [254, 357] on div "Conditioner" at bounding box center [177, 353] width 156 height 15
click at [167, 359] on span "Conditioner" at bounding box center [151, 353] width 54 height 13
click at [74, 353] on td at bounding box center [80, 354] width 29 height 28
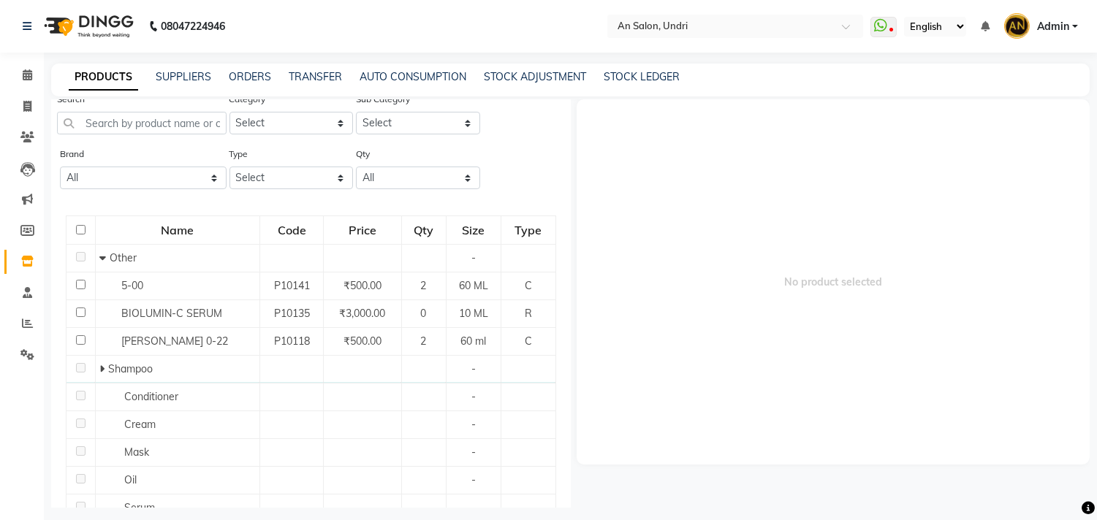
scroll to position [0, 0]
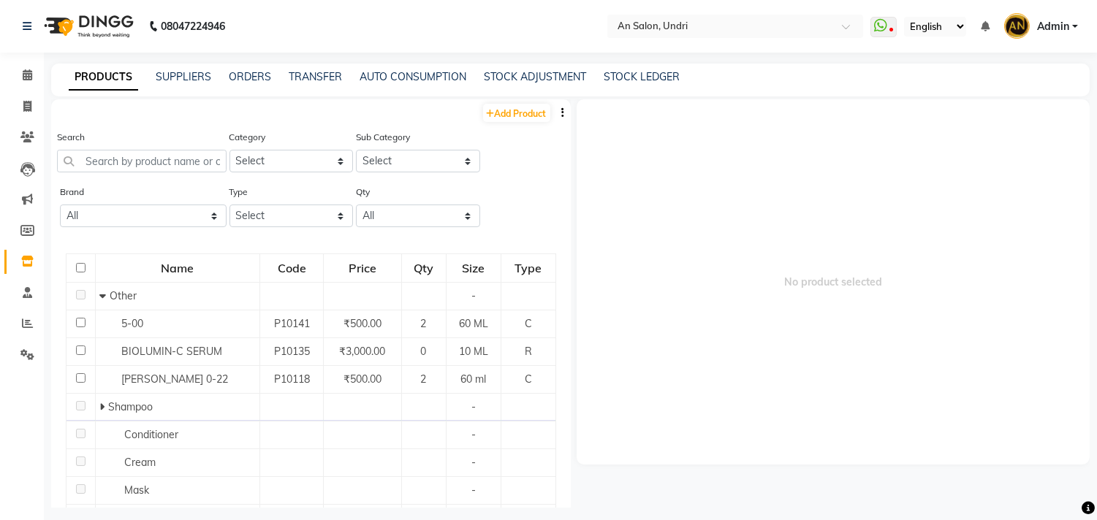
click at [202, 180] on div "Search" at bounding box center [142, 156] width 170 height 55
click at [209, 164] on input "text" at bounding box center [142, 161] width 170 height 23
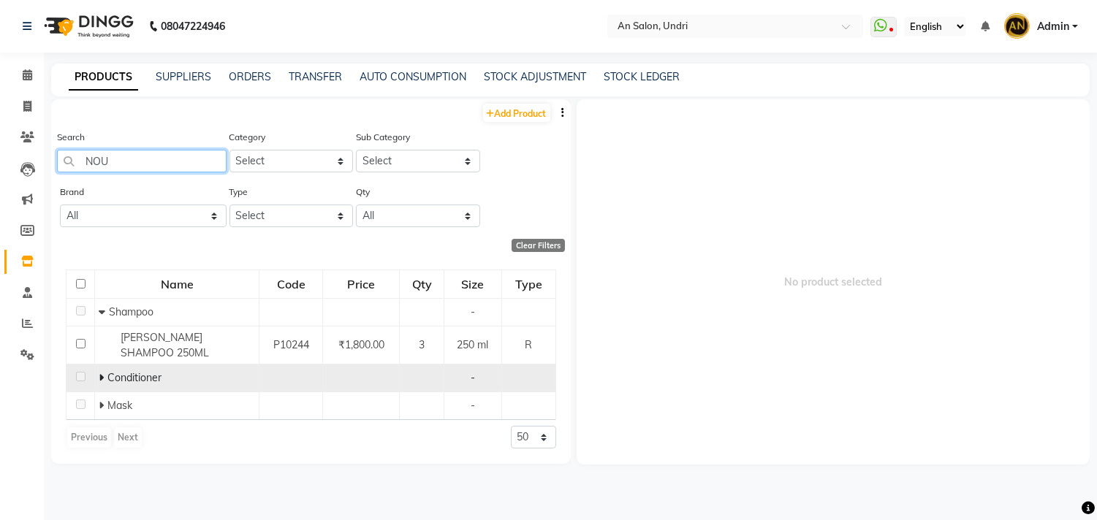
type input "NOU"
click at [104, 376] on span at bounding box center [103, 377] width 9 height 13
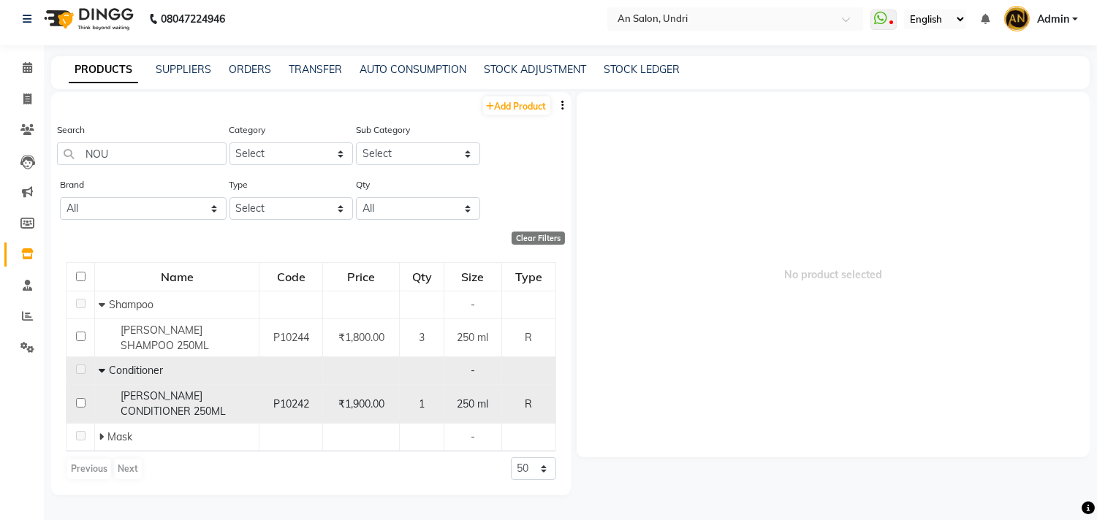
scroll to position [9, 0]
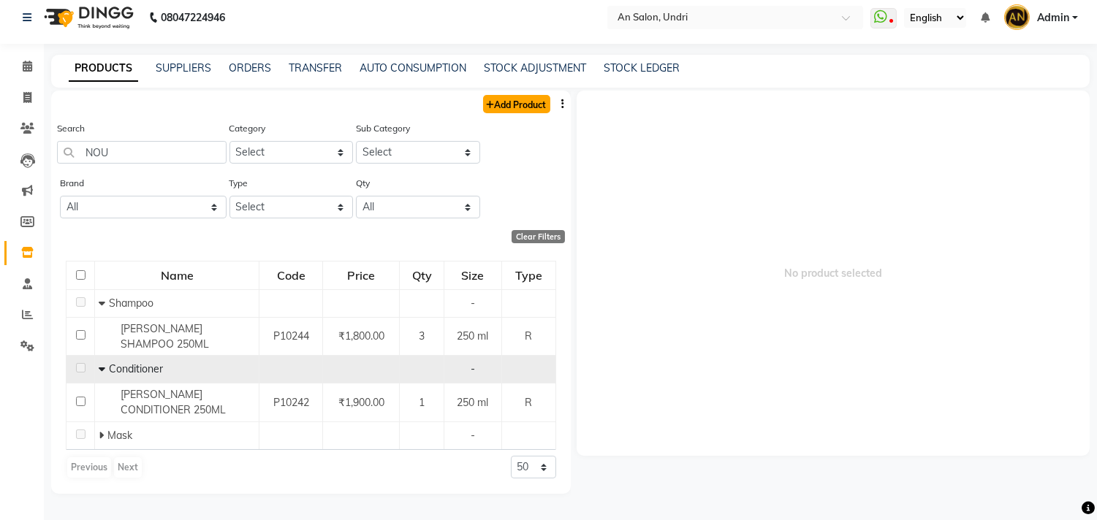
click at [530, 102] on link "Add Product" at bounding box center [516, 104] width 67 height 18
select select "true"
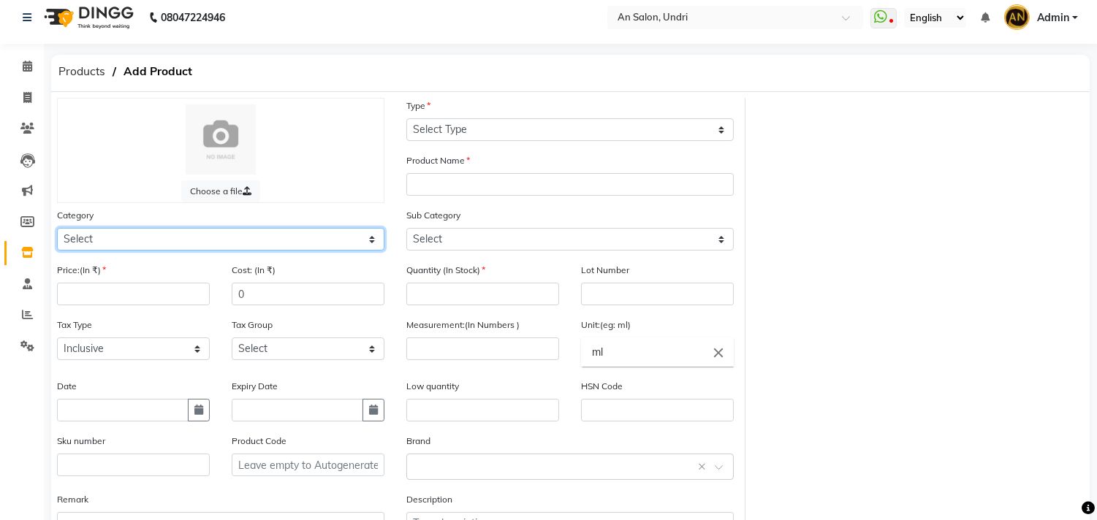
click at [118, 234] on select "Select Hair Skin Makeup Personal Care Appliances Beard Waxing Disposable Thread…" at bounding box center [220, 239] width 327 height 23
select select "1100"
click at [57, 228] on select "Select Hair Skin Makeup Personal Care Appliances Beard Waxing Disposable Thread…" at bounding box center [220, 239] width 327 height 23
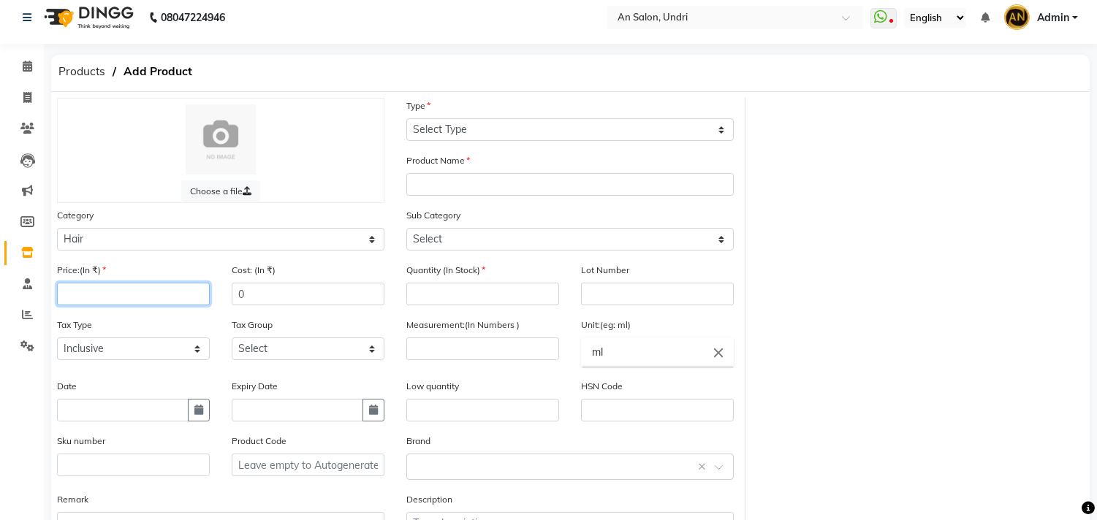
click at [113, 297] on input "number" at bounding box center [133, 294] width 153 height 23
type input "2100"
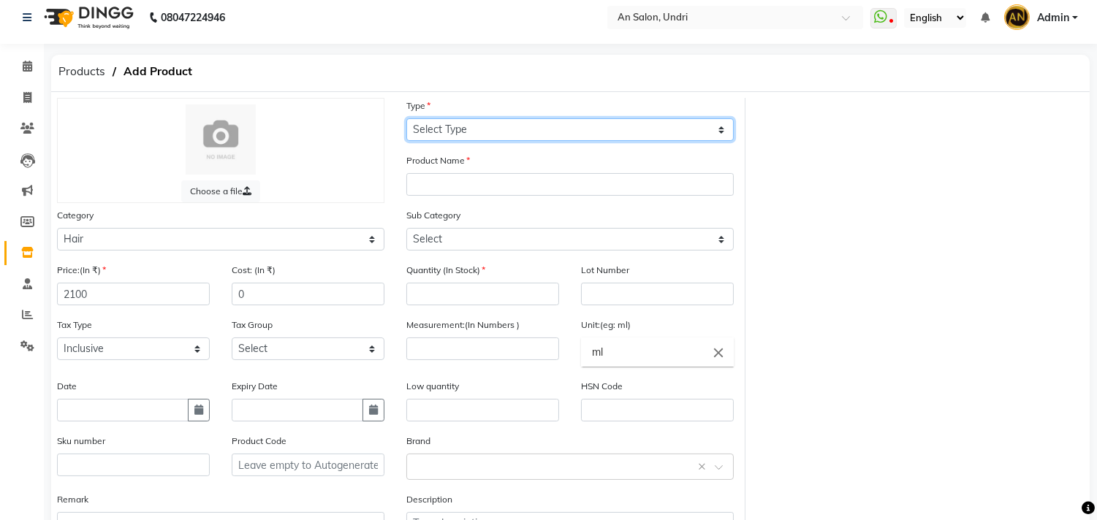
click at [574, 140] on select "Select Type Both Retail Consumable" at bounding box center [569, 129] width 327 height 23
select select "B"
click at [406, 118] on select "Select Type Both Retail Consumable" at bounding box center [569, 129] width 327 height 23
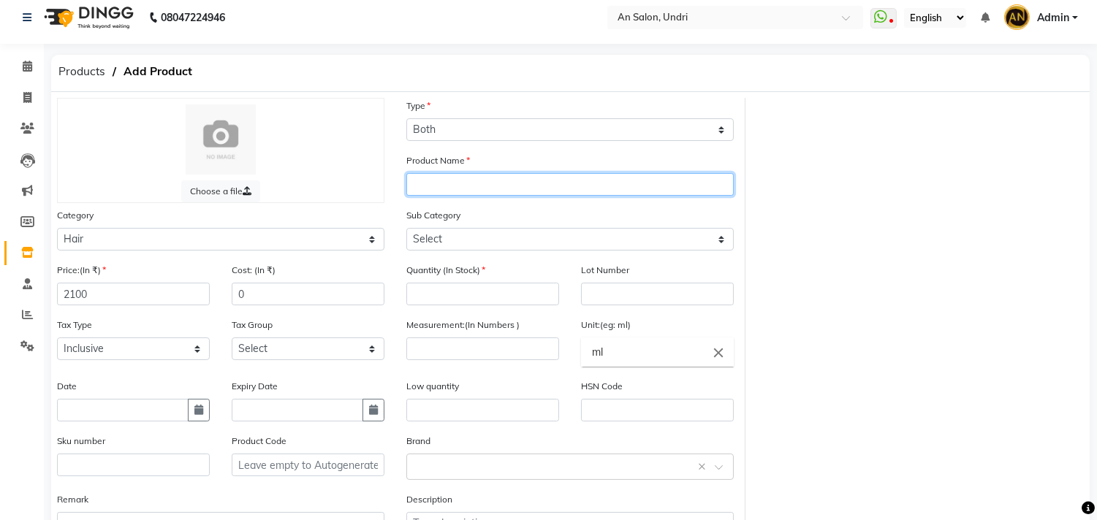
click at [510, 173] on input "text" at bounding box center [569, 184] width 327 height 23
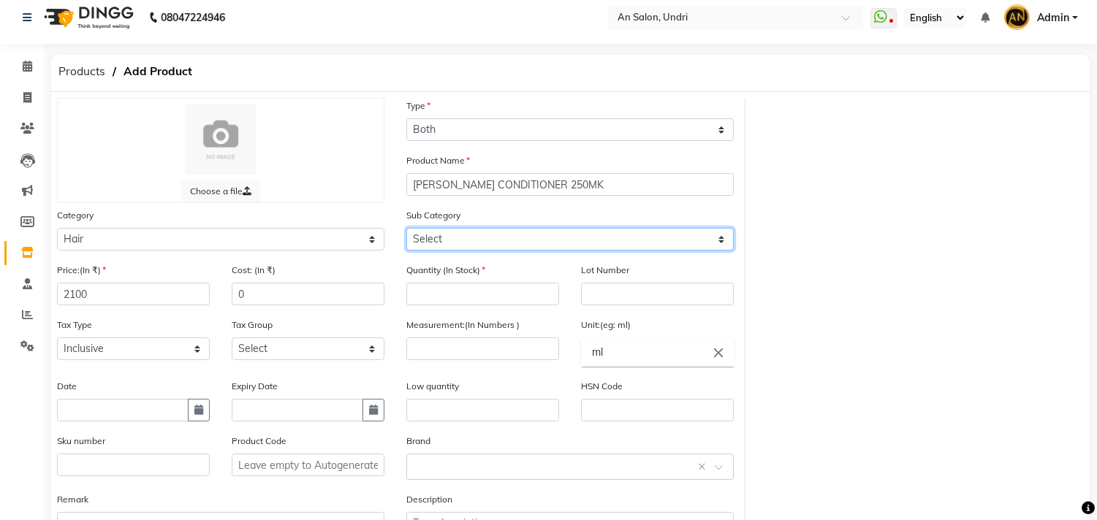
click at [514, 229] on select "Select Shampoo Conditioner Cream Mask Oil Serum Color Appliances Treatment Styl…" at bounding box center [569, 239] width 327 height 23
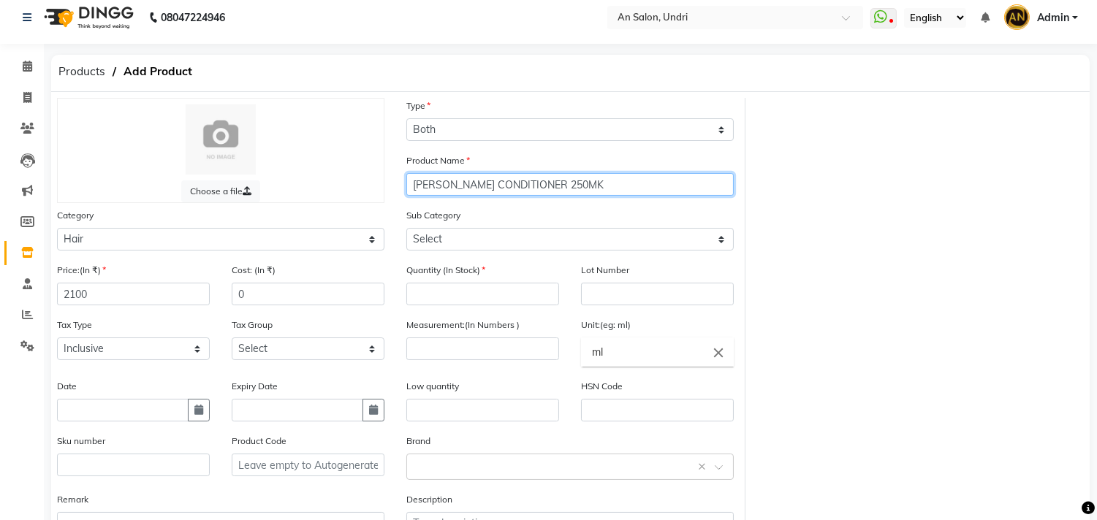
click at [601, 177] on input "DV NOUNOU CONDITIONER 250MK" at bounding box center [569, 184] width 327 height 23
type input "DV NOUNOU CONDITIONER 250ML"
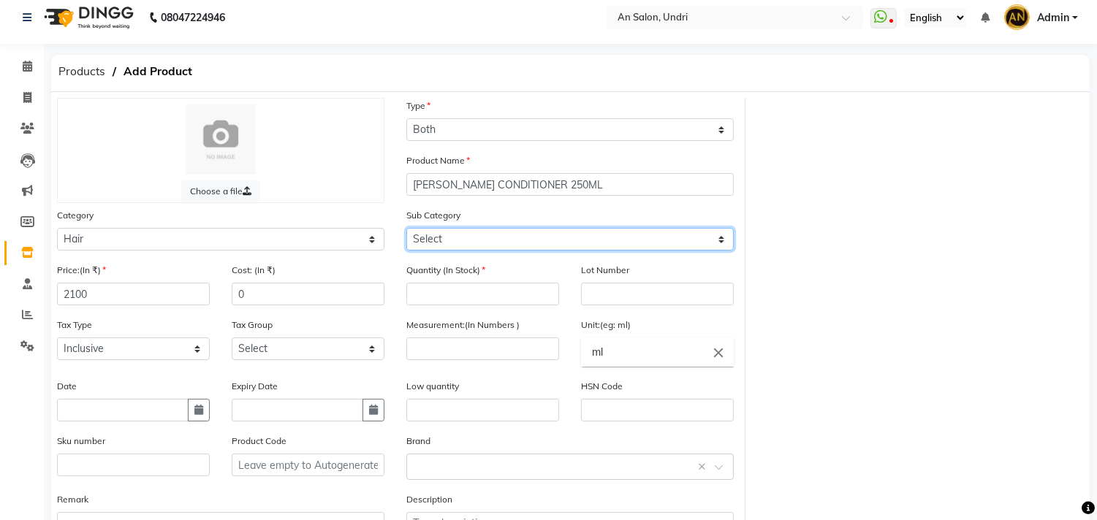
click at [513, 240] on select "Select Shampoo Conditioner Cream Mask Oil Serum Color Appliances Treatment Styl…" at bounding box center [569, 239] width 327 height 23
click at [406, 228] on select "Select Shampoo Conditioner Cream Mask Oil Serum Color Appliances Treatment Styl…" at bounding box center [569, 239] width 327 height 23
click at [492, 243] on select "Select Shampoo Conditioner Cream Mask Oil Serum Color Appliances Treatment Styl…" at bounding box center [569, 239] width 327 height 23
click at [406, 228] on select "Select Shampoo Conditioner Cream Mask Oil Serum Color Appliances Treatment Styl…" at bounding box center [569, 239] width 327 height 23
drag, startPoint x: 449, startPoint y: 236, endPoint x: 453, endPoint y: 248, distance: 13.2
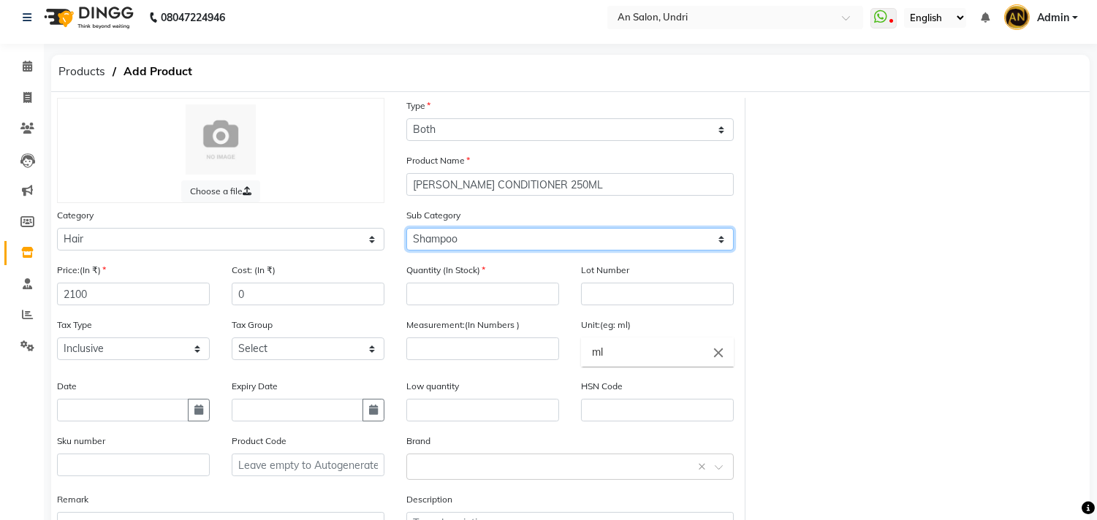
click at [449, 236] on select "Select Shampoo Conditioner Cream Mask Oil Serum Color Appliances Treatment Styl…" at bounding box center [569, 239] width 327 height 23
click at [406, 228] on select "Select Shampoo Conditioner Cream Mask Oil Serum Color Appliances Treatment Styl…" at bounding box center [569, 239] width 327 height 23
drag, startPoint x: 448, startPoint y: 235, endPoint x: 453, endPoint y: 246, distance: 12.1
click at [448, 235] on select "Select Shampoo Conditioner Cream Mask Oil Serum Color Appliances Treatment Styl…" at bounding box center [569, 239] width 327 height 23
select select "1102"
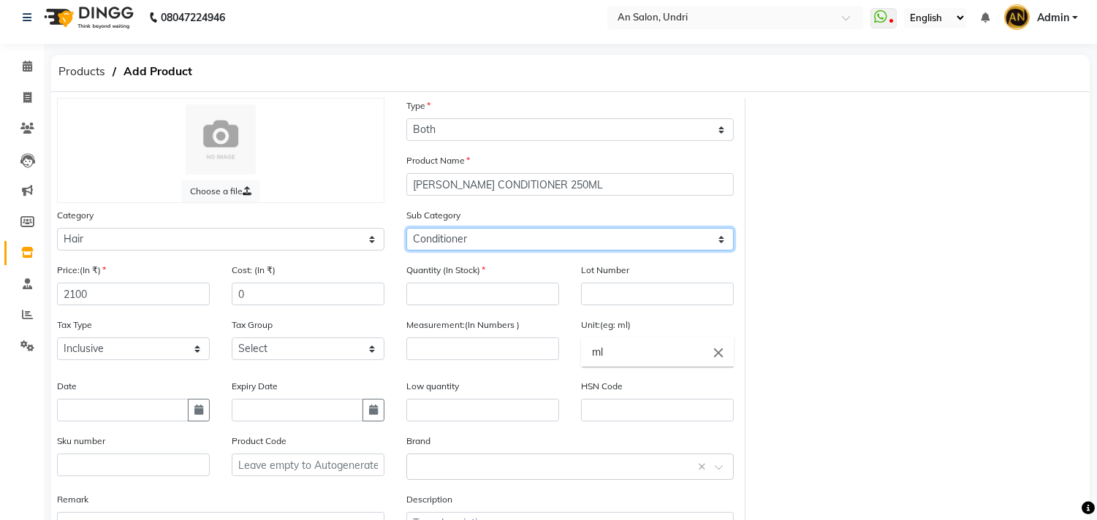
click at [406, 228] on select "Select Shampoo Conditioner Cream Mask Oil Serum Color Appliances Treatment Styl…" at bounding box center [569, 239] width 327 height 23
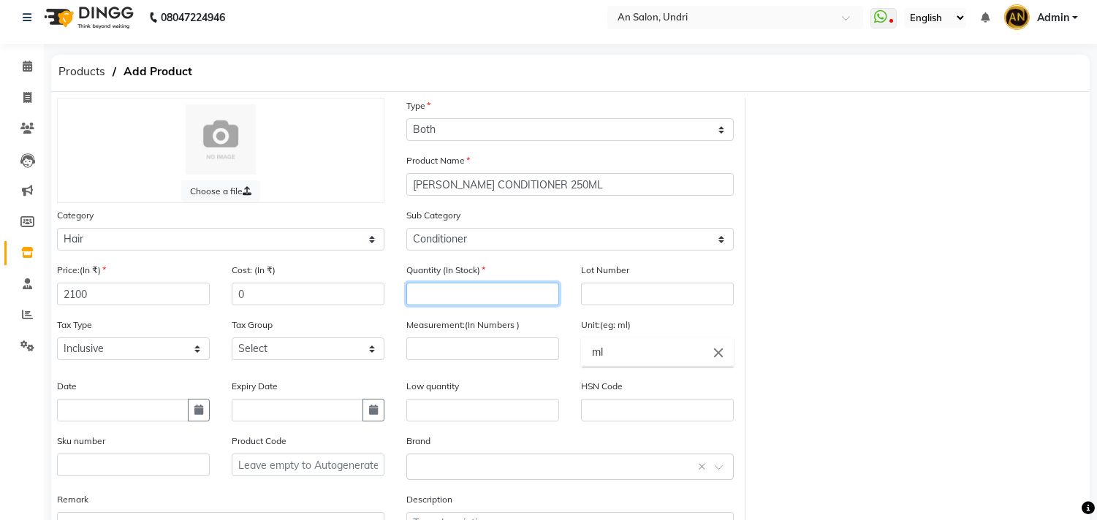
click at [463, 291] on input "number" at bounding box center [482, 294] width 153 height 23
click at [472, 289] on input "number" at bounding box center [482, 294] width 153 height 23
type input "2"
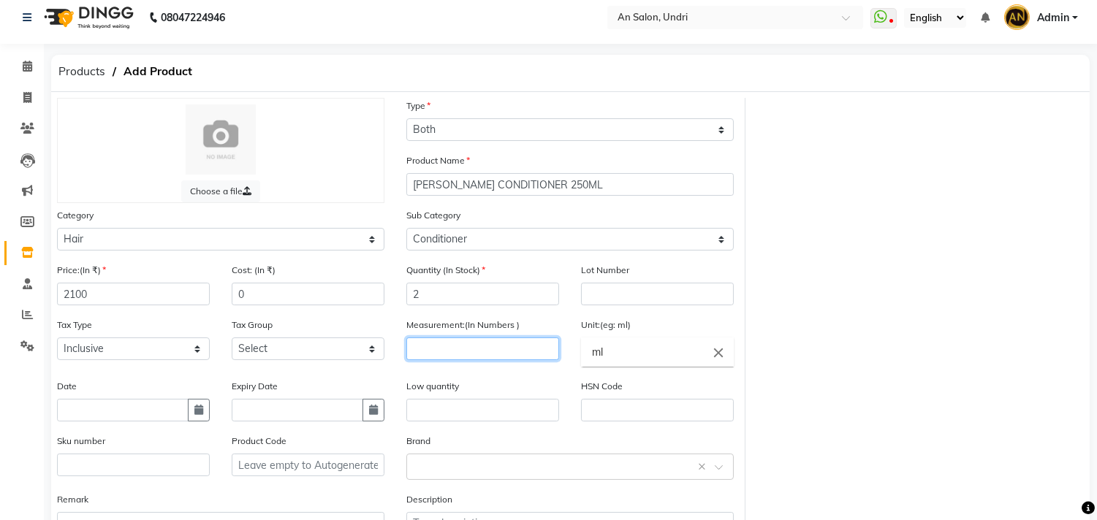
click at [507, 351] on input "number" at bounding box center [482, 349] width 153 height 23
type input "250"
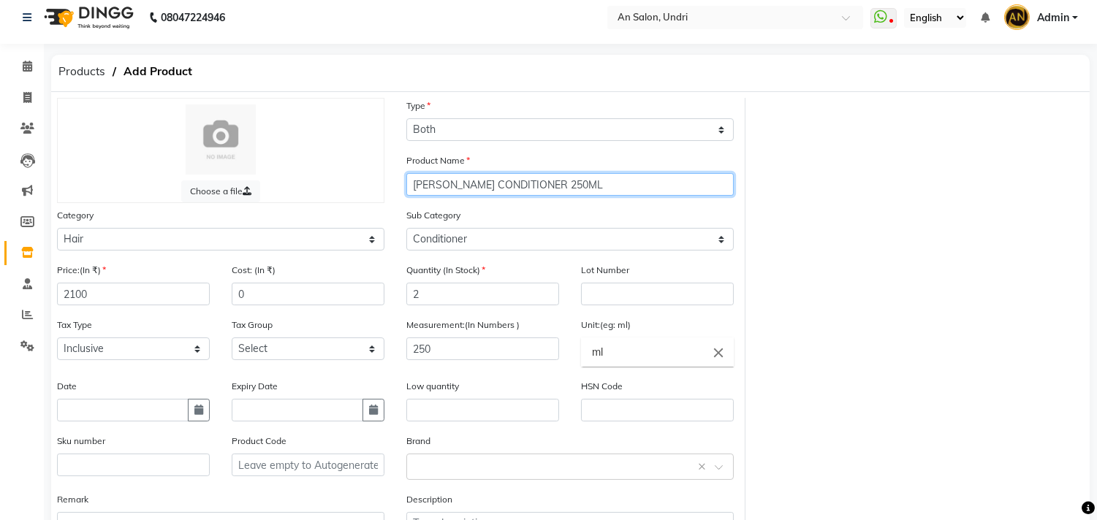
click at [478, 180] on input "DV NOUNOU CONDITIONER 250ML" at bounding box center [569, 184] width 327 height 23
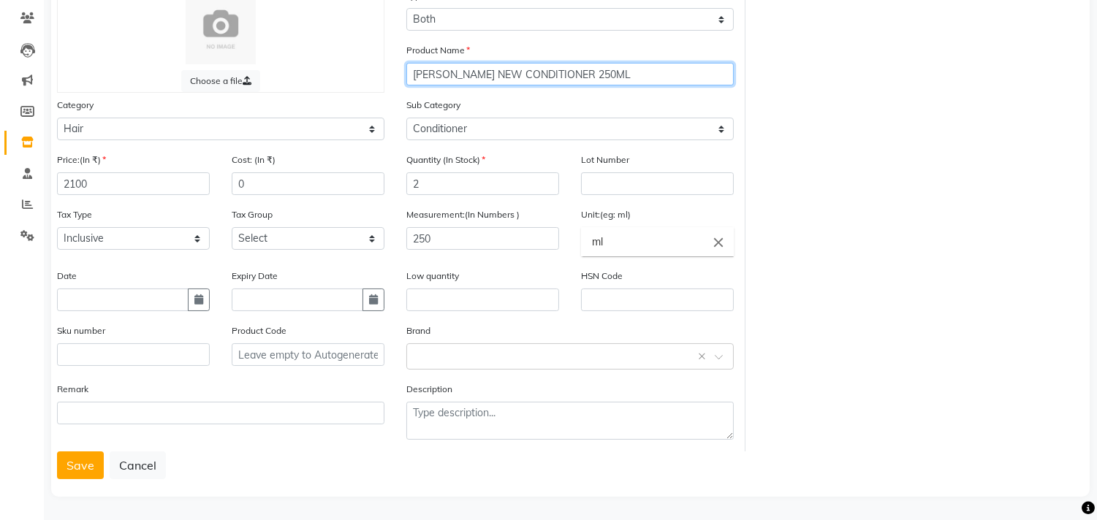
scroll to position [121, 0]
type input "DV NOUNOU NEW CONDITIONER 250ML"
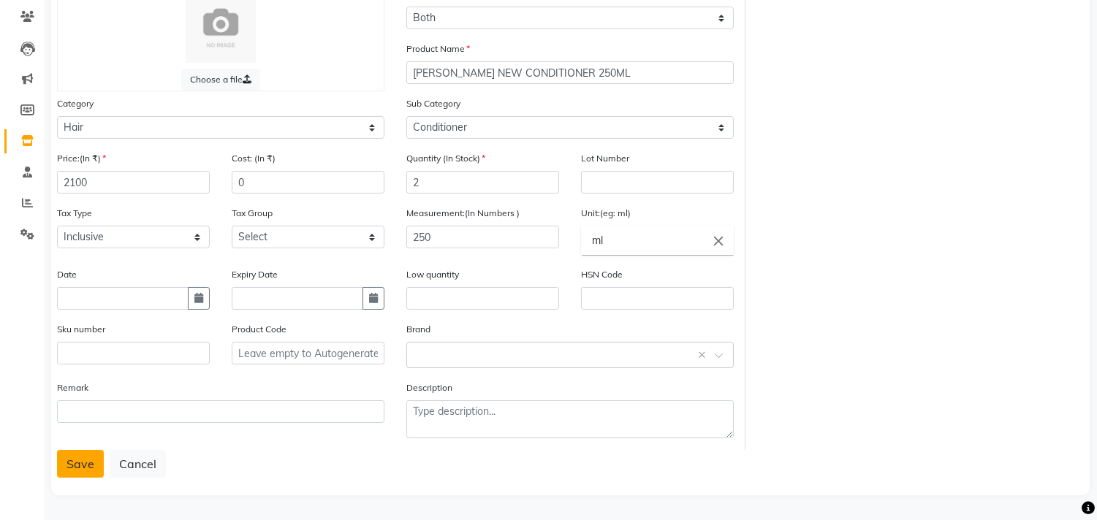
click at [78, 457] on button "Save" at bounding box center [80, 464] width 47 height 28
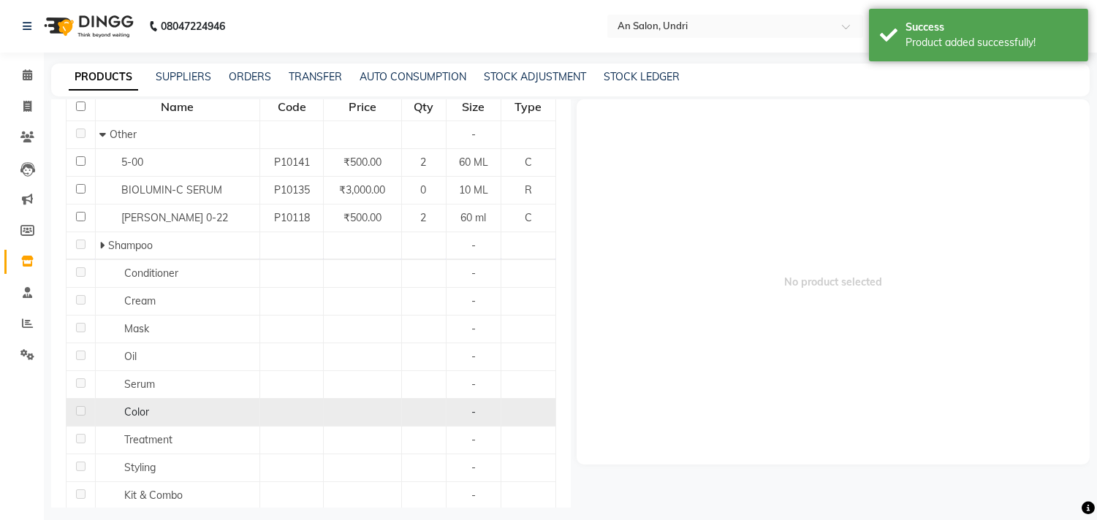
scroll to position [162, 0]
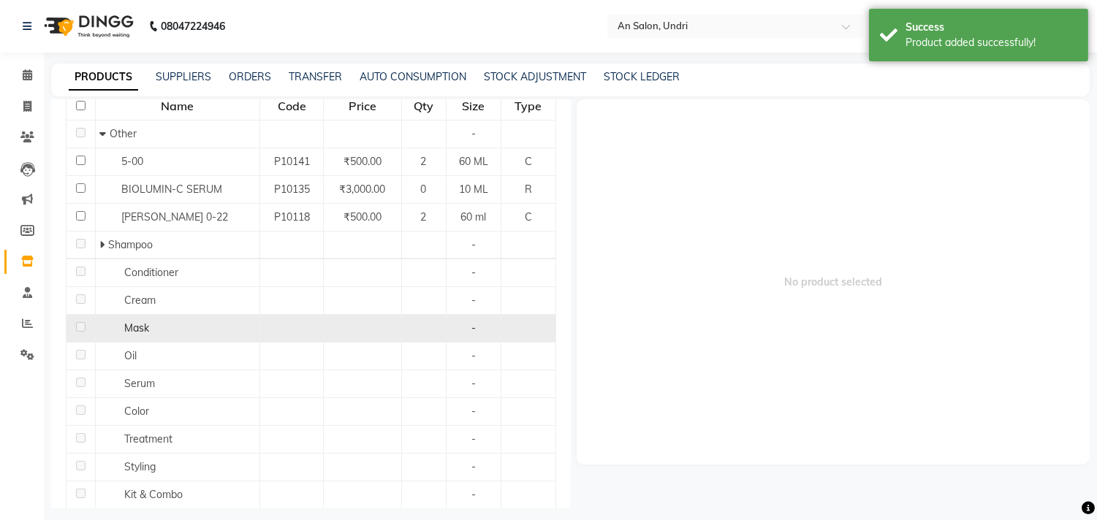
click at [132, 332] on span "Mask" at bounding box center [136, 327] width 25 height 13
click at [147, 324] on span "Mask" at bounding box center [136, 327] width 25 height 13
click at [146, 324] on span "Mask" at bounding box center [136, 327] width 25 height 13
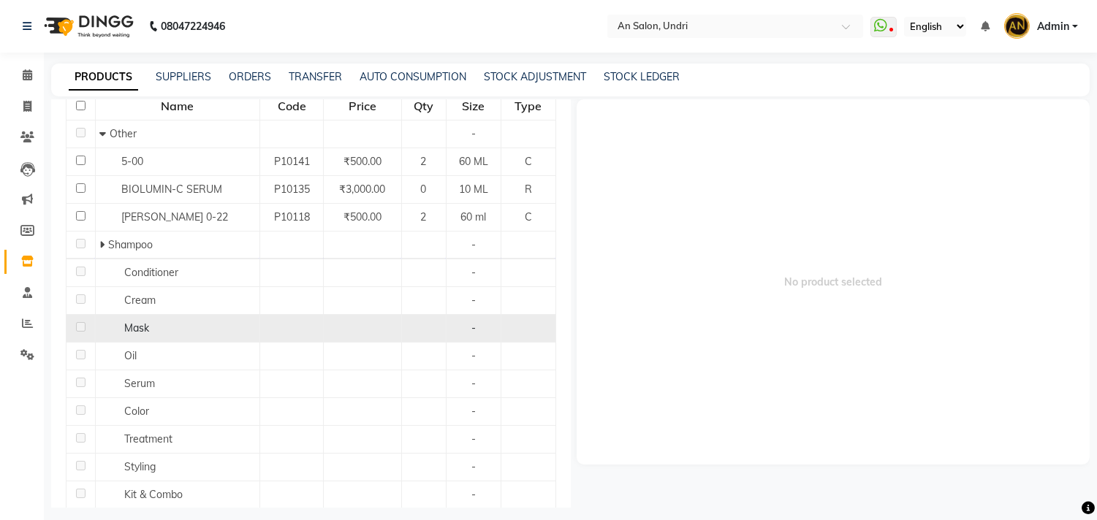
click at [146, 324] on span "Mask" at bounding box center [136, 327] width 25 height 13
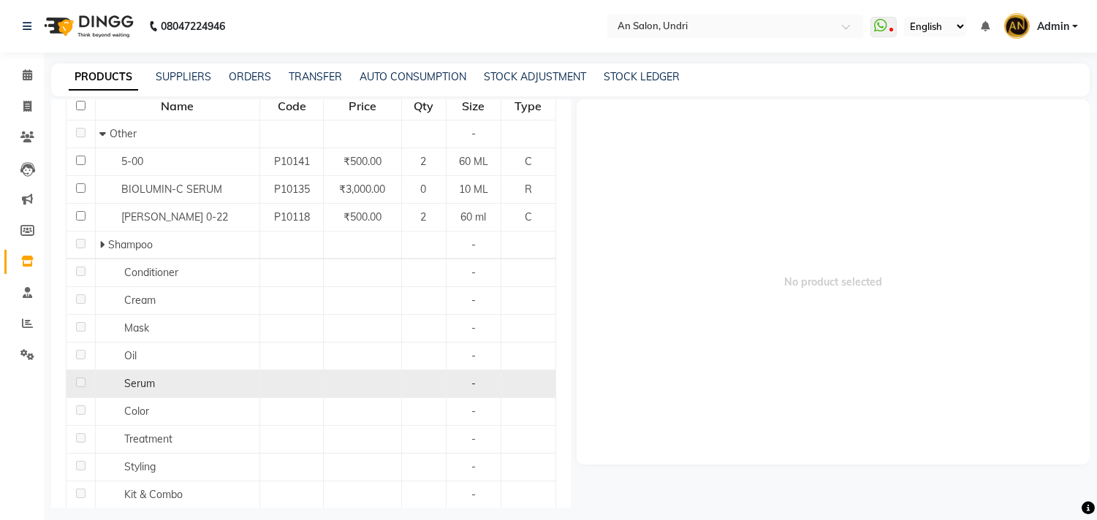
scroll to position [0, 0]
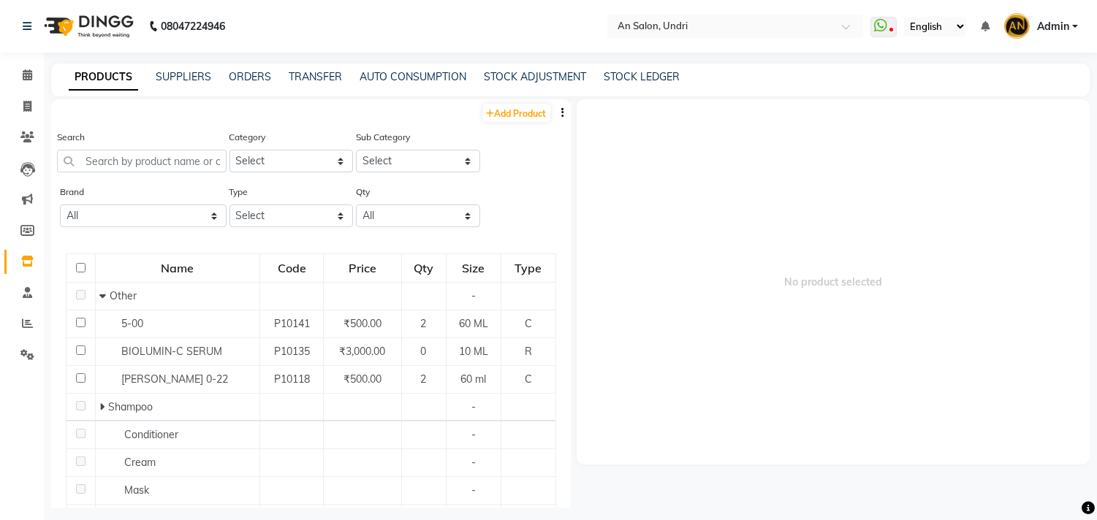
click at [136, 174] on div "Search" at bounding box center [142, 156] width 170 height 55
click at [164, 156] on input "text" at bounding box center [142, 161] width 170 height 23
type input "M"
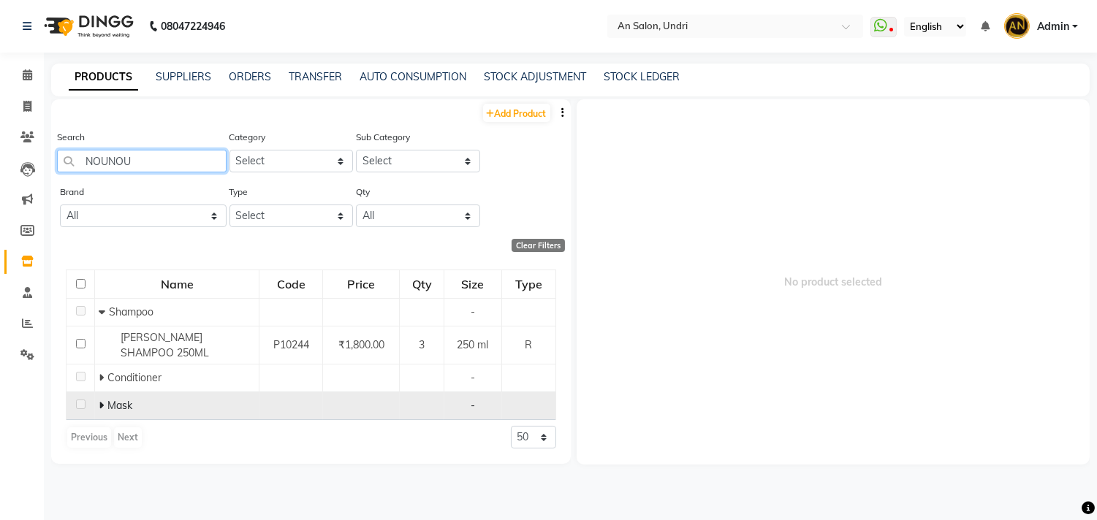
type input "NOUNOU"
click at [103, 408] on icon at bounding box center [101, 405] width 5 height 10
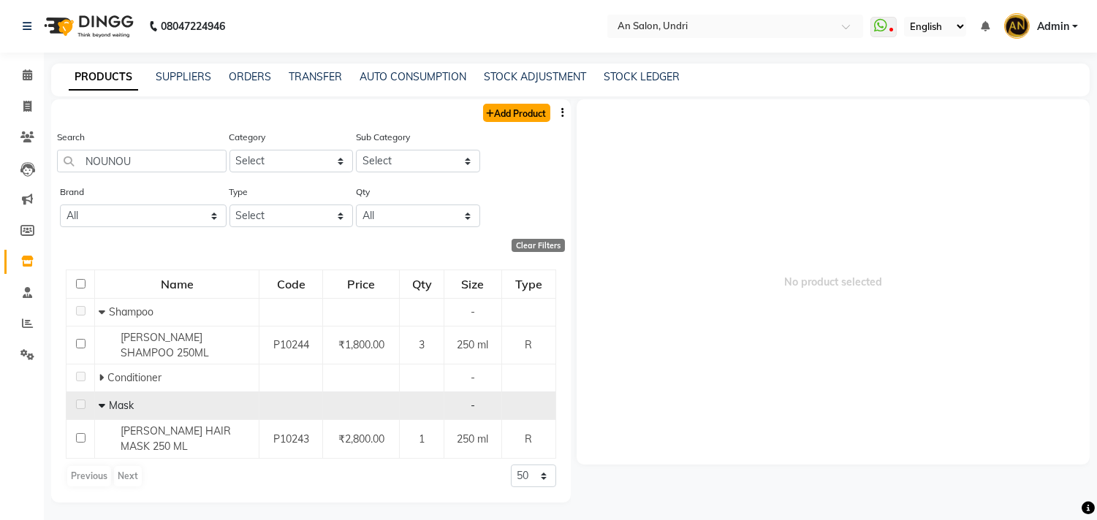
click at [498, 111] on link "Add Product" at bounding box center [516, 113] width 67 height 18
select select "true"
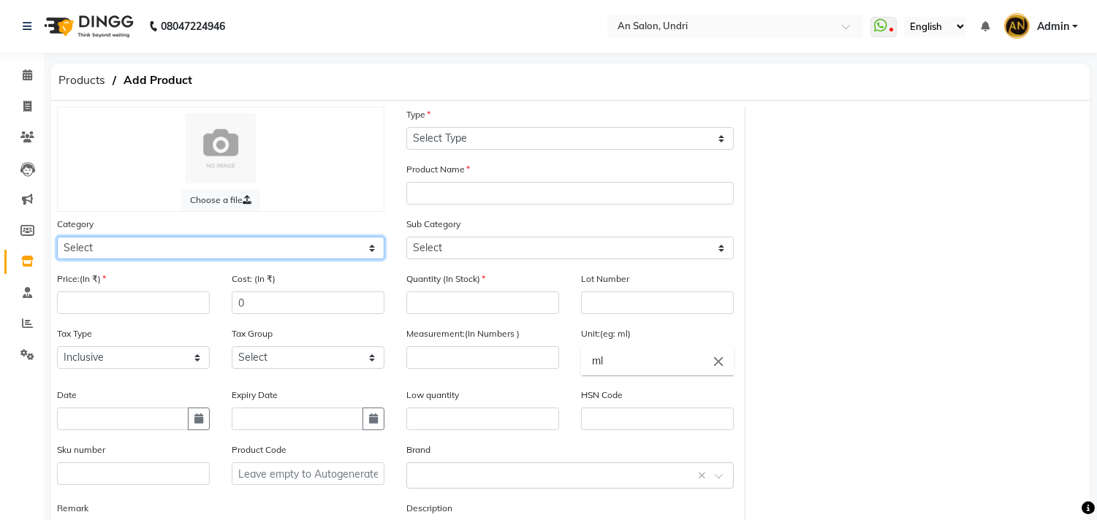
drag, startPoint x: 101, startPoint y: 254, endPoint x: 99, endPoint y: 267, distance: 12.5
click at [101, 254] on select "Select Hair Skin Makeup Personal Care Appliances Beard Waxing Disposable Thread…" at bounding box center [220, 248] width 327 height 23
select select "1100"
click at [57, 237] on select "Select Hair Skin Makeup Personal Care Appliances Beard Waxing Disposable Thread…" at bounding box center [220, 248] width 327 height 23
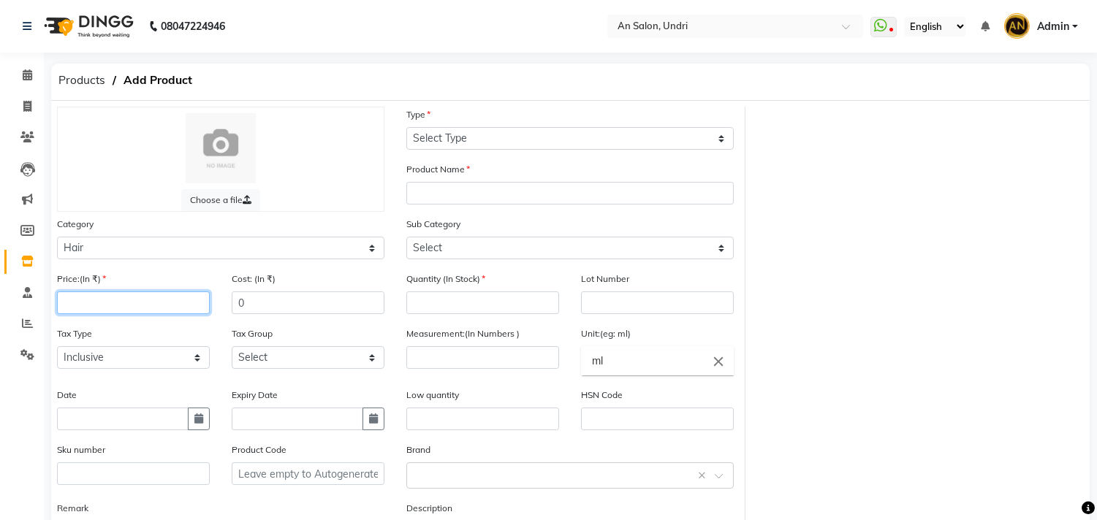
click at [84, 311] on input "number" at bounding box center [133, 303] width 153 height 23
type input "3100"
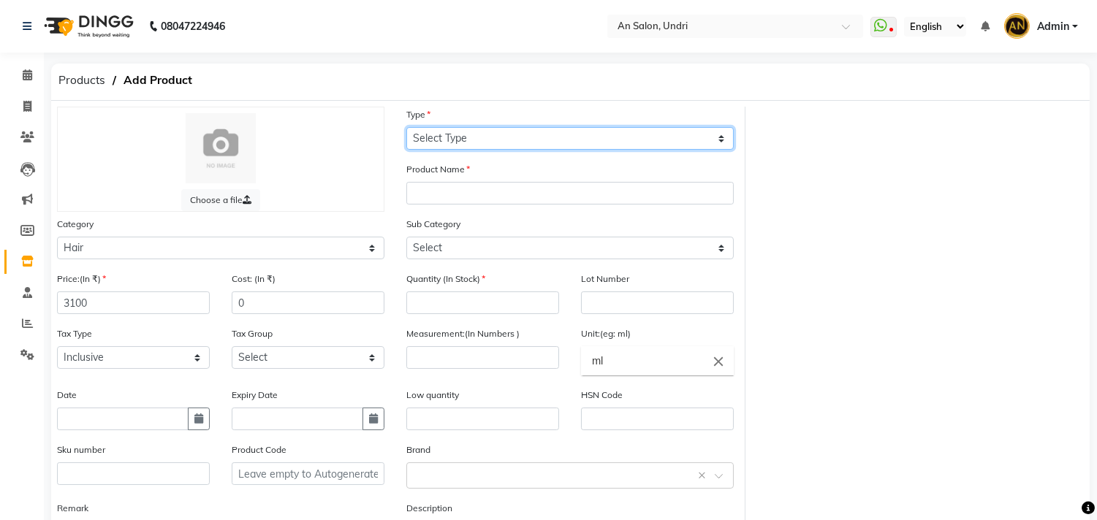
click at [459, 148] on select "Select Type Both Retail Consumable" at bounding box center [569, 138] width 327 height 23
select select "B"
click at [406, 127] on select "Select Type Both Retail Consumable" at bounding box center [569, 138] width 327 height 23
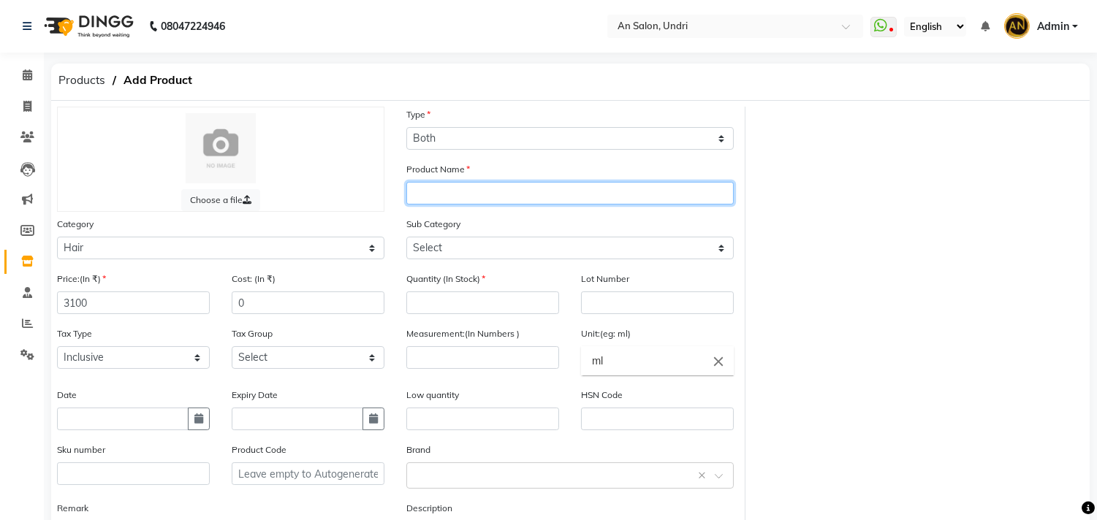
click at [442, 187] on input "text" at bounding box center [569, 193] width 327 height 23
type input "N"
type input "DV NOUNOU HAIR MASK 250ML"
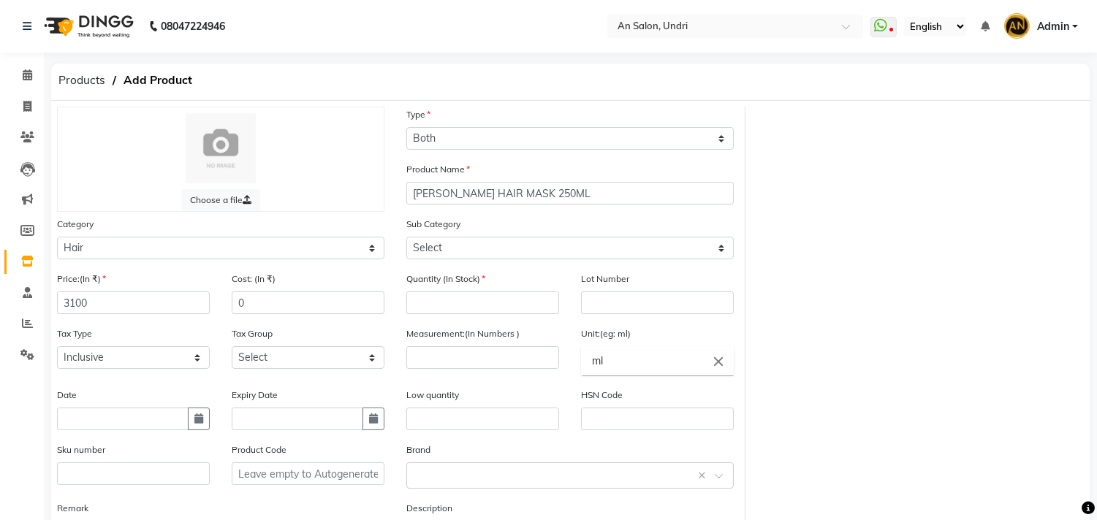
click at [517, 236] on div "Sub Category Select Shampoo Conditioner Cream Mask Oil Serum Color Appliances T…" at bounding box center [569, 237] width 327 height 43
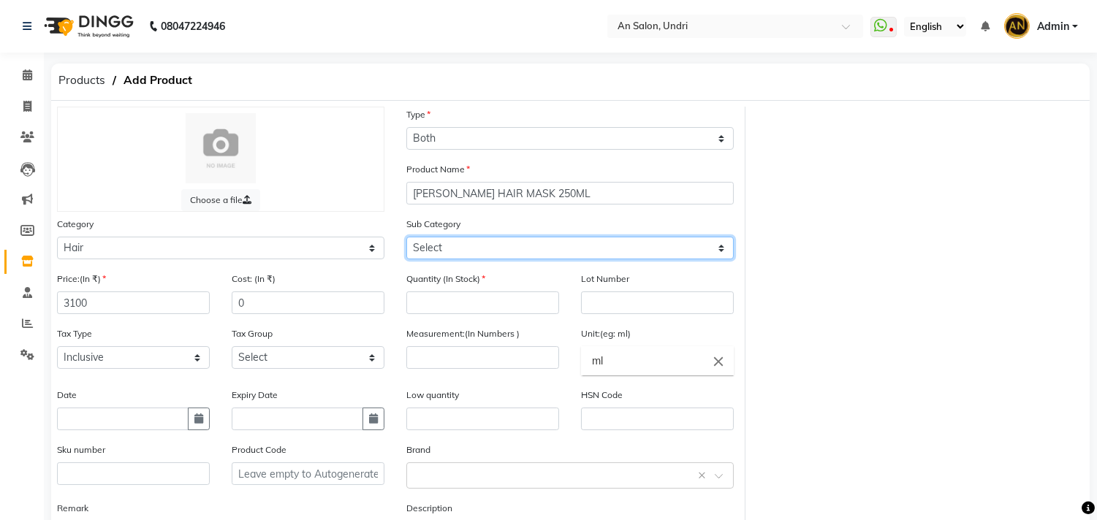
click at [517, 258] on select "Select Shampoo Conditioner Cream Mask Oil Serum Color Appliances Treatment Styl…" at bounding box center [569, 248] width 327 height 23
select select "1104"
click at [406, 237] on select "Select Shampoo Conditioner Cream Mask Oil Serum Color Appliances Treatment Styl…" at bounding box center [569, 248] width 327 height 23
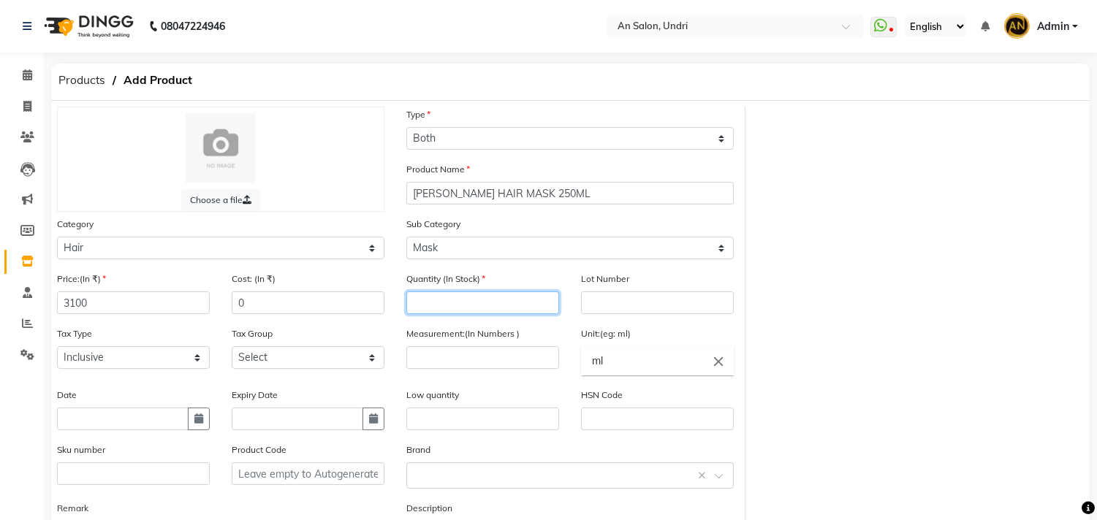
click at [484, 297] on input "number" at bounding box center [482, 303] width 153 height 23
type input "2"
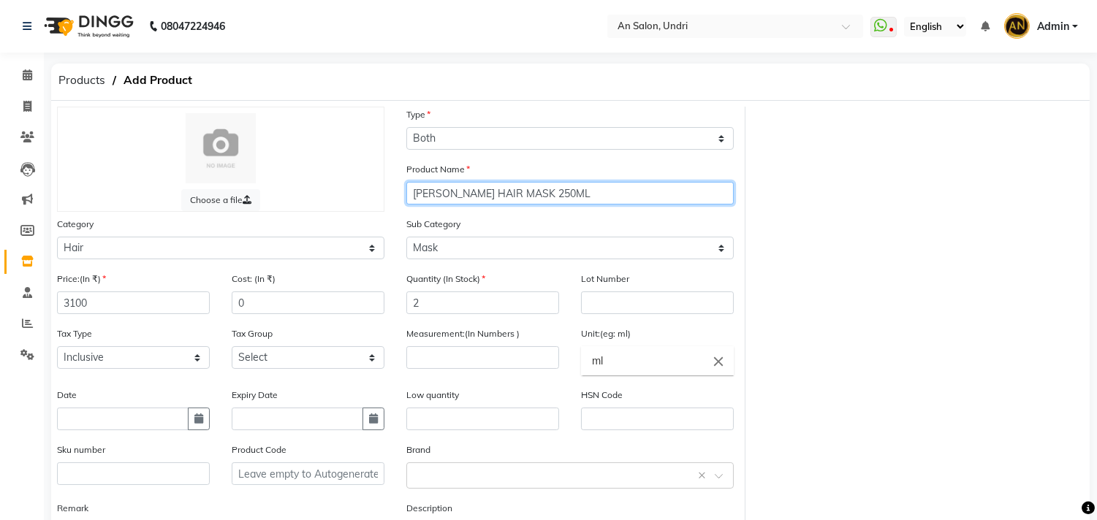
click at [478, 191] on input "DV NOUNOU HAIR MASK 250ML" at bounding box center [569, 193] width 327 height 23
type input "DV NOUNOU NEW HAIR MASK 250ML"
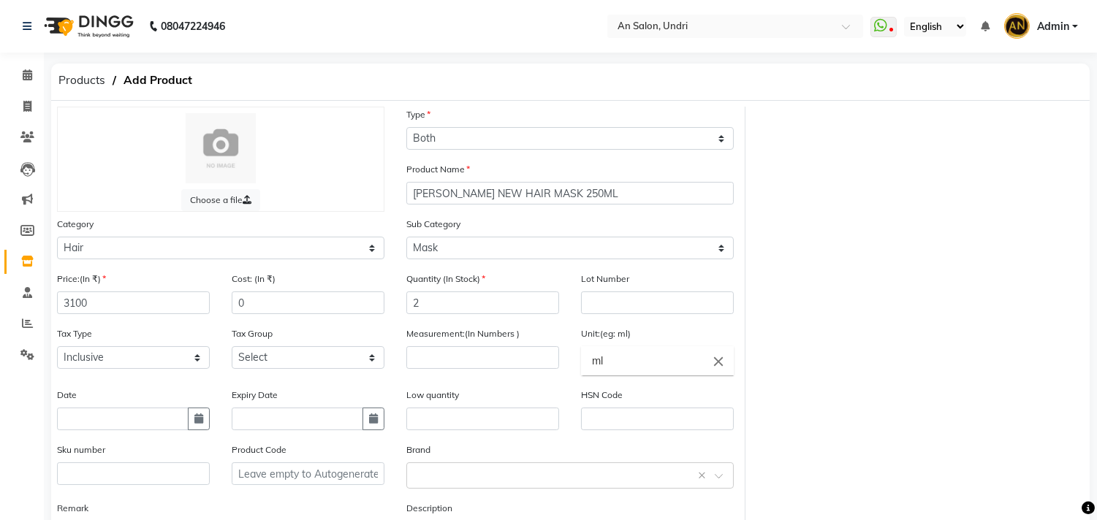
click at [567, 224] on div "Sub Category Select Shampoo Conditioner Cream Mask Oil Serum Color Appliances T…" at bounding box center [569, 237] width 327 height 43
click at [437, 305] on input "2" at bounding box center [482, 303] width 153 height 23
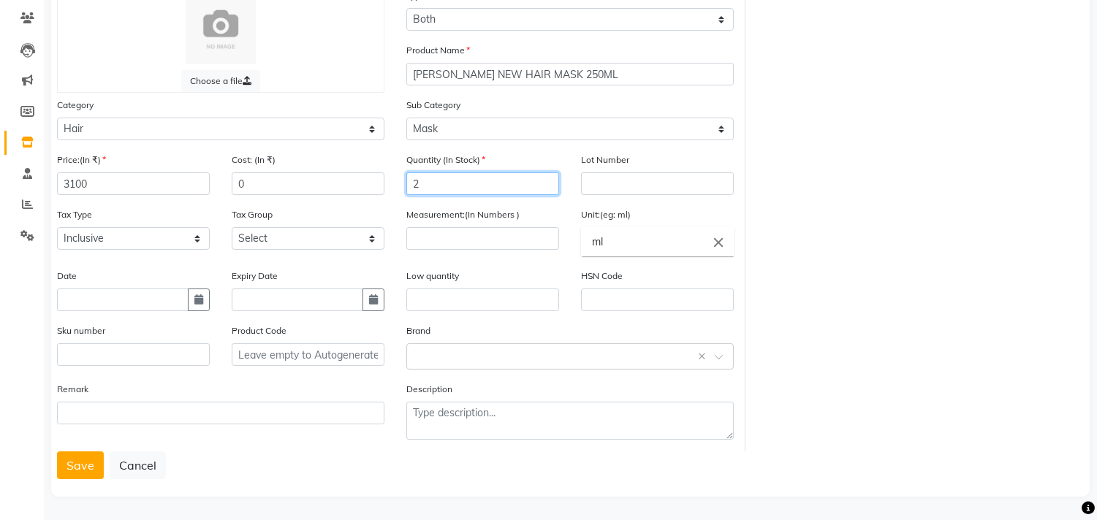
scroll to position [121, 0]
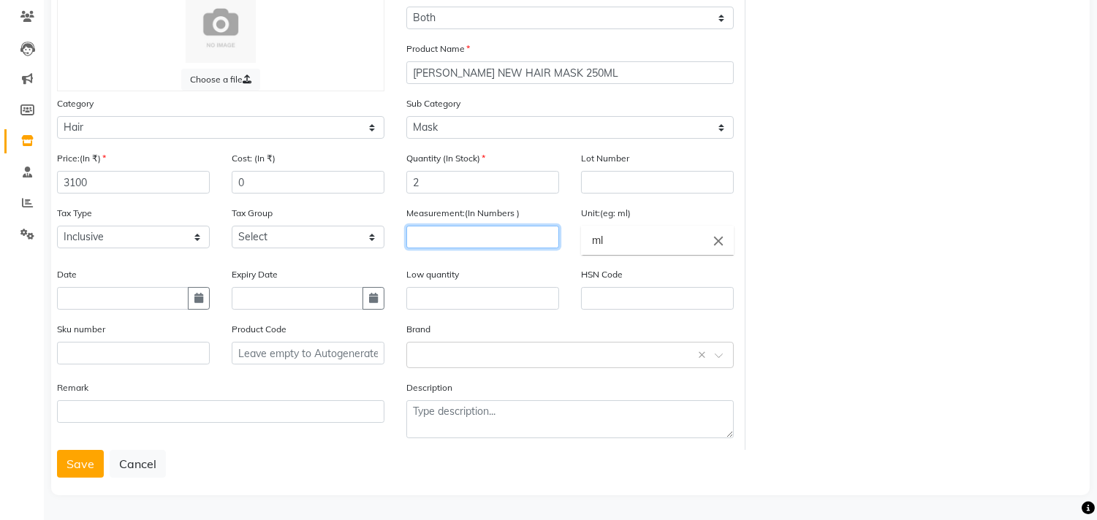
click at [459, 230] on input "number" at bounding box center [482, 237] width 153 height 23
type input "5"
type input "250"
click at [487, 259] on div "Measurement:(In Numbers ) 250" at bounding box center [482, 235] width 175 height 61
click at [85, 461] on button "Save" at bounding box center [80, 464] width 47 height 28
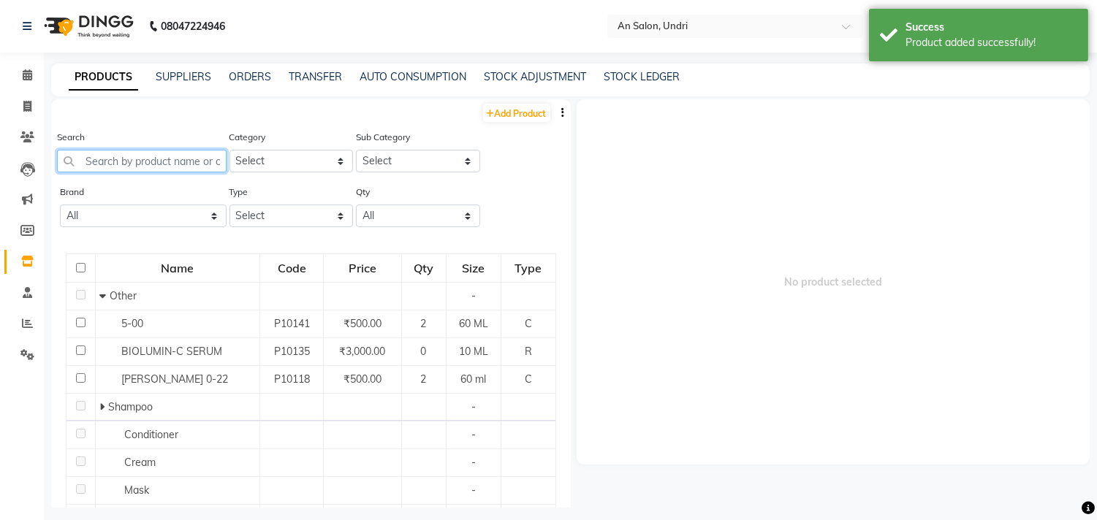
click at [137, 159] on input "text" at bounding box center [142, 161] width 170 height 23
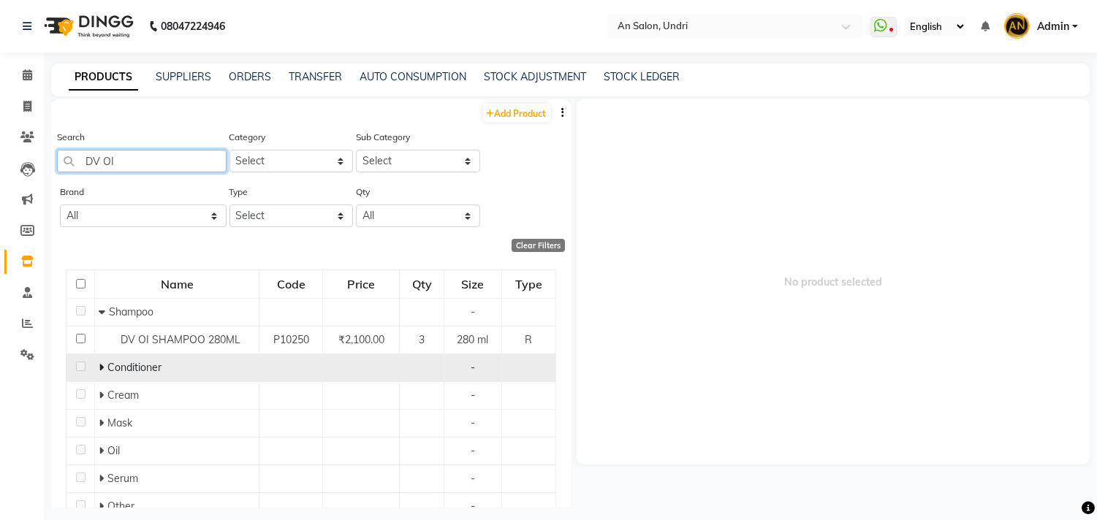
type input "DV OI"
click at [107, 366] on span "Conditioner" at bounding box center [134, 367] width 54 height 13
click at [103, 362] on span at bounding box center [103, 367] width 9 height 13
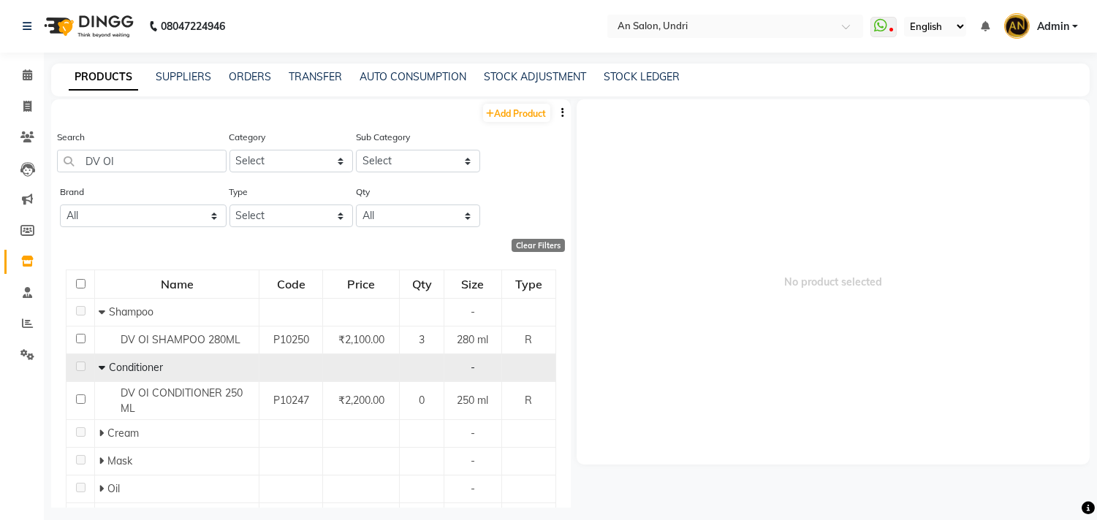
click at [485, 102] on div "Add Product" at bounding box center [311, 111] width 520 height 24
click at [485, 106] on link "Add Product" at bounding box center [516, 113] width 67 height 18
select select "true"
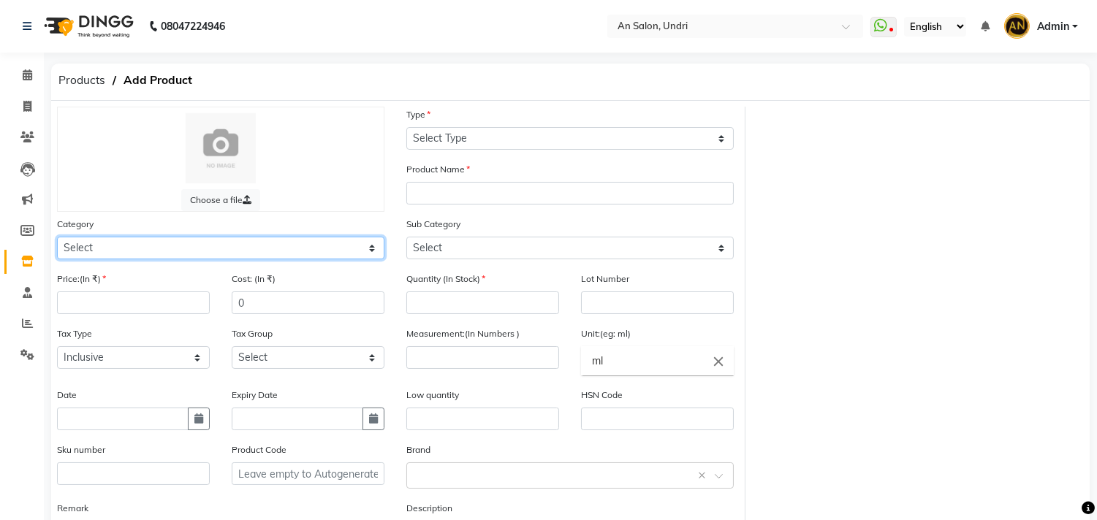
click at [143, 246] on select "Select Hair Skin Makeup Personal Care Appliances Beard Waxing Disposable Thread…" at bounding box center [220, 248] width 327 height 23
select select "1100"
click at [57, 237] on select "Select Hair Skin Makeup Personal Care Appliances Beard Waxing Disposable Thread…" at bounding box center [220, 248] width 327 height 23
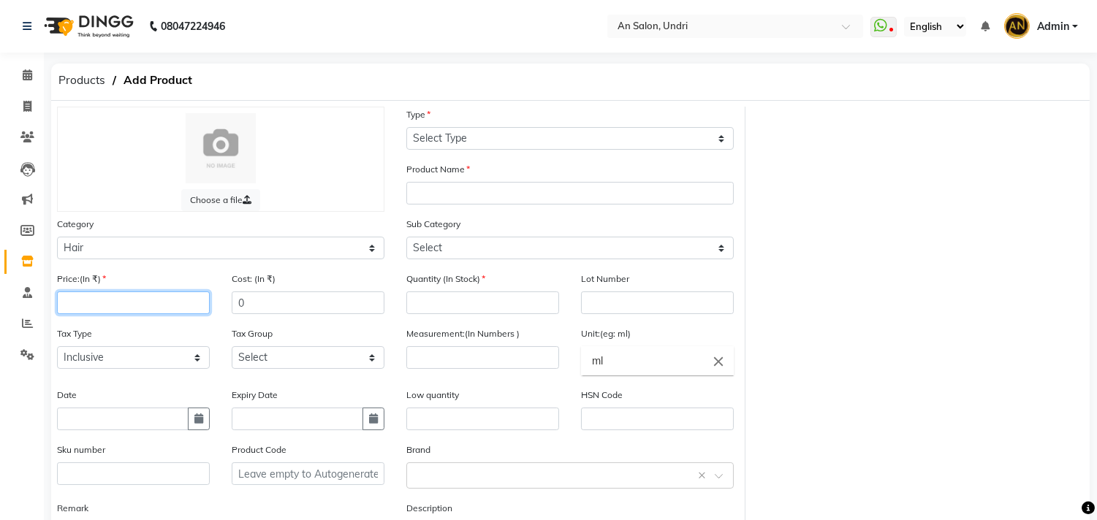
click at [100, 312] on input "number" at bounding box center [133, 303] width 153 height 23
click at [26, 259] on icon at bounding box center [27, 261] width 12 height 11
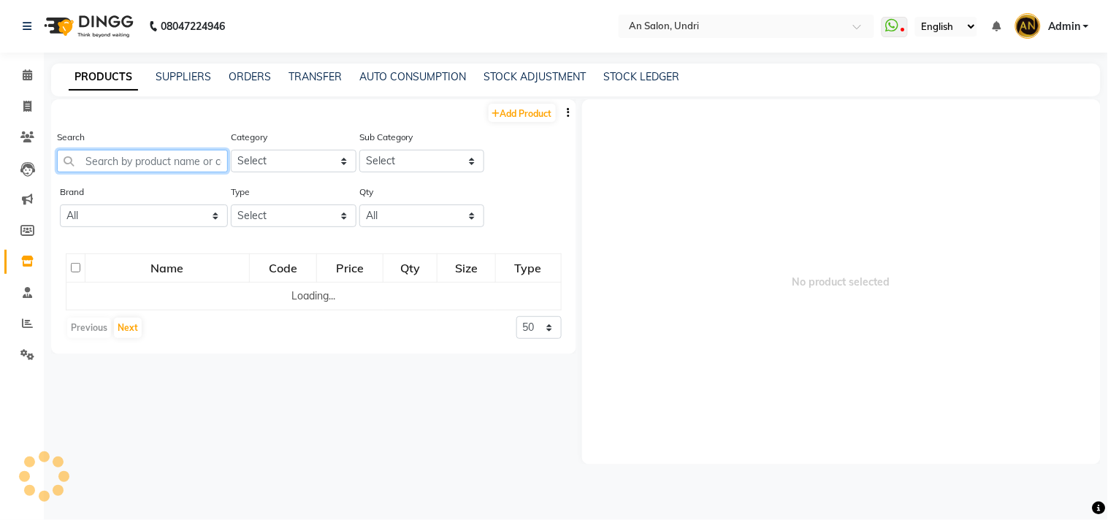
click at [146, 166] on input "text" at bounding box center [142, 161] width 171 height 23
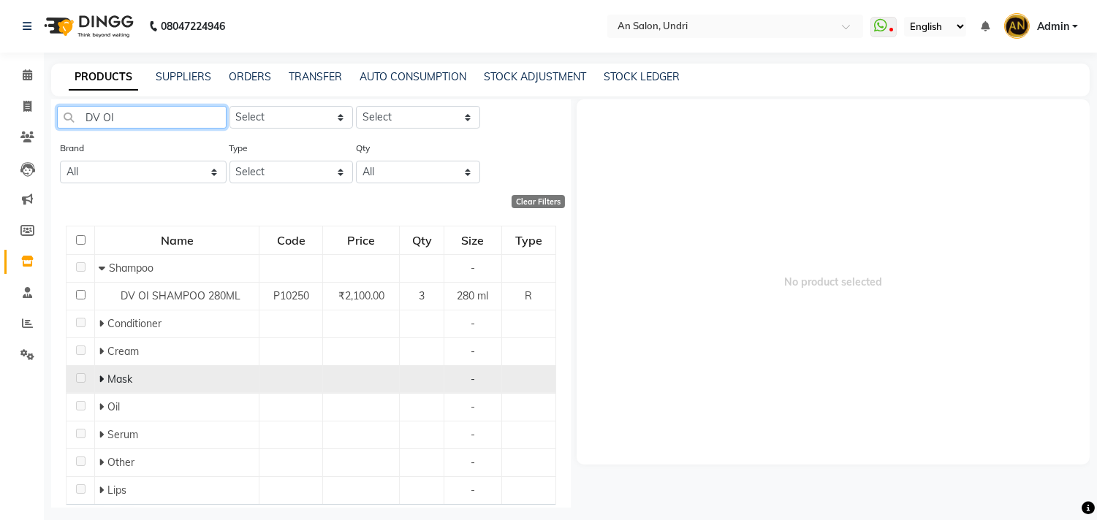
scroll to position [81, 0]
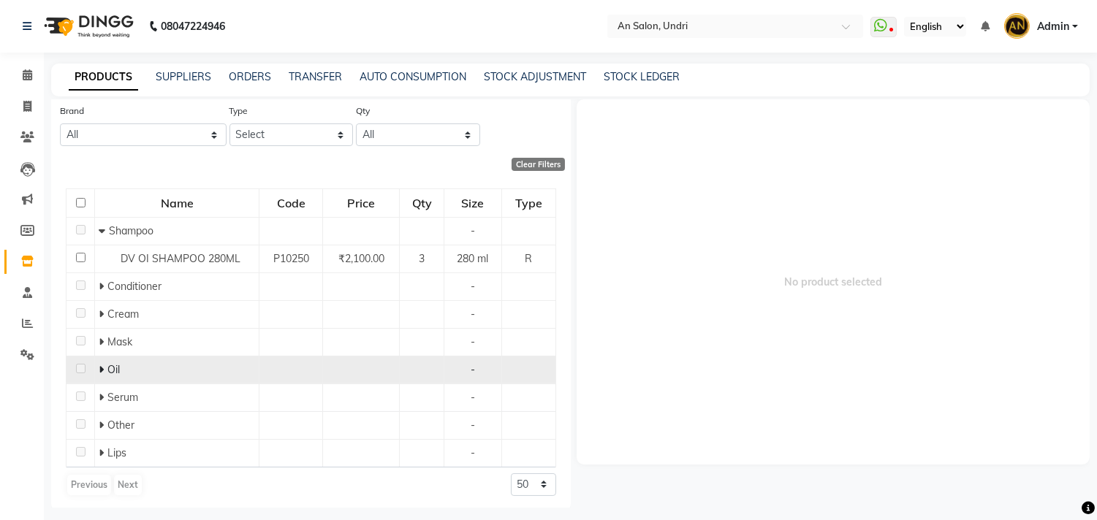
type input "DV OI"
click at [102, 367] on icon at bounding box center [101, 370] width 5 height 10
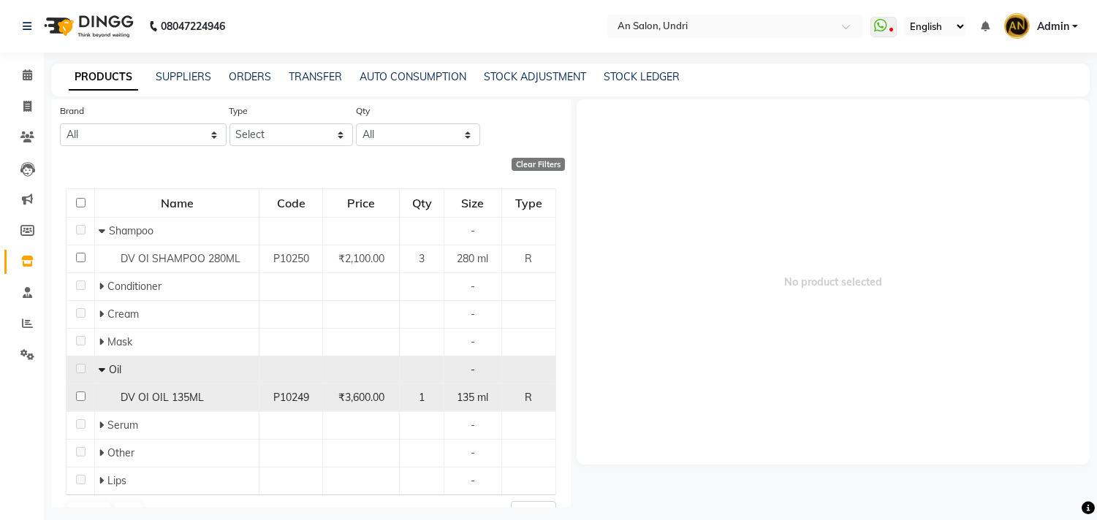
scroll to position [113, 0]
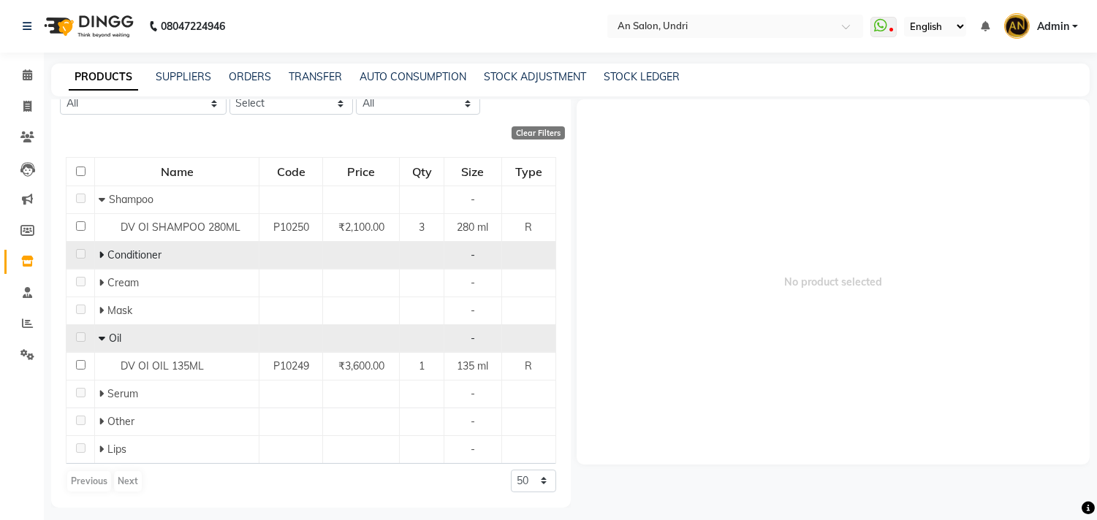
click at [103, 251] on span at bounding box center [103, 254] width 9 height 13
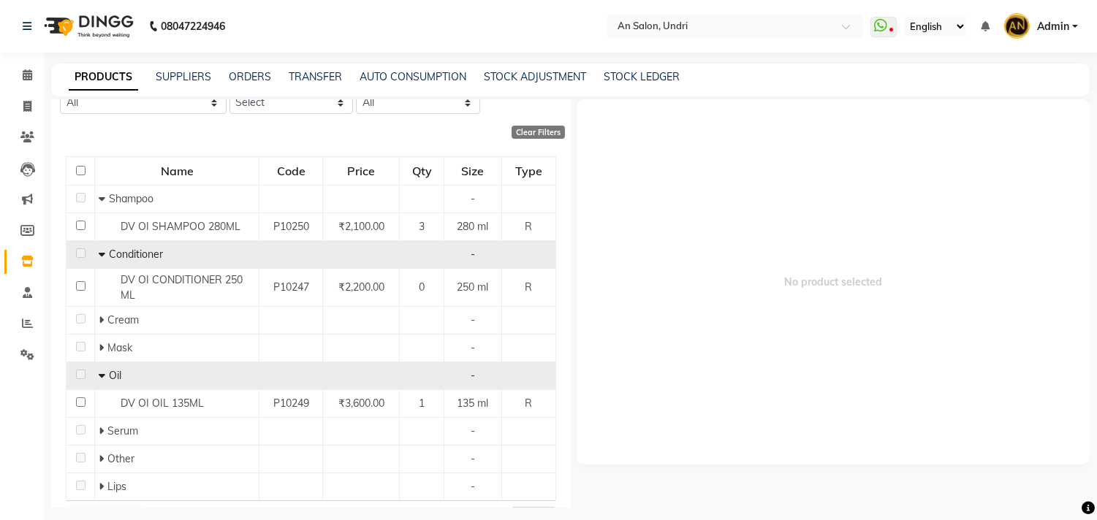
click at [100, 248] on span at bounding box center [102, 254] width 7 height 13
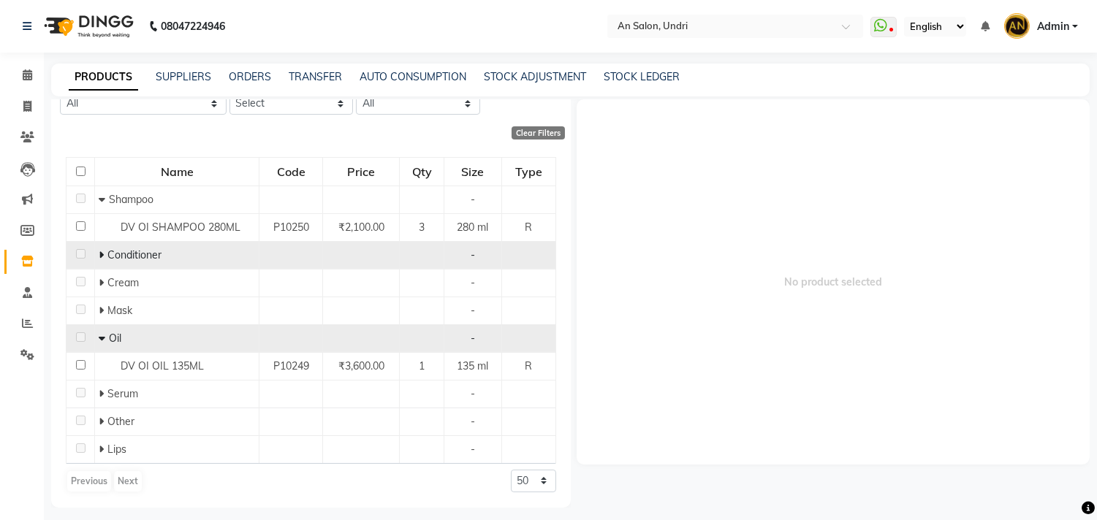
click at [100, 248] on span at bounding box center [101, 254] width 5 height 13
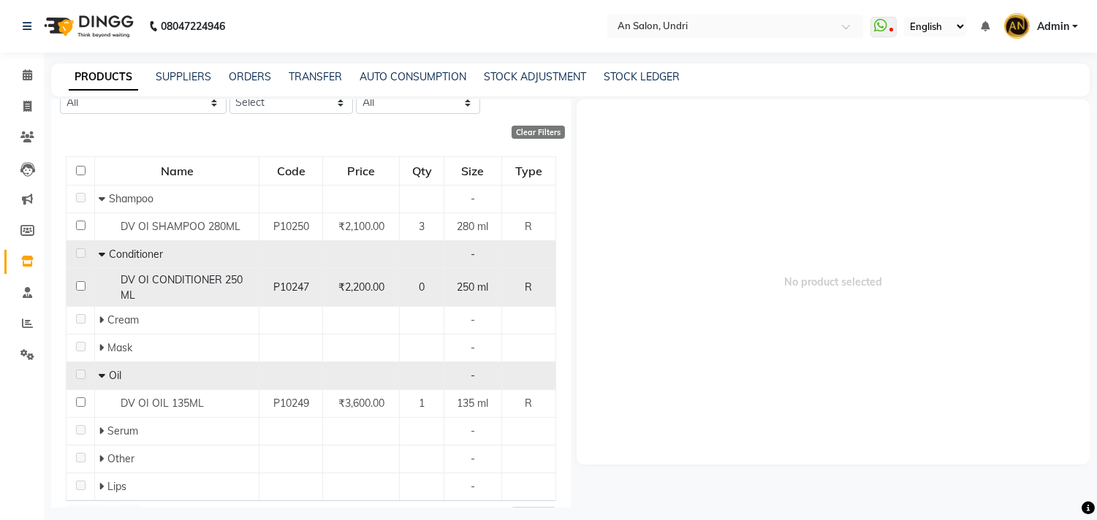
scroll to position [0, 0]
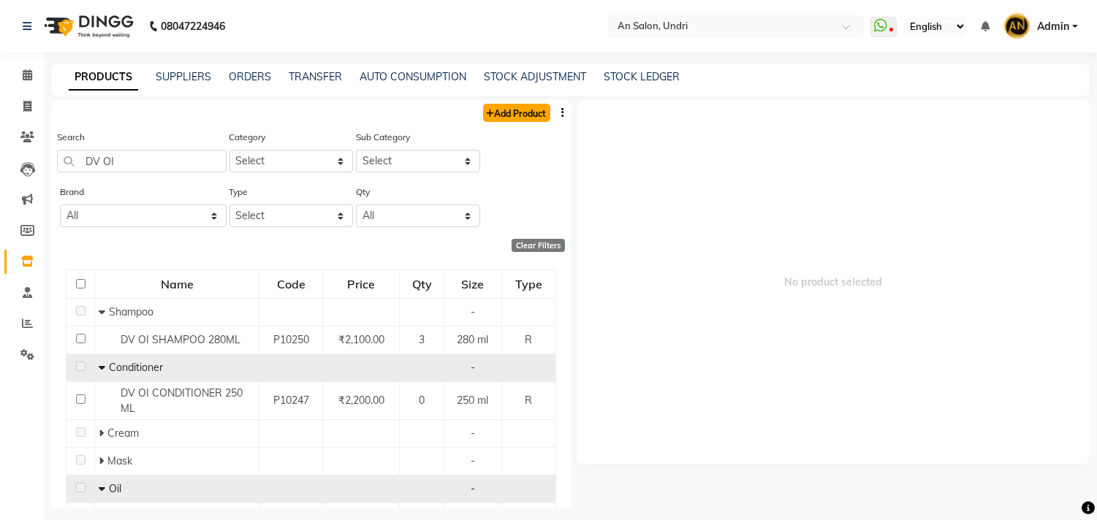
click at [509, 108] on link "Add Product" at bounding box center [516, 113] width 67 height 18
select select "true"
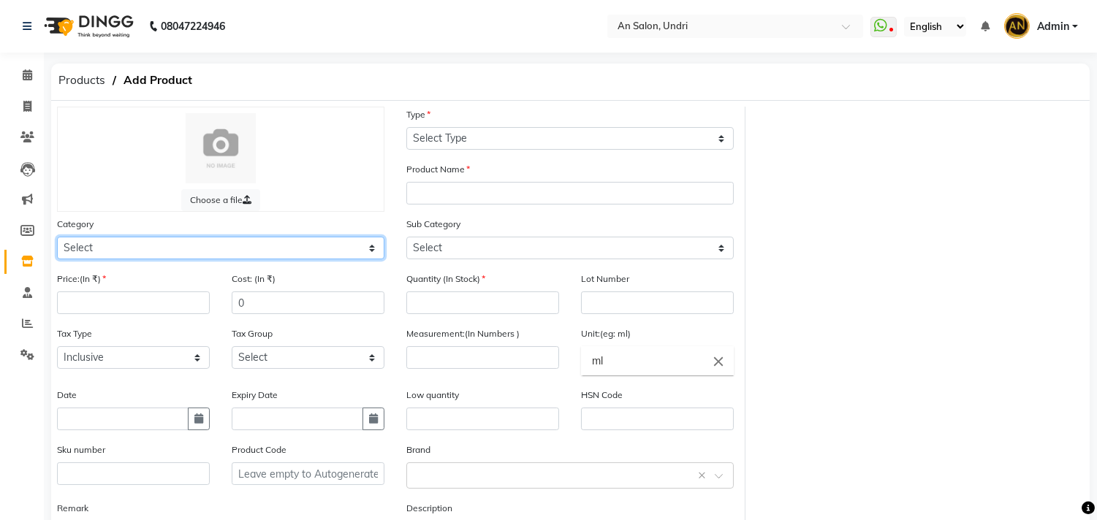
click at [80, 251] on select "Select Hair Skin Makeup Personal Care Appliances Beard Waxing Disposable Thread…" at bounding box center [220, 248] width 327 height 23
select select "1100"
click at [57, 237] on select "Select Hair Skin Makeup Personal Care Appliances Beard Waxing Disposable Thread…" at bounding box center [220, 248] width 327 height 23
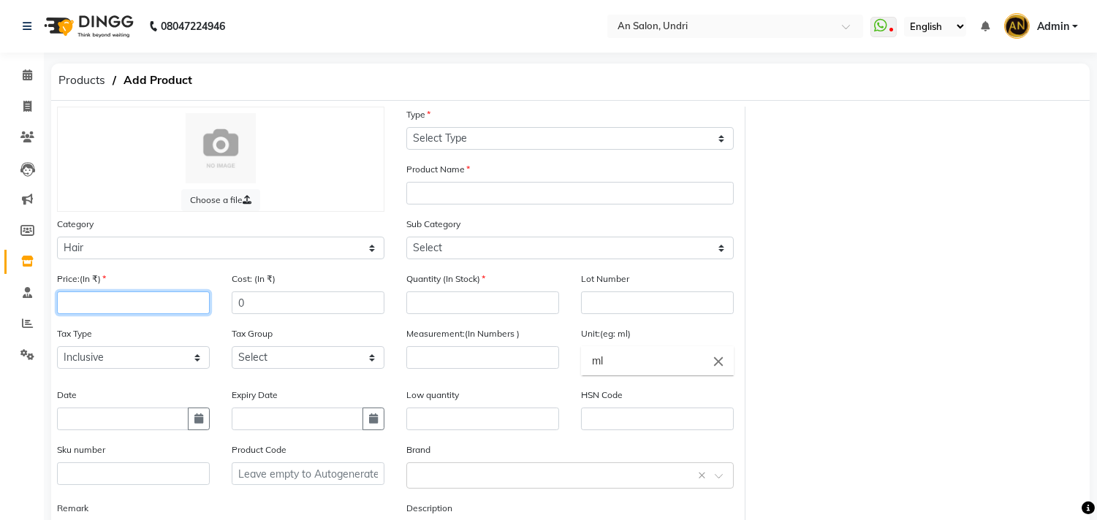
click at [104, 296] on input "number" at bounding box center [133, 303] width 153 height 23
type input "2400"
click at [488, 121] on div "Type Select Type Both Retail Consumable" at bounding box center [569, 128] width 327 height 43
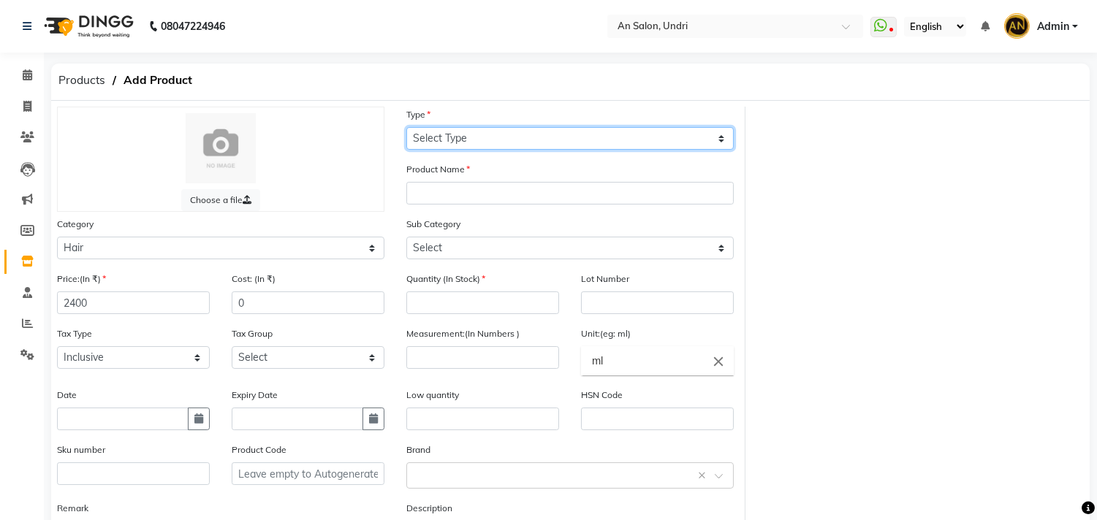
click at [468, 134] on select "Select Type Both Retail Consumable" at bounding box center [569, 138] width 327 height 23
select select "B"
click at [406, 127] on select "Select Type Both Retail Consumable" at bounding box center [569, 138] width 327 height 23
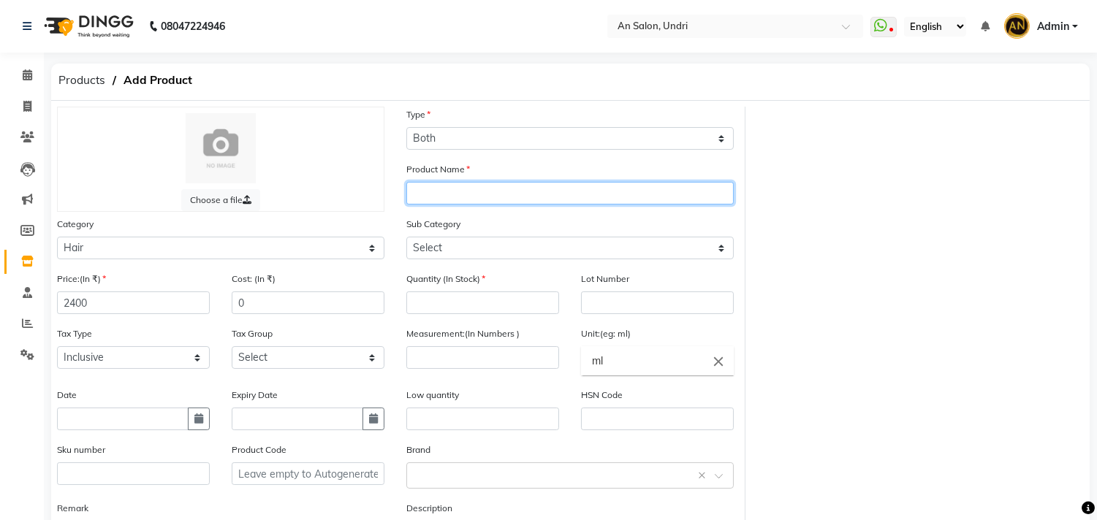
click at [484, 183] on input "text" at bounding box center [569, 193] width 327 height 23
type input "DV OI SHAMPOO NEW 280 ML"
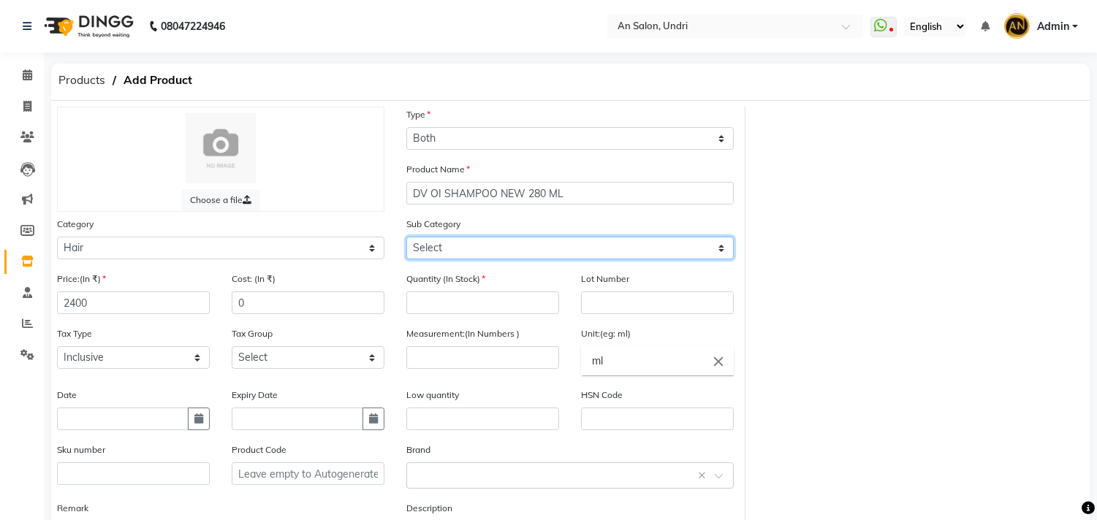
click at [470, 243] on select "Select Shampoo Conditioner Cream Mask Oil Serum Color Appliances Treatment Styl…" at bounding box center [569, 248] width 327 height 23
select select "1101"
click at [406, 237] on select "Select Shampoo Conditioner Cream Mask Oil Serum Color Appliances Treatment Styl…" at bounding box center [569, 248] width 327 height 23
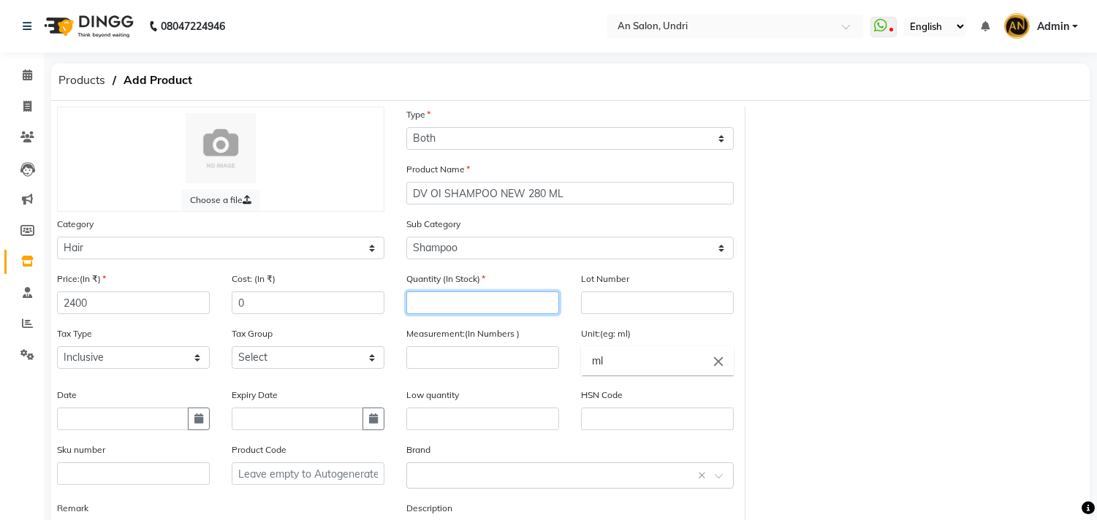
click at [465, 301] on input "number" at bounding box center [482, 303] width 153 height 23
type input "1"
click at [491, 354] on input "number" at bounding box center [482, 357] width 153 height 23
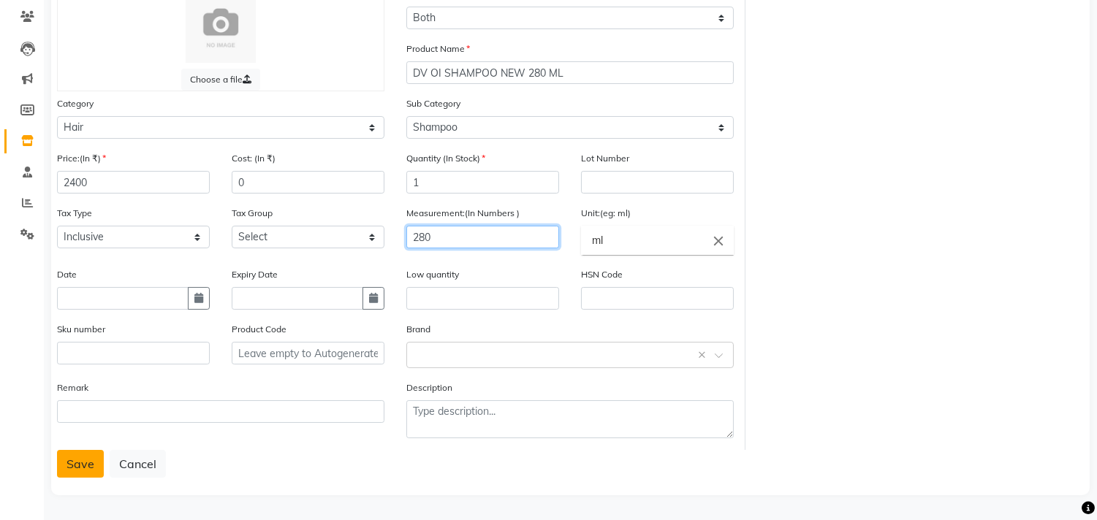
type input "280"
click at [92, 457] on button "Save" at bounding box center [80, 464] width 47 height 28
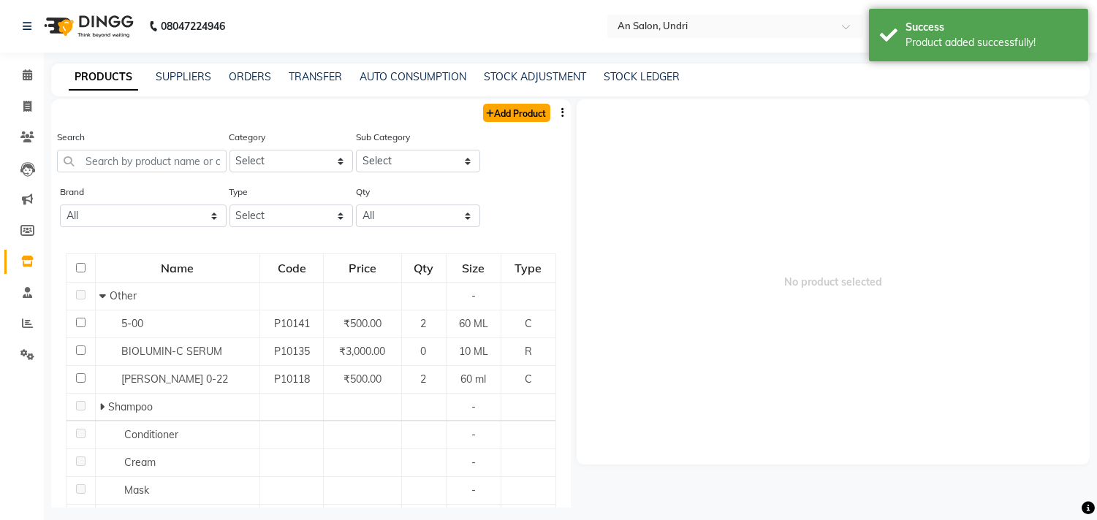
click at [525, 121] on link "Add Product" at bounding box center [516, 113] width 67 height 18
select select "true"
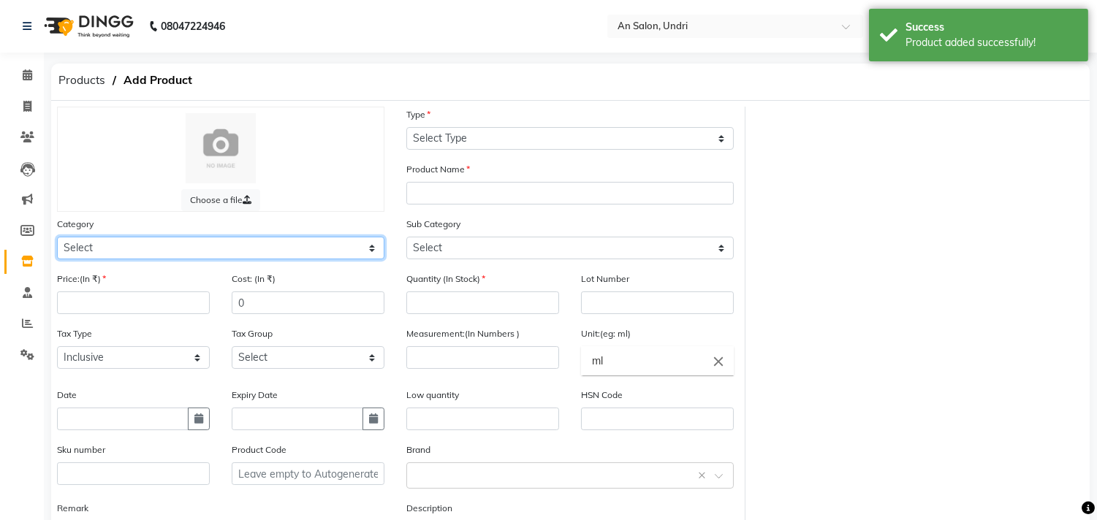
click at [216, 249] on select "Select Hair Skin Makeup Personal Care Appliances Beard Waxing Disposable Thread…" at bounding box center [220, 248] width 327 height 23
select select "1100"
click at [57, 237] on select "Select Hair Skin Makeup Personal Care Appliances Beard Waxing Disposable Thread…" at bounding box center [220, 248] width 327 height 23
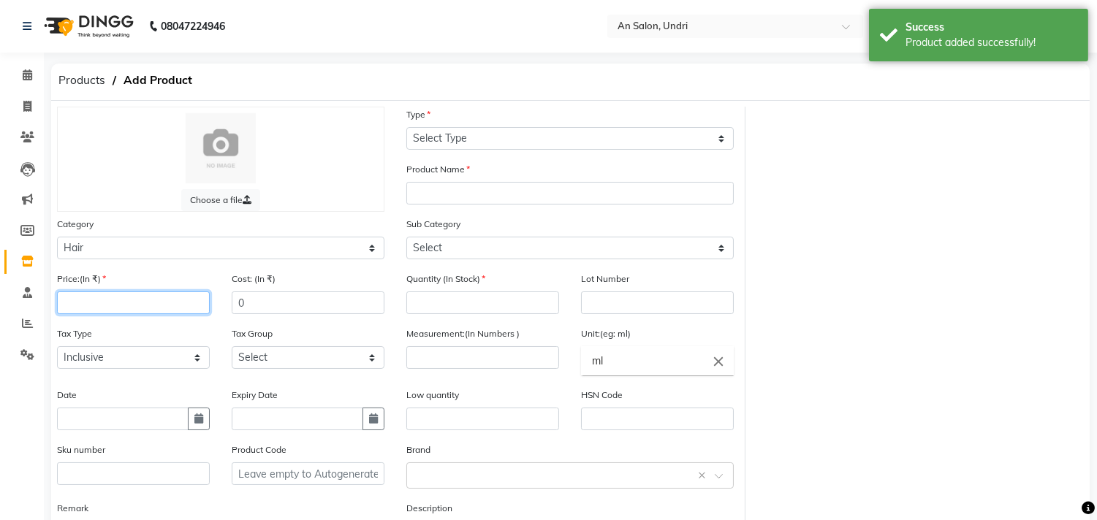
click at [110, 300] on input "number" at bounding box center [133, 303] width 153 height 23
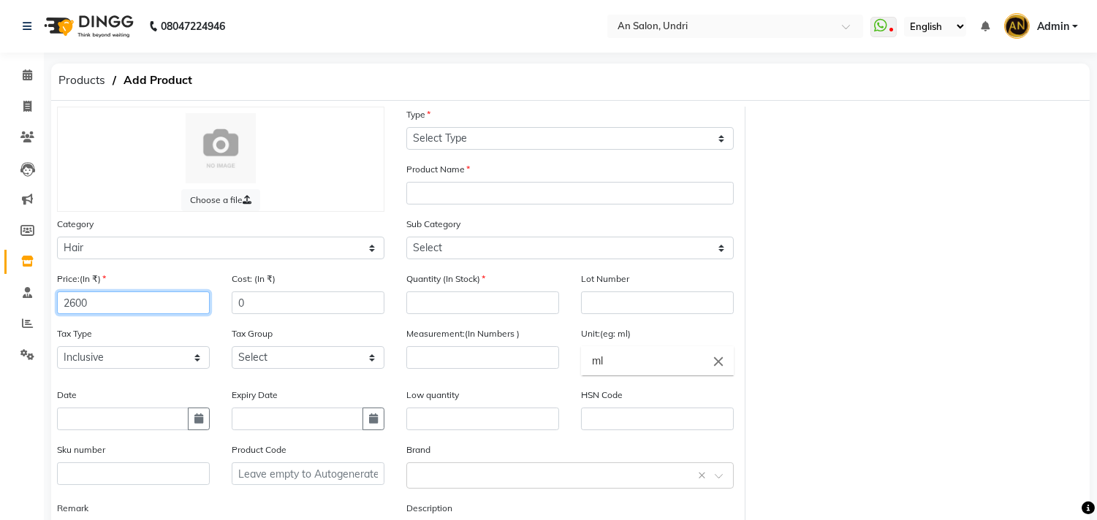
type input "2600"
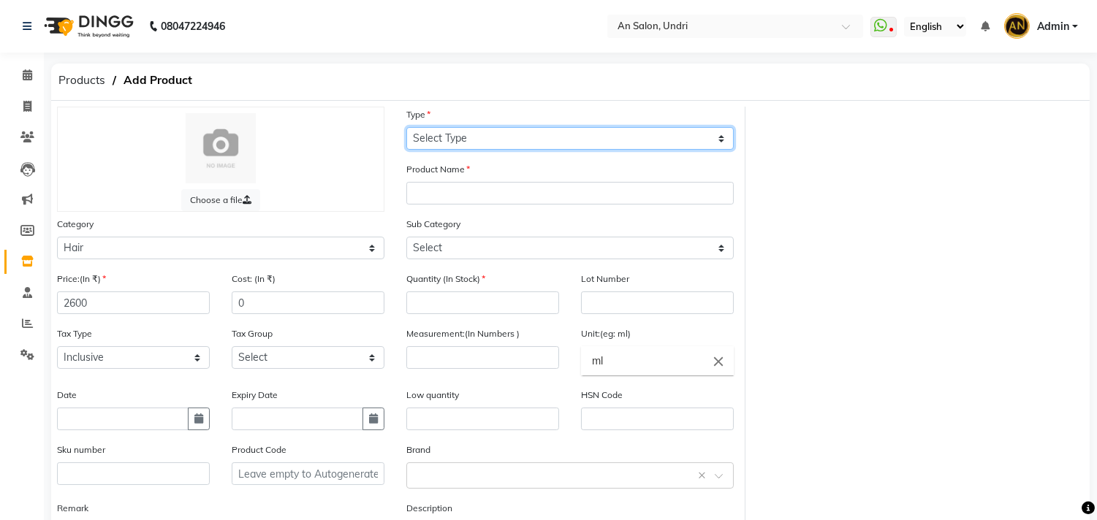
click at [473, 140] on select "Select Type Both Retail Consumable" at bounding box center [569, 138] width 327 height 23
select select "B"
click at [406, 127] on select "Select Type Both Retail Consumable" at bounding box center [569, 138] width 327 height 23
click at [455, 180] on div "Product Name" at bounding box center [569, 182] width 327 height 43
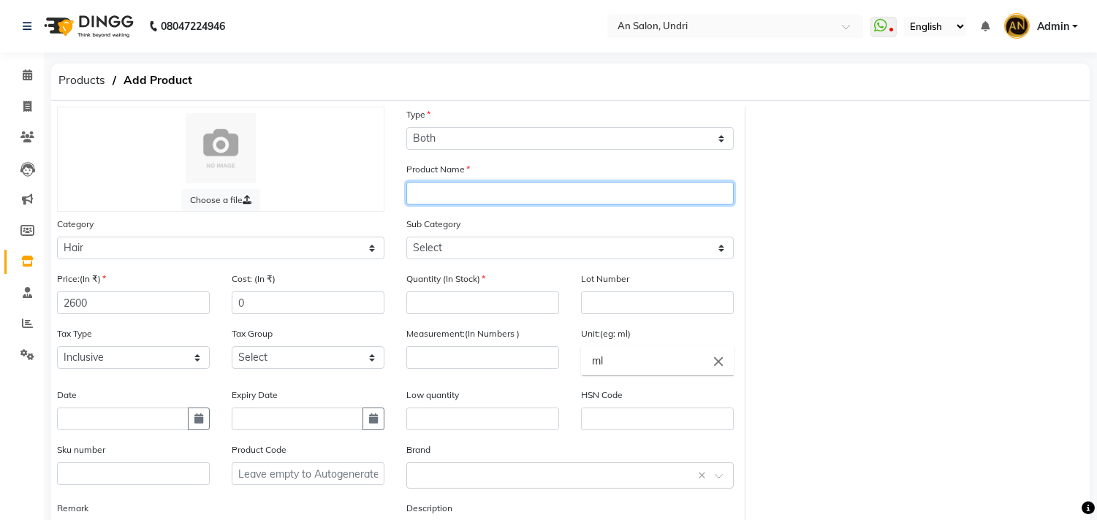
click at [459, 190] on input "text" at bounding box center [569, 193] width 327 height 23
type input "DV OI CONDITIONER NEW 250 ML"
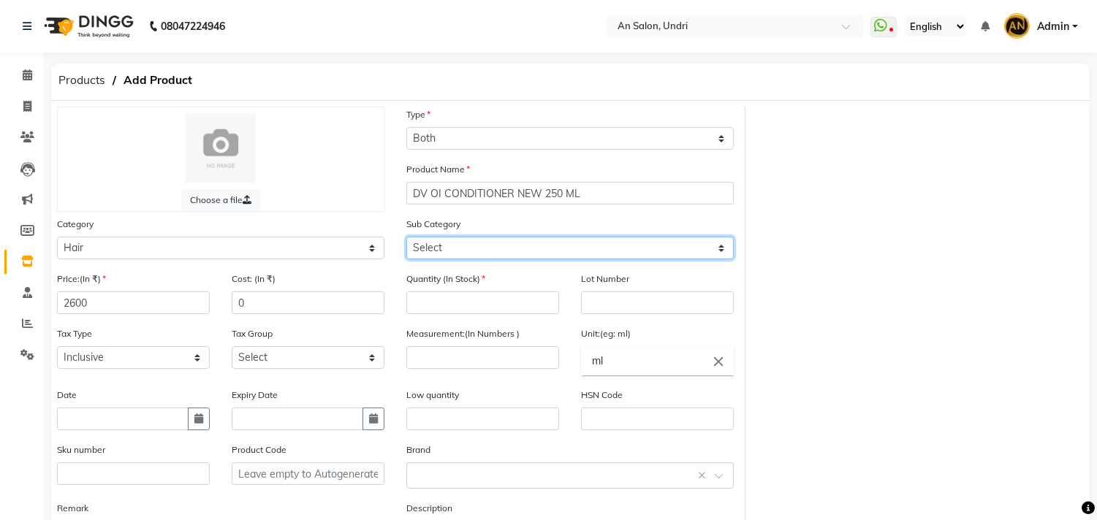
click at [490, 243] on select "Select Shampoo Conditioner Cream Mask Oil Serum Color Appliances Treatment Styl…" at bounding box center [569, 248] width 327 height 23
select select "1102"
click at [406, 237] on select "Select Shampoo Conditioner Cream Mask Oil Serum Color Appliances Treatment Styl…" at bounding box center [569, 248] width 327 height 23
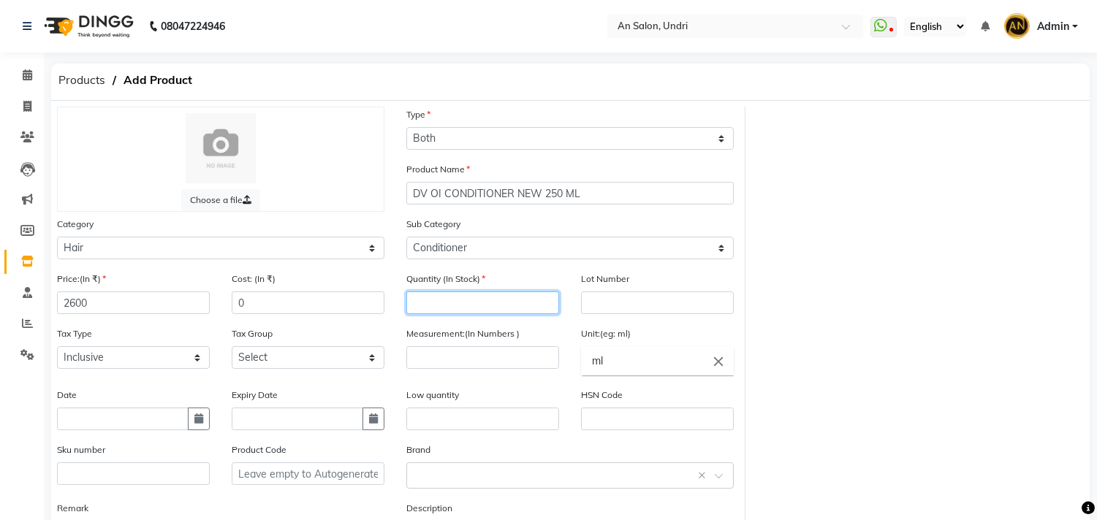
click at [482, 309] on input "number" at bounding box center [482, 303] width 153 height 23
type input "3"
click at [506, 366] on input "number" at bounding box center [482, 357] width 153 height 23
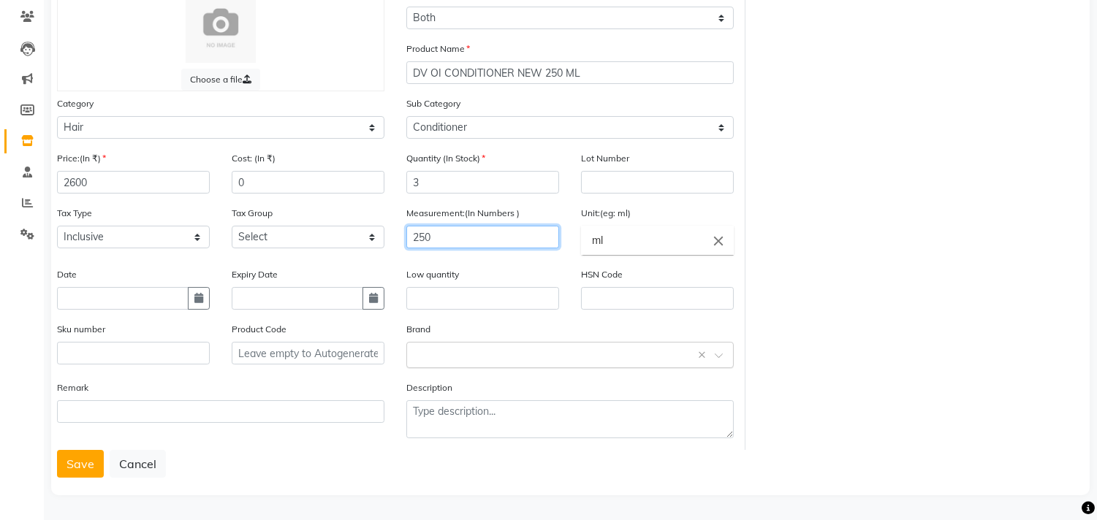
type input "250"
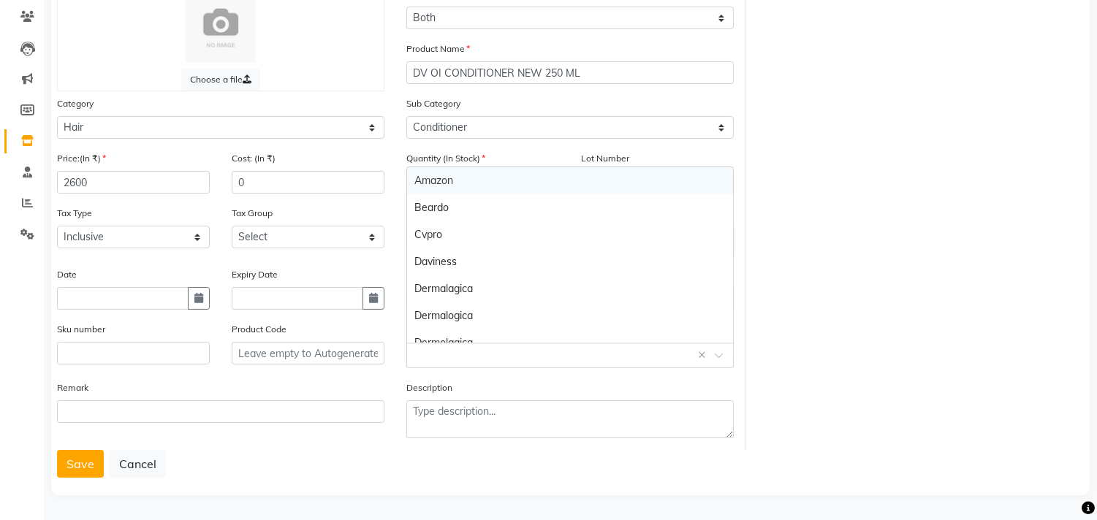
click at [476, 364] on div "Select brand or add custom brand ×" at bounding box center [569, 355] width 327 height 26
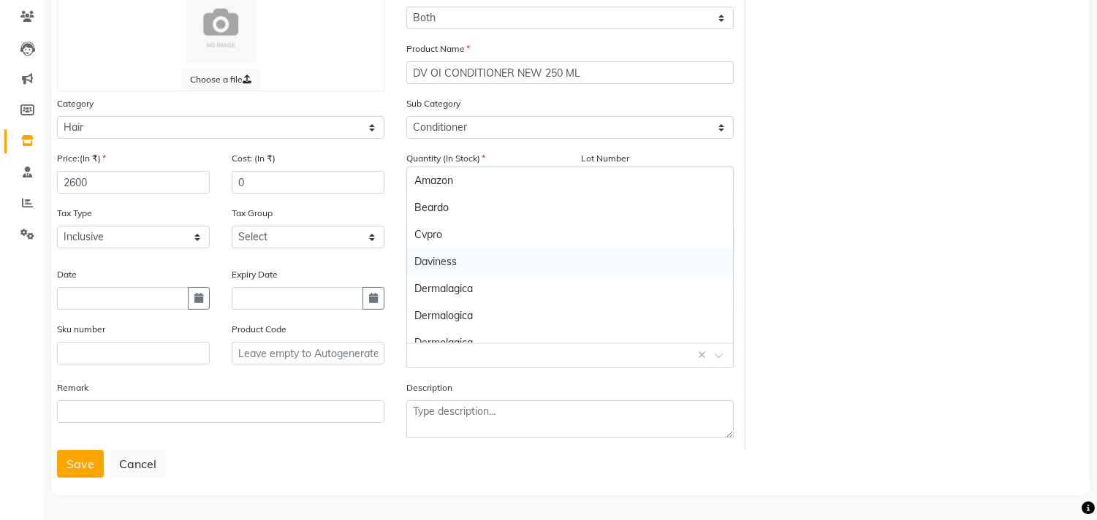
click at [498, 257] on div "Daviness" at bounding box center [570, 261] width 326 height 27
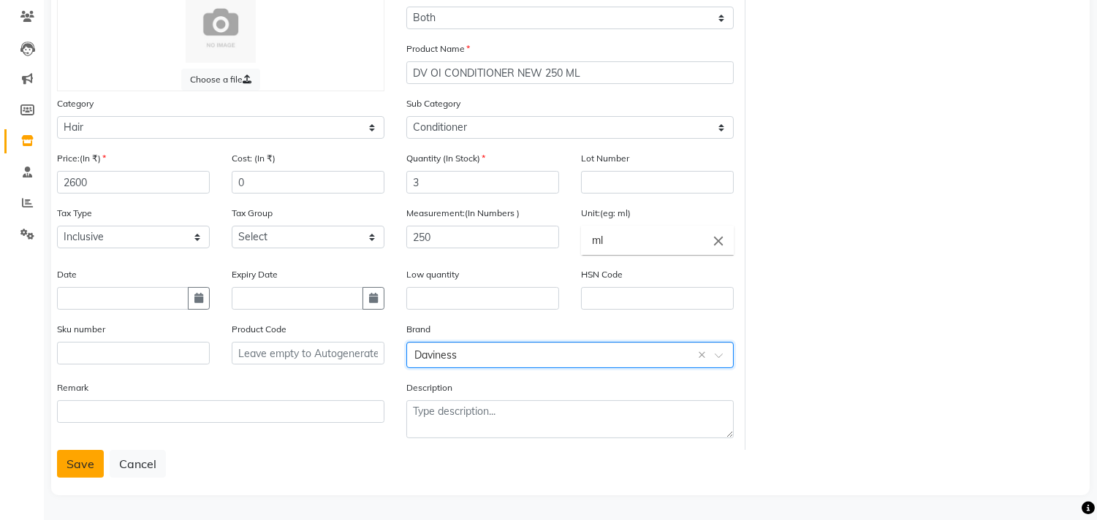
click at [77, 454] on button "Save" at bounding box center [80, 464] width 47 height 28
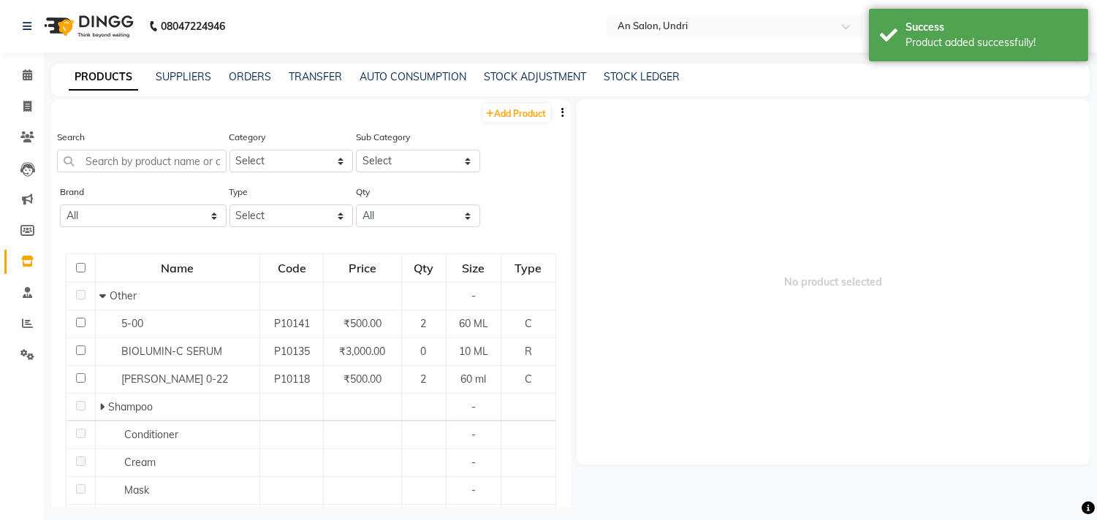
click at [535, 97] on main "PRODUCTS SUPPLIERS ORDERS TRANSFER AUTO CONSUMPTION STOCK ADJUSTMENT STOCK LEDG…" at bounding box center [570, 297] width 1053 height 466
click at [483, 122] on div "Add Product" at bounding box center [311, 111] width 520 height 24
click at [495, 115] on link "Add Product" at bounding box center [516, 113] width 67 height 18
select select "true"
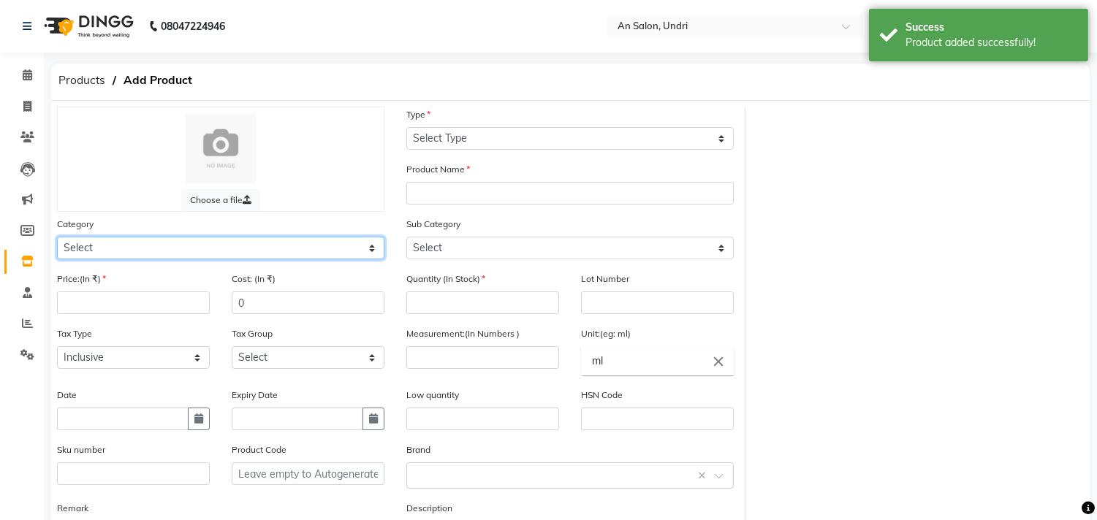
click at [128, 243] on select "Select Hair Skin Makeup Personal Care Appliances Beard Waxing Disposable Thread…" at bounding box center [220, 248] width 327 height 23
select select "1100"
click at [57, 237] on select "Select Hair Skin Makeup Personal Care Appliances Beard Waxing Disposable Thread…" at bounding box center [220, 248] width 327 height 23
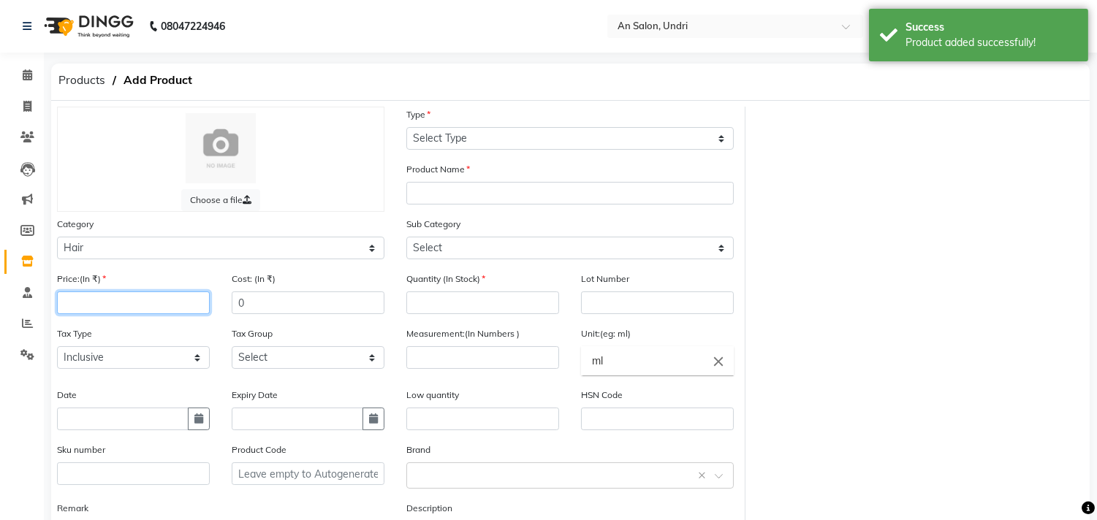
click at [75, 304] on input "number" at bounding box center [133, 303] width 153 height 23
type input "3600"
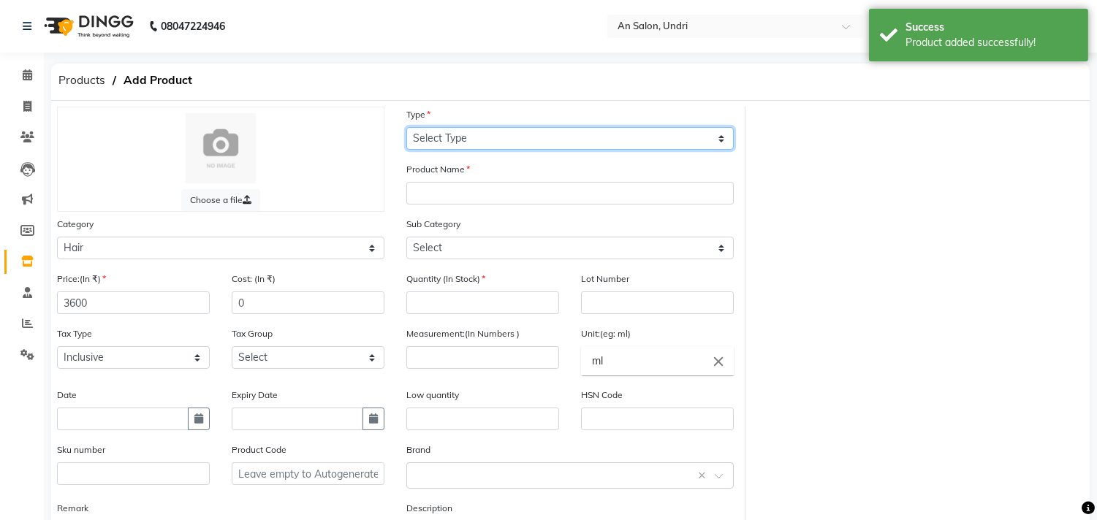
click at [451, 140] on select "Select Type Both Retail Consumable" at bounding box center [569, 138] width 327 height 23
select select "B"
click at [406, 127] on select "Select Type Both Retail Consumable" at bounding box center [569, 138] width 327 height 23
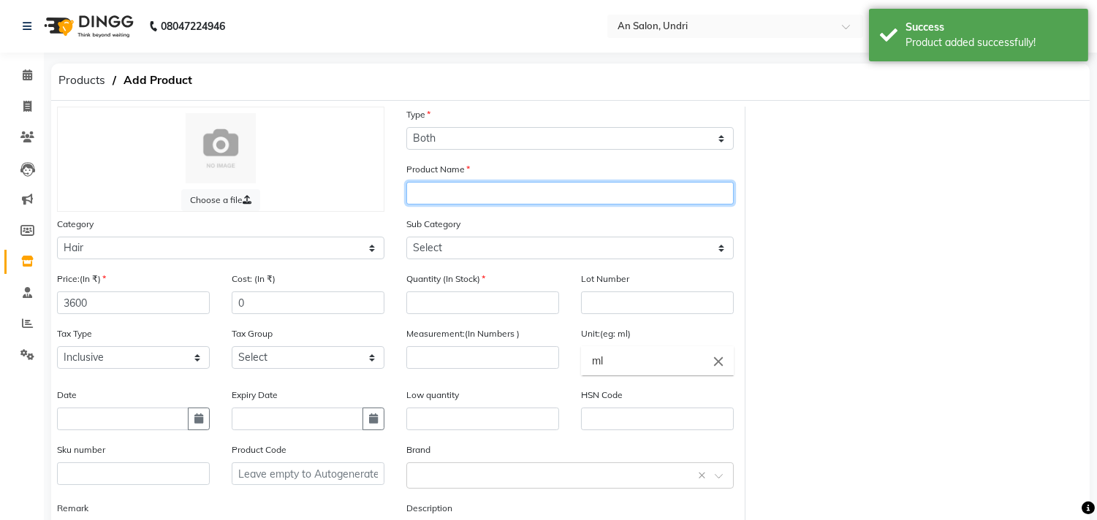
click at [453, 191] on input "text" at bounding box center [569, 193] width 327 height 23
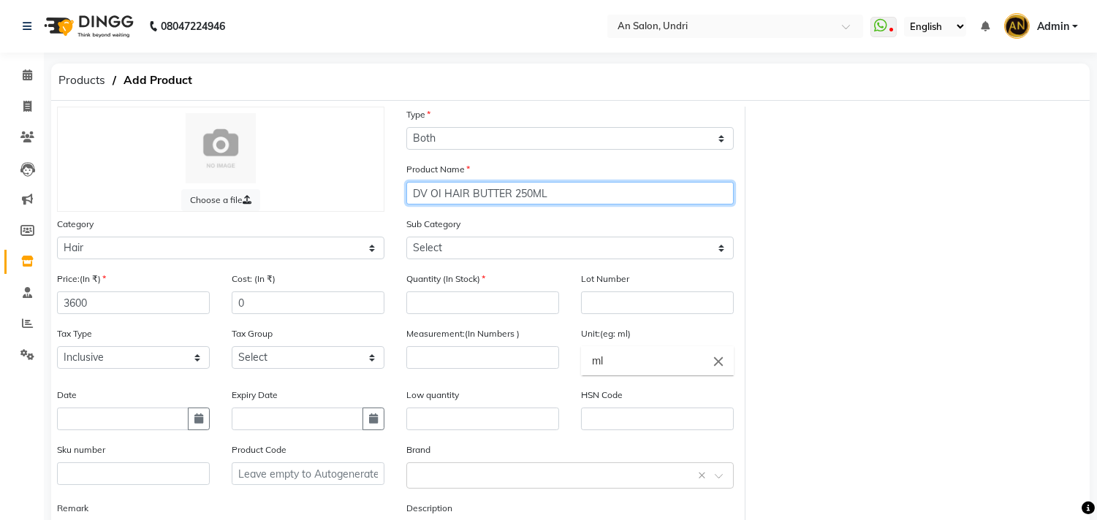
click at [517, 192] on input "DV OI HAIR BUTTER 250ML" at bounding box center [569, 193] width 327 height 23
click at [517, 193] on input "DV OI HAIR BUTTER 250ML" at bounding box center [569, 193] width 327 height 23
click at [509, 192] on input "DV OI HAIR BUTTER 250ML" at bounding box center [569, 193] width 327 height 23
click at [515, 191] on input "DV OI HAIR BUTTER 250ML" at bounding box center [569, 193] width 327 height 23
type input "DV OI HAIR BUTTER NEW 250ML"
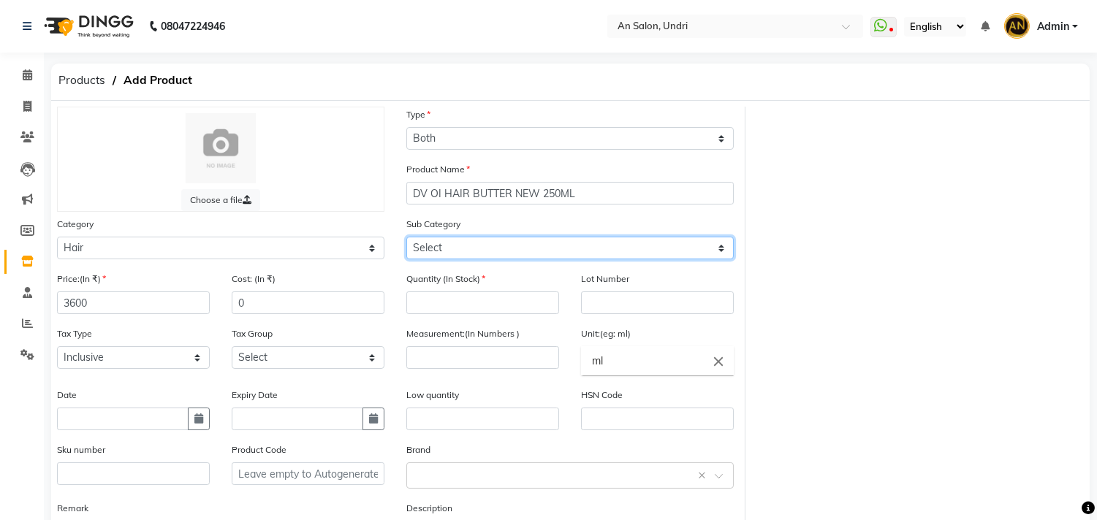
click at [514, 243] on select "Select Shampoo Conditioner Cream Mask Oil Serum Color Appliances Treatment Styl…" at bounding box center [569, 248] width 327 height 23
select select "1104"
click at [406, 237] on select "Select Shampoo Conditioner Cream Mask Oil Serum Color Appliances Treatment Styl…" at bounding box center [569, 248] width 327 height 23
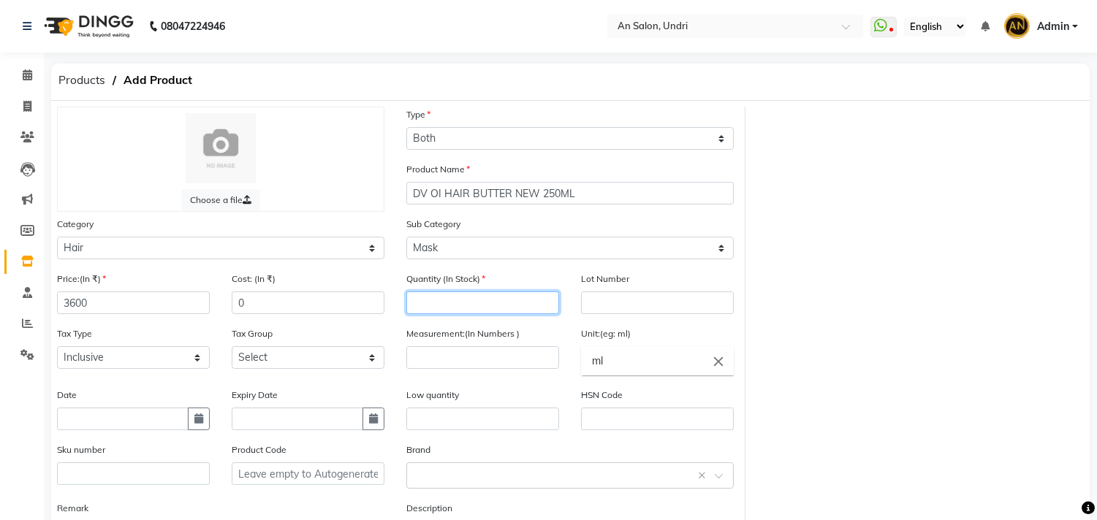
click at [485, 307] on input "number" at bounding box center [482, 303] width 153 height 23
type input "3"
click at [473, 370] on div "Measurement:(In Numbers )" at bounding box center [482, 356] width 175 height 61
click at [478, 365] on input "number" at bounding box center [482, 357] width 153 height 23
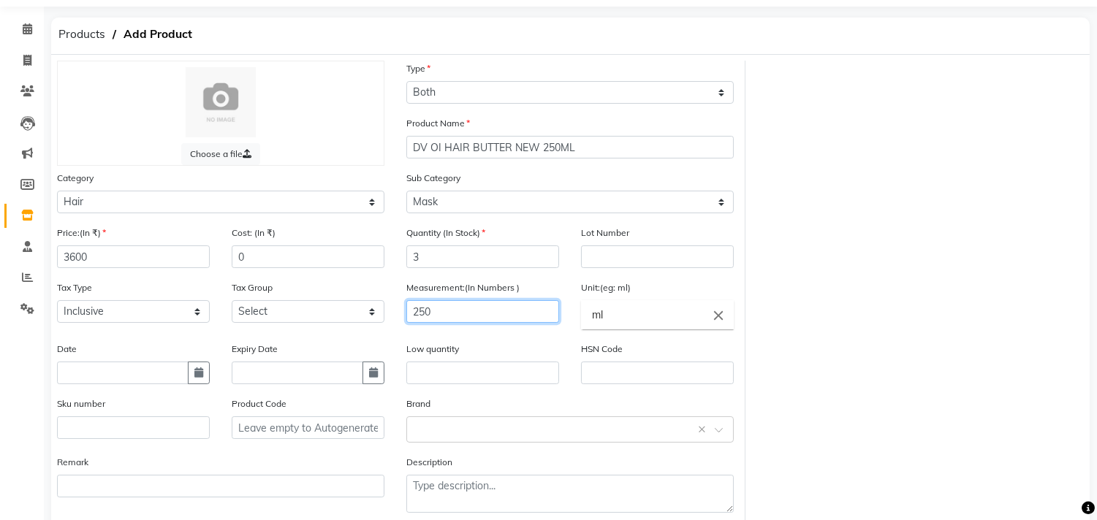
scroll to position [121, 0]
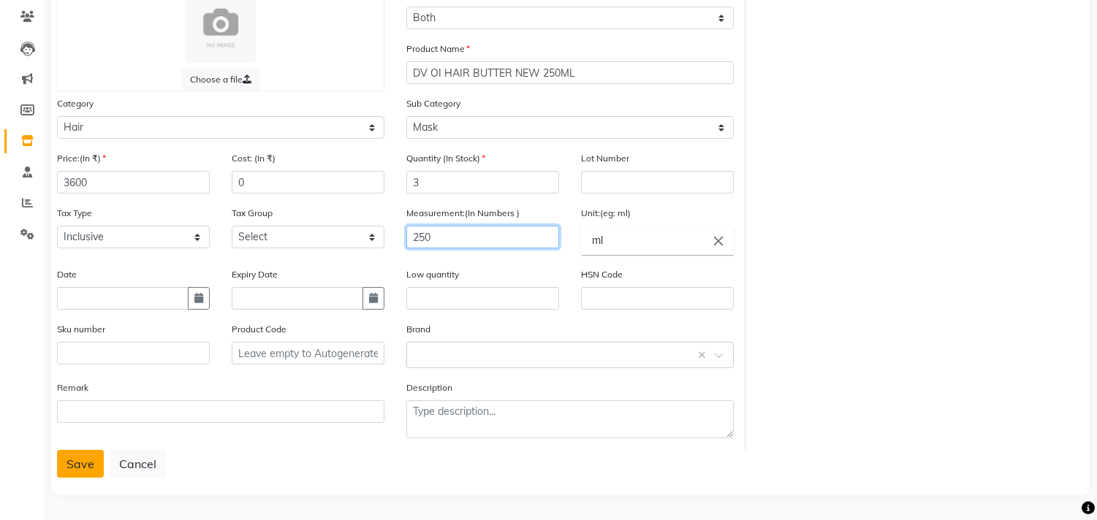
type input "250"
click at [85, 465] on button "Save" at bounding box center [80, 464] width 47 height 28
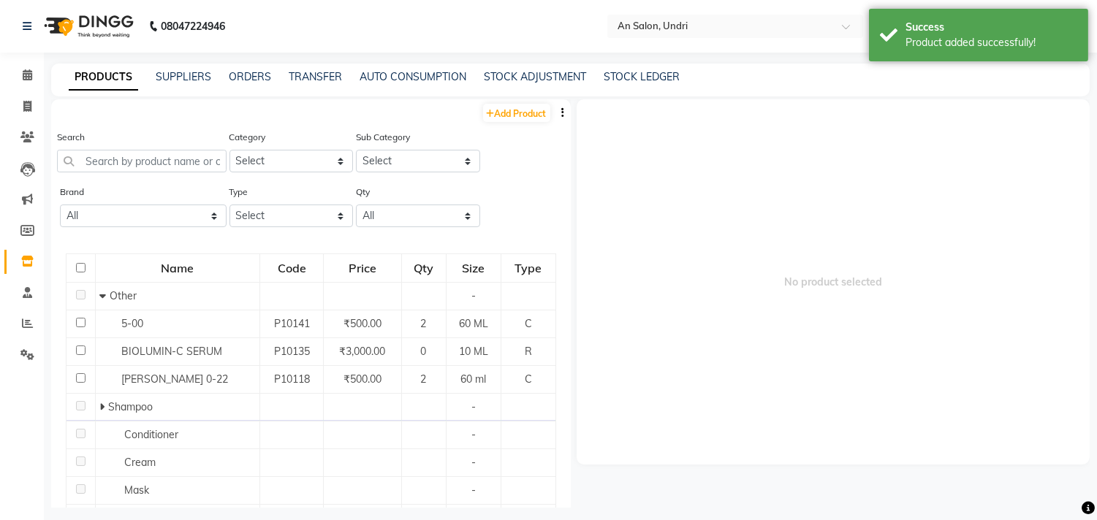
click at [115, 15] on img at bounding box center [87, 26] width 100 height 41
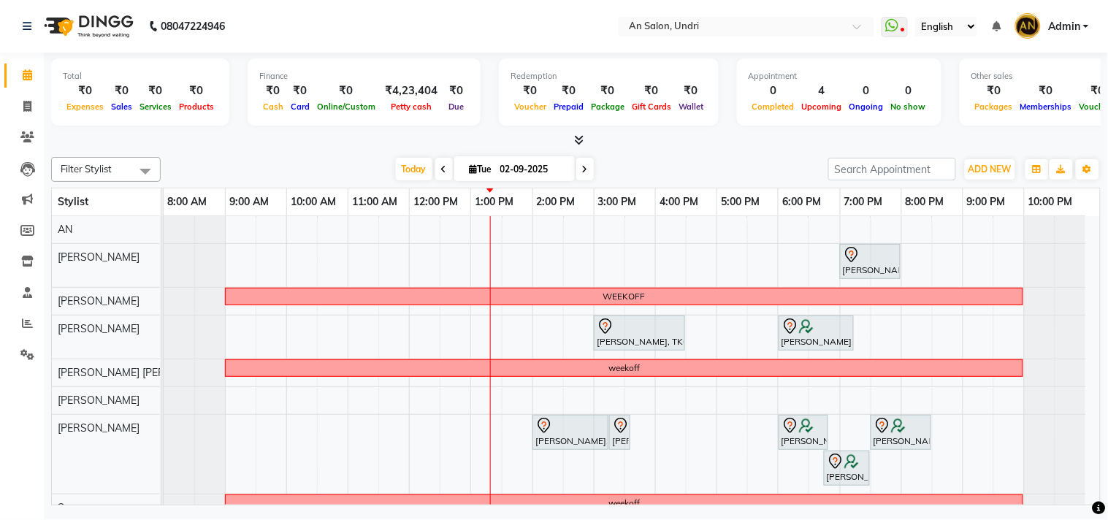
click at [492, 337] on div "Neha Singh, TK06, 07:00 PM-08:00 PM, Cut & Style - AN Haircut WEEKOFF Kirti Sin…" at bounding box center [632, 450] width 937 height 469
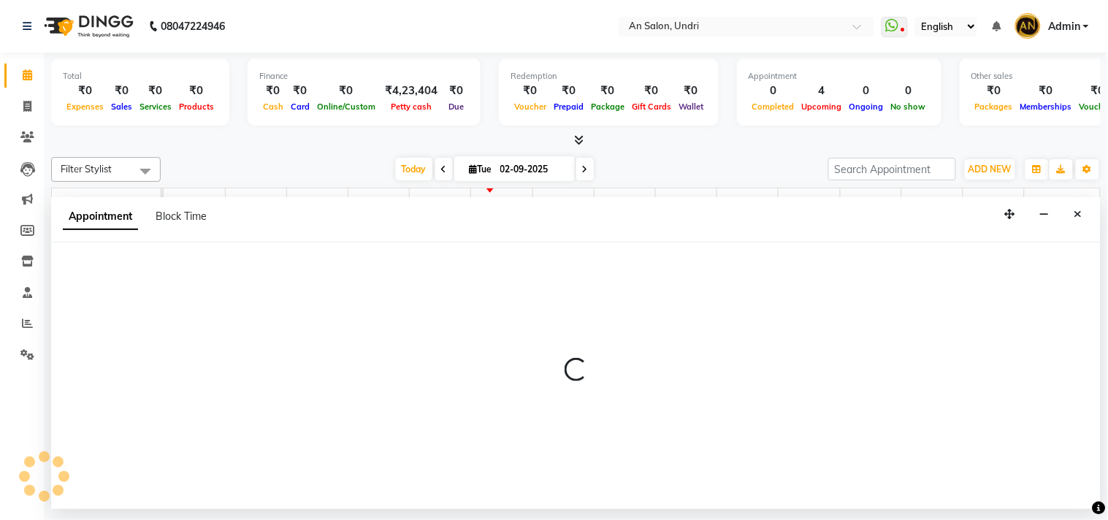
click at [129, 278] on div at bounding box center [576, 376] width 1050 height 267
select select "18327"
select select "780"
select select "tentative"
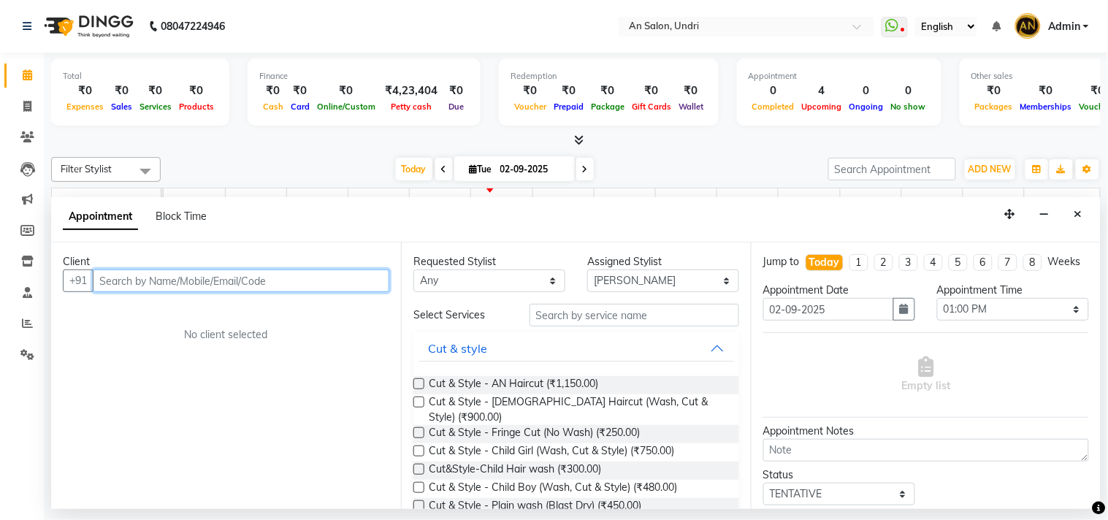
click at [143, 287] on input "text" at bounding box center [241, 281] width 297 height 23
click at [1078, 212] on icon "Close" at bounding box center [1079, 214] width 8 height 10
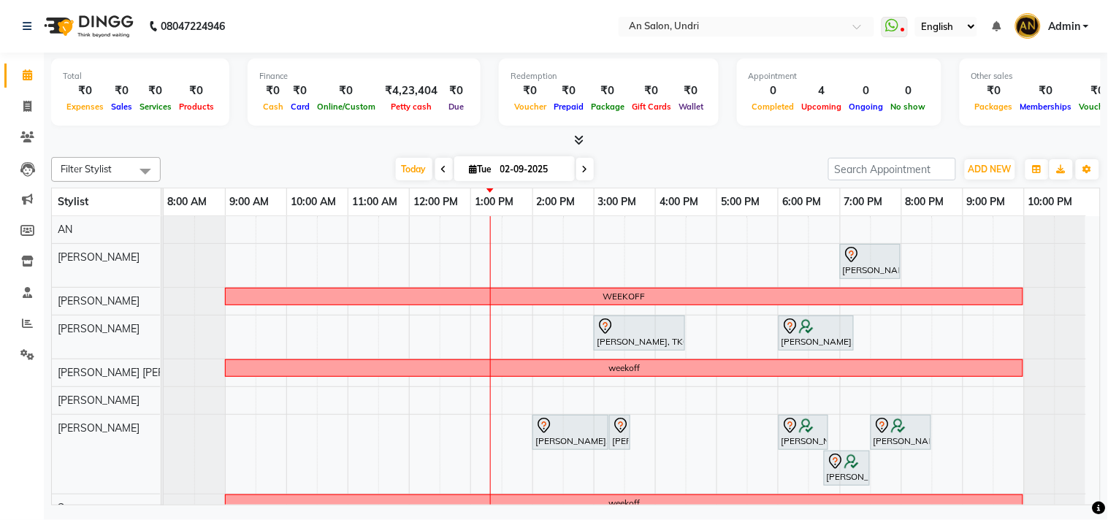
click at [585, 166] on span at bounding box center [586, 169] width 18 height 23
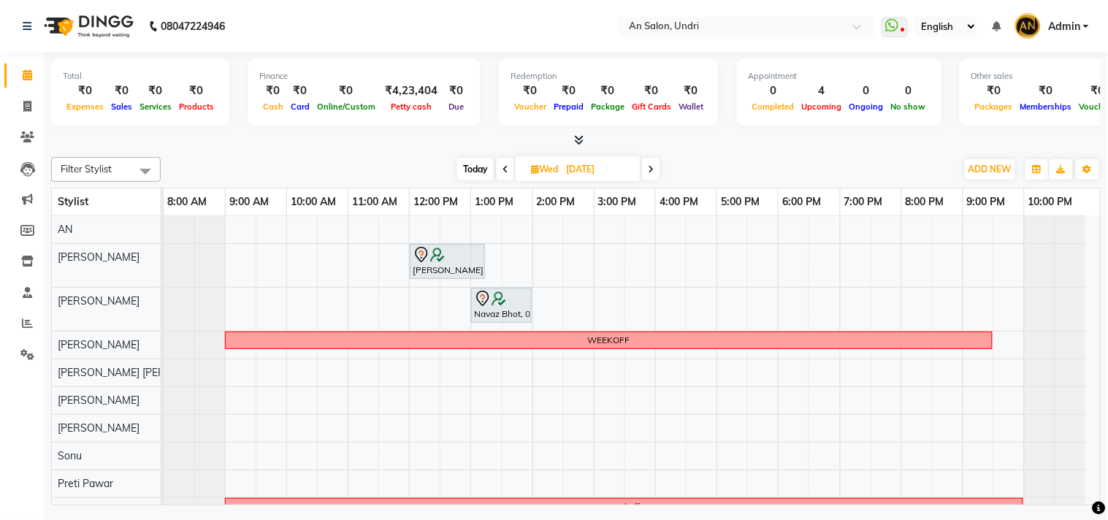
click at [479, 161] on span "Today" at bounding box center [475, 169] width 37 height 23
type input "02-09-2025"
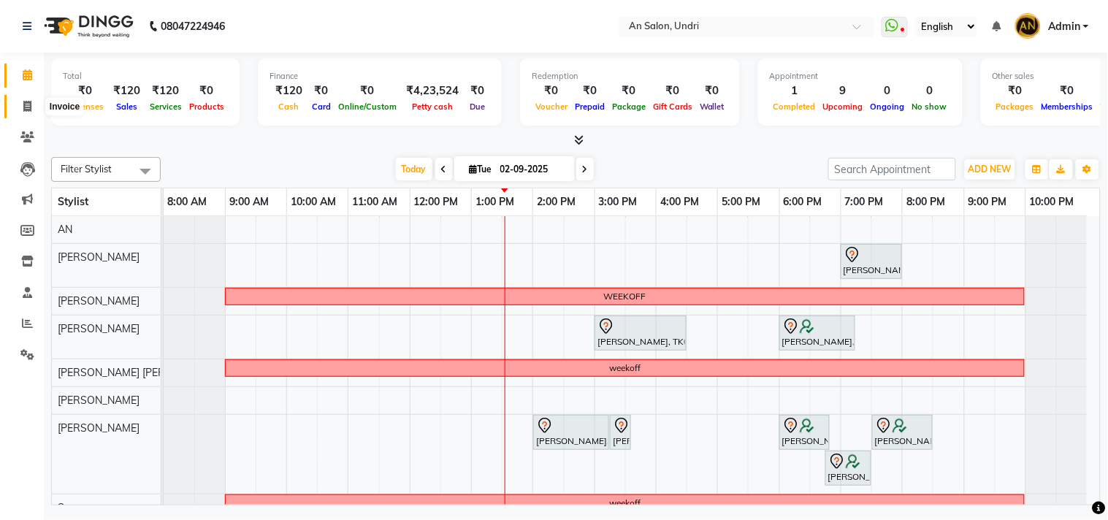
click at [24, 104] on icon at bounding box center [27, 106] width 8 height 11
select select "service"
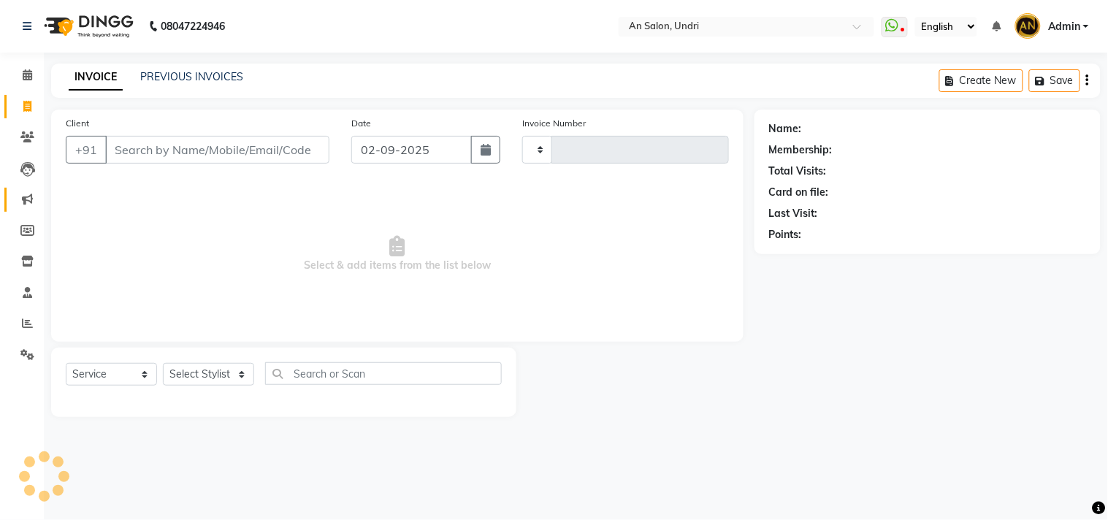
type input "2630"
select select "3639"
click at [26, 263] on icon at bounding box center [27, 261] width 12 height 11
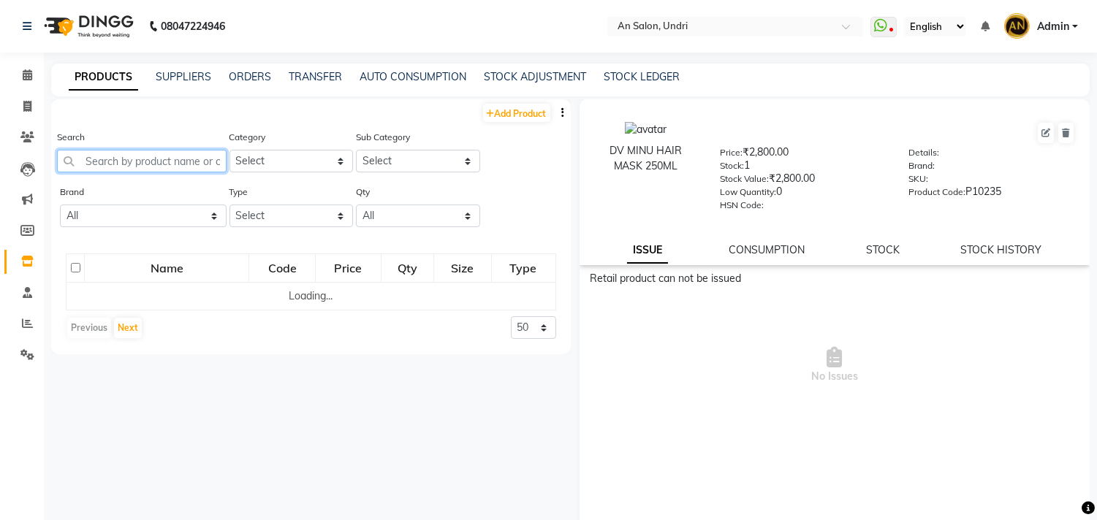
click at [164, 161] on input "text" at bounding box center [142, 161] width 170 height 23
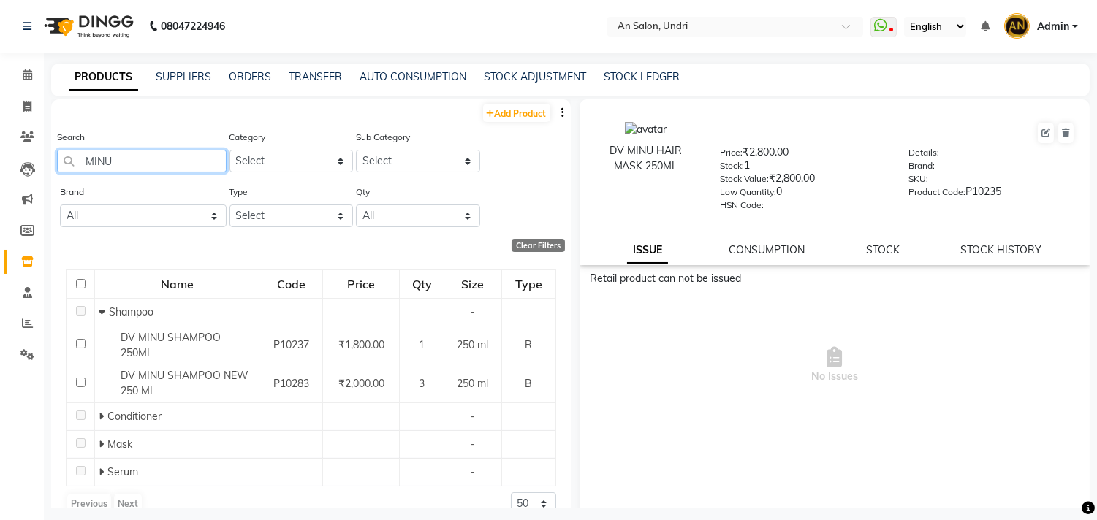
type input "MINU"
click at [96, 26] on img at bounding box center [87, 26] width 100 height 41
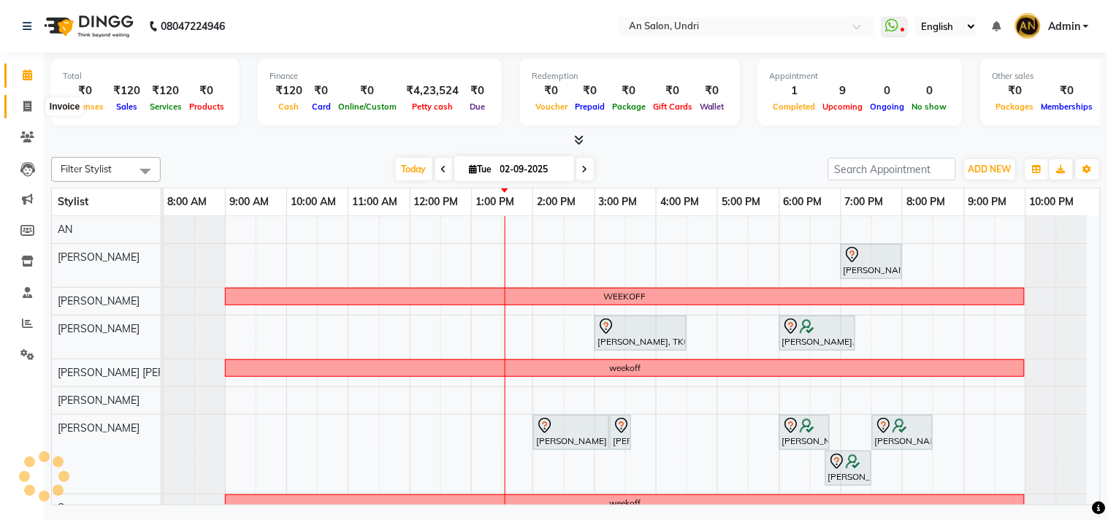
click at [18, 113] on span at bounding box center [28, 107] width 26 height 17
select select "3639"
select select "service"
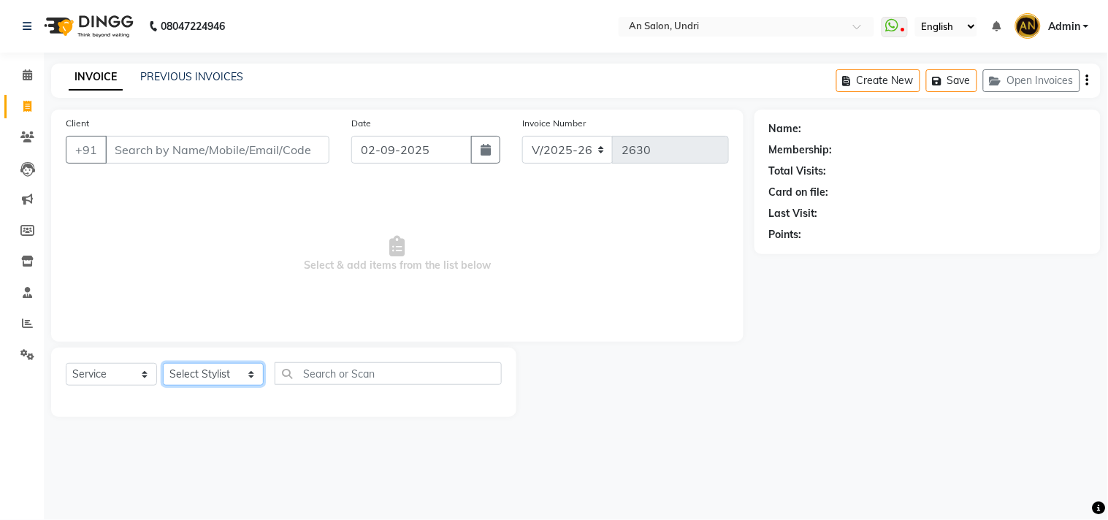
click at [205, 384] on select "Select Stylist AN Anita Rai Anthony Aslam Shaikh Janhavi Jambhulkar Naeem Aktar…" at bounding box center [213, 374] width 101 height 23
select select "61941"
click at [163, 364] on select "Select Stylist AN Anita Rai Anthony Aslam Shaikh Janhavi Jambhulkar Naeem Aktar…" at bounding box center [213, 374] width 101 height 23
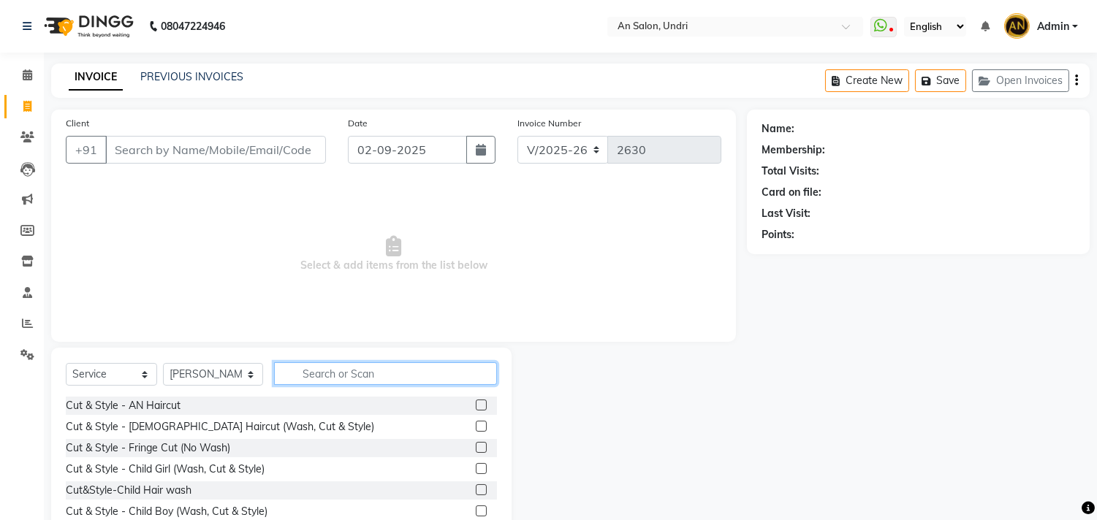
click at [308, 367] on input "text" at bounding box center [385, 373] width 223 height 23
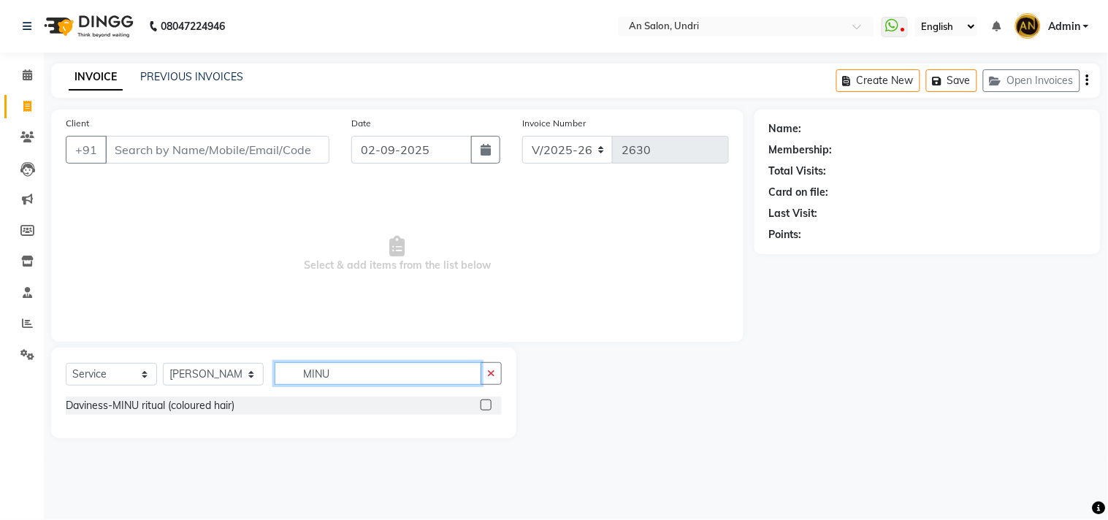
type input "MINU"
click at [139, 377] on select "Select Service Product Membership Package Voucher Prepaid Gift Card" at bounding box center [111, 374] width 91 height 23
select select "product"
click at [66, 364] on select "Select Service Product Membership Package Voucher Prepaid Gift Card" at bounding box center [111, 374] width 91 height 23
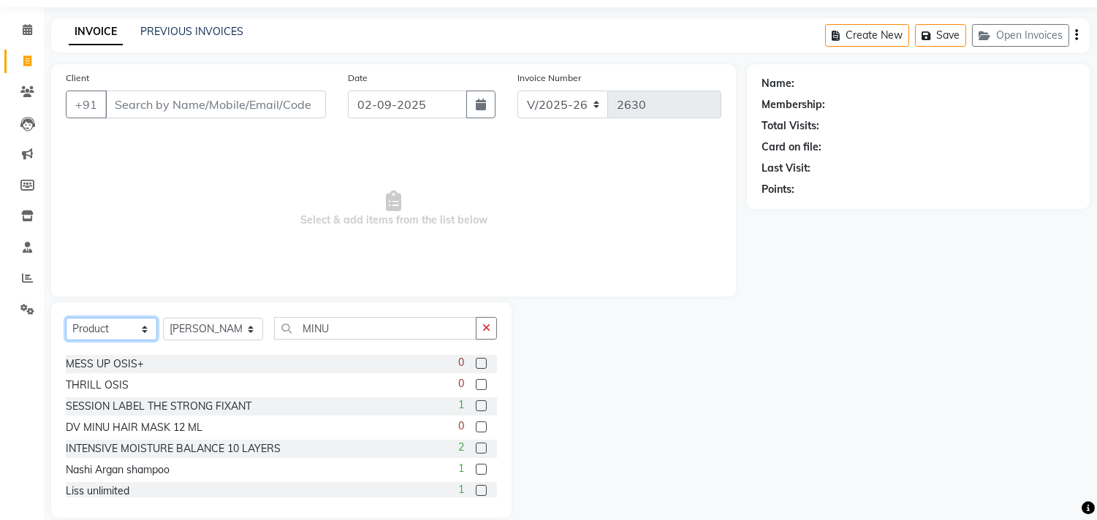
scroll to position [64, 0]
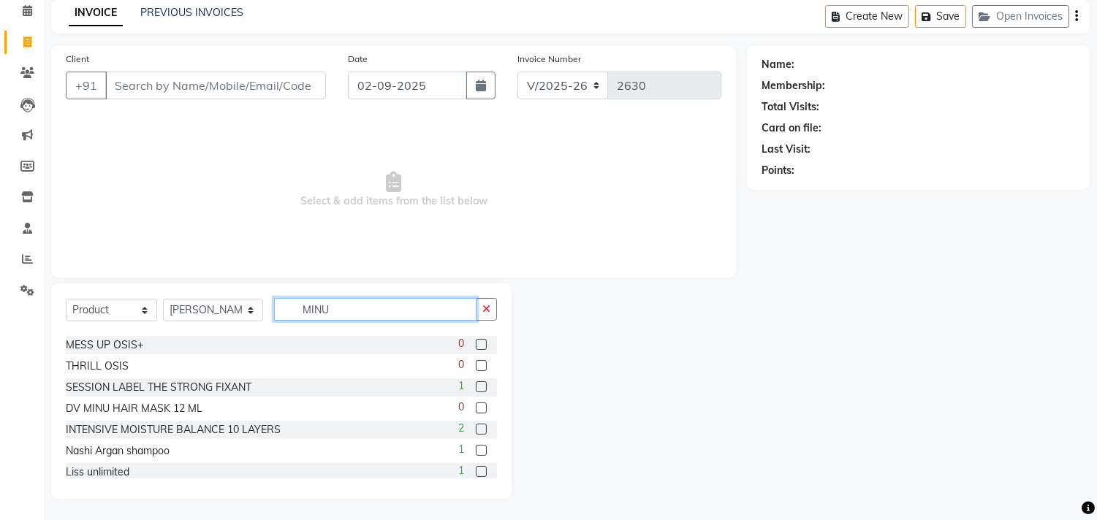
click at [392, 313] on input "MINU" at bounding box center [375, 309] width 202 height 23
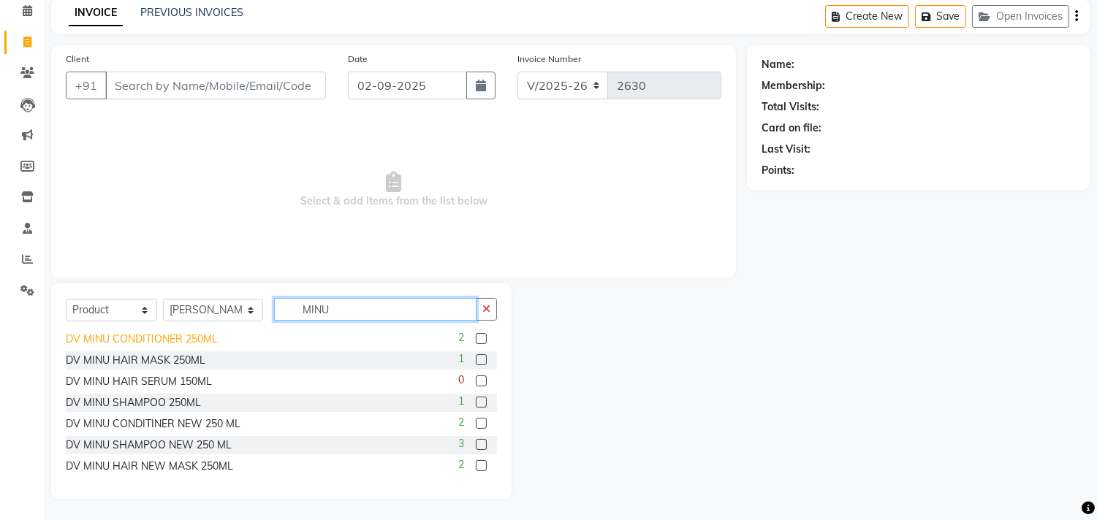
type input "MINU"
click at [208, 337] on div "DV MINU CONDITIONER 250ML" at bounding box center [142, 339] width 152 height 15
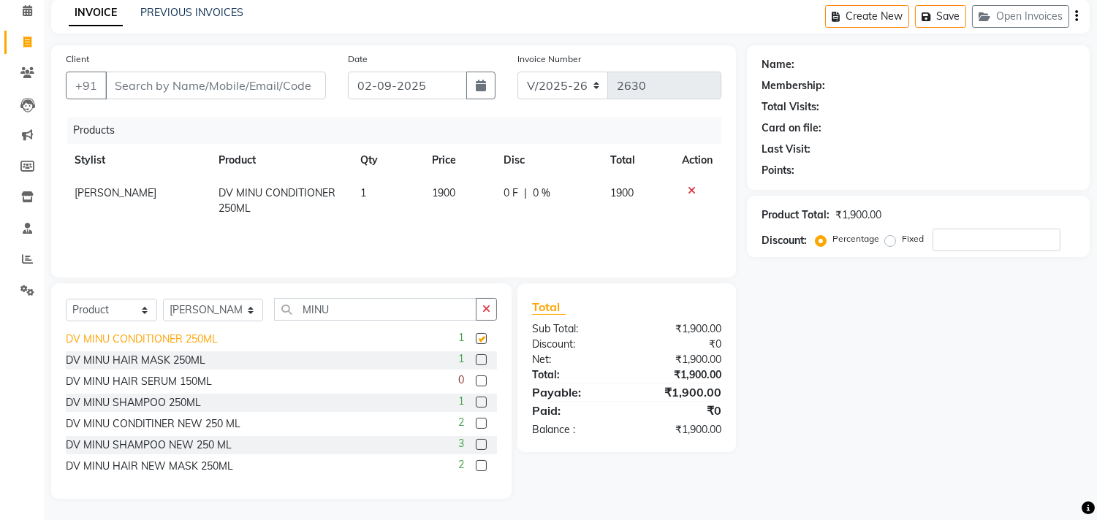
checkbox input "false"
click at [199, 420] on div "DV MINU CONDITINER NEW 250 ML" at bounding box center [153, 423] width 175 height 15
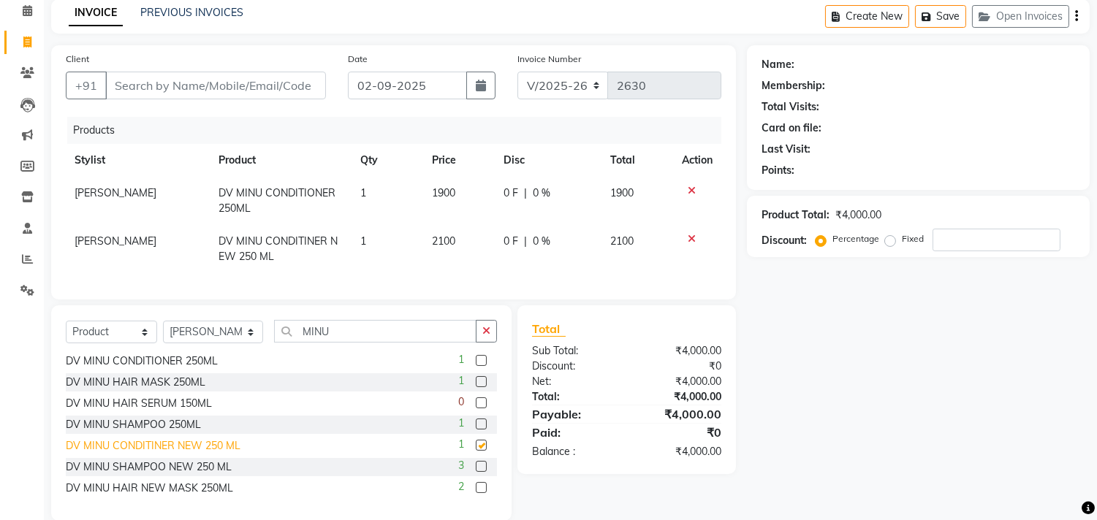
checkbox input "false"
click at [691, 188] on icon at bounding box center [692, 191] width 8 height 10
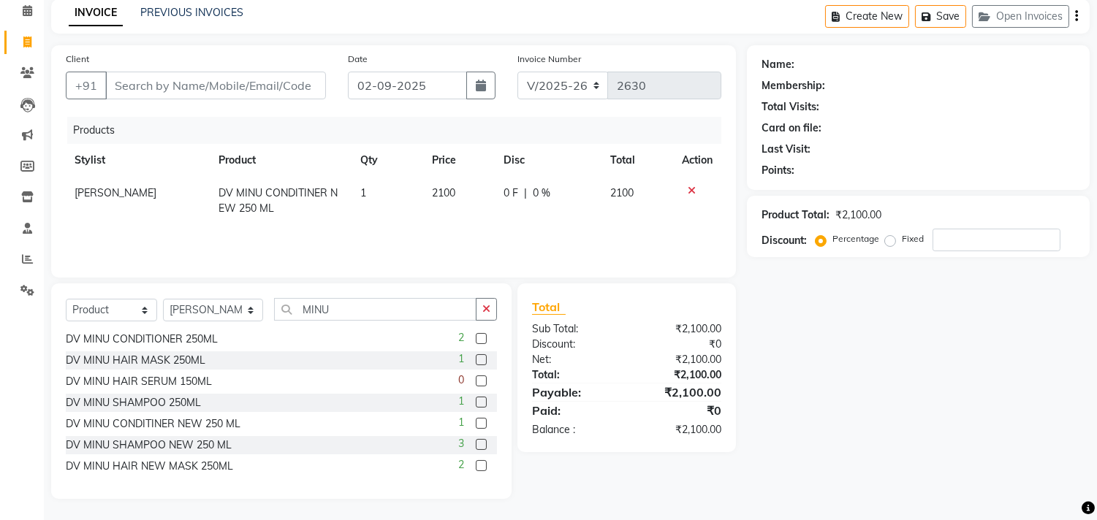
click at [691, 188] on icon at bounding box center [692, 191] width 8 height 10
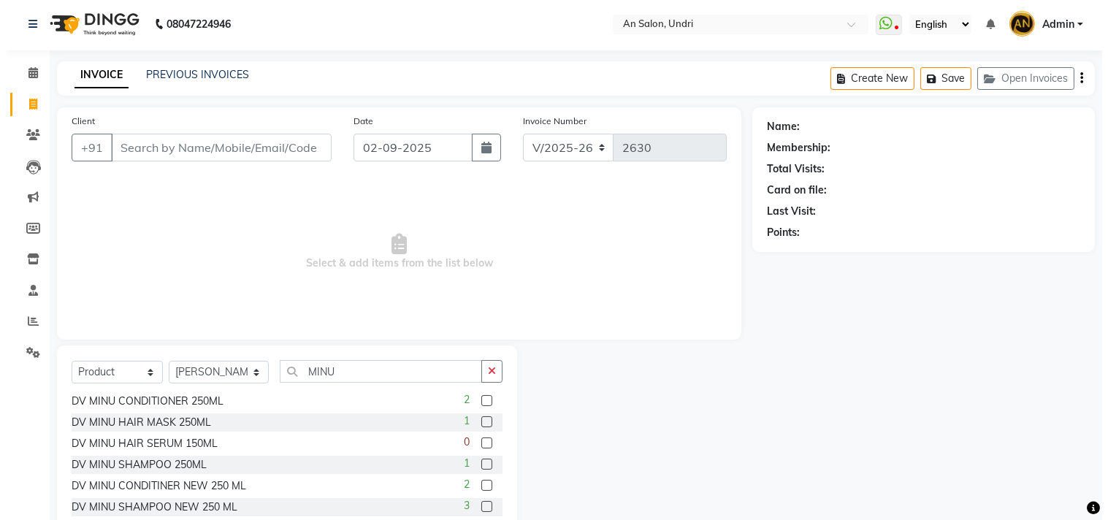
scroll to position [0, 0]
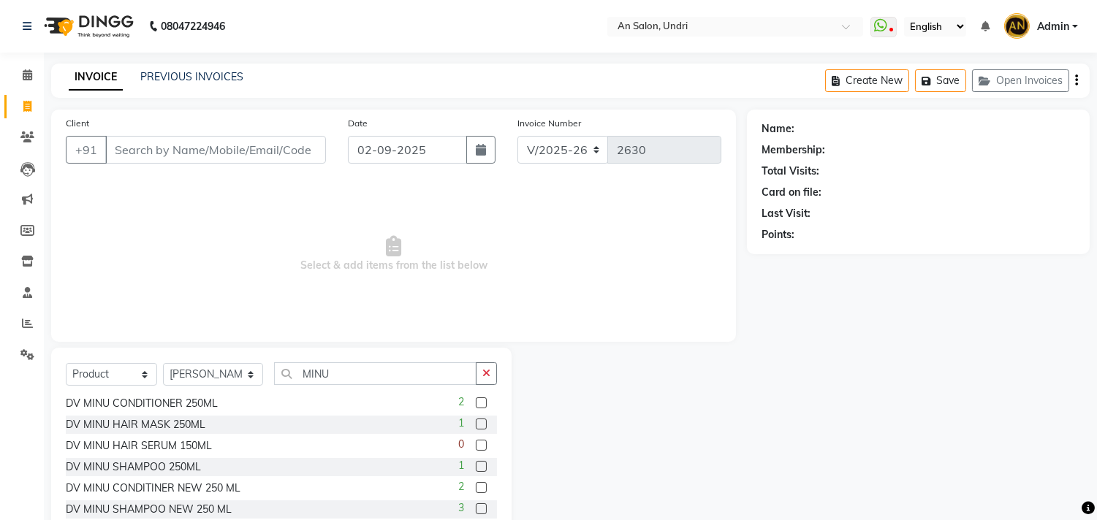
click at [123, 25] on img at bounding box center [87, 26] width 100 height 41
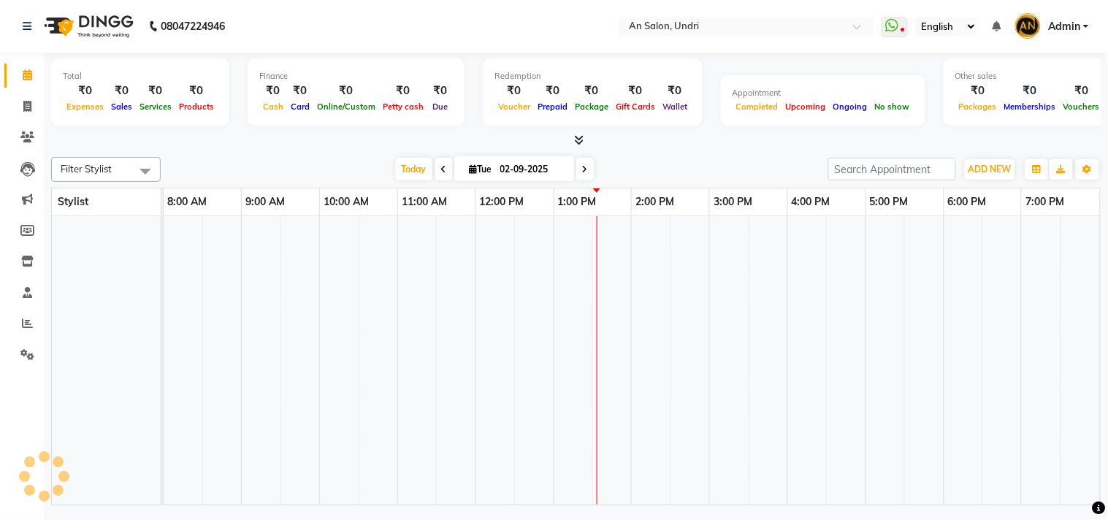
click at [607, 115] on div "Redemption ₹0 Voucher ₹0 Prepaid ₹0 Package ₹0 Gift Cards ₹0 Wallet" at bounding box center [593, 91] width 220 height 67
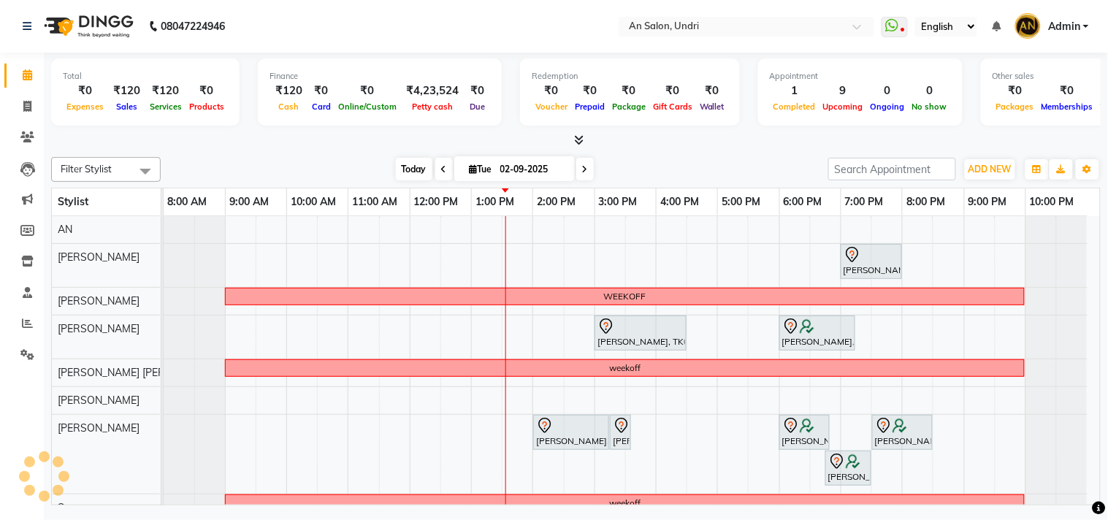
click at [410, 172] on span "Today" at bounding box center [414, 169] width 37 height 23
click at [625, 149] on div "Total ₹0 Expenses ₹120 Sales ₹120 Services ₹0 Products Finance ₹120 Cash ₹0 Car…" at bounding box center [576, 281] width 1065 height 457
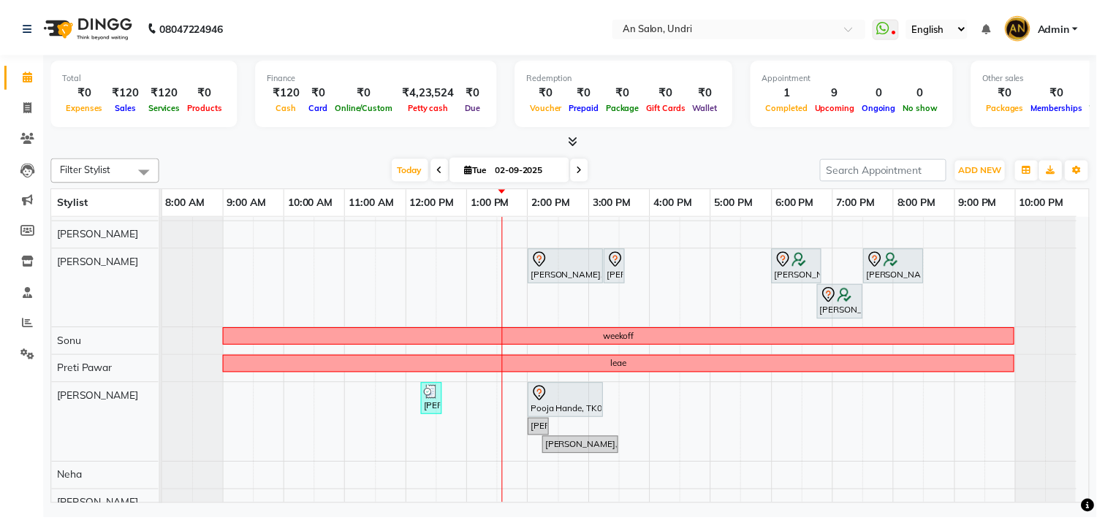
scroll to position [193, 0]
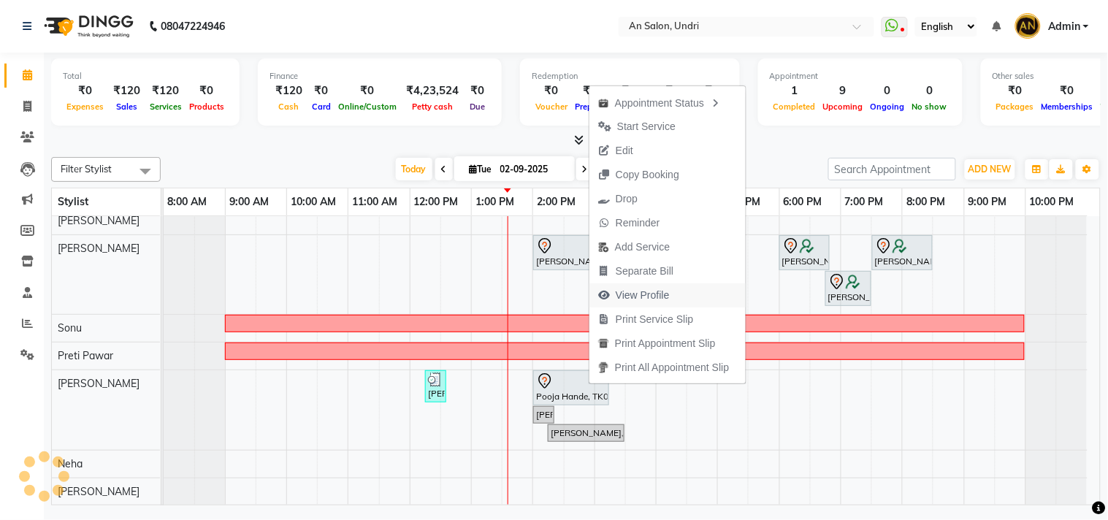
click at [648, 288] on span "View Profile" at bounding box center [643, 295] width 54 height 15
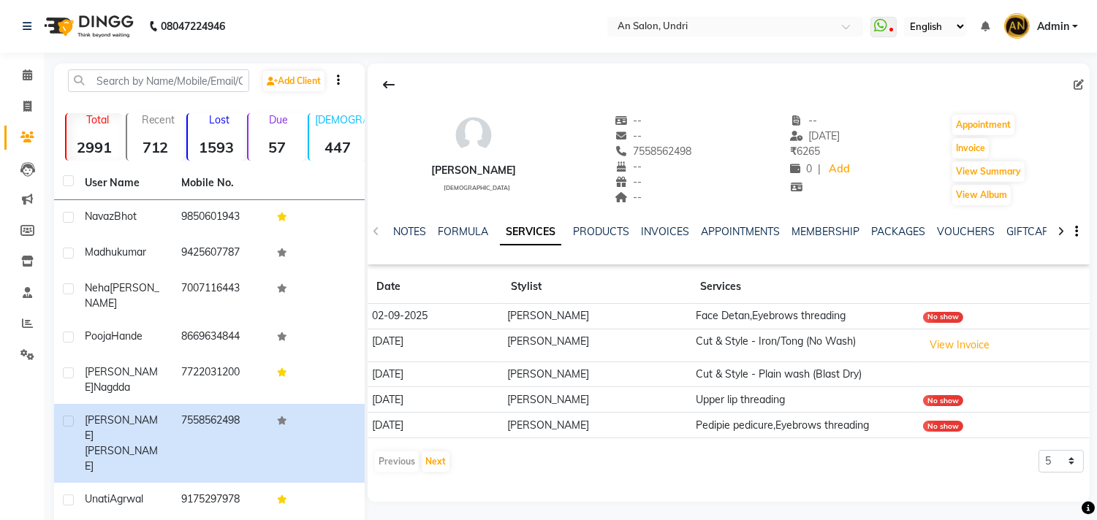
click at [99, 26] on img at bounding box center [87, 26] width 100 height 41
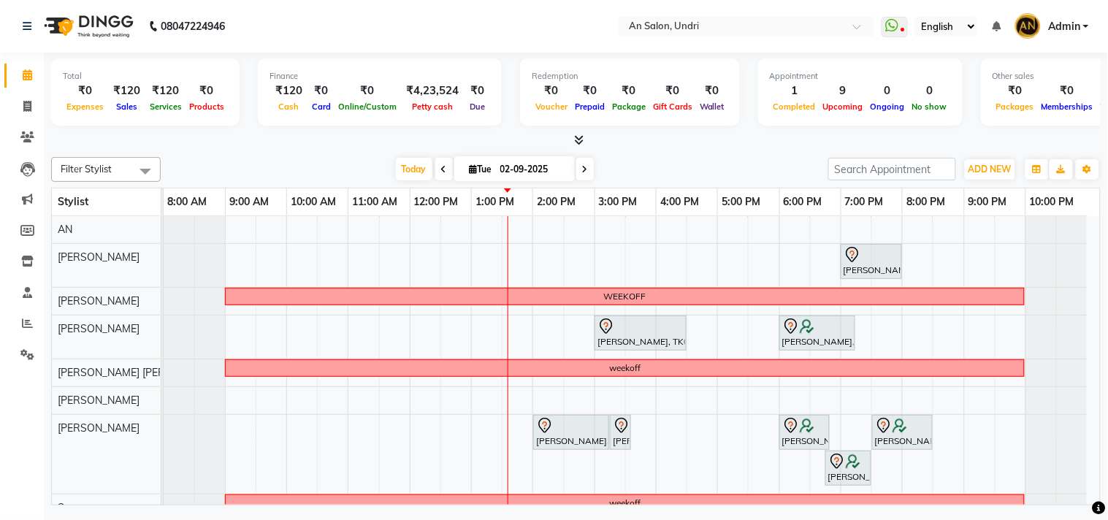
scroll to position [162, 0]
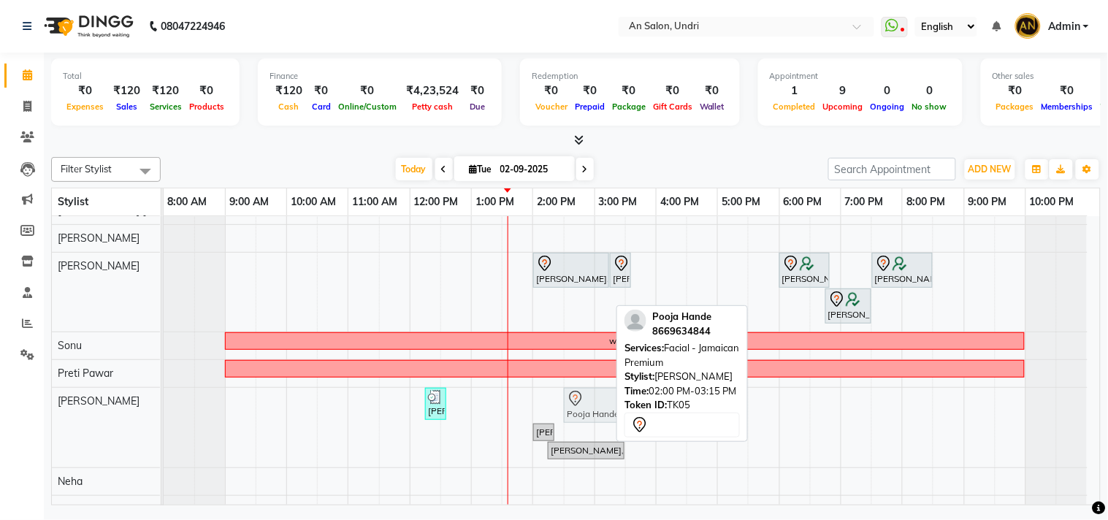
drag, startPoint x: 563, startPoint y: 403, endPoint x: 587, endPoint y: 406, distance: 24.3
click at [164, 406] on div "Madhu kumar, TK07, 12:15 PM-12:35 PM, Eyebrows threading ,Upper lip threading P…" at bounding box center [164, 428] width 0 height 80
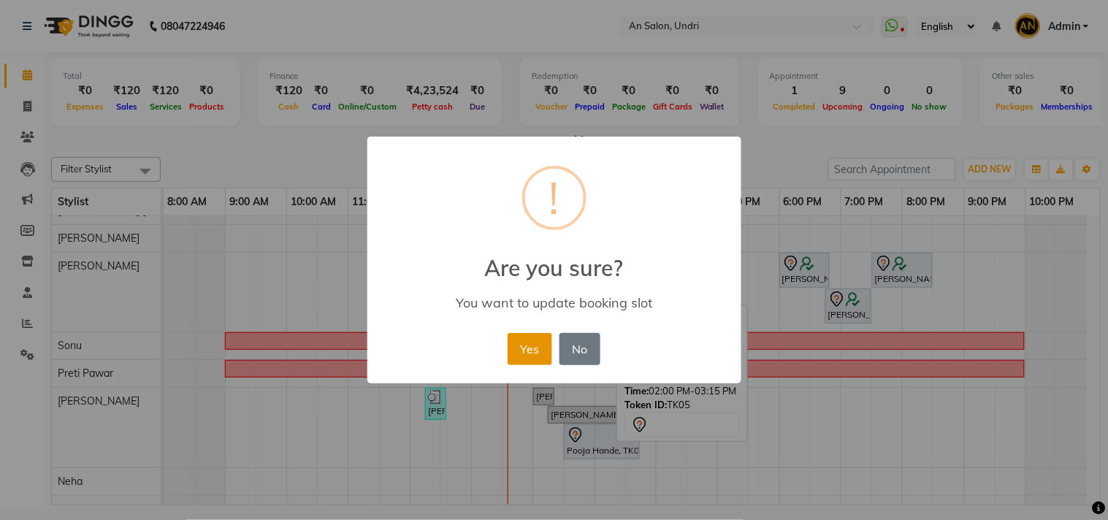
click at [524, 341] on button "Yes" at bounding box center [530, 349] width 45 height 32
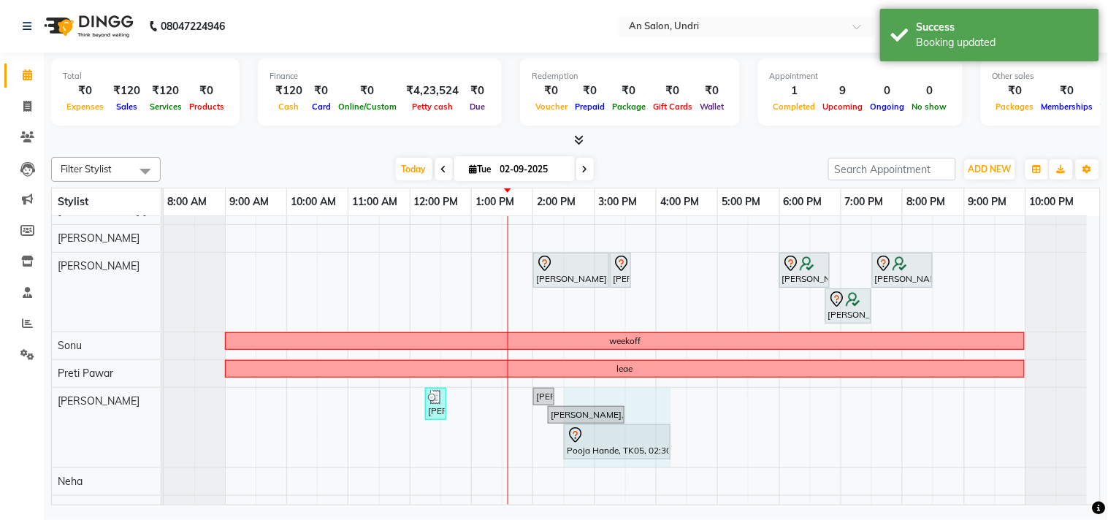
drag, startPoint x: 636, startPoint y: 442, endPoint x: 658, endPoint y: 446, distance: 21.5
click at [164, 446] on div "Madhu kumar, TK07, 12:15 PM-12:35 PM, Eyebrows threading ,Upper lip threading K…" at bounding box center [164, 428] width 0 height 80
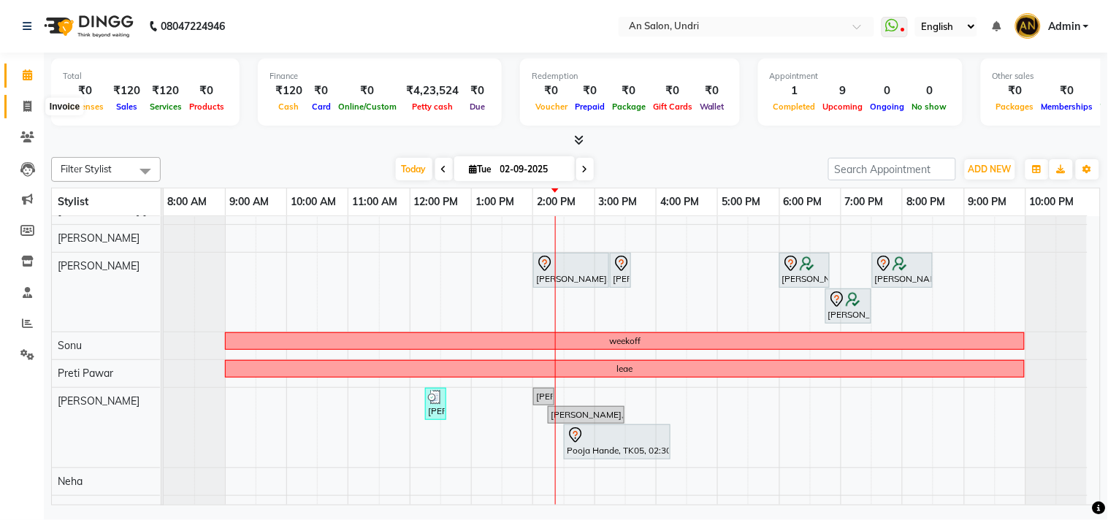
click at [23, 105] on icon at bounding box center [27, 106] width 8 height 11
select select "service"
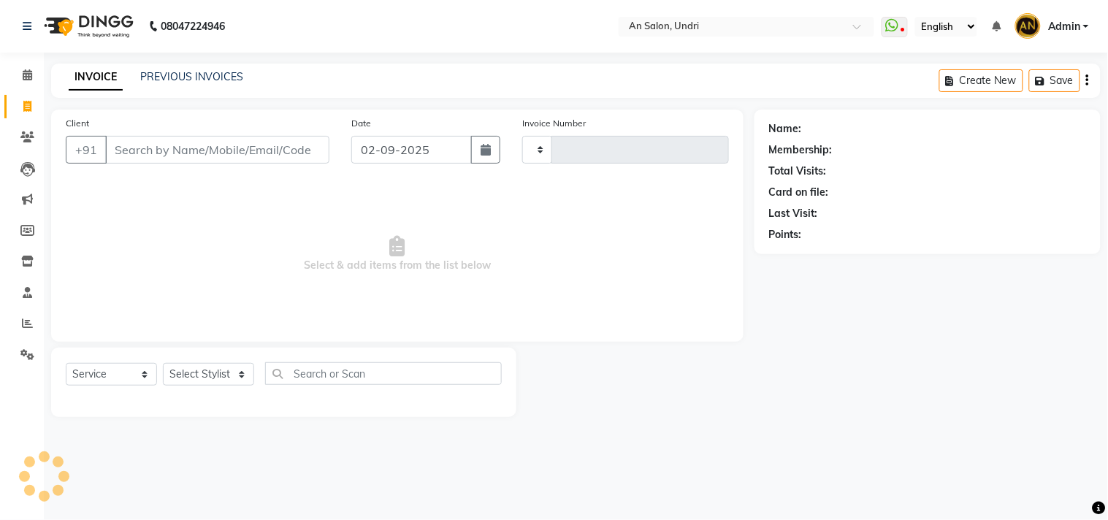
type input "2630"
select select "3639"
click at [164, 152] on input "Client" at bounding box center [217, 150] width 224 height 28
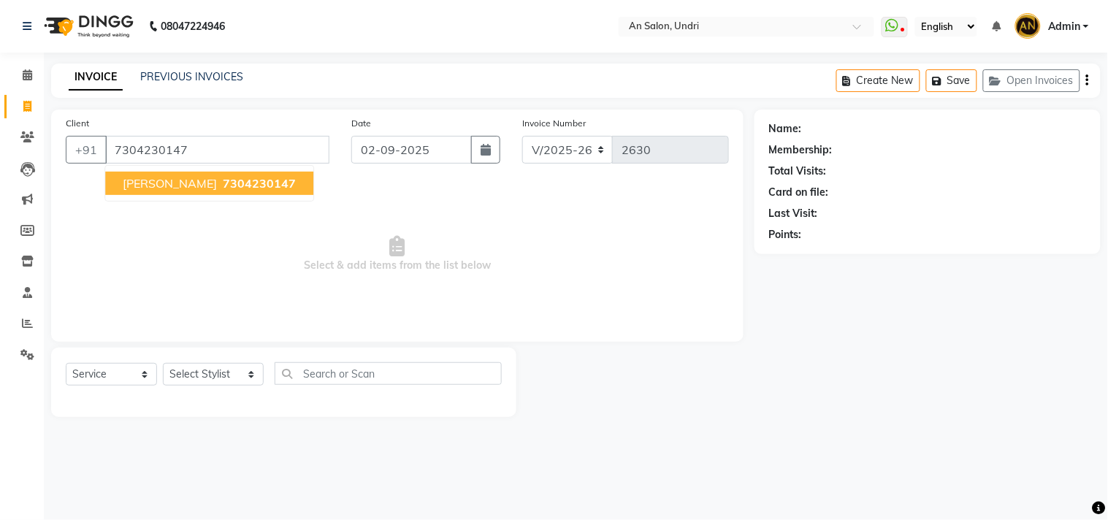
type input "7304230147"
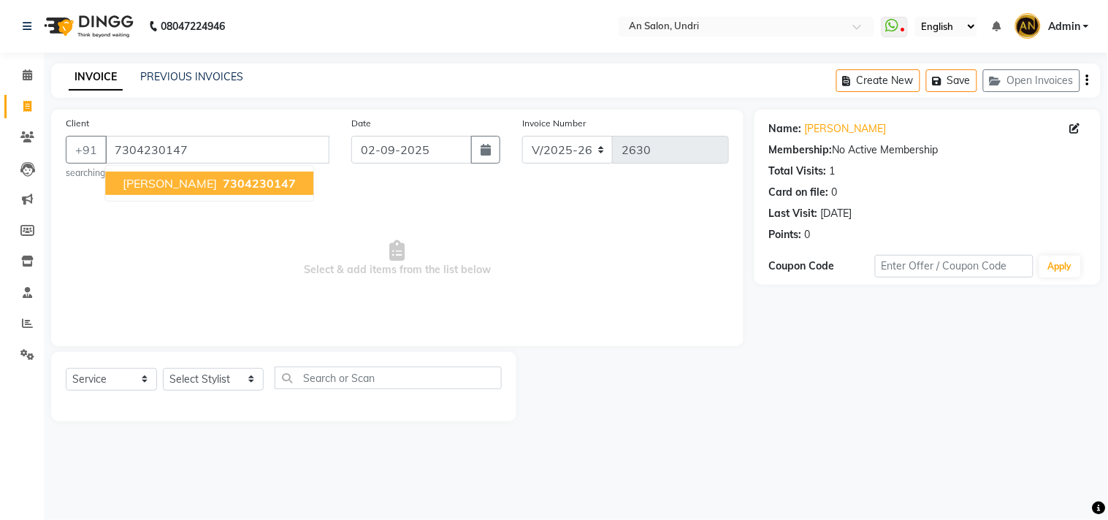
click at [161, 172] on button "Nisha Singal 7304230147" at bounding box center [209, 183] width 208 height 23
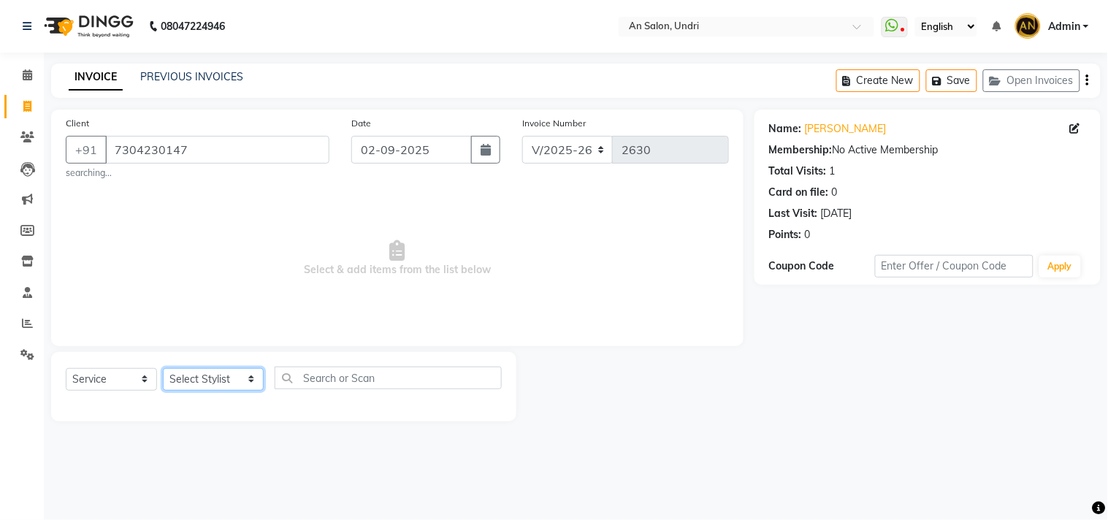
click at [231, 378] on select "Select Stylist AN Anita Rai Anthony Aslam Shaikh Janhavi Jambhulkar Naeem Aktar…" at bounding box center [213, 379] width 101 height 23
select select "65269"
click at [163, 368] on select "Select Stylist AN Anita Rai Anthony Aslam Shaikh Janhavi Jambhulkar Naeem Aktar…" at bounding box center [213, 379] width 101 height 23
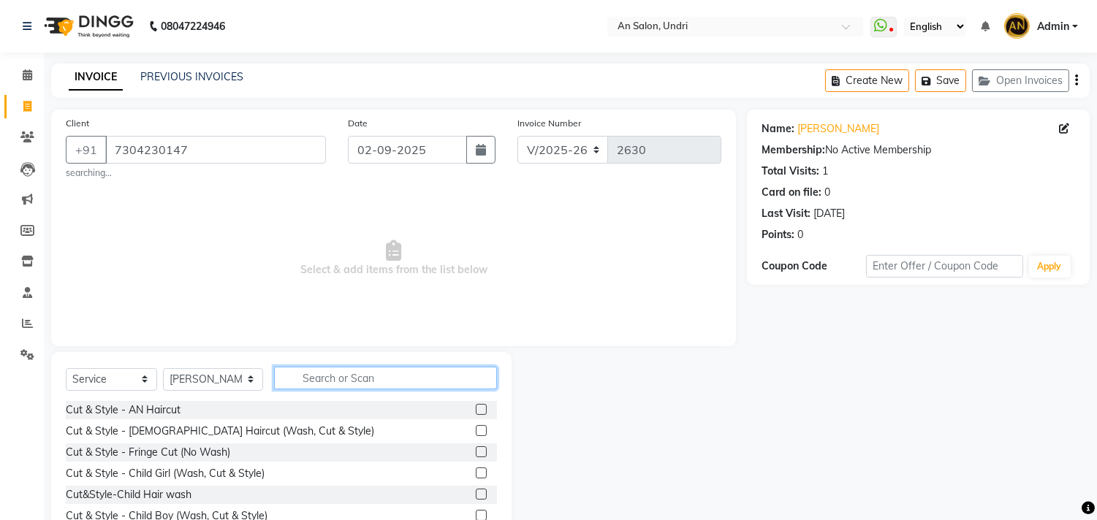
click at [305, 381] on input "text" at bounding box center [385, 378] width 223 height 23
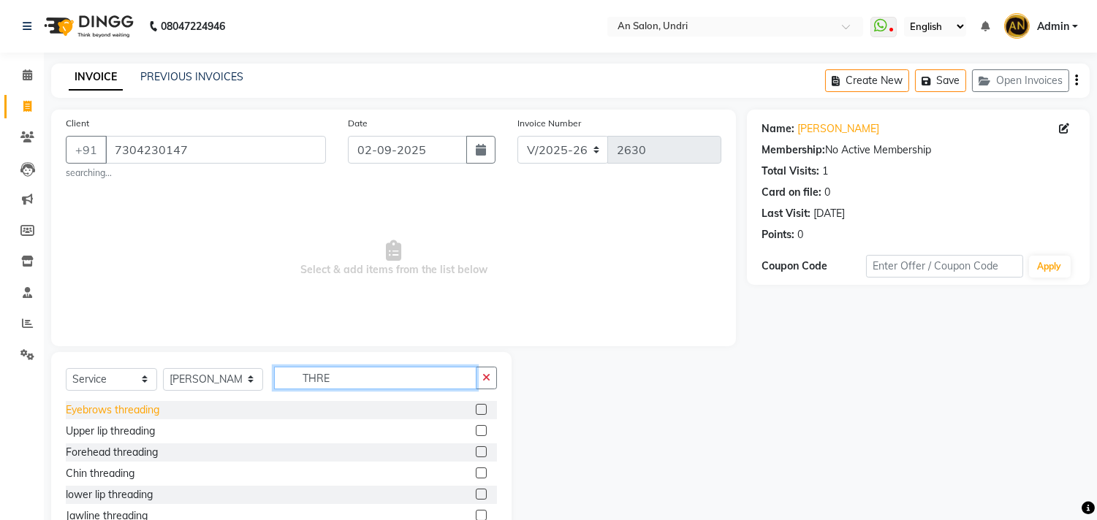
type input "THRE"
click at [128, 414] on div "Eyebrows threading" at bounding box center [113, 410] width 94 height 15
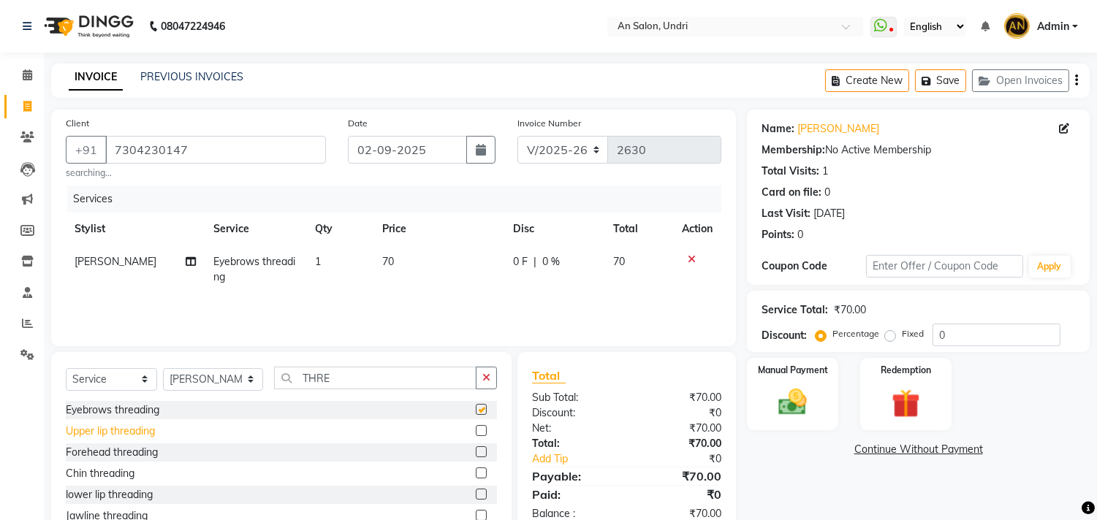
checkbox input "false"
click at [130, 433] on div "Upper lip threading" at bounding box center [110, 431] width 89 height 15
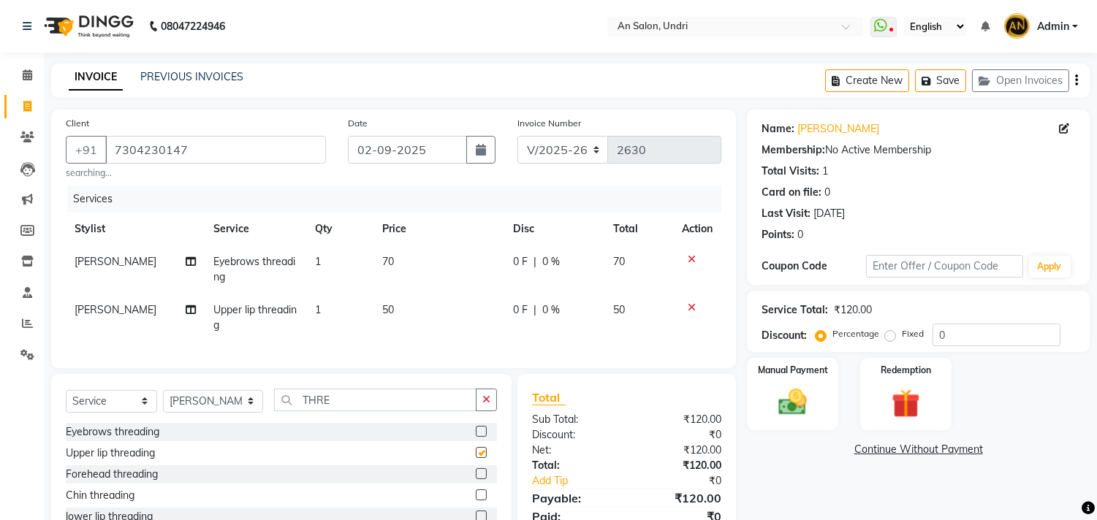
checkbox input "false"
click at [798, 393] on img at bounding box center [793, 403] width 48 height 34
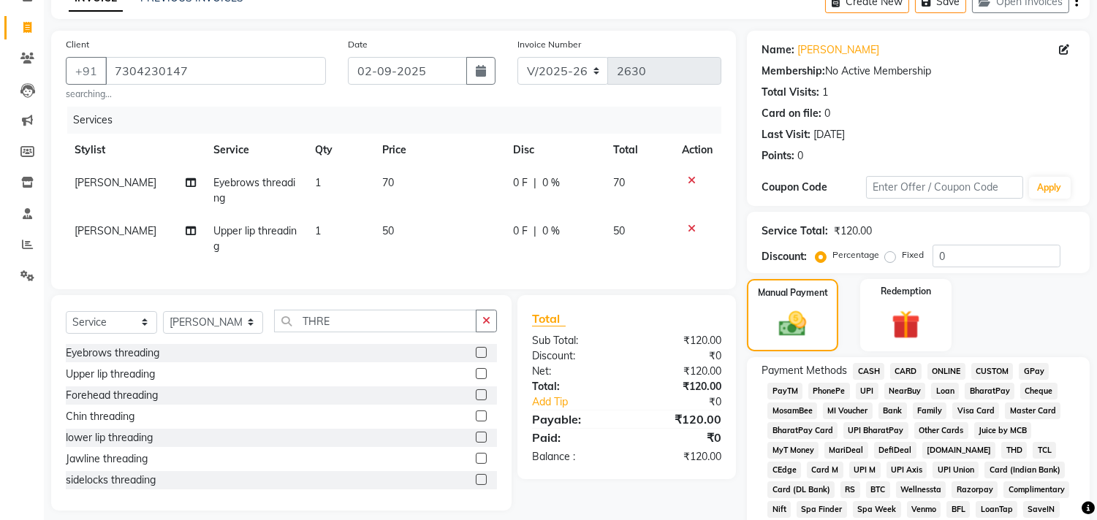
scroll to position [243, 0]
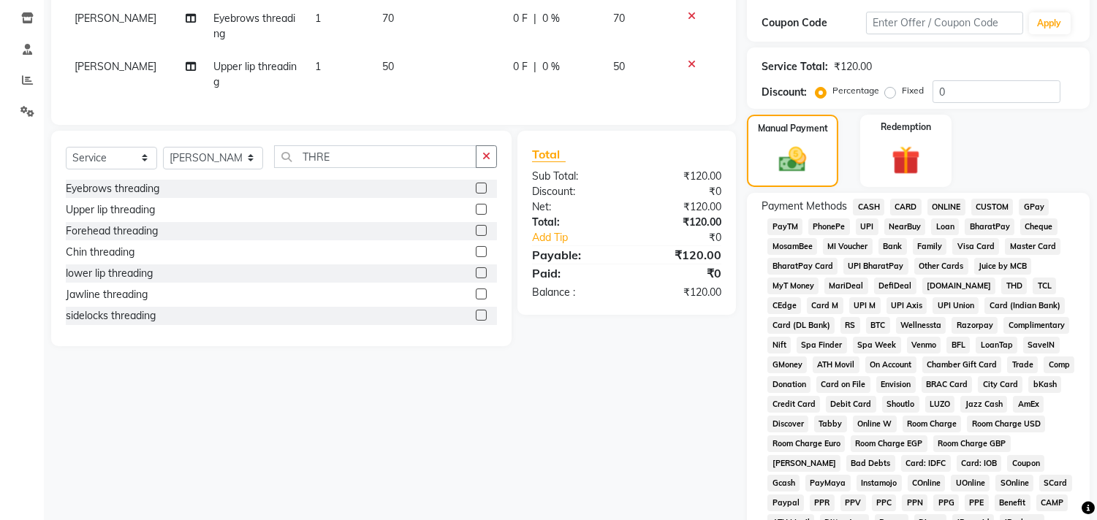
click at [873, 210] on span "CASH" at bounding box center [868, 207] width 31 height 17
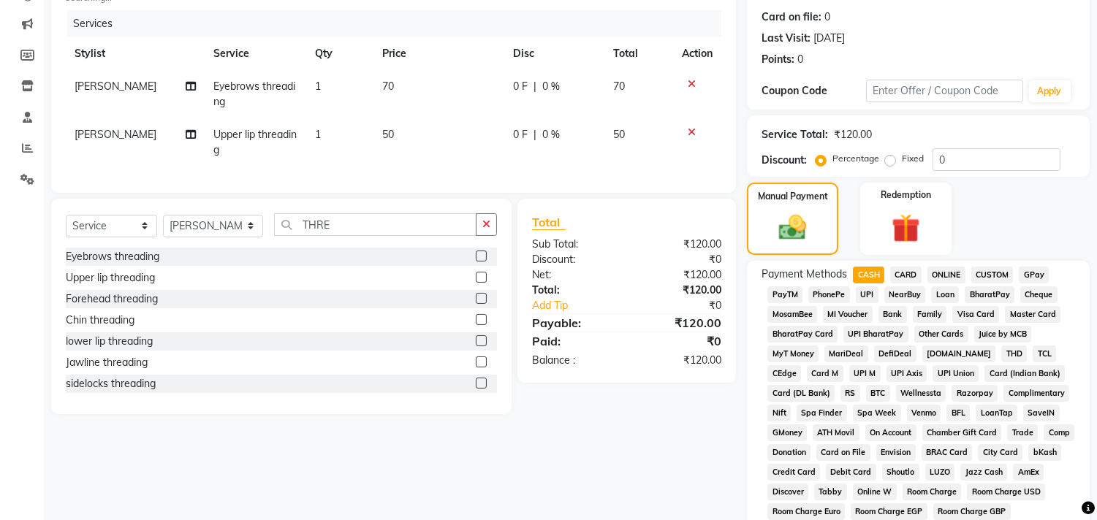
scroll to position [81, 0]
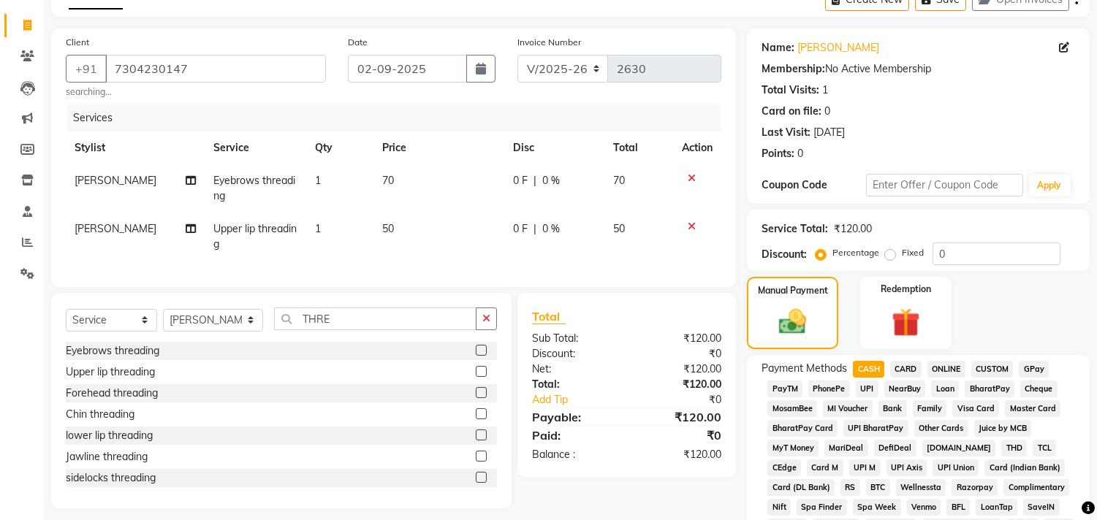
click at [1033, 376] on span "GPay" at bounding box center [1034, 369] width 30 height 17
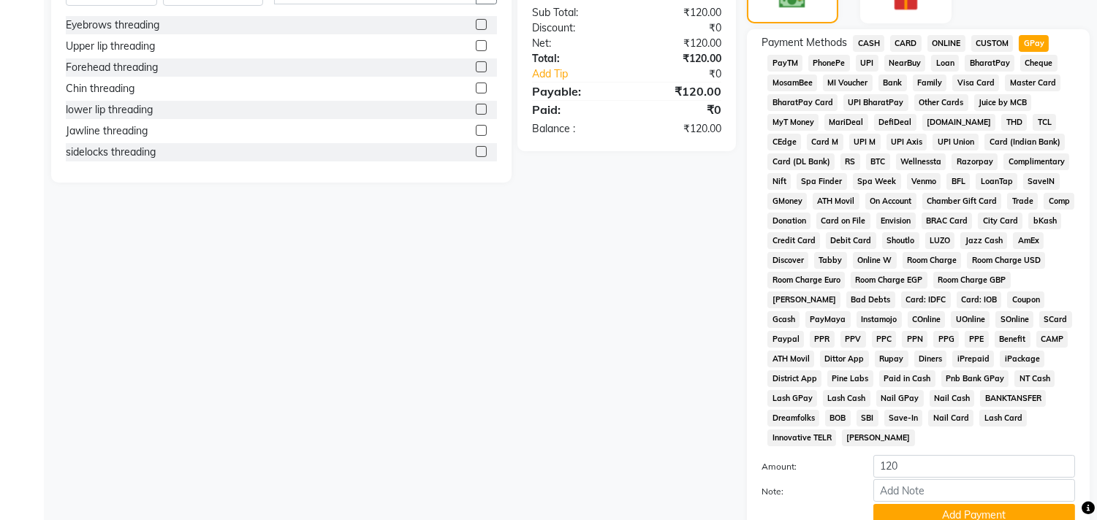
scroll to position [530, 0]
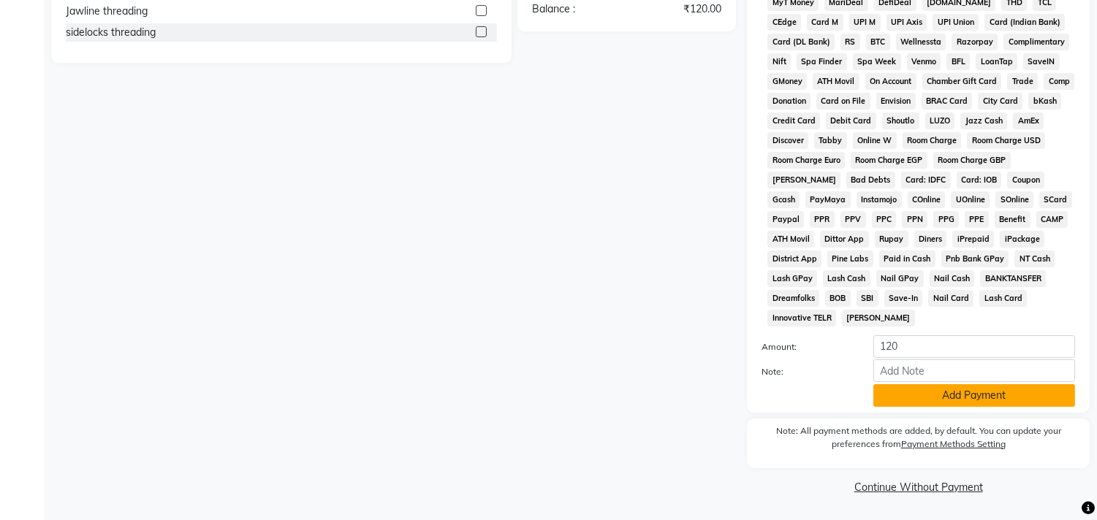
click at [1005, 404] on button "Add Payment" at bounding box center [974, 395] width 202 height 23
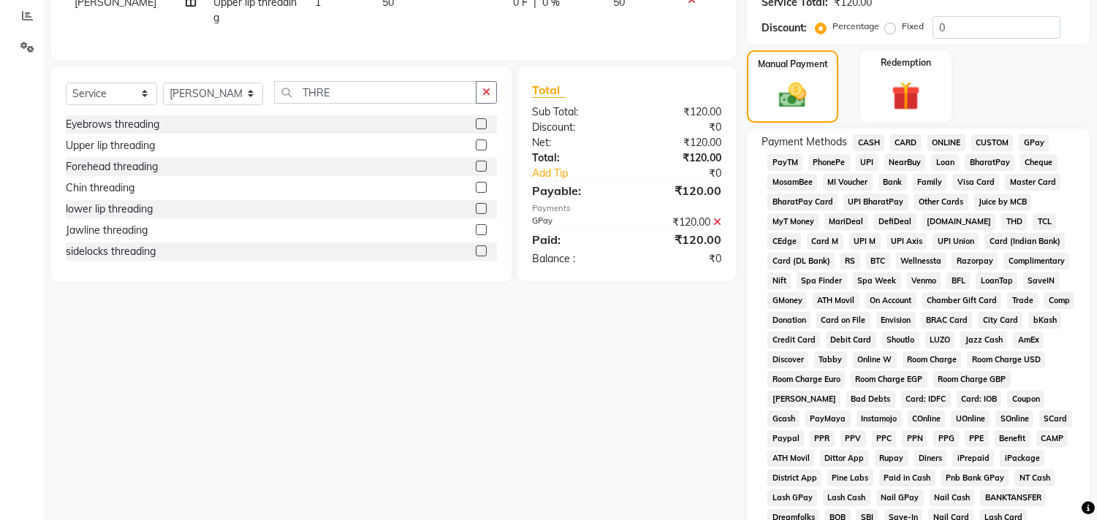
scroll to position [286, 0]
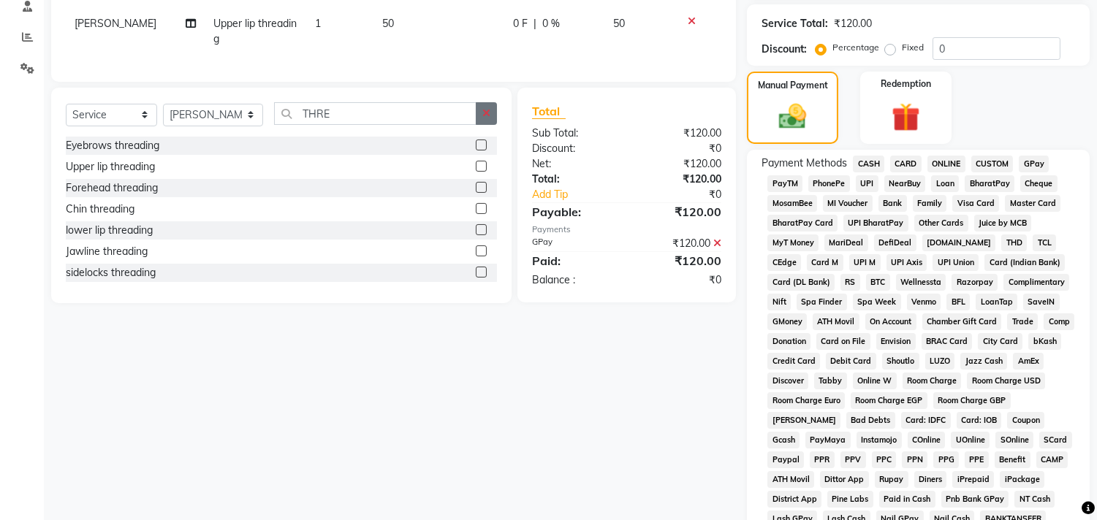
click at [487, 118] on icon "button" at bounding box center [486, 113] width 8 height 10
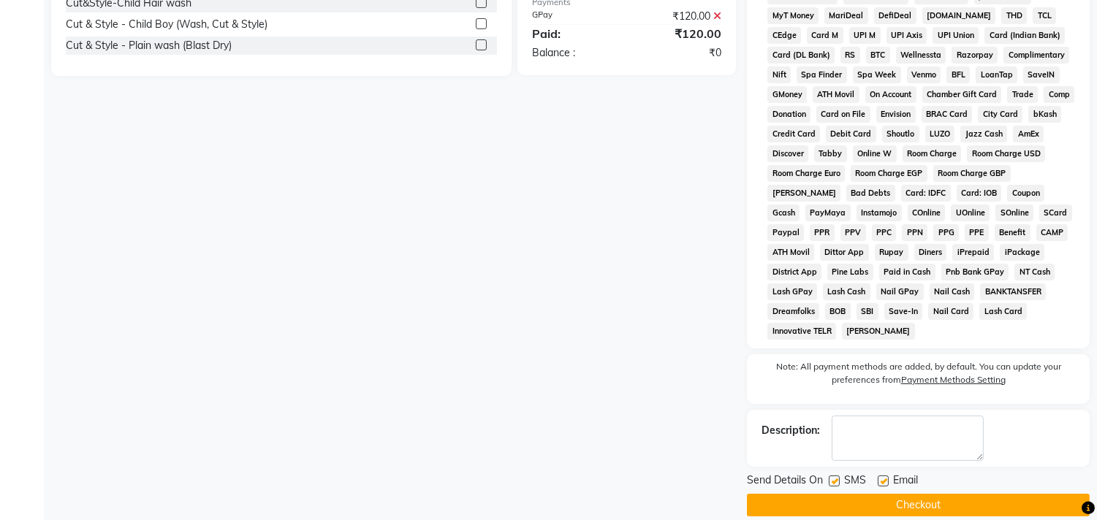
scroll to position [535, 0]
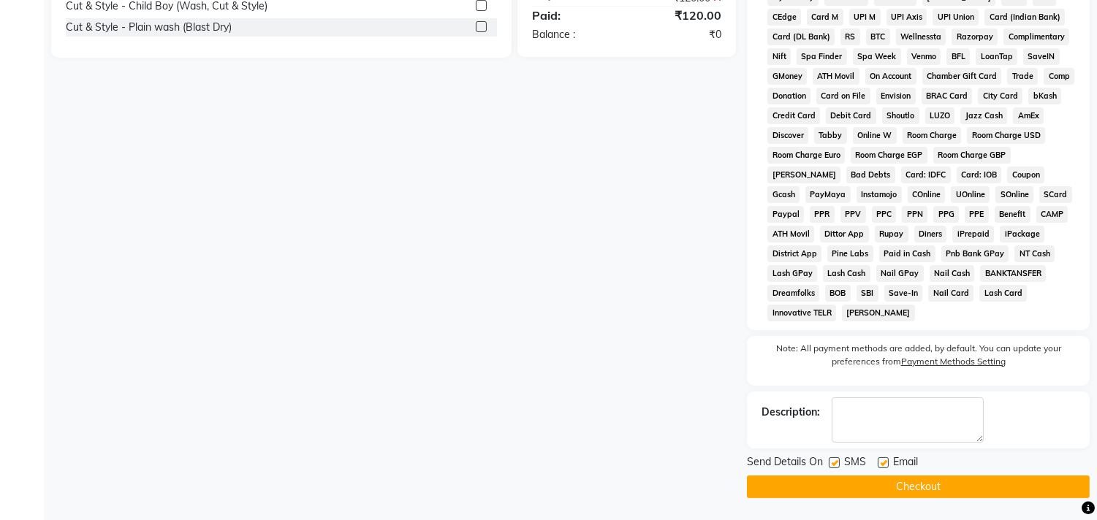
click at [961, 476] on button "Checkout" at bounding box center [918, 487] width 343 height 23
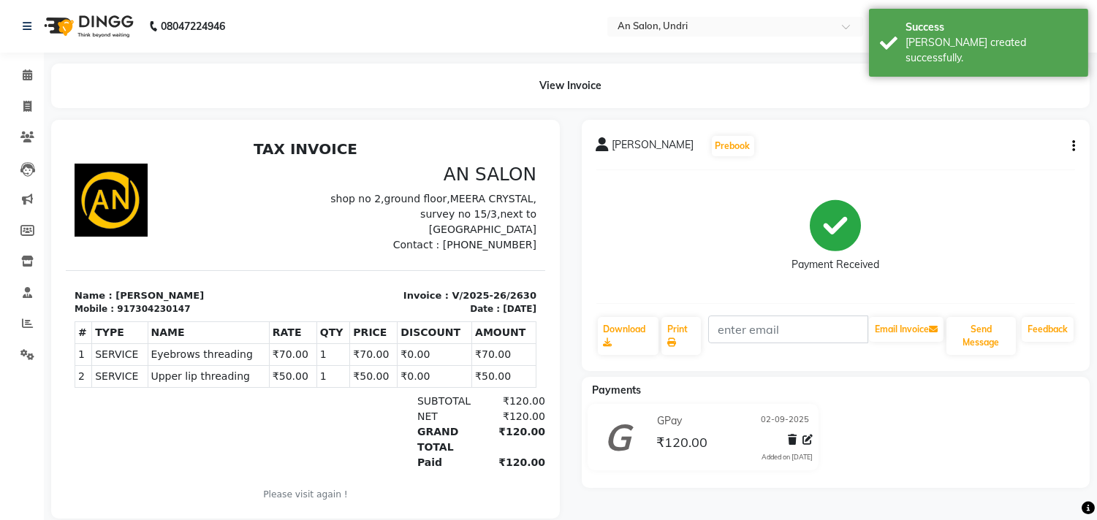
click at [66, 26] on img at bounding box center [87, 26] width 100 height 41
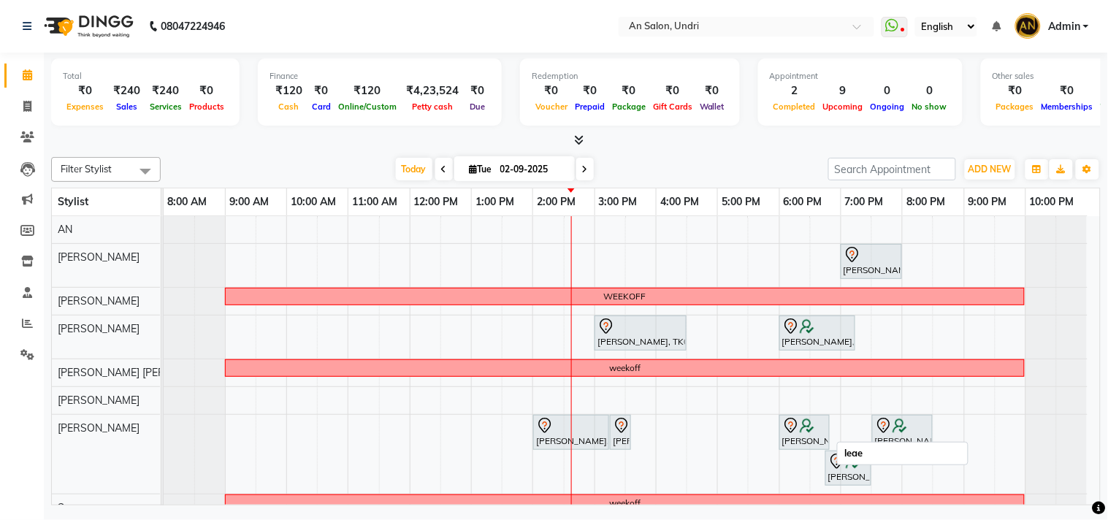
scroll to position [190, 0]
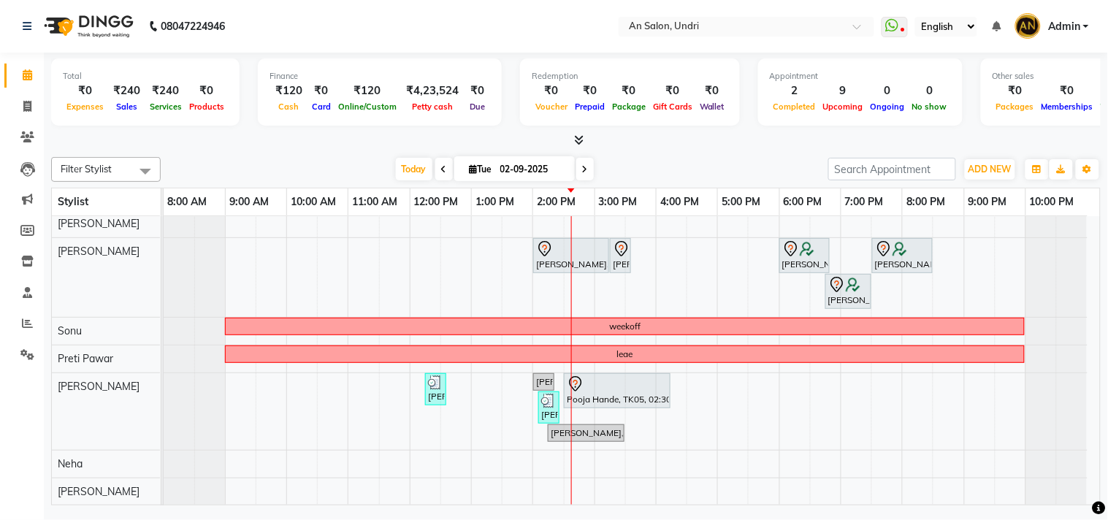
click at [709, 388] on div "Neha Singh, TK06, 07:00 PM-08:00 PM, Cut & Style - AN Haircut WEEKOFF Kirti Sin…" at bounding box center [632, 272] width 937 height 466
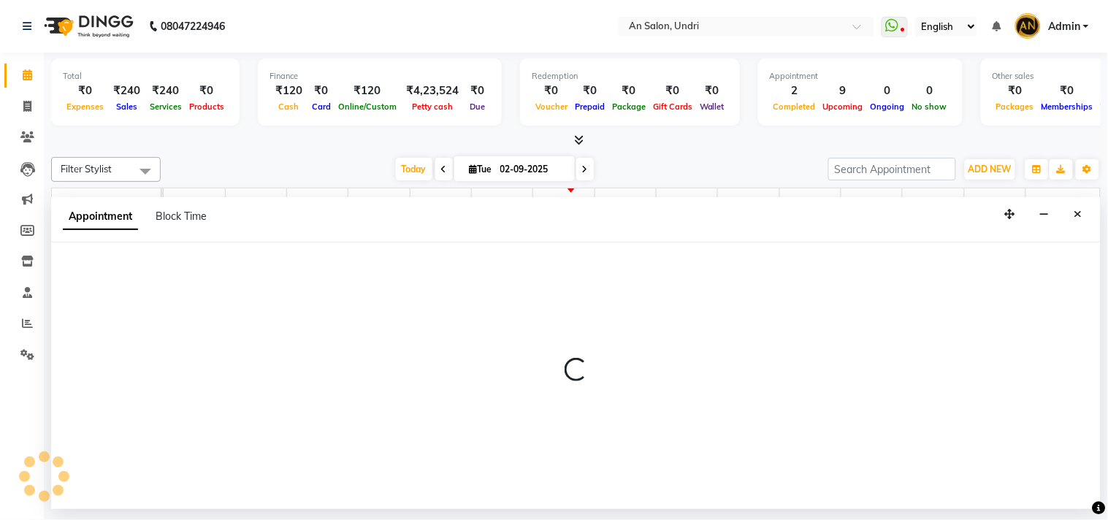
select select "65269"
select select "tentative"
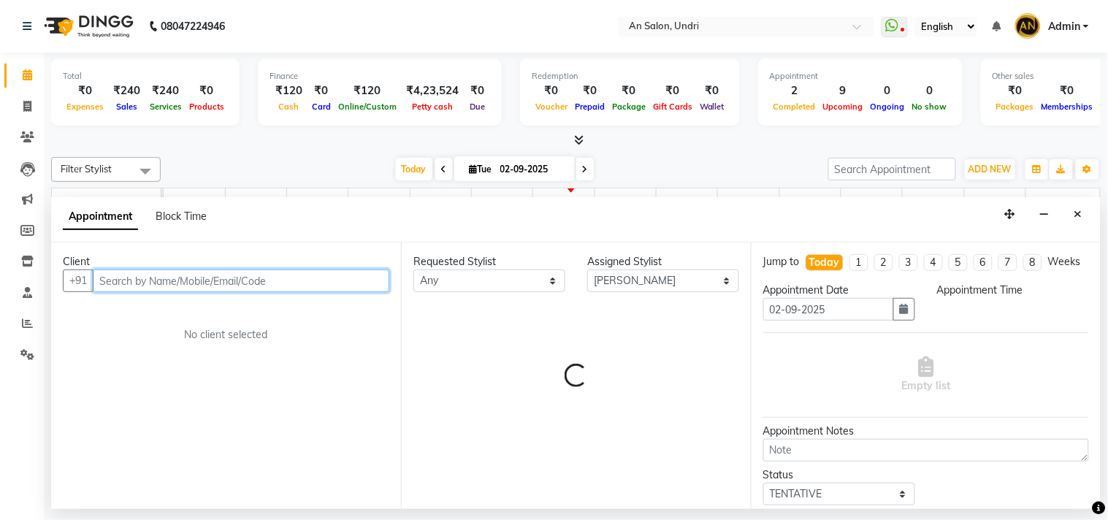
select select "990"
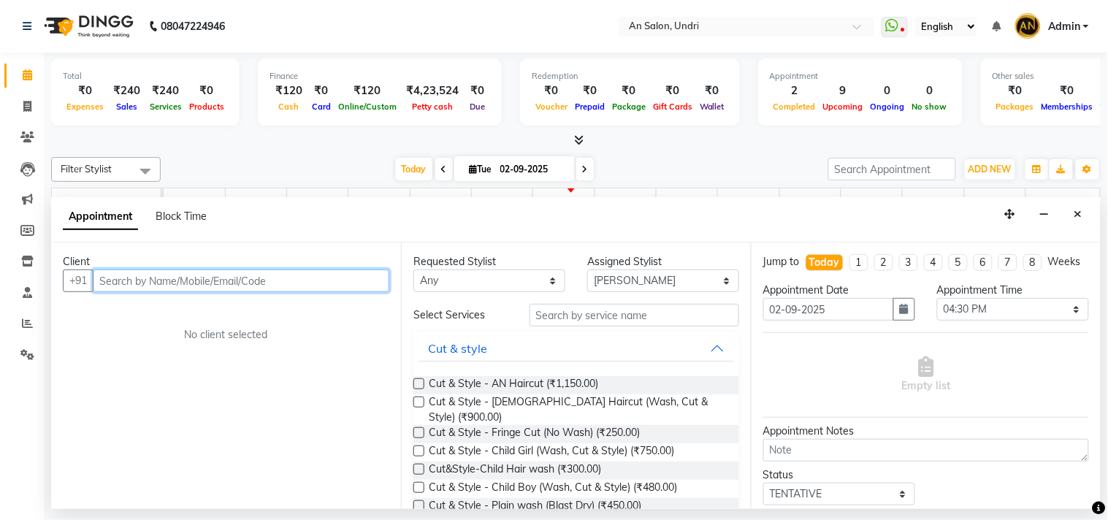
click at [231, 275] on input "text" at bounding box center [241, 281] width 297 height 23
type input "F"
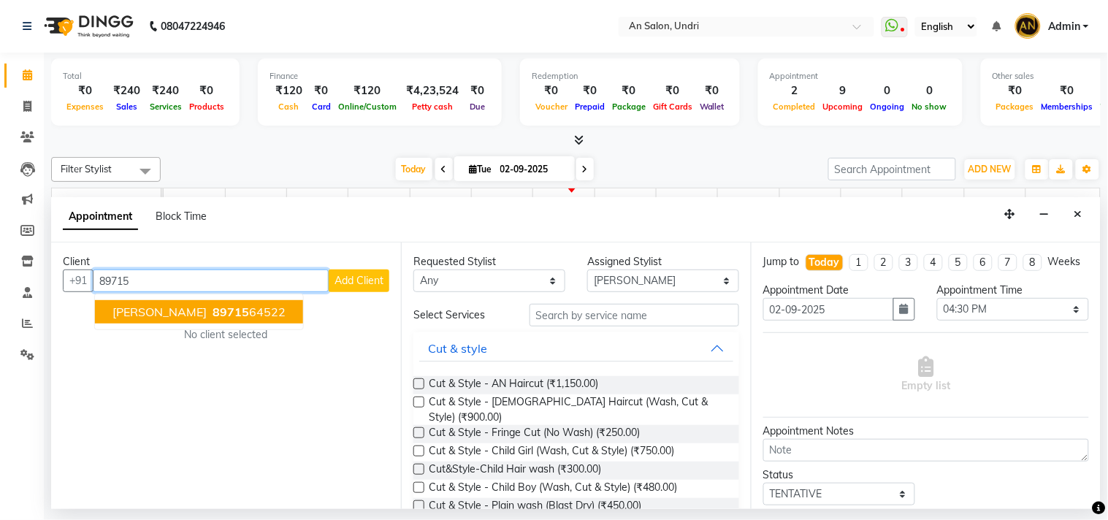
click at [239, 309] on ngb-highlight "89715 64522" at bounding box center [248, 312] width 76 height 15
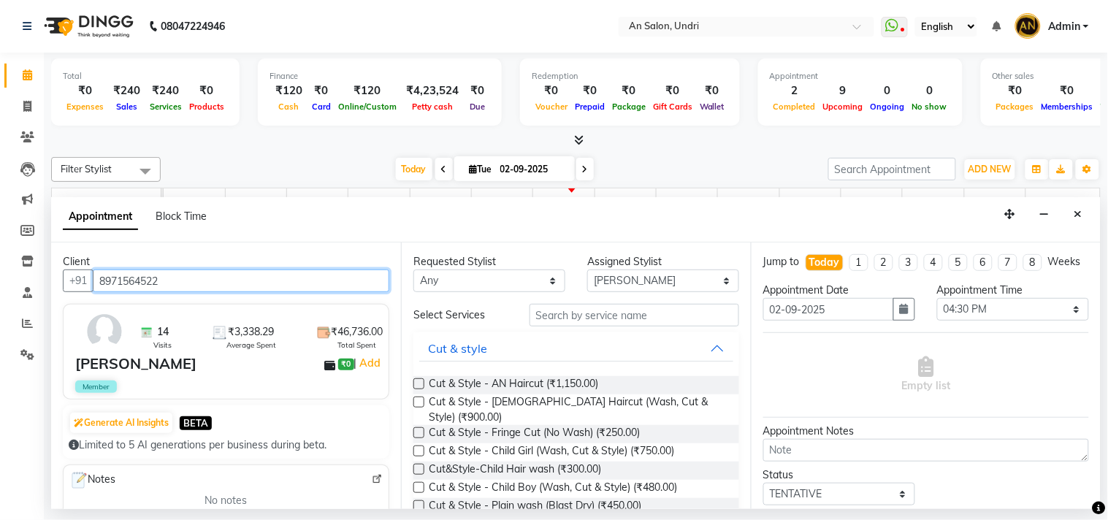
type input "8971564522"
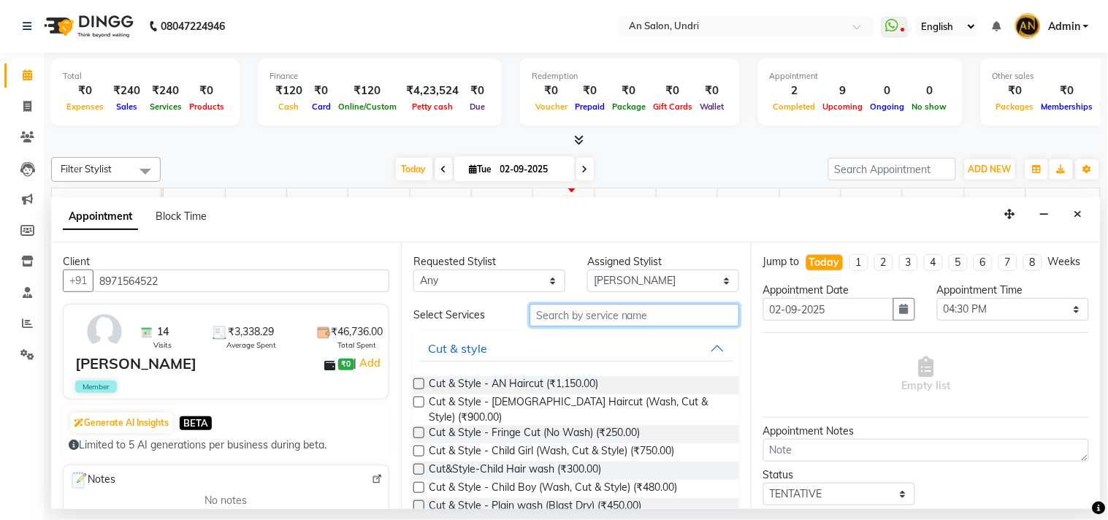
click at [586, 317] on input "text" at bounding box center [635, 315] width 210 height 23
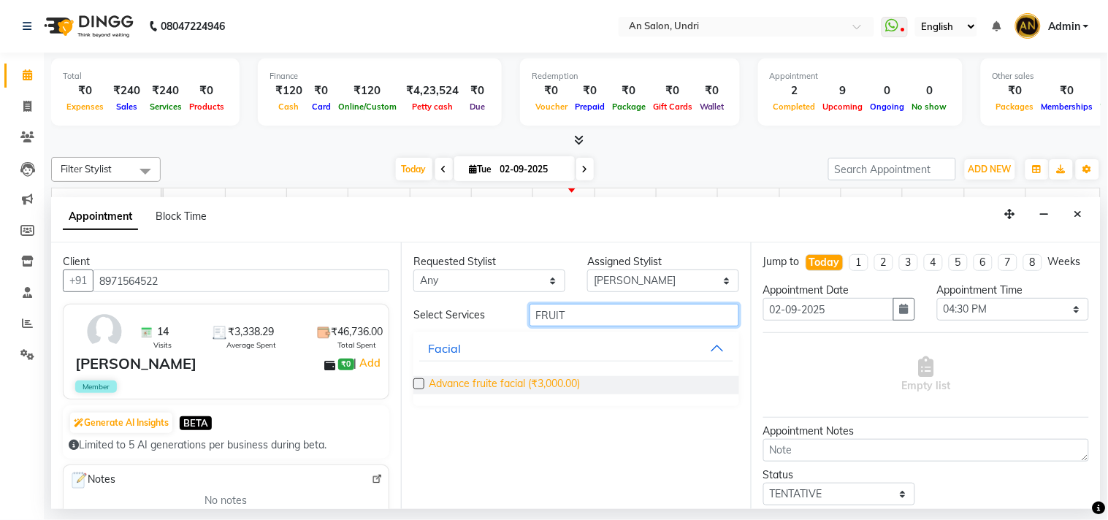
type input "FRUIT"
click at [511, 381] on span "Advance fruite facial (₹3,000.00)" at bounding box center [504, 385] width 151 height 18
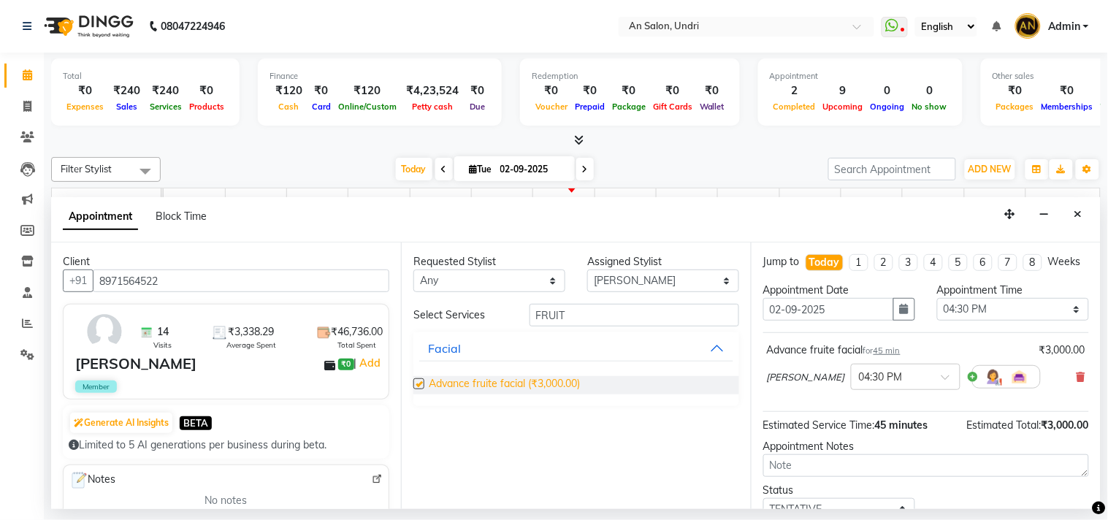
checkbox input "false"
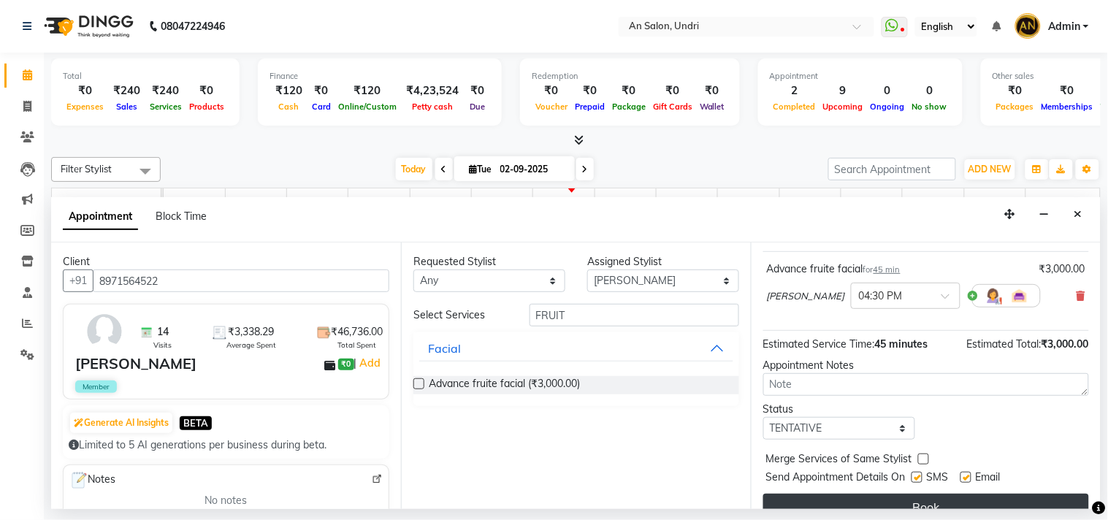
scroll to position [118, 0]
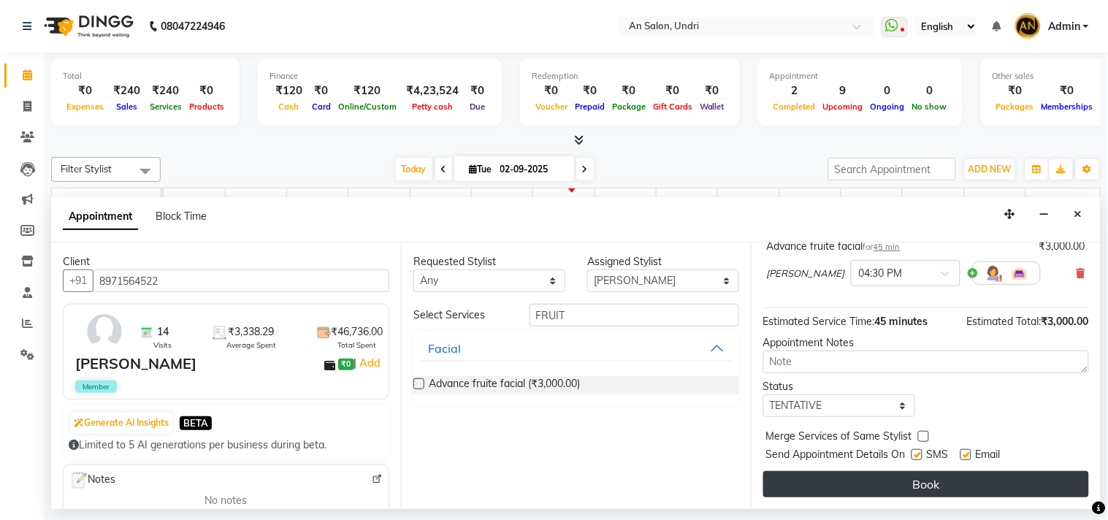
click at [974, 488] on button "Book" at bounding box center [927, 484] width 326 height 26
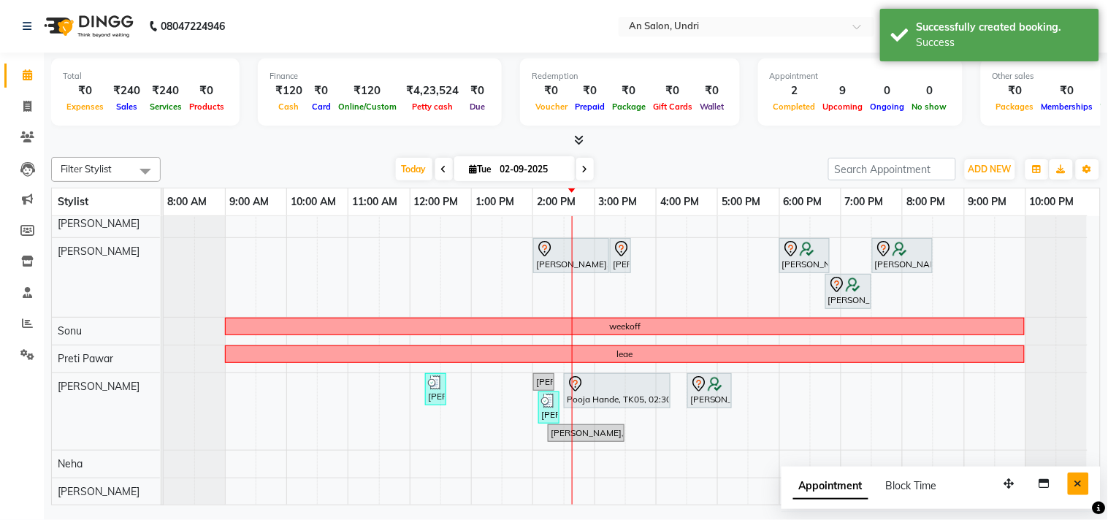
click at [1079, 484] on icon "Close" at bounding box center [1079, 484] width 8 height 10
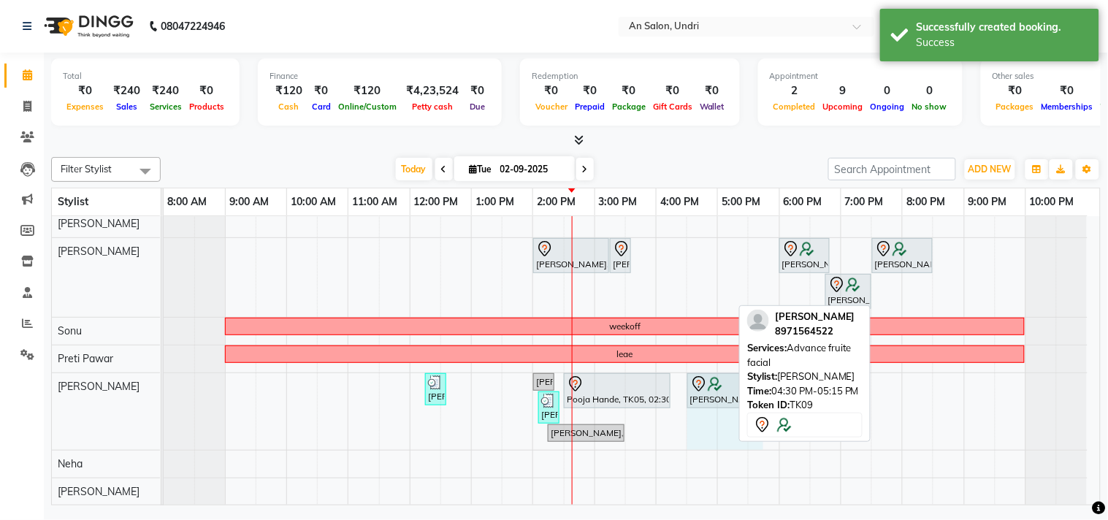
drag, startPoint x: 728, startPoint y: 378, endPoint x: 764, endPoint y: 382, distance: 36.0
click at [764, 382] on div "Filter Stylist Select All AN Nazia Shaikh Anthony Janhavi Jambhulkar Naeem Akta…" at bounding box center [576, 328] width 1050 height 354
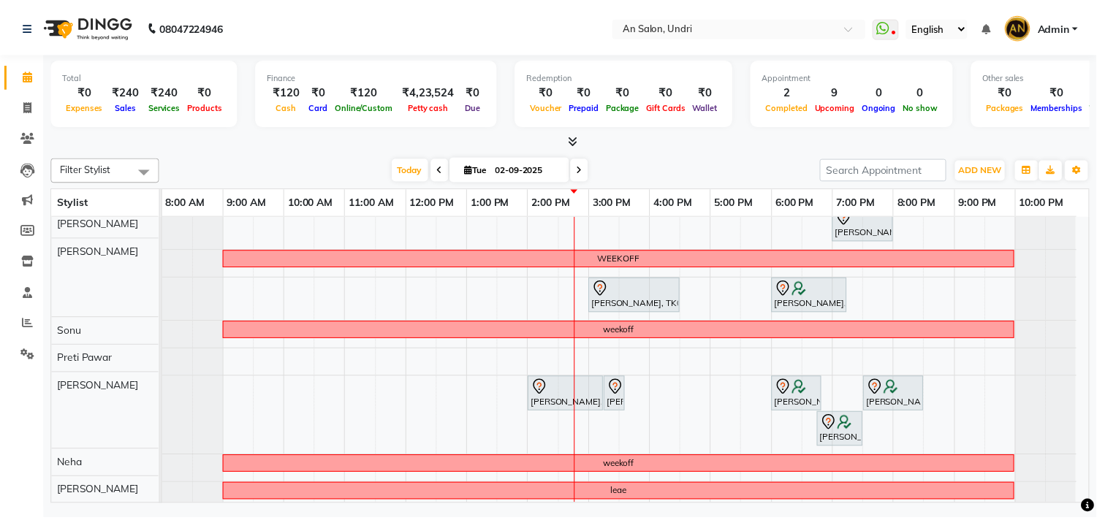
scroll to position [0, 0]
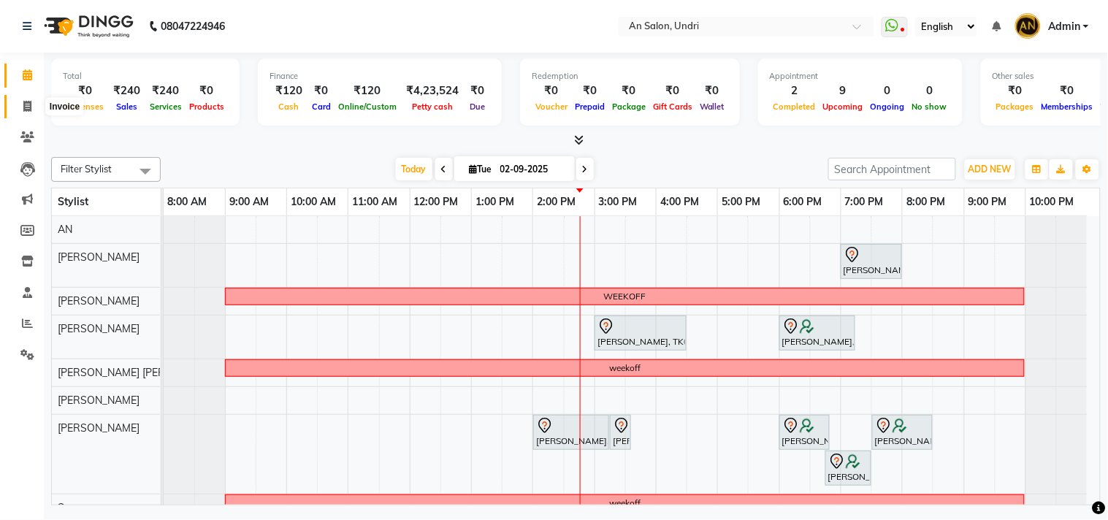
click at [18, 110] on span at bounding box center [28, 107] width 26 height 17
select select "service"
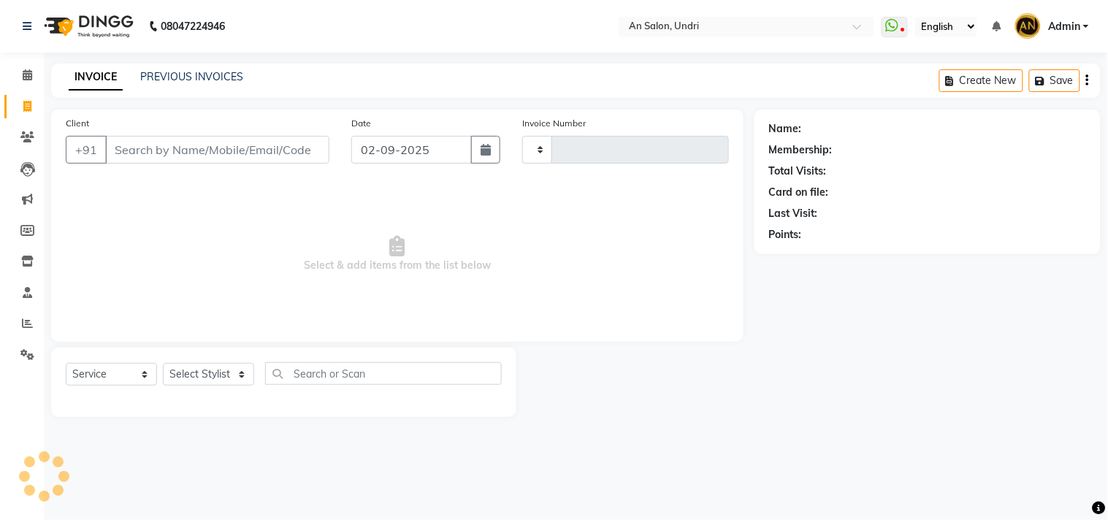
type input "2631"
select select "3639"
click at [150, 146] on input "Client" at bounding box center [217, 150] width 224 height 28
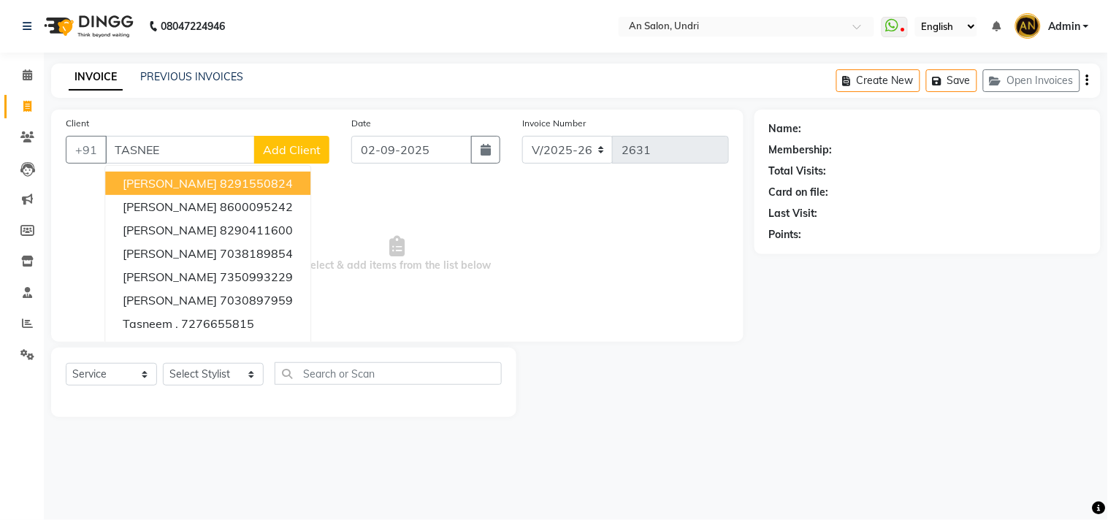
click at [220, 180] on ngb-highlight "8291550824" at bounding box center [256, 183] width 73 height 15
type input "8291550824"
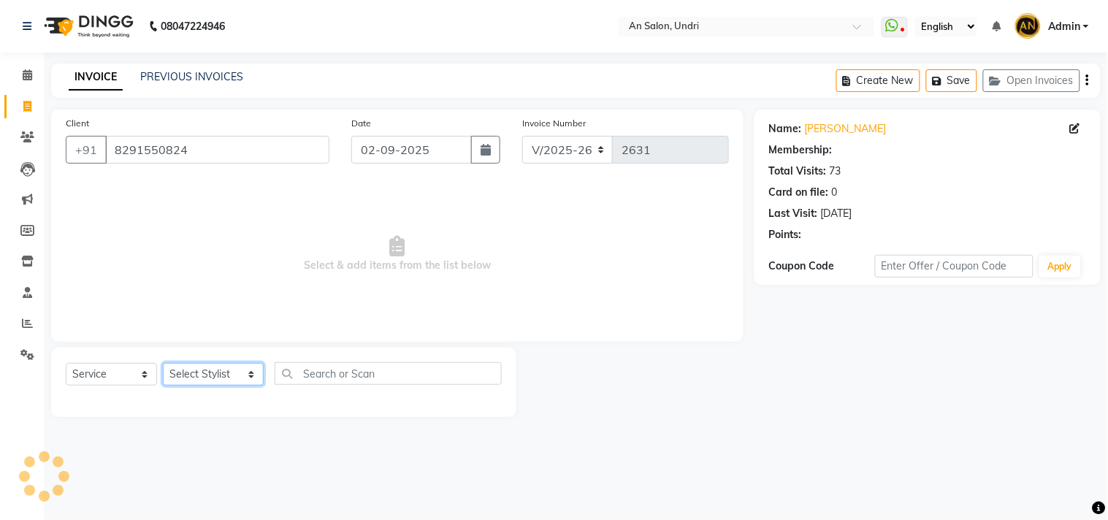
select select "2: Object"
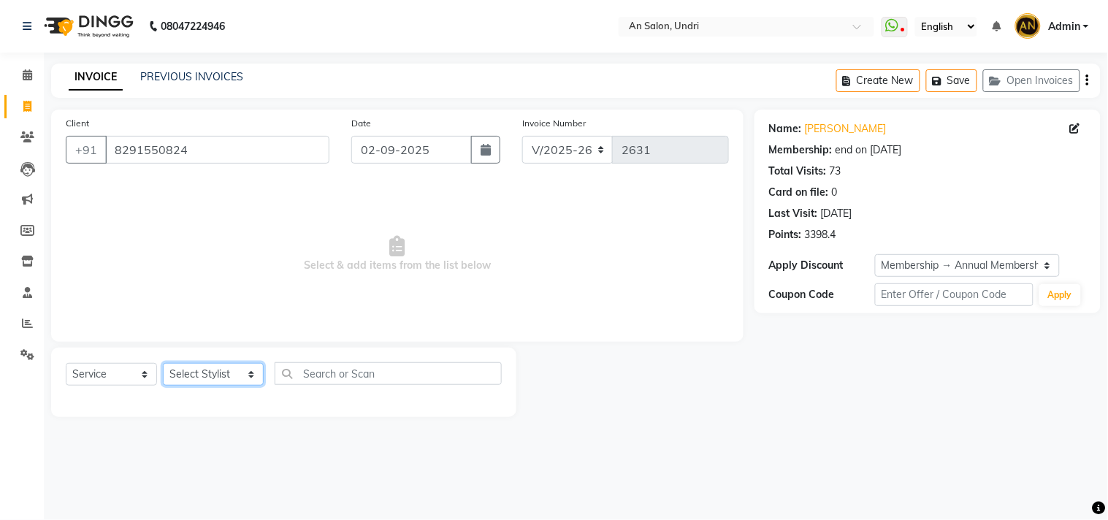
click at [227, 374] on select "Select Stylist AN Anita Rai Anthony Aslam Shaikh Janhavi Jambhulkar Naeem Aktar…" at bounding box center [213, 374] width 101 height 23
select select "21387"
click at [163, 364] on select "Select Stylist AN Anita Rai Anthony Aslam Shaikh Janhavi Jambhulkar Naeem Aktar…" at bounding box center [213, 374] width 101 height 23
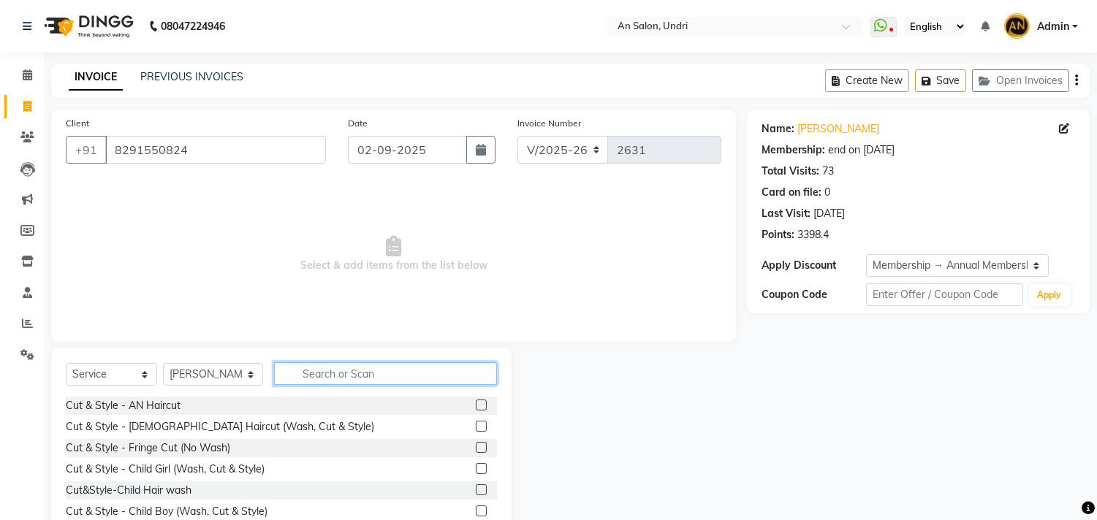
click at [291, 382] on input "text" at bounding box center [385, 373] width 223 height 23
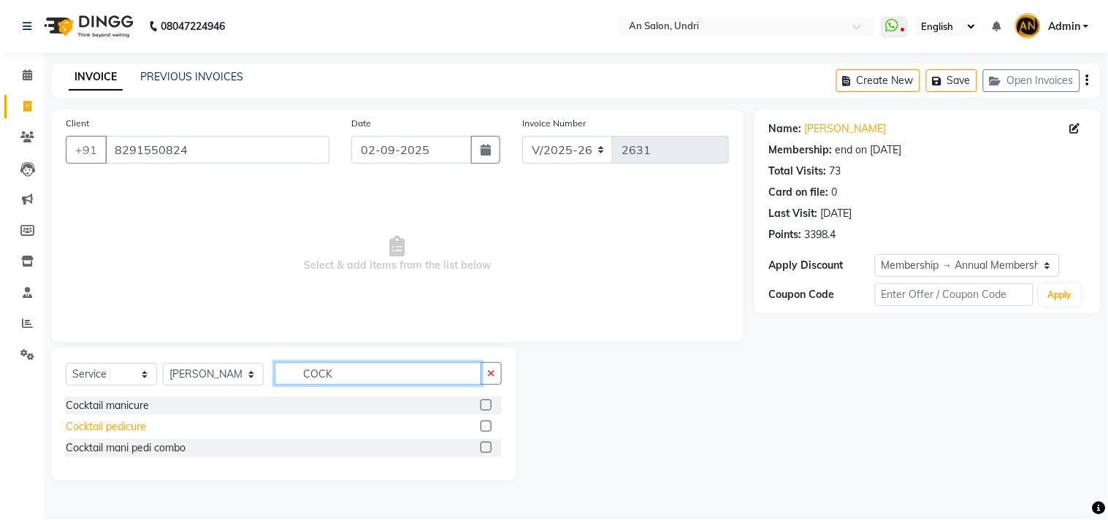
type input "COCK"
click at [120, 427] on div "Cocktail pedicure" at bounding box center [106, 426] width 80 height 15
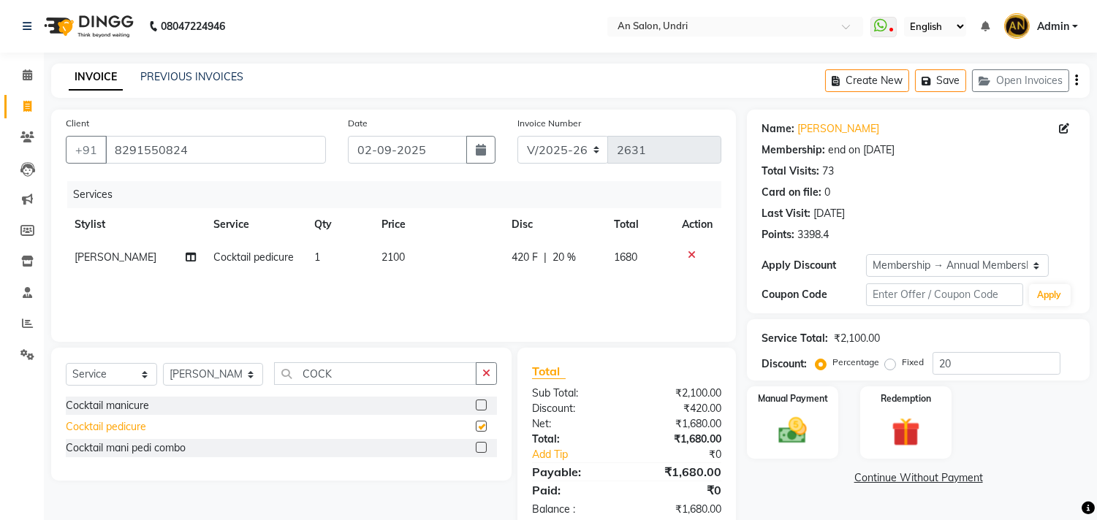
checkbox input "false"
click at [492, 370] on button "button" at bounding box center [486, 373] width 21 height 23
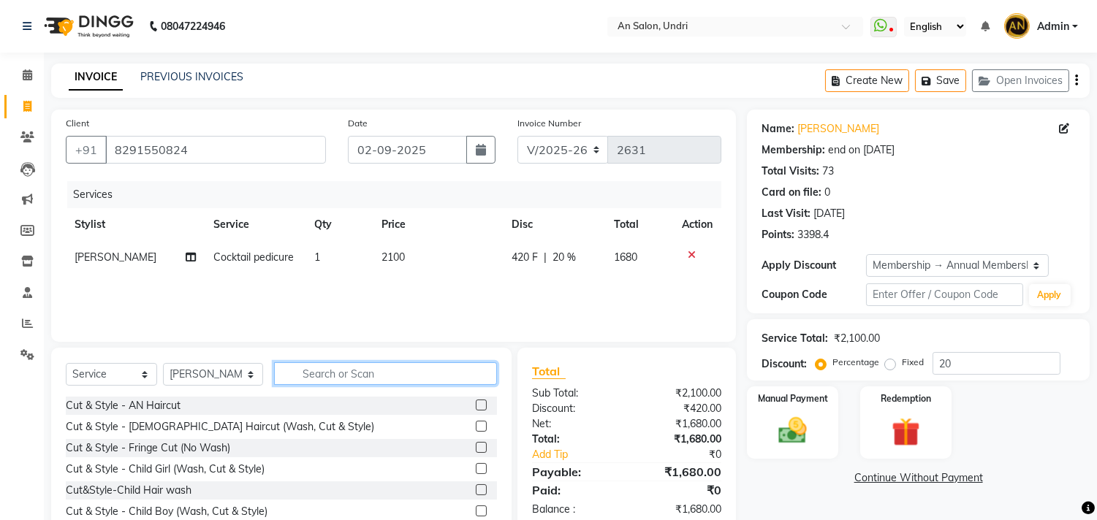
click at [381, 376] on input "text" at bounding box center [385, 373] width 223 height 23
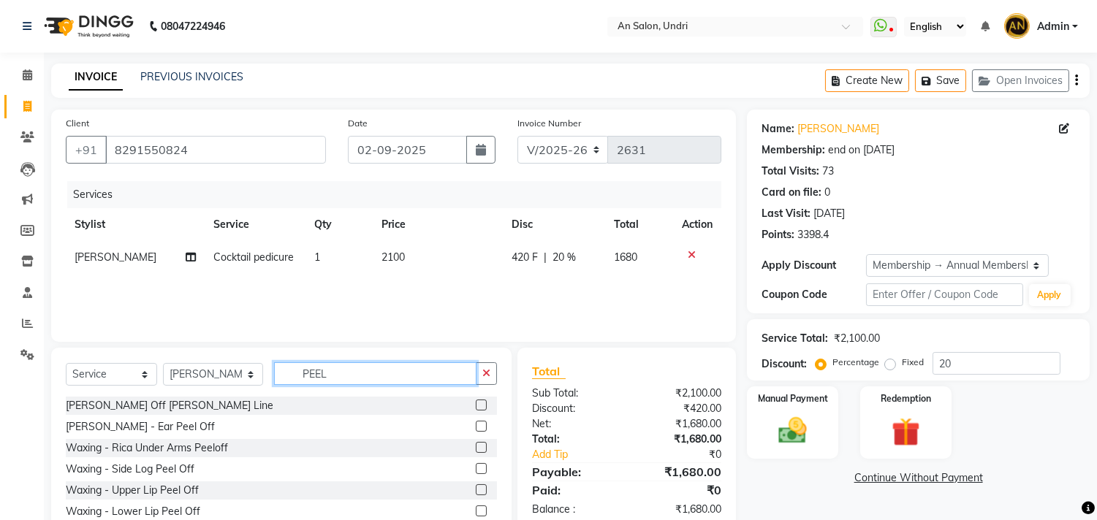
type input "PEEL"
click at [498, 373] on div "Select Service Product Membership Package Voucher Prepaid Gift Card Select Styl…" at bounding box center [281, 456] width 460 height 216
click at [469, 373] on input "PEEL" at bounding box center [375, 373] width 202 height 23
click at [487, 371] on icon "button" at bounding box center [486, 373] width 8 height 10
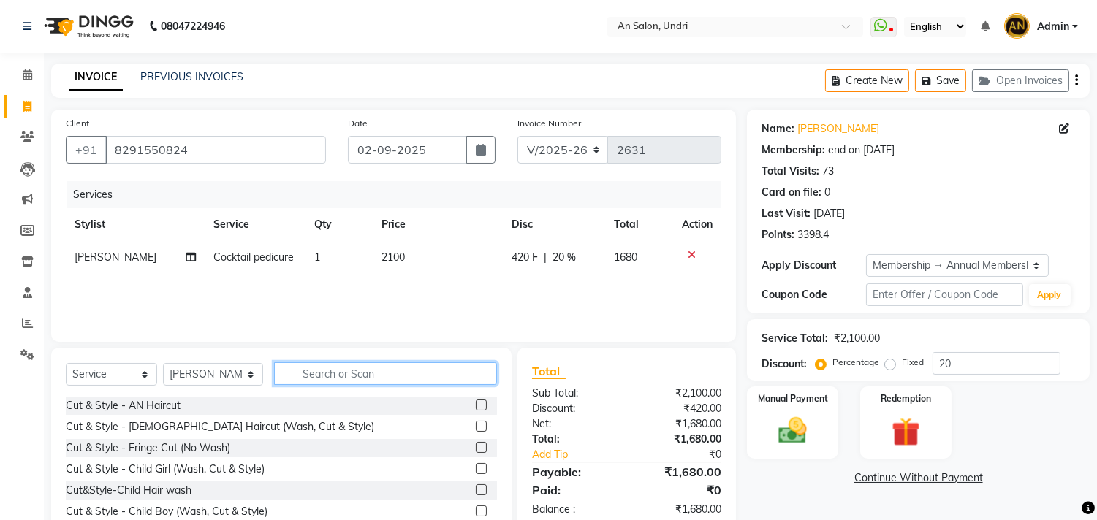
click at [376, 376] on input "text" at bounding box center [385, 373] width 223 height 23
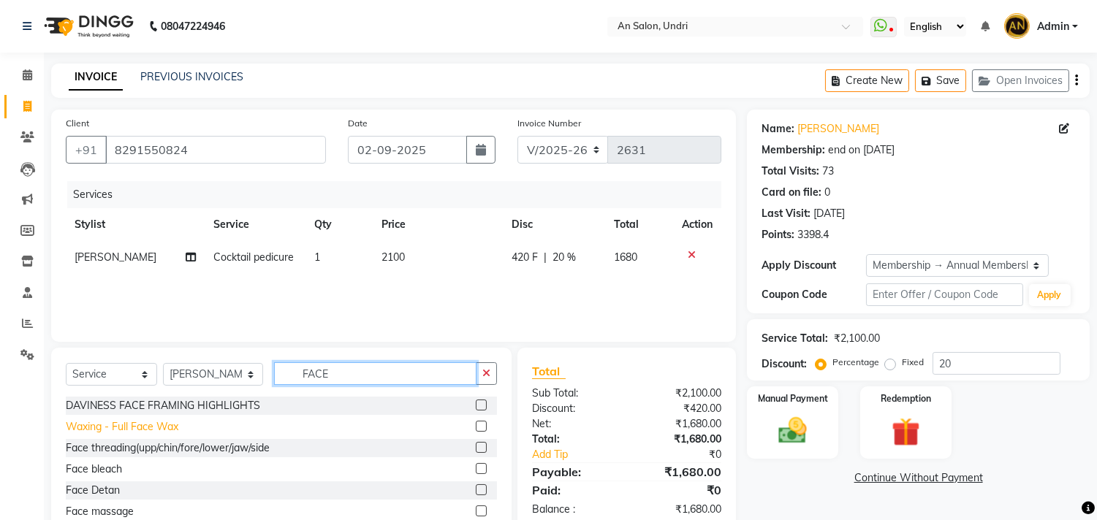
type input "FACE"
click at [153, 428] on div "Waxing - Full Face Wax" at bounding box center [122, 426] width 113 height 15
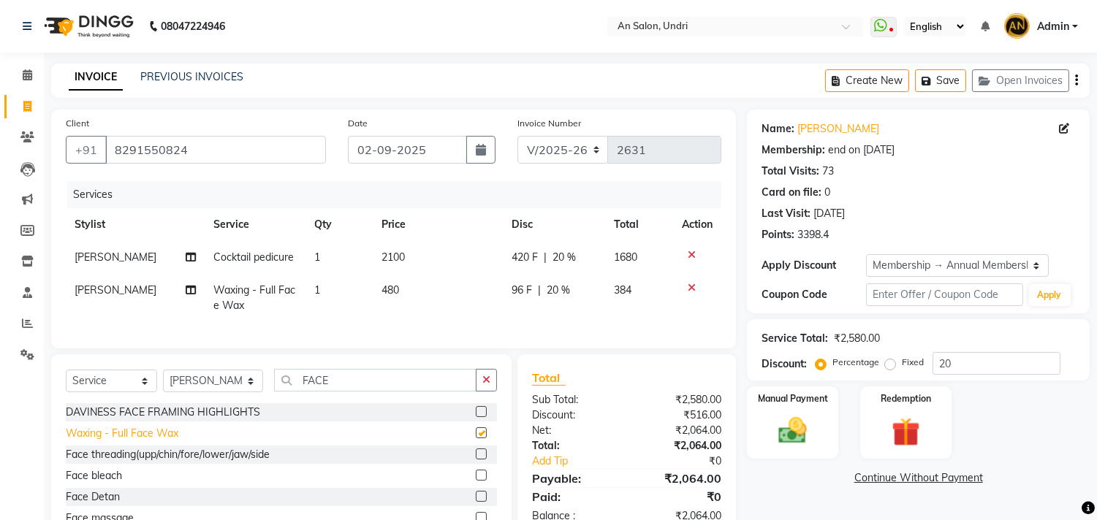
checkbox input "false"
click at [490, 385] on icon "button" at bounding box center [486, 380] width 8 height 10
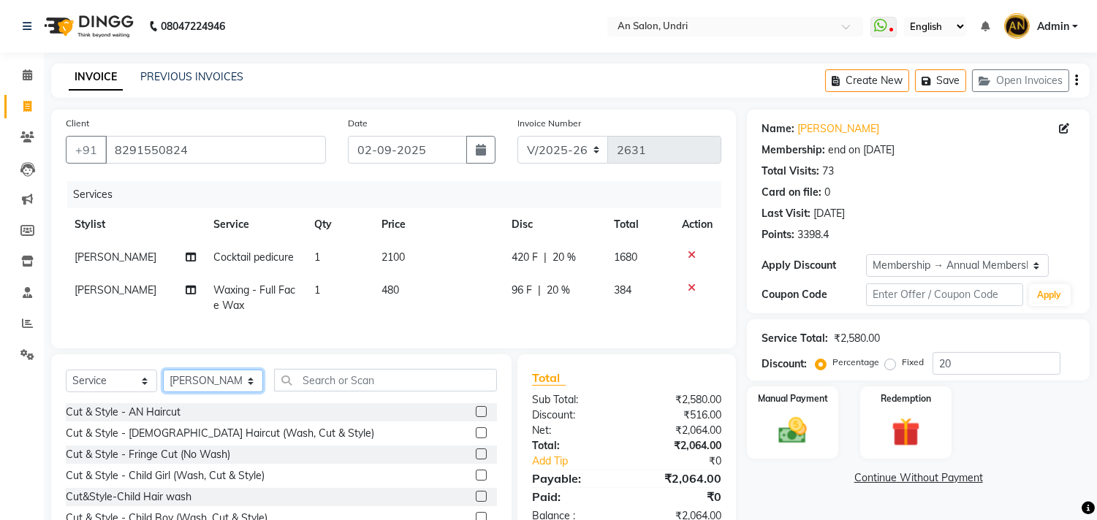
click at [206, 387] on select "Select Stylist AN Anita Rai Anthony Aslam Shaikh Janhavi Jambhulkar Naeem Aktar…" at bounding box center [213, 381] width 100 height 23
select select "18327"
click at [163, 382] on select "Select Stylist AN Anita Rai Anthony Aslam Shaikh Janhavi Jambhulkar Naeem Aktar…" at bounding box center [213, 381] width 100 height 23
click at [333, 403] on div "Select Service Product Membership Package Voucher Prepaid Gift Card Select Styl…" at bounding box center [281, 386] width 431 height 34
click at [340, 392] on input "text" at bounding box center [385, 380] width 223 height 23
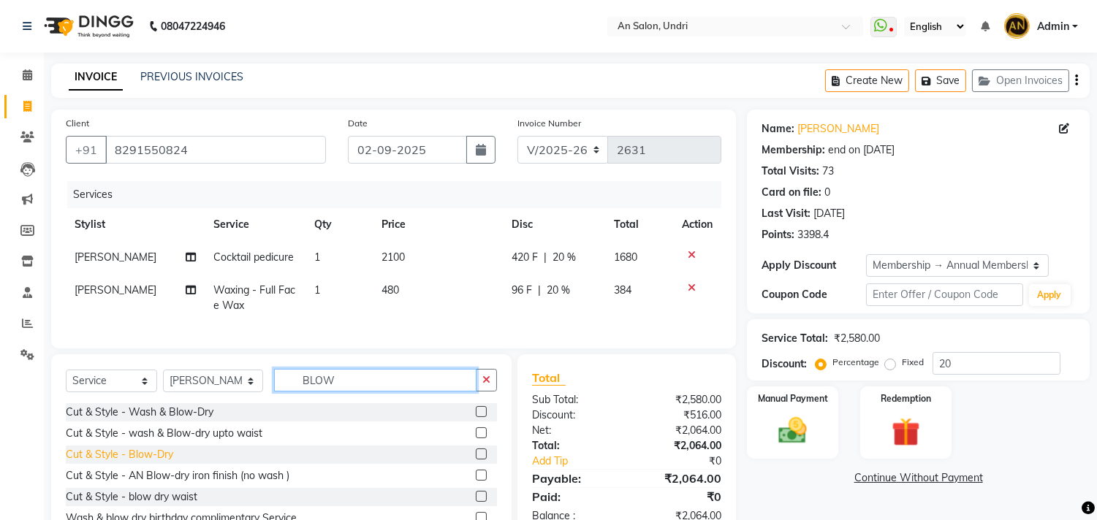
type input "BLOW"
click at [159, 463] on div "Cut & Style - Blow-Dry" at bounding box center [119, 454] width 107 height 15
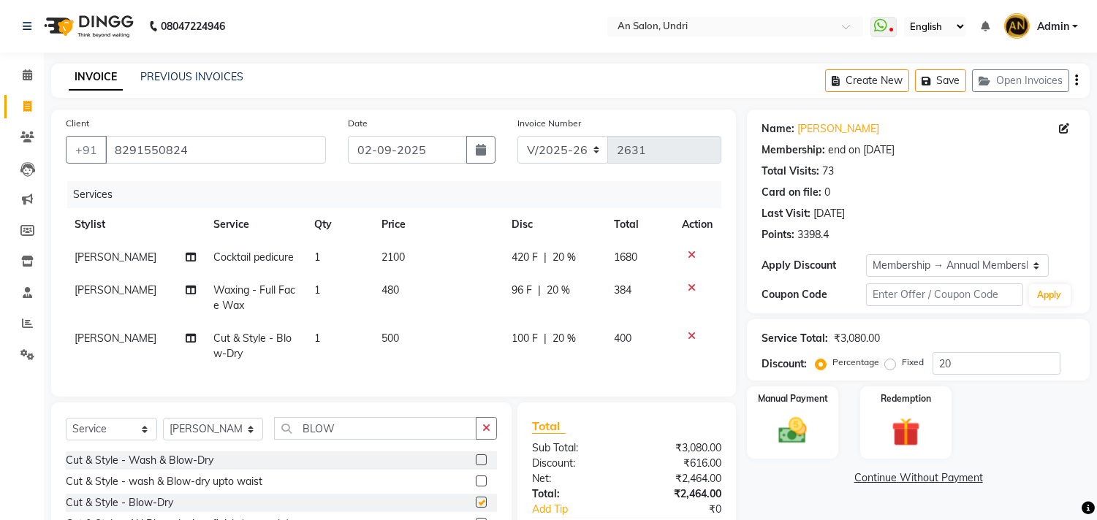
checkbox input "false"
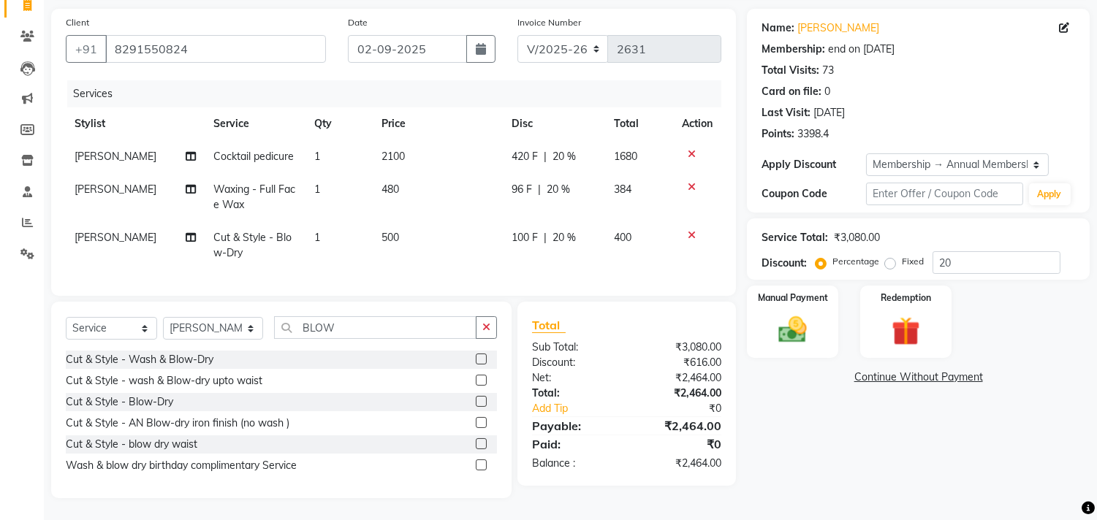
scroll to position [113, 0]
click at [794, 313] on img at bounding box center [793, 330] width 48 height 34
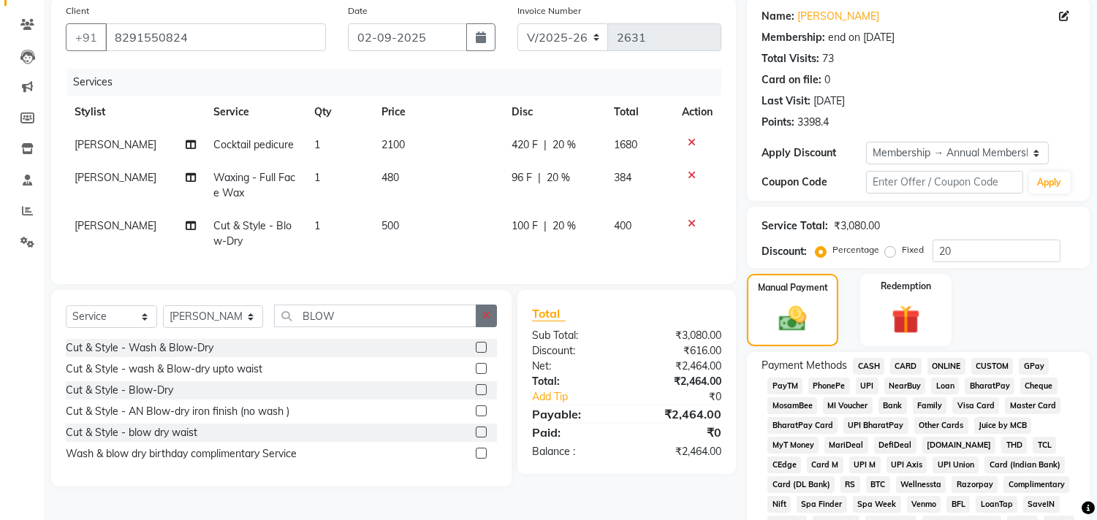
click at [485, 321] on icon "button" at bounding box center [486, 316] width 8 height 10
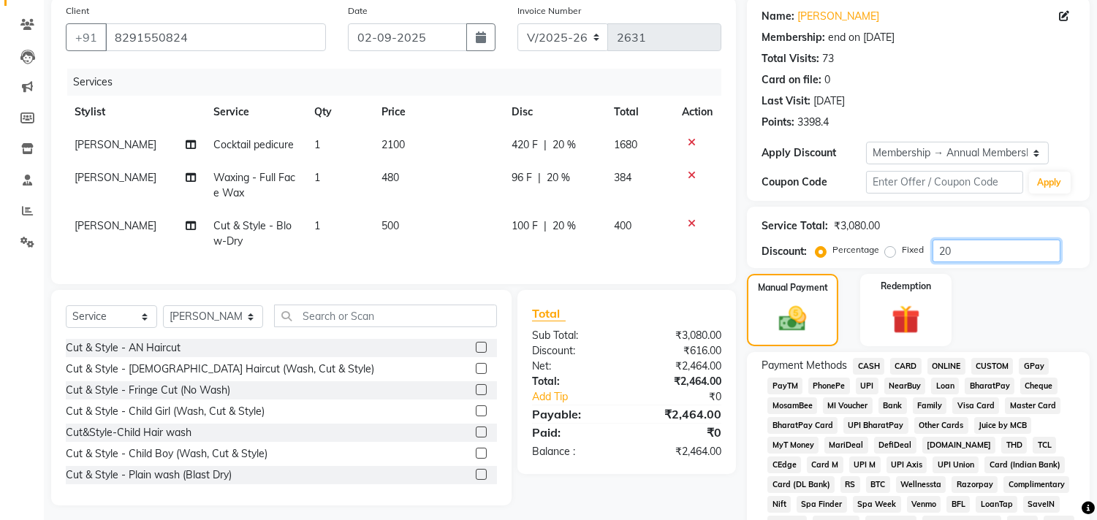
click at [970, 254] on input "20" at bounding box center [996, 251] width 128 height 23
type input "25"
click at [712, 270] on div "Services Stylist Service Qty Price Disc Total Action Anita Rai Cocktail pedicur…" at bounding box center [393, 169] width 655 height 201
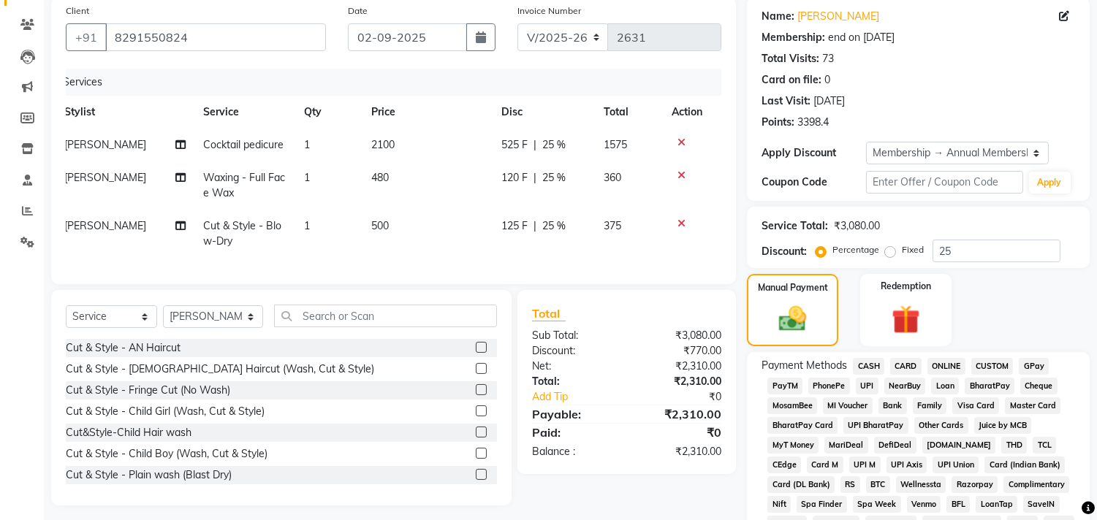
click at [1034, 371] on span "GPay" at bounding box center [1034, 366] width 30 height 17
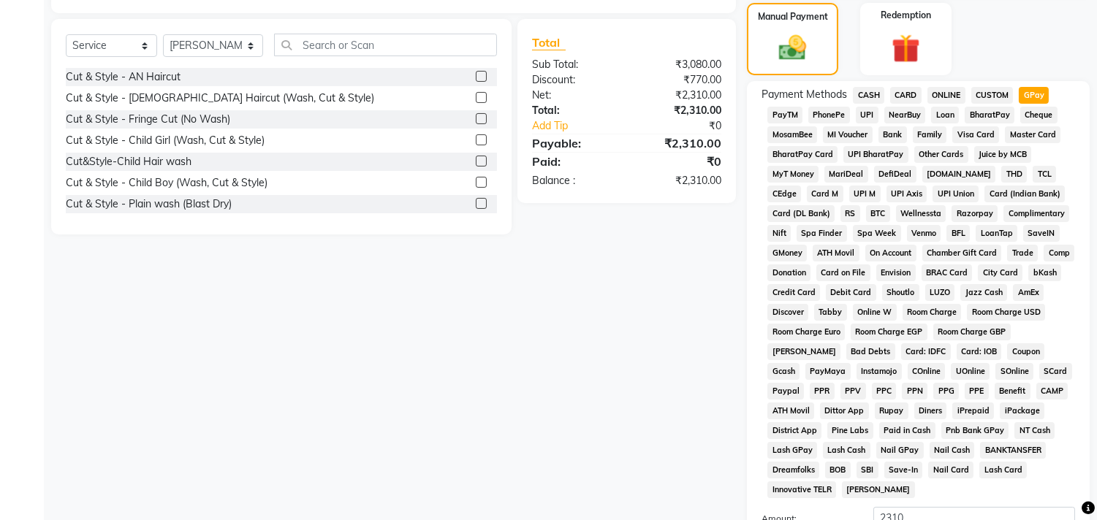
scroll to position [315, 0]
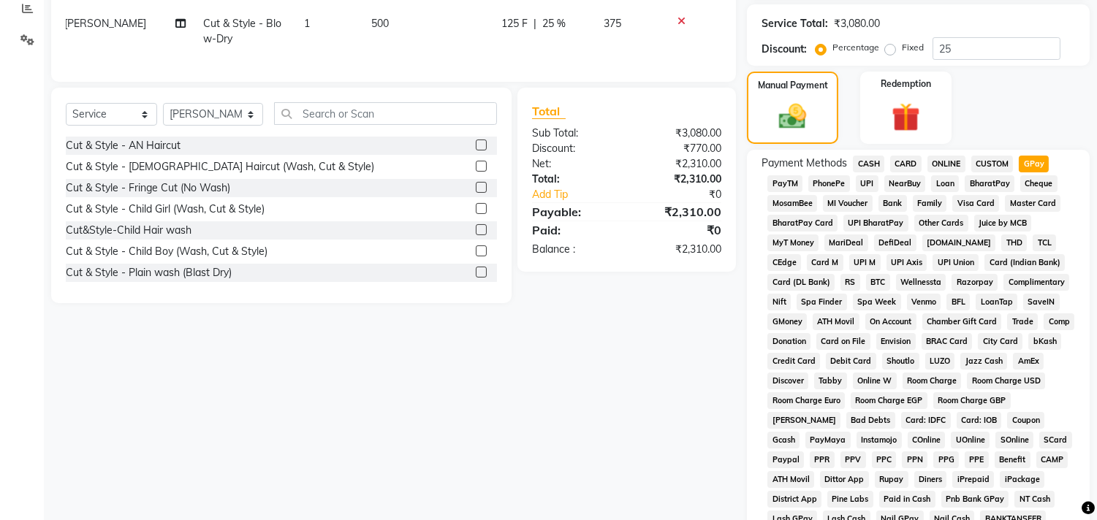
click at [999, 165] on span "CUSTOM" at bounding box center [992, 164] width 42 height 17
click at [1021, 164] on span "GPay" at bounding box center [1034, 164] width 30 height 17
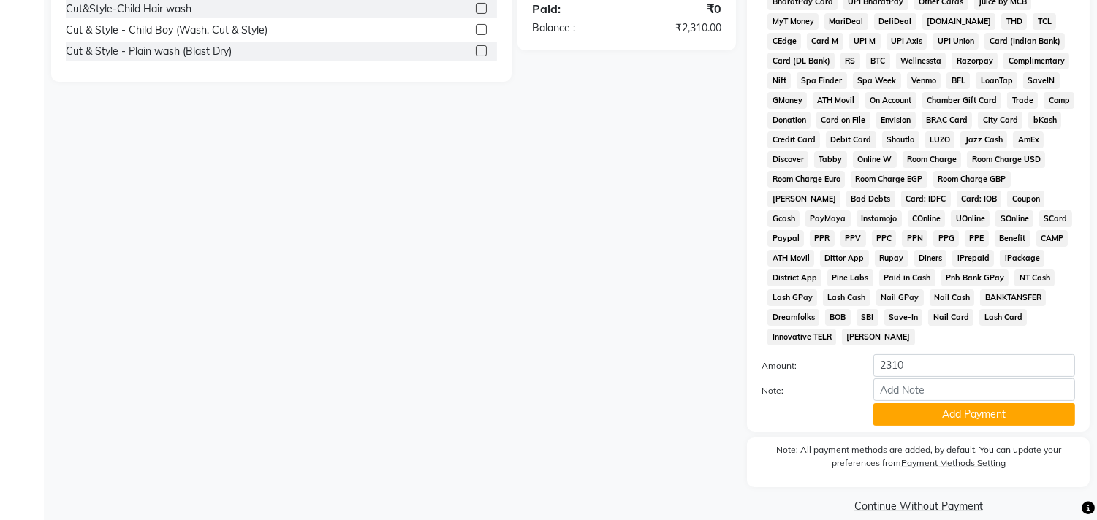
scroll to position [558, 0]
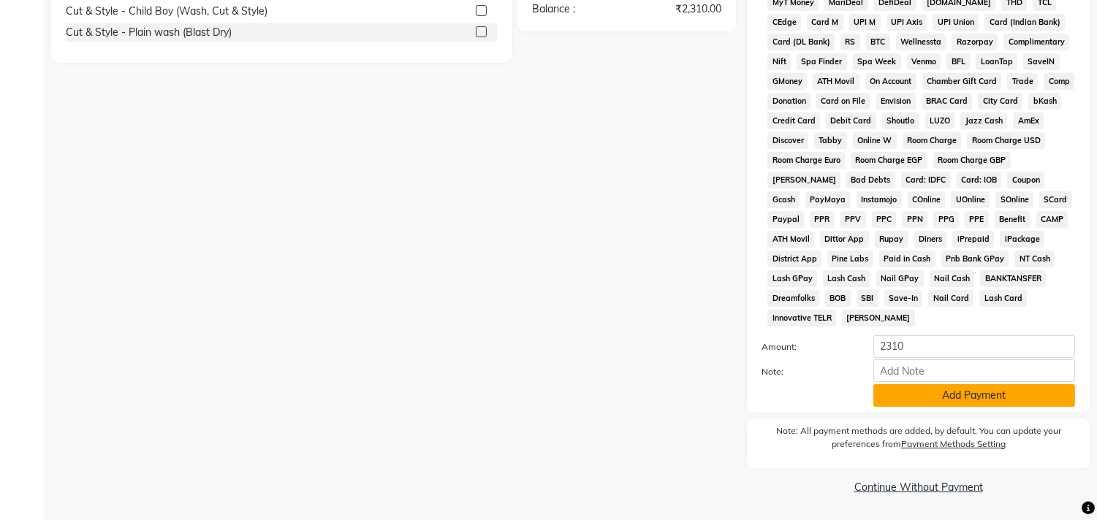
click at [1003, 402] on button "Add Payment" at bounding box center [974, 395] width 202 height 23
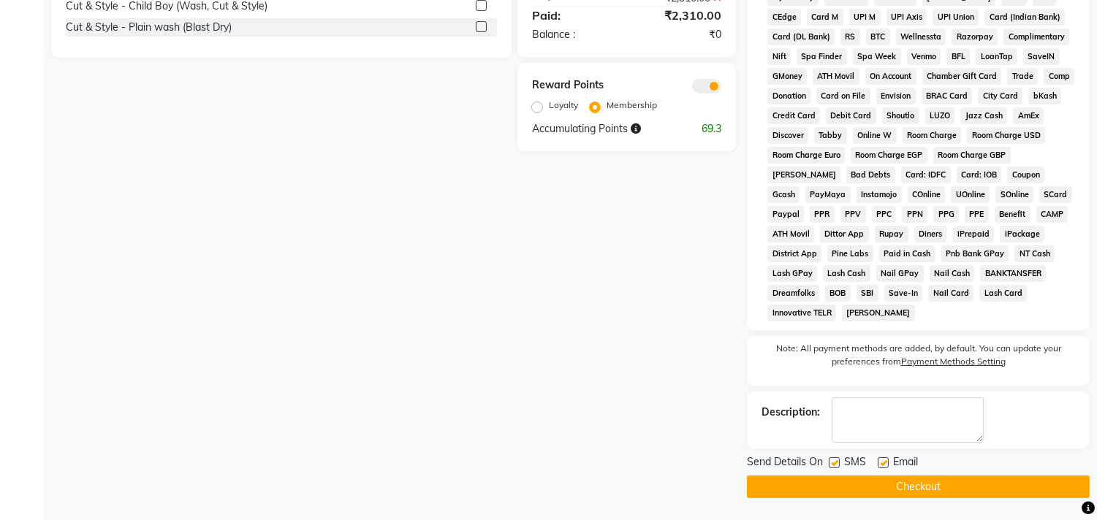
scroll to position [563, 0]
click at [939, 481] on button "Checkout" at bounding box center [918, 487] width 343 height 23
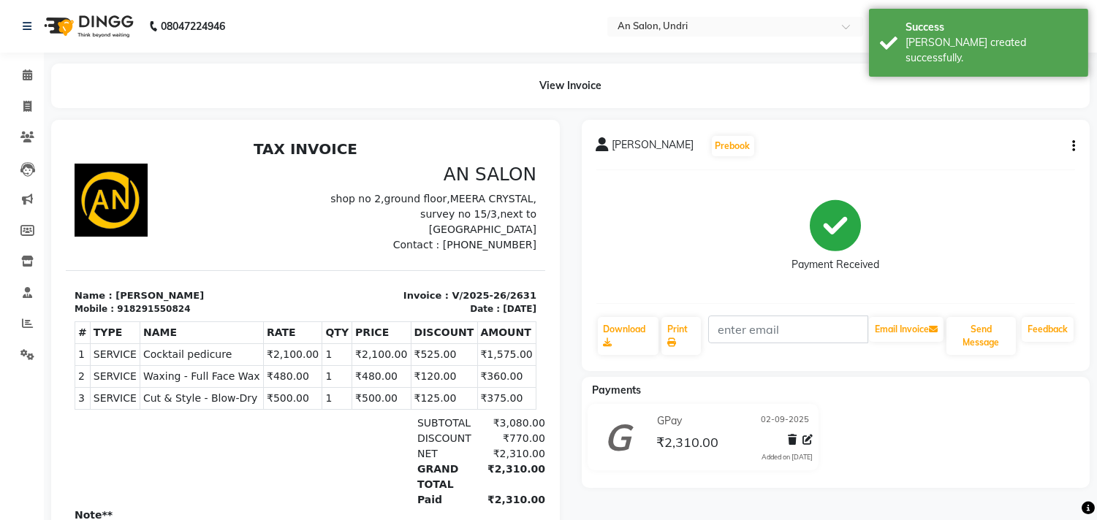
click at [91, 42] on img at bounding box center [87, 26] width 100 height 41
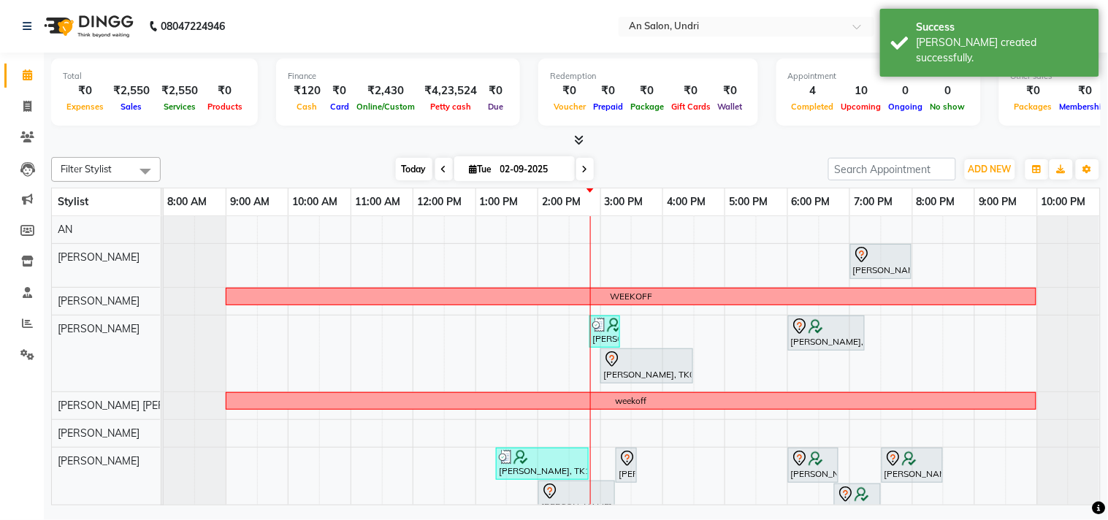
click at [403, 165] on span "Today" at bounding box center [414, 169] width 37 height 23
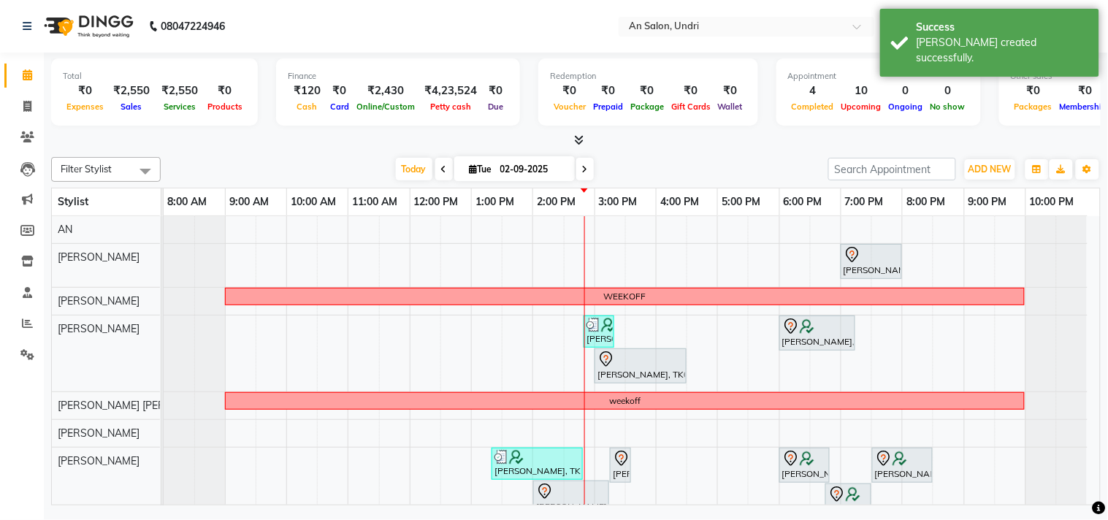
click at [579, 135] on icon at bounding box center [578, 139] width 9 height 11
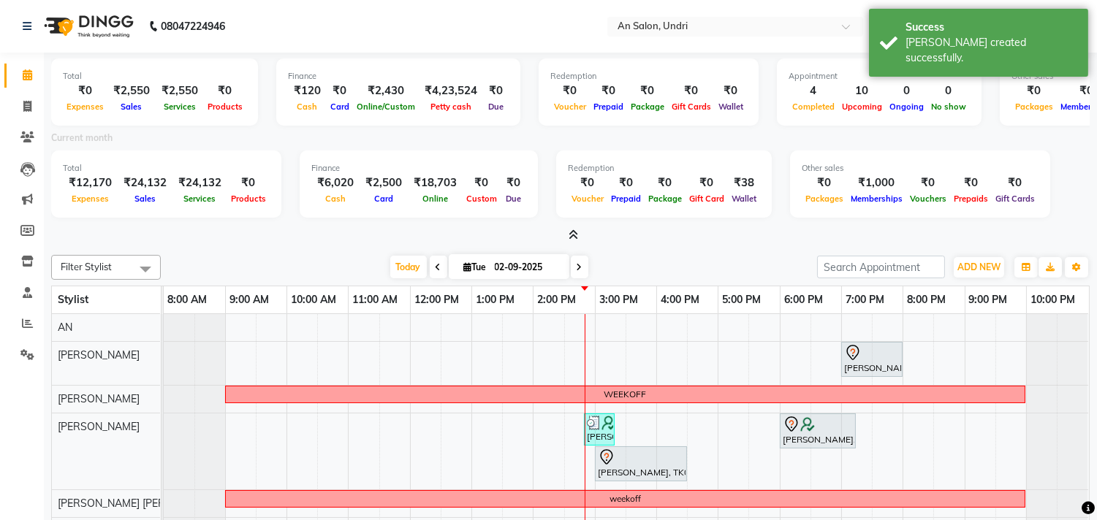
click at [571, 230] on icon at bounding box center [572, 234] width 9 height 11
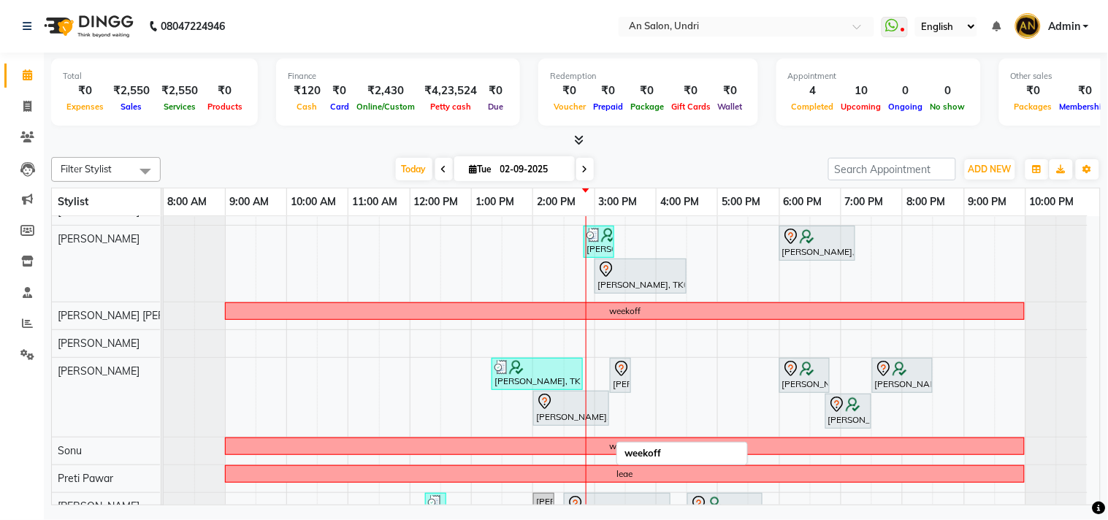
scroll to position [61, 0]
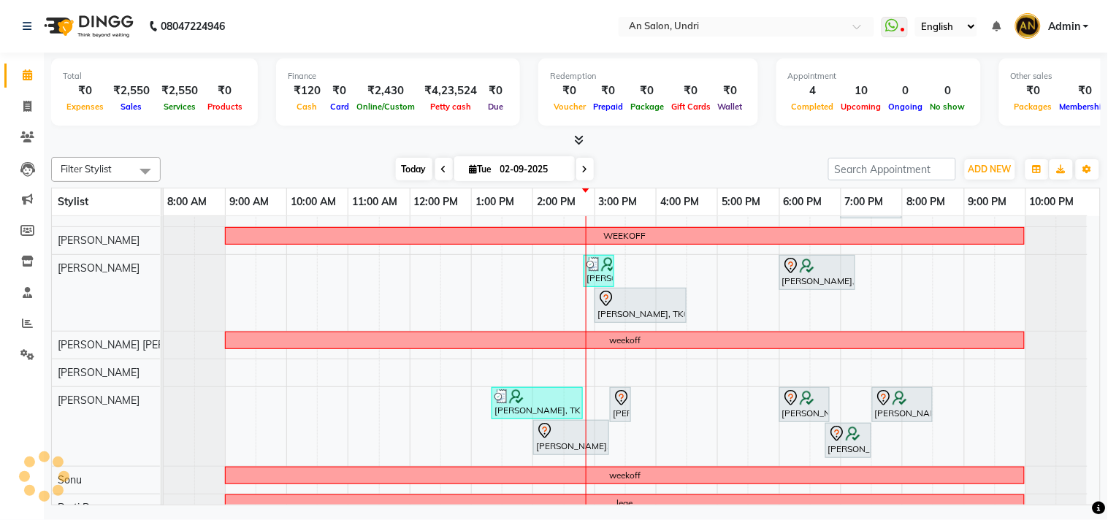
click at [400, 167] on span "Today" at bounding box center [414, 169] width 37 height 23
click at [582, 135] on icon at bounding box center [578, 139] width 9 height 11
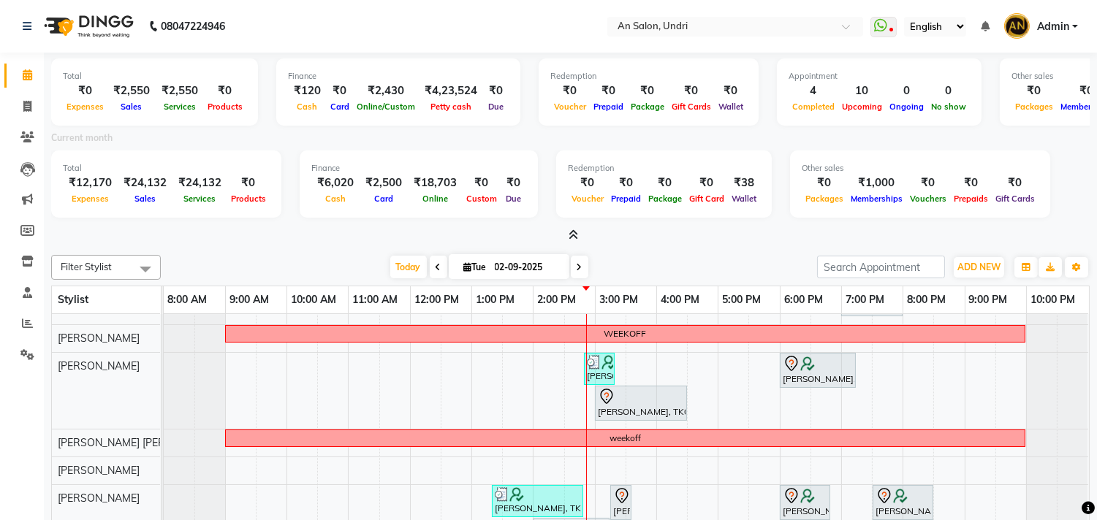
click at [573, 234] on icon at bounding box center [572, 234] width 9 height 11
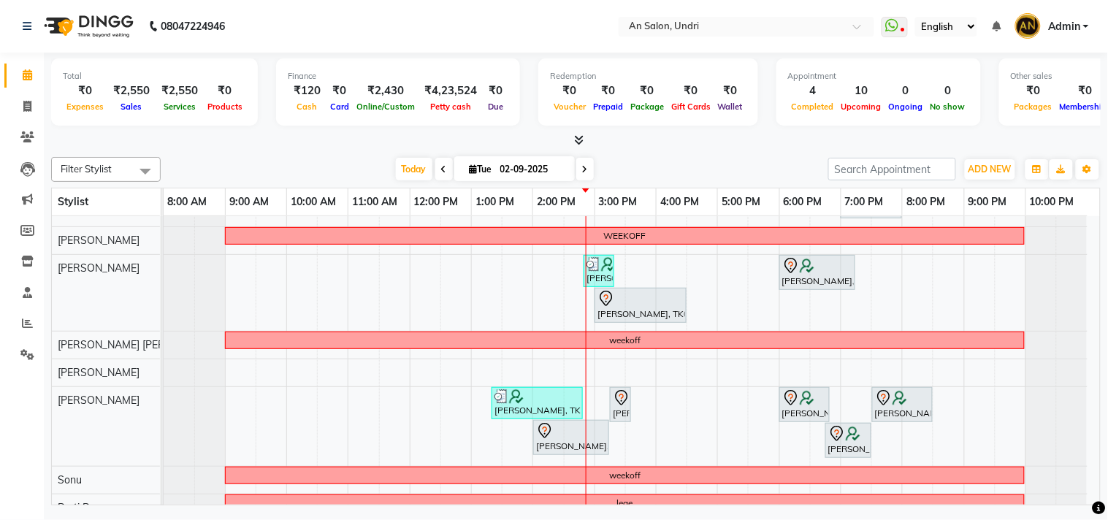
click at [753, 147] on div at bounding box center [576, 140] width 1050 height 15
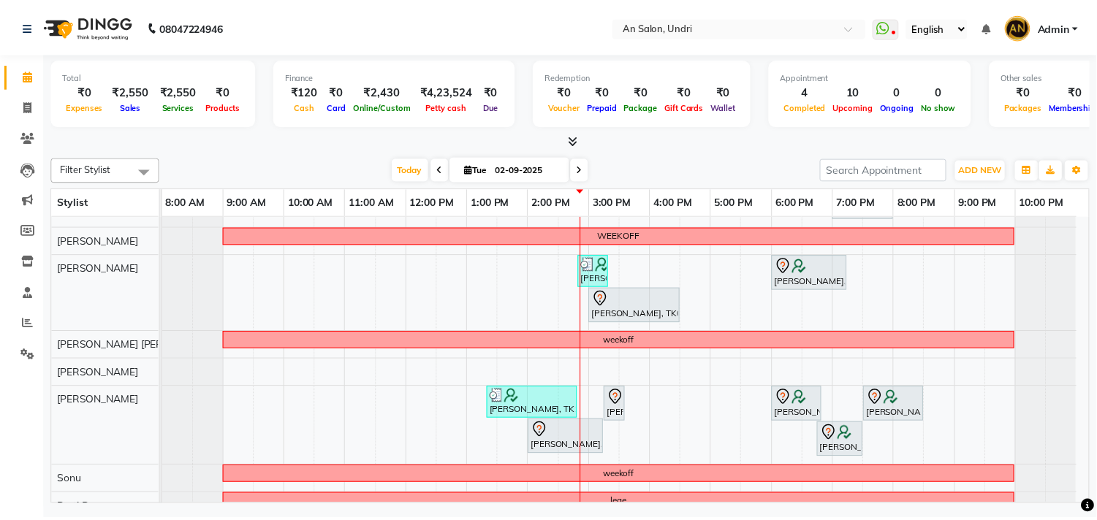
scroll to position [223, 0]
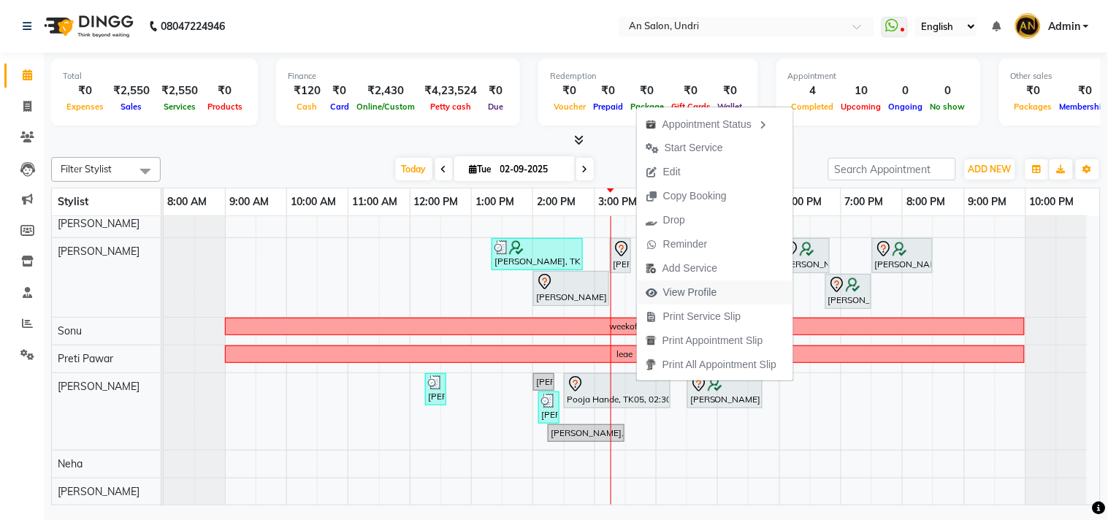
click at [692, 289] on span "View Profile" at bounding box center [690, 292] width 54 height 15
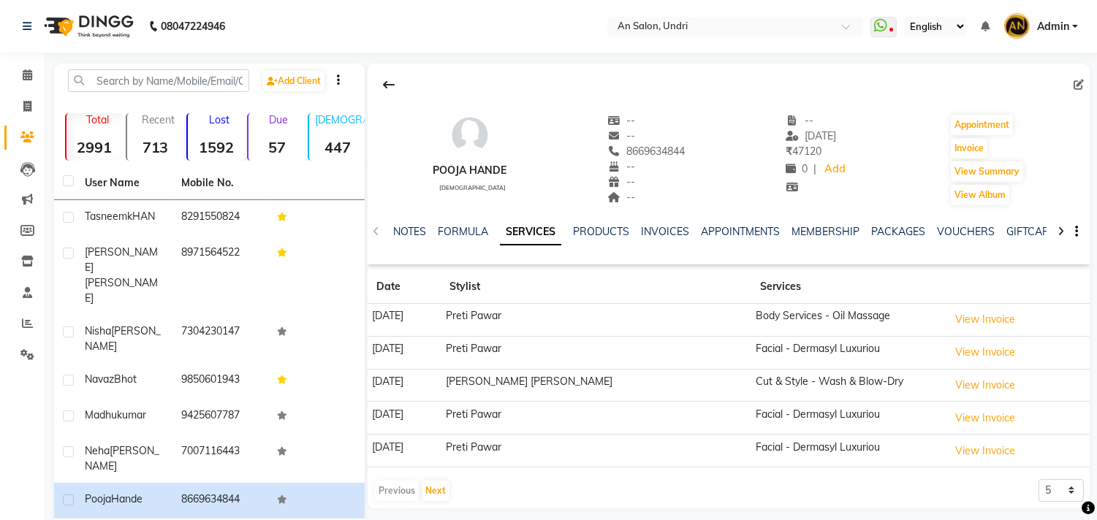
click at [121, 18] on img at bounding box center [87, 26] width 100 height 41
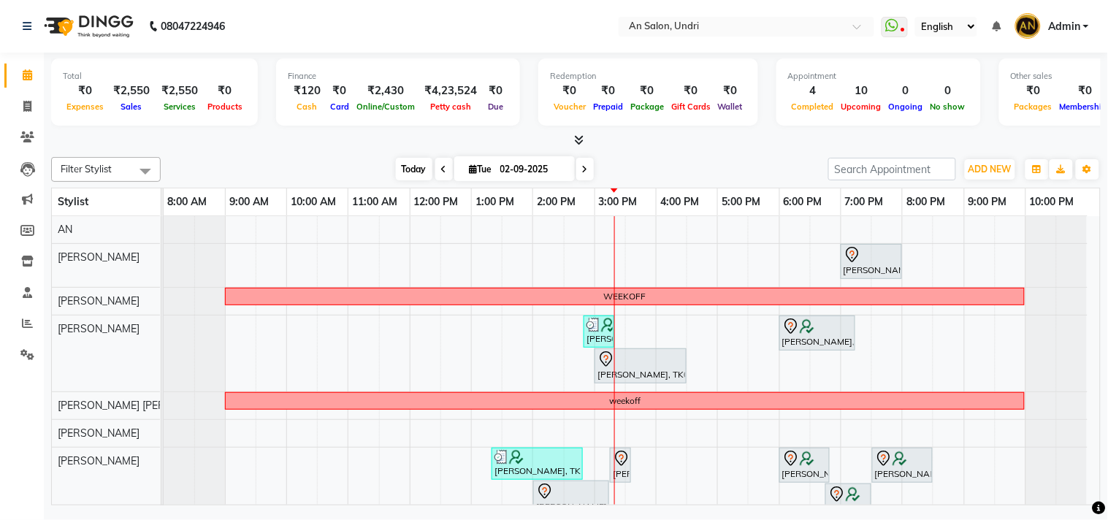
click at [405, 167] on span "Today" at bounding box center [414, 169] width 37 height 23
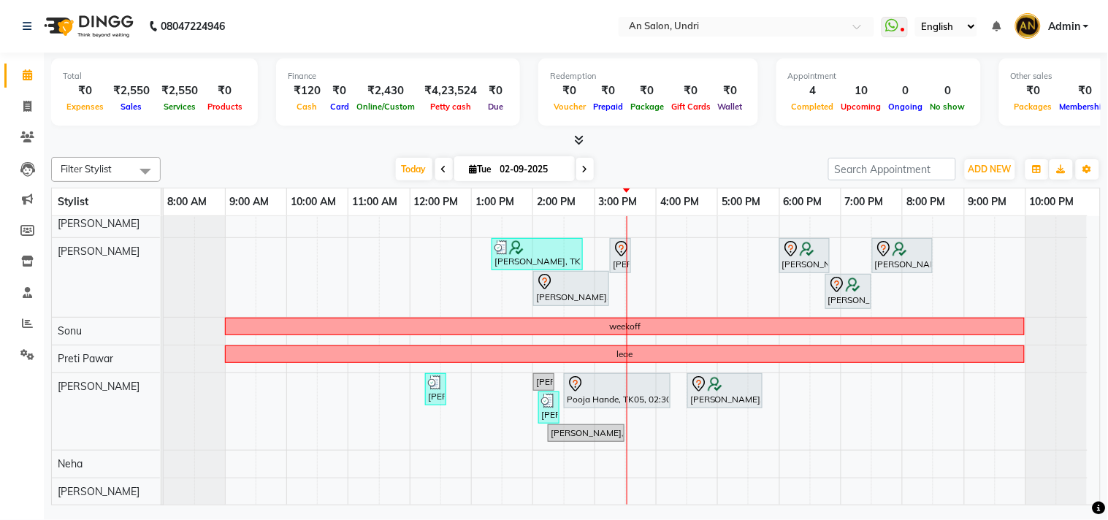
scroll to position [223, 0]
click at [414, 176] on span "Today" at bounding box center [414, 169] width 37 height 23
click at [789, 148] on div at bounding box center [576, 140] width 1050 height 15
